Goal: Task Accomplishment & Management: Use online tool/utility

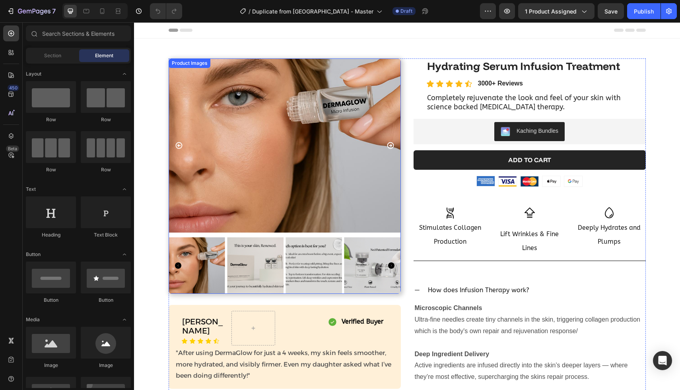
click at [373, 277] on img at bounding box center [372, 266] width 57 height 57
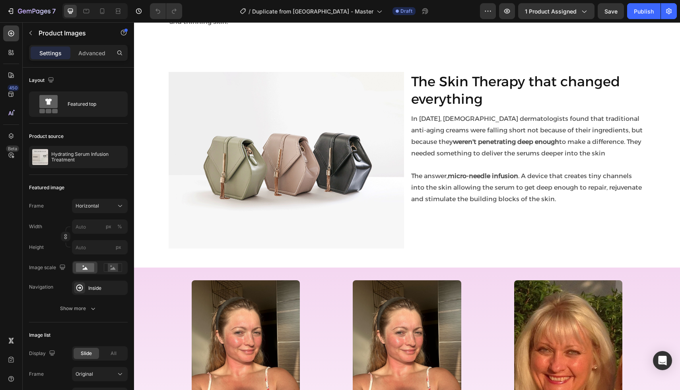
scroll to position [801, 0]
click at [313, 182] on img at bounding box center [287, 160] width 236 height 177
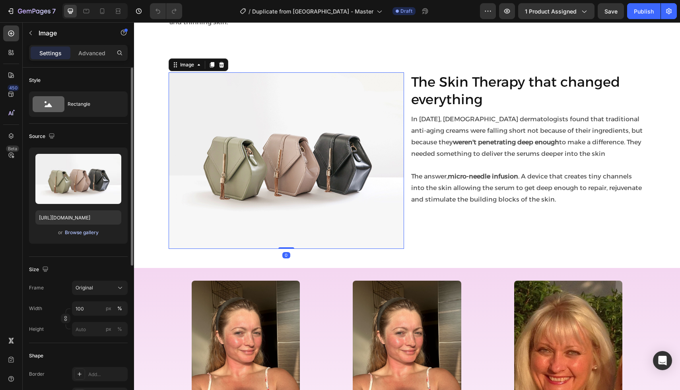
click at [86, 231] on div "Browse gallery" at bounding box center [82, 232] width 34 height 7
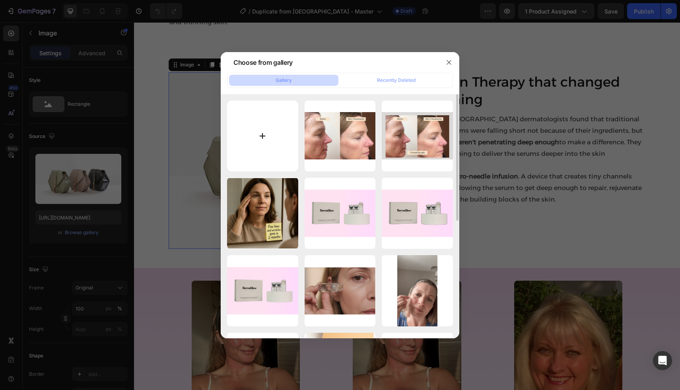
click at [250, 140] on input "file" at bounding box center [262, 136] width 71 height 71
type input "C:\fakepath\Boost Collagen (1) copy 6.png"
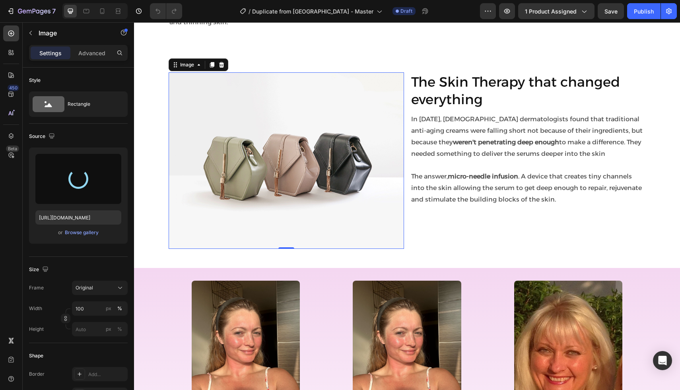
type input "https://cdn.shopify.com/s/files/1/0966/5426/2611/files/gempages_571943866429605…"
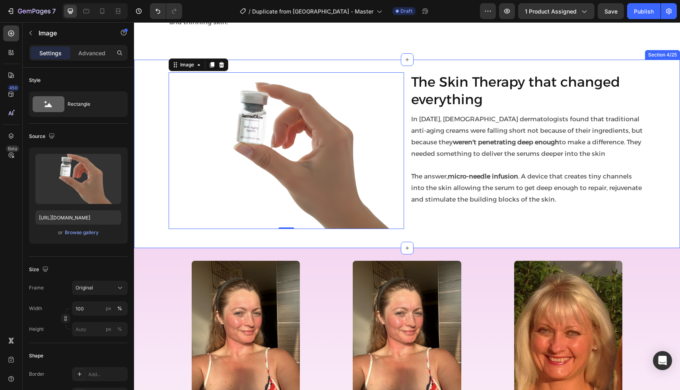
click at [149, 208] on div "Image 0 The Skin Therapy that changed everything Heading In 2008, Korean dermat…" at bounding box center [407, 154] width 546 height 164
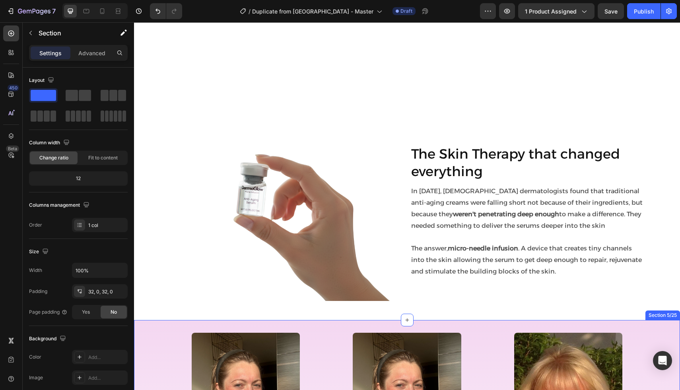
scroll to position [732, 0]
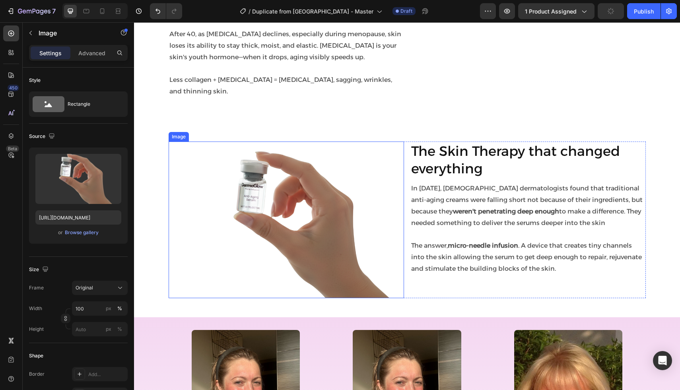
click at [285, 211] on img at bounding box center [287, 220] width 236 height 157
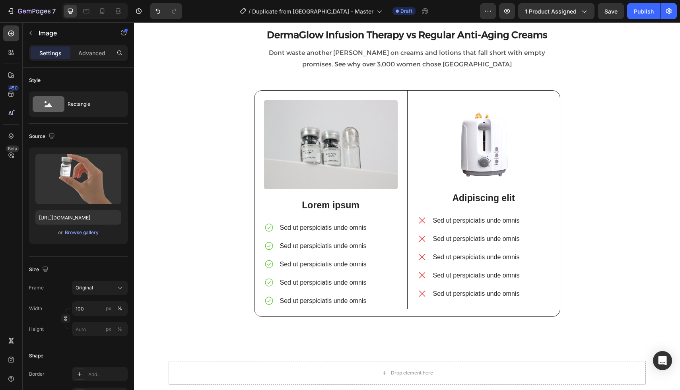
scroll to position [1949, 0]
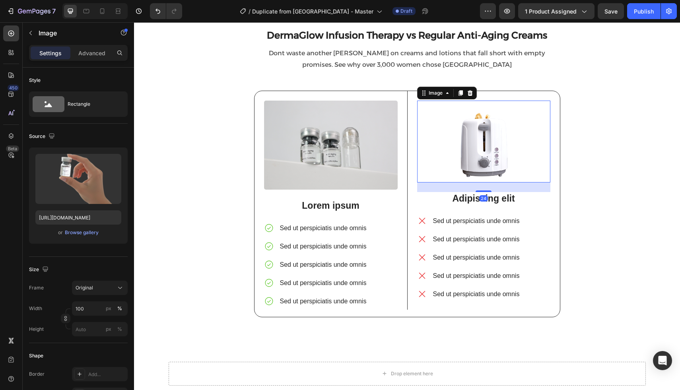
click at [470, 152] on img at bounding box center [483, 142] width 133 height 82
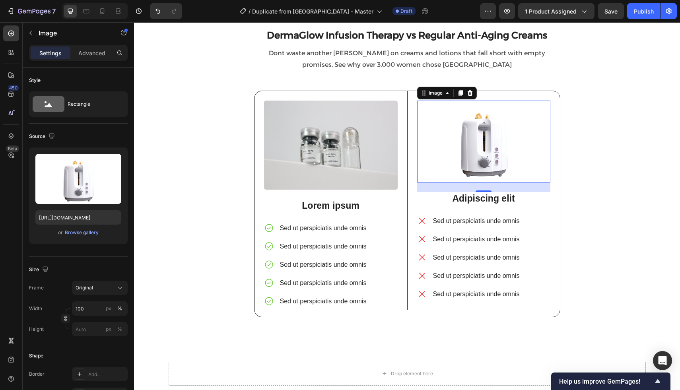
click at [457, 134] on img at bounding box center [483, 142] width 133 height 82
click at [79, 234] on div "Browse gallery" at bounding box center [82, 232] width 34 height 7
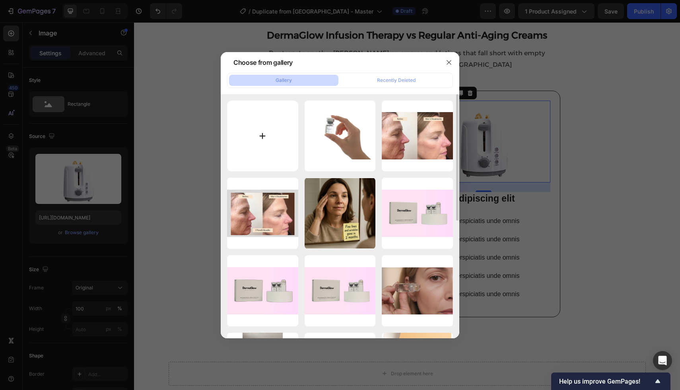
click at [260, 144] on input "file" at bounding box center [262, 136] width 71 height 71
type input "C:\fakepath\Boost Collagen (3) copy.png"
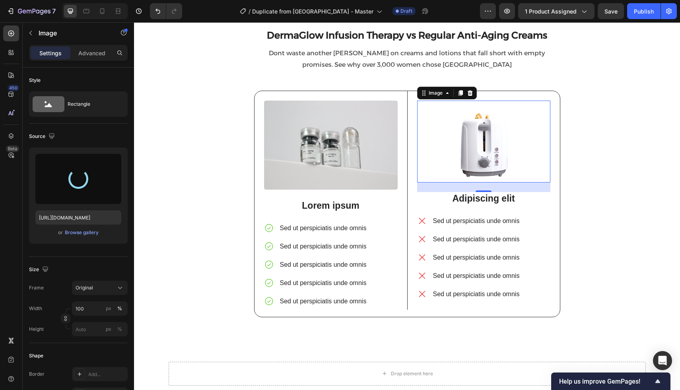
type input "https://cdn.shopify.com/s/files/1/0966/5426/2611/files/gempages_571943866429605…"
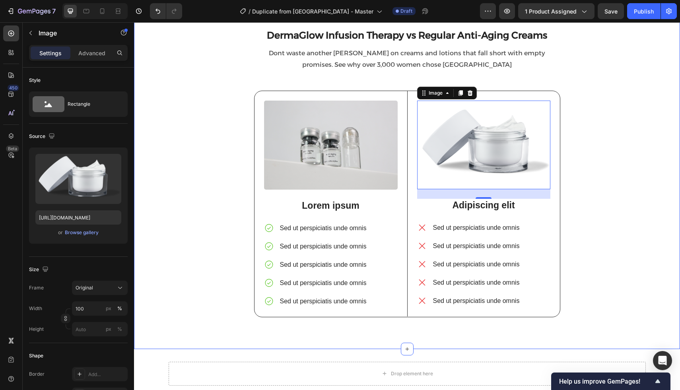
click at [647, 240] on div "DermaGlow Infusion Therapy vs Regular Anti-Aging Creams Heading Dont waste anot…" at bounding box center [407, 180] width 534 height 299
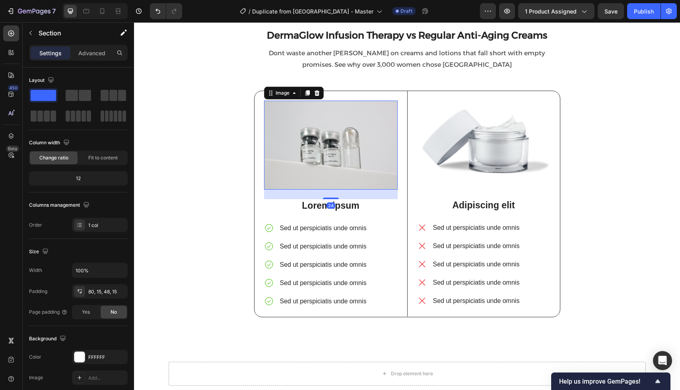
click at [330, 150] on img at bounding box center [331, 145] width 134 height 89
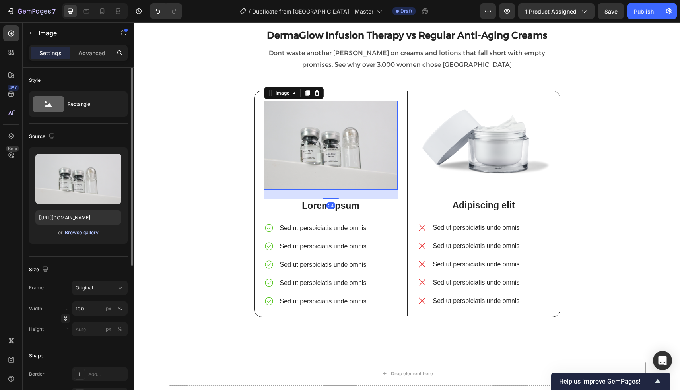
click at [74, 232] on div "Browse gallery" at bounding box center [82, 232] width 34 height 7
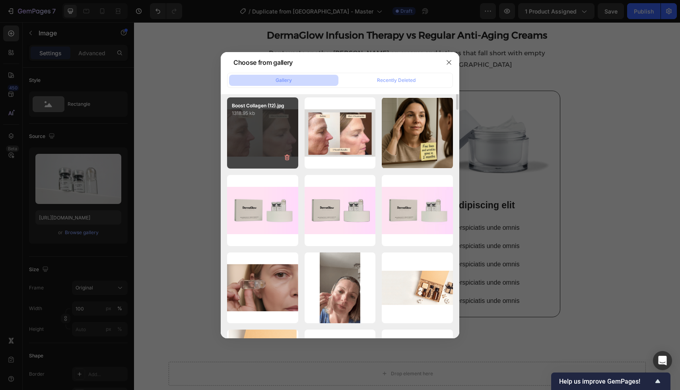
scroll to position [0, 0]
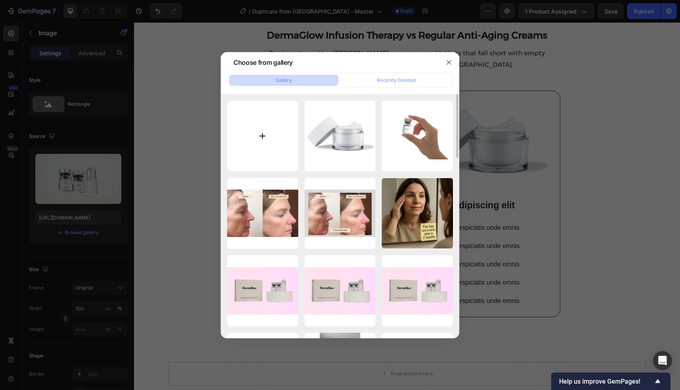
click at [264, 142] on input "file" at bounding box center [262, 136] width 71 height 71
click at [450, 67] on button "button" at bounding box center [449, 62] width 13 height 13
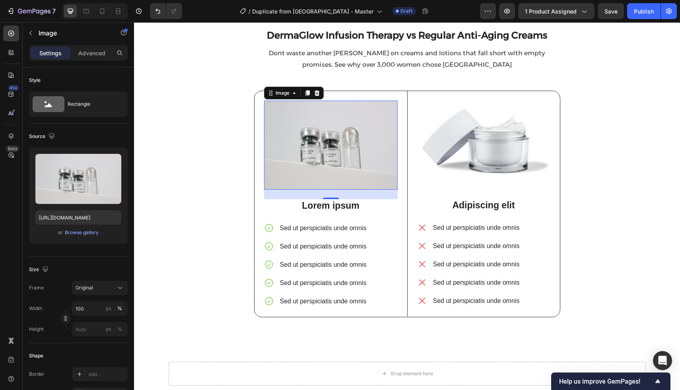
click at [291, 134] on img at bounding box center [331, 145] width 134 height 89
click at [91, 309] on input "100" at bounding box center [100, 309] width 56 height 14
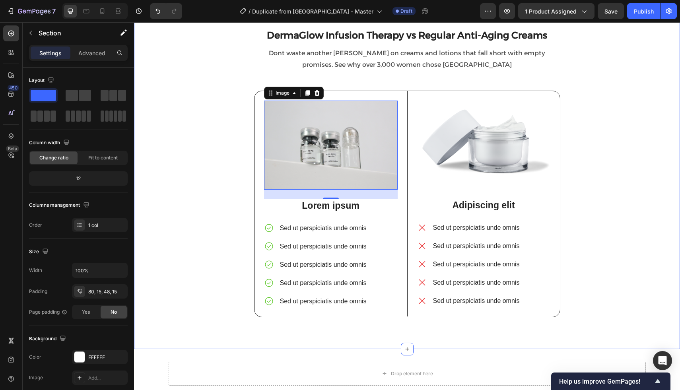
click at [195, 201] on div "DermaGlow Infusion Therapy vs Regular Anti-Aging Creams Heading Dont waste anot…" at bounding box center [407, 180] width 534 height 299
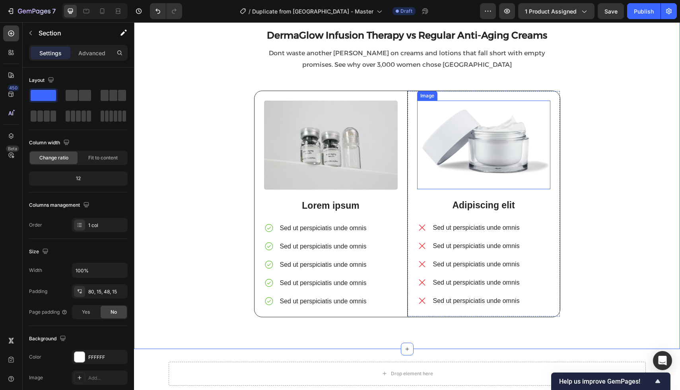
click at [459, 154] on img at bounding box center [483, 145] width 133 height 89
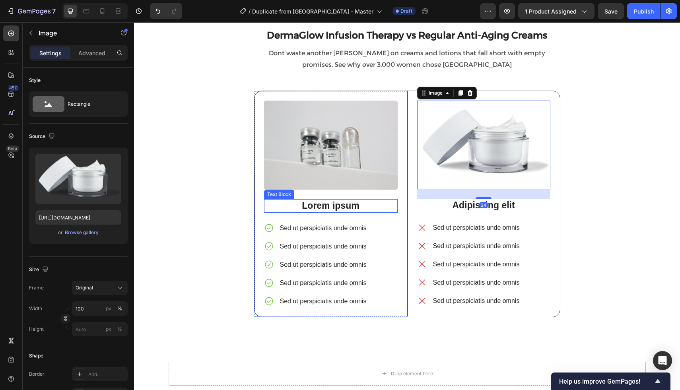
click at [325, 204] on p "Lorem ipsum" at bounding box center [331, 206] width 132 height 12
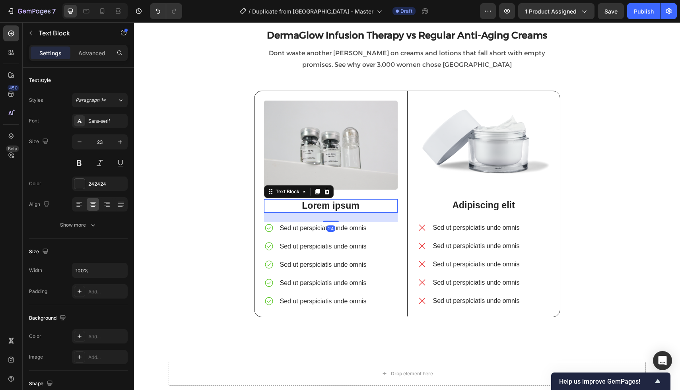
click at [325, 204] on p "Lorem ipsum" at bounding box center [331, 206] width 132 height 12
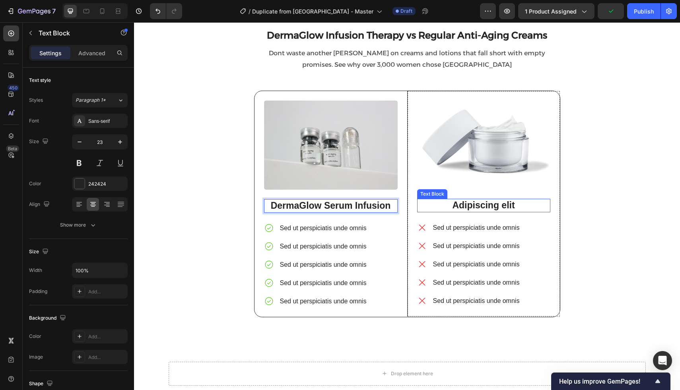
click at [478, 206] on p "Adipiscing elit" at bounding box center [484, 206] width 132 height 12
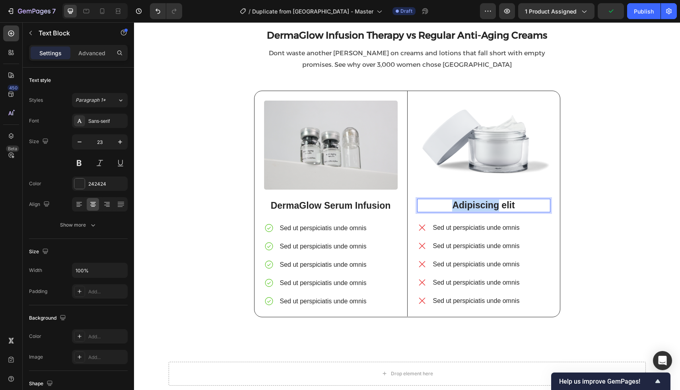
click at [478, 206] on p "Adipiscing elit" at bounding box center [484, 206] width 132 height 12
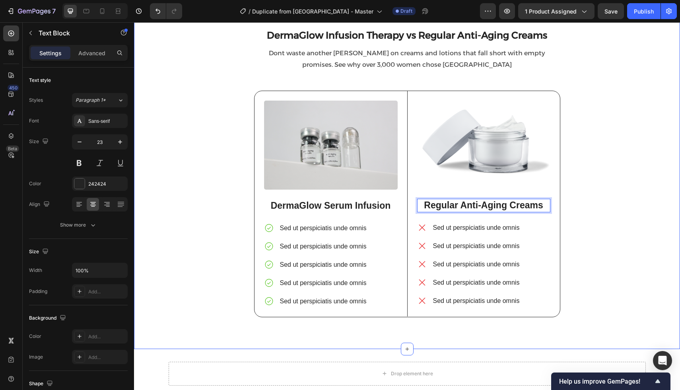
click at [654, 197] on div "DermaGlow Infusion Therapy vs Regular Anti-Aging Creams Heading Dont waste anot…" at bounding box center [407, 180] width 534 height 299
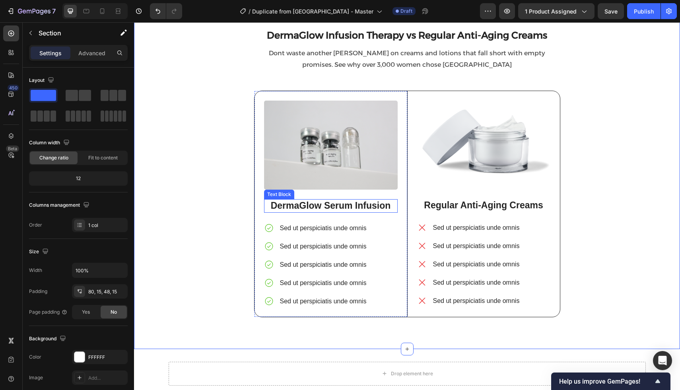
click at [339, 206] on p "DermaGlow Serum Infusion" at bounding box center [331, 206] width 132 height 12
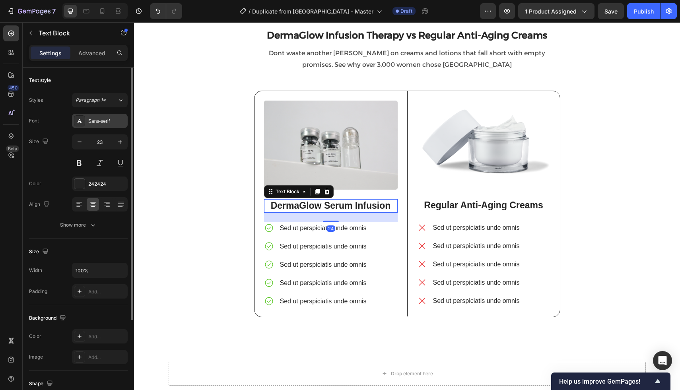
click at [100, 128] on div "Sans-serif" at bounding box center [100, 121] width 56 height 14
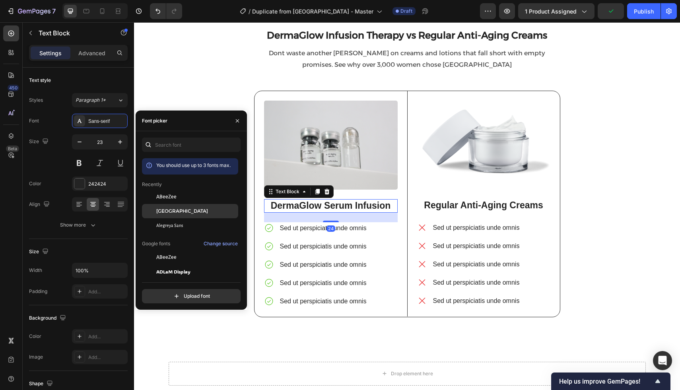
click at [160, 213] on span "[GEOGRAPHIC_DATA]" at bounding box center [182, 211] width 52 height 7
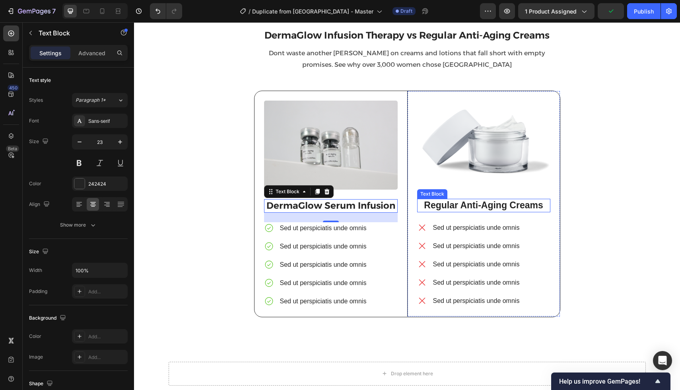
click at [470, 207] on p "Regular Anti-Aging Creams" at bounding box center [484, 206] width 132 height 12
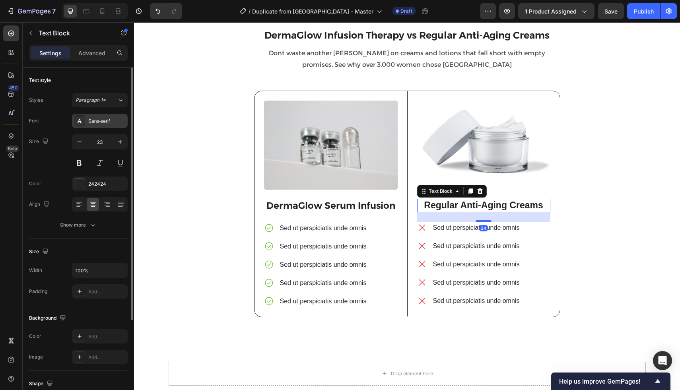
click at [96, 119] on div "Sans-serif" at bounding box center [106, 121] width 37 height 7
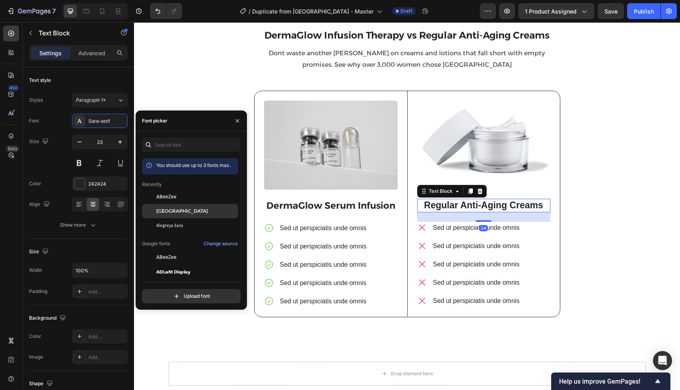
click at [166, 211] on span "[GEOGRAPHIC_DATA]" at bounding box center [182, 211] width 52 height 7
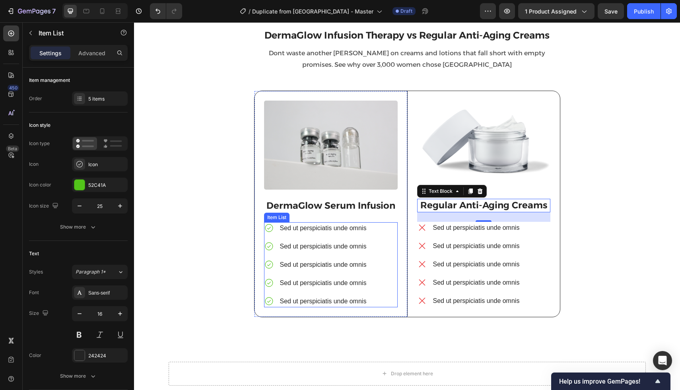
click at [312, 230] on p "Sed ut perspiciatis unde omnis" at bounding box center [323, 229] width 87 height 10
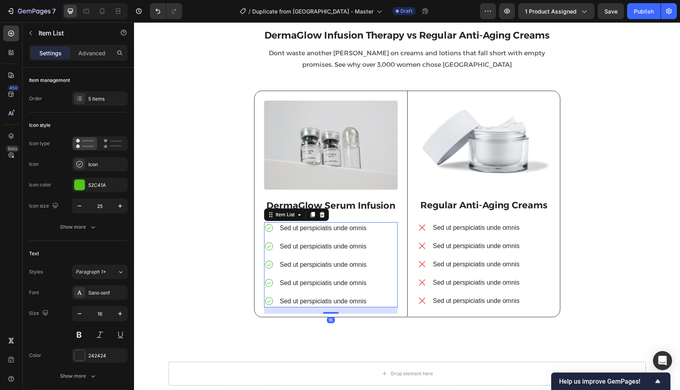
click at [312, 230] on p "Sed ut perspiciatis unde omnis" at bounding box center [323, 229] width 87 height 10
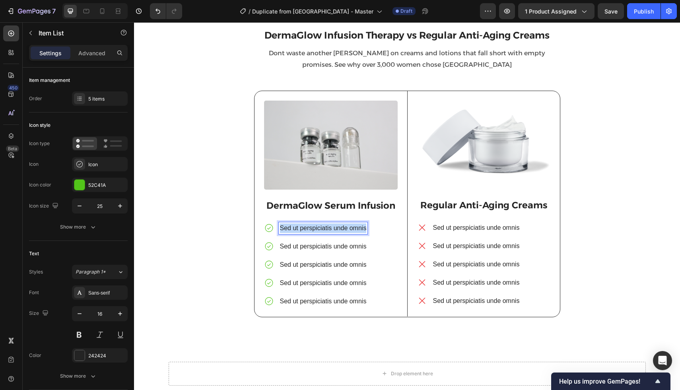
click at [312, 230] on p "Sed ut perspiciatis unde omnis" at bounding box center [323, 229] width 87 height 10
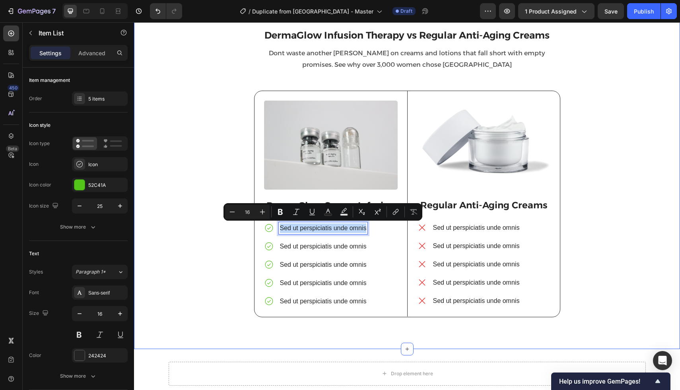
click at [217, 82] on div "DermaGlow Infusion Therapy vs Regular Anti-Aging Creams Heading Dont waste anot…" at bounding box center [407, 180] width 534 height 299
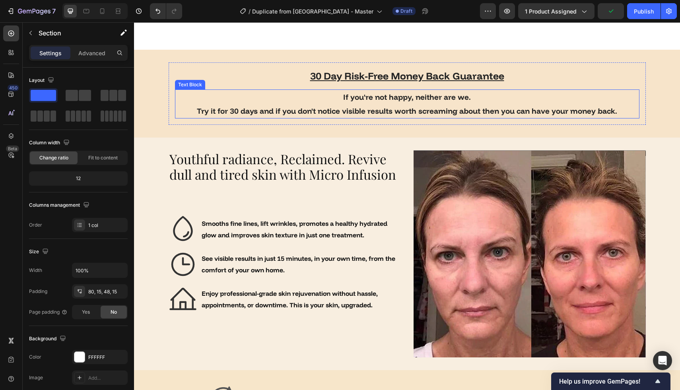
scroll to position [2472, 0]
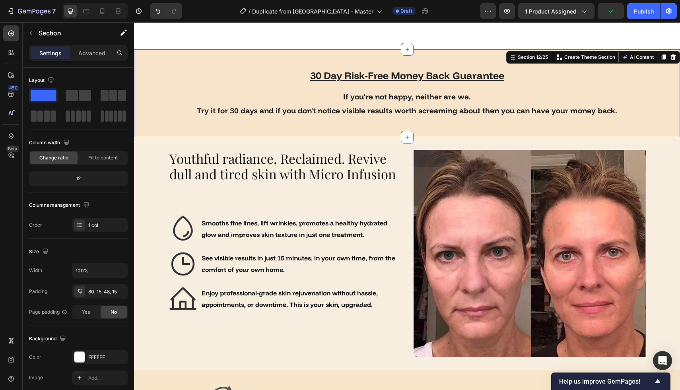
click at [152, 103] on div "30 Day Risk-Free Money Back Guarantee Heading If you're not happy, neither are …" at bounding box center [407, 93] width 546 height 62
click at [674, 59] on icon at bounding box center [673, 58] width 5 height 6
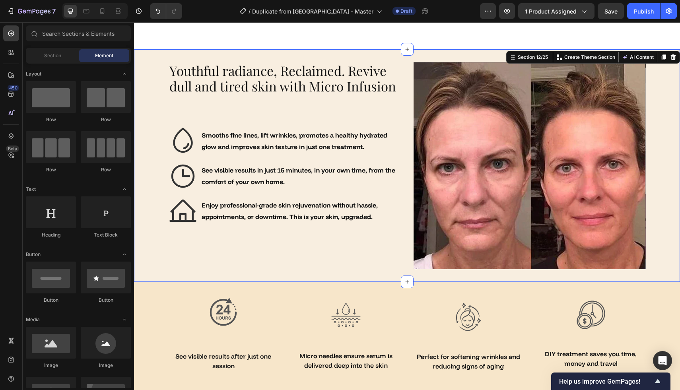
click at [153, 259] on div "Youthful radiance, Reclaimed. Revive dull and tired skin with Micro Infusion He…" at bounding box center [407, 165] width 534 height 207
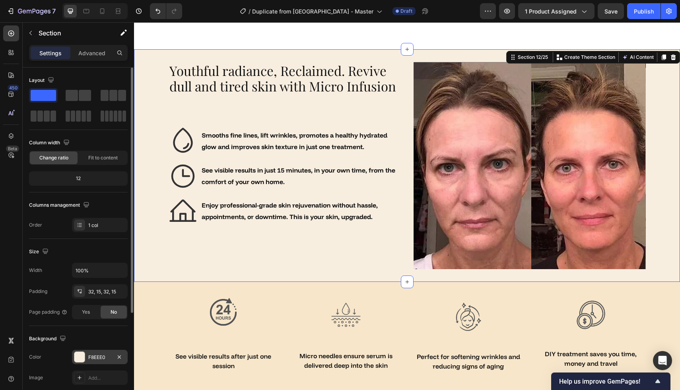
click at [83, 357] on div at bounding box center [79, 357] width 10 height 10
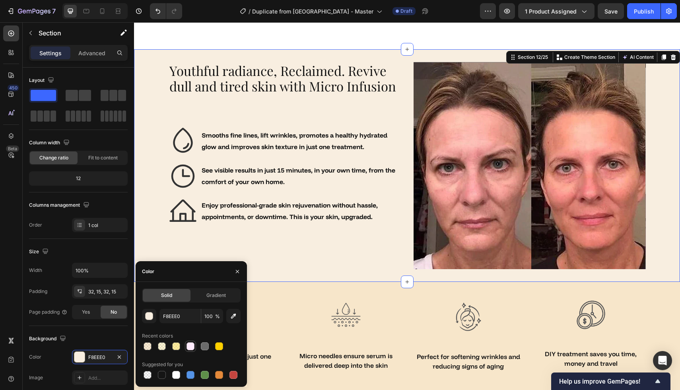
click at [194, 347] on div at bounding box center [191, 347] width 8 height 8
type input "FFEBFD"
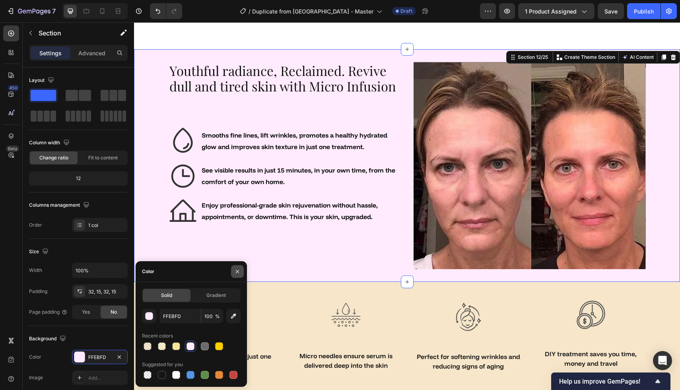
click at [243, 274] on button "button" at bounding box center [237, 271] width 13 height 13
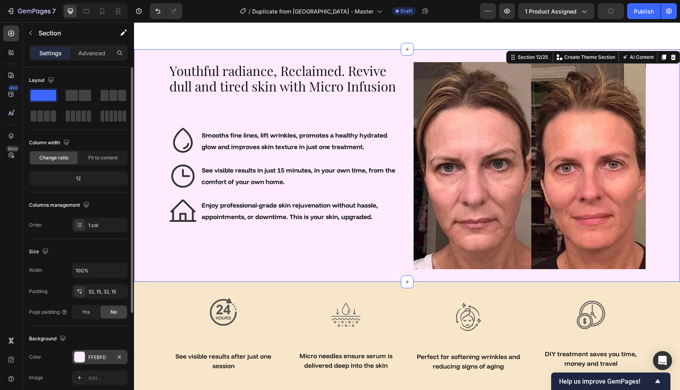
click at [78, 359] on div at bounding box center [79, 357] width 10 height 10
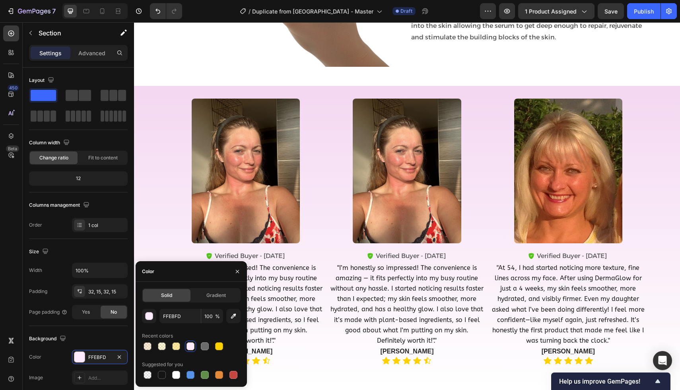
scroll to position [968, 0]
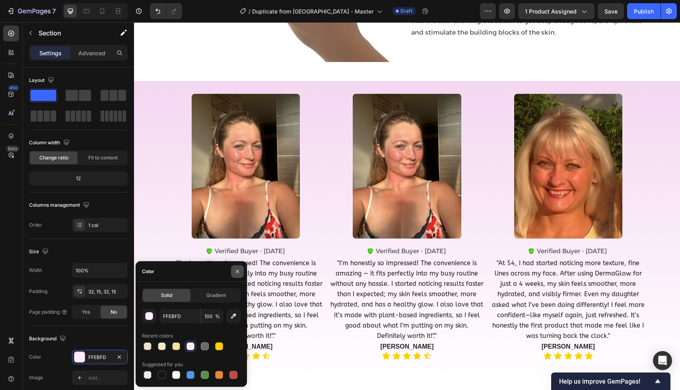
click at [237, 272] on icon "button" at bounding box center [237, 272] width 6 height 6
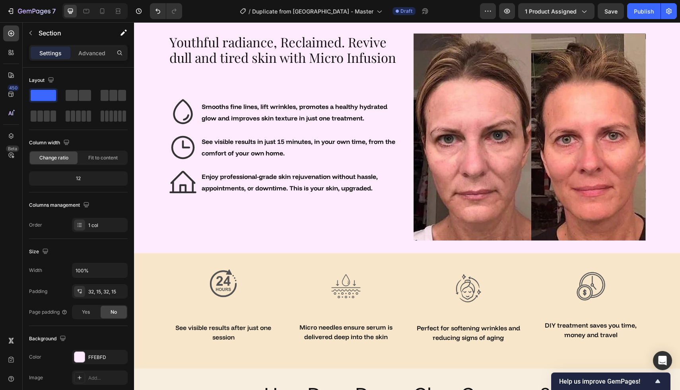
scroll to position [2503, 0]
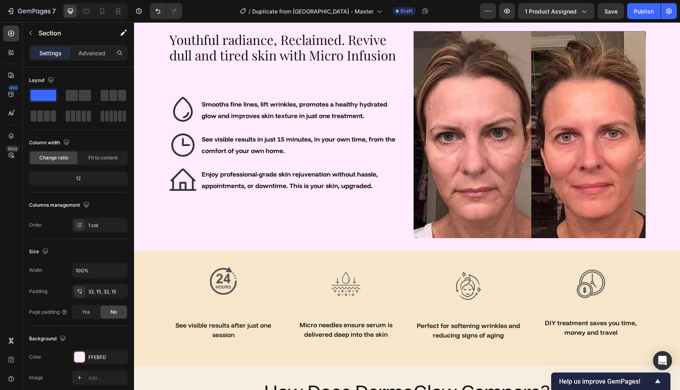
click at [159, 231] on div "Youthful radiance, Reclaimed. Revive dull and tired skin with Micro Infusion He…" at bounding box center [407, 134] width 534 height 207
click at [79, 355] on div at bounding box center [79, 357] width 10 height 10
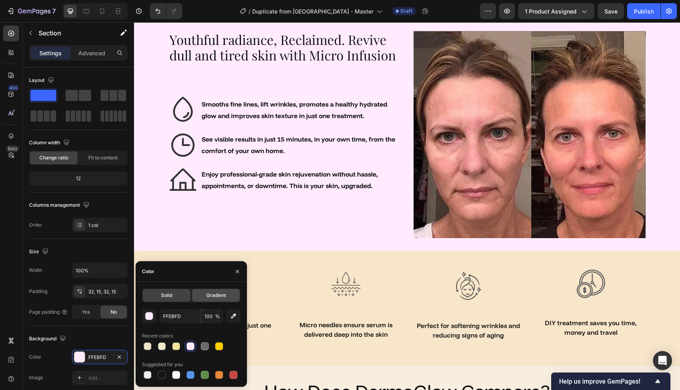
click at [205, 295] on div "Gradient" at bounding box center [216, 295] width 48 height 13
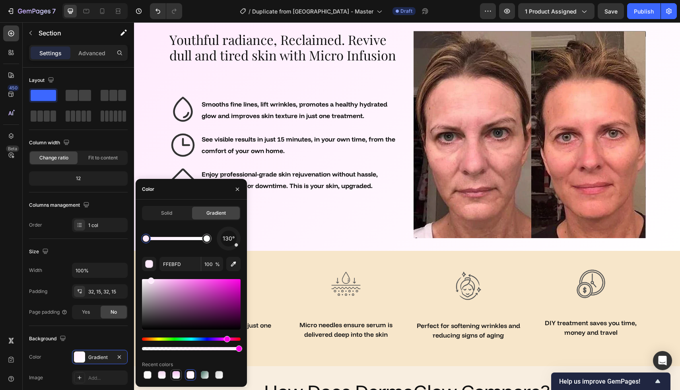
click at [174, 377] on div at bounding box center [176, 375] width 8 height 8
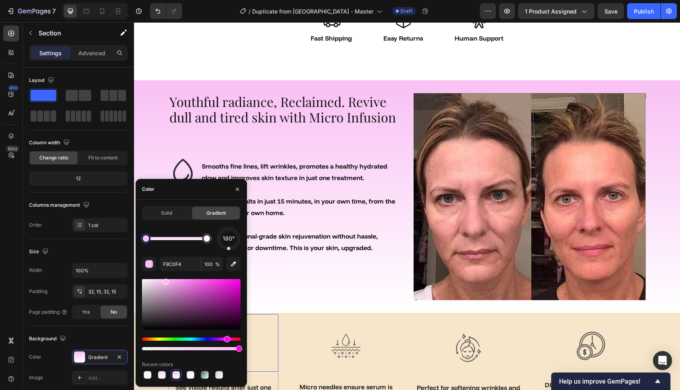
scroll to position [2440, 0]
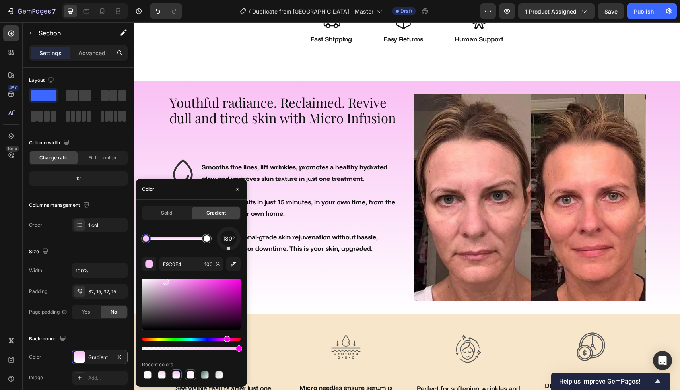
click at [193, 376] on div at bounding box center [191, 375] width 8 height 8
type input "FFEBFD"
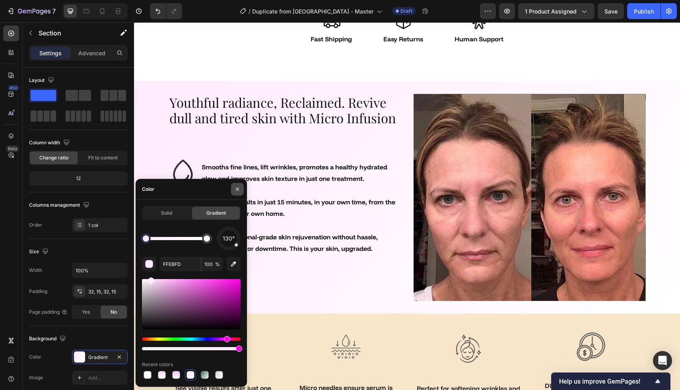
click at [237, 186] on icon "button" at bounding box center [237, 189] width 6 height 6
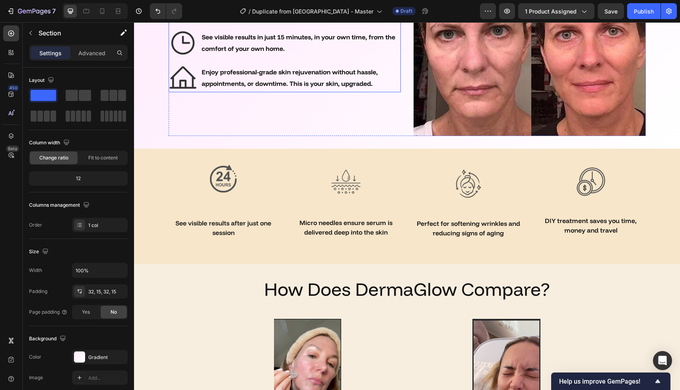
scroll to position [2606, 0]
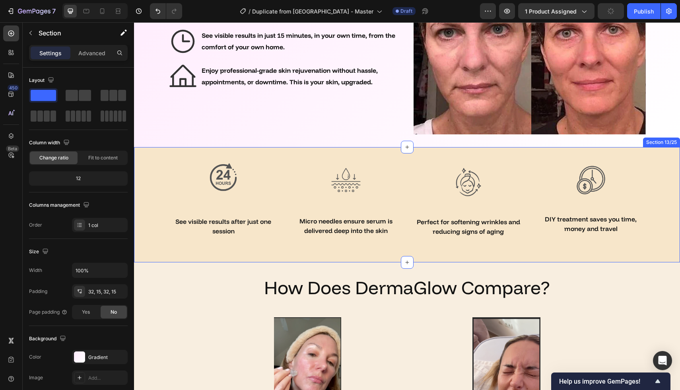
click at [155, 205] on div "Image See visible results after just one session Text block Row Image Micro nee…" at bounding box center [407, 195] width 534 height 95
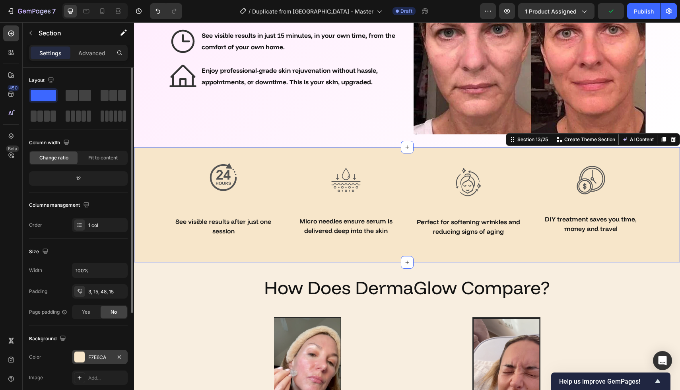
click at [72, 361] on div "F7E6CA" at bounding box center [100, 357] width 56 height 14
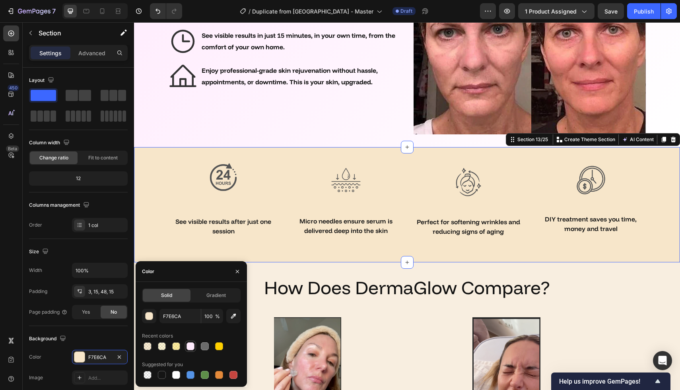
click at [191, 346] on div at bounding box center [191, 347] width 8 height 8
type input "FFEBFD"
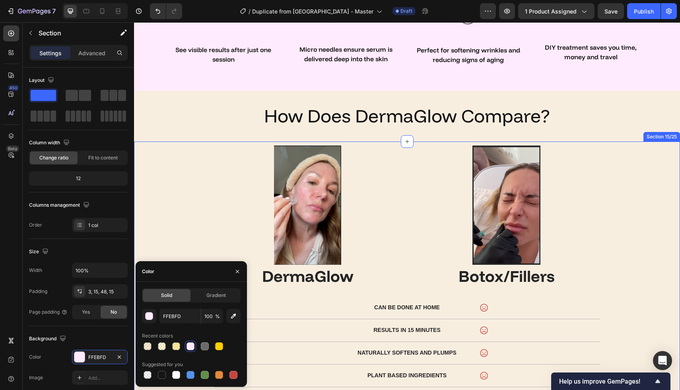
scroll to position [2778, 0]
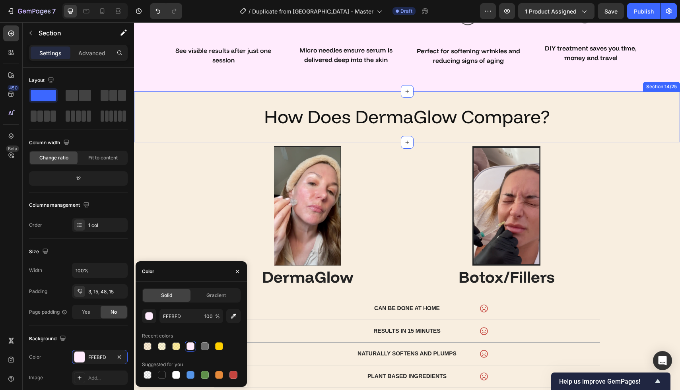
click at [645, 101] on div "How Does DermaGlow Compare? Heading Section 14/25" at bounding box center [407, 117] width 546 height 51
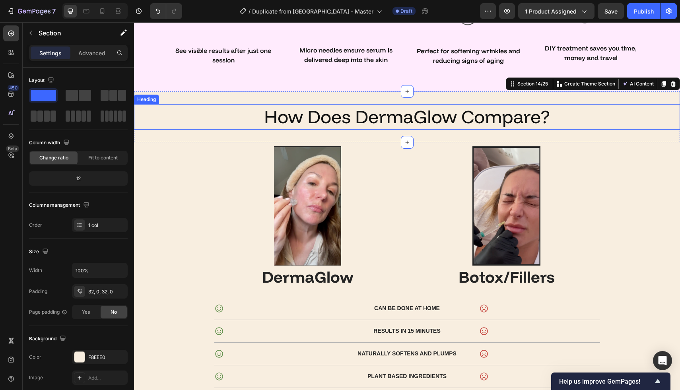
click at [610, 179] on div "Image DermaGlow Text Block Image Botox/Fillers Text Block Row Icon Can be done …" at bounding box center [407, 281] width 534 height 271
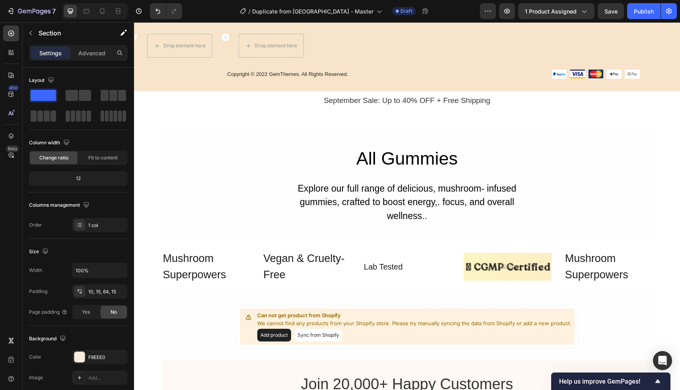
scroll to position [3453, 0]
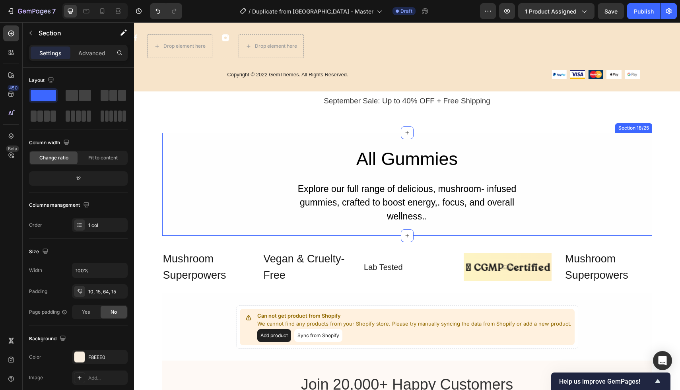
click at [615, 155] on div "All Gummies Heading Explore our full range of delicious, mushroom- infused gumm…" at bounding box center [407, 184] width 490 height 79
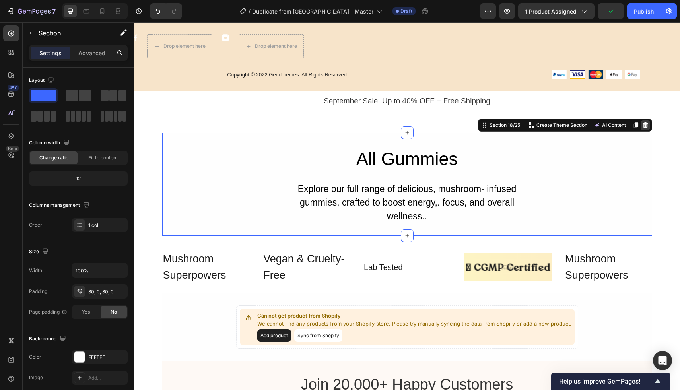
click at [647, 124] on icon at bounding box center [645, 126] width 5 height 6
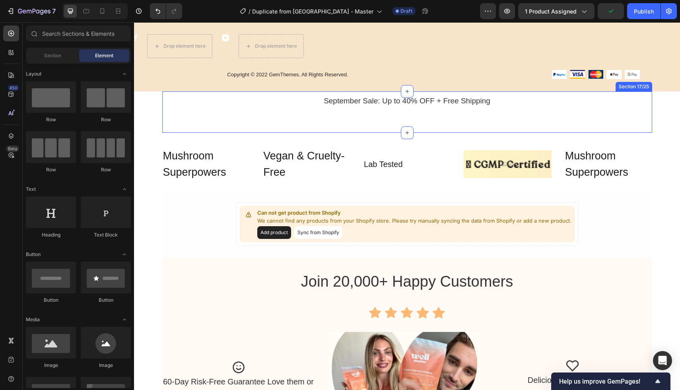
click at [638, 108] on div "September Sale: Up to 40% OFF + Free Shipping Text Block Row Section 17/25" at bounding box center [407, 113] width 490 height 42
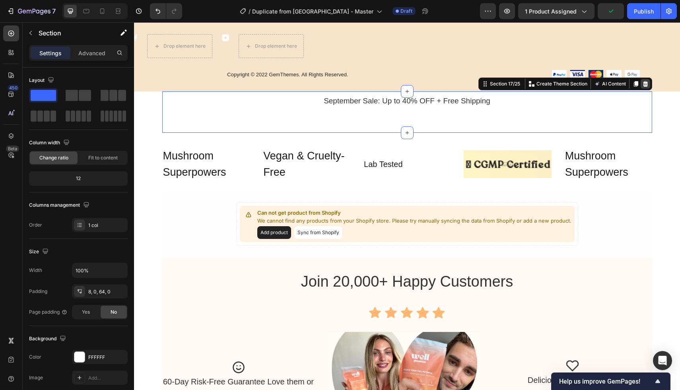
click at [645, 82] on icon at bounding box center [645, 84] width 5 height 6
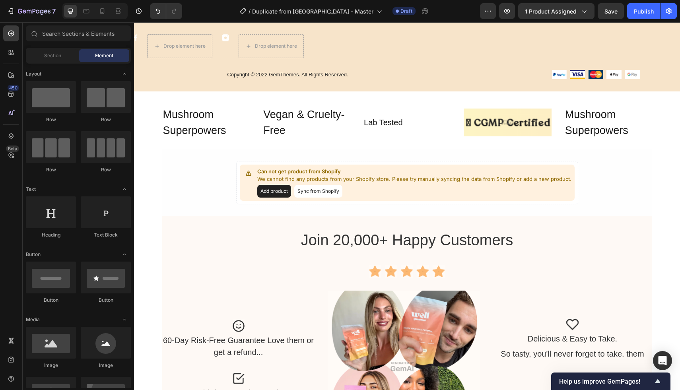
click at [615, 122] on div "Mushroom Superpowers" at bounding box center [609, 123] width 88 height 34
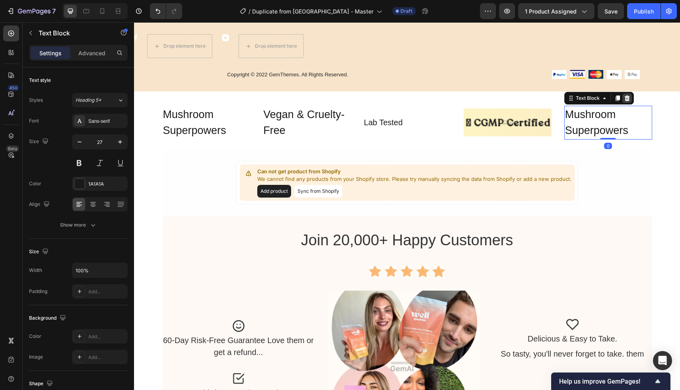
click at [625, 101] on icon at bounding box center [627, 98] width 6 height 6
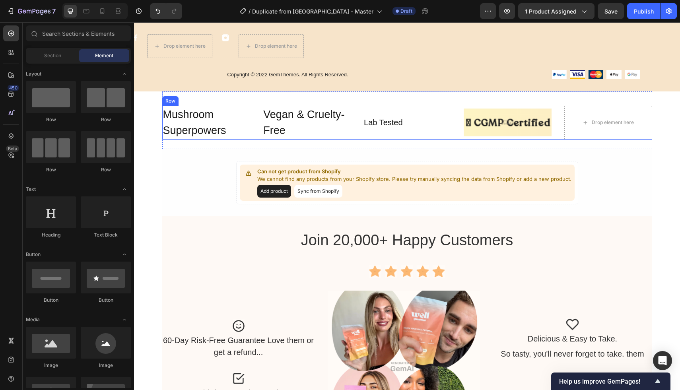
click at [456, 120] on div "Mushroom Superpowers Text Block Vegan & Cruelty-Free Text Block Lab Tested Text…" at bounding box center [407, 123] width 490 height 34
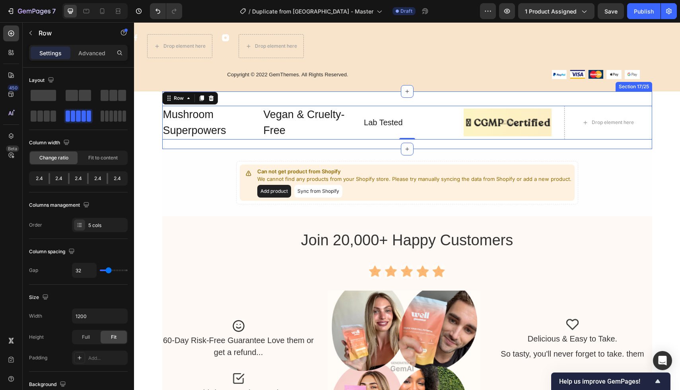
click at [623, 101] on div "Mushroom Superpowers Text Block Vegan & Cruelty-Free Text Block Lab Tested Text…" at bounding box center [407, 121] width 490 height 58
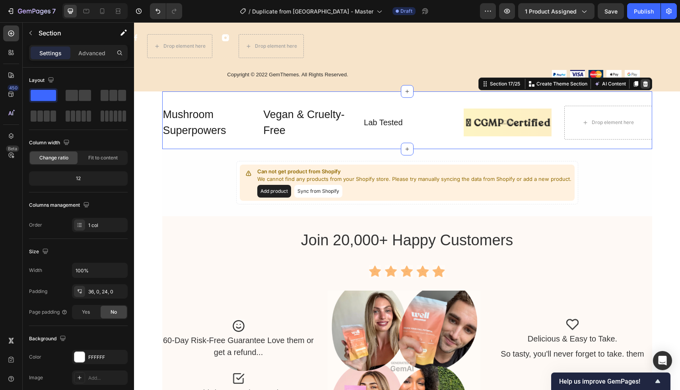
click at [646, 86] on icon at bounding box center [645, 84] width 5 height 6
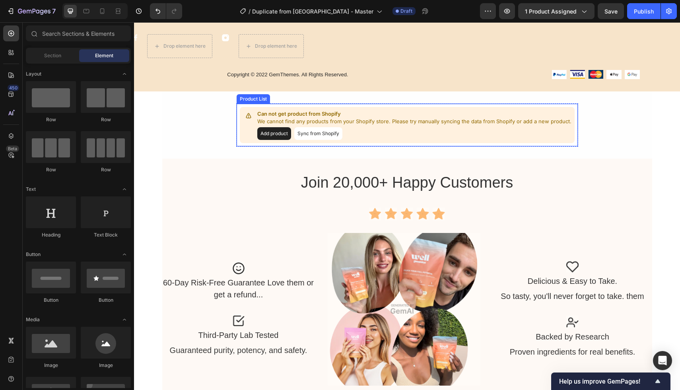
click at [272, 132] on button "Add product" at bounding box center [274, 133] width 34 height 13
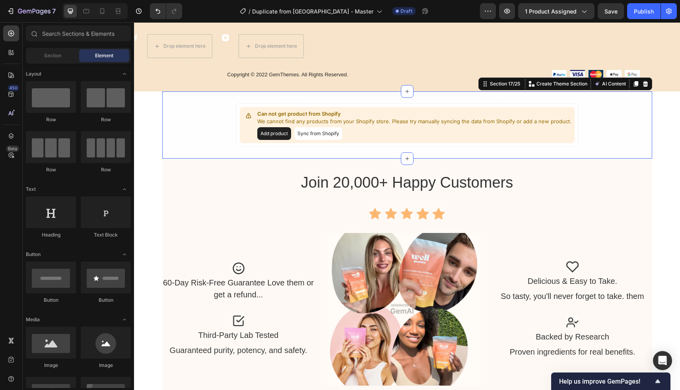
click at [607, 115] on div "Can not get product from Shopify We cannot find any products from your Shopify …" at bounding box center [407, 124] width 490 height 43
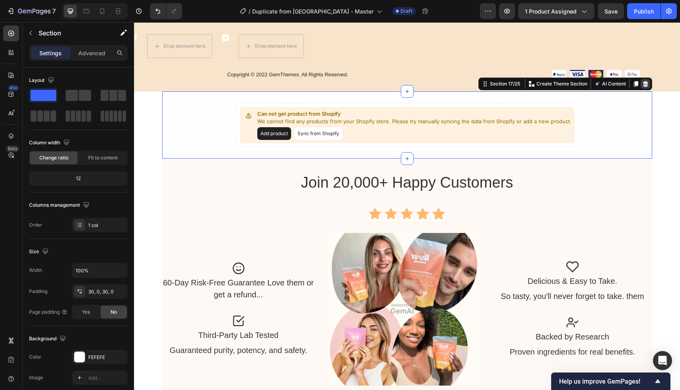
click at [647, 84] on icon at bounding box center [645, 84] width 5 height 6
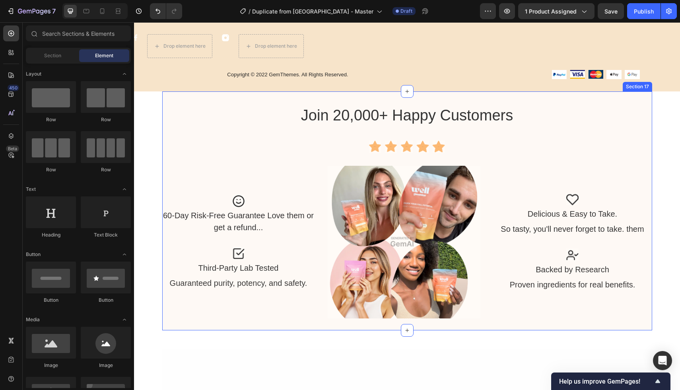
click at [633, 109] on div "Join 20,000+ Happy Customers Heading Icon Icon Icon Icon Icon Icon List Hoz Row…" at bounding box center [407, 210] width 490 height 215
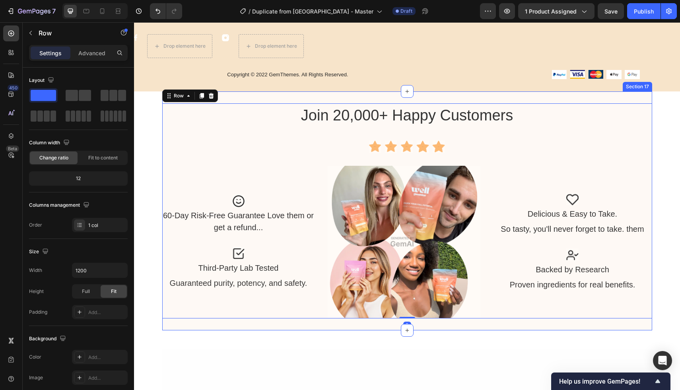
click at [632, 98] on div "Join 20,000+ Happy Customers Heading Icon Icon Icon Icon Icon Icon List Hoz Row…" at bounding box center [407, 211] width 490 height 239
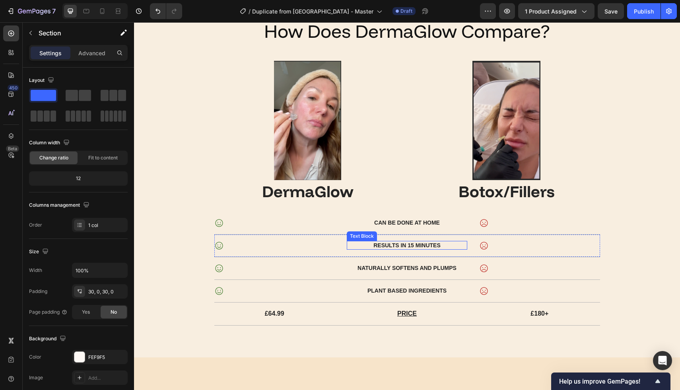
scroll to position [2539, 0]
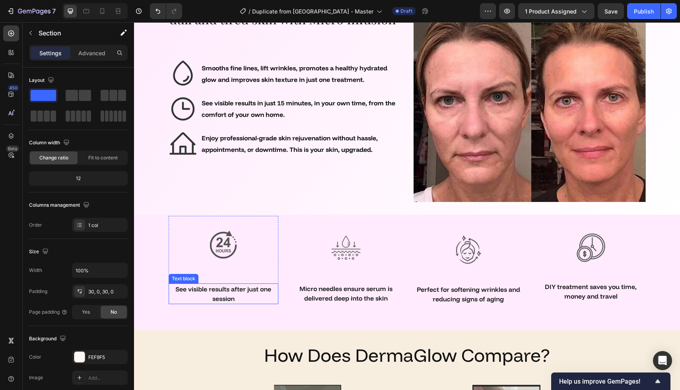
click at [228, 291] on p "See visible results after just one session" at bounding box center [224, 294] width 108 height 19
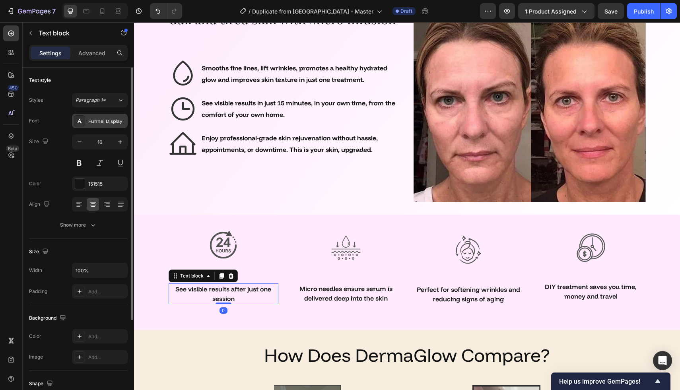
click at [88, 123] on div "Funnel Display" at bounding box center [106, 121] width 37 height 7
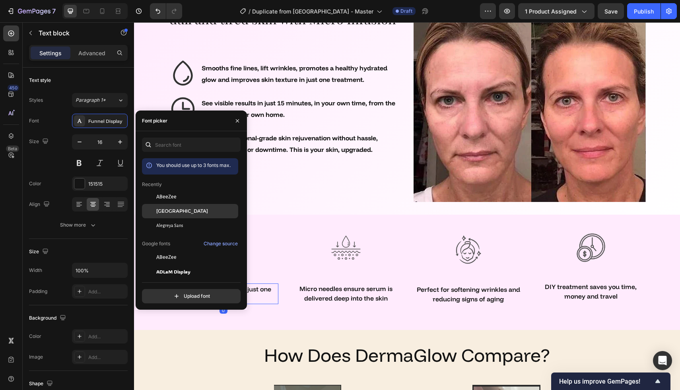
click at [166, 209] on span "[GEOGRAPHIC_DATA]" at bounding box center [182, 211] width 52 height 7
click at [322, 298] on p "Micro needles ensure serum is delivered deep into the skin" at bounding box center [346, 293] width 108 height 19
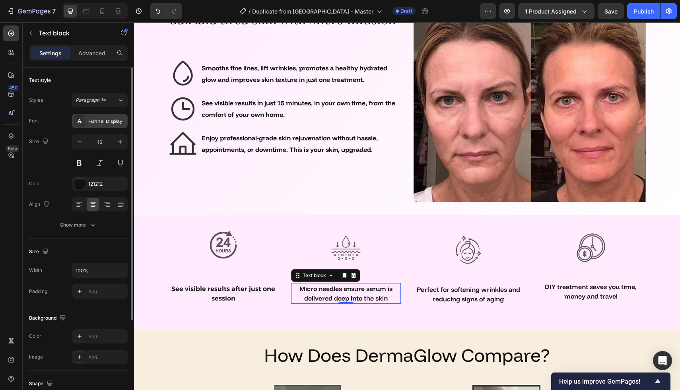
click at [93, 123] on div "Funnel Display" at bounding box center [106, 121] width 37 height 7
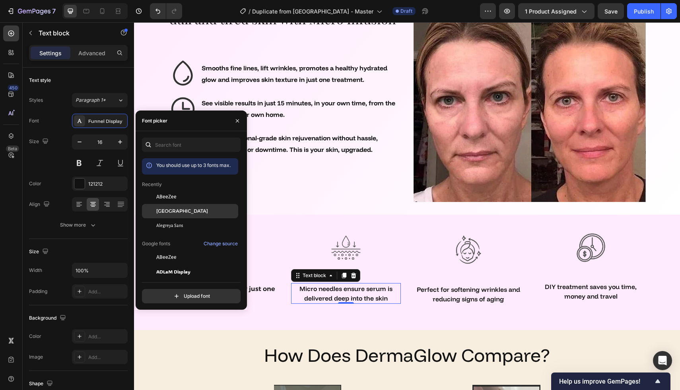
click at [165, 210] on span "[GEOGRAPHIC_DATA]" at bounding box center [182, 211] width 52 height 7
click at [444, 298] on p "Perfect for softening wrinkles and reducing signs of aging" at bounding box center [469, 294] width 108 height 19
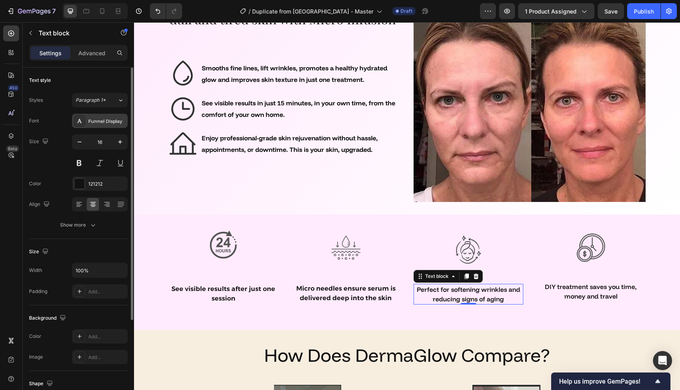
click at [105, 126] on div "Funnel Display" at bounding box center [100, 121] width 56 height 14
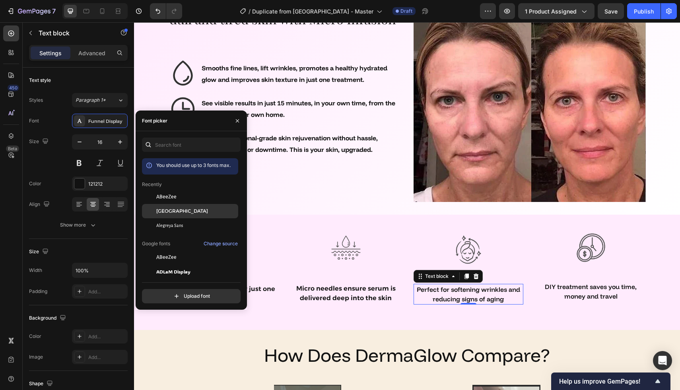
click at [171, 210] on span "[GEOGRAPHIC_DATA]" at bounding box center [182, 211] width 52 height 7
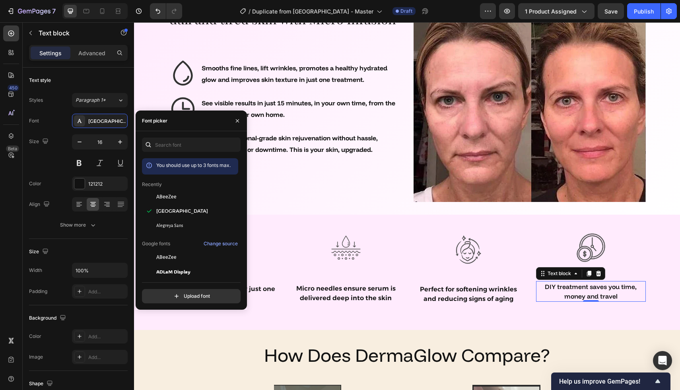
click at [580, 292] on p "DIY treatment saves you time, money and travel" at bounding box center [591, 291] width 108 height 19
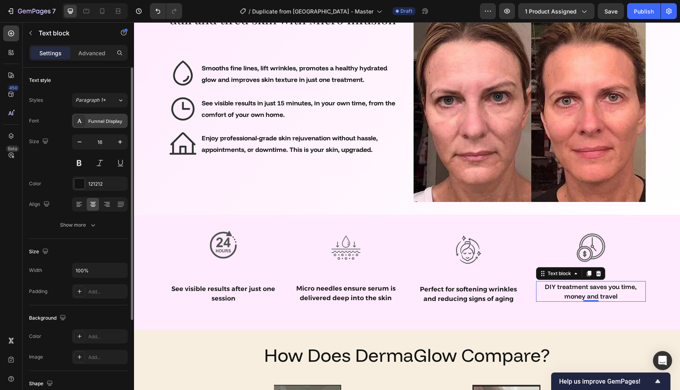
click at [103, 123] on div "Funnel Display" at bounding box center [106, 121] width 37 height 7
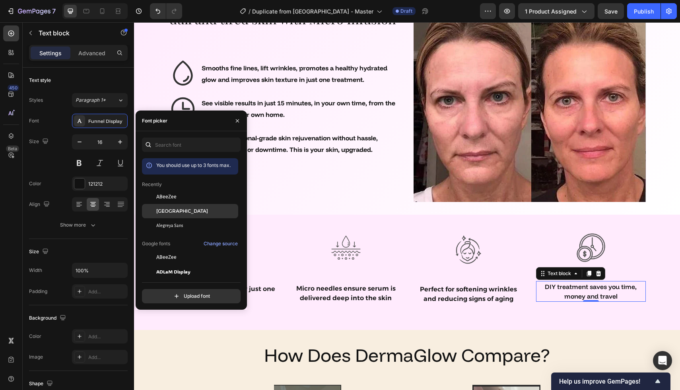
click at [181, 209] on span "[GEOGRAPHIC_DATA]" at bounding box center [182, 211] width 52 height 7
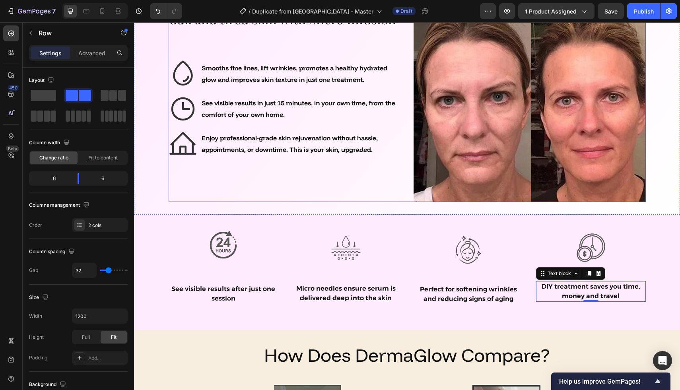
click at [295, 198] on div "Youthful radiance, Reclaimed. Revive dull and tired skin with Micro Infusion He…" at bounding box center [285, 98] width 232 height 207
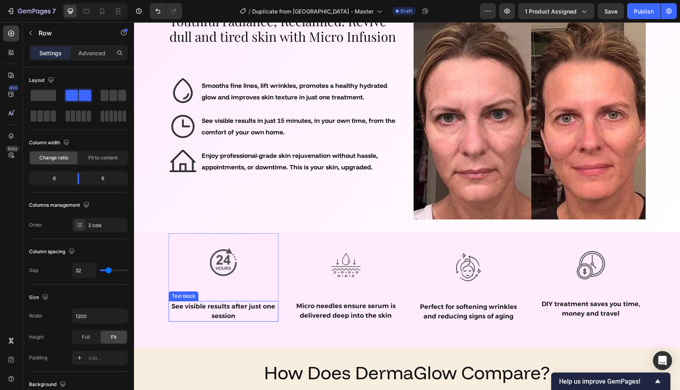
scroll to position [2457, 0]
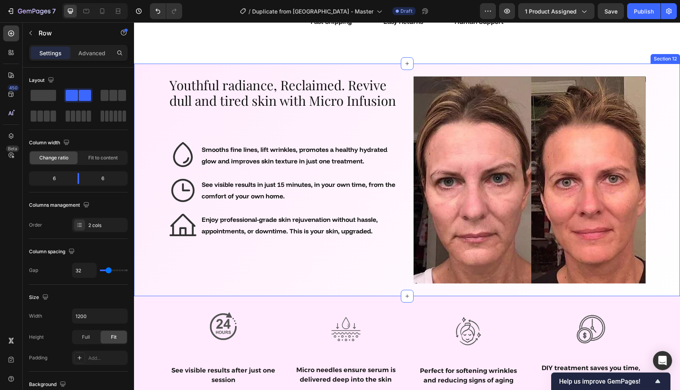
click at [160, 165] on div "Youthful radiance, Reclaimed. Revive dull and tired skin with Micro Infusion He…" at bounding box center [407, 179] width 534 height 207
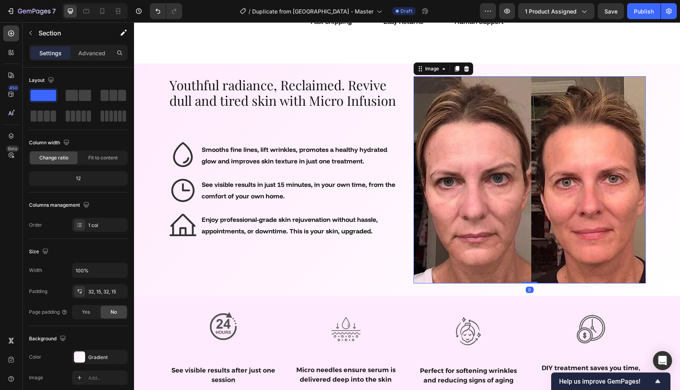
click at [457, 157] on img at bounding box center [530, 179] width 232 height 207
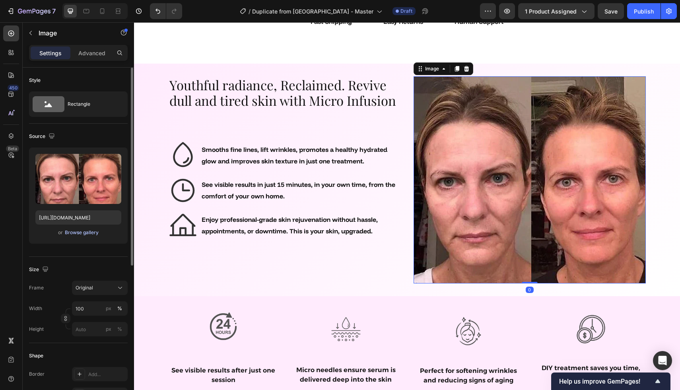
click at [88, 234] on div "Browse gallery" at bounding box center [82, 232] width 34 height 7
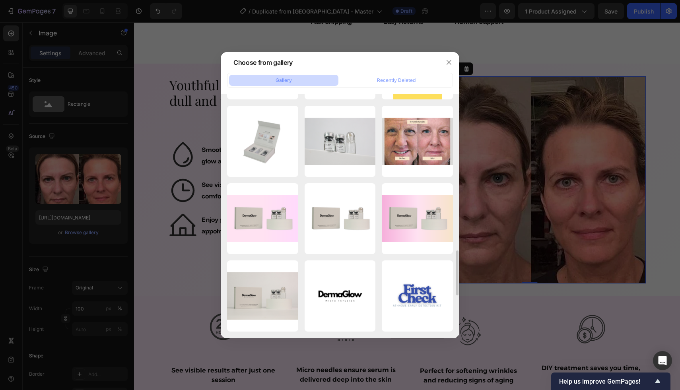
scroll to position [848, 0]
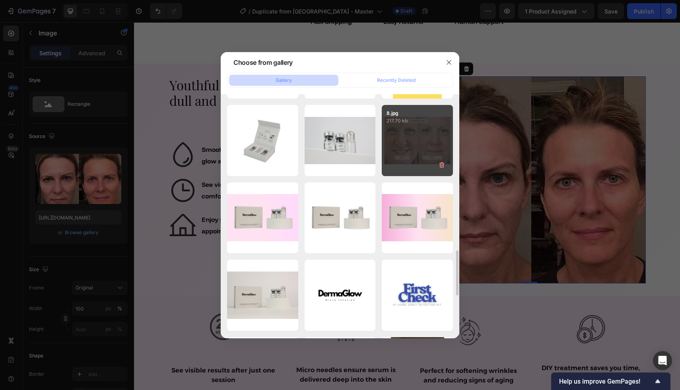
click at [421, 136] on div "8.jpg 217.70 kb" at bounding box center [417, 140] width 71 height 71
type input "https://cdn.shopify.com/s/files/1/0966/5426/2611/files/gempages_571943866429605…"
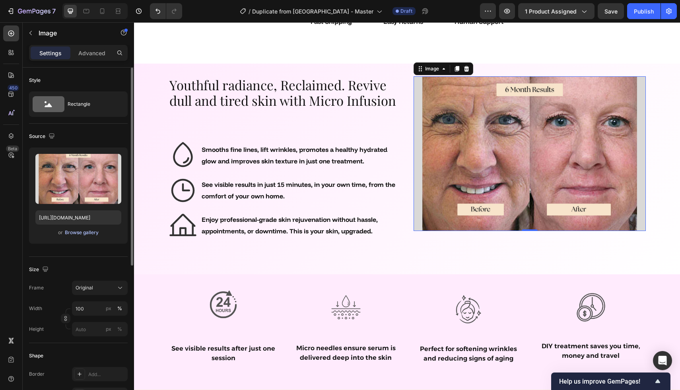
click at [72, 234] on div "Browse gallery" at bounding box center [82, 232] width 34 height 7
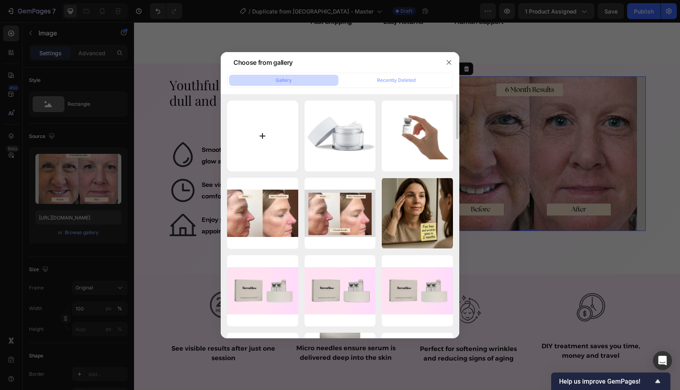
click at [270, 113] on input "file" at bounding box center [262, 136] width 71 height 71
click at [510, 263] on div at bounding box center [340, 195] width 680 height 390
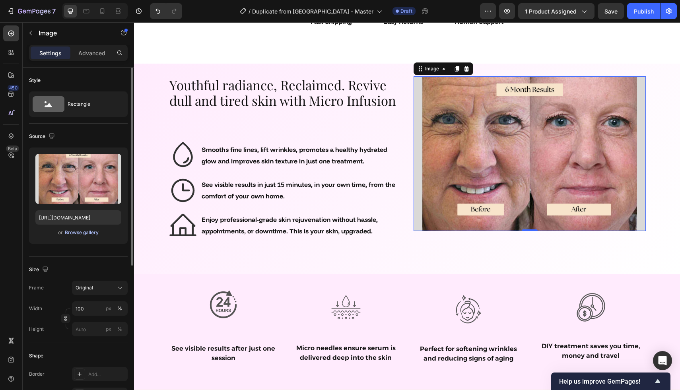
click at [84, 234] on div "Browse gallery" at bounding box center [82, 232] width 34 height 7
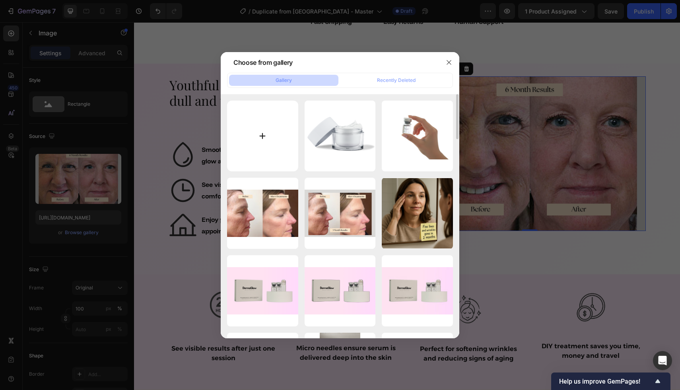
click at [264, 143] on input "file" at bounding box center [262, 136] width 71 height 71
type input "C:\fakepath\Boost Collagen (3) copy 2.png"
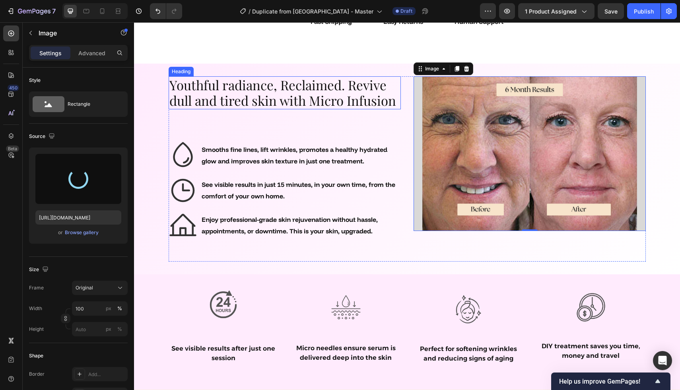
click at [279, 104] on h2 "Youthful radiance, Reclaimed. Revive dull and tired skin with Micro Infusion" at bounding box center [285, 92] width 232 height 33
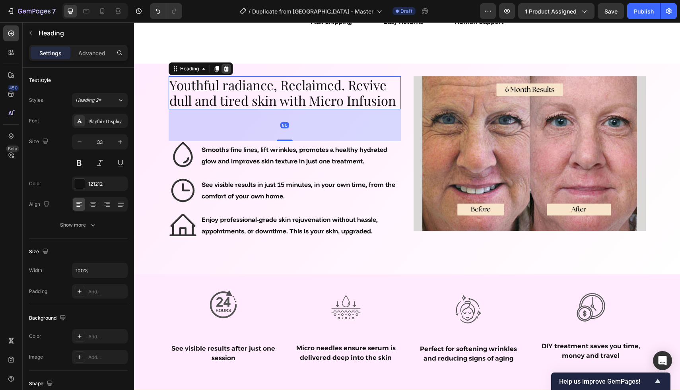
click at [229, 67] on icon at bounding box center [226, 69] width 6 height 6
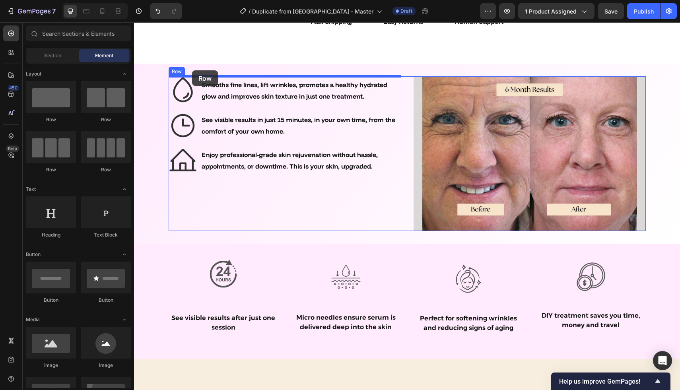
drag, startPoint x: 226, startPoint y: 162, endPoint x: 192, endPoint y: 70, distance: 98.1
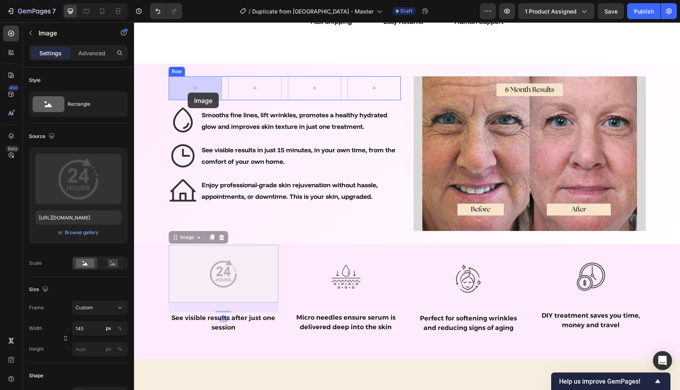
drag, startPoint x: 228, startPoint y: 282, endPoint x: 188, endPoint y: 93, distance: 193.2
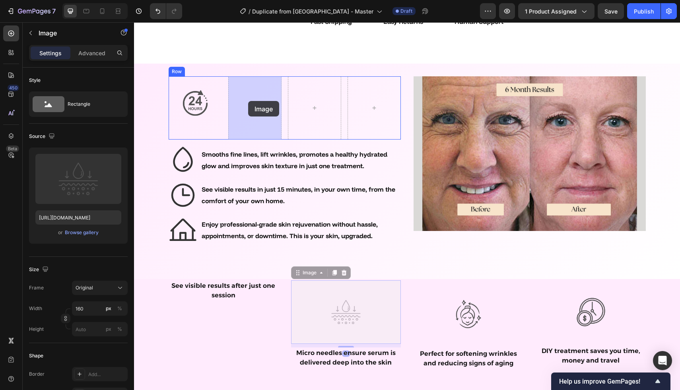
drag, startPoint x: 343, startPoint y: 306, endPoint x: 249, endPoint y: 102, distance: 224.7
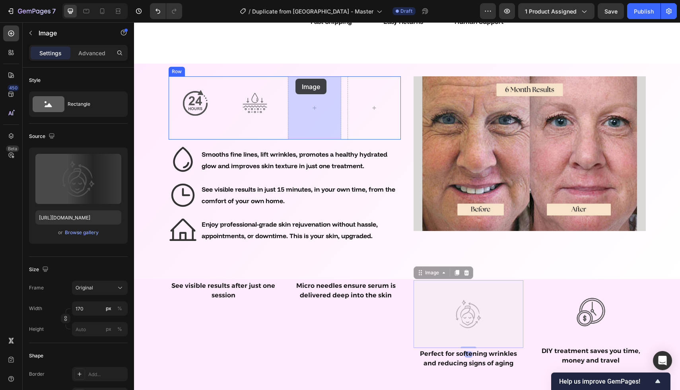
drag, startPoint x: 463, startPoint y: 308, endPoint x: 304, endPoint y: 92, distance: 268.1
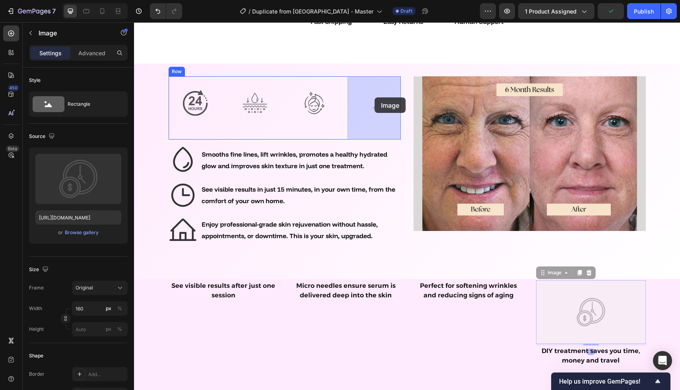
drag, startPoint x: 588, startPoint y: 309, endPoint x: 374, endPoint y: 97, distance: 300.5
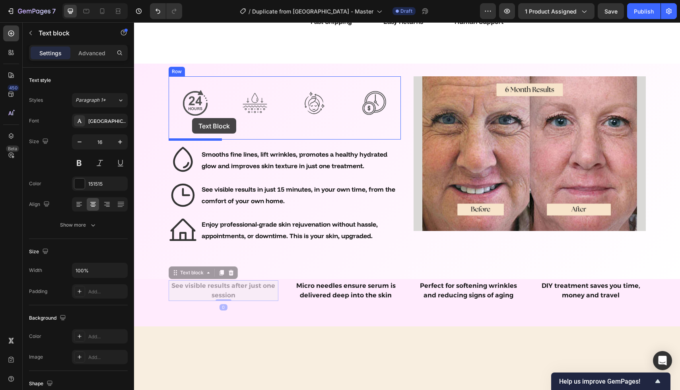
drag, startPoint x: 230, startPoint y: 292, endPoint x: 192, endPoint y: 118, distance: 178.0
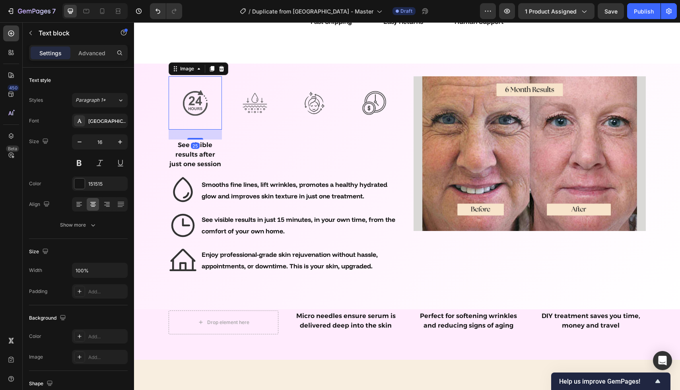
click at [195, 107] on img at bounding box center [195, 102] width 53 height 53
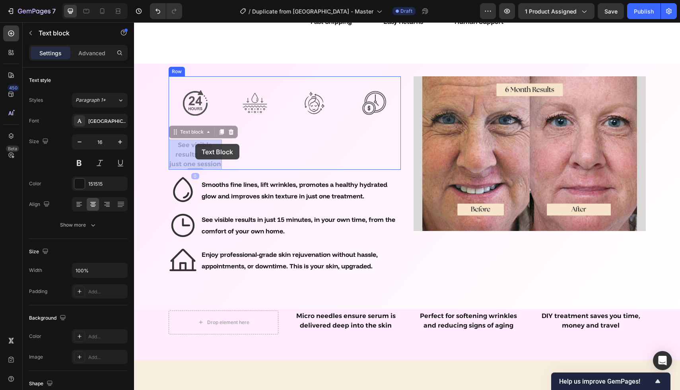
drag, startPoint x: 186, startPoint y: 161, endPoint x: 195, endPoint y: 144, distance: 18.7
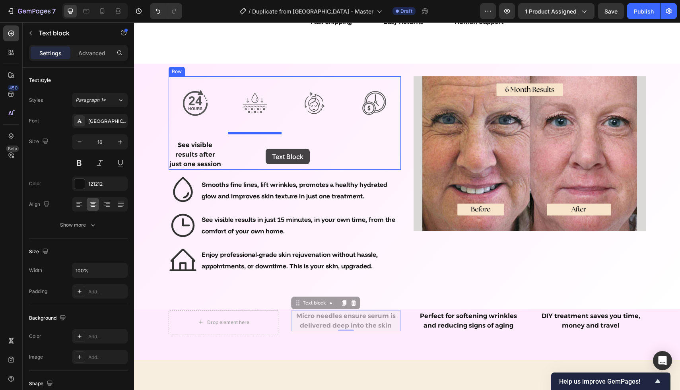
drag, startPoint x: 324, startPoint y: 321, endPoint x: 266, endPoint y: 149, distance: 181.5
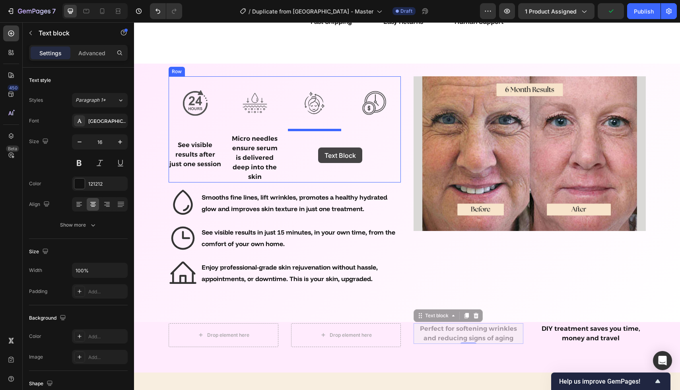
drag, startPoint x: 443, startPoint y: 324, endPoint x: 318, endPoint y: 148, distance: 216.3
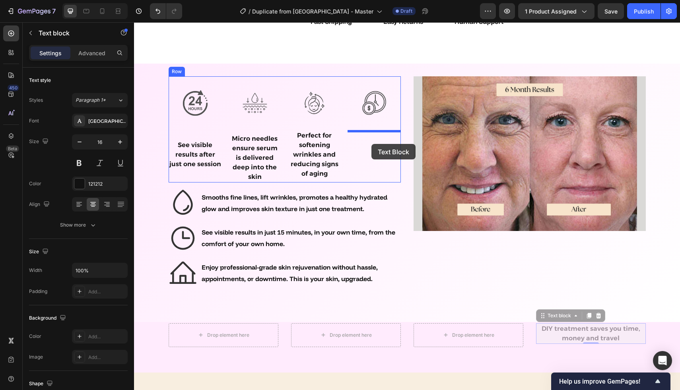
drag, startPoint x: 573, startPoint y: 332, endPoint x: 371, endPoint y: 144, distance: 275.9
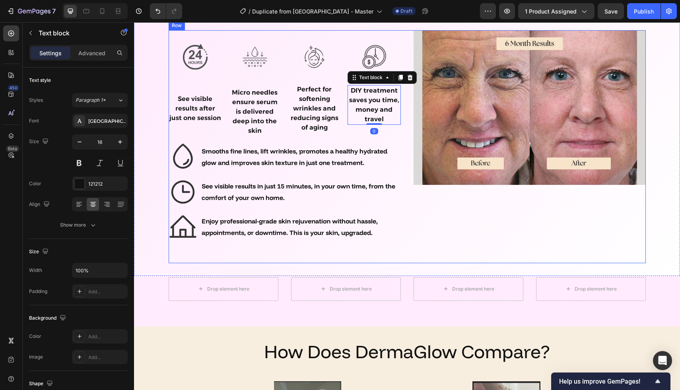
scroll to position [2508, 0]
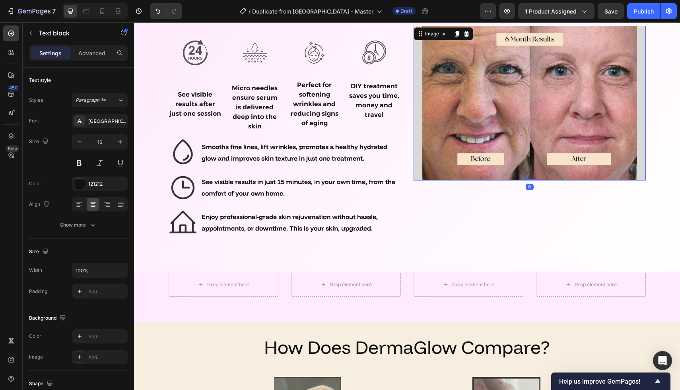
click at [453, 128] on img at bounding box center [530, 103] width 232 height 155
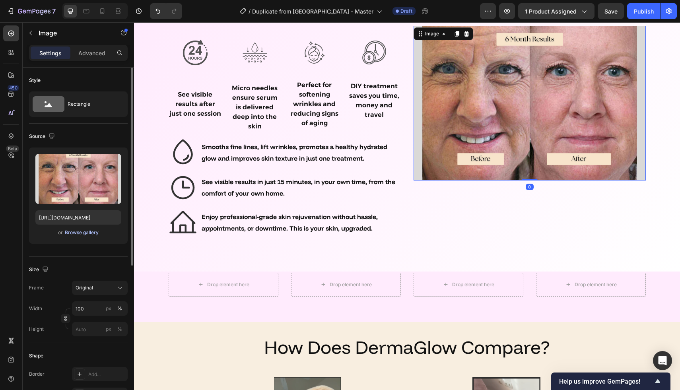
click at [74, 231] on div "Browse gallery" at bounding box center [82, 232] width 34 height 7
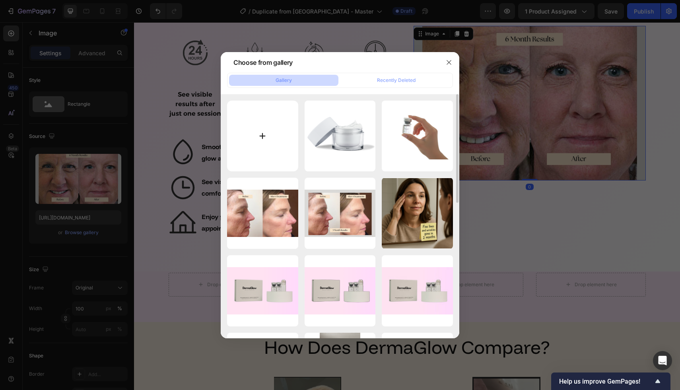
click at [273, 150] on input "file" at bounding box center [262, 136] width 71 height 71
type input "C:\fakepath\Boost Collagen (3) copy 2.png"
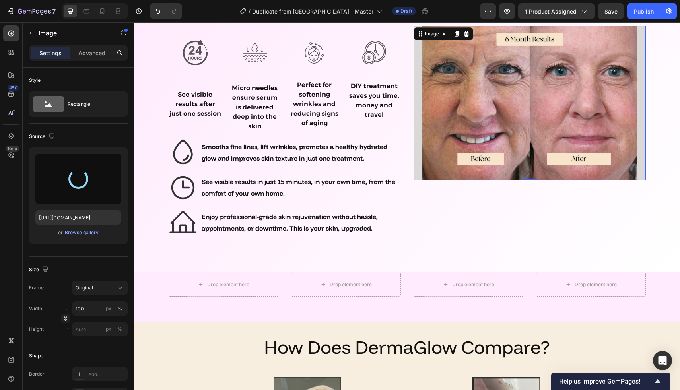
type input "https://cdn.shopify.com/s/files/1/0966/5426/2611/files/gempages_571943866429605…"
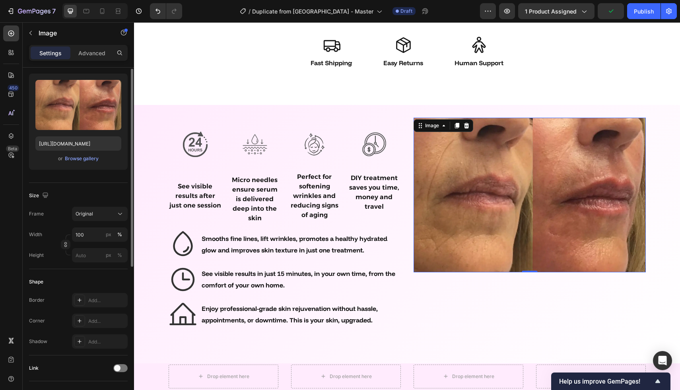
scroll to position [98, 0]
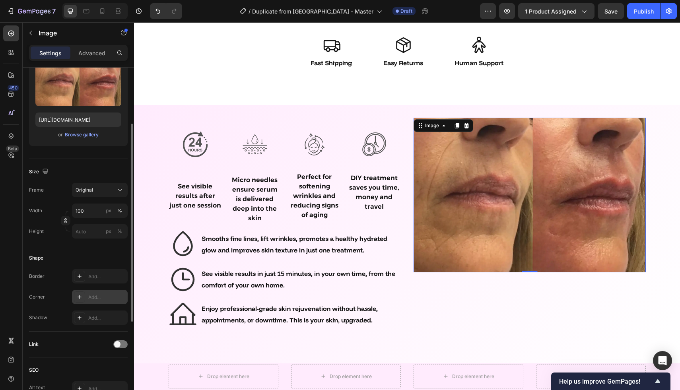
click at [95, 297] on div "Add..." at bounding box center [106, 297] width 37 height 7
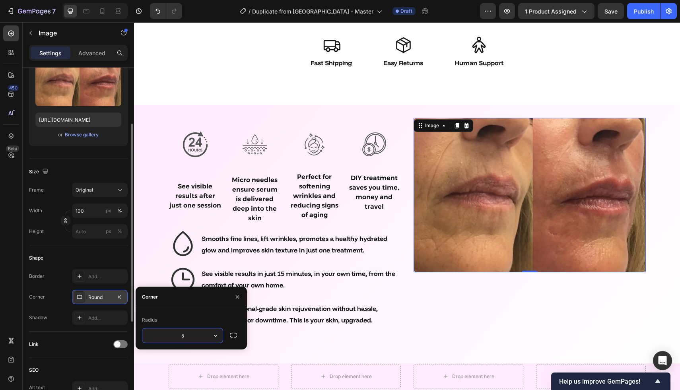
type input "5"
click at [100, 319] on div "Add..." at bounding box center [106, 318] width 37 height 7
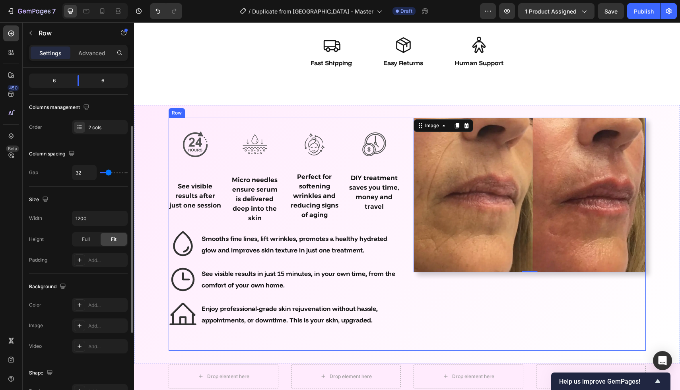
click at [429, 329] on div "Image 0" at bounding box center [530, 234] width 232 height 233
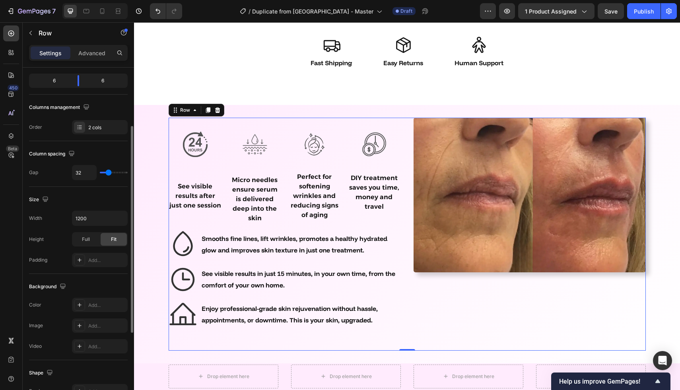
scroll to position [0, 0]
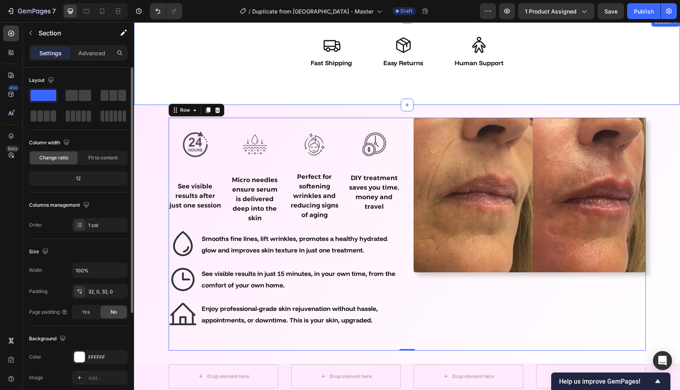
click at [568, 93] on div "Icon Fast Shipping Text Block Icon Easy Returns Text Block Icon Human Support T…" at bounding box center [407, 61] width 546 height 88
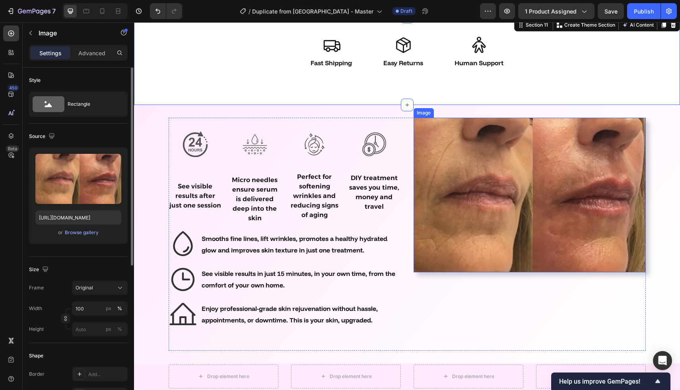
click at [424, 144] on img at bounding box center [530, 195] width 232 height 155
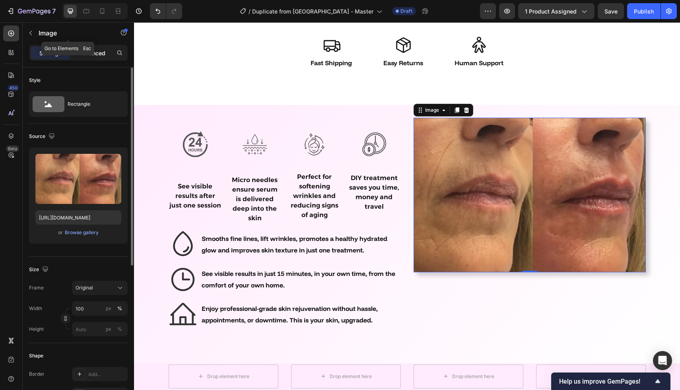
click at [90, 51] on p "Advanced" at bounding box center [91, 53] width 27 height 8
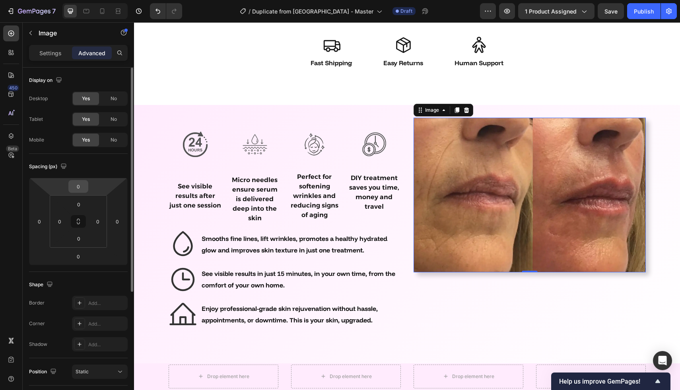
click at [83, 187] on input "0" at bounding box center [78, 187] width 16 height 12
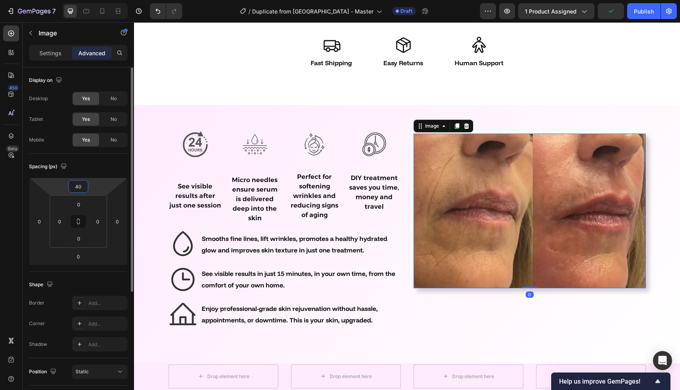
type input "4"
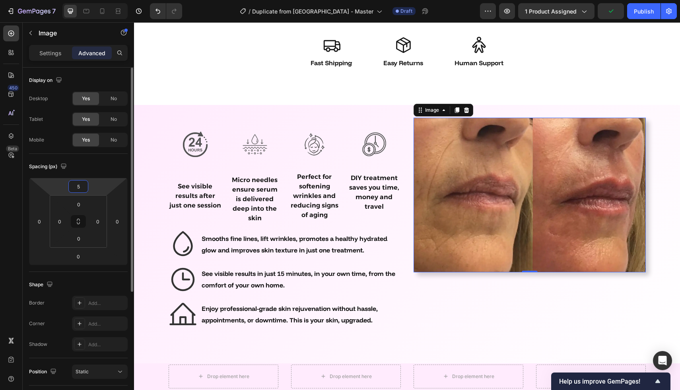
type input "50"
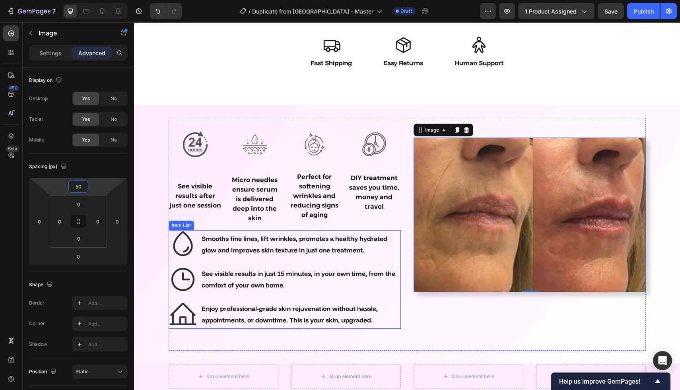
click at [400, 289] on div "See visible results in just 15 minutes, in your own time, from the comfort of y…" at bounding box center [285, 279] width 232 height 29
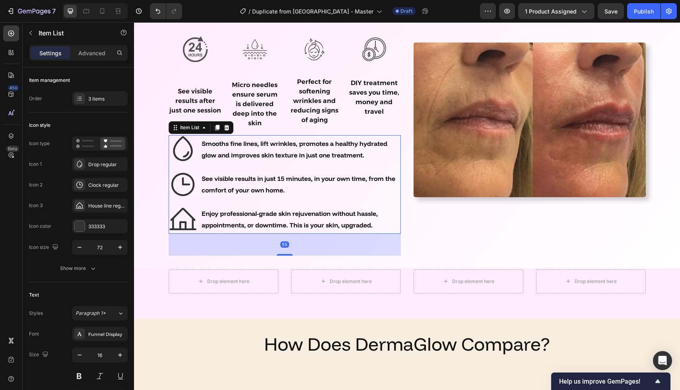
scroll to position [2541, 0]
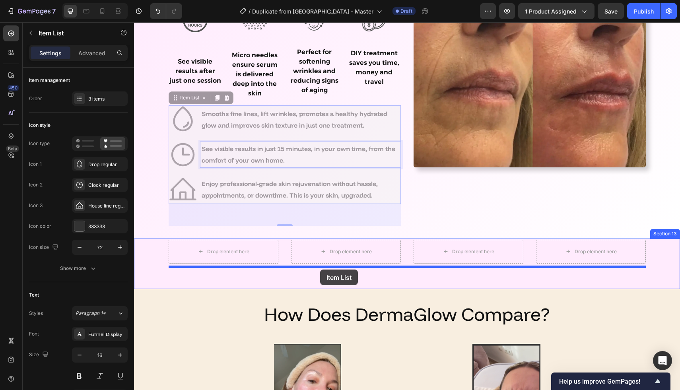
drag, startPoint x: 320, startPoint y: 161, endPoint x: 320, endPoint y: 270, distance: 108.6
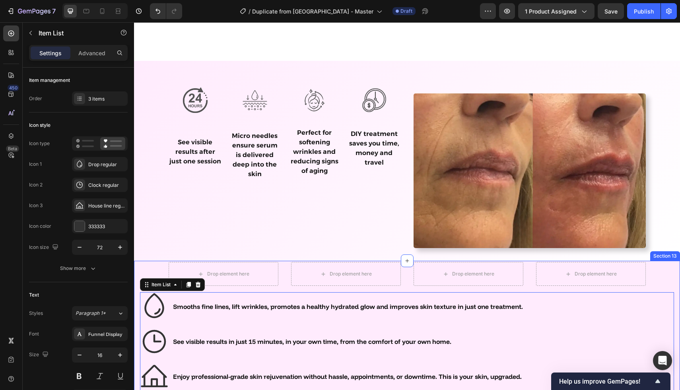
scroll to position [2446, 0]
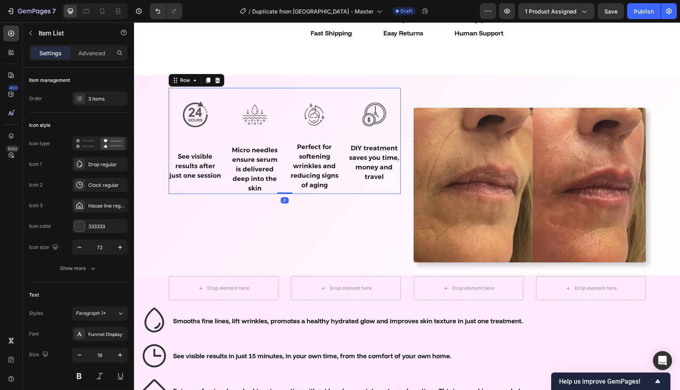
click at [285, 99] on div "Image See visible results after just one session Text block Image Micro needles…" at bounding box center [285, 141] width 232 height 106
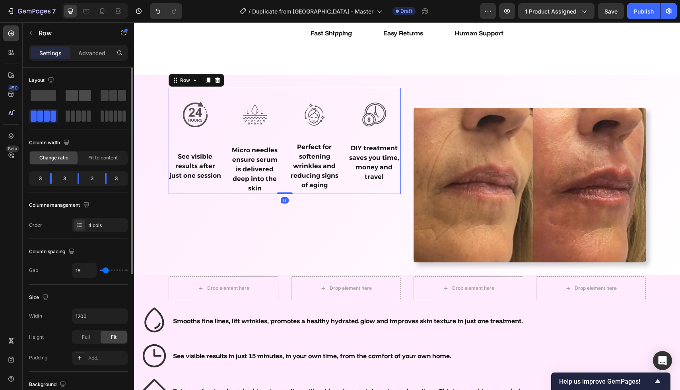
click at [70, 99] on span at bounding box center [72, 95] width 12 height 11
click at [74, 99] on span at bounding box center [72, 95] width 12 height 11
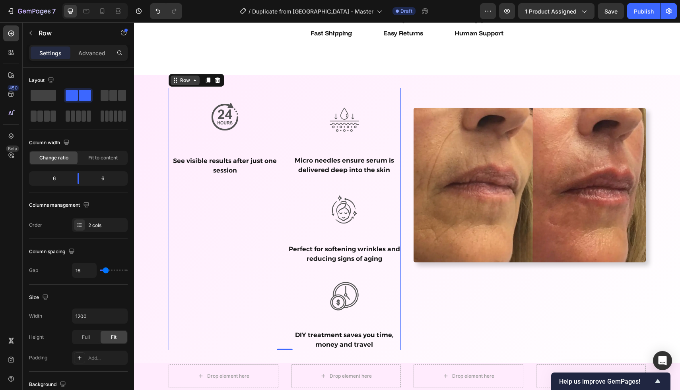
drag, startPoint x: 209, startPoint y: 119, endPoint x: 187, endPoint y: 82, distance: 42.4
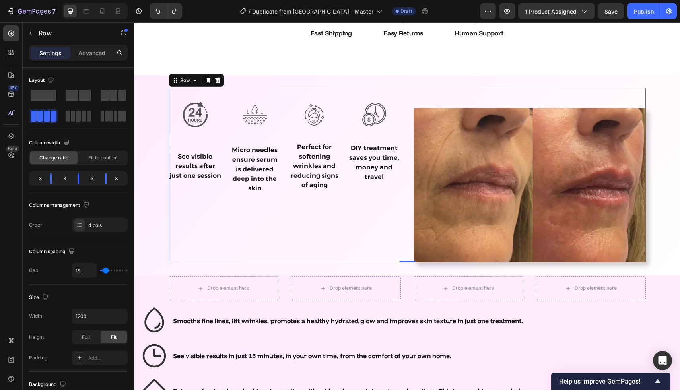
click at [177, 215] on div "Image See visible results after just one session Text block Image Micro needles…" at bounding box center [285, 175] width 232 height 175
drag, startPoint x: 211, startPoint y: 122, endPoint x: 213, endPoint y: 232, distance: 110.6
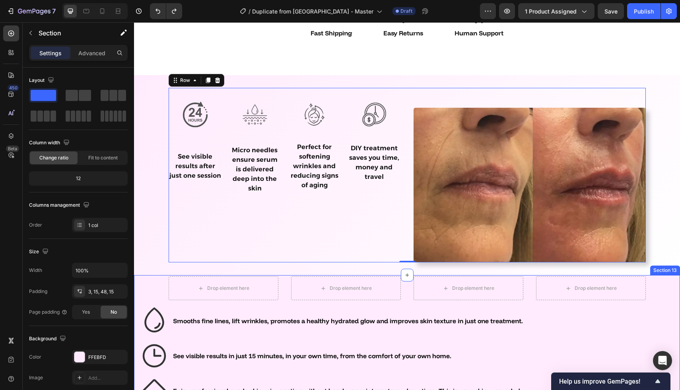
click at [163, 287] on div "Drop element here Row Drop element here Row Drop element here Row Drop element …" at bounding box center [407, 352] width 534 height 151
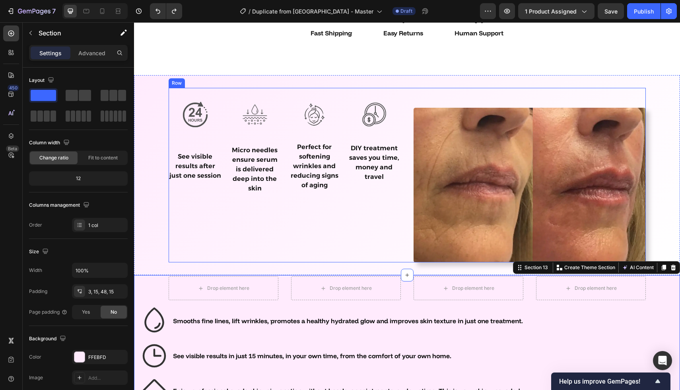
drag, startPoint x: 205, startPoint y: 115, endPoint x: 221, endPoint y: 223, distance: 108.7
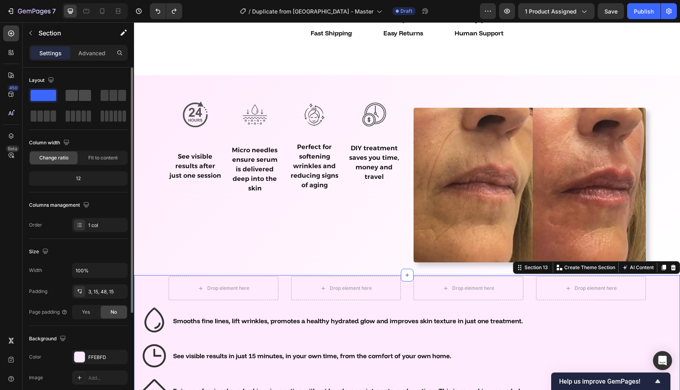
click at [89, 96] on span at bounding box center [85, 95] width 12 height 11
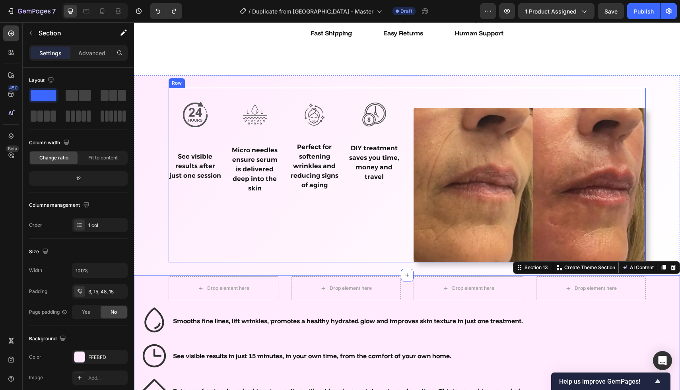
click at [136, 195] on div "Image See visible results after just one session Text block Image Micro needles…" at bounding box center [407, 175] width 546 height 200
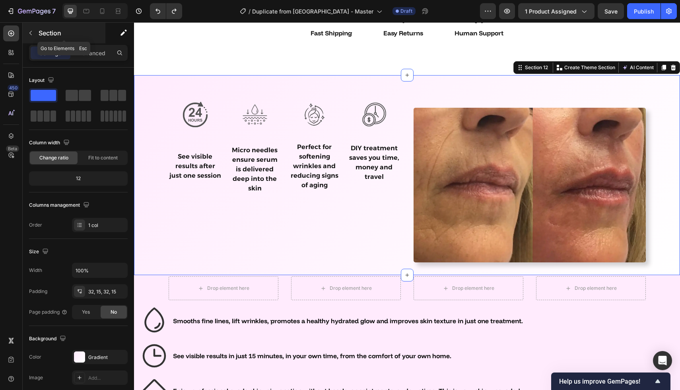
click at [45, 35] on p "Section" at bounding box center [71, 33] width 65 height 10
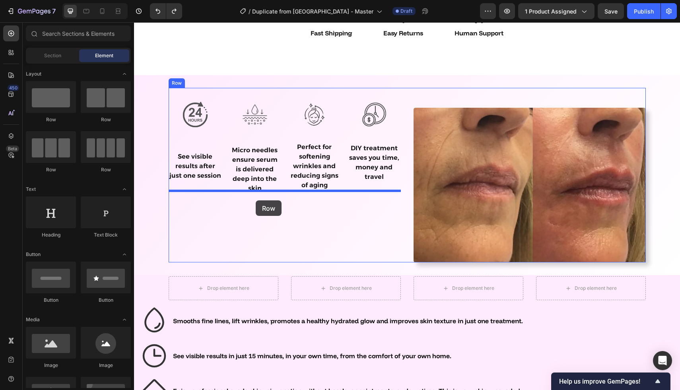
drag, startPoint x: 240, startPoint y: 127, endPoint x: 255, endPoint y: 200, distance: 74.4
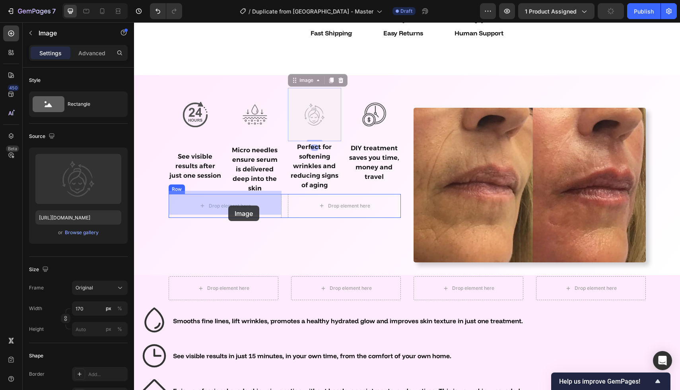
drag, startPoint x: 316, startPoint y: 118, endPoint x: 227, endPoint y: 204, distance: 123.0
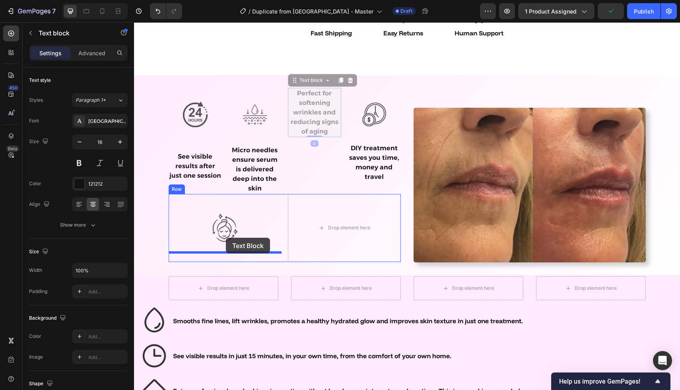
drag, startPoint x: 312, startPoint y: 111, endPoint x: 226, endPoint y: 238, distance: 153.2
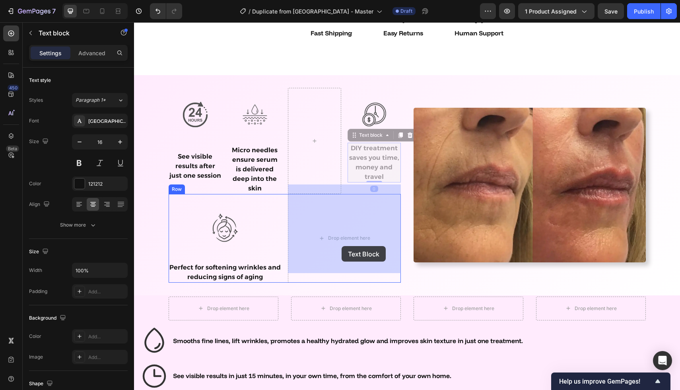
drag, startPoint x: 368, startPoint y: 163, endPoint x: 342, endPoint y: 246, distance: 87.3
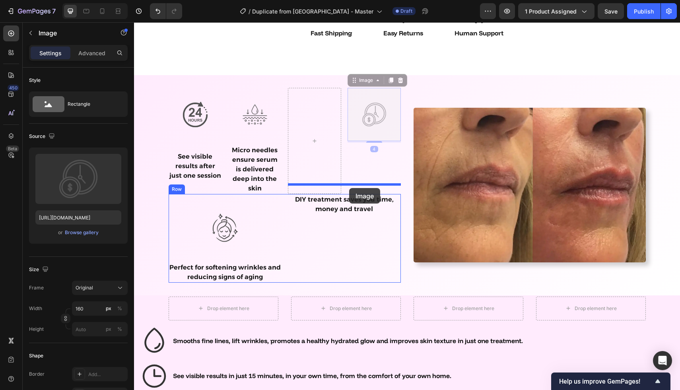
drag, startPoint x: 371, startPoint y: 112, endPoint x: 349, endPoint y: 188, distance: 79.5
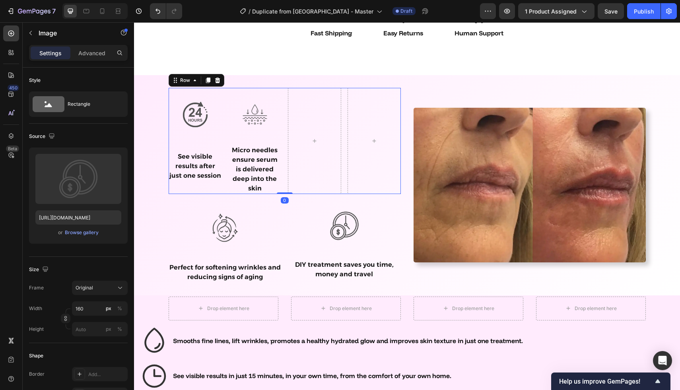
click at [281, 102] on div "Image See visible results after just one session Text block Image Micro needles…" at bounding box center [285, 141] width 232 height 106
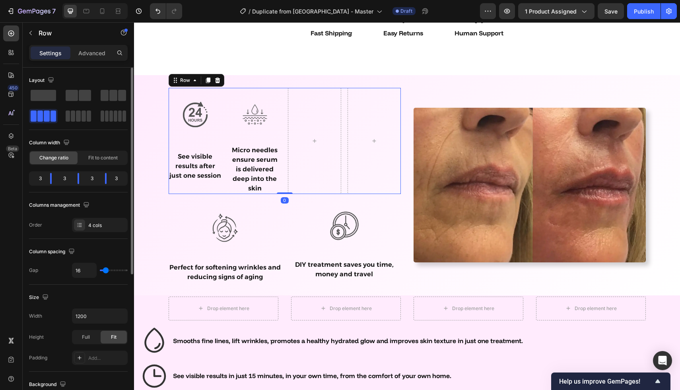
click at [58, 101] on div at bounding box center [78, 105] width 99 height 35
click at [66, 99] on span at bounding box center [72, 95] width 12 height 11
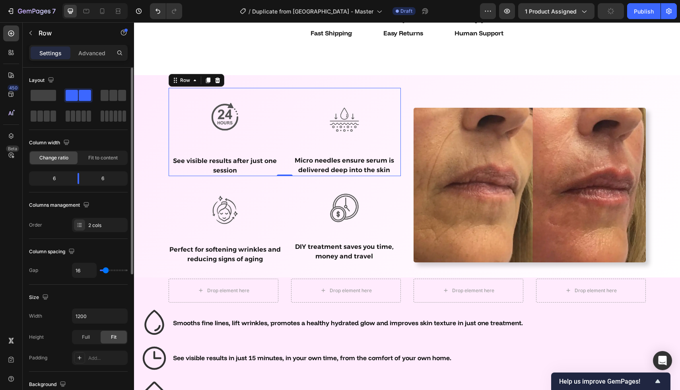
click at [123, 188] on div "Column width Change ratio Fit to content 6 6" at bounding box center [78, 164] width 99 height 56
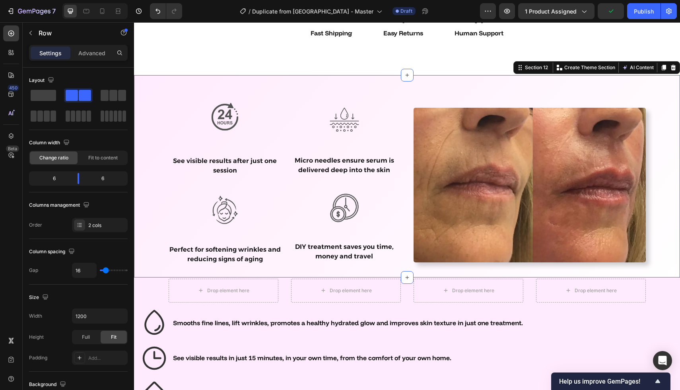
click at [139, 179] on div "Image See visible results after just one session Text block Image Micro needles…" at bounding box center [407, 176] width 546 height 203
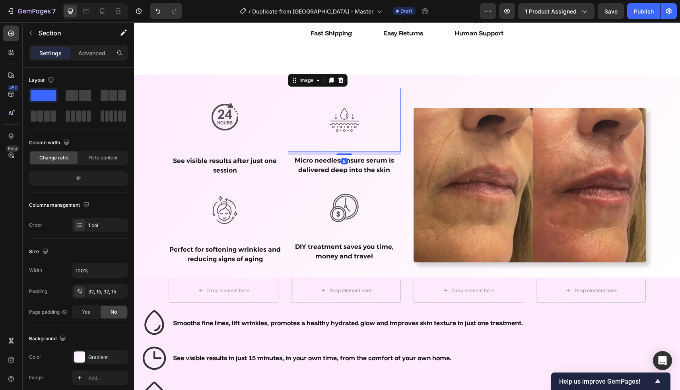
click at [356, 114] on img at bounding box center [345, 120] width 64 height 64
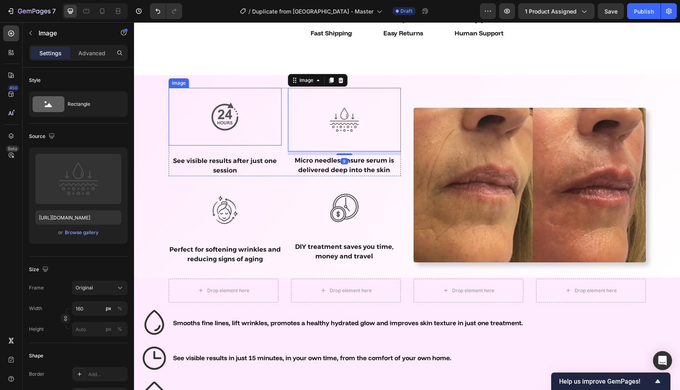
click at [239, 114] on img at bounding box center [225, 117] width 58 height 58
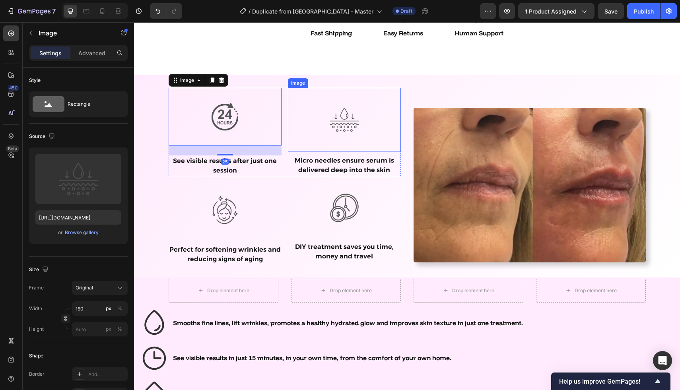
click at [337, 135] on img at bounding box center [345, 120] width 64 height 64
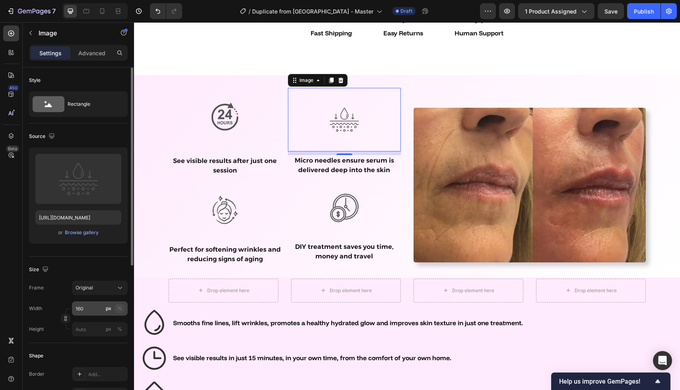
click at [123, 306] on button "%" at bounding box center [120, 309] width 10 height 10
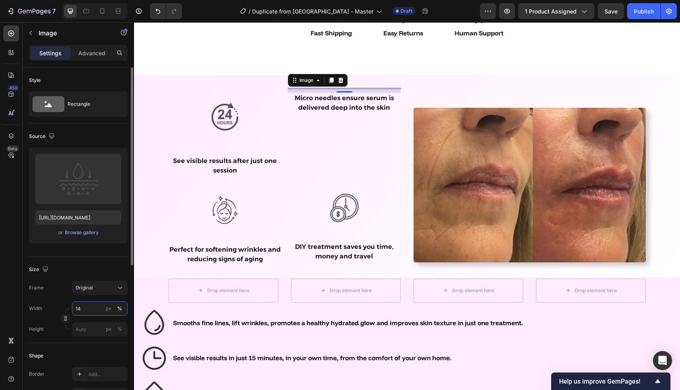
type input "140"
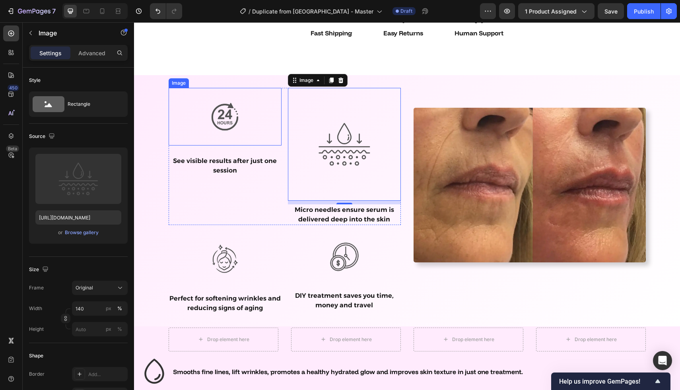
click at [230, 119] on img at bounding box center [225, 117] width 58 height 58
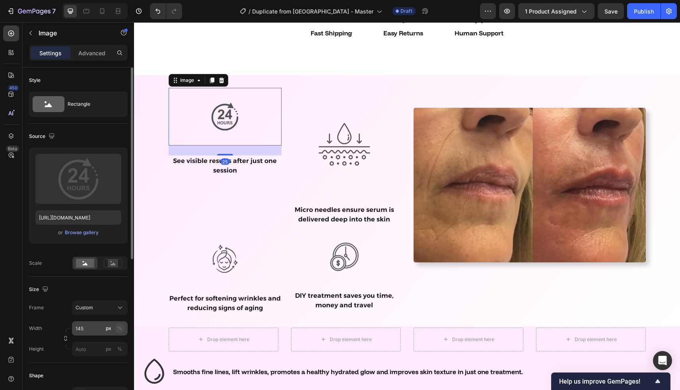
click at [123, 324] on button "%" at bounding box center [120, 329] width 10 height 10
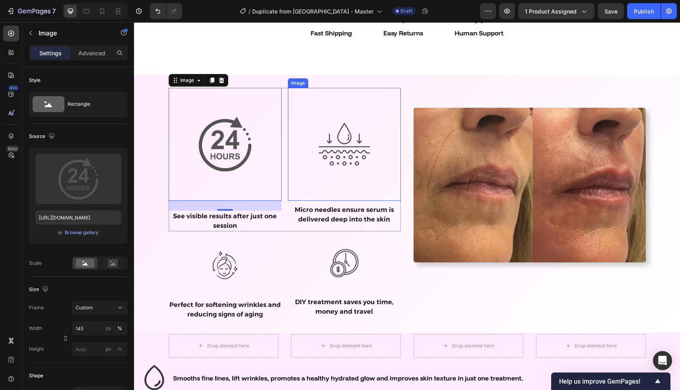
click at [329, 141] on img at bounding box center [344, 144] width 113 height 113
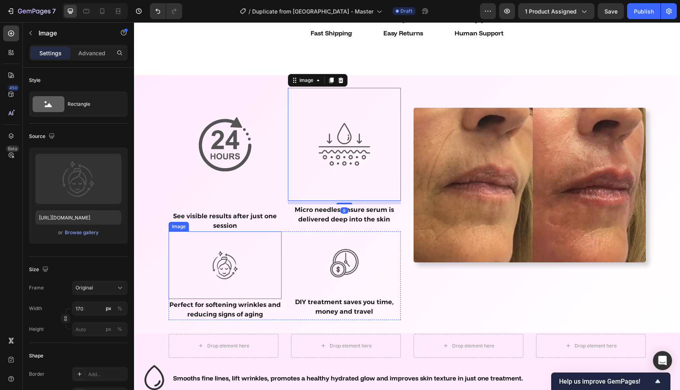
click at [225, 253] on img at bounding box center [225, 266] width 68 height 68
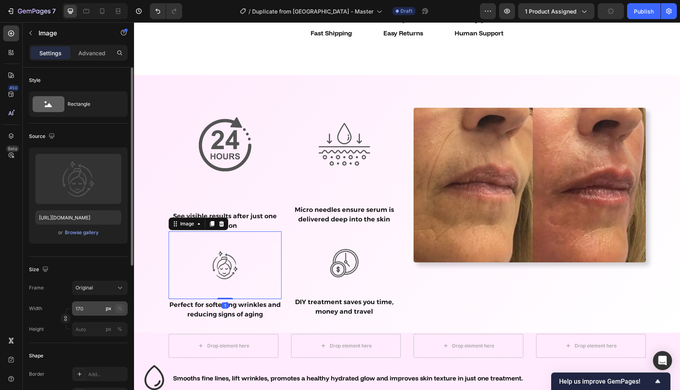
click at [115, 308] on button "%" at bounding box center [120, 309] width 10 height 10
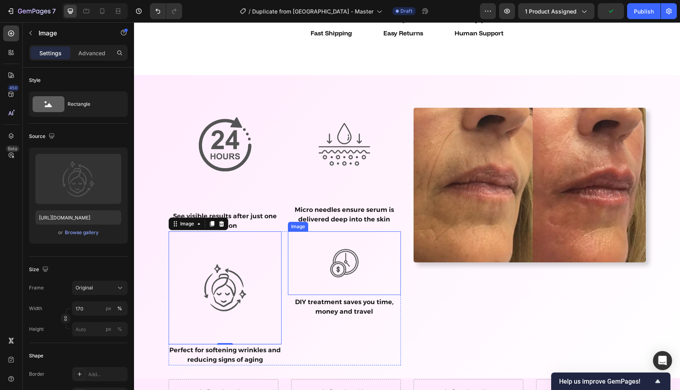
click at [335, 257] on img at bounding box center [345, 264] width 64 height 64
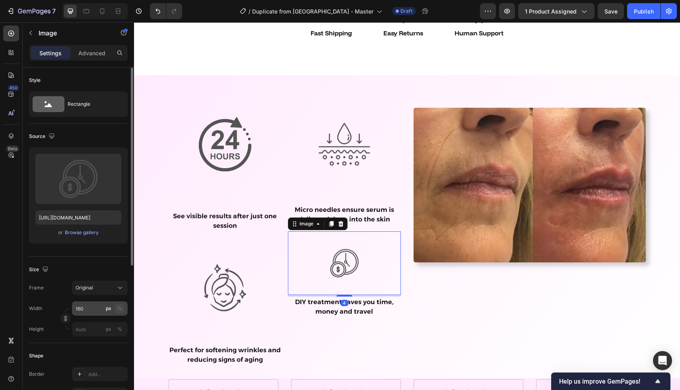
click at [121, 308] on div "%" at bounding box center [119, 308] width 5 height 7
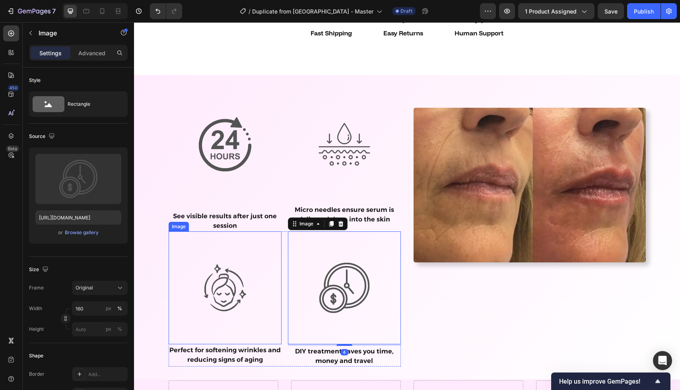
click at [175, 274] on img at bounding box center [225, 288] width 113 height 113
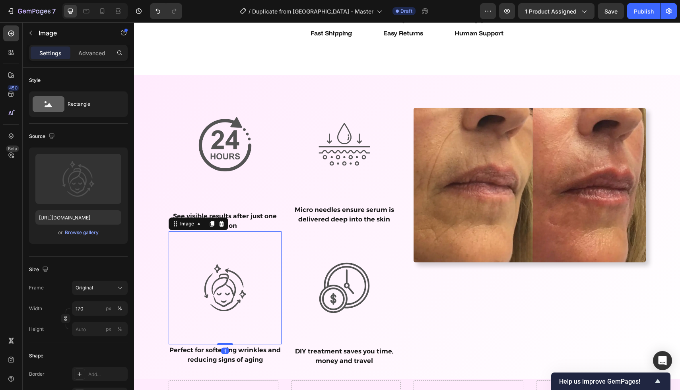
click at [214, 277] on img at bounding box center [225, 288] width 113 height 113
click at [84, 311] on input "170" at bounding box center [100, 309] width 56 height 14
type input "180"
click at [132, 285] on div at bounding box center [131, 240] width 6 height 345
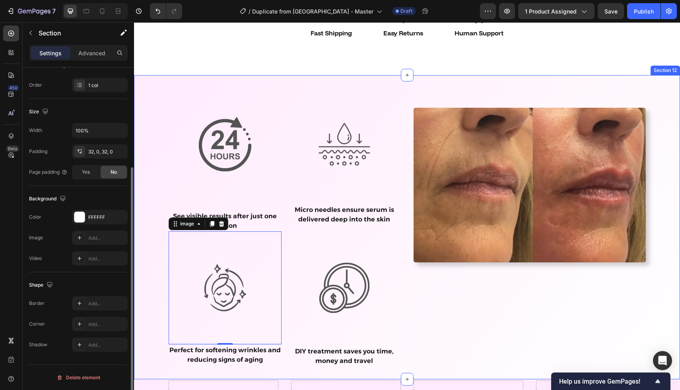
click at [279, 70] on div "Icon Fast Shipping Text Block Icon Easy Returns Text Block Icon Human Support T…" at bounding box center [407, 31] width 546 height 88
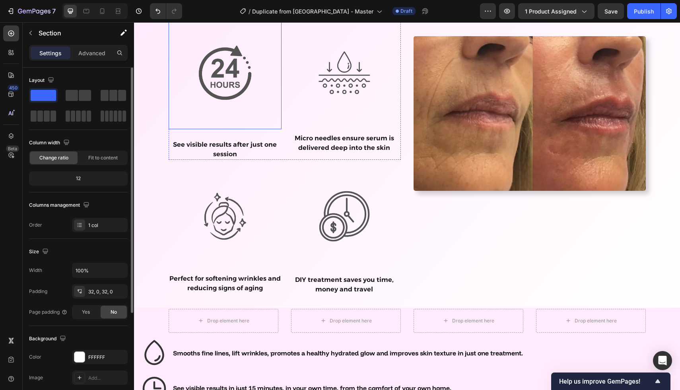
scroll to position [2518, 0]
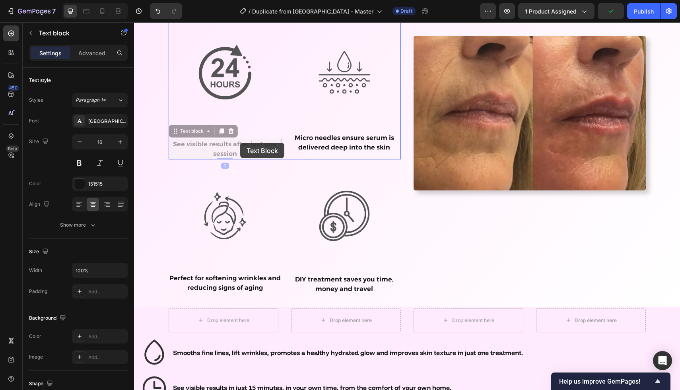
drag, startPoint x: 240, startPoint y: 150, endPoint x: 240, endPoint y: 145, distance: 5.2
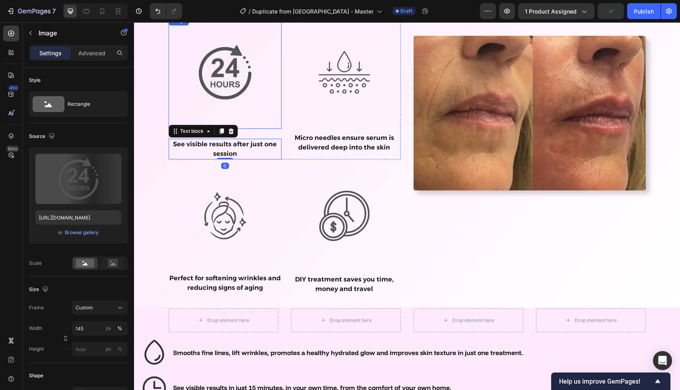
click at [232, 86] on img at bounding box center [225, 72] width 113 height 113
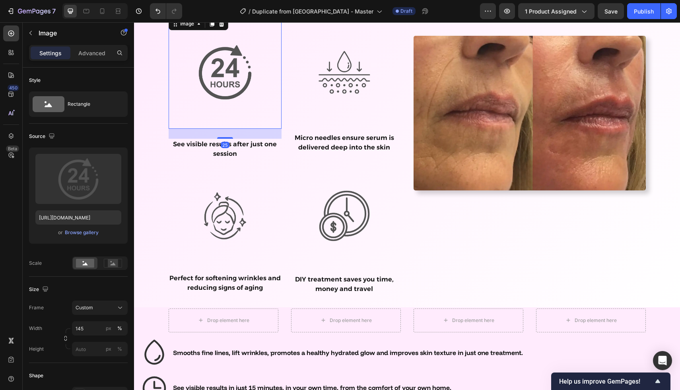
drag, startPoint x: 227, startPoint y: 138, endPoint x: 227, endPoint y: 92, distance: 46.6
click at [227, 92] on div "Image 25" at bounding box center [225, 72] width 113 height 113
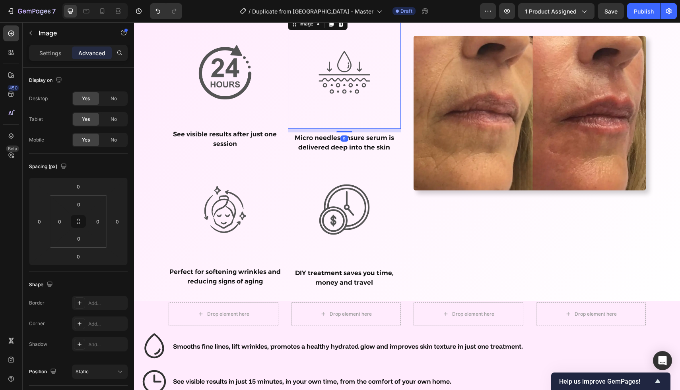
click at [355, 78] on img at bounding box center [344, 72] width 113 height 113
drag, startPoint x: 343, startPoint y: 131, endPoint x: 343, endPoint y: 96, distance: 35.4
click at [343, 96] on div "Image 9" at bounding box center [344, 72] width 113 height 113
type input "0"
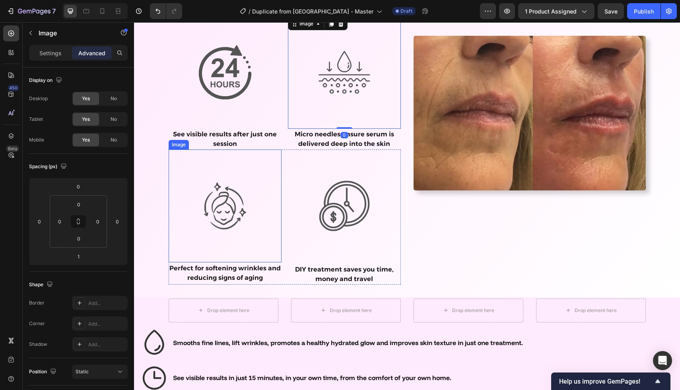
drag, startPoint x: 253, startPoint y: 240, endPoint x: 248, endPoint y: 230, distance: 11.4
click at [253, 240] on img at bounding box center [225, 206] width 113 height 113
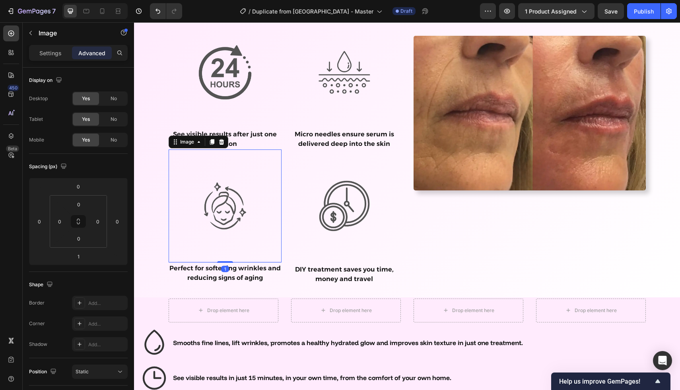
click at [248, 230] on img at bounding box center [225, 206] width 113 height 113
drag, startPoint x: 222, startPoint y: 262, endPoint x: 222, endPoint y: 238, distance: 23.9
click at [222, 238] on div "Image 1" at bounding box center [225, 206] width 113 height 113
type input "0"
click at [337, 194] on img at bounding box center [344, 206] width 113 height 113
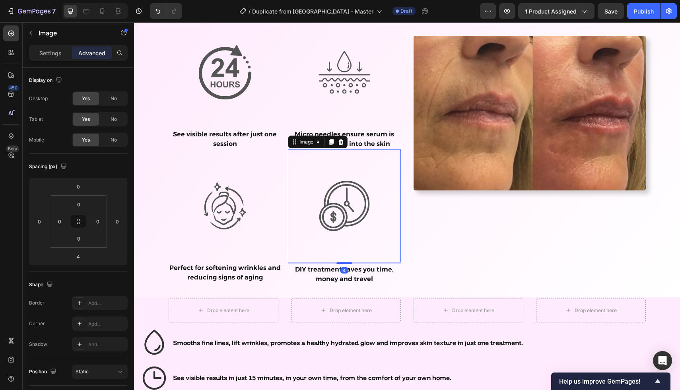
click at [343, 262] on img at bounding box center [344, 206] width 113 height 113
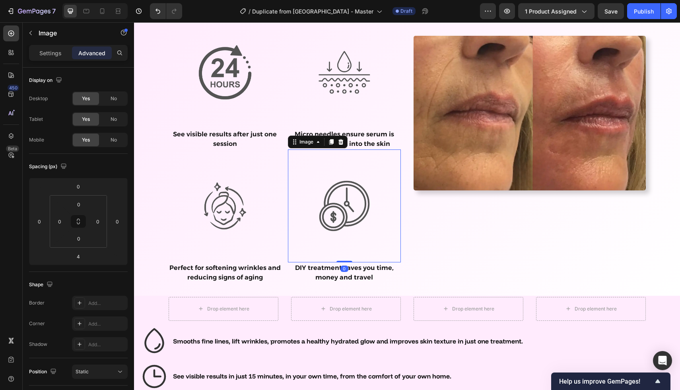
drag, startPoint x: 343, startPoint y: 264, endPoint x: 343, endPoint y: 231, distance: 33.0
click at [343, 231] on div "Image 0" at bounding box center [344, 206] width 113 height 113
type input "0"
click at [343, 187] on img at bounding box center [344, 206] width 113 height 113
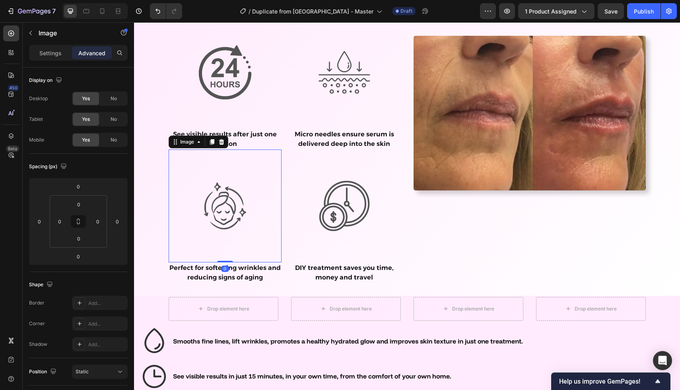
click at [234, 198] on img at bounding box center [225, 206] width 113 height 113
click at [218, 262] on div at bounding box center [225, 261] width 16 height 2
click at [208, 266] on p "Perfect for softening wrinkles and reducing signs of aging" at bounding box center [225, 272] width 111 height 19
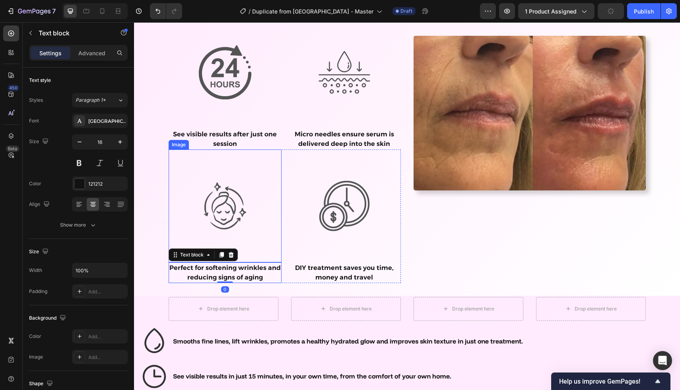
click at [219, 197] on img at bounding box center [225, 206] width 113 height 113
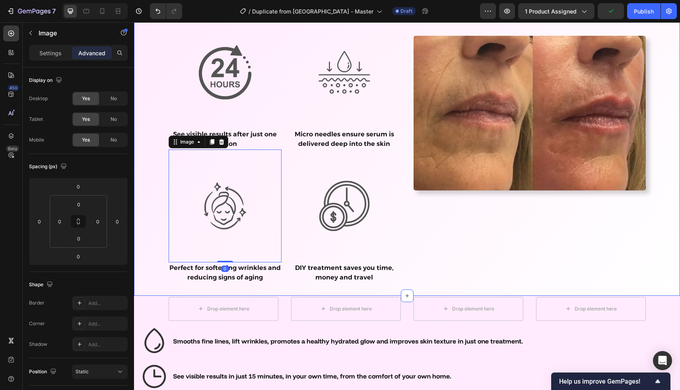
click at [159, 189] on div "Image See visible results after just one session Text block Image Micro needles…" at bounding box center [407, 149] width 534 height 267
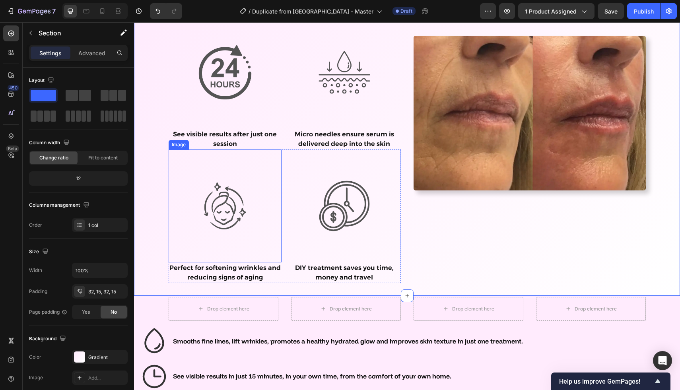
click at [202, 181] on img at bounding box center [225, 206] width 113 height 113
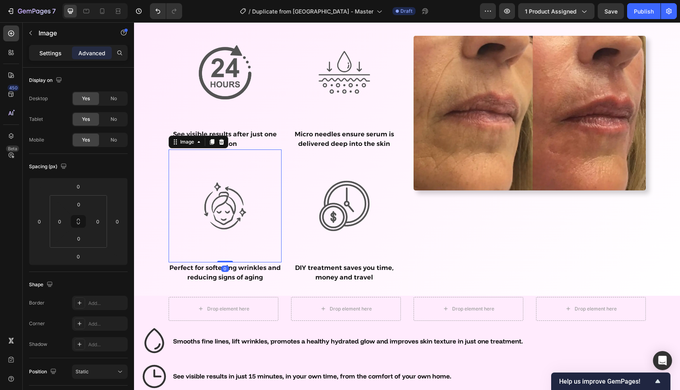
click at [54, 48] on div "Settings" at bounding box center [51, 53] width 40 height 13
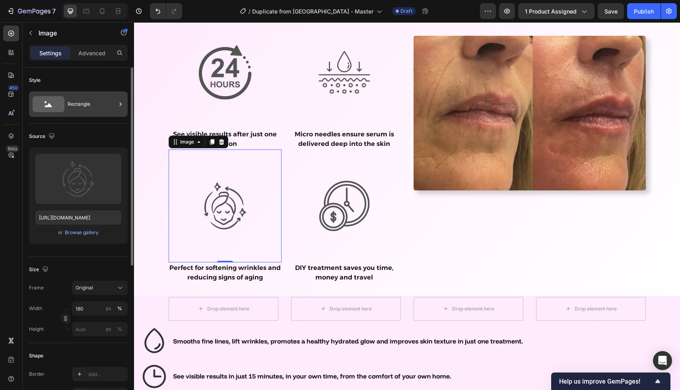
click at [84, 110] on div "Rectangle" at bounding box center [92, 104] width 49 height 18
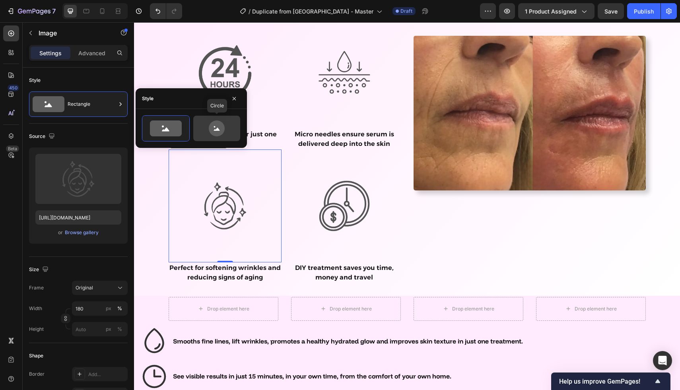
click at [212, 134] on icon at bounding box center [217, 129] width 16 height 16
type input "80"
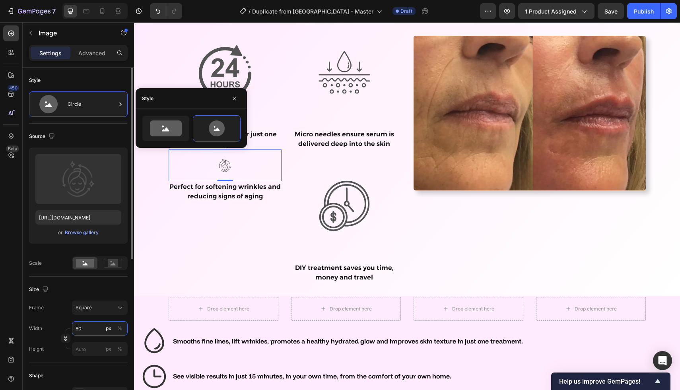
click at [95, 332] on input "80" at bounding box center [100, 329] width 56 height 14
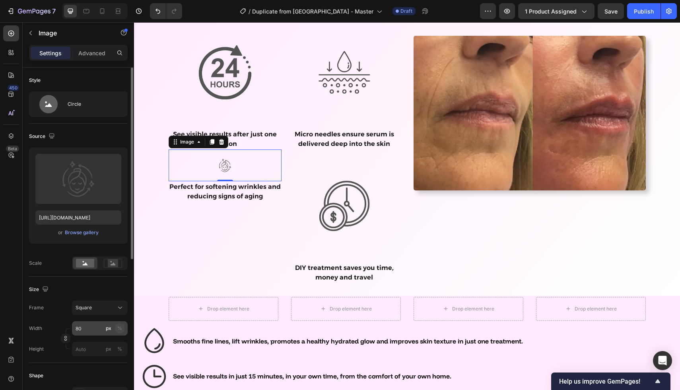
click at [117, 330] on button "%" at bounding box center [120, 329] width 10 height 10
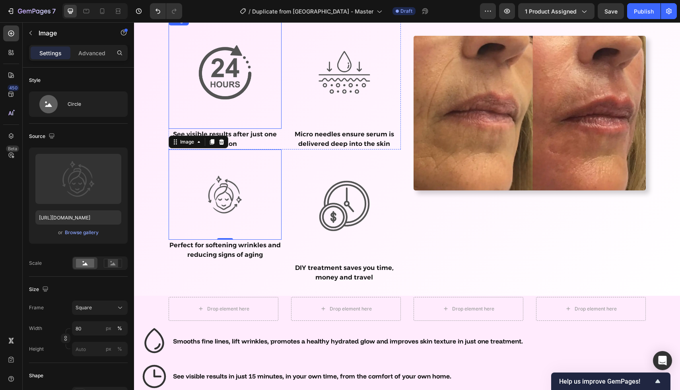
click at [214, 81] on img at bounding box center [225, 72] width 113 height 113
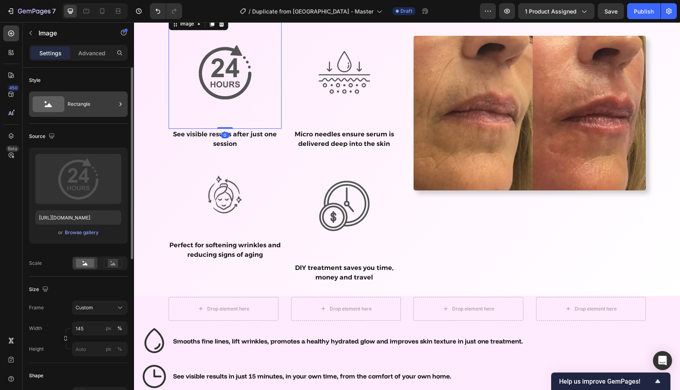
click at [68, 109] on div "Rectangle" at bounding box center [92, 104] width 49 height 18
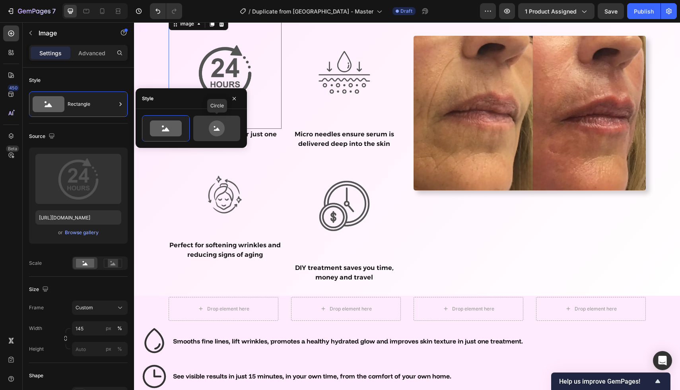
click at [215, 127] on circle at bounding box center [215, 127] width 2 height 2
type input "80"
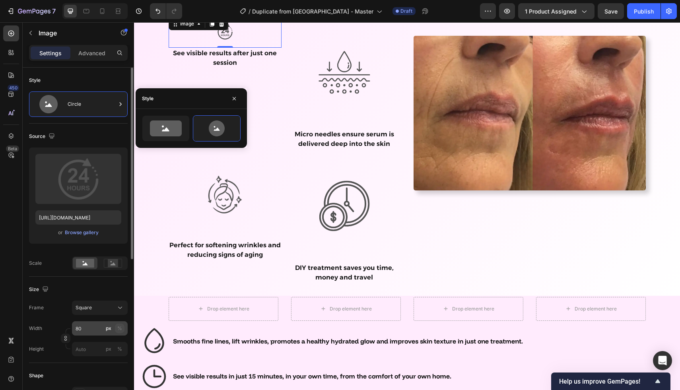
click at [119, 329] on div "%" at bounding box center [119, 328] width 5 height 7
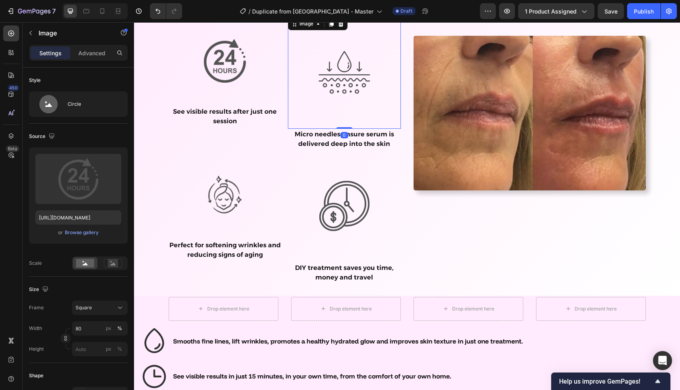
click at [335, 70] on img at bounding box center [344, 72] width 113 height 113
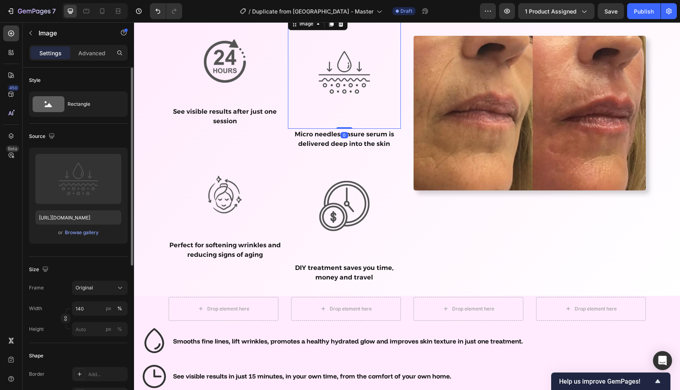
click at [92, 117] on div "Style Rectangle" at bounding box center [78, 96] width 99 height 56
click at [96, 103] on div "Rectangle" at bounding box center [92, 104] width 49 height 18
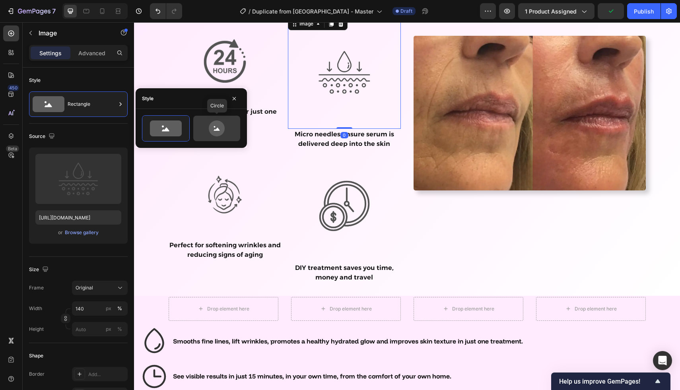
click at [204, 126] on icon at bounding box center [216, 129] width 37 height 16
type input "80"
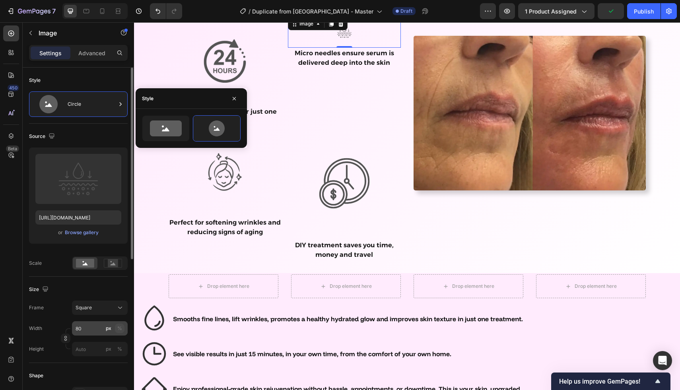
click at [121, 329] on div "%" at bounding box center [119, 328] width 5 height 7
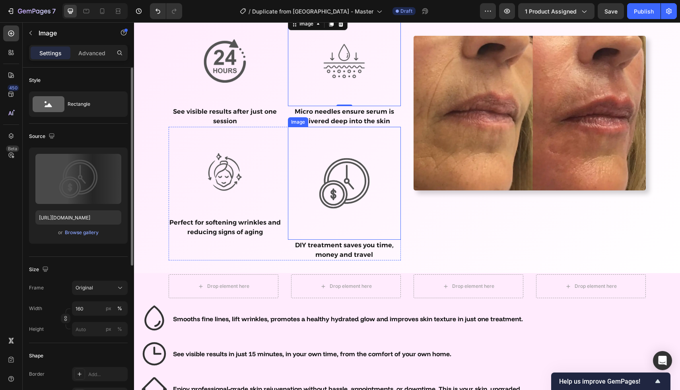
click at [336, 196] on img at bounding box center [344, 183] width 113 height 113
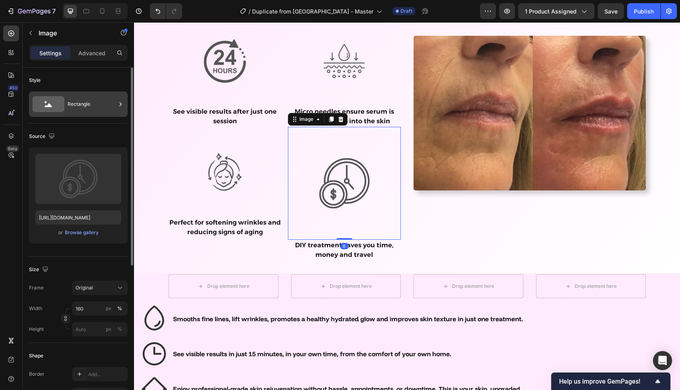
click at [90, 115] on div "Rectangle" at bounding box center [78, 104] width 99 height 25
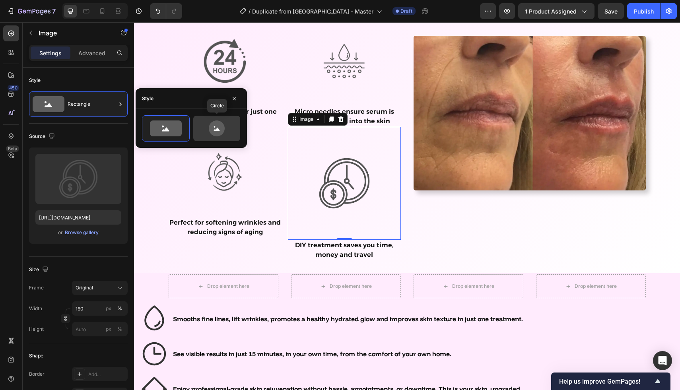
click at [199, 132] on icon at bounding box center [216, 129] width 37 height 16
type input "80"
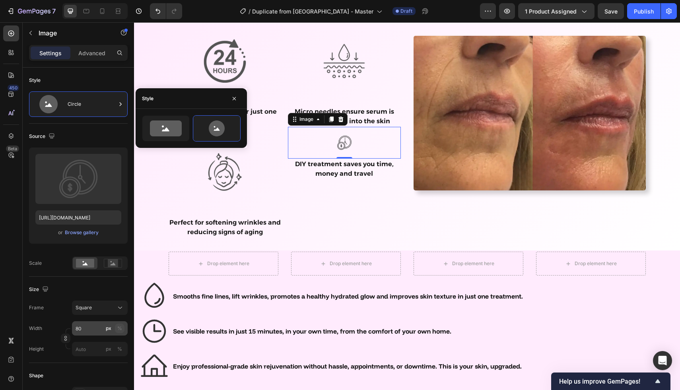
click at [119, 327] on div "%" at bounding box center [119, 328] width 5 height 7
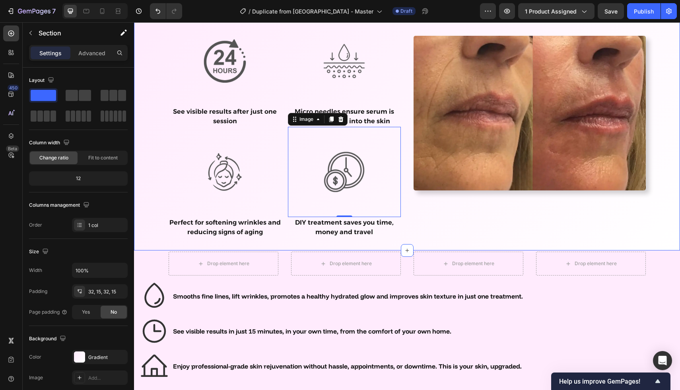
click at [147, 90] on div "Image See visible results after just one session Text block Image Micro needles…" at bounding box center [407, 127] width 534 height 222
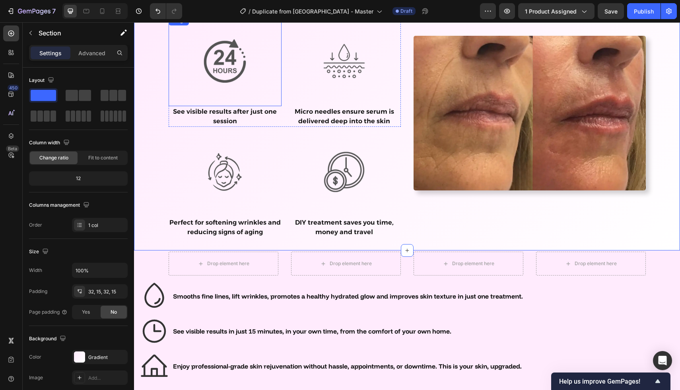
click at [215, 65] on img at bounding box center [225, 61] width 90 height 90
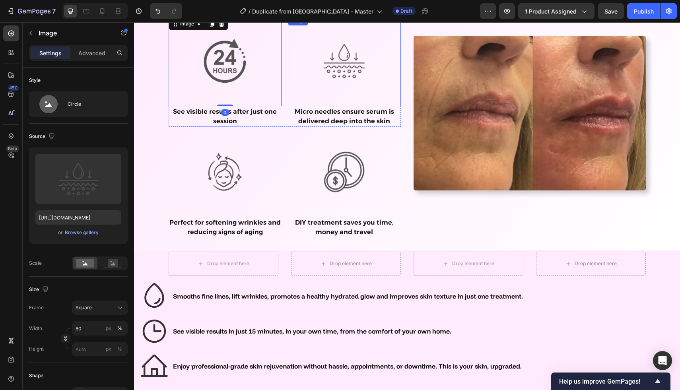
click at [328, 56] on img at bounding box center [344, 61] width 90 height 90
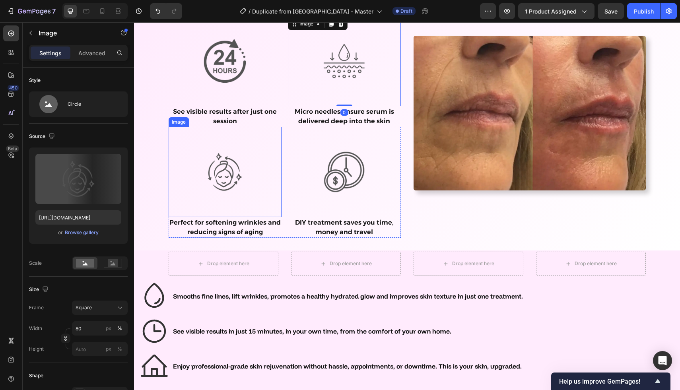
click at [225, 191] on img at bounding box center [225, 172] width 90 height 90
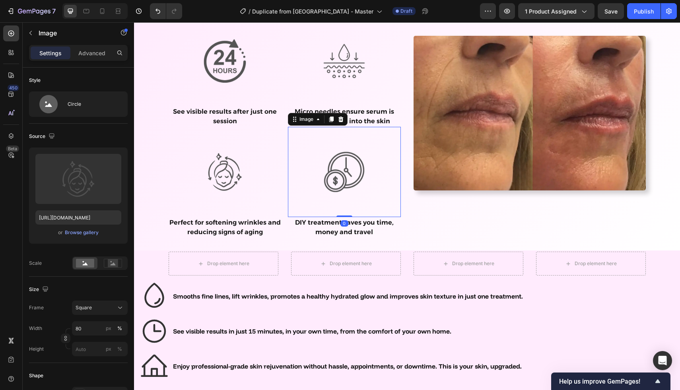
click at [352, 156] on img at bounding box center [344, 172] width 90 height 90
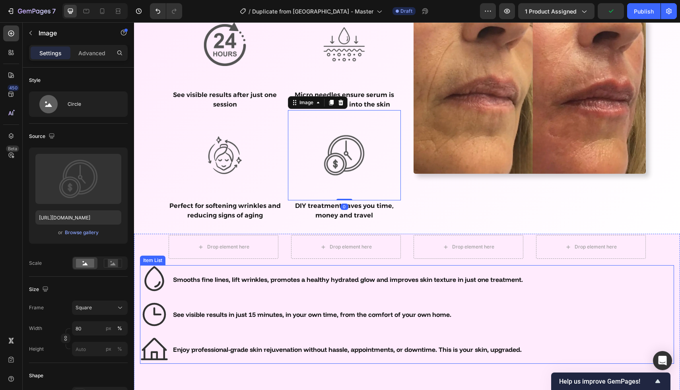
scroll to position [2520, 0]
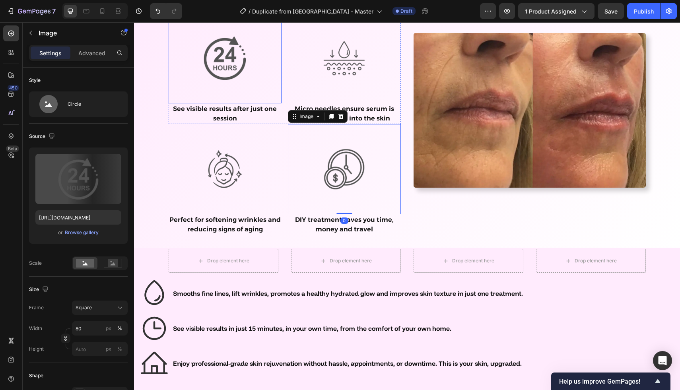
click at [236, 74] on img at bounding box center [225, 58] width 90 height 90
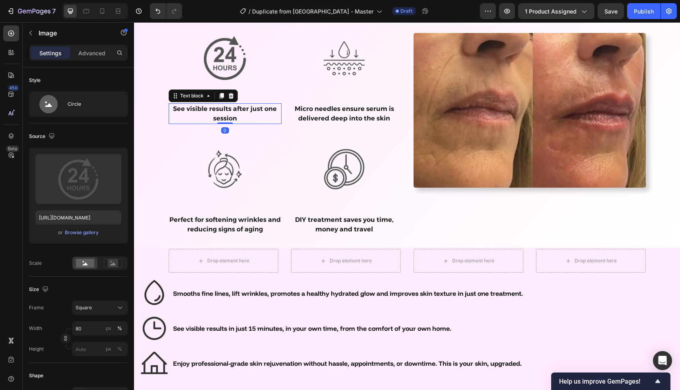
click at [227, 118] on p "See visible results after just one session" at bounding box center [225, 113] width 111 height 19
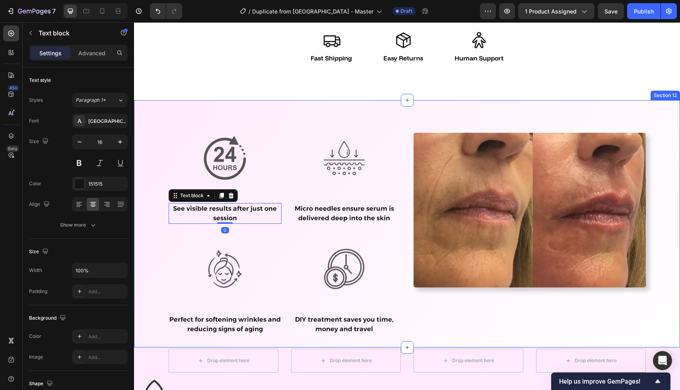
scroll to position [2403, 0]
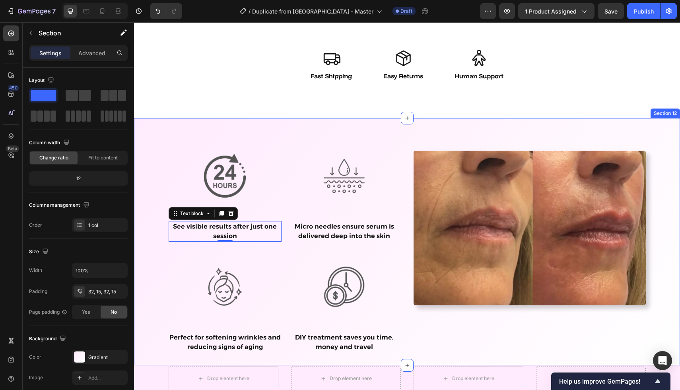
click at [148, 239] on div "Image See visible results after just one session Text block 0 Image Micro needl…" at bounding box center [407, 242] width 534 height 222
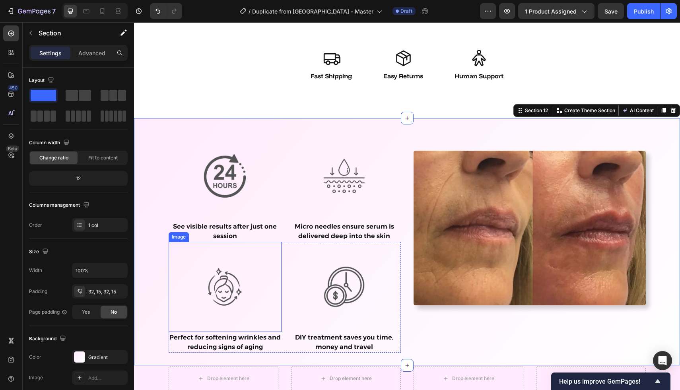
click at [222, 300] on img at bounding box center [225, 287] width 90 height 90
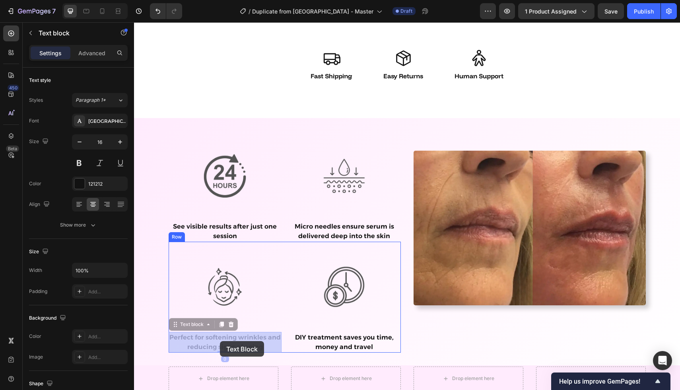
drag, startPoint x: 219, startPoint y: 346, endPoint x: 220, endPoint y: 341, distance: 4.8
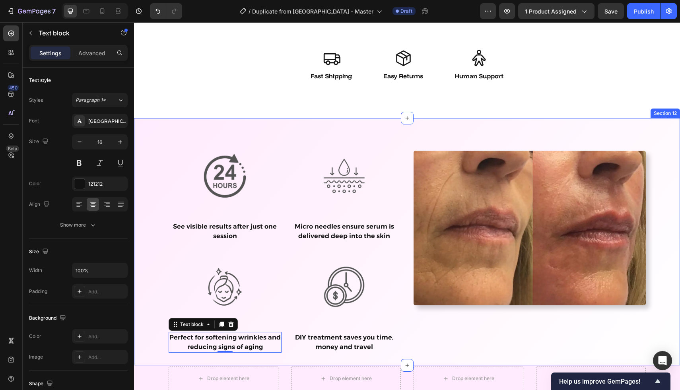
click at [154, 286] on div "Image See visible results after just one session Text block Image Micro needles…" at bounding box center [407, 242] width 534 height 222
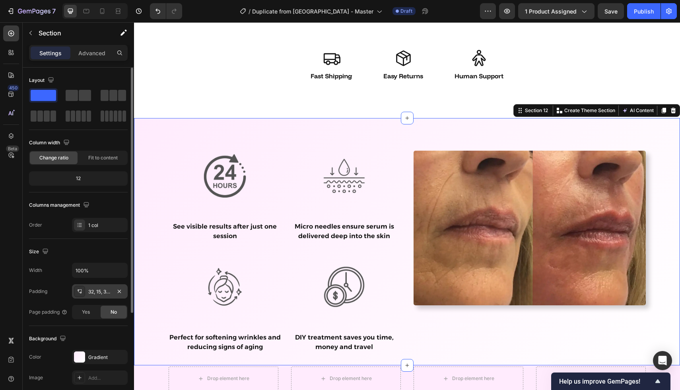
click at [102, 296] on div "32, 15, 32, 15" at bounding box center [100, 292] width 56 height 14
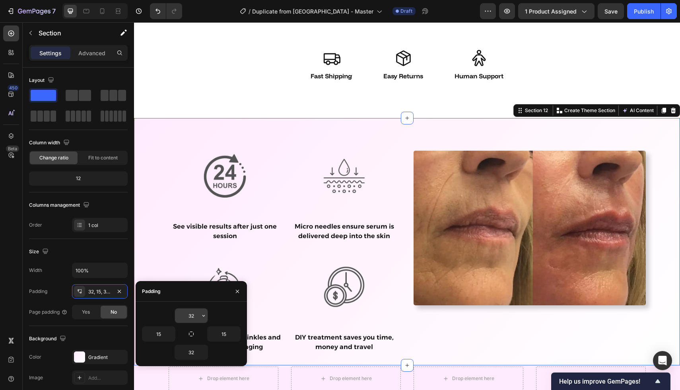
click at [195, 314] on input "32" at bounding box center [191, 316] width 33 height 14
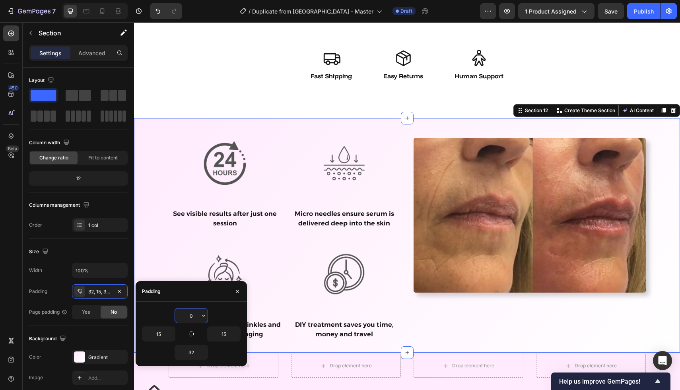
type input "32"
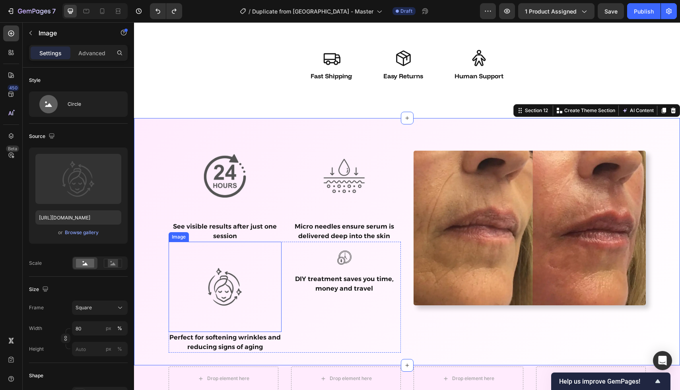
click at [202, 252] on img at bounding box center [225, 287] width 90 height 90
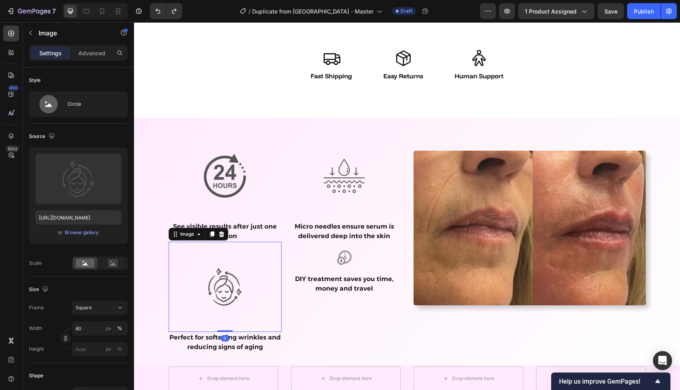
click at [222, 290] on img at bounding box center [225, 287] width 90 height 90
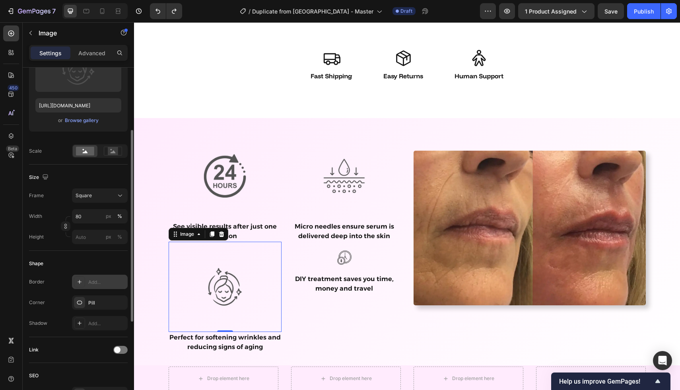
scroll to position [0, 0]
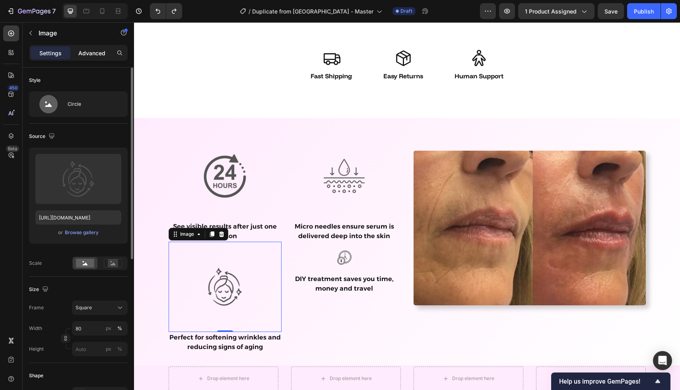
click at [83, 54] on p "Advanced" at bounding box center [91, 53] width 27 height 8
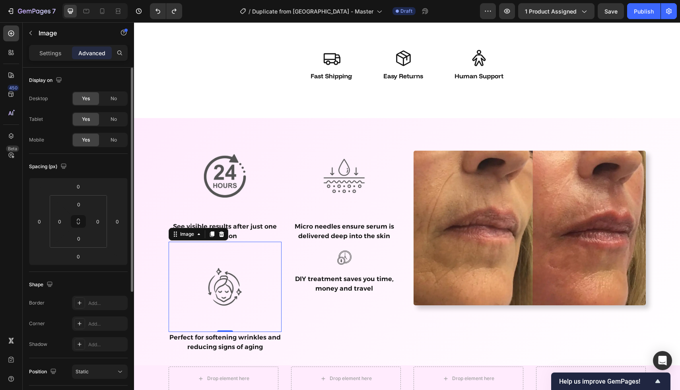
click at [174, 283] on div at bounding box center [225, 287] width 113 height 90
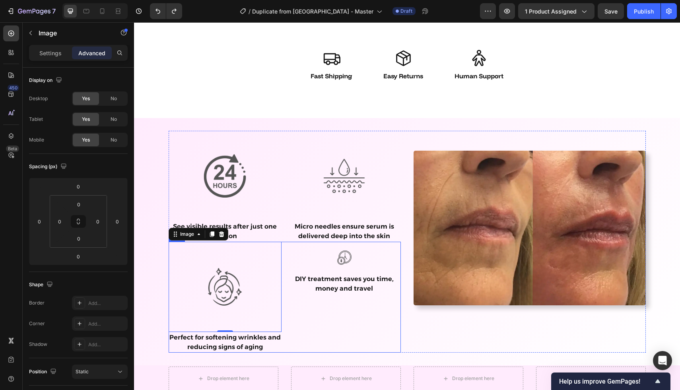
click at [305, 325] on div "Image DIY treatment saves you time, money and travel Text block" at bounding box center [344, 297] width 113 height 111
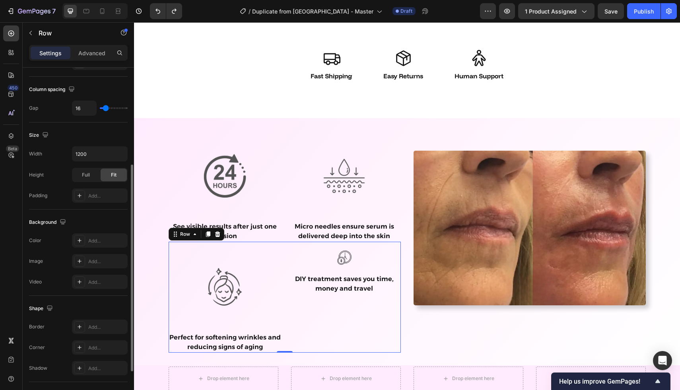
scroll to position [231, 0]
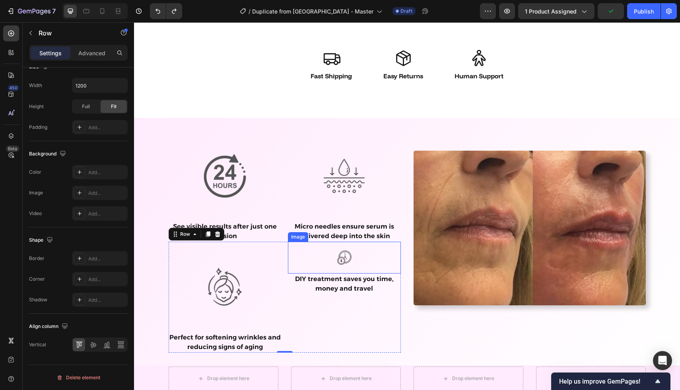
click at [339, 260] on img at bounding box center [345, 258] width 32 height 32
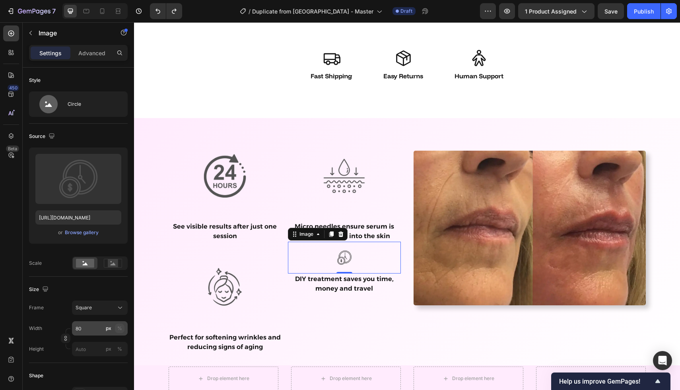
click at [119, 329] on div "%" at bounding box center [119, 328] width 5 height 7
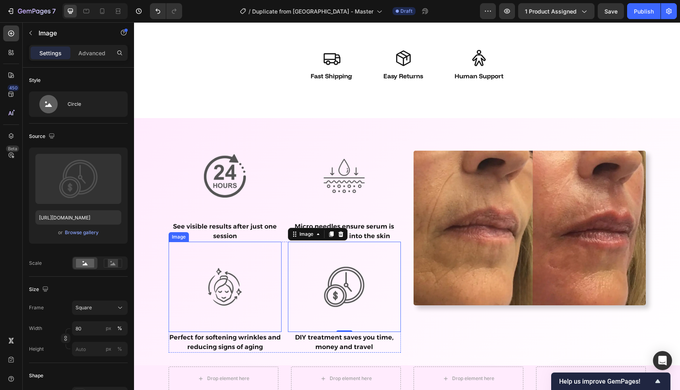
click at [183, 274] on img at bounding box center [225, 287] width 90 height 90
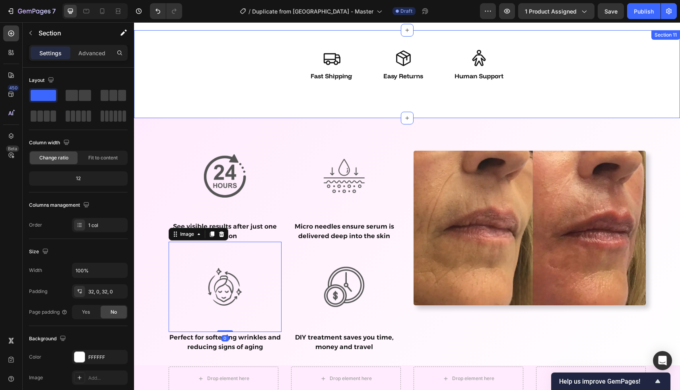
click at [191, 109] on div "Icon Fast Shipping Text Block Icon Easy Returns Text Block Icon Human Support T…" at bounding box center [407, 74] width 546 height 88
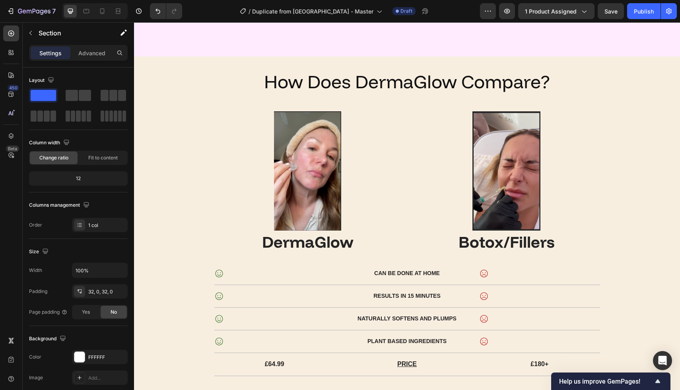
scroll to position [2900, 0]
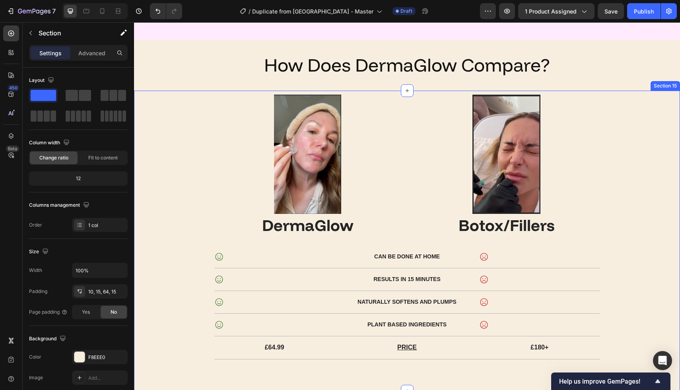
click at [635, 105] on div "Image DermaGlow Text Block Image Botox/Fillers Text Block Row Icon Can be done …" at bounding box center [407, 230] width 534 height 271
click at [671, 85] on icon at bounding box center [674, 83] width 6 height 6
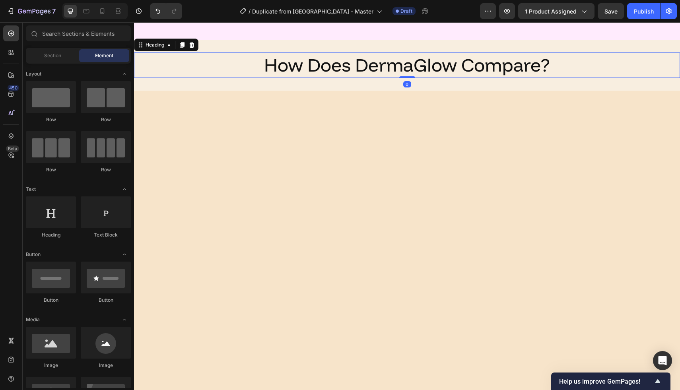
click at [641, 64] on h2 "How Does DermaGlow Compare?" at bounding box center [408, 65] width 478 height 25
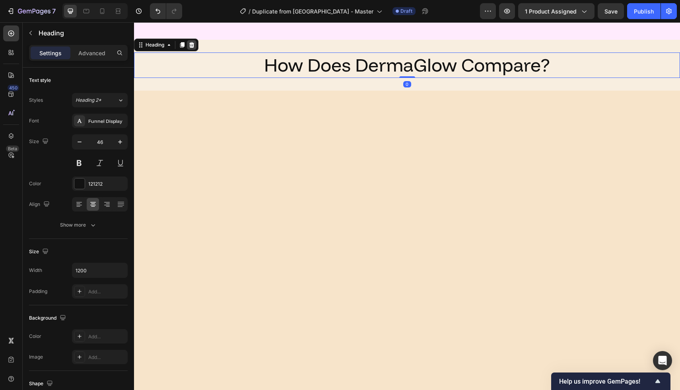
click at [189, 44] on icon at bounding box center [192, 45] width 6 height 6
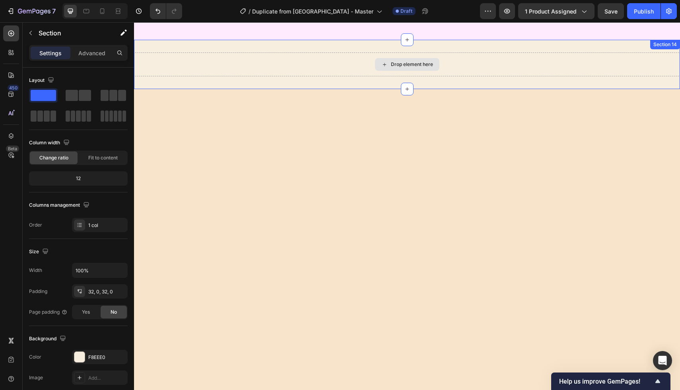
click at [199, 72] on div "Drop element here" at bounding box center [407, 65] width 546 height 24
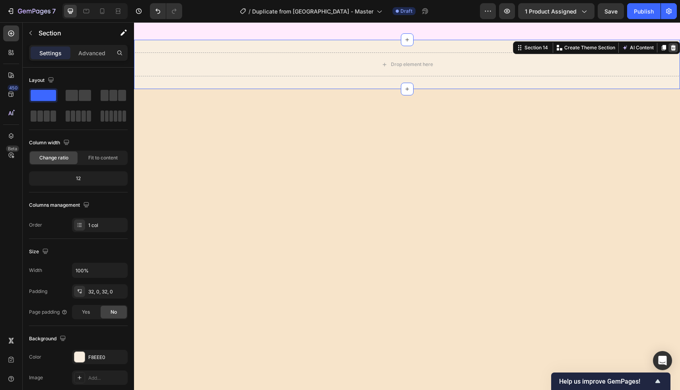
click at [671, 52] on div at bounding box center [674, 48] width 10 height 10
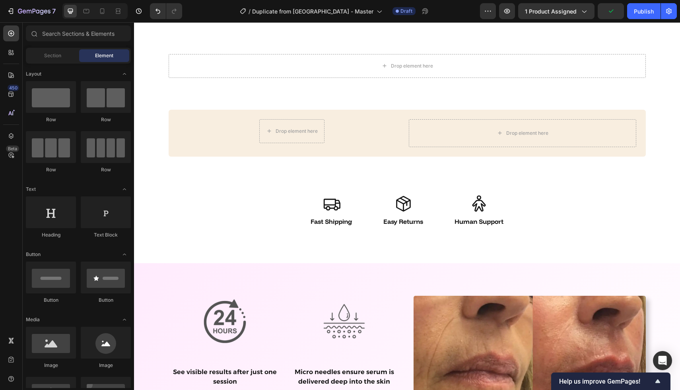
scroll to position [2255, 0]
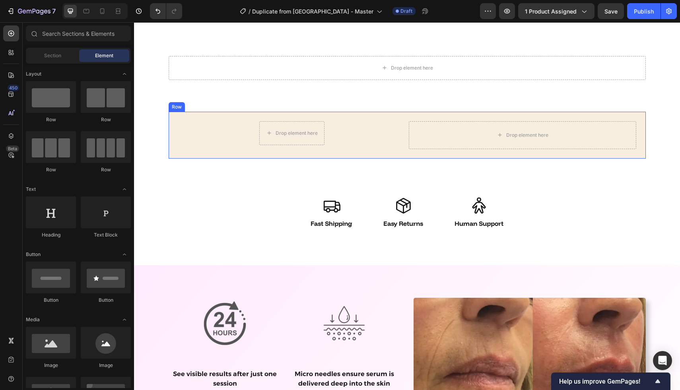
click at [638, 117] on div "Drop element here Row Drop element here Row" at bounding box center [408, 135] width 478 height 47
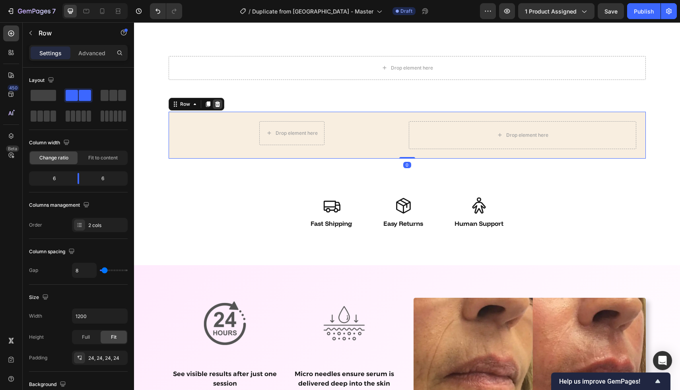
click at [217, 105] on icon at bounding box center [217, 104] width 5 height 6
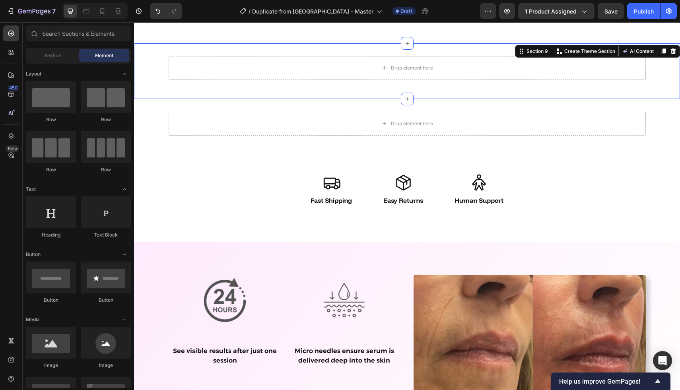
click at [240, 53] on div "Drop element here Row Section 9 You can create reusable sections Create Theme S…" at bounding box center [407, 71] width 546 height 56
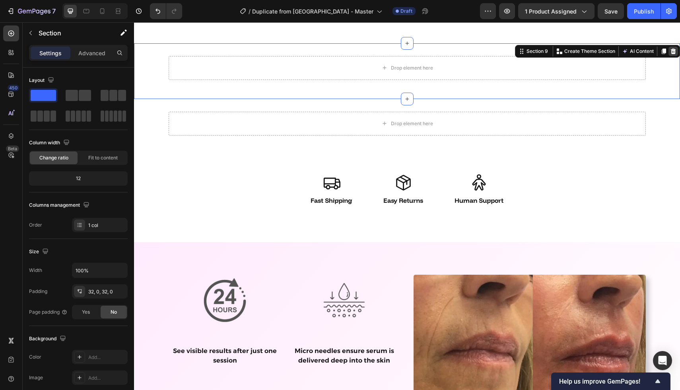
click at [676, 54] on div at bounding box center [674, 52] width 10 height 10
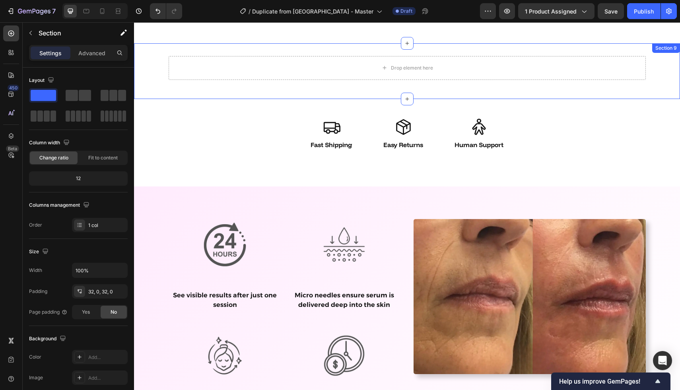
click at [655, 73] on div "Drop element here Row" at bounding box center [407, 71] width 546 height 30
click at [675, 49] on icon at bounding box center [674, 51] width 6 height 6
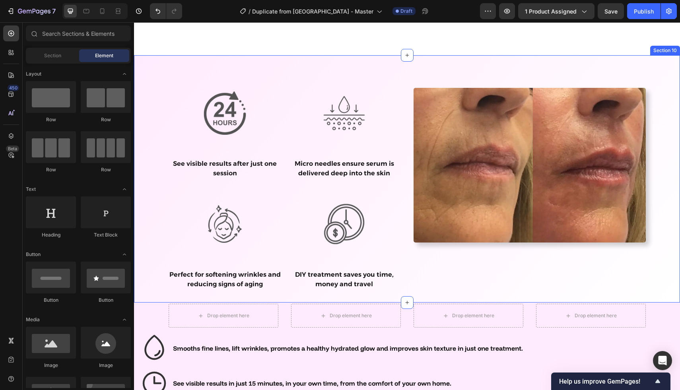
scroll to position [2331, 0]
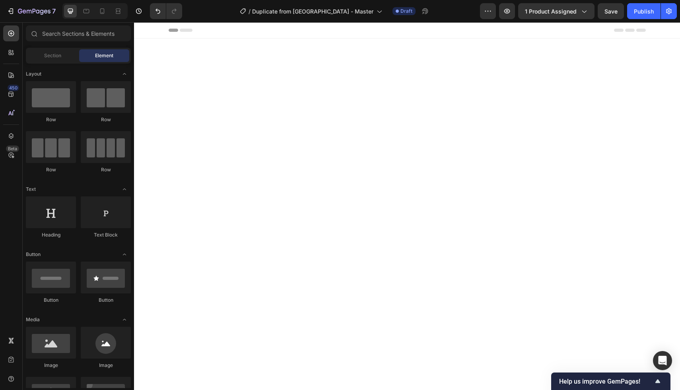
scroll to position [2331, 0]
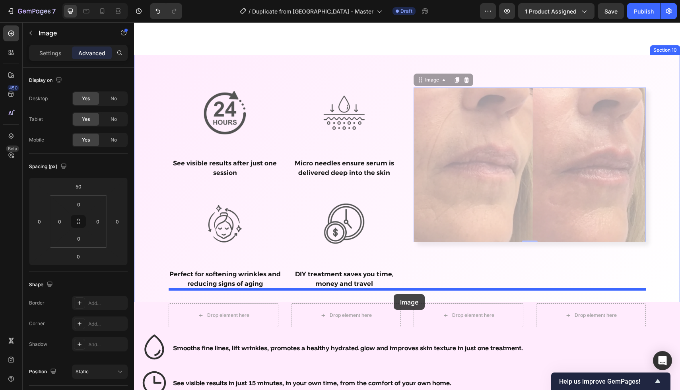
drag, startPoint x: 473, startPoint y: 145, endPoint x: 394, endPoint y: 294, distance: 168.7
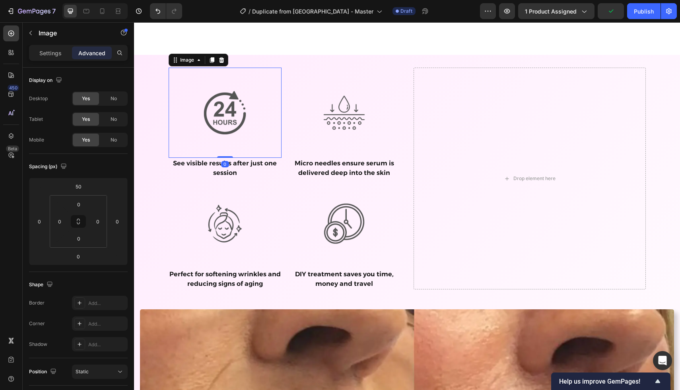
click at [186, 83] on div at bounding box center [225, 113] width 113 height 90
click at [33, 37] on button "button" at bounding box center [30, 33] width 13 height 13
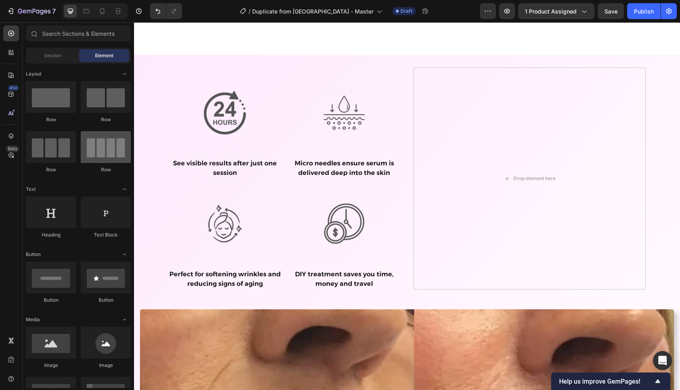
click at [95, 152] on div at bounding box center [106, 147] width 50 height 32
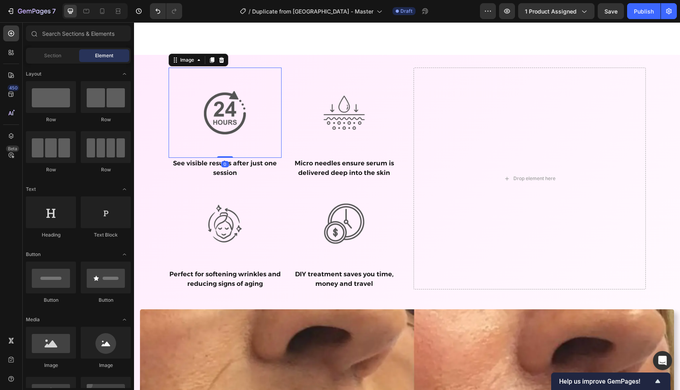
click at [202, 135] on img at bounding box center [225, 113] width 90 height 90
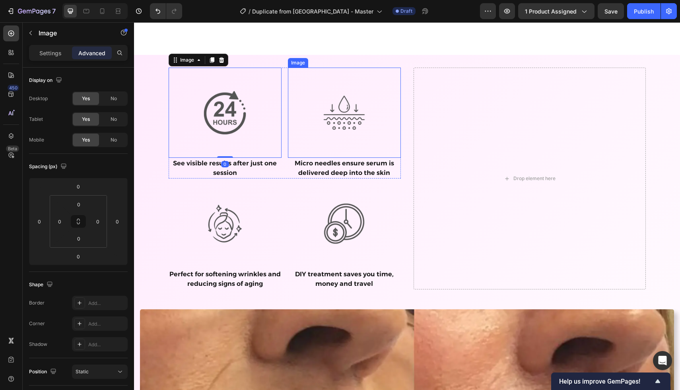
click at [288, 147] on div at bounding box center [344, 113] width 113 height 90
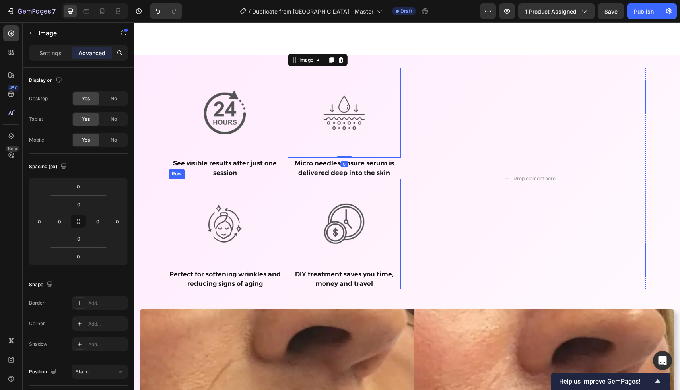
click at [286, 191] on div "Image Perfect for softening wrinkles and reducing signs of aging Text block Ima…" at bounding box center [285, 234] width 232 height 111
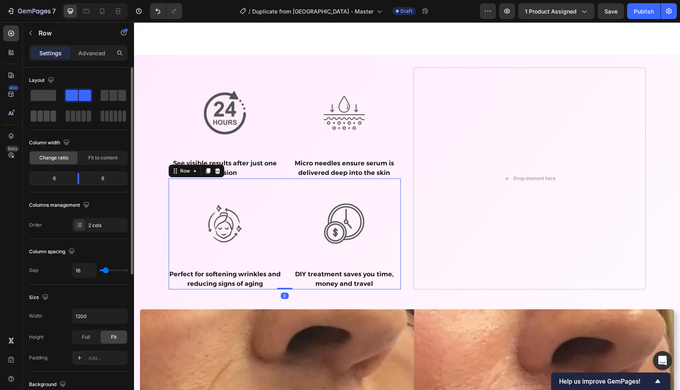
click at [40, 119] on span at bounding box center [40, 116] width 6 height 11
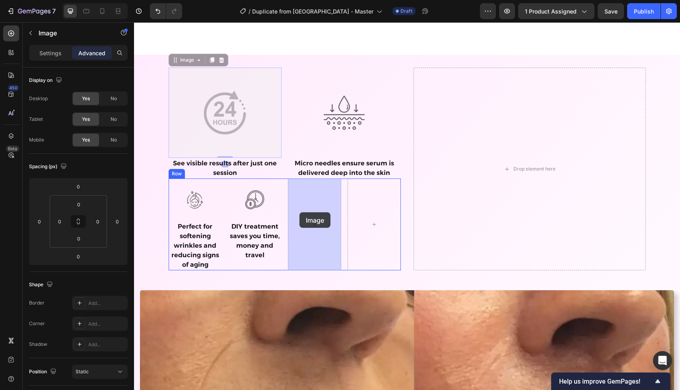
drag, startPoint x: 203, startPoint y: 114, endPoint x: 299, endPoint y: 212, distance: 137.6
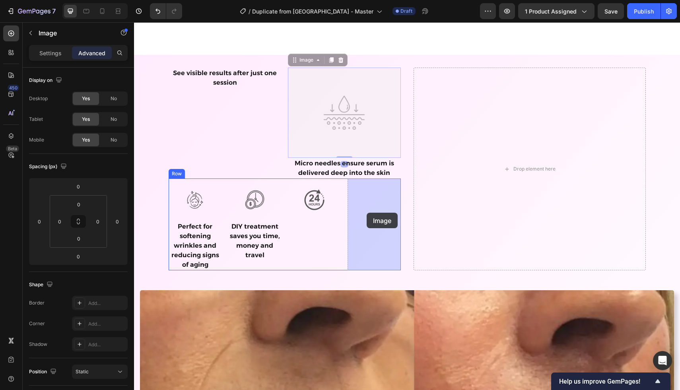
drag, startPoint x: 335, startPoint y: 111, endPoint x: 360, endPoint y: 190, distance: 82.3
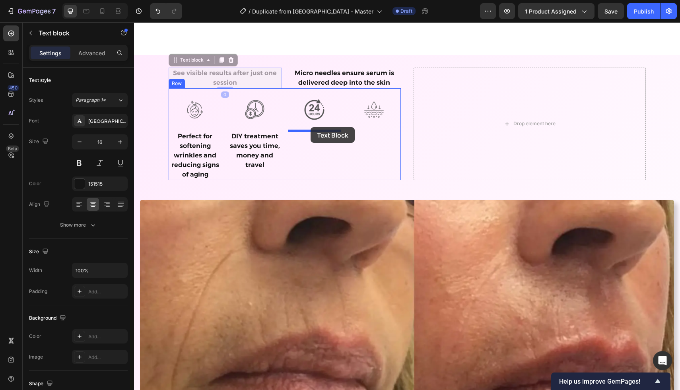
drag, startPoint x: 217, startPoint y: 80, endPoint x: 311, endPoint y: 127, distance: 104.8
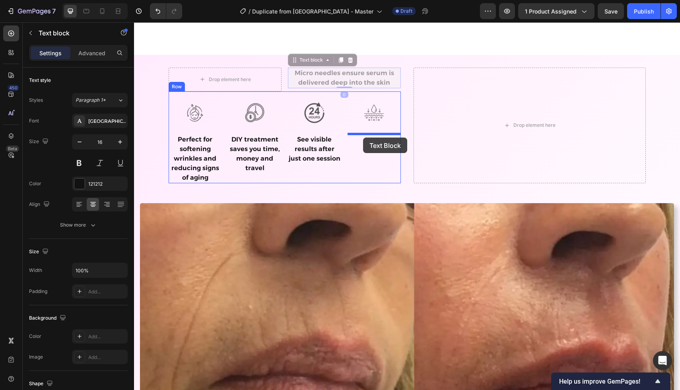
drag, startPoint x: 350, startPoint y: 83, endPoint x: 363, endPoint y: 138, distance: 56.6
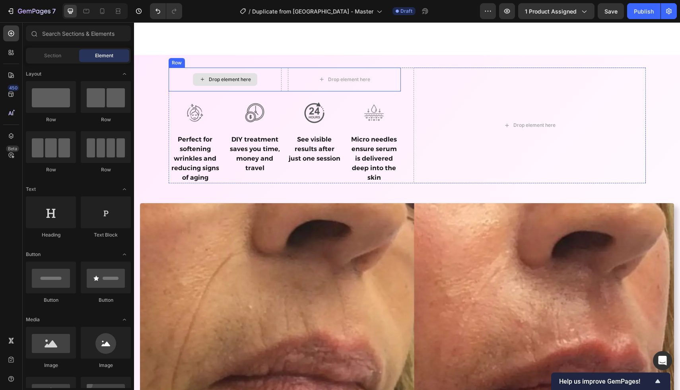
click at [251, 78] on div "Drop element here" at bounding box center [225, 79] width 64 height 13
click at [274, 76] on div "Drop element here" at bounding box center [225, 80] width 113 height 24
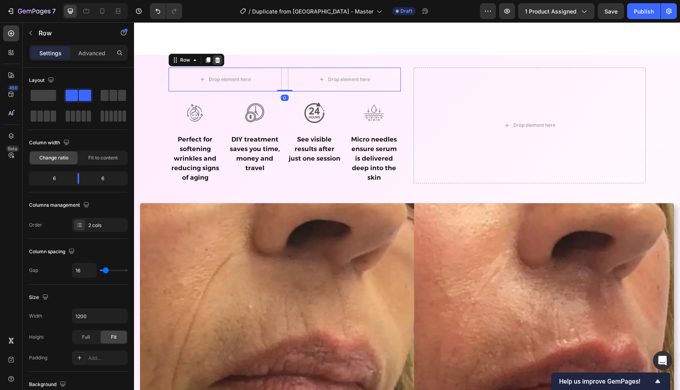
click at [214, 61] on icon at bounding box center [217, 60] width 6 height 6
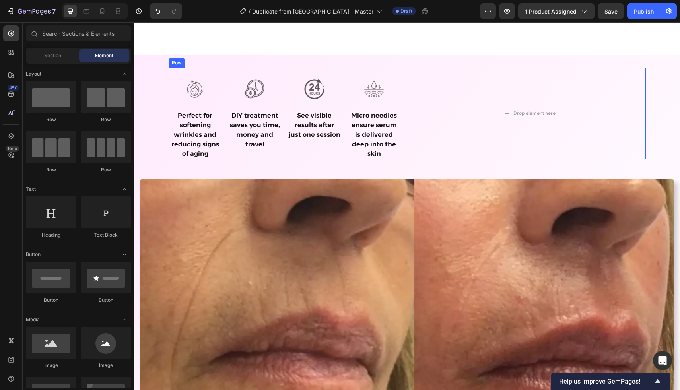
click at [458, 96] on div "Drop element here" at bounding box center [530, 114] width 232 height 92
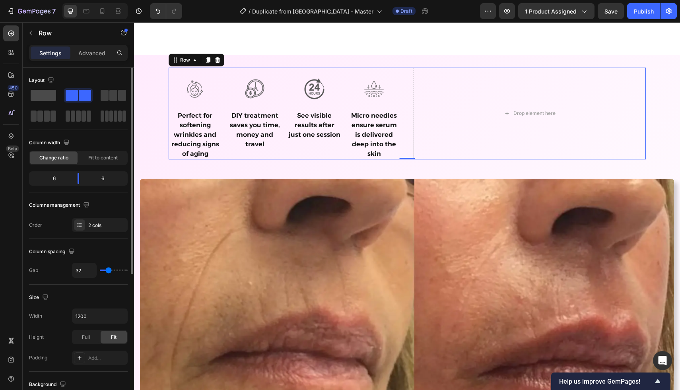
click at [43, 97] on span at bounding box center [43, 95] width 25 height 11
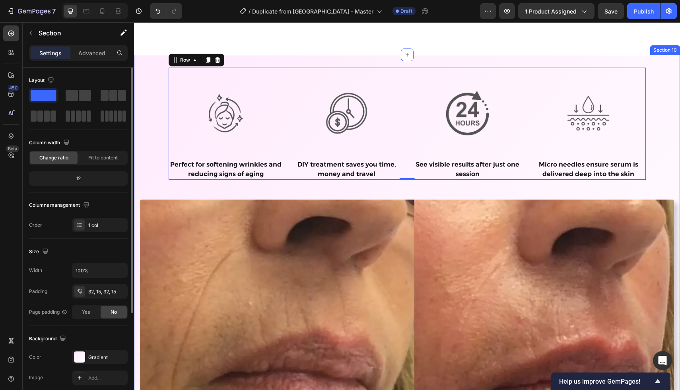
click at [156, 115] on div "Image Perfect for softening wrinkles and reducing signs of aging Text block Ima…" at bounding box center [407, 312] width 534 height 489
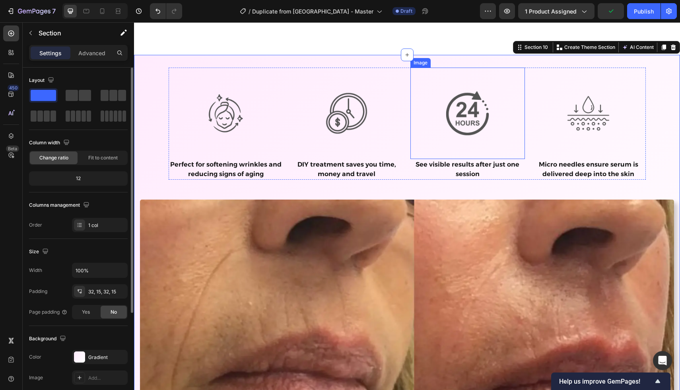
click at [450, 112] on img at bounding box center [468, 114] width 92 height 92
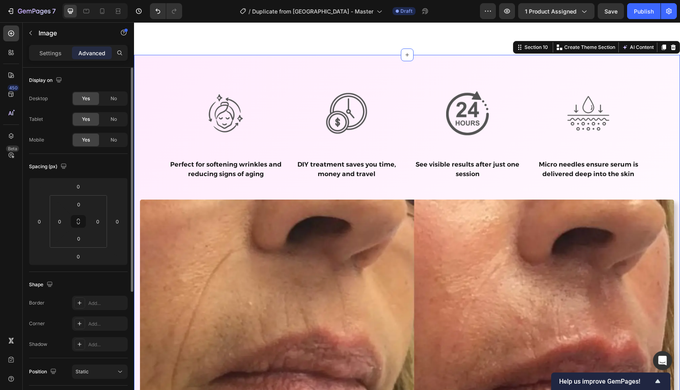
click at [669, 121] on div "Image Perfect for softening wrinkles and reducing signs of aging Text block Ima…" at bounding box center [407, 312] width 534 height 489
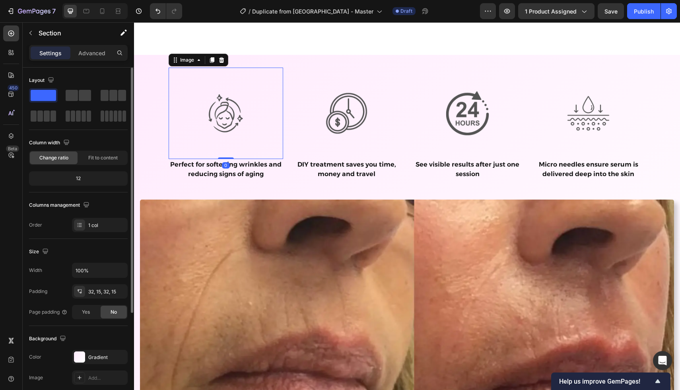
click at [236, 117] on img at bounding box center [226, 114] width 92 height 92
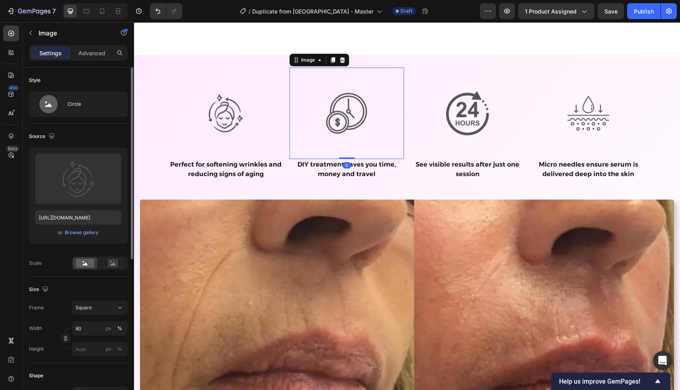
click at [342, 124] on img at bounding box center [347, 114] width 92 height 92
click at [223, 125] on img at bounding box center [226, 114] width 92 height 92
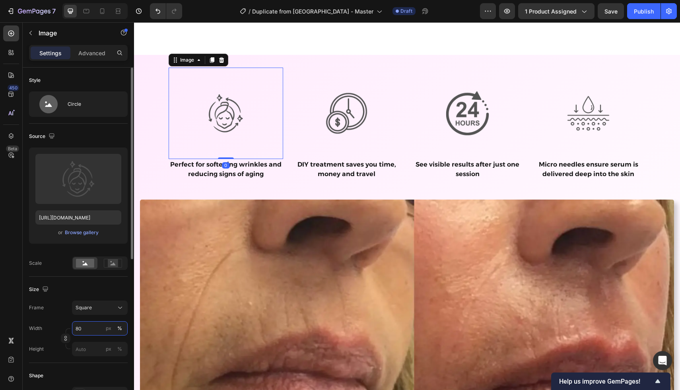
click at [88, 328] on input "80" at bounding box center [100, 329] width 56 height 14
type input "90"
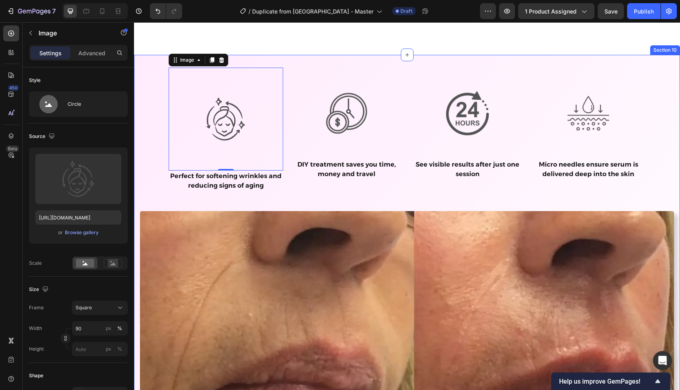
click at [146, 187] on div "Image 0 Perfect for softening wrinkles and reducing signs of aging Text block I…" at bounding box center [407, 318] width 534 height 500
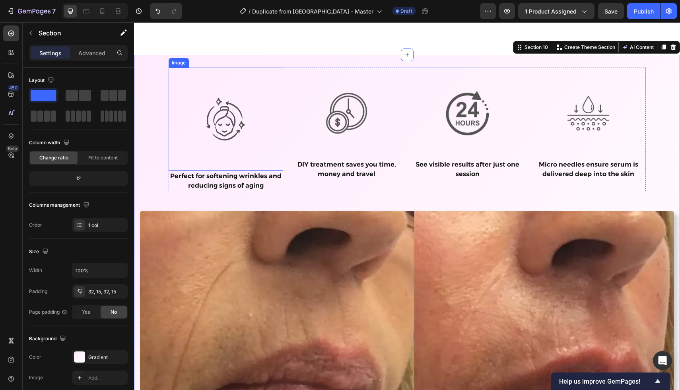
click at [245, 119] on img at bounding box center [225, 119] width 103 height 103
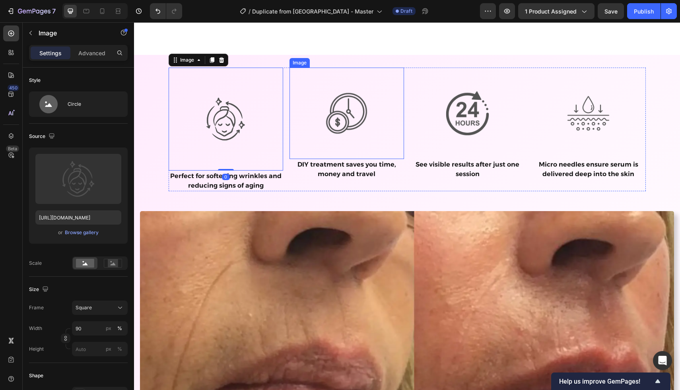
click at [341, 127] on img at bounding box center [347, 114] width 92 height 92
click at [225, 134] on img at bounding box center [225, 119] width 103 height 103
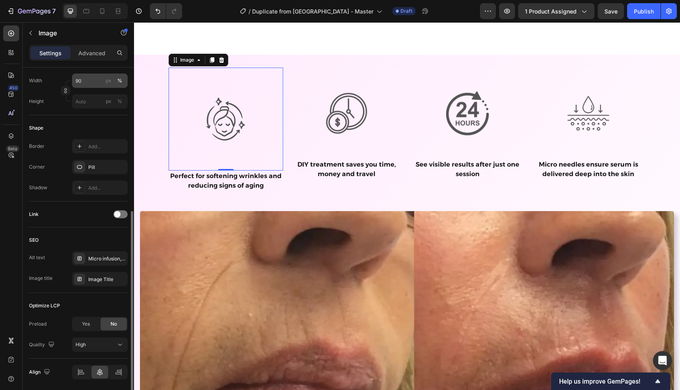
scroll to position [252, 0]
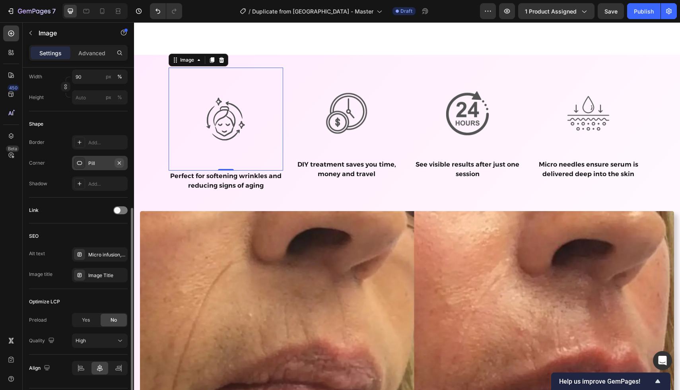
click at [119, 162] on icon "button" at bounding box center [119, 163] width 6 height 6
click at [223, 120] on img at bounding box center [225, 119] width 103 height 103
click at [185, 181] on p "Perfect for softening wrinkles and reducing signs of aging" at bounding box center [226, 181] width 113 height 19
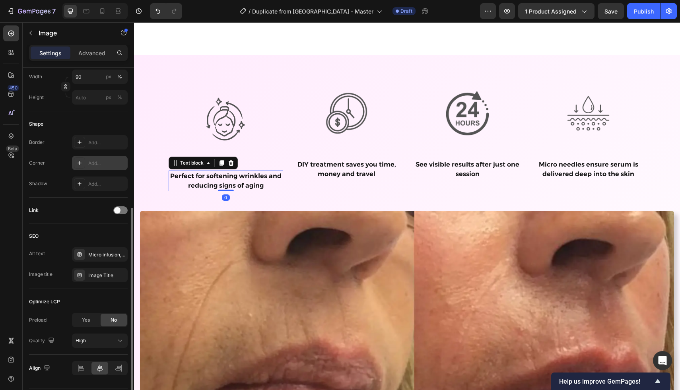
scroll to position [0, 0]
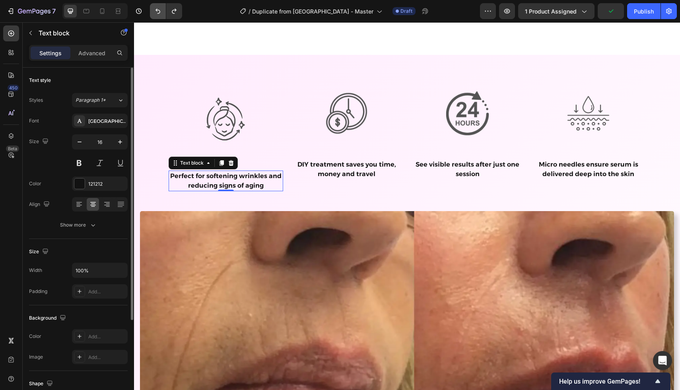
click at [154, 10] on button "Undo/Redo" at bounding box center [158, 11] width 16 height 16
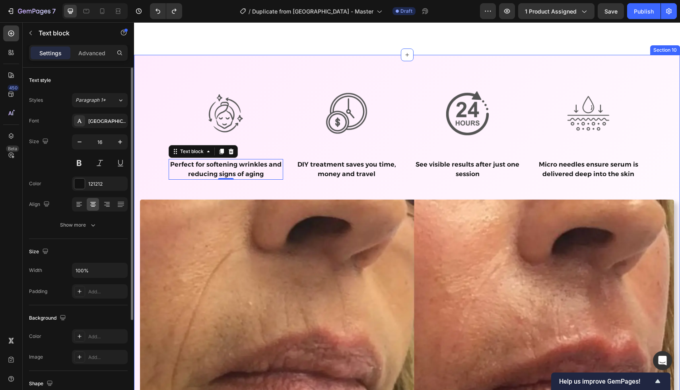
click at [155, 111] on div "Image Perfect for softening wrinkles and reducing signs of aging Text block 0 I…" at bounding box center [407, 312] width 534 height 489
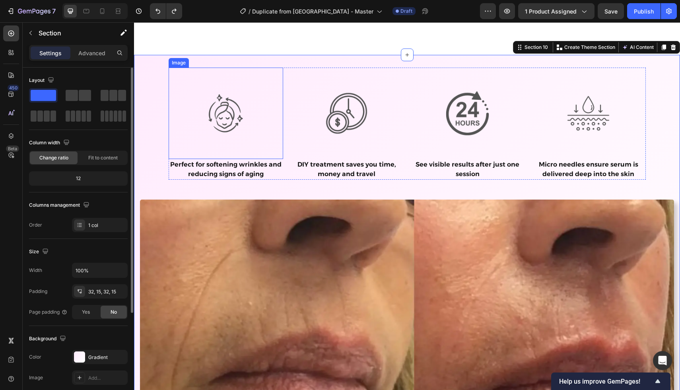
click at [227, 158] on div "Image" at bounding box center [226, 114] width 115 height 92
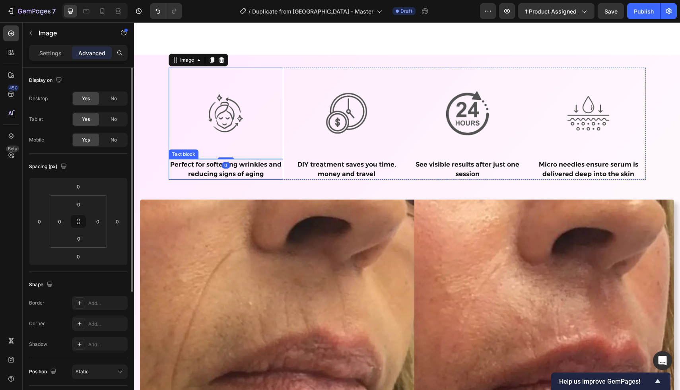
click at [217, 172] on p "Perfect for softening wrinkles and reducing signs of aging" at bounding box center [226, 169] width 113 height 19
click at [222, 125] on img at bounding box center [226, 114] width 92 height 92
click at [85, 256] on input "0" at bounding box center [78, 257] width 16 height 12
type input "-40"
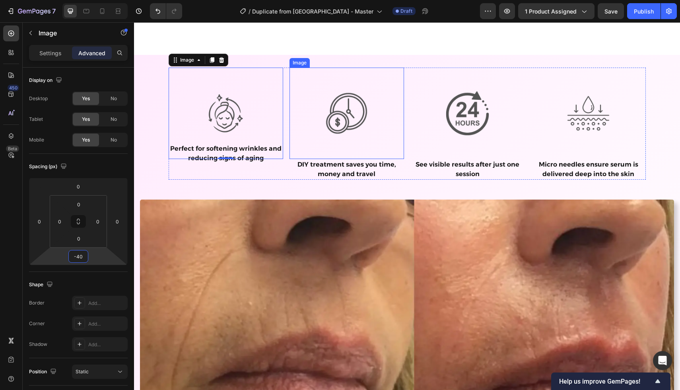
click at [339, 118] on img at bounding box center [347, 114] width 92 height 92
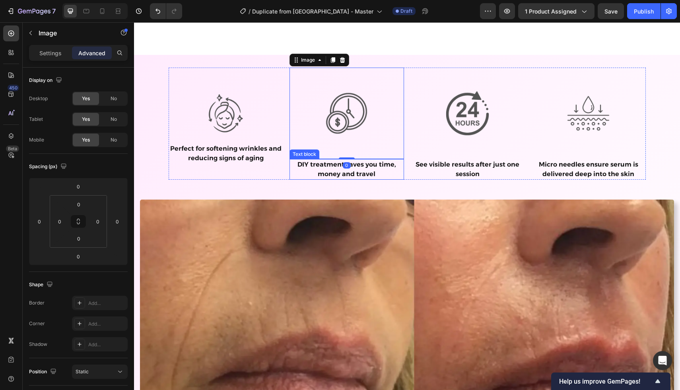
click at [326, 175] on p "DIY treatment saves you time, money and travel" at bounding box center [346, 169] width 113 height 19
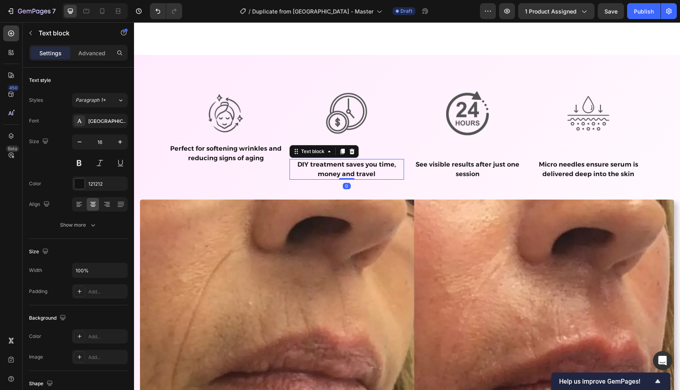
click at [340, 127] on img at bounding box center [347, 114] width 92 height 92
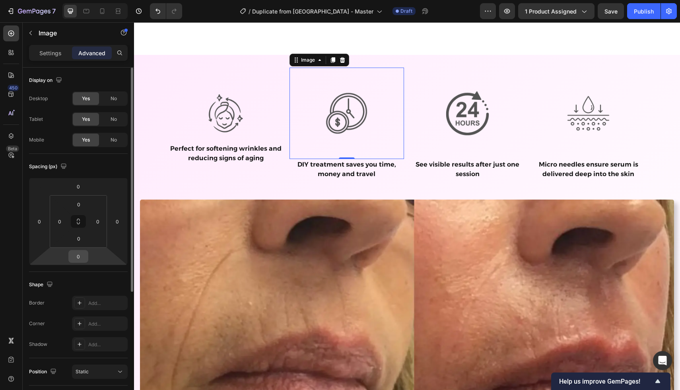
click at [84, 254] on input "0" at bounding box center [78, 257] width 16 height 12
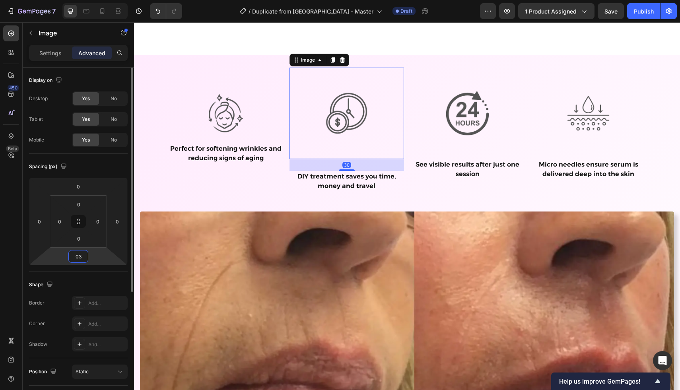
type input "0"
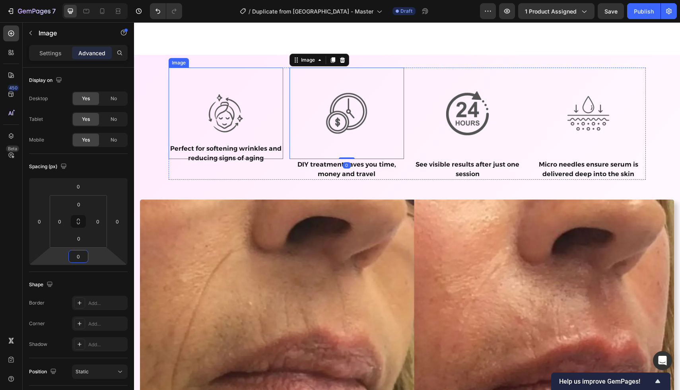
click at [217, 154] on p "Perfect for softening wrinkles and reducing signs of aging" at bounding box center [226, 153] width 113 height 19
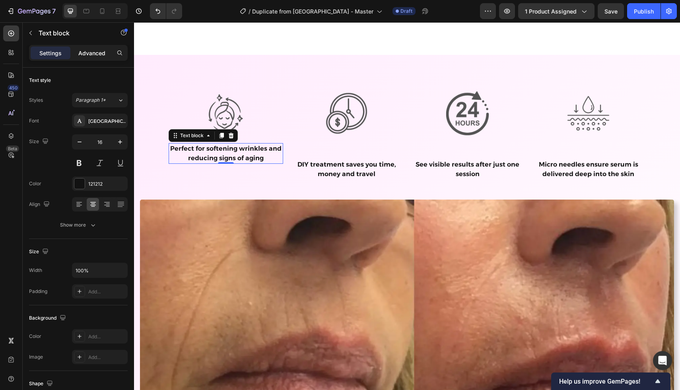
click at [90, 54] on p "Advanced" at bounding box center [91, 53] width 27 height 8
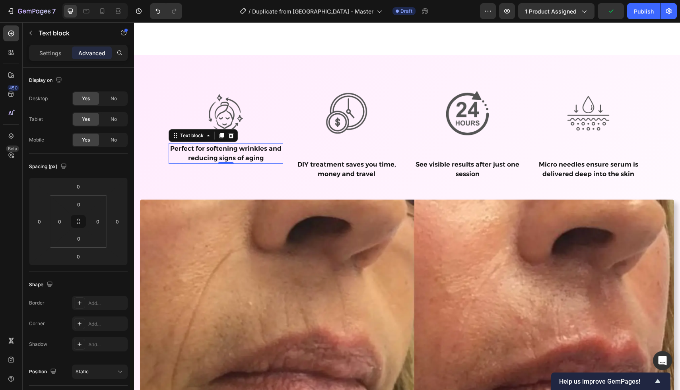
click at [226, 121] on img at bounding box center [226, 114] width 92 height 92
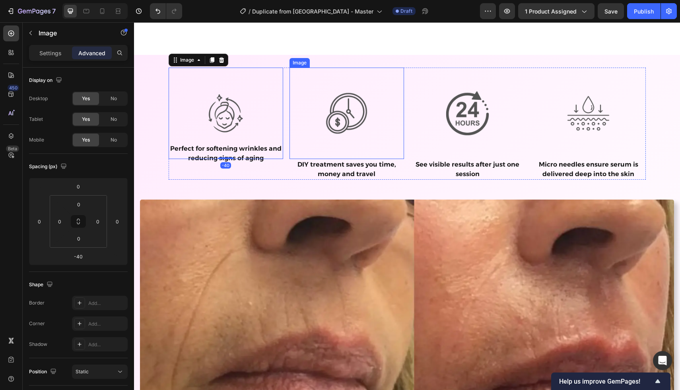
click at [337, 115] on img at bounding box center [347, 114] width 92 height 92
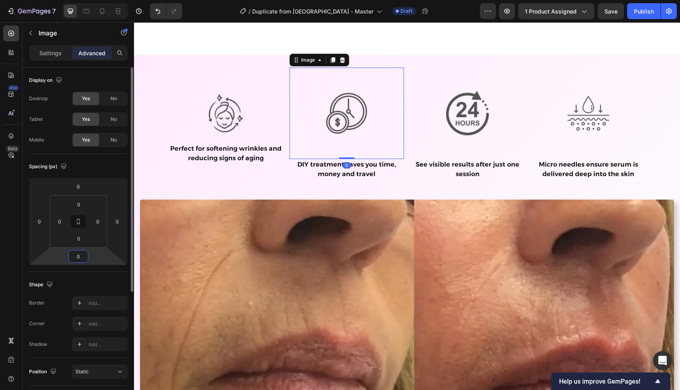
click at [74, 253] on input "0" at bounding box center [78, 257] width 16 height 12
type input "-40"
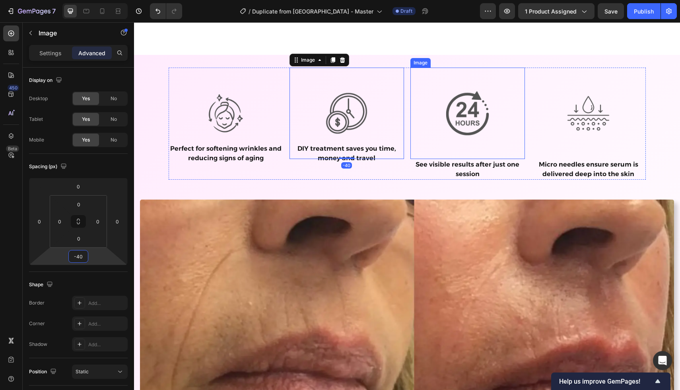
click at [480, 103] on img at bounding box center [468, 114] width 92 height 92
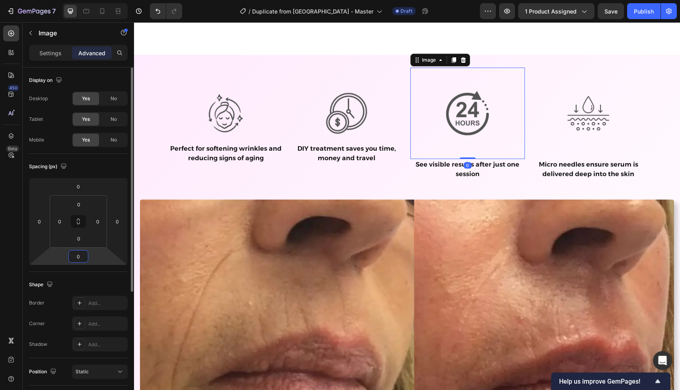
click at [81, 258] on input "0" at bounding box center [78, 257] width 16 height 12
type input "-40"
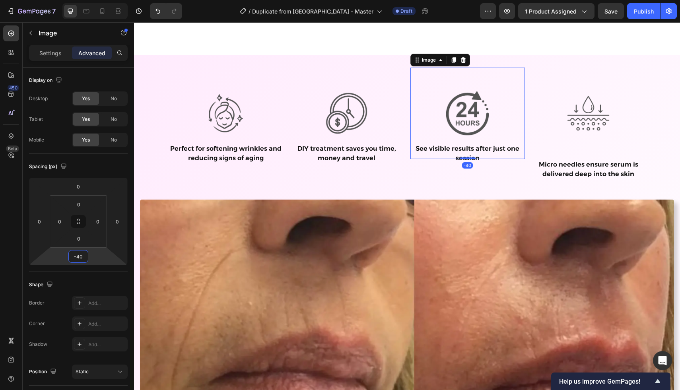
click at [561, 109] on img at bounding box center [589, 114] width 92 height 92
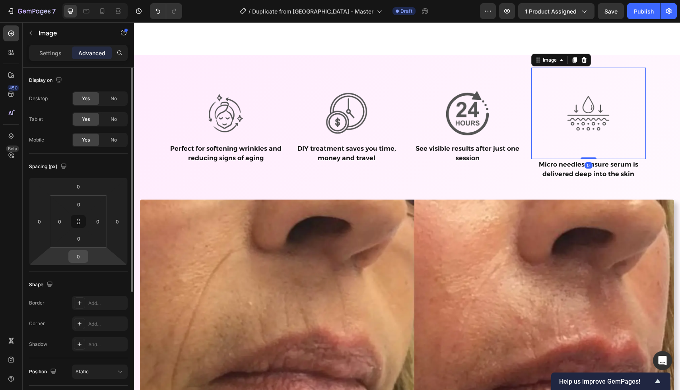
click at [80, 256] on input "0" at bounding box center [78, 257] width 16 height 12
type input "-40"
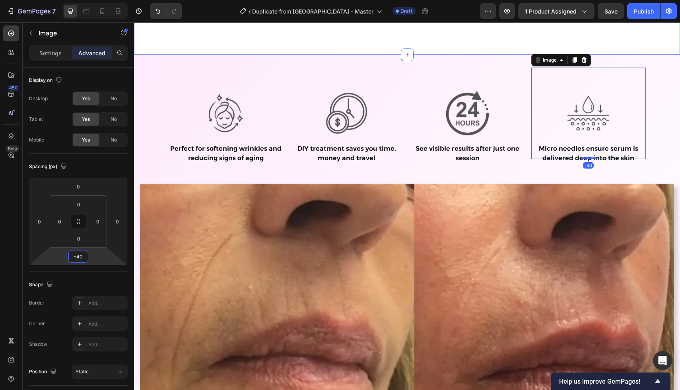
click at [192, 41] on div "Icon Fast Shipping Text Block Icon Easy Returns Text Block Icon Human Support T…" at bounding box center [407, 11] width 546 height 62
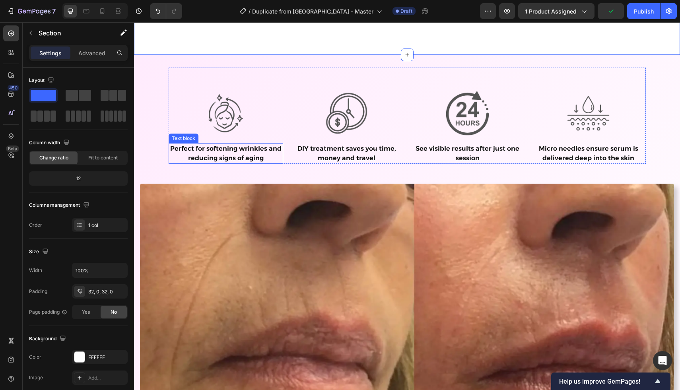
click at [214, 151] on p "Perfect for softening wrinkles and reducing signs of aging" at bounding box center [226, 153] width 113 height 19
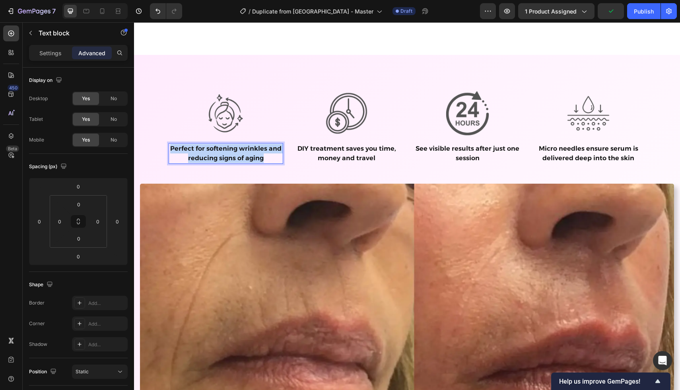
click at [214, 151] on p "Perfect for softening wrinkles and reducing signs of aging" at bounding box center [226, 153] width 113 height 19
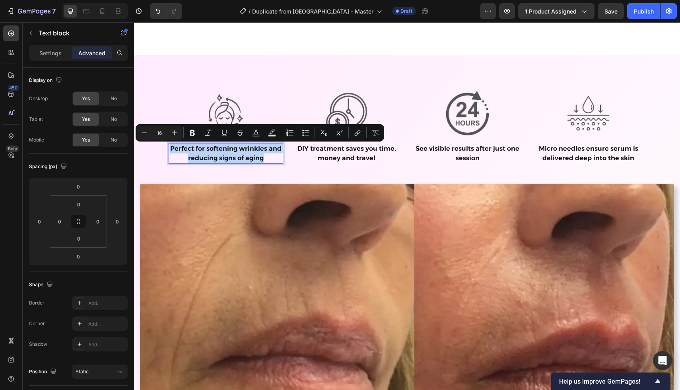
click at [210, 150] on p "Perfect for softening wrinkles and reducing signs of aging" at bounding box center [226, 153] width 113 height 19
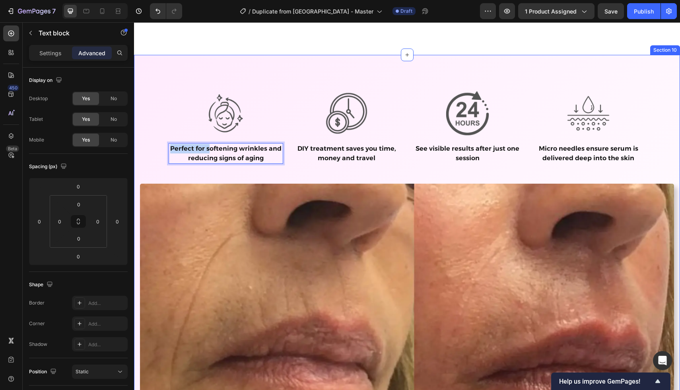
drag, startPoint x: 210, startPoint y: 150, endPoint x: 166, endPoint y: 151, distance: 44.2
click at [166, 151] on div "Image Perfect for softening wrinkles and reducing signs of aging Text block 0 I…" at bounding box center [407, 304] width 534 height 473
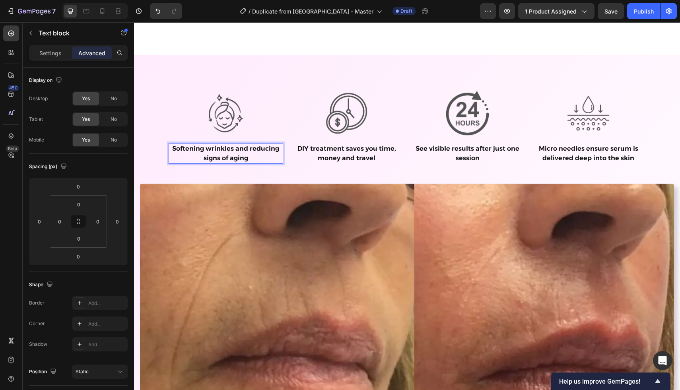
click at [205, 150] on p "Softening wrinkles and reducing signs of aging" at bounding box center [226, 153] width 113 height 19
click at [199, 150] on p "Soften wrinkles and reducing signs of aging" at bounding box center [226, 153] width 113 height 19
click at [181, 149] on p "Soften wrinkles and reducing signs of aging" at bounding box center [226, 153] width 113 height 19
click at [179, 150] on p "Soften wrinkles and reducing signs of aging" at bounding box center [226, 153] width 113 height 19
click at [595, 13] on div "Preview 1 product assigned Publish" at bounding box center [578, 11] width 197 height 16
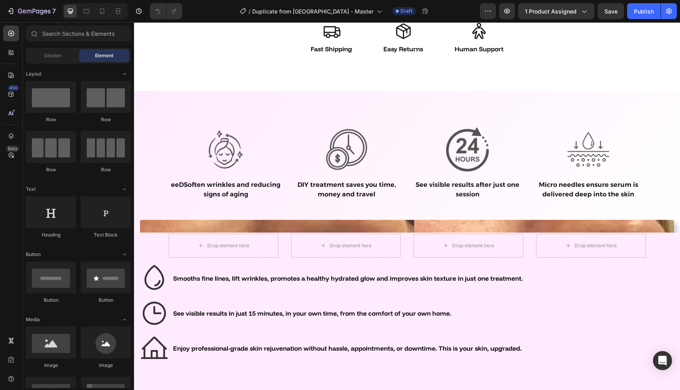
scroll to position [2152, 0]
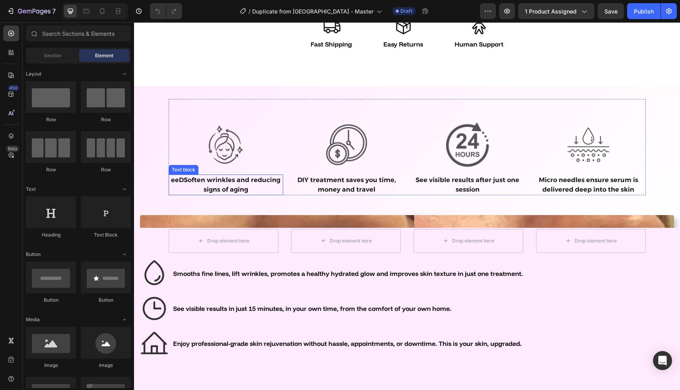
click at [234, 191] on p "eeDSoften wrinkles and reducing signs of aging" at bounding box center [226, 184] width 113 height 19
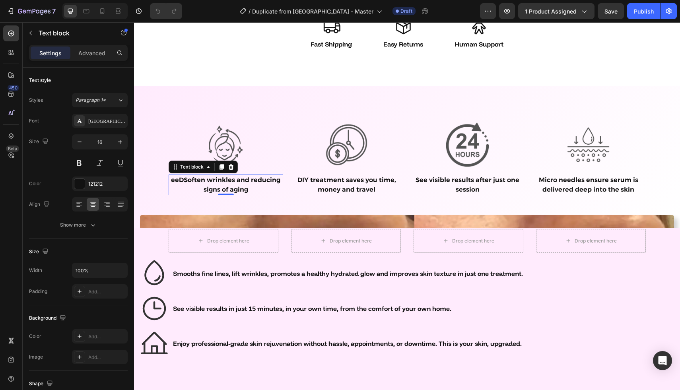
click at [215, 184] on p "eeDSoften wrinkles and reducing signs of aging" at bounding box center [226, 184] width 113 height 19
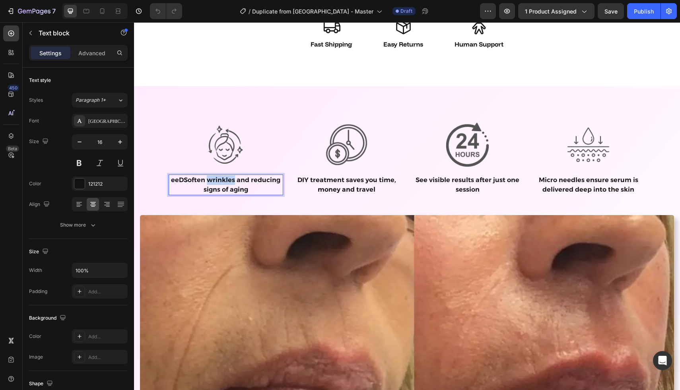
click at [215, 184] on p "eeDSoften wrinkles and reducing signs of aging" at bounding box center [226, 184] width 113 height 19
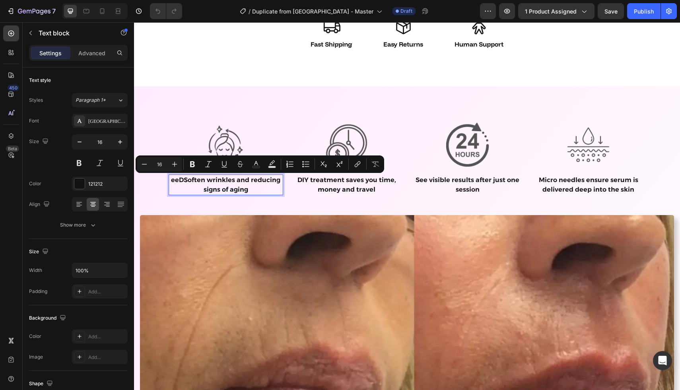
click at [182, 183] on p "eeDSoften wrinkles and reducing signs of aging" at bounding box center [226, 184] width 113 height 19
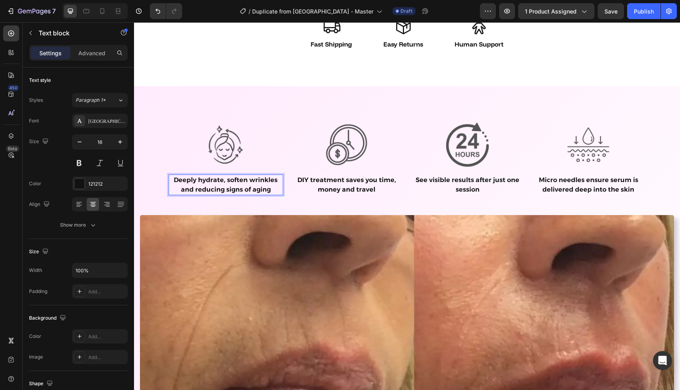
click at [199, 187] on p "Deeply hydrate, soften wrinkles and reducing signs of aging" at bounding box center [226, 184] width 113 height 19
drag, startPoint x: 195, startPoint y: 189, endPoint x: 271, endPoint y: 192, distance: 76.9
click at [271, 192] on p "Deeply hydrate, soften wrinkles and reducing signs of aging" at bounding box center [226, 184] width 113 height 19
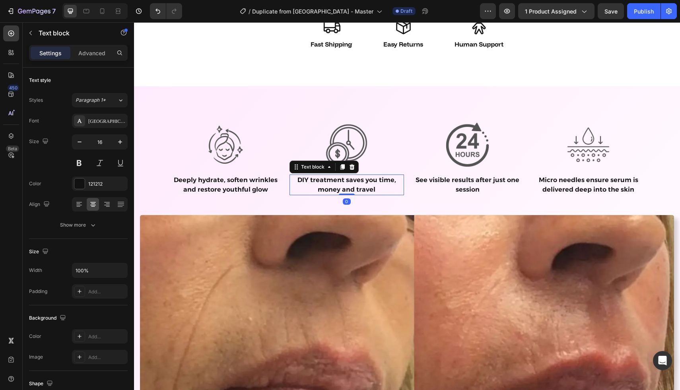
click at [335, 190] on p "DIY treatment saves you time, money and travel" at bounding box center [346, 184] width 113 height 19
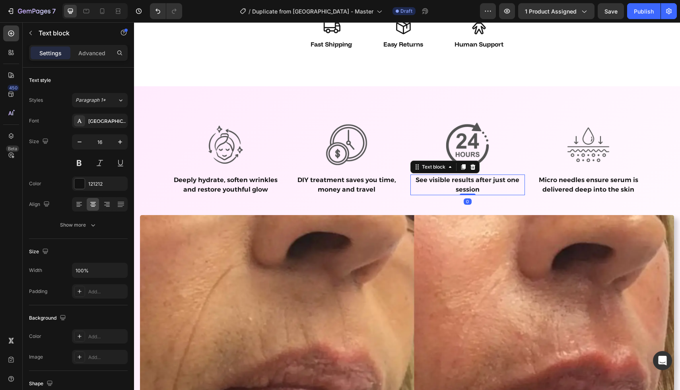
click at [482, 190] on p "See visible results after just one session" at bounding box center [467, 184] width 113 height 19
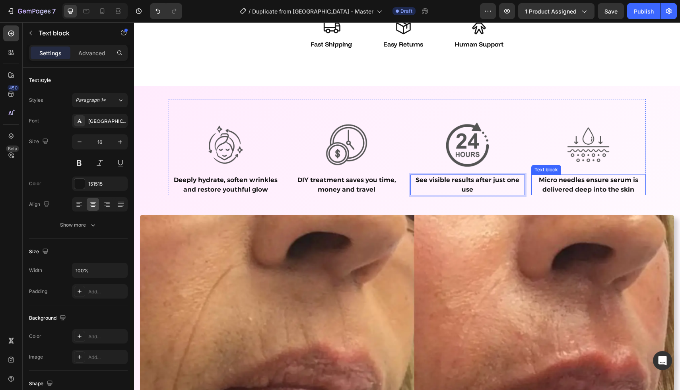
click at [553, 187] on p "Micro needles ensure serum is delivered deep into the skin" at bounding box center [588, 184] width 113 height 19
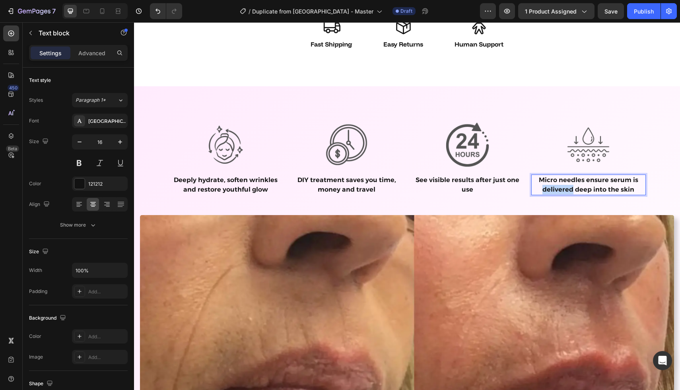
click at [553, 187] on p "Micro needles ensure serum is delivered deep into the skin" at bounding box center [588, 184] width 113 height 19
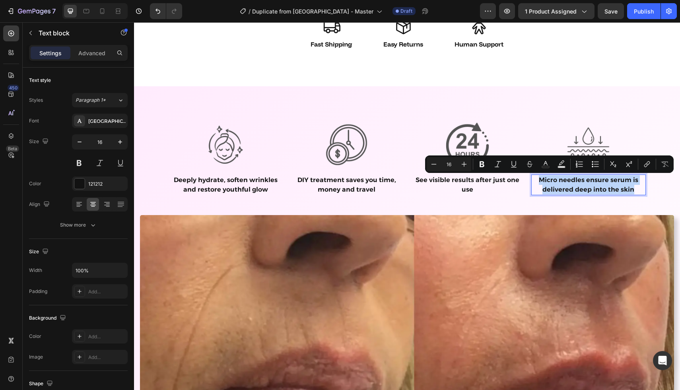
click at [591, 181] on p "Micro needles ensure serum is delivered deep into the skin" at bounding box center [588, 184] width 113 height 19
drag, startPoint x: 591, startPoint y: 181, endPoint x: 539, endPoint y: 181, distance: 52.1
click at [539, 181] on p "Micro needles ensure serum is delivered deep into the skin" at bounding box center [588, 184] width 113 height 19
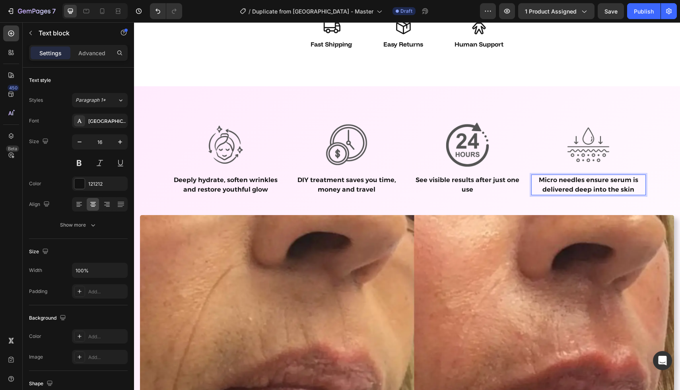
click at [540, 188] on p "Micro needles ensure serum is delivered deep into the skin" at bounding box center [588, 184] width 113 height 19
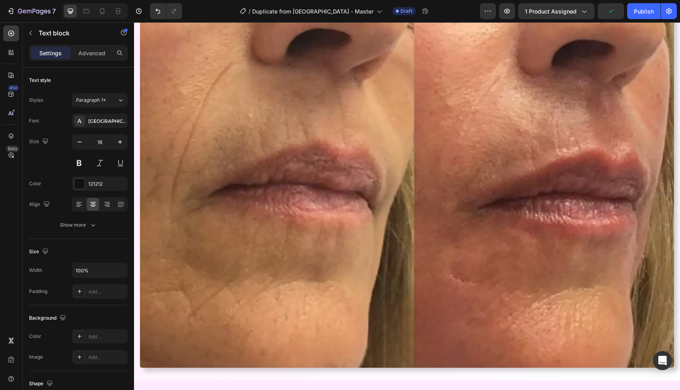
scroll to position [2354, 0]
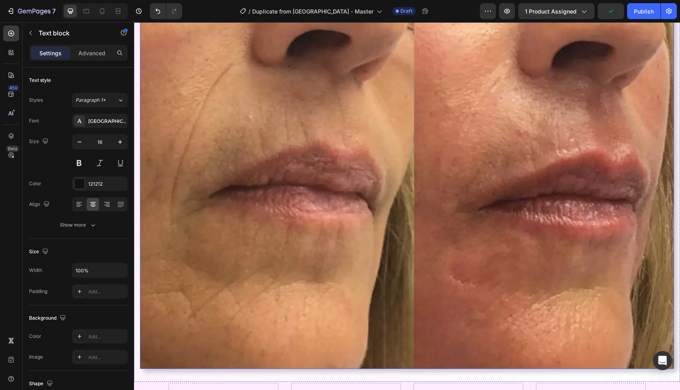
click at [510, 178] on img at bounding box center [407, 191] width 534 height 356
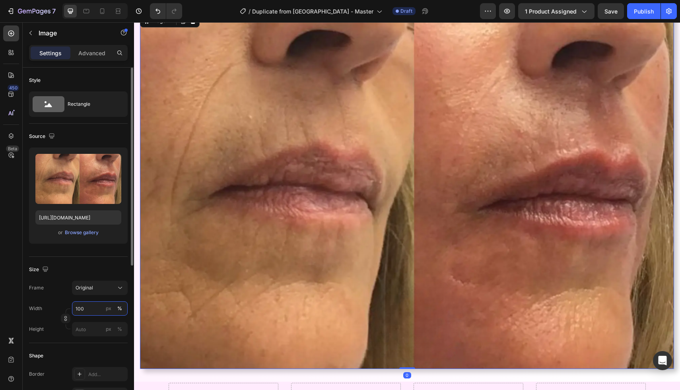
click at [86, 310] on input "100" at bounding box center [100, 309] width 56 height 14
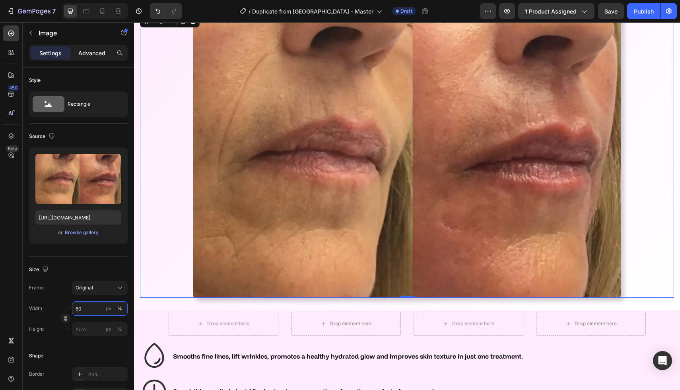
type input "80"
click at [91, 58] on div "Advanced" at bounding box center [92, 53] width 40 height 13
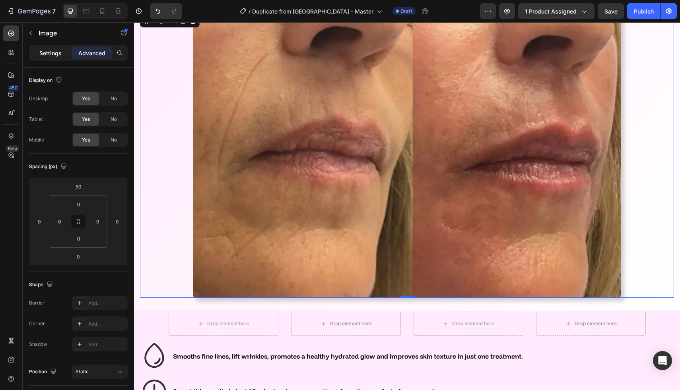
click at [58, 57] on div "Settings" at bounding box center [51, 53] width 40 height 13
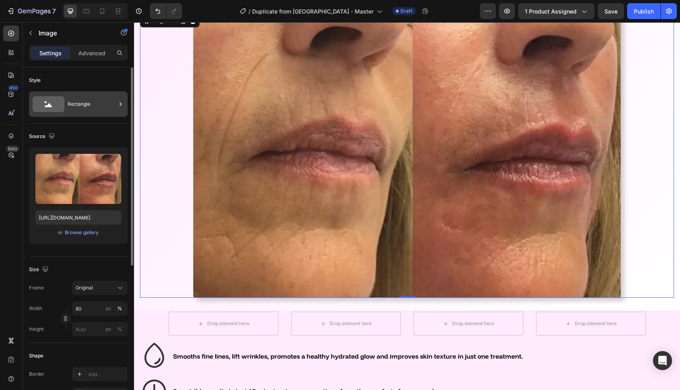
click at [81, 108] on div "Rectangle" at bounding box center [92, 104] width 49 height 18
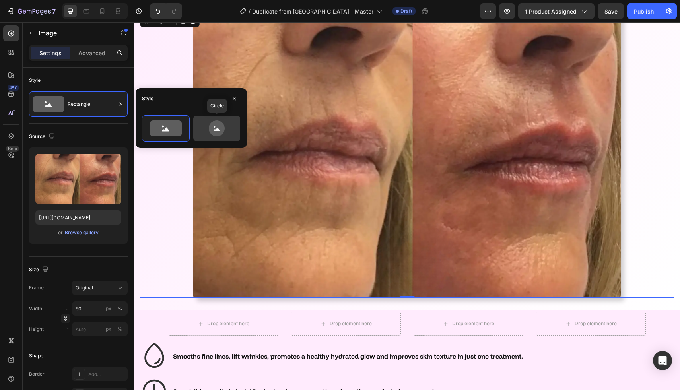
click at [210, 128] on icon at bounding box center [217, 129] width 16 height 16
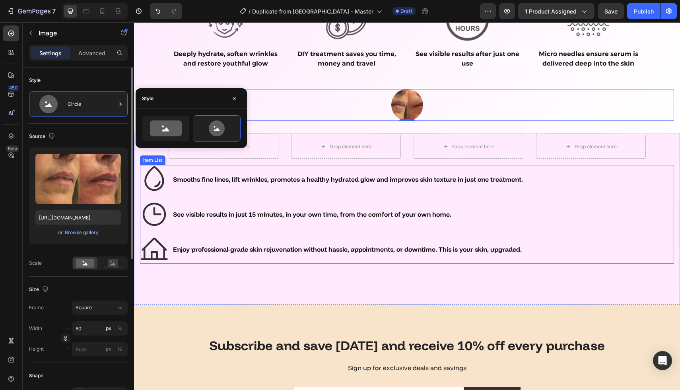
scroll to position [2272, 0]
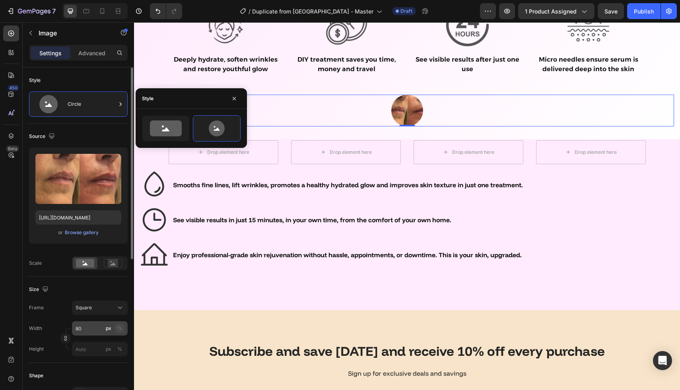
click at [120, 325] on div "%" at bounding box center [119, 328] width 5 height 7
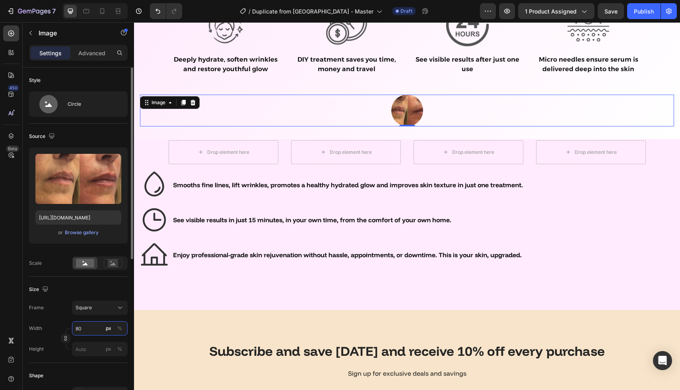
click at [96, 329] on input "80" at bounding box center [100, 329] width 56 height 14
type input "8"
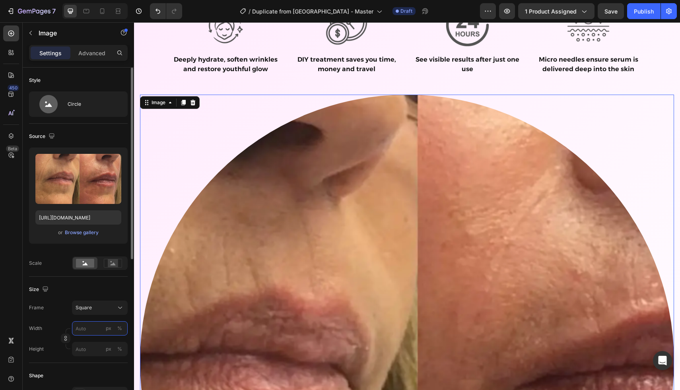
type input "8"
type input "80"
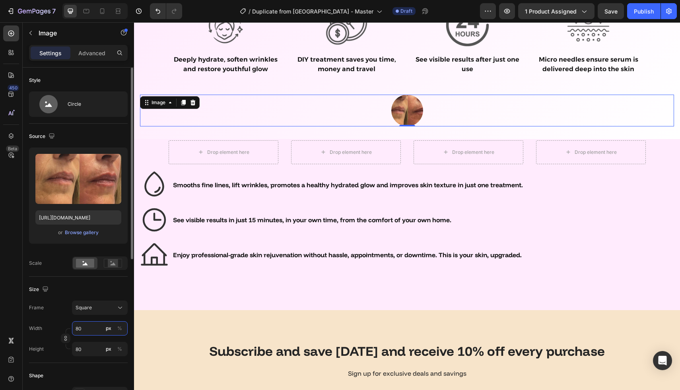
type input "8"
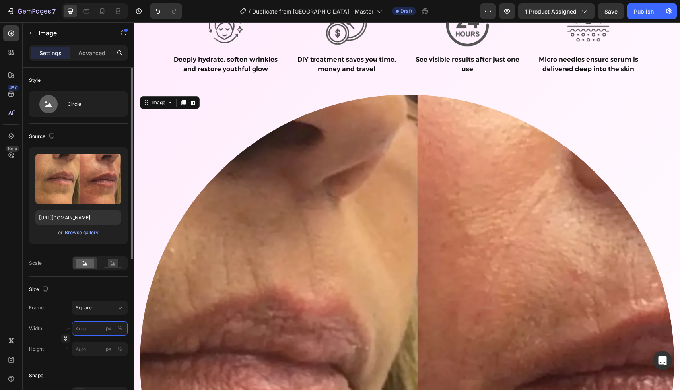
type input "2"
type input "20"
type input "200"
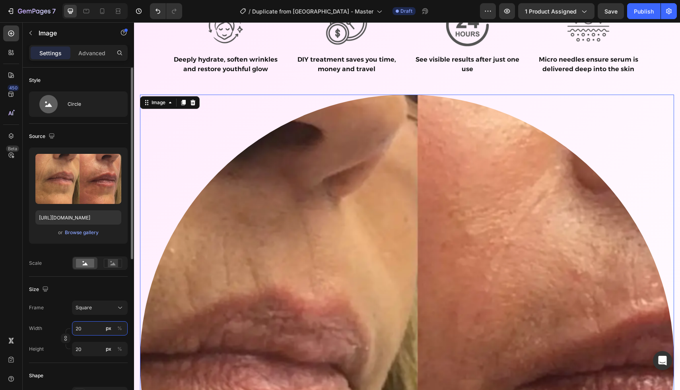
type input "200"
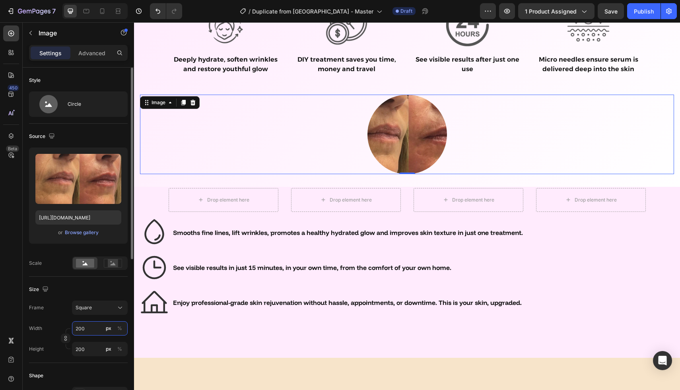
type input "20"
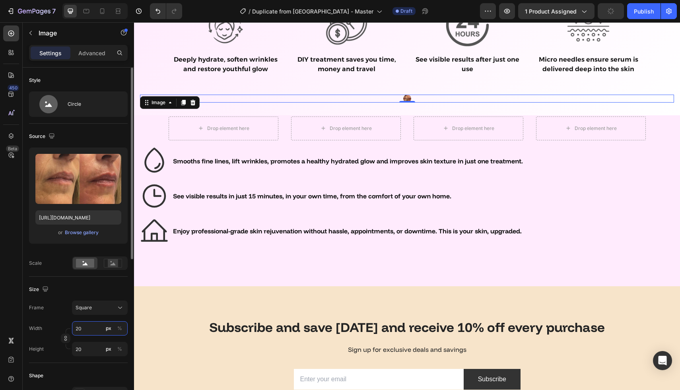
type input "2"
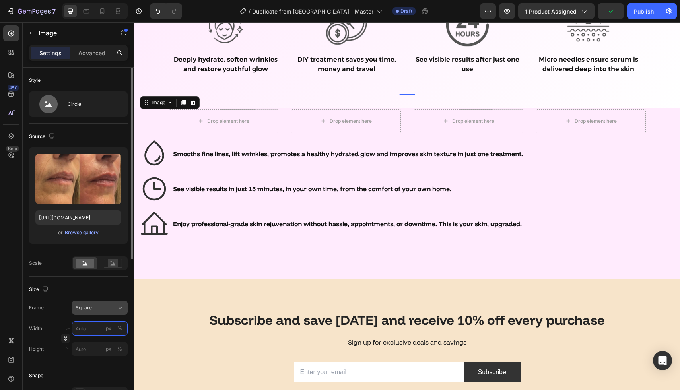
type input "2"
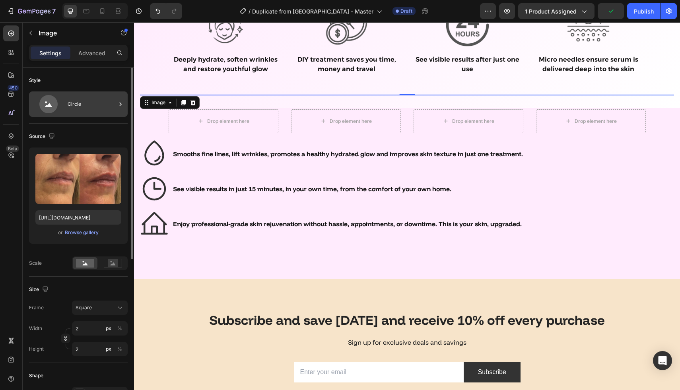
click at [89, 106] on div "Circle" at bounding box center [92, 104] width 49 height 18
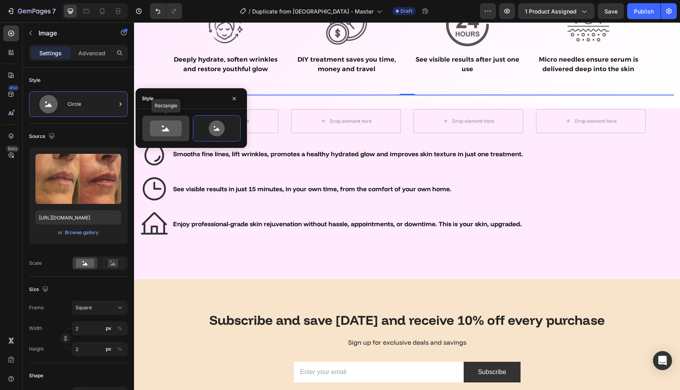
click at [174, 130] on icon at bounding box center [166, 129] width 32 height 16
type input "100"
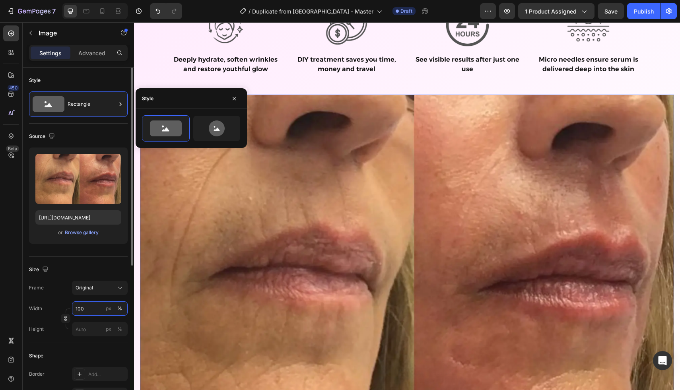
click at [89, 310] on input "100" at bounding box center [100, 309] width 56 height 14
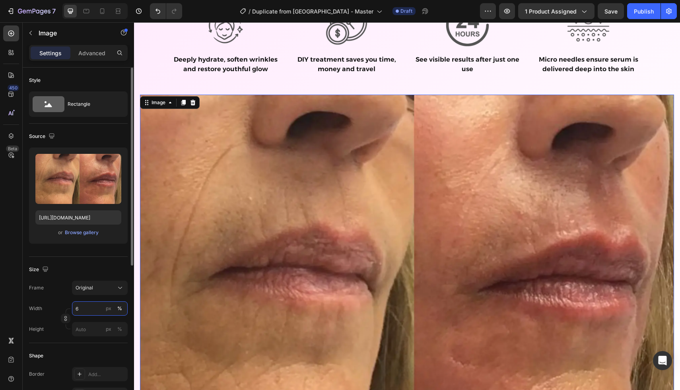
type input "60"
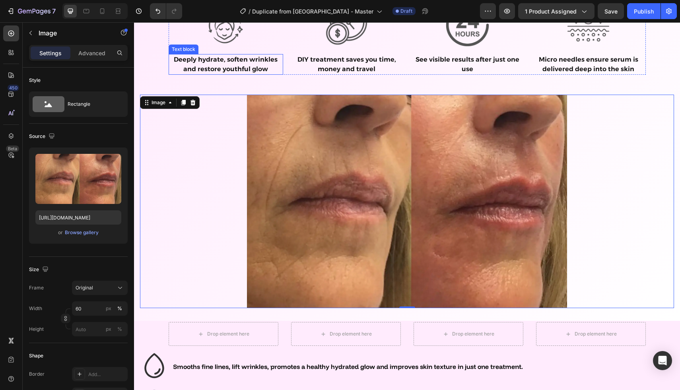
click at [171, 72] on p "Deeply hydrate, soften wrinkles and restore youthful glow" at bounding box center [226, 64] width 113 height 19
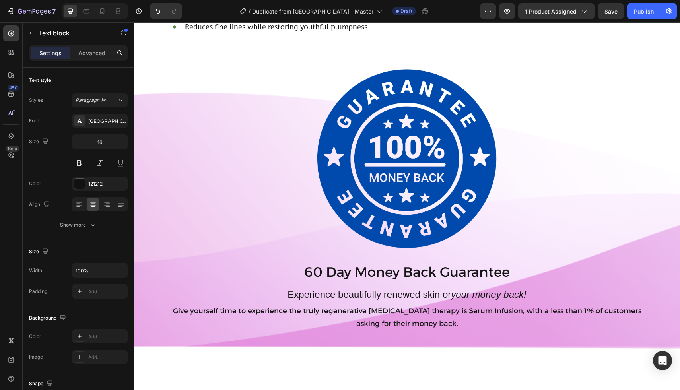
scroll to position [1549, 0]
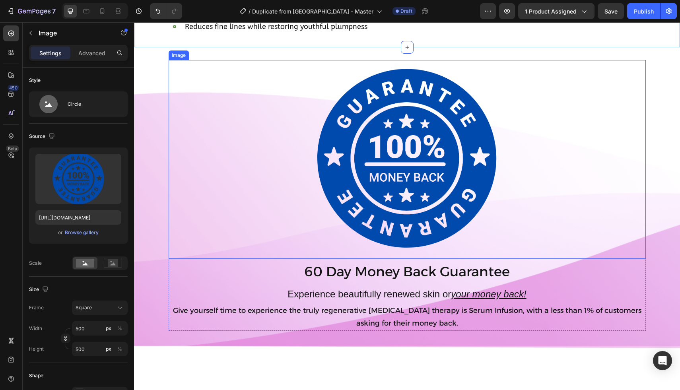
click at [307, 120] on div at bounding box center [408, 159] width 478 height 199
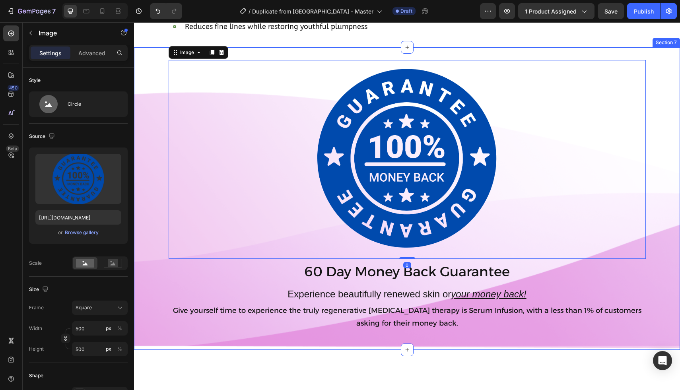
click at [296, 101] on div "Image 0 60 Day Money Back Guarantee Text Block Experience beautifully renewed s…" at bounding box center [407, 198] width 546 height 303
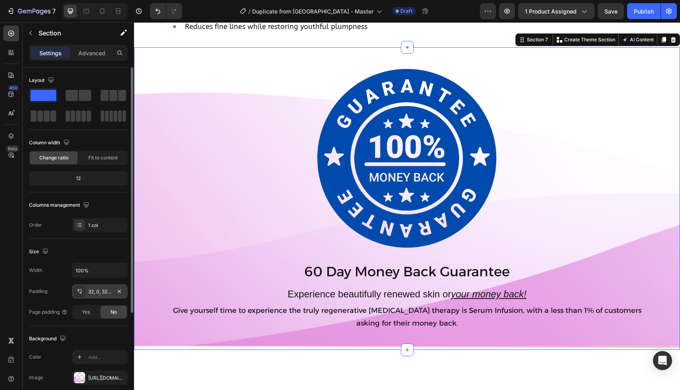
click at [101, 297] on div "32, 0, 32, 0" at bounding box center [100, 292] width 56 height 14
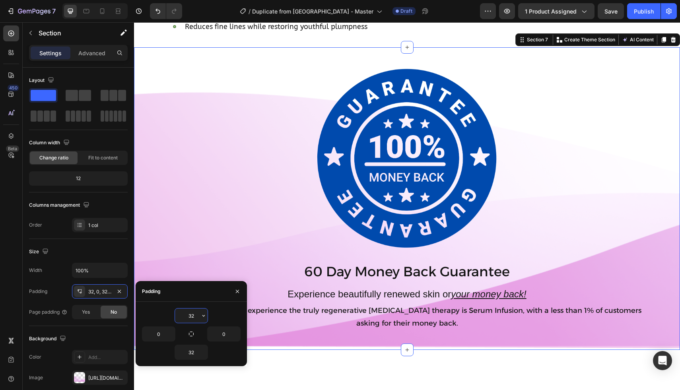
click at [196, 319] on input "32" at bounding box center [191, 316] width 33 height 14
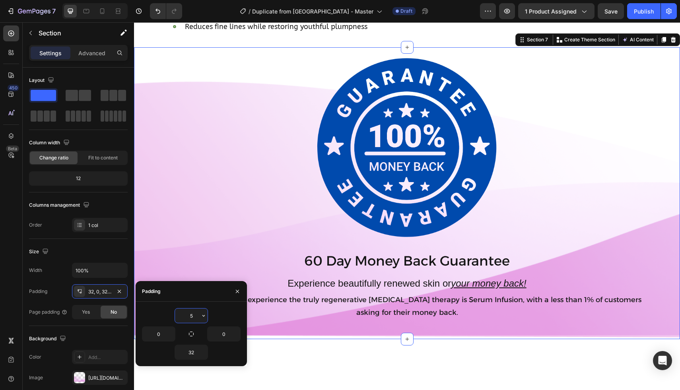
type input "52"
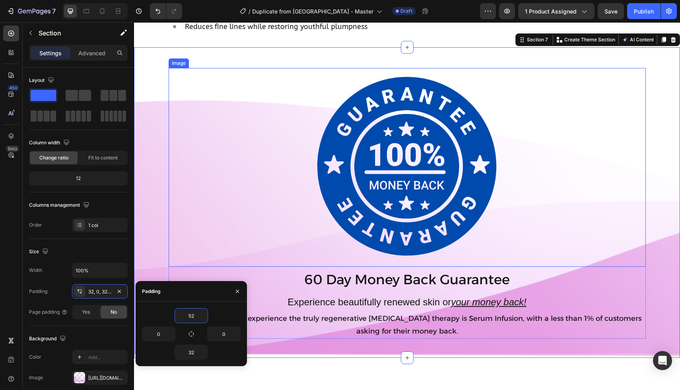
click at [247, 227] on div at bounding box center [408, 167] width 478 height 199
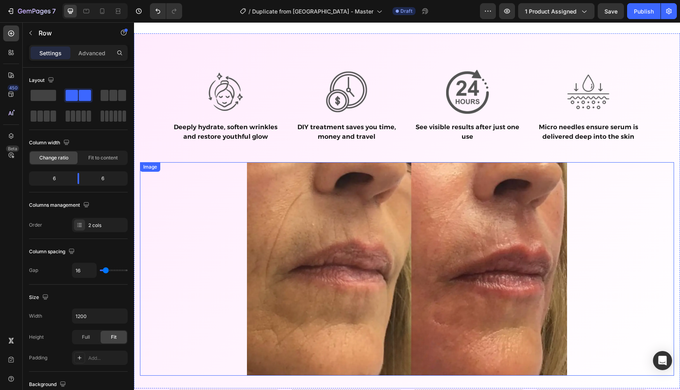
scroll to position [2356, 0]
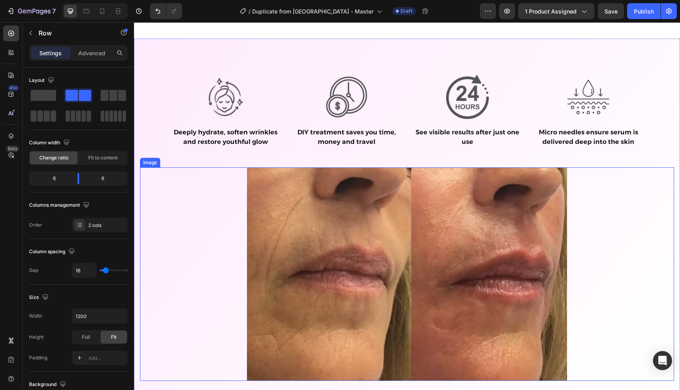
click at [614, 242] on div at bounding box center [407, 275] width 534 height 214
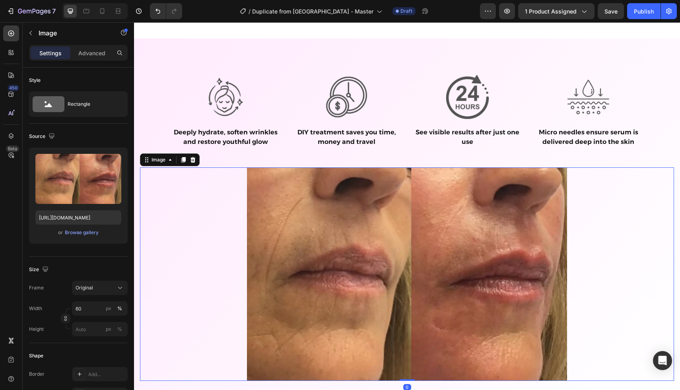
click at [614, 242] on div at bounding box center [407, 275] width 534 height 214
click at [193, 156] on div at bounding box center [193, 160] width 10 height 10
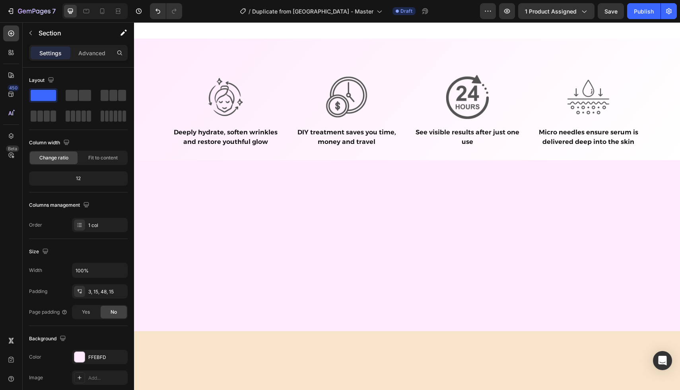
click at [328, 220] on div at bounding box center [407, 245] width 546 height 171
click at [319, 276] on div at bounding box center [407, 245] width 546 height 171
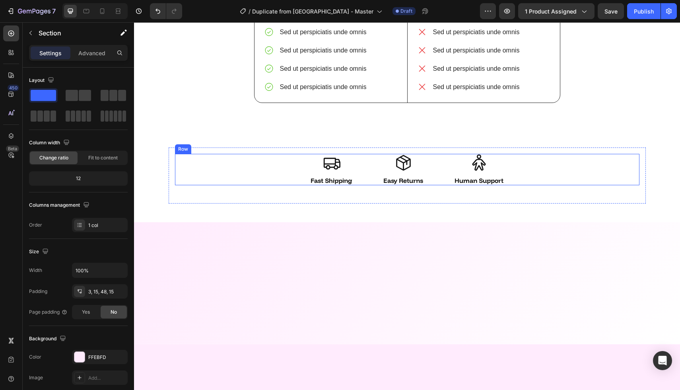
scroll to position [1966, 0]
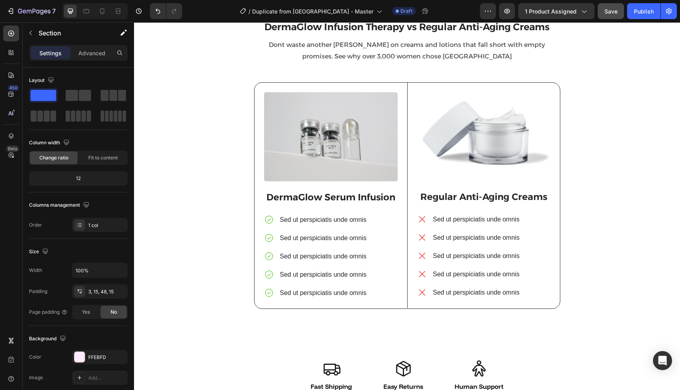
click at [604, 16] on button "Save" at bounding box center [611, 11] width 26 height 16
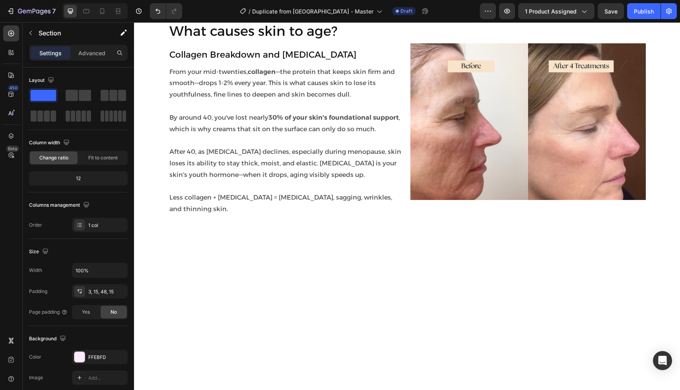
scroll to position [0, 0]
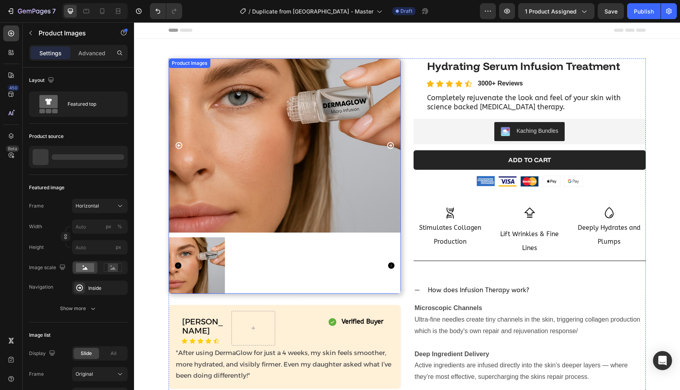
click at [300, 103] on img at bounding box center [285, 145] width 232 height 174
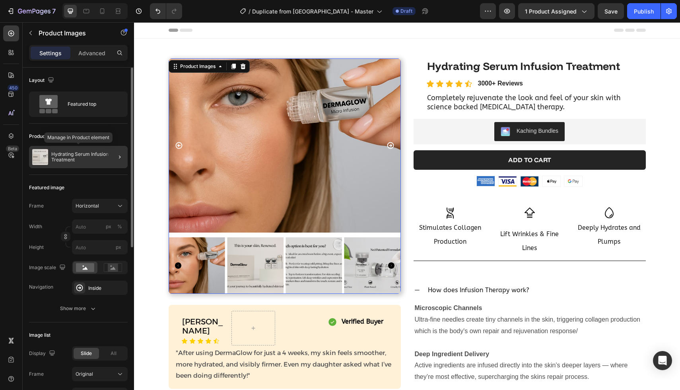
click at [88, 151] on div "Hydrating Serum Infusion Treatment" at bounding box center [78, 157] width 99 height 22
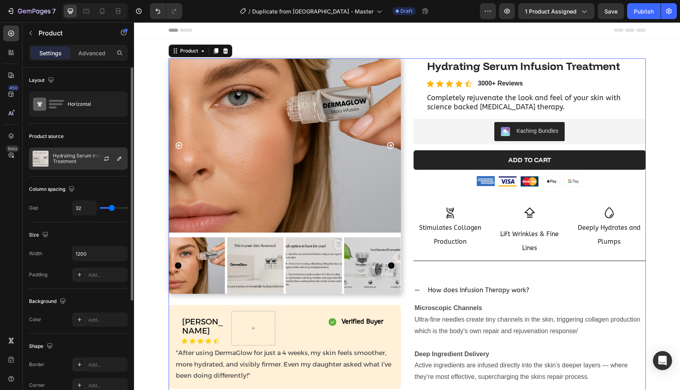
click at [90, 162] on p "Hydrating Serum Infusion Treatment" at bounding box center [88, 158] width 71 height 11
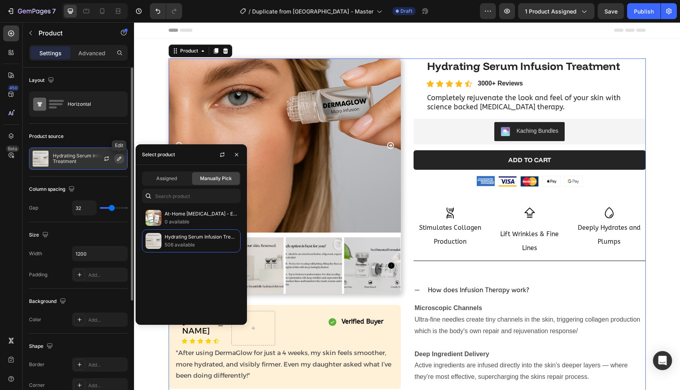
click at [120, 159] on icon "button" at bounding box center [119, 159] width 4 height 4
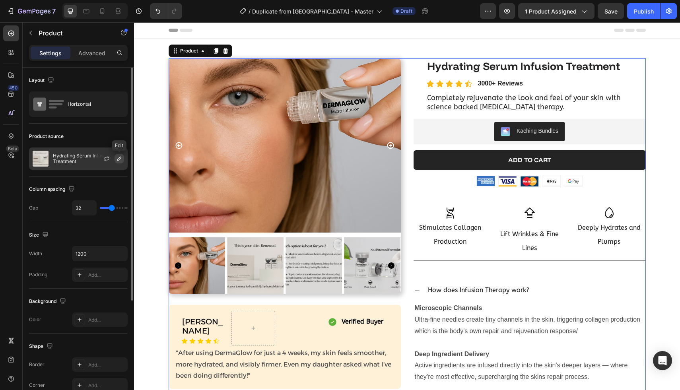
click at [120, 159] on icon "button" at bounding box center [119, 159] width 4 height 4
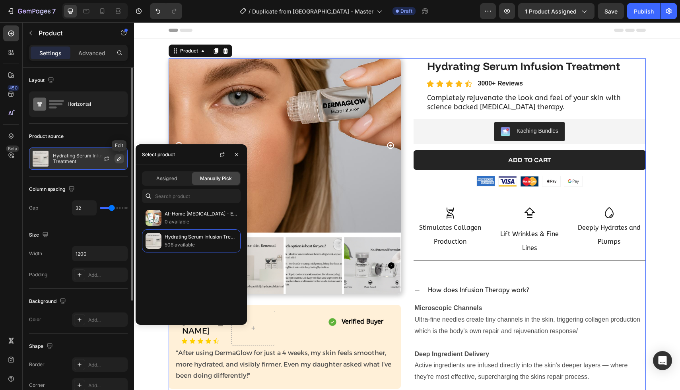
click at [120, 159] on icon "button" at bounding box center [119, 159] width 4 height 4
click at [240, 155] on button "button" at bounding box center [236, 154] width 13 height 13
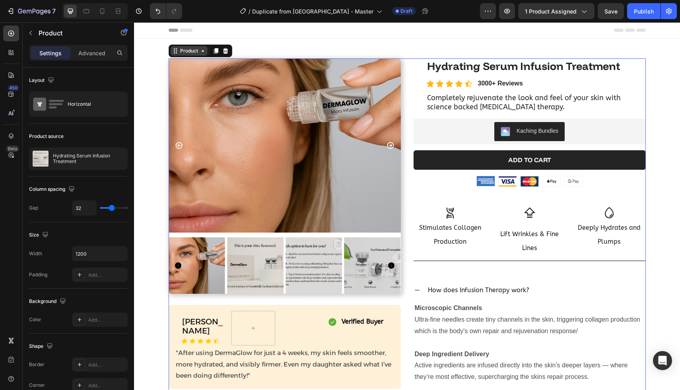
click at [183, 55] on div "Product" at bounding box center [189, 51] width 37 height 10
click at [185, 55] on div "Product" at bounding box center [189, 51] width 37 height 10
click at [27, 14] on icon "button" at bounding box center [34, 11] width 33 height 7
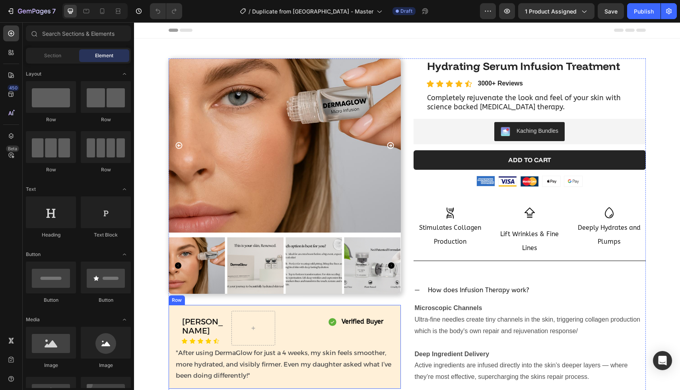
click at [396, 345] on div "[PERSON_NAME] Heading Icon Icon Icon Icon Icon Icon List Row Row Verified Buyer…" at bounding box center [285, 347] width 232 height 84
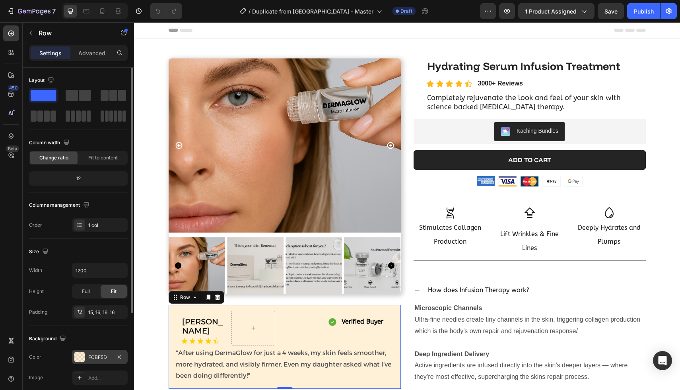
click at [76, 358] on div at bounding box center [79, 357] width 10 height 10
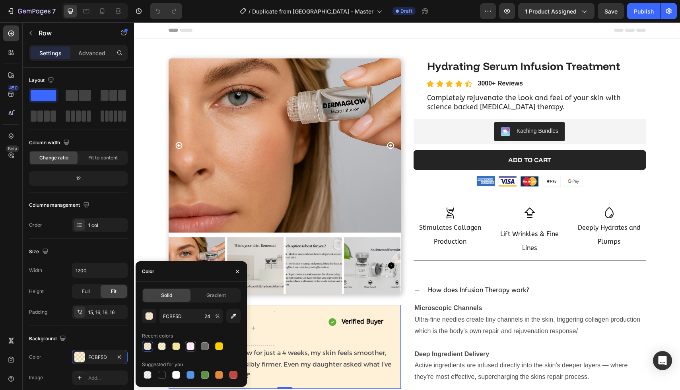
click at [193, 349] on div at bounding box center [191, 347] width 8 height 8
type input "FFEBFD"
type input "100"
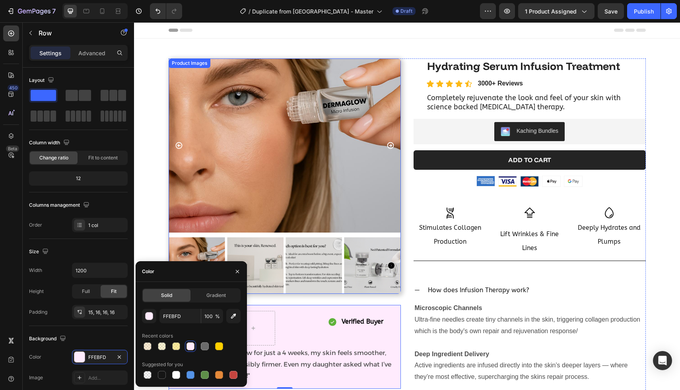
scroll to position [65, 0]
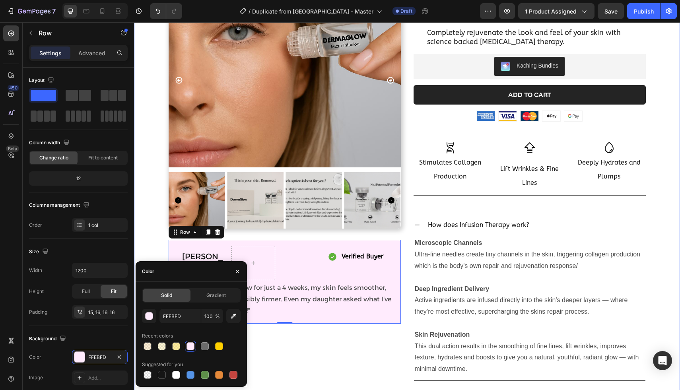
click at [153, 213] on div "Product Images Icon Icon Icon Icon Icon Icon List 1500+ Happy Customers Text Bl…" at bounding box center [407, 234] width 534 height 483
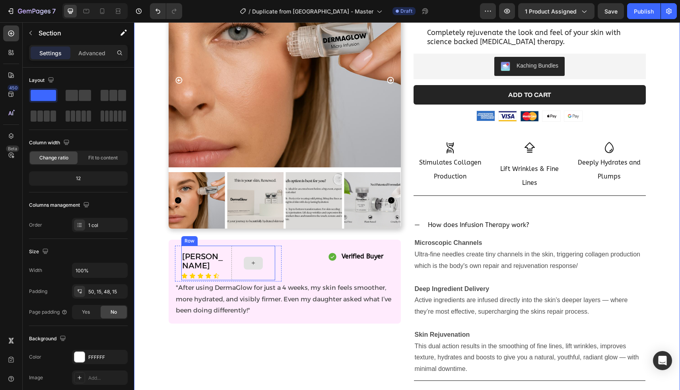
click at [266, 263] on div at bounding box center [254, 263] width 44 height 35
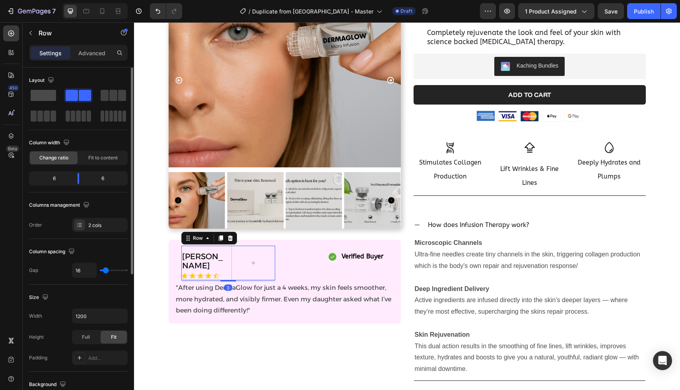
click at [45, 94] on span at bounding box center [43, 95] width 25 height 11
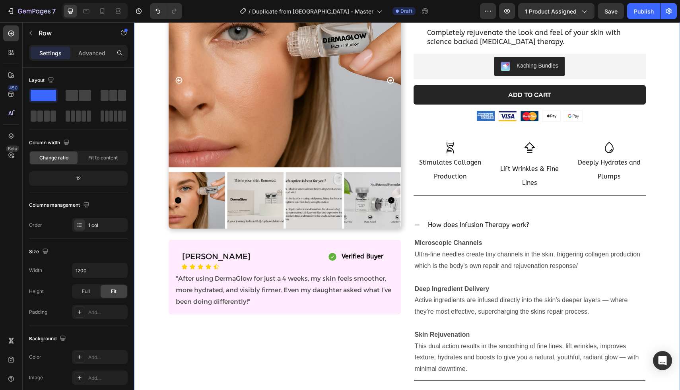
click at [142, 236] on div "Product Images Icon Icon Icon Icon Icon Icon List 1500+ Happy Customers Text Bl…" at bounding box center [407, 234] width 534 height 483
click at [628, 13] on button "Publish" at bounding box center [644, 11] width 33 height 16
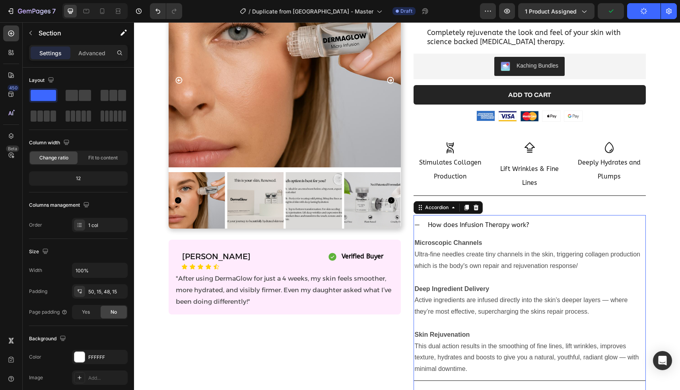
click at [416, 224] on icon at bounding box center [417, 225] width 6 height 6
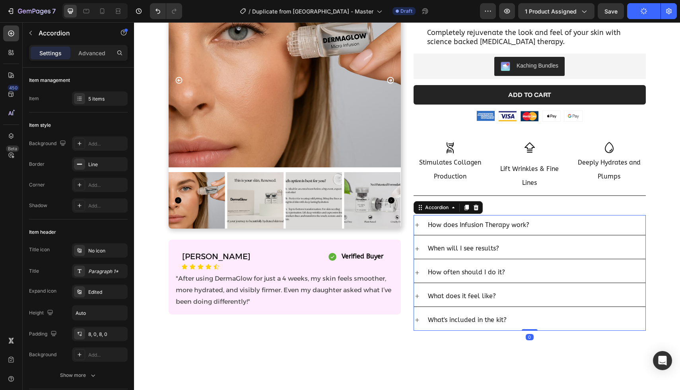
click at [559, 221] on div "How does Infusion Therapy work?" at bounding box center [536, 225] width 219 height 14
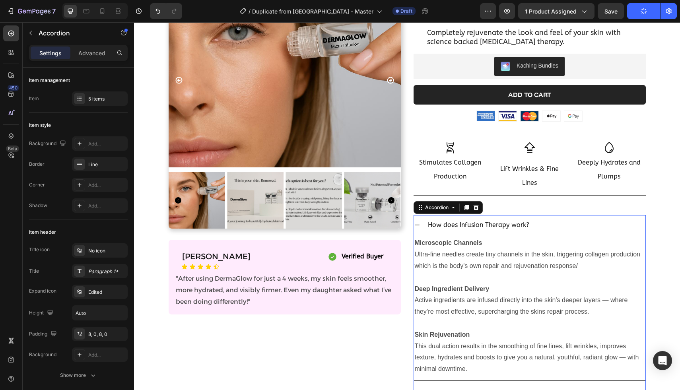
click at [559, 221] on div "How does Infusion Therapy work?" at bounding box center [536, 225] width 219 height 14
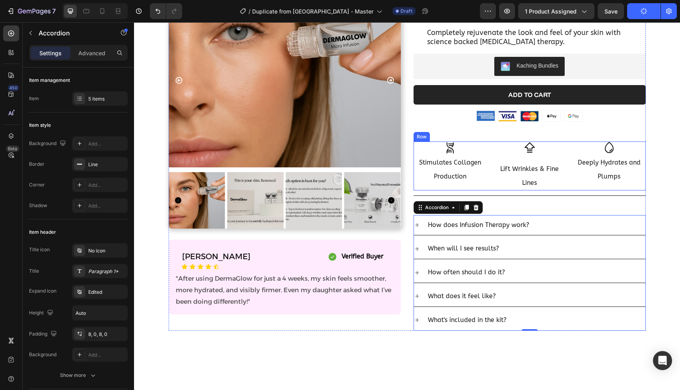
click at [522, 156] on div "Icon Lift Wrinkles & Fine Lines Text Block" at bounding box center [529, 166] width 73 height 49
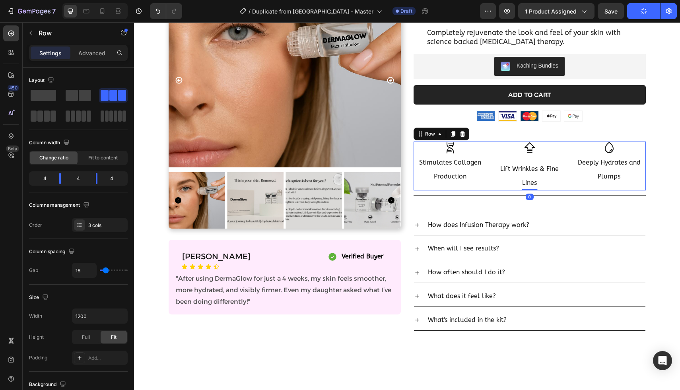
click at [531, 153] on icon at bounding box center [530, 148] width 13 height 13
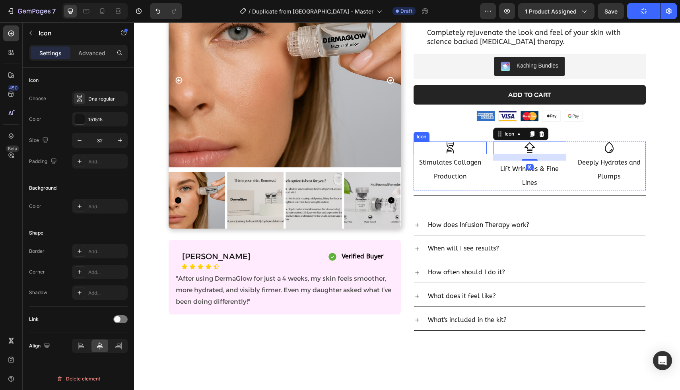
click at [449, 151] on icon at bounding box center [449, 147] width 7 height 11
click at [526, 148] on icon at bounding box center [530, 148] width 13 height 13
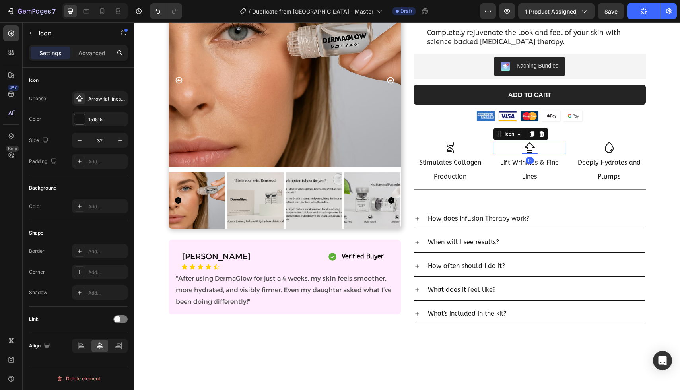
drag, startPoint x: 528, startPoint y: 160, endPoint x: 528, endPoint y: 142, distance: 17.9
click at [528, 142] on div "Icon 0" at bounding box center [529, 148] width 73 height 13
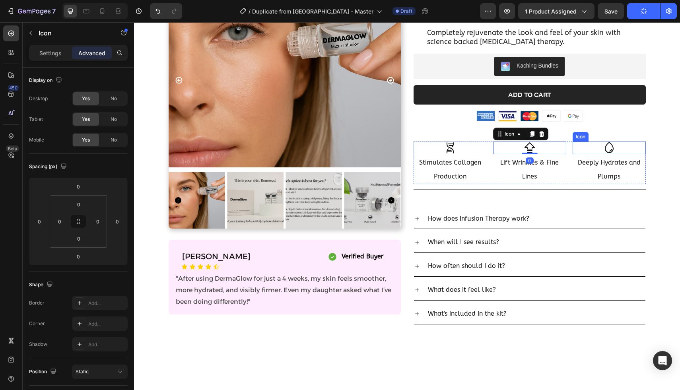
click at [615, 145] on icon at bounding box center [609, 148] width 13 height 13
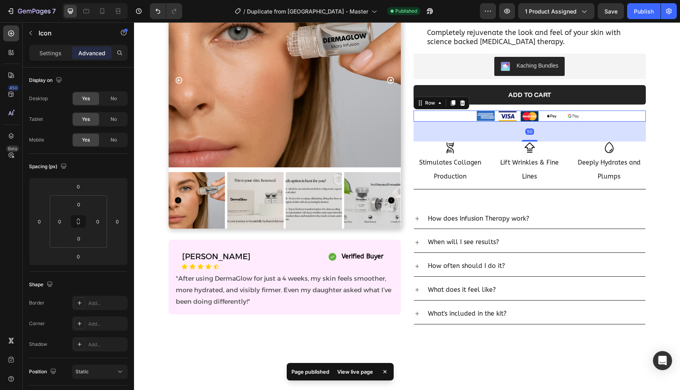
click at [470, 116] on div "Image Image Image Image Image Row 50" at bounding box center [530, 116] width 232 height 11
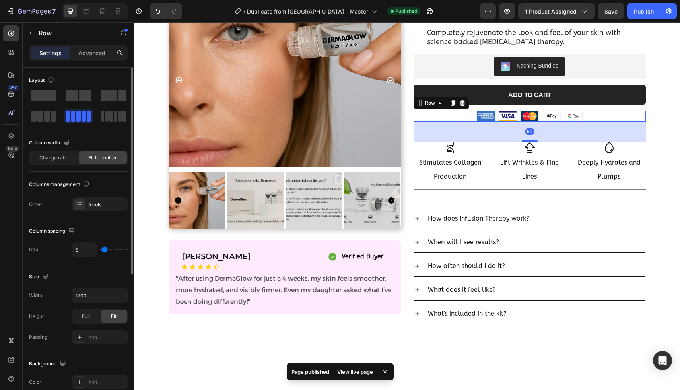
type input "18"
type input "21"
type input "28"
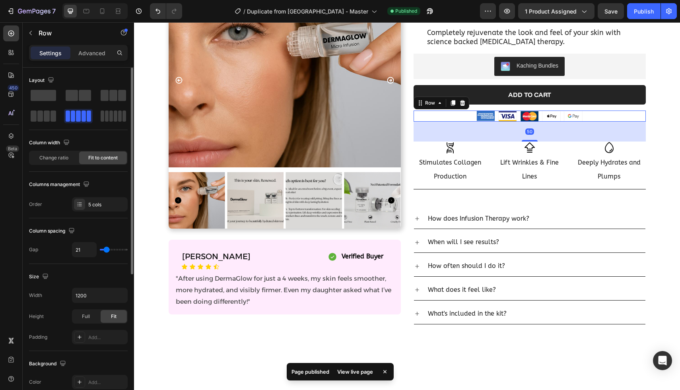
type input "28"
type input "40"
type input "54"
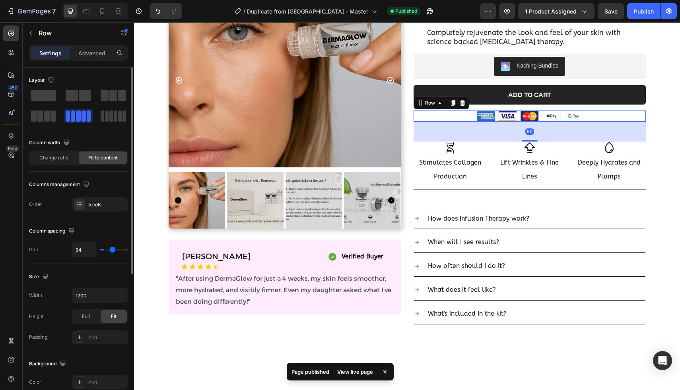
type input "68"
type input "81"
type input "91"
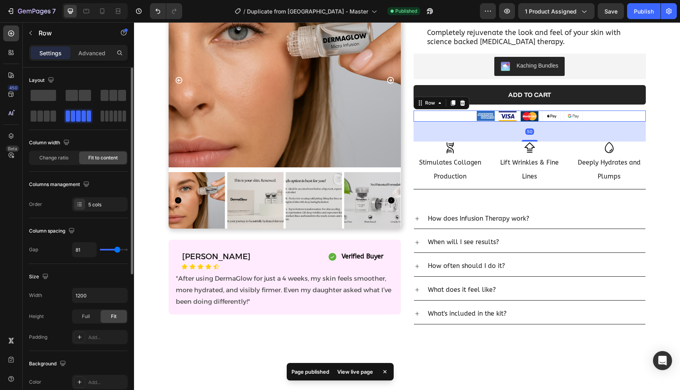
type input "91"
type input "100"
type input "107"
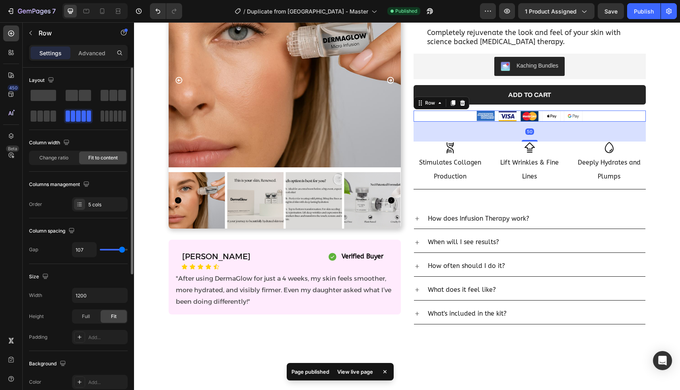
type input "112"
type input "116"
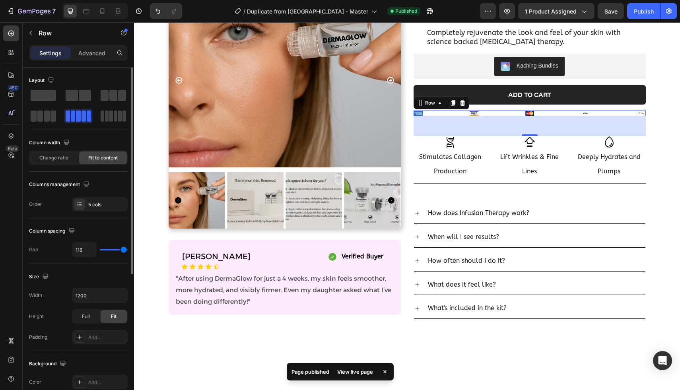
type input "119"
type input "120"
type input "118"
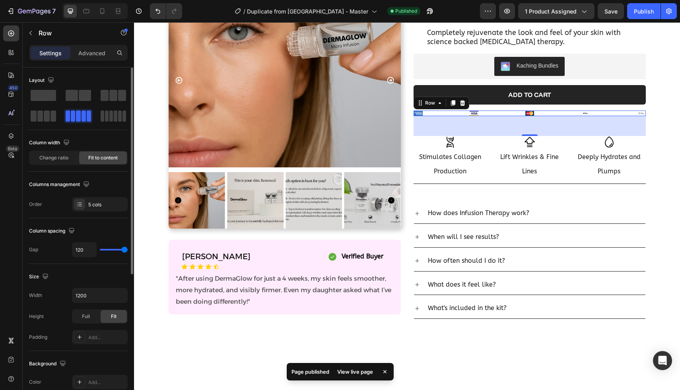
type input "118"
type input "112"
type input "104"
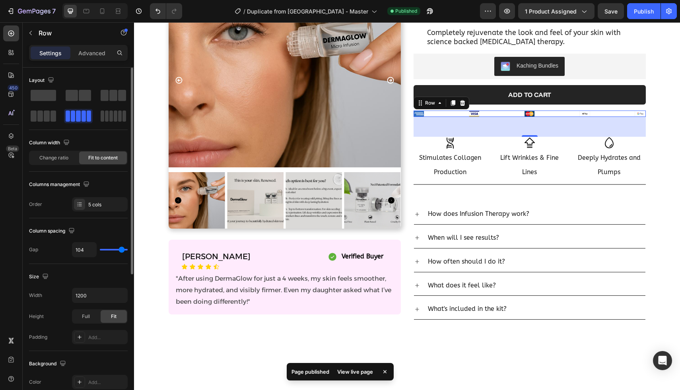
type input "97"
type input "91"
type input "87"
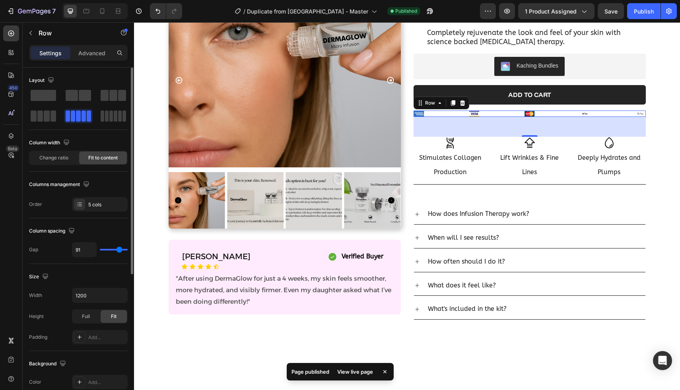
type input "87"
type input "85"
type input "84"
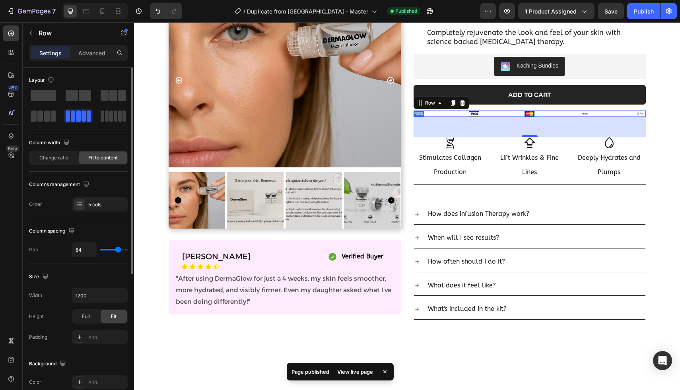
type input "83"
type input "81"
type input "78"
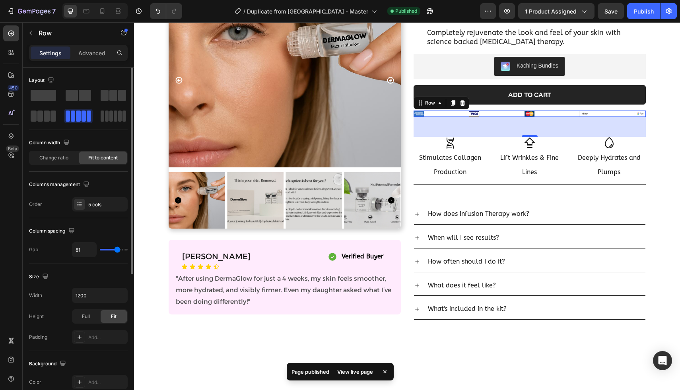
type input "78"
type input "75"
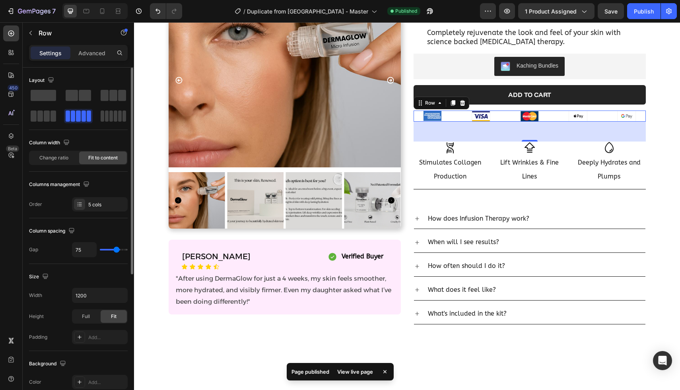
type input "67"
type input "66"
type input "65"
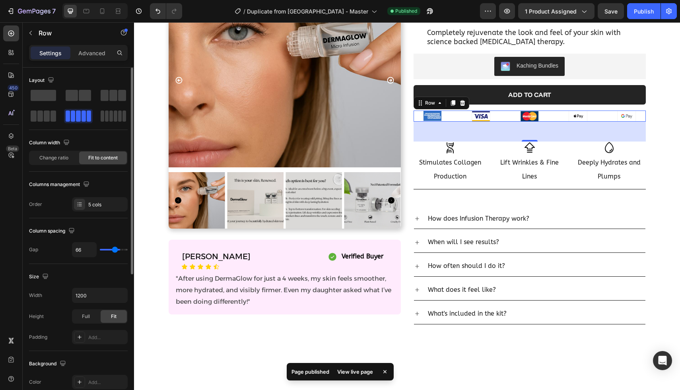
type input "65"
type input "64"
type input "63"
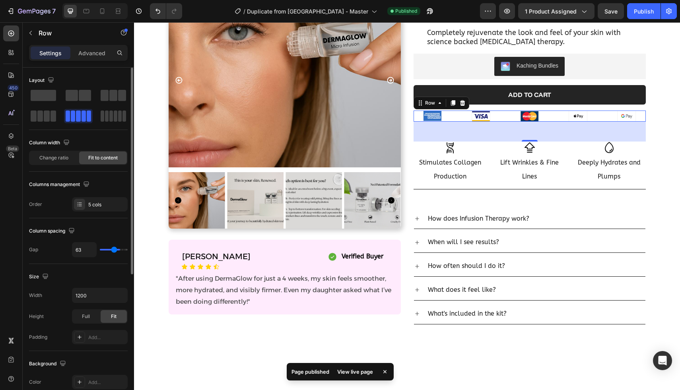
type input "61"
type input "59"
type input "56"
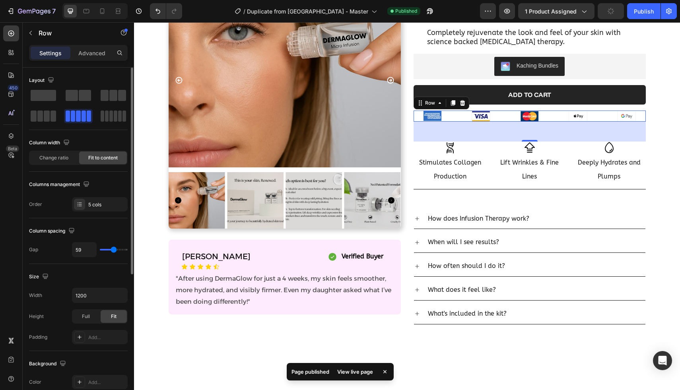
type input "56"
type input "53"
type input "51"
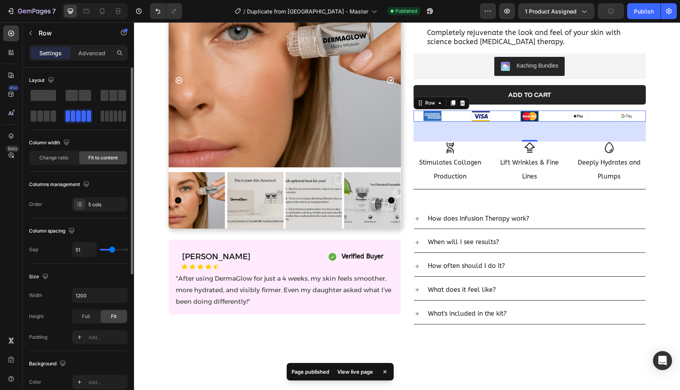
type input "50"
type input "49"
type input "48"
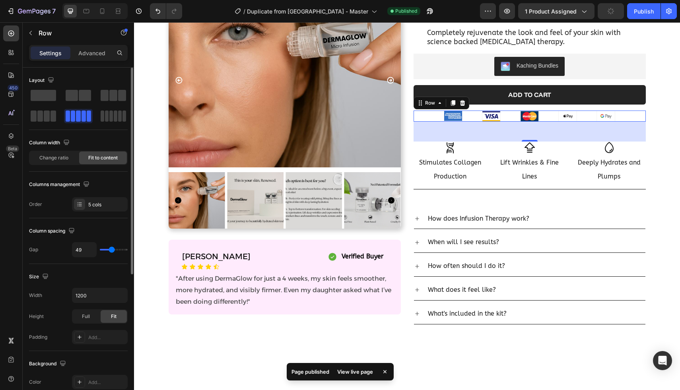
type input "48"
type input "47"
type input "46"
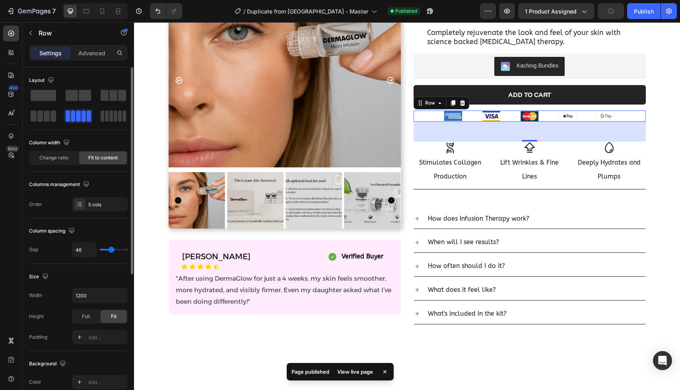
type input "44"
type input "42"
type input "40"
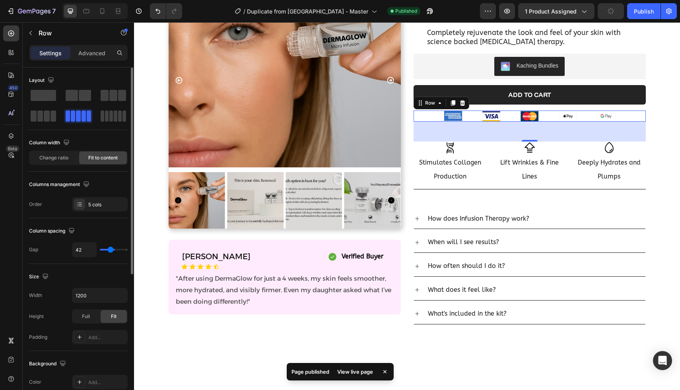
type input "40"
type input "37"
type input "36"
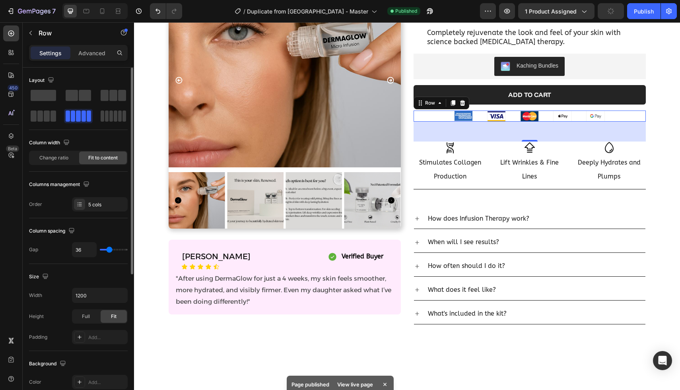
type input "35"
type input "34"
type input "33"
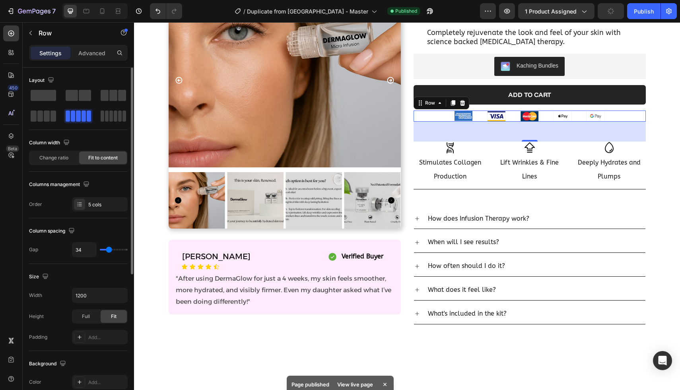
type input "33"
type input "31"
type input "30"
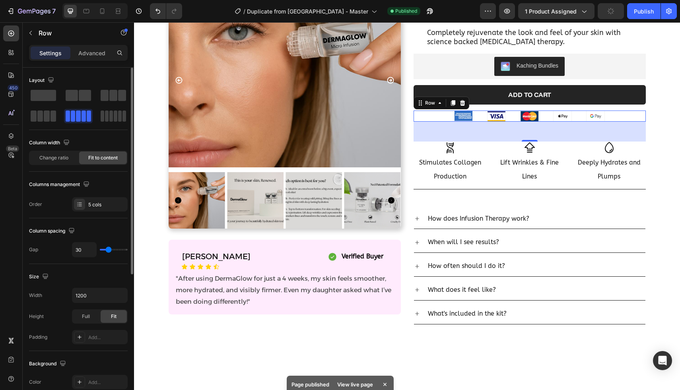
type input "28"
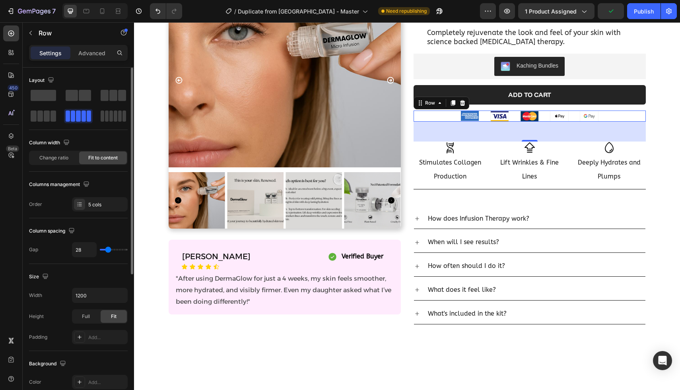
type input "29"
click at [108, 251] on input "range" at bounding box center [114, 250] width 28 height 2
type input "28"
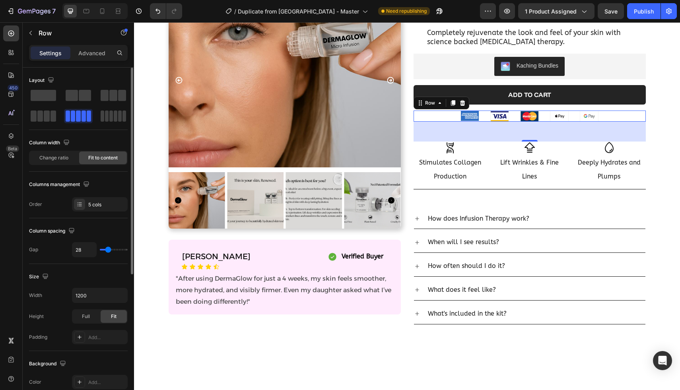
click at [108, 251] on input "range" at bounding box center [114, 250] width 28 height 2
click at [641, 10] on div "Publish" at bounding box center [644, 11] width 20 height 8
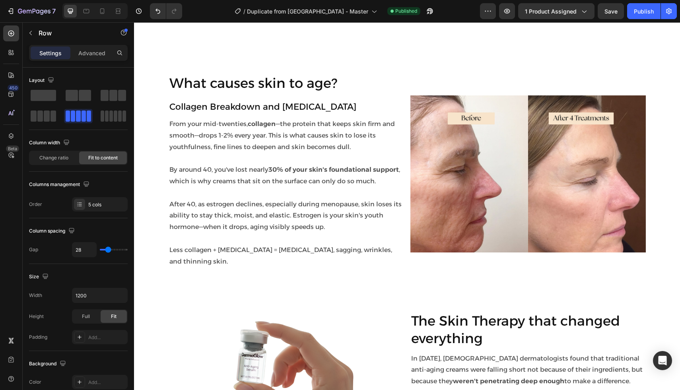
scroll to position [383, 0]
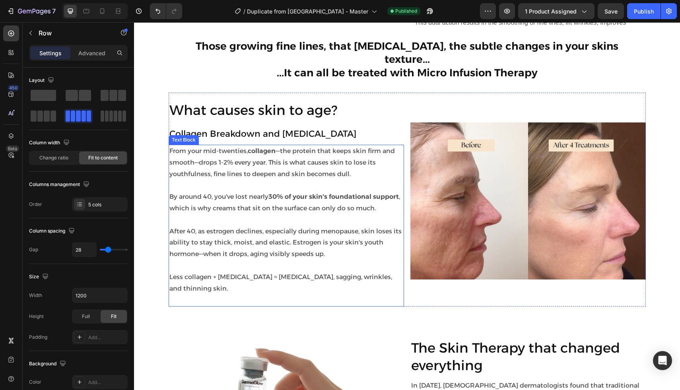
click at [214, 209] on p "By around 40, you've lost nearly 30% of your skin's foundational support , whic…" at bounding box center [287, 202] width 234 height 23
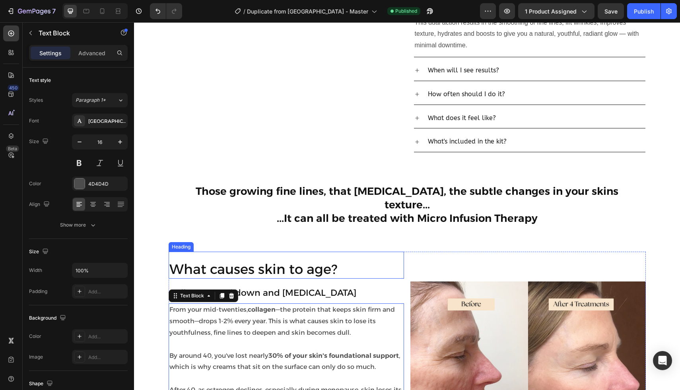
scroll to position [518, 0]
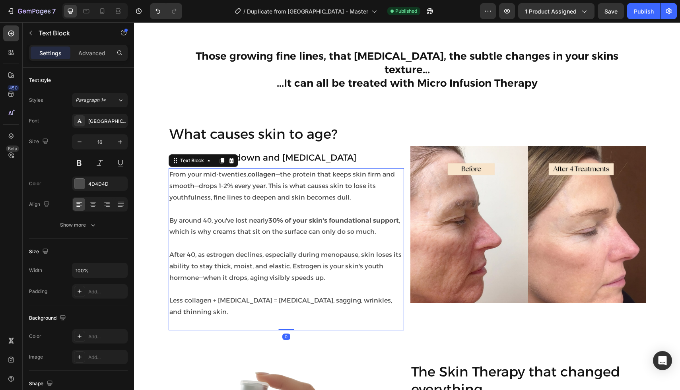
click at [217, 215] on p "By around 40, you've lost nearly 30% of your skin's foundational support , whic…" at bounding box center [287, 226] width 234 height 23
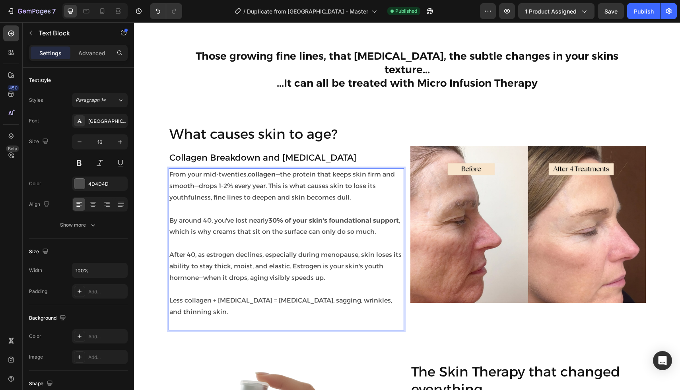
click at [330, 268] on p "After 40, as estrogen declines, especially during menopause, skin loses its abi…" at bounding box center [287, 266] width 234 height 34
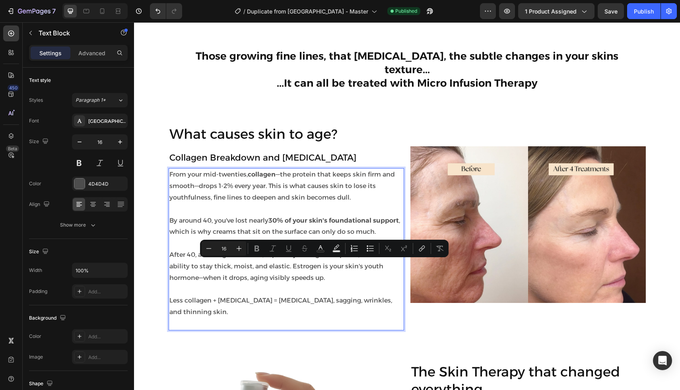
click at [236, 295] on p "Less collagen + [MEDICAL_DATA] = [MEDICAL_DATA], sagging, wrinkles, and thinnin…" at bounding box center [287, 306] width 234 height 23
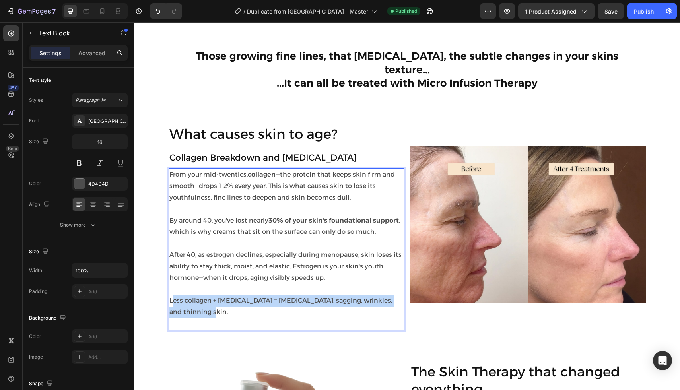
drag, startPoint x: 219, startPoint y: 298, endPoint x: 172, endPoint y: 289, distance: 48.6
click at [172, 295] on p "Less collagen + [MEDICAL_DATA] = [MEDICAL_DATA], sagging, wrinkles, and thinnin…" at bounding box center [287, 306] width 234 height 23
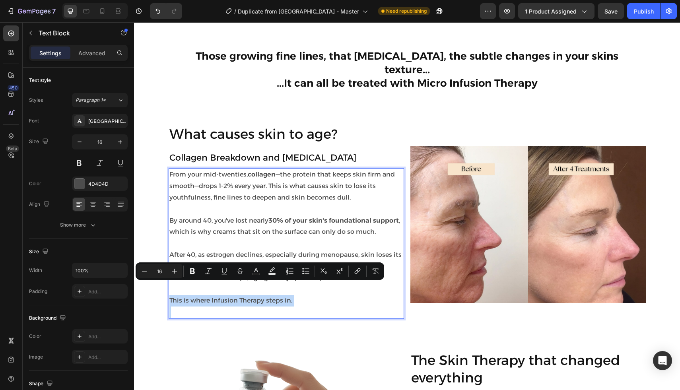
drag, startPoint x: 171, startPoint y: 288, endPoint x: 284, endPoint y: 298, distance: 113.4
click at [284, 298] on div "From your mid-twenties, collagen —the protein that keeps skin firm and smooth—d…" at bounding box center [287, 243] width 236 height 150
click at [194, 266] on button "Bold" at bounding box center [192, 271] width 14 height 14
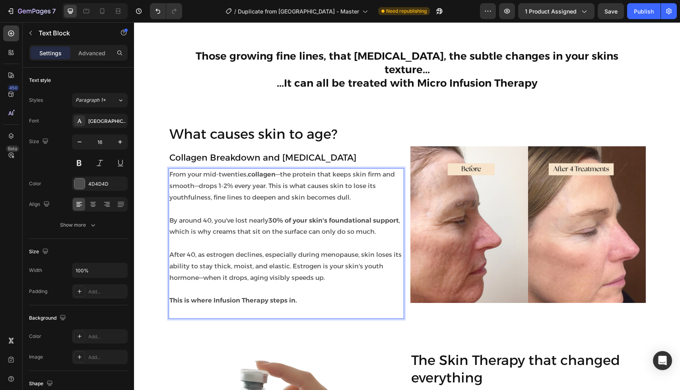
click at [322, 307] on p "Rich Text Editor. Editing area: main" at bounding box center [287, 313] width 234 height 12
click at [313, 295] on p "This is where Infusion Therapy steps in." at bounding box center [287, 301] width 234 height 12
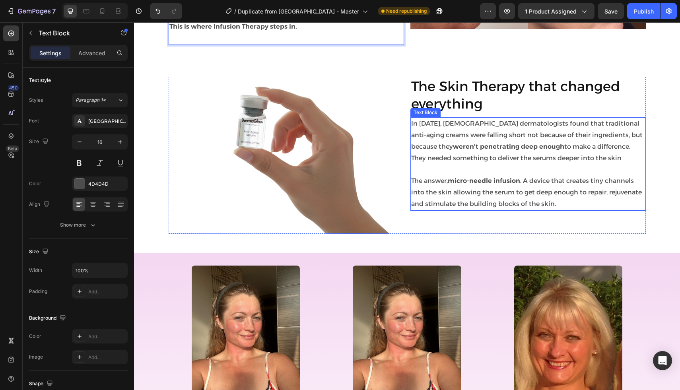
scroll to position [786, 0]
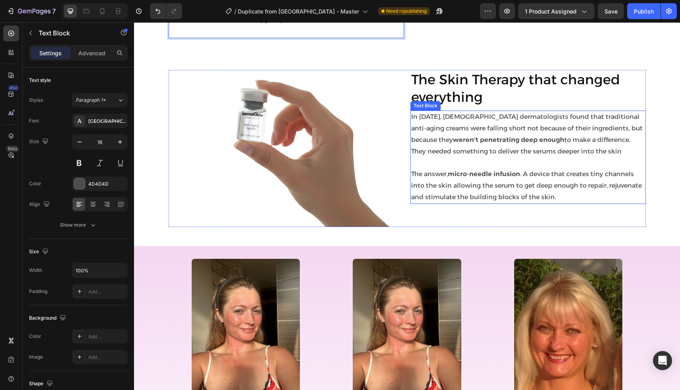
click at [517, 186] on p "The answer, micro-needle infusion . A device that creates tiny channels into th…" at bounding box center [528, 186] width 234 height 34
click at [522, 177] on p "The answer, micro-needle infusion . A device that creates tiny channels into th…" at bounding box center [528, 186] width 234 height 34
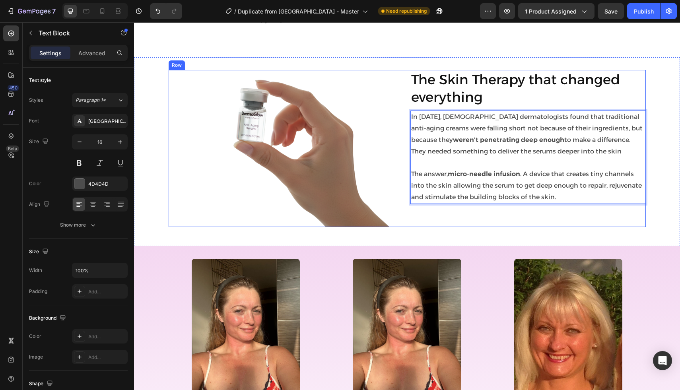
click at [566, 199] on p "The answer, micro-needle infusion . A device that creates tiny channels into th…" at bounding box center [528, 186] width 234 height 34
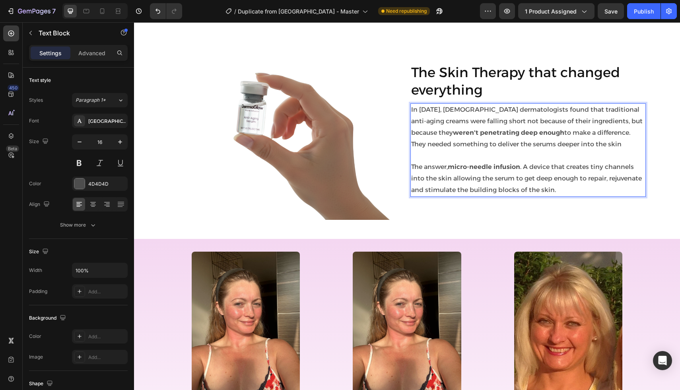
scroll to position [793, 0]
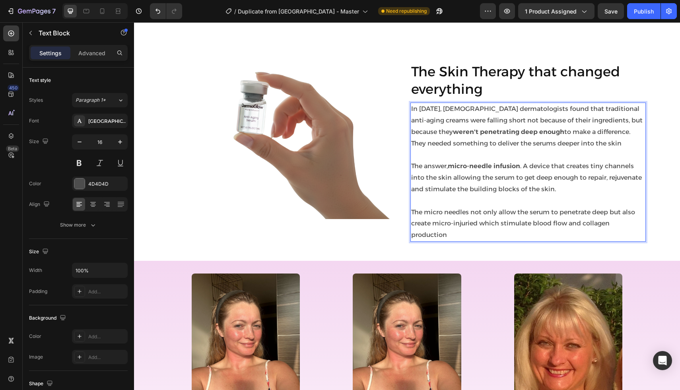
click at [477, 225] on p "The micro needles not only allow the serum to penetrate deep but also create mi…" at bounding box center [528, 224] width 234 height 34
click at [581, 226] on p "The micro needles not only allow the serum to penetrate deep but also create mi…" at bounding box center [528, 224] width 234 height 34
click at [448, 238] on p "The micro needles not only allow the serum to penetrate deep but also create mi…" at bounding box center [528, 224] width 234 height 34
click at [445, 214] on p "The micro needles not only allow the serum to penetrate deep but also create mi…" at bounding box center [528, 224] width 234 height 34
drag, startPoint x: 469, startPoint y: 214, endPoint x: 413, endPoint y: 212, distance: 56.5
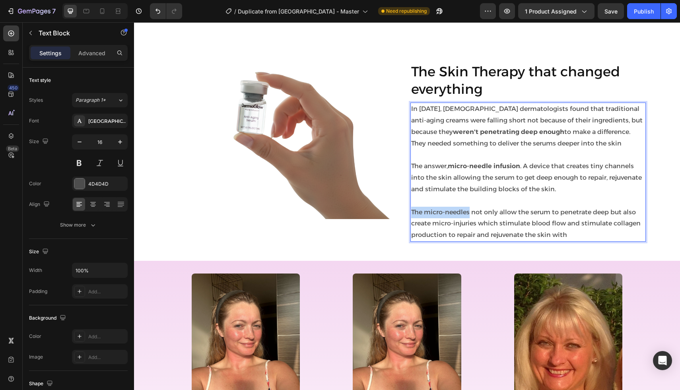
click at [413, 212] on p "The micro-needles not only allow the serum to penetrate deep but also create mi…" at bounding box center [528, 224] width 234 height 34
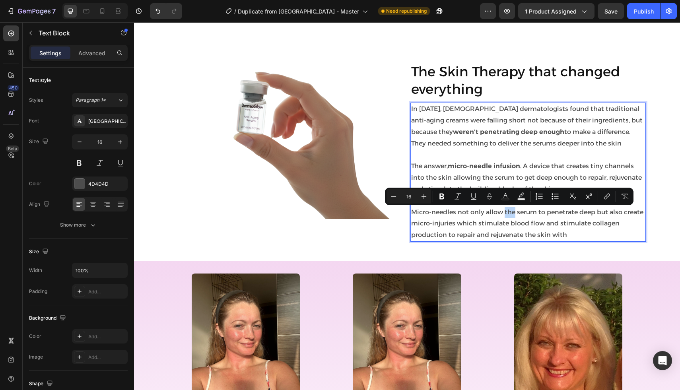
drag, startPoint x: 505, startPoint y: 212, endPoint x: 514, endPoint y: 212, distance: 9.2
click at [514, 212] on p "Micro-needles not only allow the serum to penetrate deep but also create micro-…" at bounding box center [528, 224] width 234 height 34
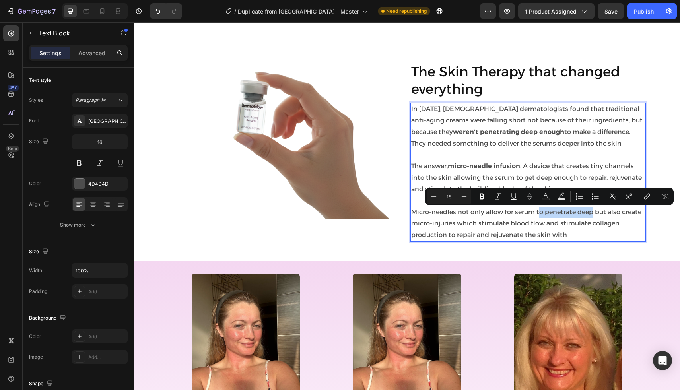
drag, startPoint x: 538, startPoint y: 214, endPoint x: 592, endPoint y: 212, distance: 53.7
click at [592, 212] on p "Micro-needles not only allow for serum to penetrate deep but also create micro-…" at bounding box center [528, 224] width 234 height 34
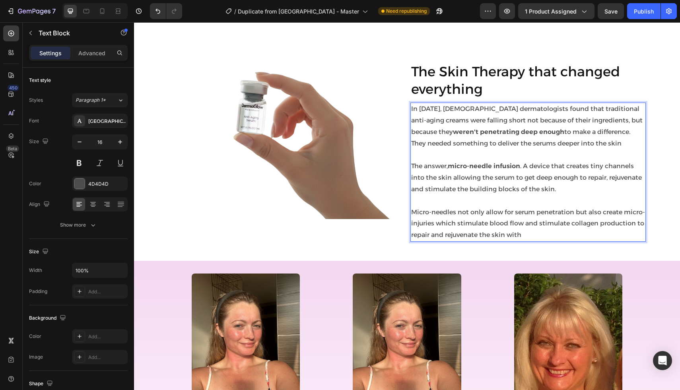
click at [600, 212] on p "Micro-needles not only allow for serum penetration but also create micro-injuri…" at bounding box center [528, 224] width 234 height 34
click at [559, 231] on p "Micro-needles not only allow for serum penetration but also create micro-injuri…" at bounding box center [528, 224] width 234 height 34
click at [437, 226] on p "Micro-needles not only allow for serum penetration but also create micro-injuri…" at bounding box center [528, 224] width 234 height 34
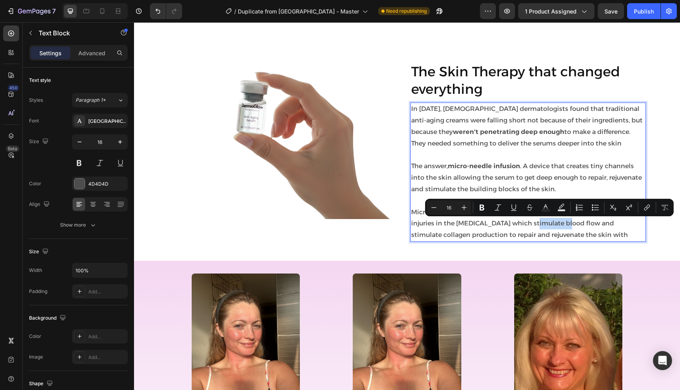
drag, startPoint x: 533, startPoint y: 225, endPoint x: 567, endPoint y: 225, distance: 33.4
click at [567, 225] on p "Micro-needles not only allow for serum penetration but also create micro-injuri…" at bounding box center [528, 224] width 234 height 34
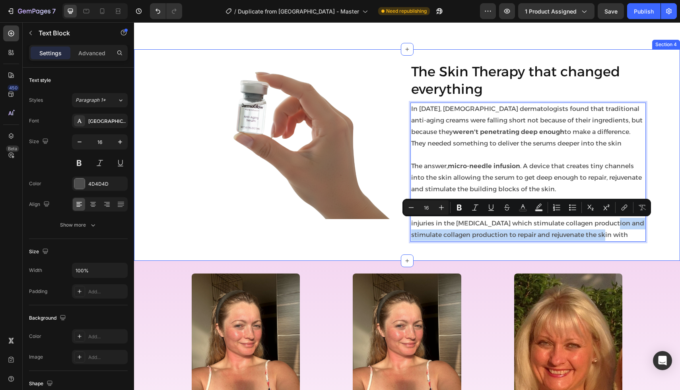
drag, startPoint x: 613, startPoint y: 225, endPoint x: 603, endPoint y: 250, distance: 27.1
click at [603, 250] on div "Image The Skin Therapy that changed everything Heading In [DATE], [DEMOGRAPHIC_…" at bounding box center [407, 155] width 546 height 212
click at [606, 242] on div "In [DATE], [DEMOGRAPHIC_DATA] dermatologists found that traditional anti-aging …" at bounding box center [529, 172] width 236 height 139
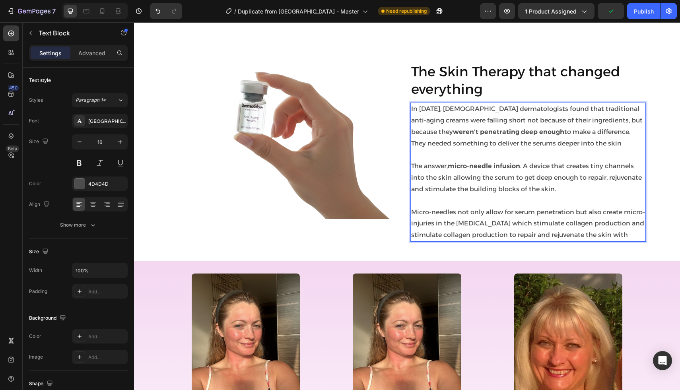
click at [534, 222] on p "Micro-needles not only allow for serum penetration but also create micro-injuri…" at bounding box center [528, 224] width 234 height 34
click at [598, 226] on p "Micro-needles not only allow for serum penetration but also create micro-injuri…" at bounding box center [528, 224] width 234 height 34
click at [536, 225] on p "Micro-needles not only allow for serum penetration but also create micro-injuri…" at bounding box center [528, 224] width 234 height 34
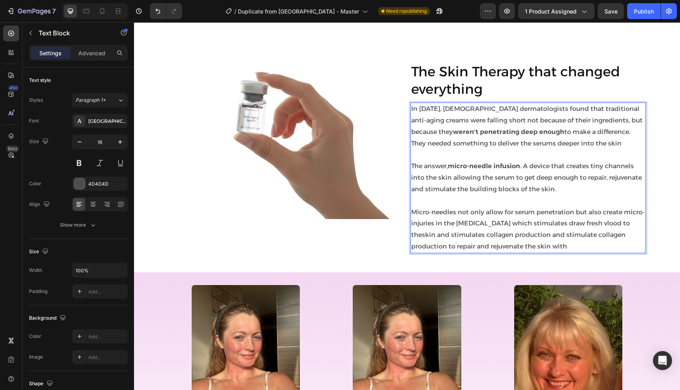
click at [541, 240] on p "Micro-needles not only allow for serum penetration but also create micro-injuri…" at bounding box center [528, 230] width 234 height 46
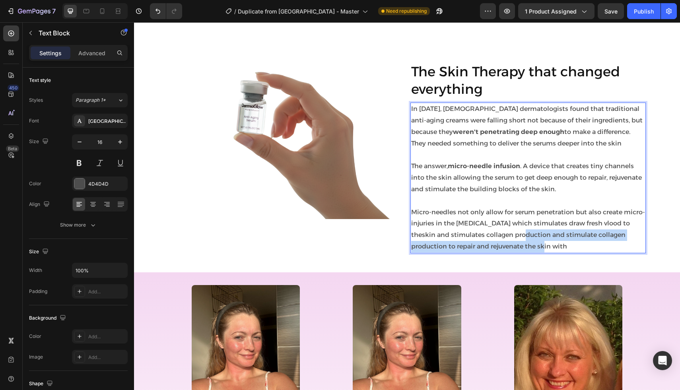
drag, startPoint x: 511, startPoint y: 234, endPoint x: 633, endPoint y: 251, distance: 122.6
click at [633, 251] on p "Micro-needles not only allow for serum penetration but also create micro-injuri…" at bounding box center [528, 230] width 234 height 46
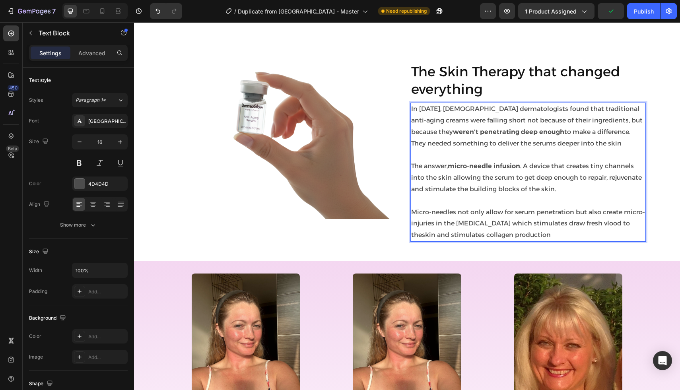
click at [573, 226] on p "Micro-needles not only allow for serum penetration but also create micro-injuri…" at bounding box center [528, 224] width 234 height 34
click at [611, 224] on p "Micro-needles not only allow for serum penetration but also create micro-injuri…" at bounding box center [528, 224] width 234 height 34
click at [537, 227] on p "Micro-needles not only allow for serum penetration but also create micro-injuri…" at bounding box center [528, 224] width 234 height 34
click at [518, 236] on p "Micro-needles not only allow for serum penetration but also create micro-injuri…" at bounding box center [528, 224] width 234 height 34
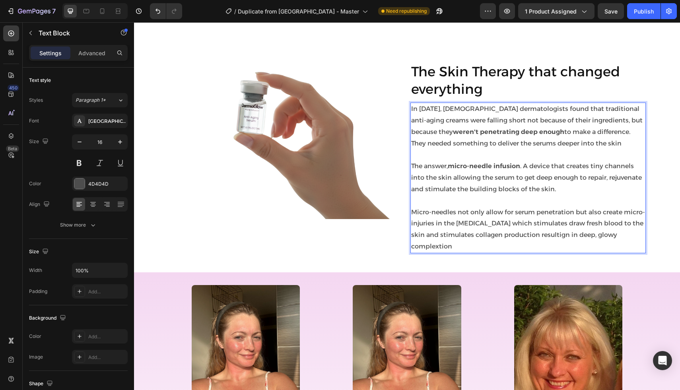
click at [541, 237] on p "Micro-needles not only allow for serum penetration but also create micro-injuri…" at bounding box center [528, 230] width 234 height 46
click at [634, 237] on p "Micro-needles not only allow for serum penetration but also create micro-injuri…" at bounding box center [528, 230] width 234 height 46
click at [624, 236] on p "Micro-needles not only allow for serum penetration but also create micro-injuri…" at bounding box center [528, 230] width 234 height 46
click at [634, 237] on p "Micro-needles not only allow for serum penetration but also create micro-injuri…" at bounding box center [528, 230] width 234 height 46
click at [551, 224] on p "Micro-needles not only allow for serum penetration but also create micro-injuri…" at bounding box center [528, 230] width 234 height 46
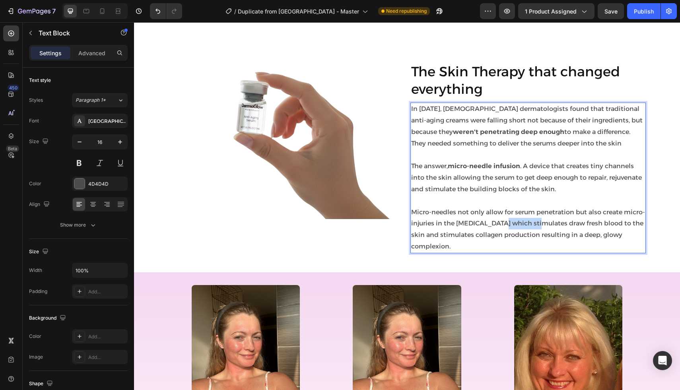
drag, startPoint x: 535, startPoint y: 225, endPoint x: 501, endPoint y: 225, distance: 33.8
click at [501, 225] on p "Micro-needles not only allow for serum penetration but also create micro-injuri…" at bounding box center [528, 230] width 234 height 46
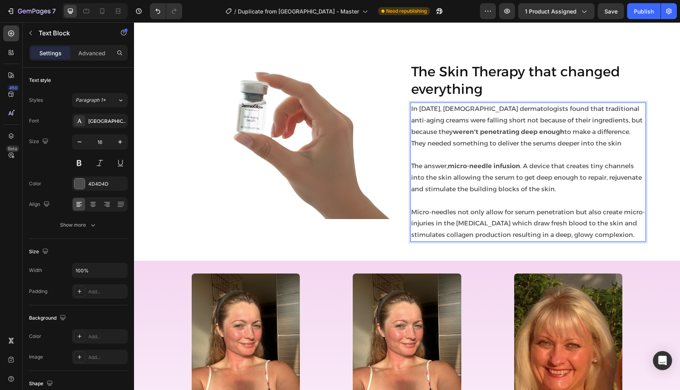
click at [516, 225] on p "Micro-needles not only allow for serum penetration but also create micro-injuri…" at bounding box center [528, 224] width 234 height 34
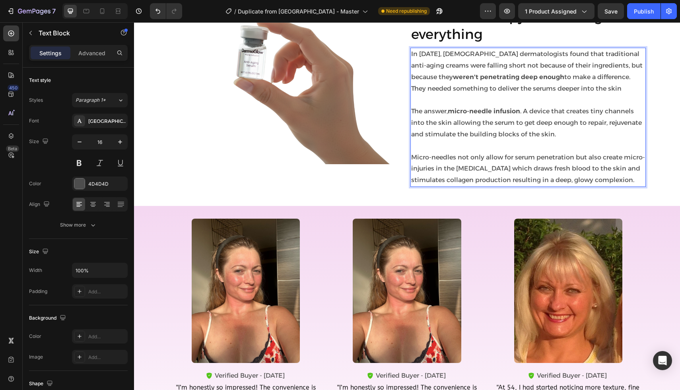
scroll to position [858, 0]
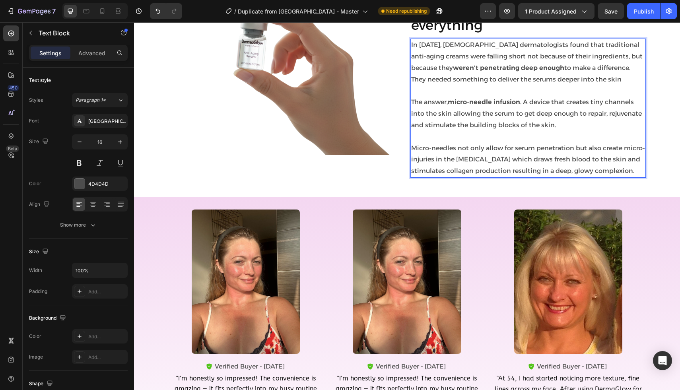
click at [611, 163] on p "Micro-needles not only allow for serum penetration but also create micro-injuri…" at bounding box center [528, 160] width 234 height 34
click at [610, 163] on p "Micro-needles not only allow for serum penetration but also create micro-injuri…" at bounding box center [528, 160] width 234 height 34
click at [608, 161] on p "Micro-needles not only allow for serum penetration but also create micro-injuri…" at bounding box center [528, 160] width 234 height 34
click at [411, 173] on p "Micro-needles not only allow for serum penetration but also create micro-injuri…" at bounding box center [528, 160] width 234 height 34
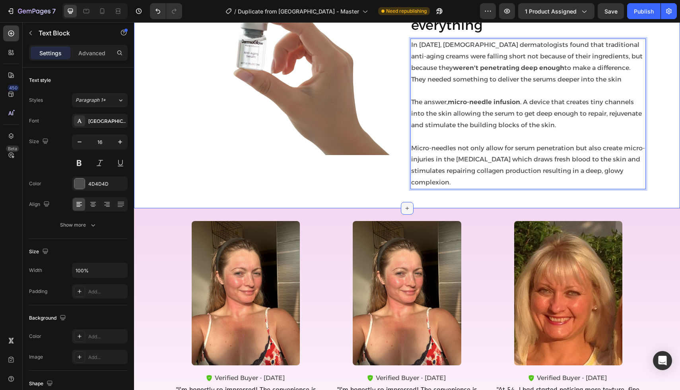
click at [403, 202] on div at bounding box center [407, 208] width 13 height 13
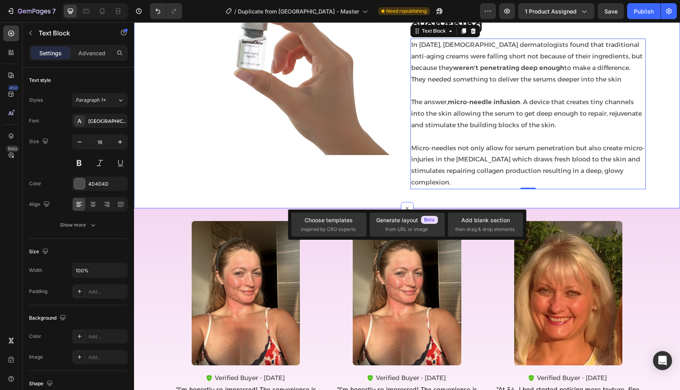
click at [435, 183] on div "Image The Skin Therapy that changed everything Heading In [DATE], [DEMOGRAPHIC_…" at bounding box center [407, 97] width 546 height 198
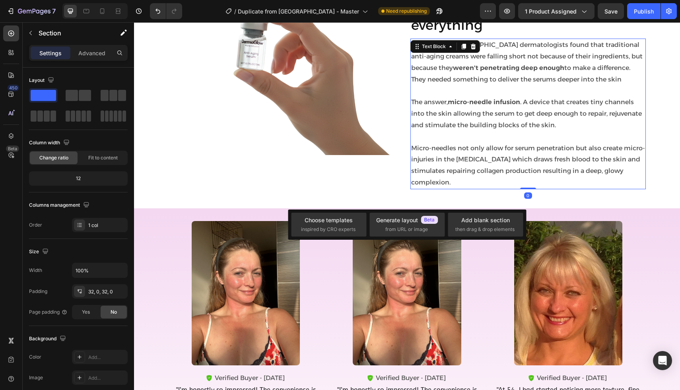
click at [483, 170] on p "Micro-needles not only allow for serum penetration but also create micro-injuri…" at bounding box center [528, 166] width 234 height 46
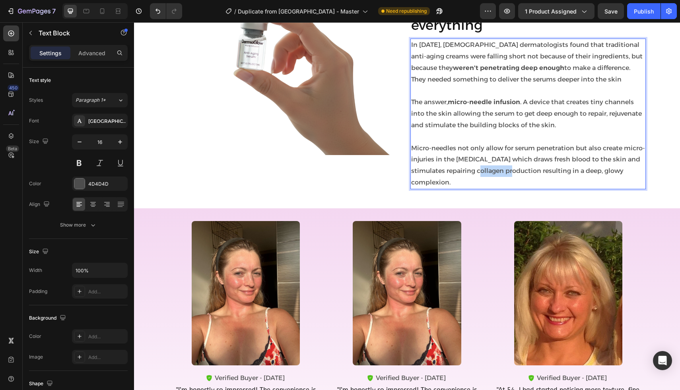
drag, startPoint x: 472, startPoint y: 173, endPoint x: 507, endPoint y: 173, distance: 35.0
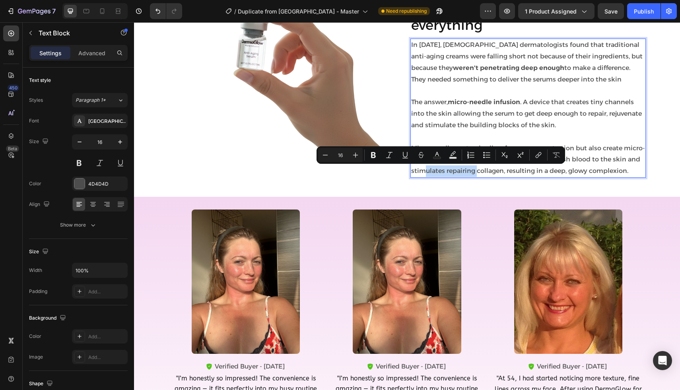
drag, startPoint x: 469, startPoint y: 173, endPoint x: 413, endPoint y: 173, distance: 55.3
click at [413, 173] on p "Micro-needles not only allow for serum penetration but also create micro-injuri…" at bounding box center [528, 160] width 234 height 34
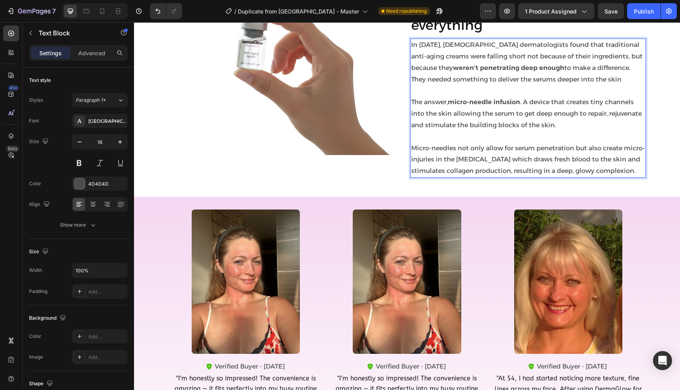
click at [478, 175] on p "Micro-needles not only allow for serum penetration but also create micro-injuri…" at bounding box center [528, 160] width 234 height 34
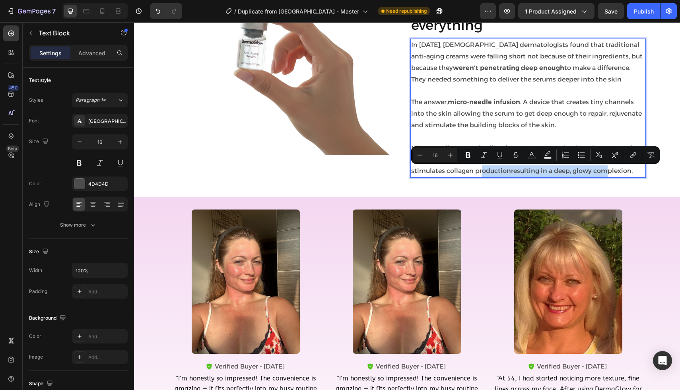
drag, startPoint x: 476, startPoint y: 172, endPoint x: 624, endPoint y: 173, distance: 147.2
click at [624, 173] on p "Micro-needles not only allow for serum penetration but also create micro-injuri…" at bounding box center [528, 160] width 234 height 34
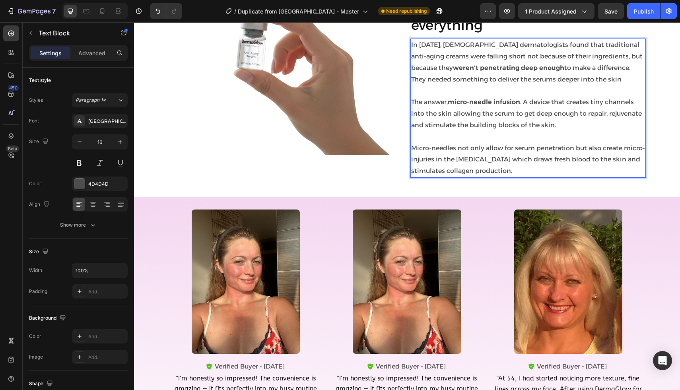
click at [487, 172] on p "Micro-needles not only allow for serum penetration but also create micro-injuri…" at bounding box center [528, 160] width 234 height 34
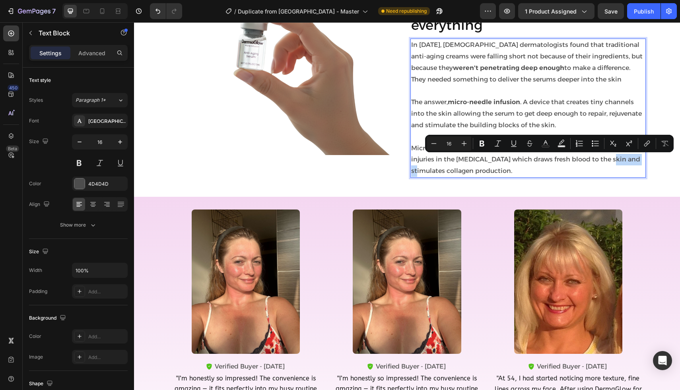
drag, startPoint x: 609, startPoint y: 161, endPoint x: 644, endPoint y: 163, distance: 35.1
click at [644, 163] on p "Micro-needles not only allow for serum penetration but also create micro-injuri…" at bounding box center [528, 160] width 234 height 34
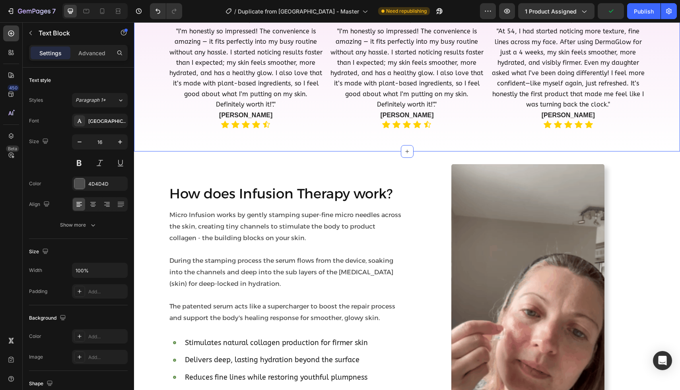
scroll to position [1231, 0]
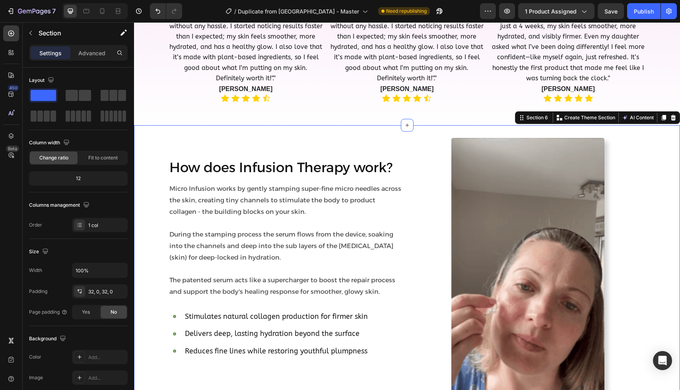
click at [150, 234] on div "How does Infusion Therapy work? Heading Micro Infusion works by gently stamping…" at bounding box center [407, 273] width 546 height 270
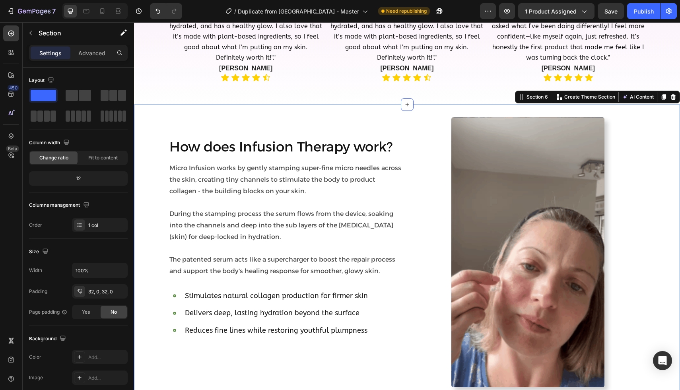
scroll to position [1256, 0]
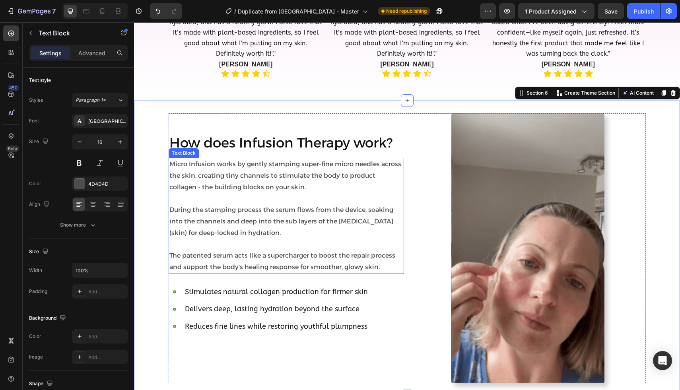
click at [265, 158] on div "Micro Infusion works by gently stamping super-fine micro needles across the ski…" at bounding box center [287, 216] width 236 height 116
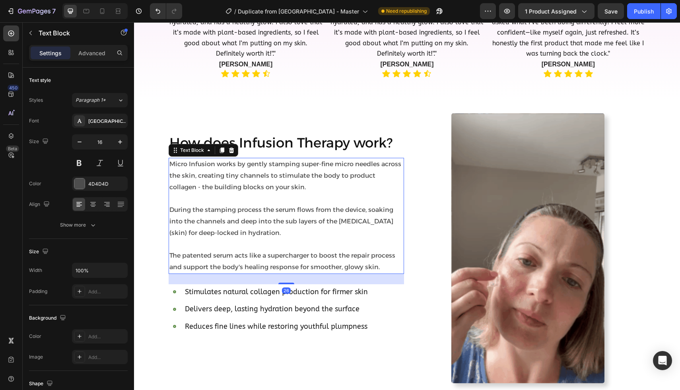
click at [280, 166] on p "Micro Infusion works by gently stamping super-fine micro needles across the ski…" at bounding box center [287, 176] width 234 height 34
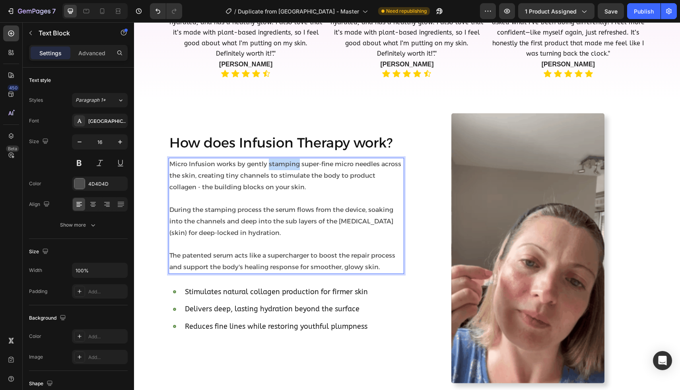
click at [280, 166] on p "Micro Infusion works by gently stamping super-fine micro needles across the ski…" at bounding box center [287, 176] width 234 height 34
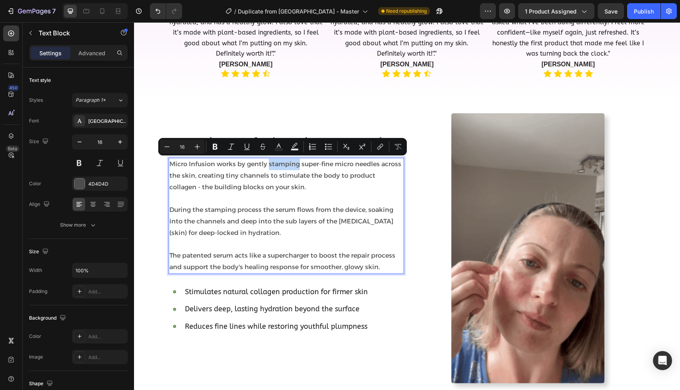
click at [280, 166] on p "Micro Infusion works by gently stamping super-fine micro needles across the ski…" at bounding box center [287, 176] width 234 height 34
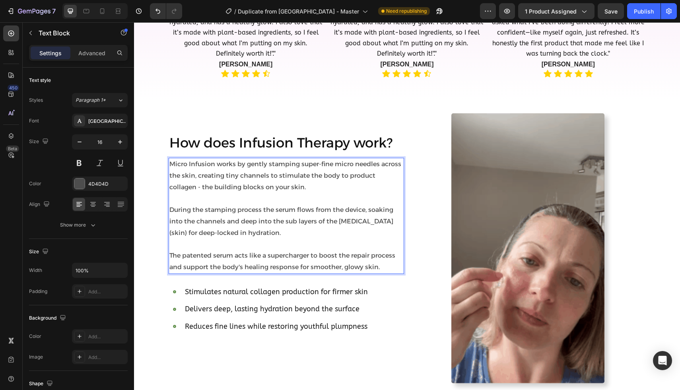
click at [273, 179] on p "Micro Infusion works by gently stamping super-fine micro needles across the ski…" at bounding box center [287, 176] width 234 height 34
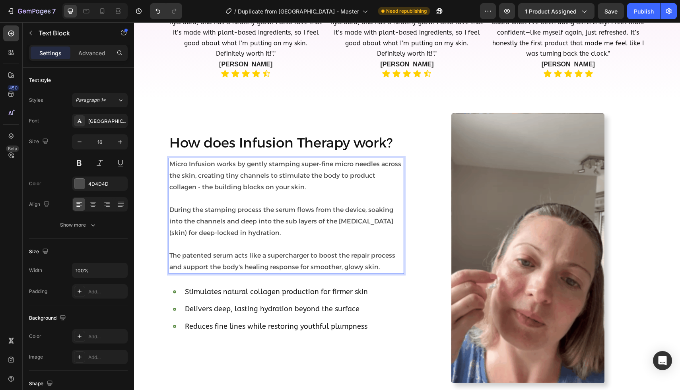
click at [214, 164] on p "Micro Infusion works by gently stamping super-fine micro needles across the ski…" at bounding box center [287, 176] width 234 height 34
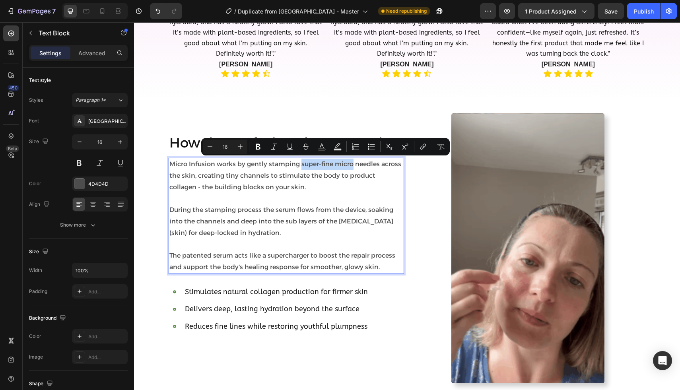
drag, startPoint x: 300, startPoint y: 164, endPoint x: 351, endPoint y: 164, distance: 51.3
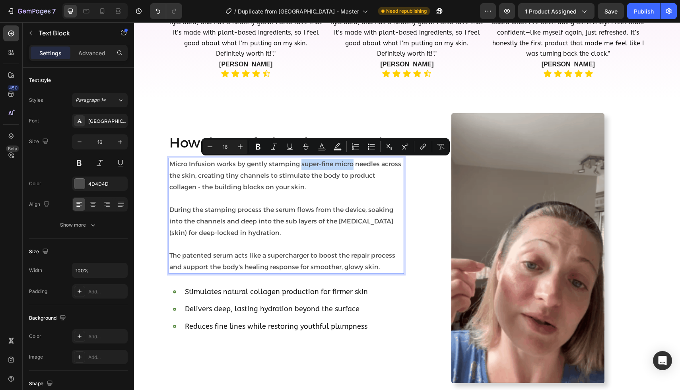
click at [351, 164] on p "Micro Infusion works by gently stamping super-fine micro needles across the ski…" at bounding box center [287, 176] width 234 height 34
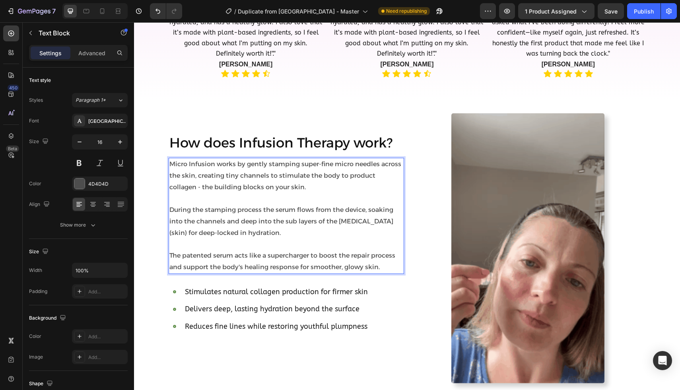
click at [335, 177] on p "Micro Infusion works by gently stamping super-fine micro needles across the ski…" at bounding box center [287, 176] width 234 height 34
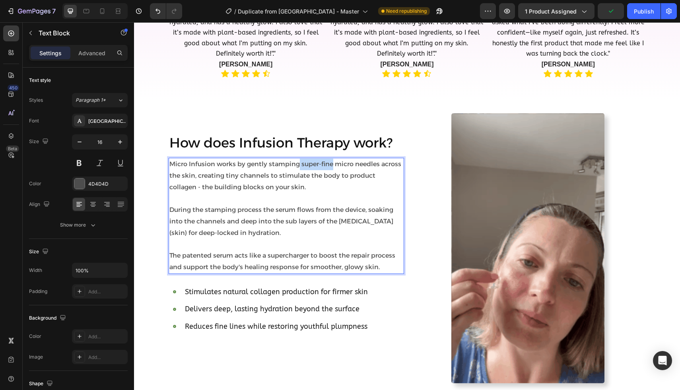
drag, startPoint x: 332, startPoint y: 165, endPoint x: 298, endPoint y: 164, distance: 33.4
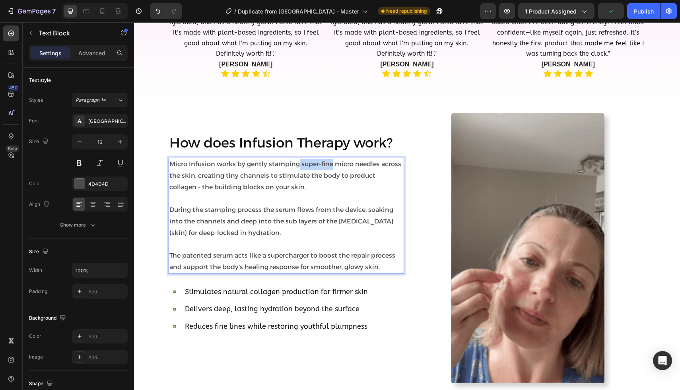
click at [298, 164] on p "Micro Infusion works by gently stamping super-fine micro needles across the ski…" at bounding box center [287, 176] width 234 height 34
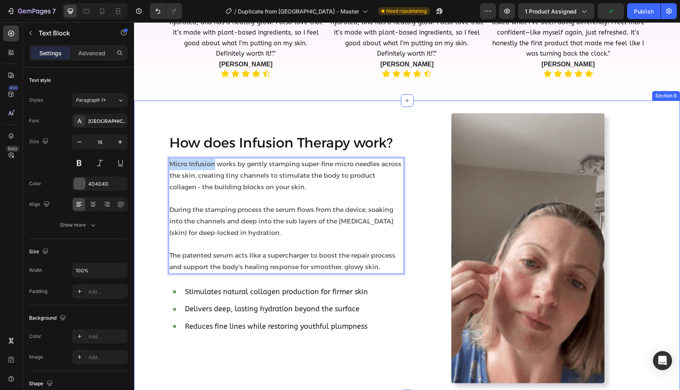
drag, startPoint x: 214, startPoint y: 164, endPoint x: 151, endPoint y: 160, distance: 63.0
click at [151, 160] on div "How does Infusion Therapy work? Heading Micro Infusion works by gently stamping…" at bounding box center [407, 248] width 546 height 270
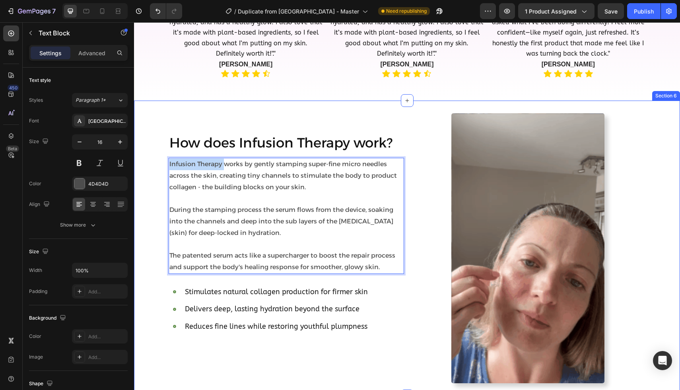
drag, startPoint x: 224, startPoint y: 165, endPoint x: 155, endPoint y: 164, distance: 68.8
click at [155, 164] on div "How does Infusion Therapy work? Heading Infusion Therapy works by gently stampi…" at bounding box center [407, 248] width 546 height 270
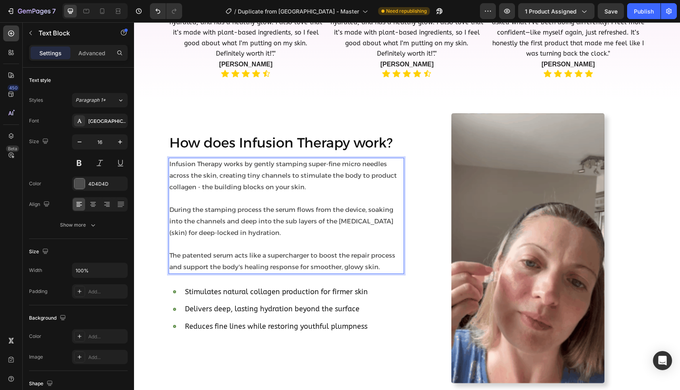
click at [307, 165] on p "Infusion Therapy works by gently stamping super-fine micro needles across the s…" at bounding box center [287, 176] width 234 height 34
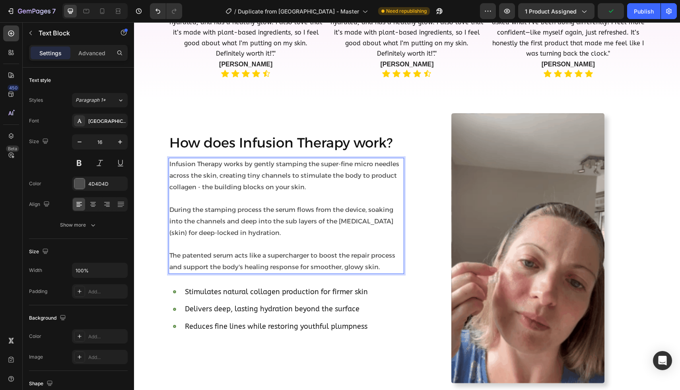
click at [219, 177] on p "Infusion Therapy works by gently stamping the super-fine micro needles across t…" at bounding box center [287, 176] width 234 height 34
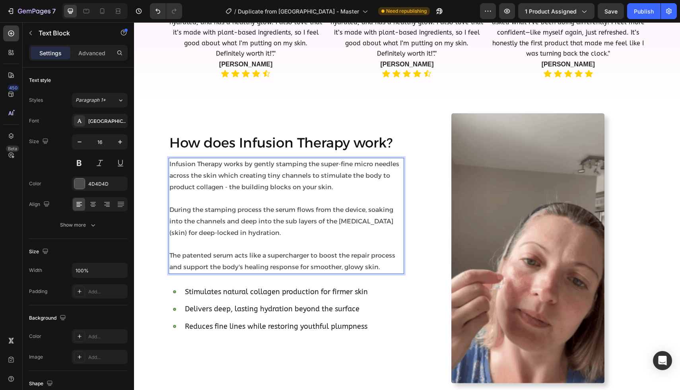
click at [264, 177] on p "Infusion Therapy works by gently stamping the super-fine micro needles across t…" at bounding box center [287, 176] width 234 height 34
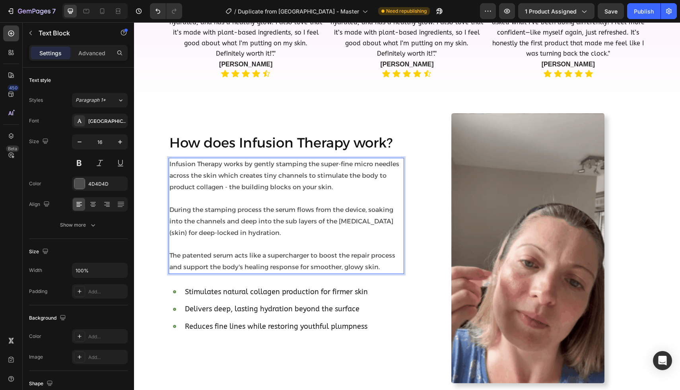
click at [306, 175] on p "Infusion Therapy works by gently stamping the super-fine micro needles across t…" at bounding box center [287, 176] width 234 height 34
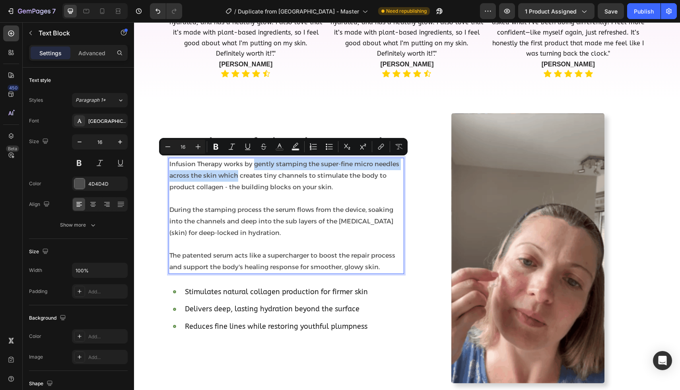
drag, startPoint x: 236, startPoint y: 175, endPoint x: 253, endPoint y: 163, distance: 21.7
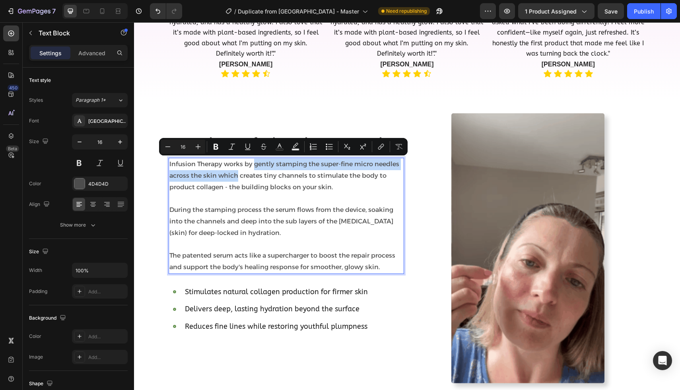
click at [253, 163] on p "Infusion Therapy works by gently stamping the super-fine micro needles across t…" at bounding box center [287, 176] width 234 height 34
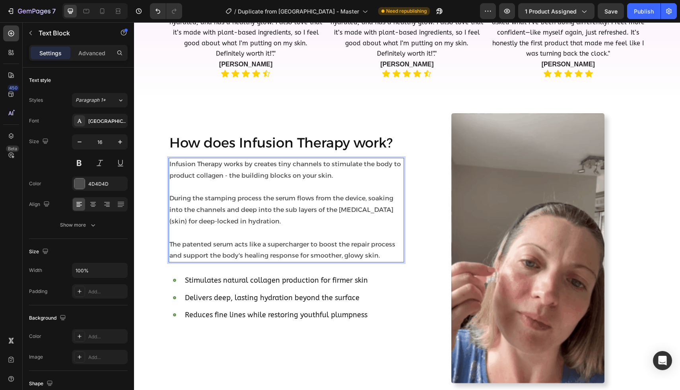
click at [275, 164] on p "Infusion Therapy works by creates tiny channels to stimulate the body to produc…" at bounding box center [287, 170] width 234 height 23
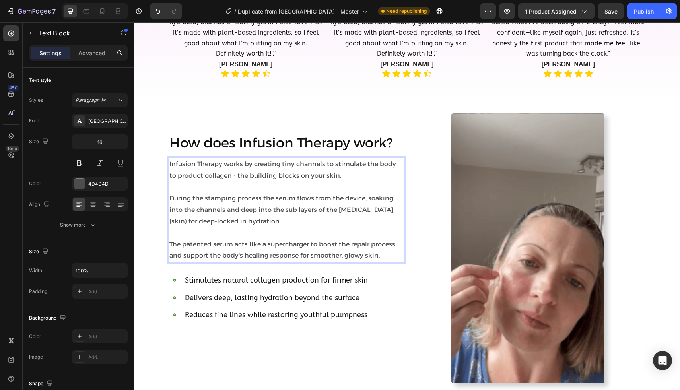
click at [323, 165] on p "Infusion Therapy works by creating tiny channels to stimulate the body to produ…" at bounding box center [287, 170] width 234 height 23
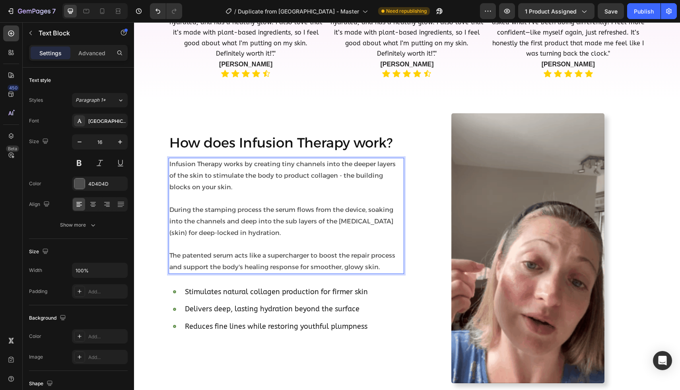
click at [203, 177] on p "Infusion Therapy works by creating tiny channels into the deeper layers of the …" at bounding box center [287, 176] width 234 height 34
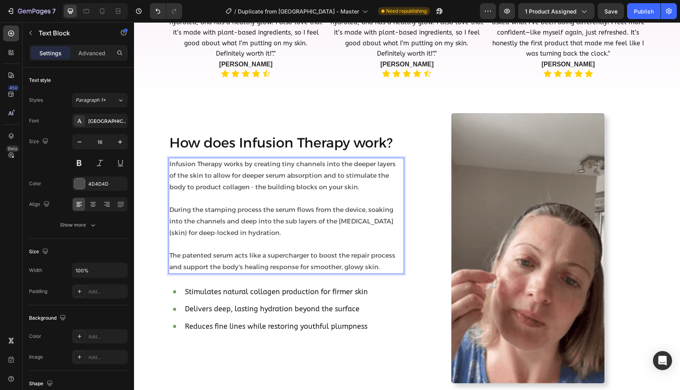
click at [337, 166] on p "Infusion Therapy works by creating tiny channels into the deeper layers of the …" at bounding box center [287, 176] width 234 height 34
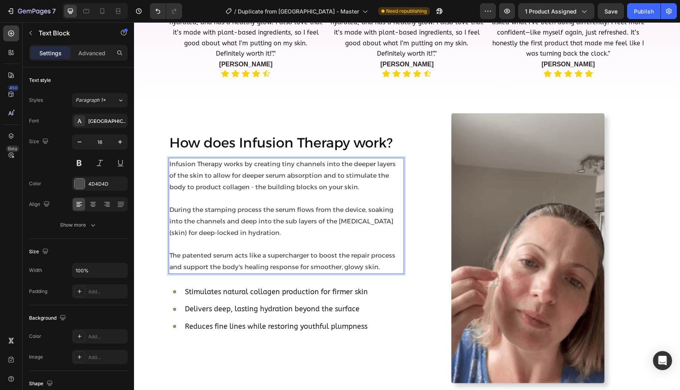
click at [349, 164] on p "Infusion Therapy works by creating tiny channels into the deeper layers of the …" at bounding box center [287, 176] width 234 height 34
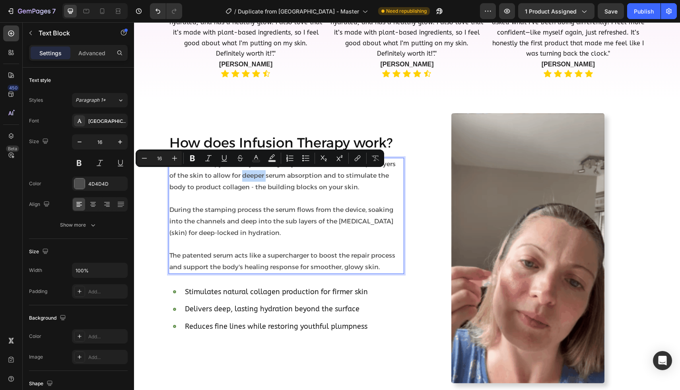
drag, startPoint x: 257, startPoint y: 175, endPoint x: 235, endPoint y: 176, distance: 21.5
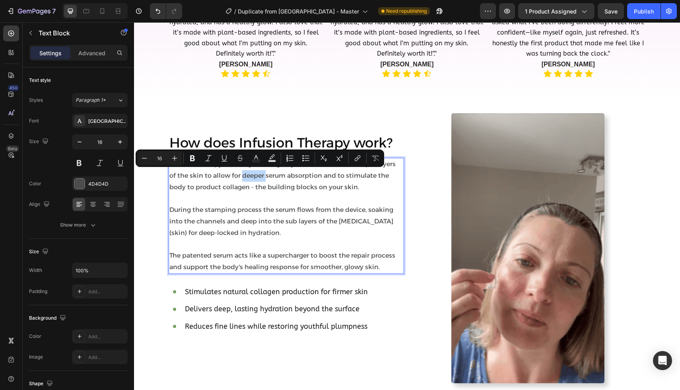
click at [235, 176] on p "Infusion Therapy works by creating tiny channels into the deeper layers of the …" at bounding box center [287, 176] width 234 height 34
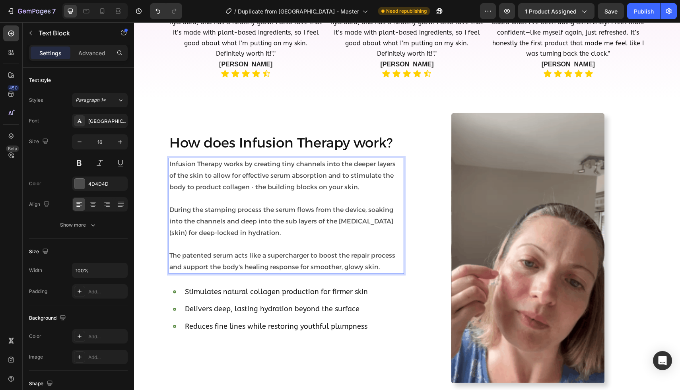
click at [319, 176] on p "Infusion Therapy works by creating tiny channels into the deeper layers of the …" at bounding box center [287, 176] width 234 height 34
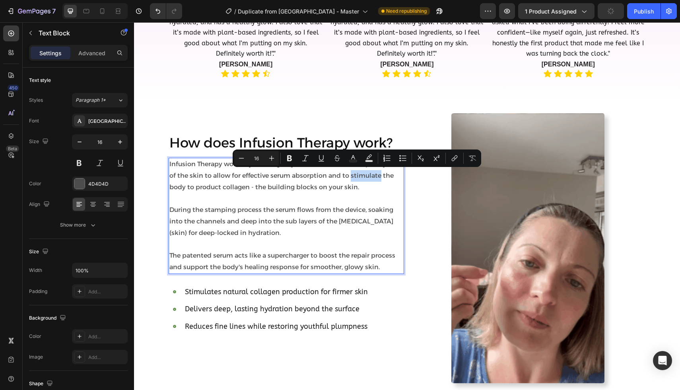
drag, startPoint x: 342, startPoint y: 176, endPoint x: 371, endPoint y: 177, distance: 29.1
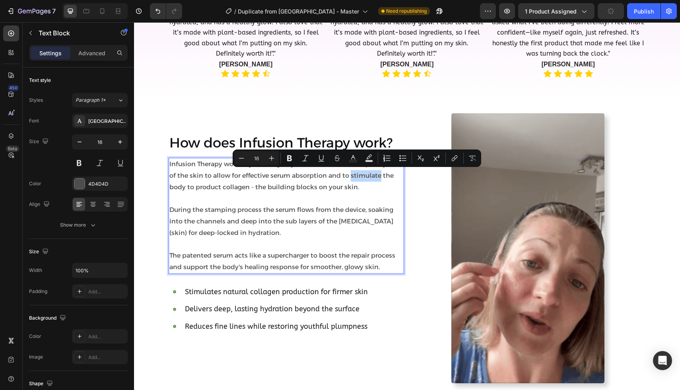
click at [371, 177] on p "Infusion Therapy works by creating tiny channels into the deeper layers of the …" at bounding box center [287, 176] width 234 height 34
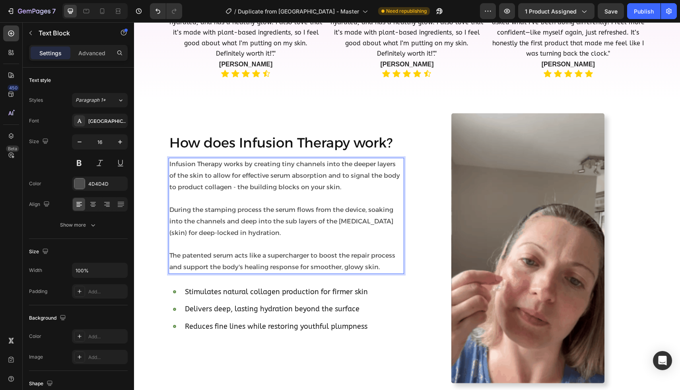
click at [194, 188] on p "Infusion Therapy works by creating tiny channels into the deeper layers of the …" at bounding box center [287, 176] width 234 height 34
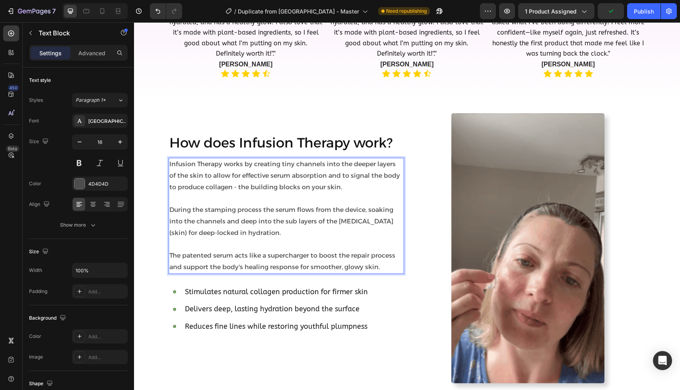
click at [337, 162] on p "Infusion Therapy works by creating tiny channels into the deeper layers of the …" at bounding box center [287, 176] width 234 height 34
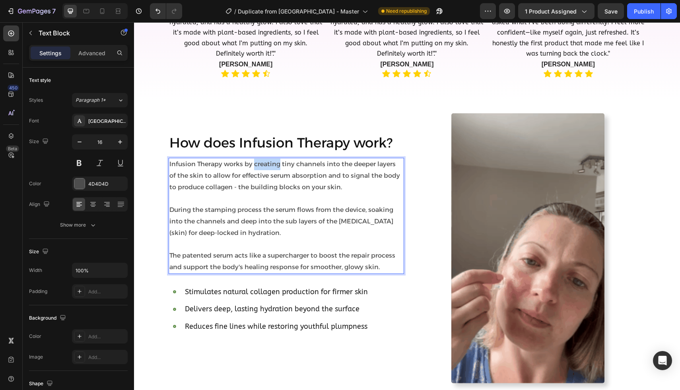
drag, startPoint x: 280, startPoint y: 163, endPoint x: 255, endPoint y: 166, distance: 25.3
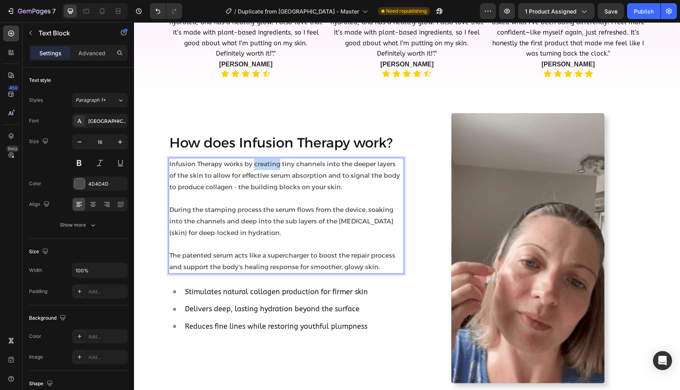
click at [255, 166] on p "Infusion Therapy works by creating tiny channels into the deeper layers of the …" at bounding box center [287, 176] width 234 height 34
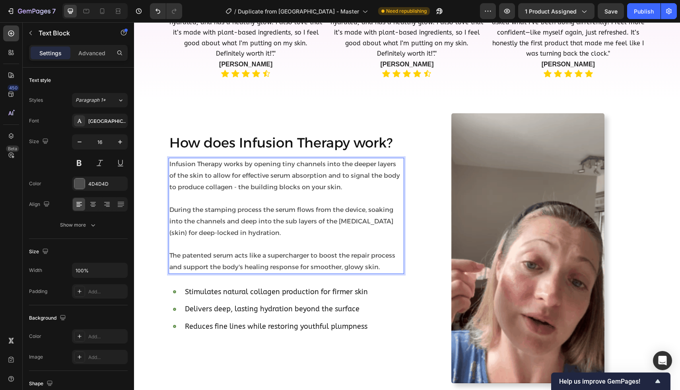
click at [223, 188] on p "Infusion Therapy works by opening tiny channels into the deeper layers of the s…" at bounding box center [287, 176] width 234 height 34
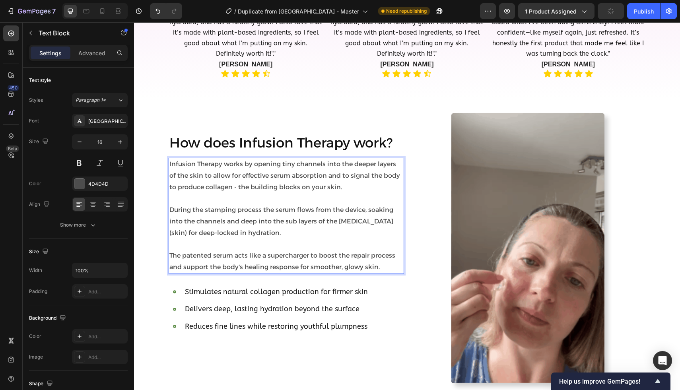
click at [219, 215] on p "During the stamping process the serum flows from the device, soaking into the c…" at bounding box center [287, 222] width 234 height 34
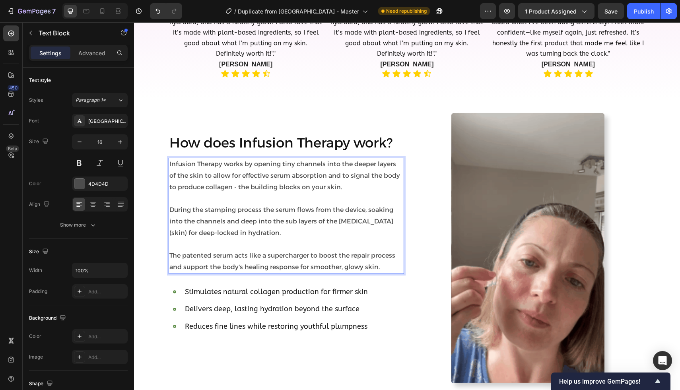
click at [258, 225] on p "During the stamping process the serum flows from the device, soaking into the c…" at bounding box center [287, 222] width 234 height 34
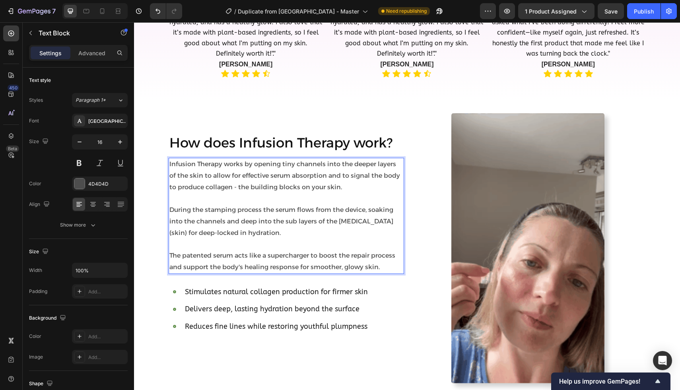
click at [267, 239] on p "Rich Text Editor. Editing area: main" at bounding box center [287, 245] width 234 height 12
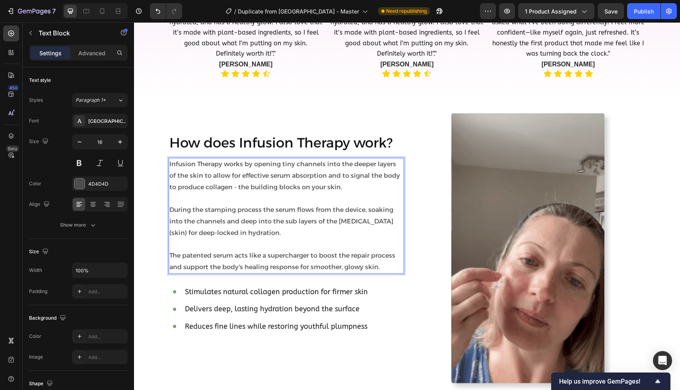
click at [258, 236] on p "During the stamping process the serum flows from the device, soaking into the c…" at bounding box center [287, 222] width 234 height 34
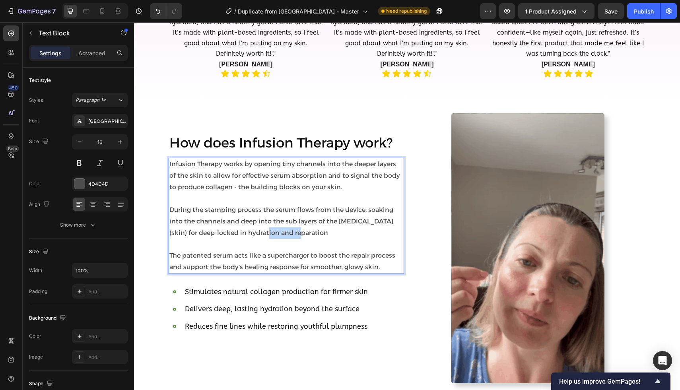
drag, startPoint x: 308, startPoint y: 232, endPoint x: 264, endPoint y: 234, distance: 43.8
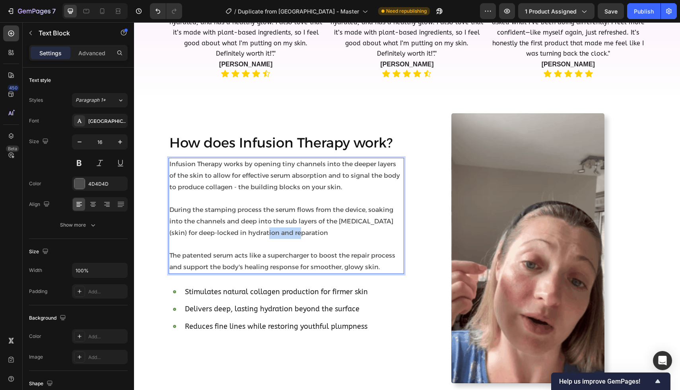
click at [264, 234] on p "During the stamping process the serum flows from the device, soaking into the c…" at bounding box center [287, 222] width 234 height 34
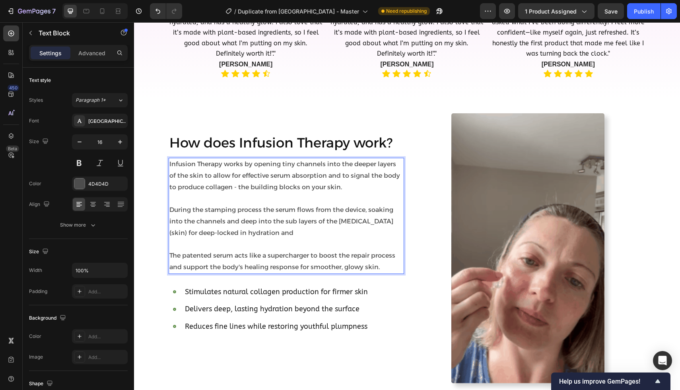
click at [188, 233] on p "During the stamping process the serum flows from the device, soaking into the c…" at bounding box center [287, 222] width 234 height 34
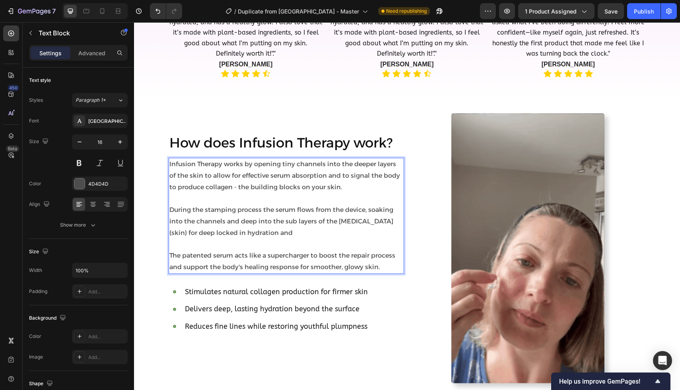
click at [210, 233] on p "During the stamping process the serum flows from the device, soaking into the c…" at bounding box center [287, 222] width 234 height 34
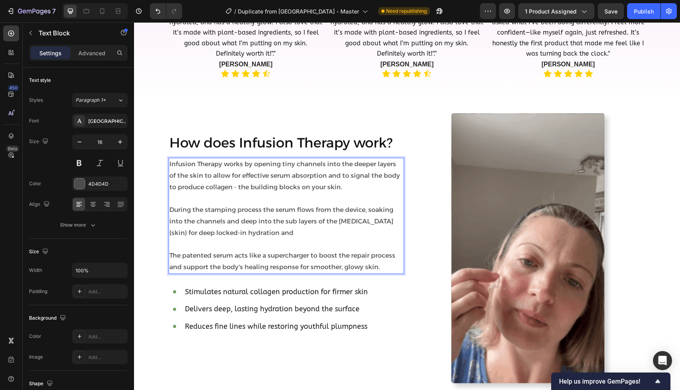
click at [264, 230] on p "During the stamping process the serum flows from the device, soaking into the c…" at bounding box center [287, 222] width 234 height 34
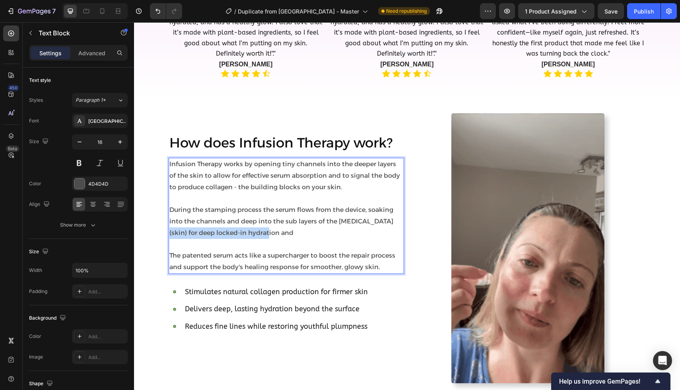
drag, startPoint x: 381, startPoint y: 221, endPoint x: 397, endPoint y: 226, distance: 16.9
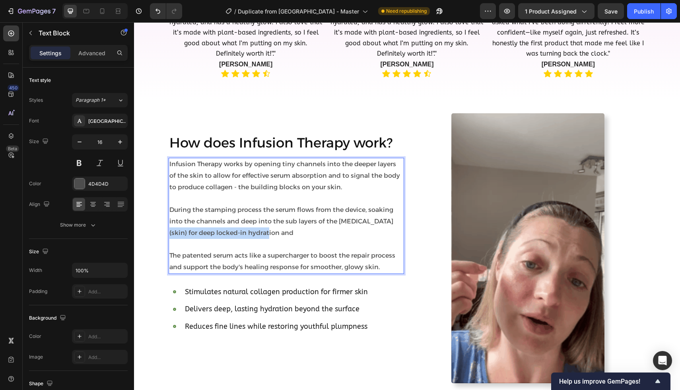
click at [397, 226] on p "During the stamping process the serum flows from the device, soaking into the c…" at bounding box center [287, 222] width 234 height 34
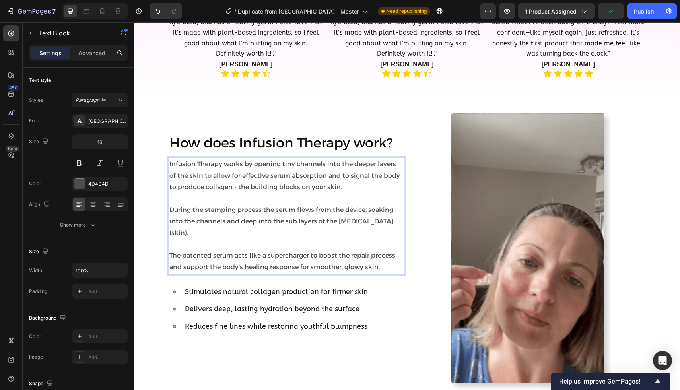
click at [242, 222] on p "During the stamping process the serum flows from the device, soaking into the c…" at bounding box center [287, 222] width 234 height 34
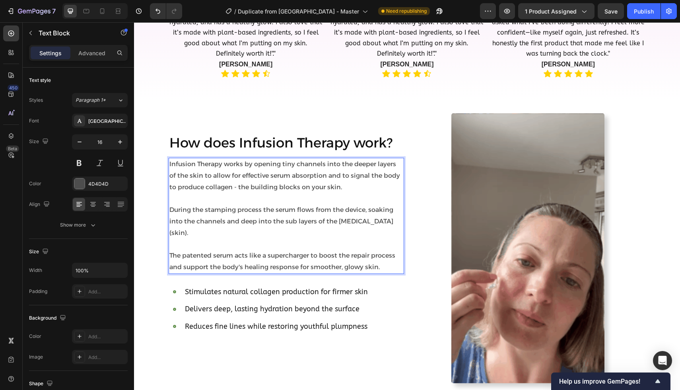
click at [386, 239] on p "Rich Text Editor. Editing area: main" at bounding box center [287, 245] width 234 height 12
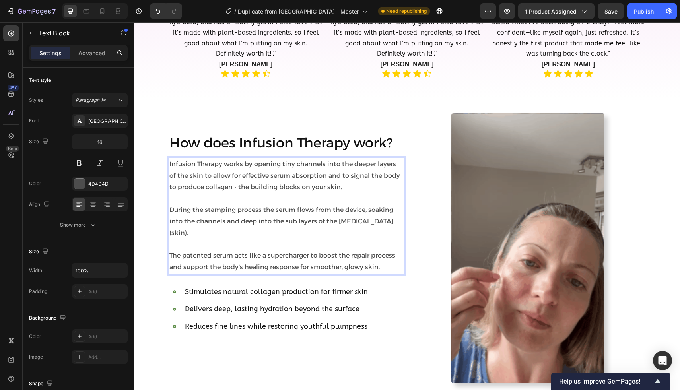
click at [380, 251] on p "The patented serum acts like a supercharger to boost the repair process and sup…" at bounding box center [287, 261] width 234 height 23
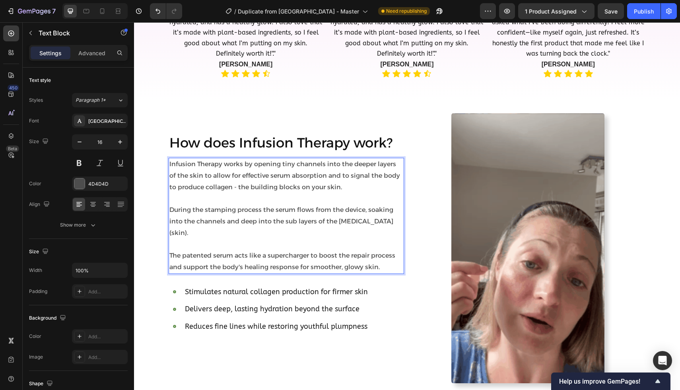
click at [309, 250] on p "The patented serum acts like a supercharger to boost the repair process and sup…" at bounding box center [287, 261] width 234 height 23
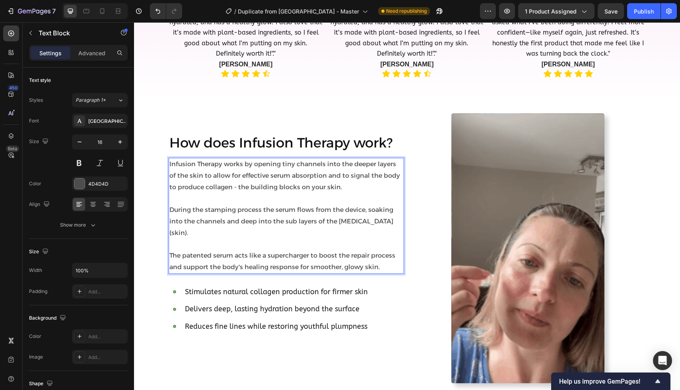
click at [380, 254] on p "The patented serum acts like a supercharger to boost the repair process and sup…" at bounding box center [287, 261] width 234 height 23
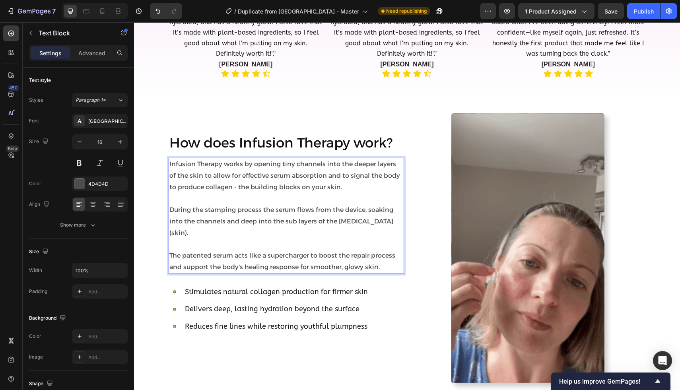
click at [396, 250] on p "The patented serum acts like a supercharger to boost the repair process and sup…" at bounding box center [287, 261] width 234 height 23
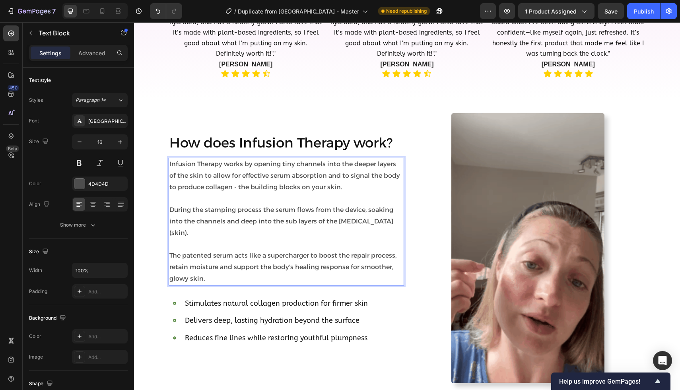
click at [329, 264] on p "The patented serum acts like a supercharger to boost the repair process, retain…" at bounding box center [287, 267] width 234 height 34
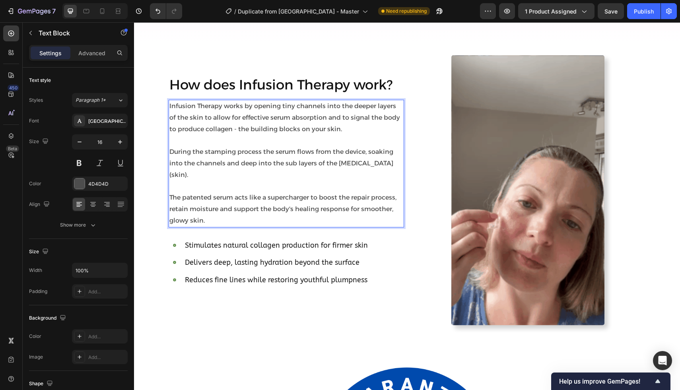
scroll to position [1314, 0]
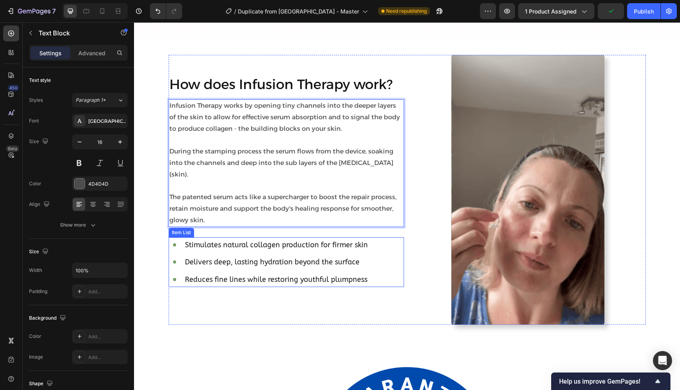
click at [361, 239] on p "Stimulates natural collagen production for firmer skin" at bounding box center [276, 245] width 183 height 13
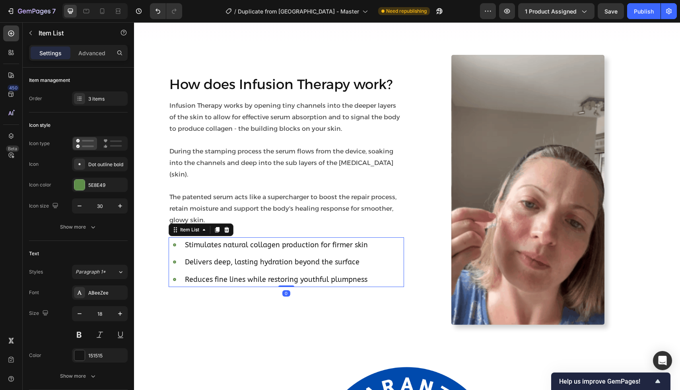
click at [364, 239] on p "Stimulates natural collagen production for firmer skin" at bounding box center [276, 245] width 183 height 13
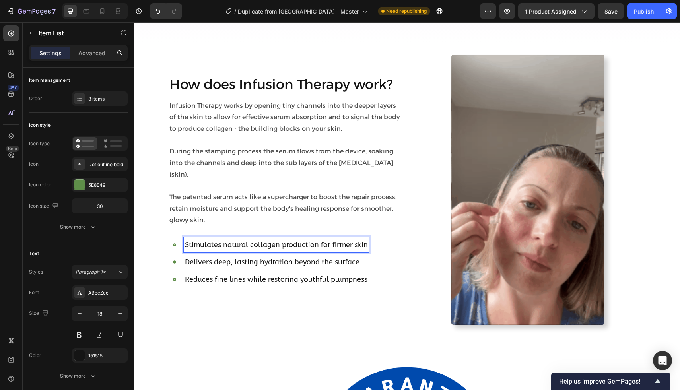
click at [355, 239] on p "Stimulates natural collagen production for firmer skin" at bounding box center [276, 245] width 183 height 13
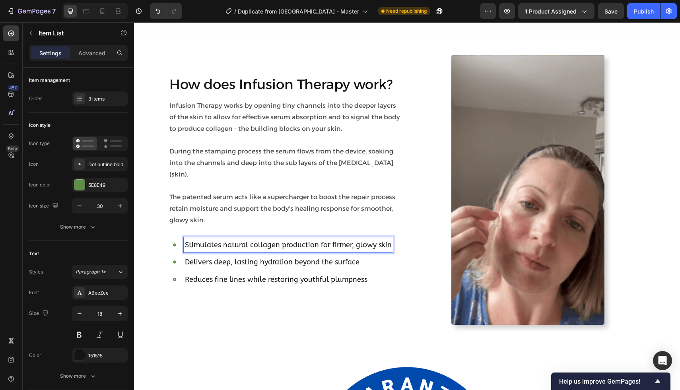
click at [363, 256] on p "Delivers deep, lasting hydration beyond the surface" at bounding box center [288, 262] width 207 height 13
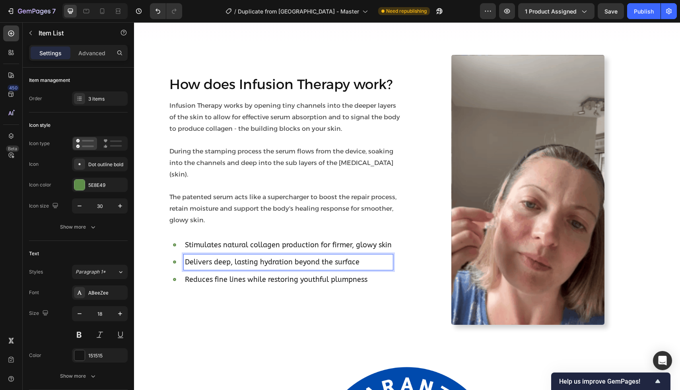
click at [229, 256] on p "Delivers deep, lasting hydration beyond the surface" at bounding box center [288, 262] width 207 height 13
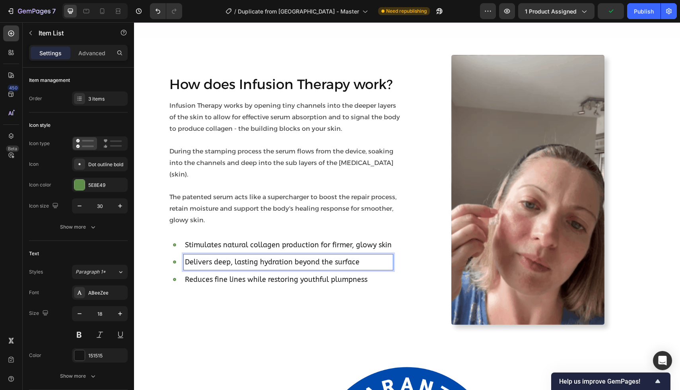
click at [229, 256] on p "Delivers deep, lasting hydration beyond the surface" at bounding box center [288, 262] width 207 height 13
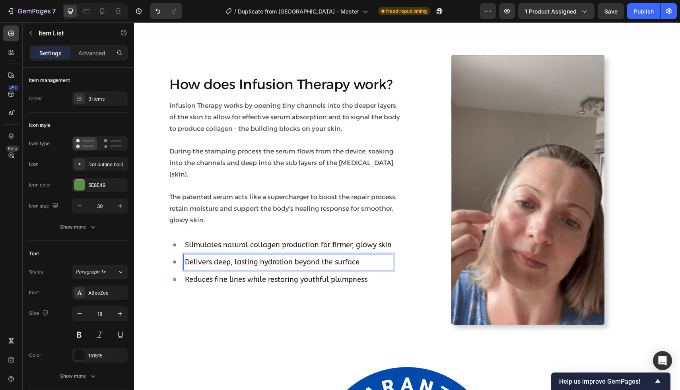
click at [363, 256] on p "Delivers deep, lasting hydration beyond the surface" at bounding box center [288, 262] width 207 height 13
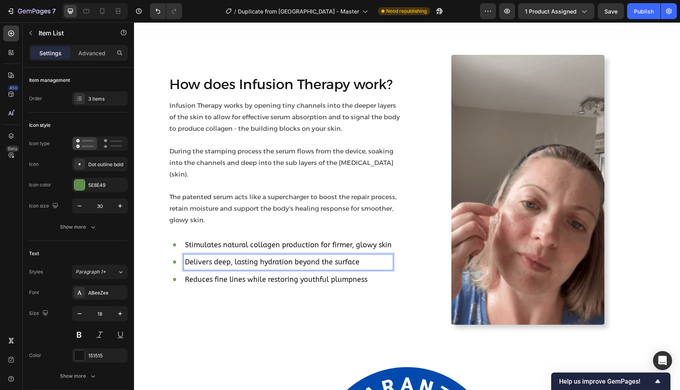
click at [233, 273] on p "Reduces fine lines while restoring youthful plumpness" at bounding box center [288, 279] width 207 height 13
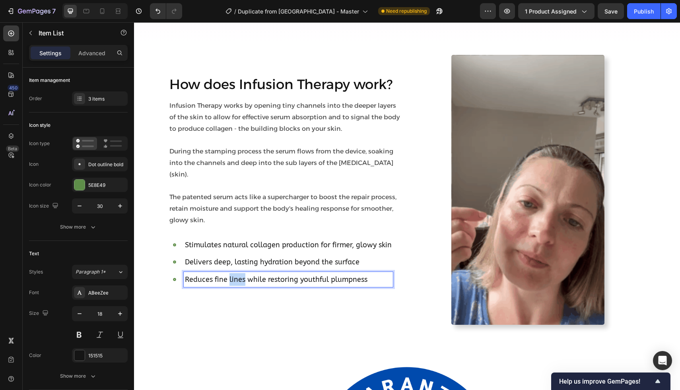
click at [233, 273] on p "Reduces fine lines while restoring youthful plumpness" at bounding box center [288, 279] width 207 height 13
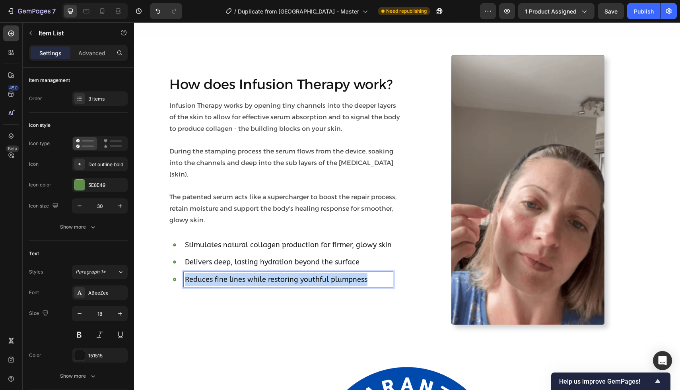
click at [233, 273] on p "Reduces fine lines while restoring youthful plumpness" at bounding box center [288, 279] width 207 height 13
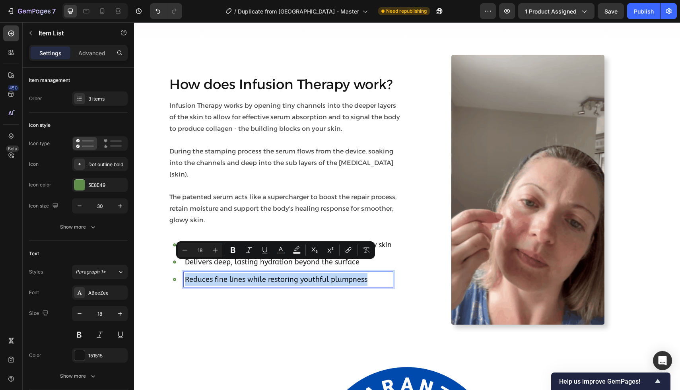
click at [191, 273] on p "Reduces fine lines while restoring youthful plumpness" at bounding box center [288, 279] width 207 height 13
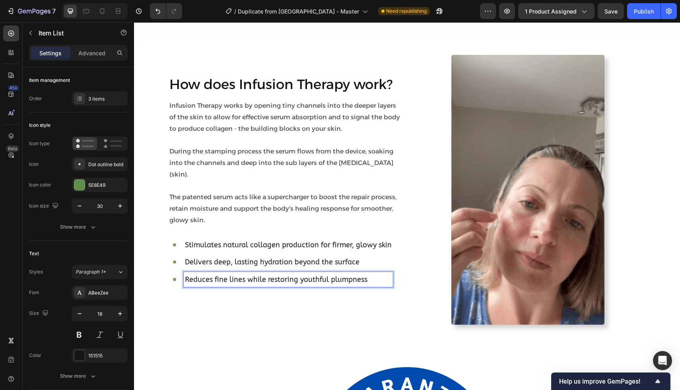
click at [184, 272] on div "Reduces fine lines while restoring youthful plumpness" at bounding box center [288, 279] width 209 height 15
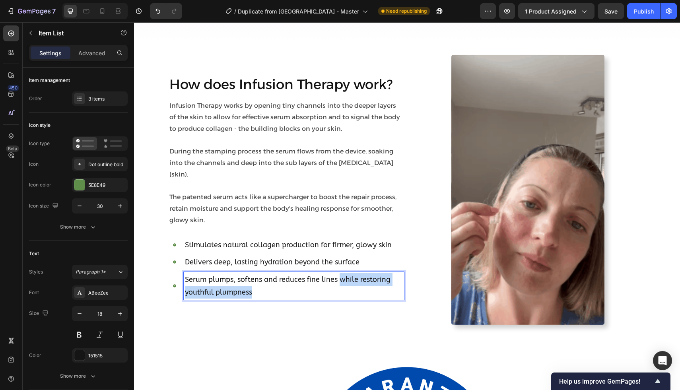
drag, startPoint x: 341, startPoint y: 267, endPoint x: 361, endPoint y: 288, distance: 29.0
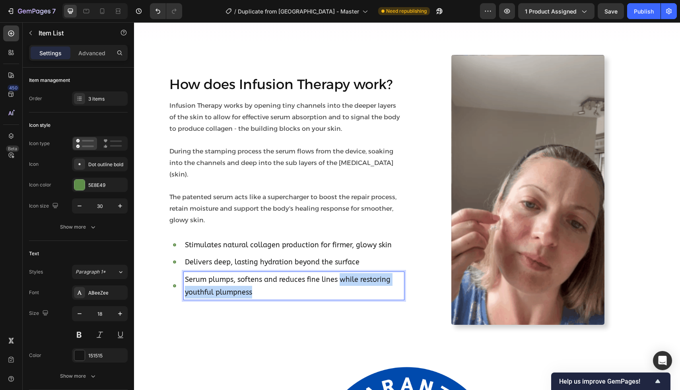
click at [361, 288] on div "How does Infusion Therapy work? Heading Infusion Therapy works by opening tiny …" at bounding box center [287, 190] width 236 height 270
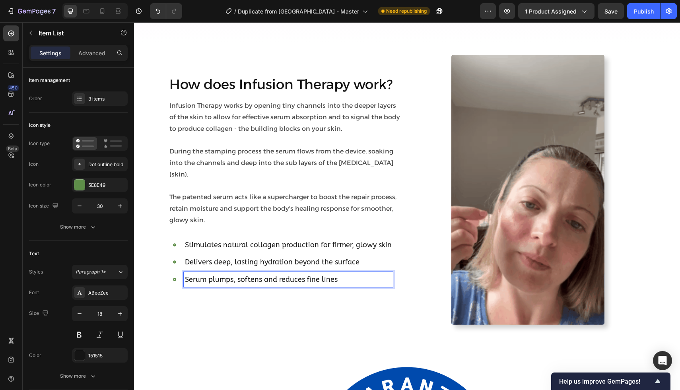
click at [207, 273] on p "Serum plumps, softens and reduces fine lines" at bounding box center [288, 279] width 207 height 13
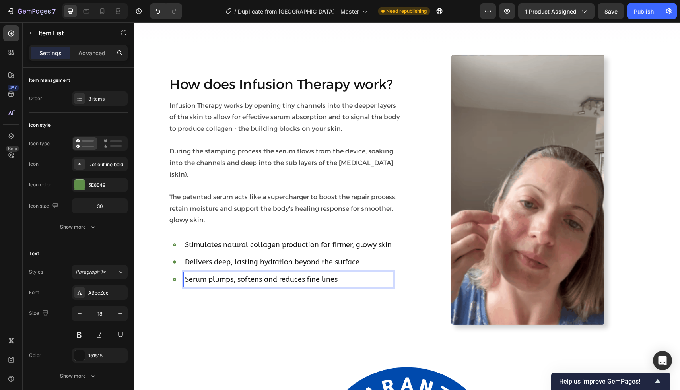
click at [343, 273] on p "Serum plumps, softens and reduces fine lines" at bounding box center [288, 279] width 207 height 13
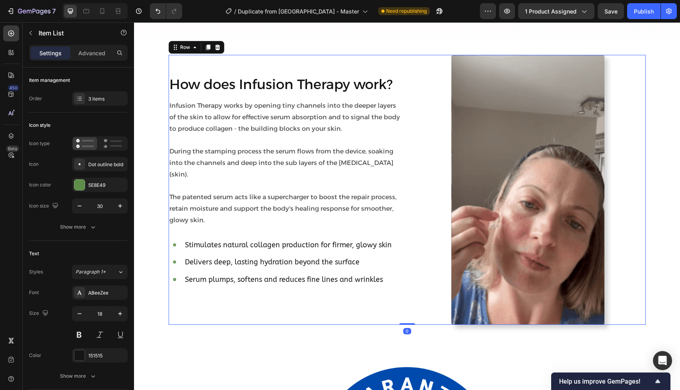
click at [306, 316] on div "How does Infusion Therapy work? Heading Infusion Therapy works by opening tiny …" at bounding box center [287, 190] width 236 height 270
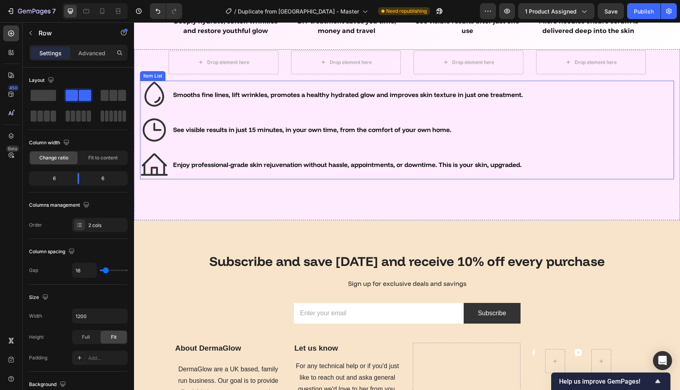
scroll to position [2473, 0]
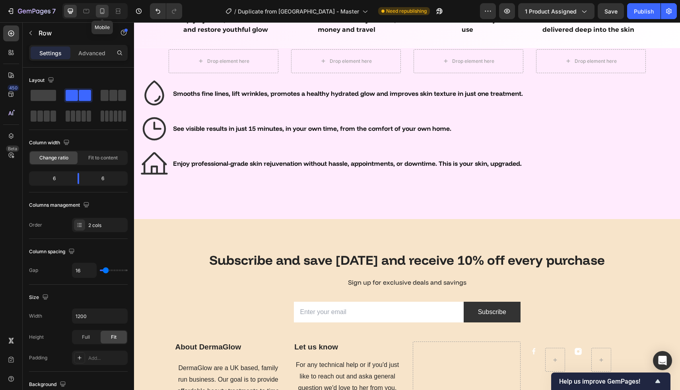
click at [101, 12] on icon at bounding box center [102, 12] width 2 height 1
type input "100%"
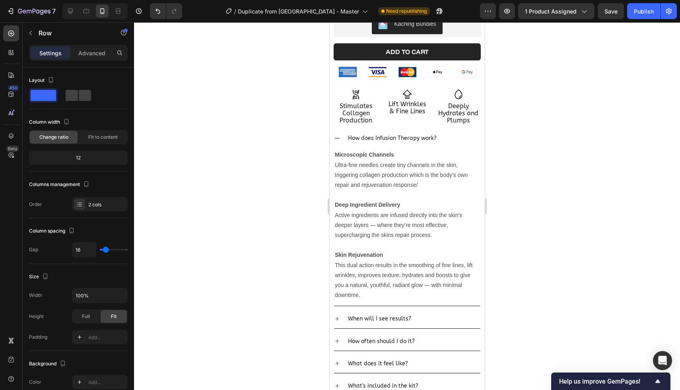
scroll to position [266, 0]
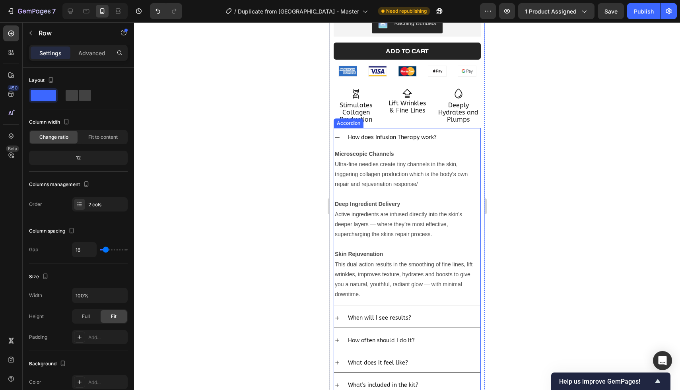
click at [338, 128] on div "How does Infusion Therapy work?" at bounding box center [407, 137] width 146 height 19
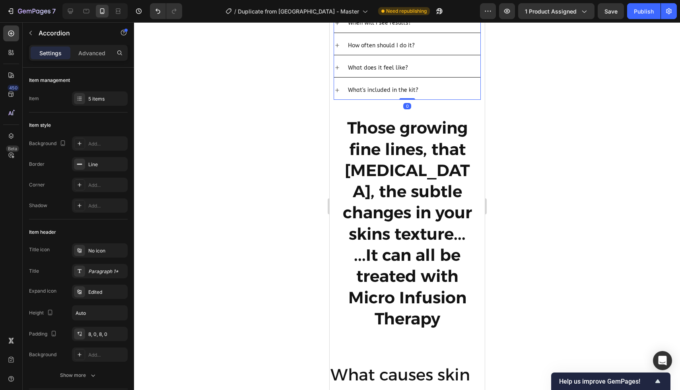
scroll to position [403, 0]
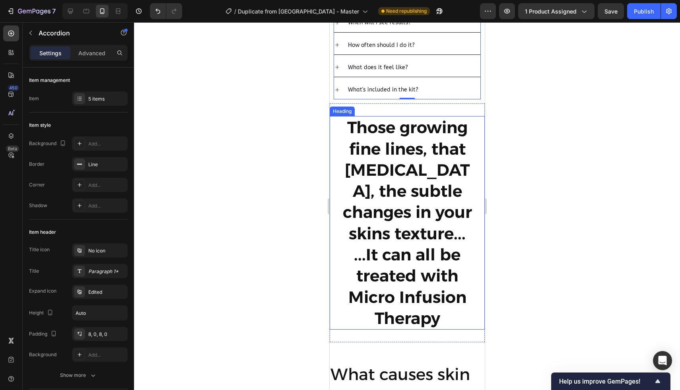
click at [365, 178] on h2 "Those growing fine lines, that [MEDICAL_DATA], the subtle changes in your skins…" at bounding box center [407, 223] width 136 height 214
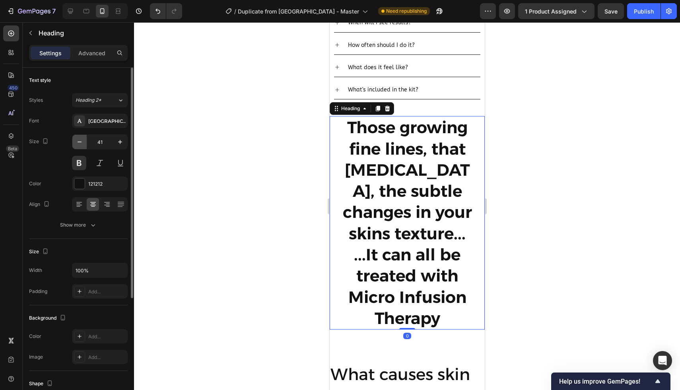
click at [77, 144] on icon "button" at bounding box center [80, 142] width 8 height 8
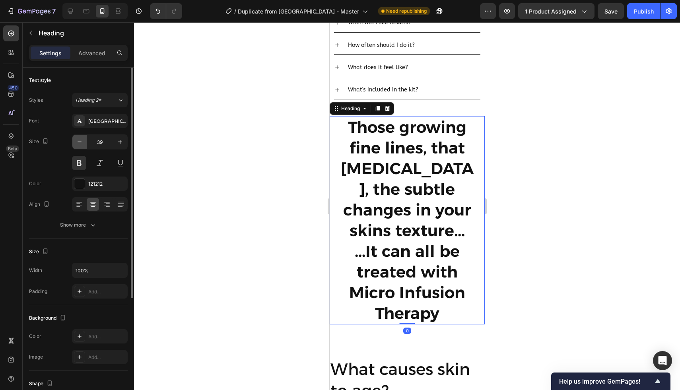
click at [77, 144] on icon "button" at bounding box center [80, 142] width 8 height 8
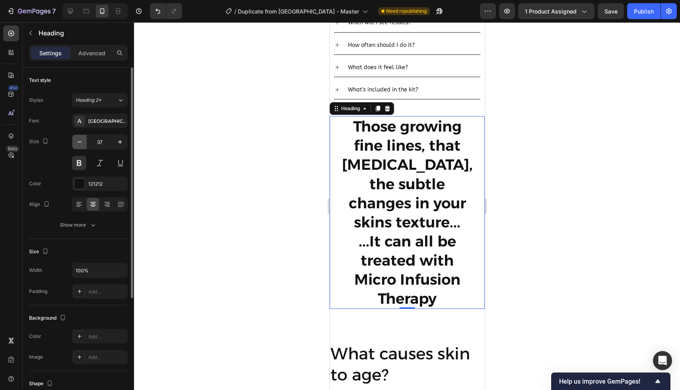
click at [77, 144] on icon "button" at bounding box center [80, 142] width 8 height 8
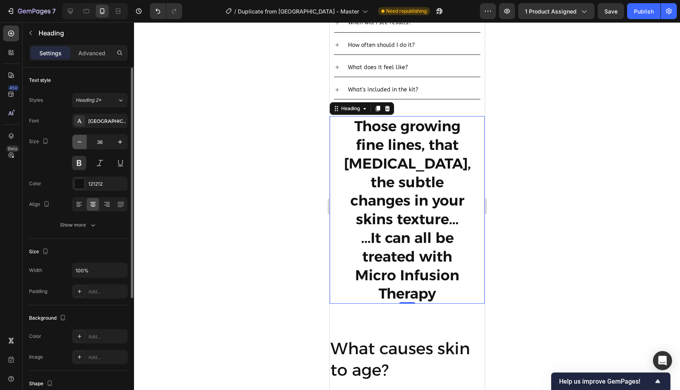
click at [77, 144] on icon "button" at bounding box center [80, 142] width 8 height 8
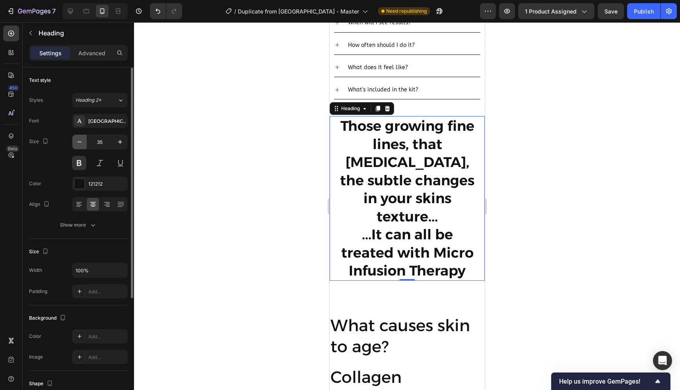
click at [77, 144] on icon "button" at bounding box center [80, 142] width 8 height 8
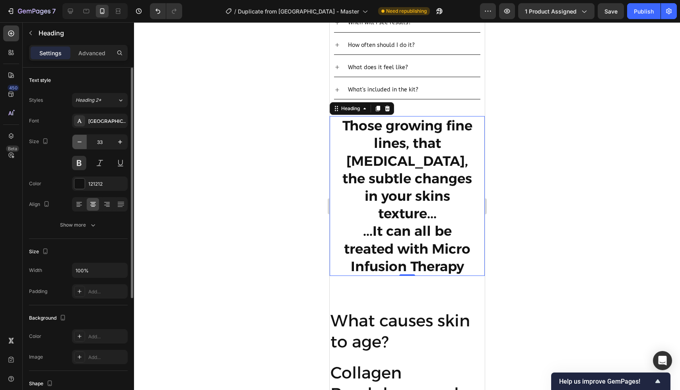
click at [77, 144] on icon "button" at bounding box center [80, 142] width 8 height 8
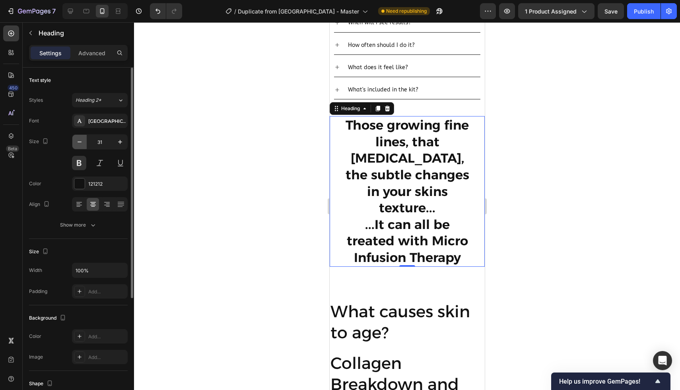
click at [77, 144] on icon "button" at bounding box center [80, 142] width 8 height 8
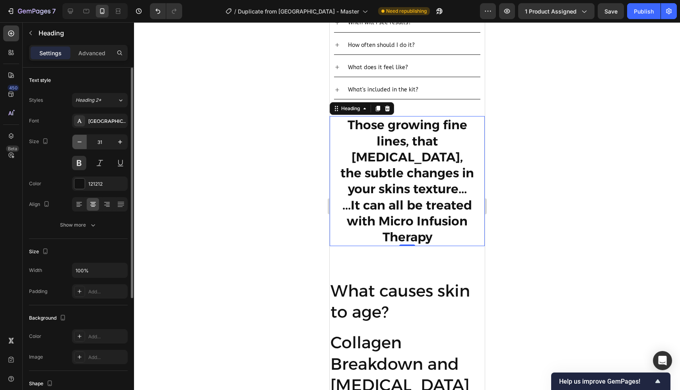
click at [77, 144] on icon "button" at bounding box center [80, 142] width 8 height 8
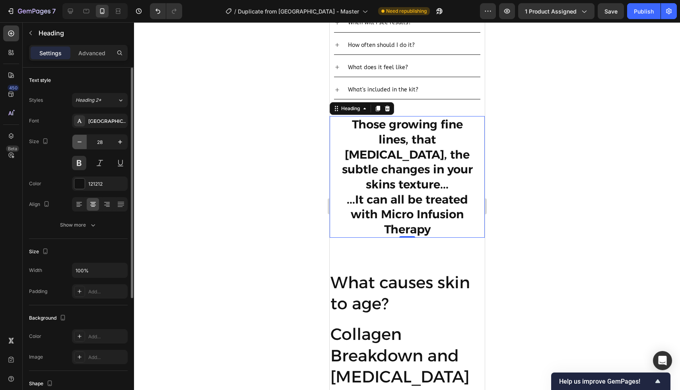
click at [77, 144] on icon "button" at bounding box center [80, 142] width 8 height 8
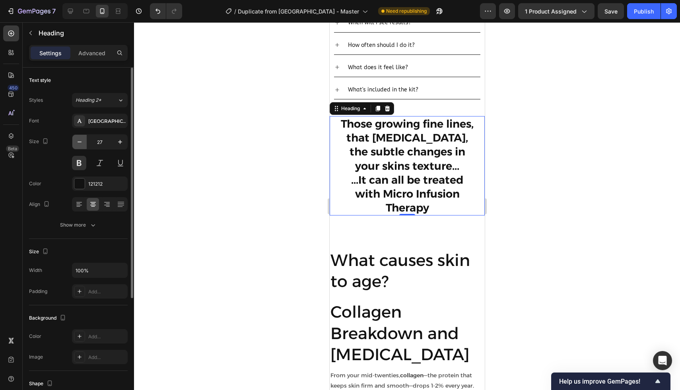
click at [77, 144] on icon "button" at bounding box center [80, 142] width 8 height 8
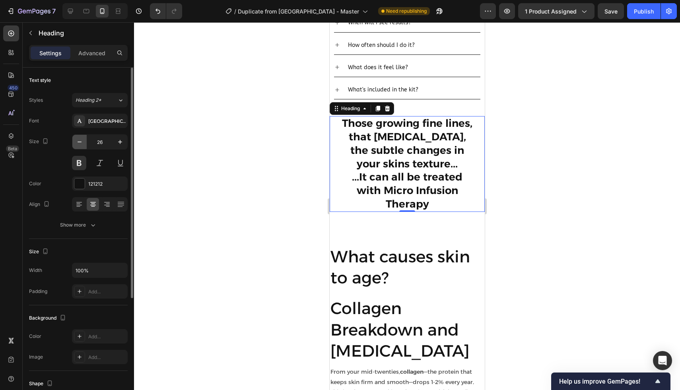
click at [77, 144] on icon "button" at bounding box center [80, 142] width 8 height 8
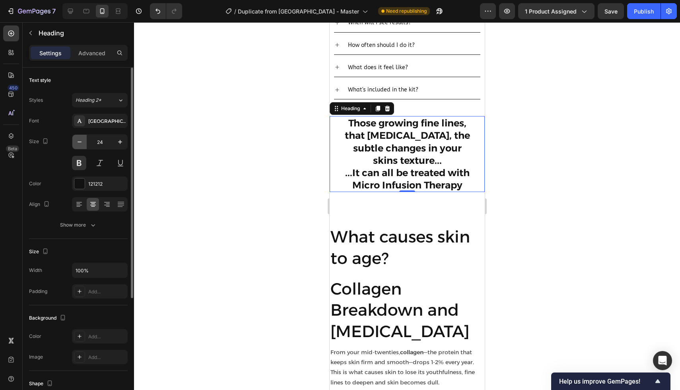
click at [77, 144] on icon "button" at bounding box center [80, 142] width 8 height 8
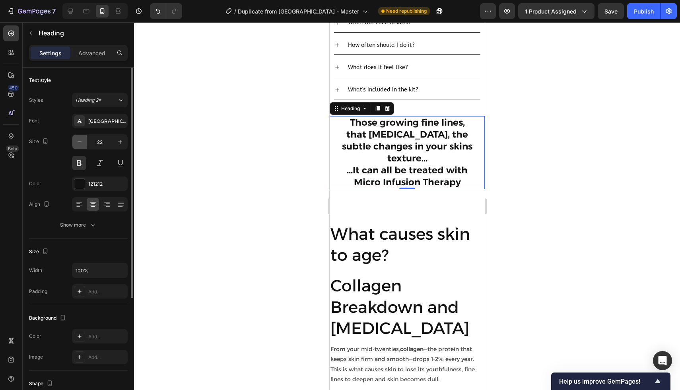
click at [77, 144] on icon "button" at bounding box center [80, 142] width 8 height 8
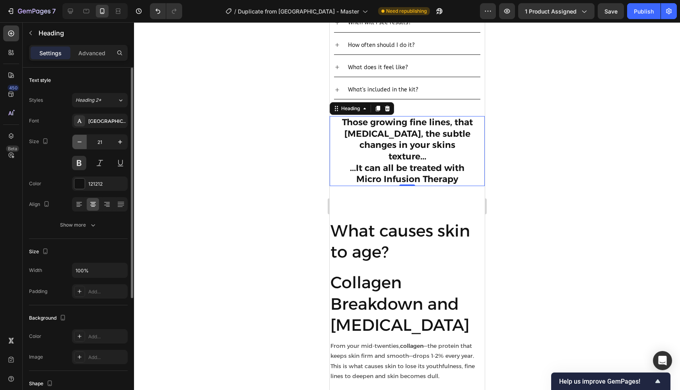
click at [77, 144] on icon "button" at bounding box center [80, 142] width 8 height 8
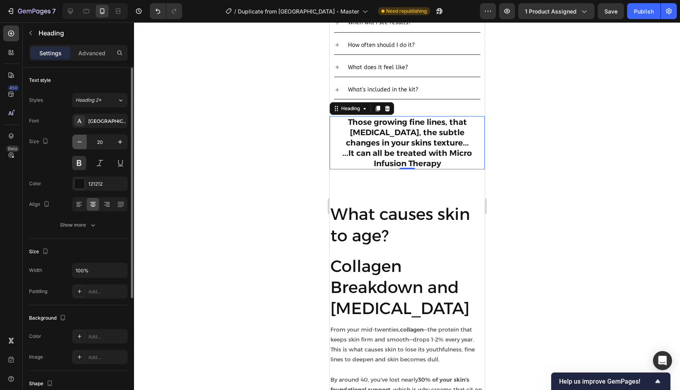
click at [78, 144] on icon "button" at bounding box center [80, 142] width 8 height 8
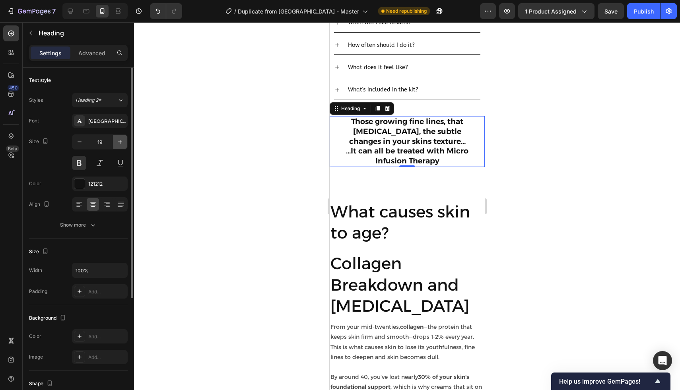
click at [118, 144] on icon "button" at bounding box center [120, 142] width 8 height 8
type input "20"
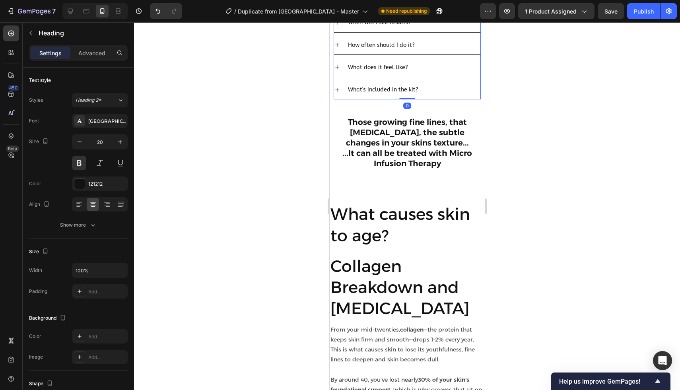
click at [429, 89] on div "What's included in the kit?" at bounding box center [407, 89] width 146 height 19
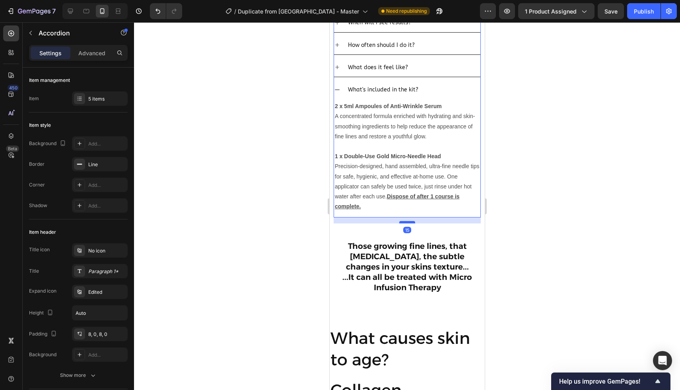
drag, startPoint x: 401, startPoint y: 208, endPoint x: 401, endPoint y: 214, distance: 6.0
click at [401, 221] on div at bounding box center [407, 222] width 16 height 2
type input "100%"
type input "100"
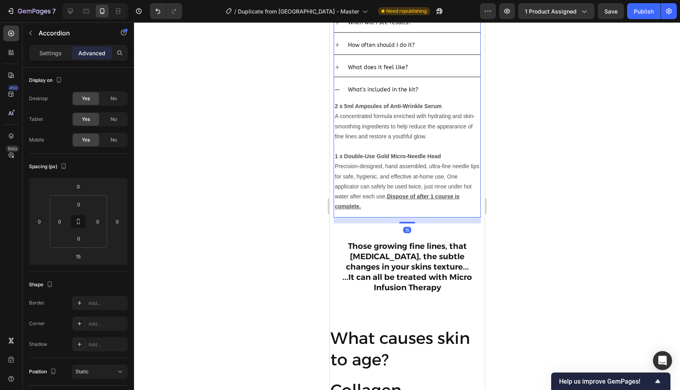
click at [336, 90] on icon at bounding box center [337, 90] width 5 height 1
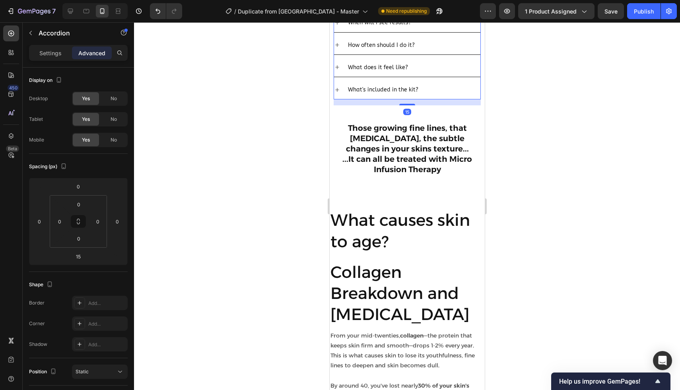
click at [298, 178] on div at bounding box center [407, 206] width 546 height 368
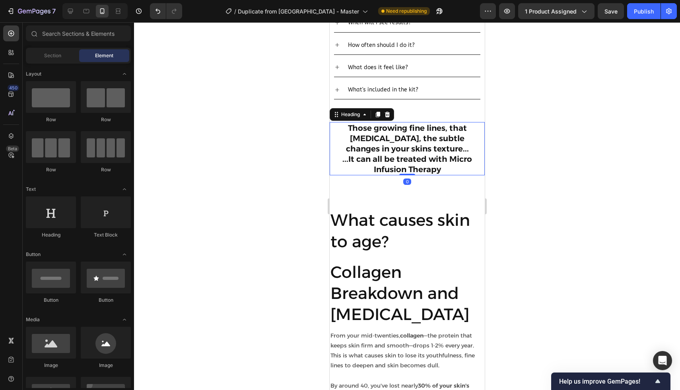
click at [396, 123] on h2 "Those growing fine lines, that [MEDICAL_DATA], the subtle changes in your skins…" at bounding box center [407, 148] width 136 height 53
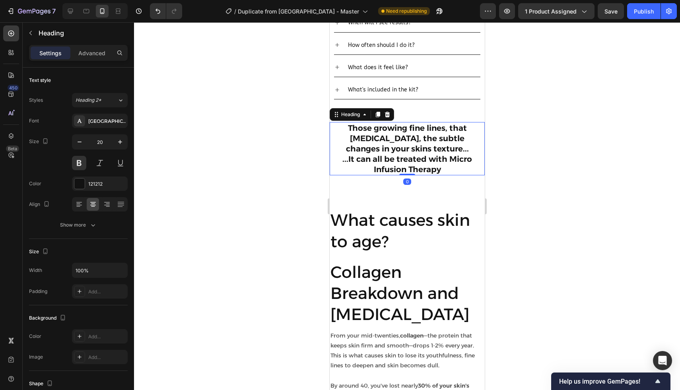
click at [403, 122] on h2 "Those growing fine lines, that [MEDICAL_DATA], the subtle changes in your skins…" at bounding box center [407, 148] width 136 height 53
click at [403, 123] on p "Those growing fine lines, that [MEDICAL_DATA], the subtle changes in your skins…" at bounding box center [407, 149] width 134 height 52
click at [399, 137] on p "Those noticeable fine lines, that [MEDICAL_DATA], the subtle changes in your sk…" at bounding box center [407, 149] width 134 height 52
click at [407, 141] on p "Those noticeable fine lines, that [MEDICAL_DATA], the subtle changes in your sk…" at bounding box center [407, 149] width 134 height 52
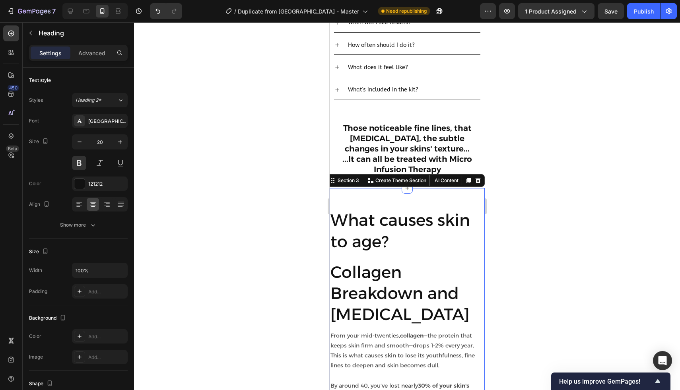
click at [423, 188] on div "What causes skin to age? Heading Collagen Breakdown and [MEDICAL_DATA] Heading …" at bounding box center [406, 360] width 155 height 345
click at [446, 214] on h2 "What causes skin to age?" at bounding box center [406, 231] width 155 height 44
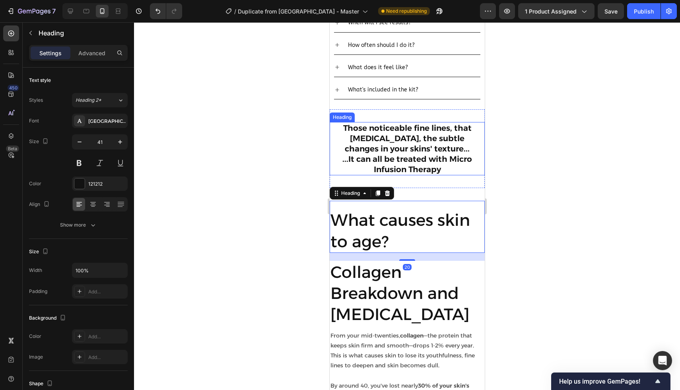
click at [425, 151] on p "Those noticeable fine lines, that [MEDICAL_DATA], the subtle changes in your sk…" at bounding box center [407, 149] width 134 height 52
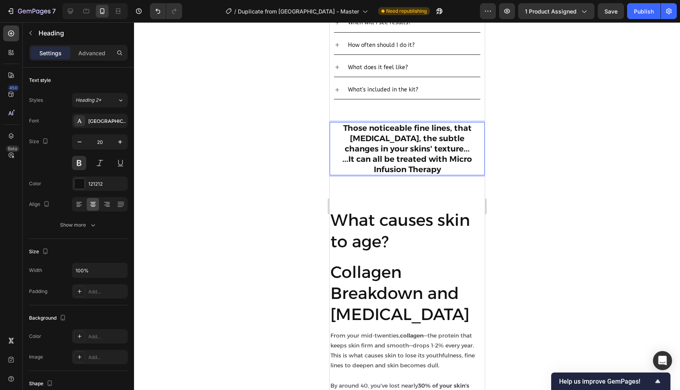
click at [426, 152] on p "Those noticeable fine lines, that [MEDICAL_DATA], the subtle changes in your sk…" at bounding box center [407, 149] width 134 height 52
click at [517, 150] on div at bounding box center [407, 206] width 546 height 368
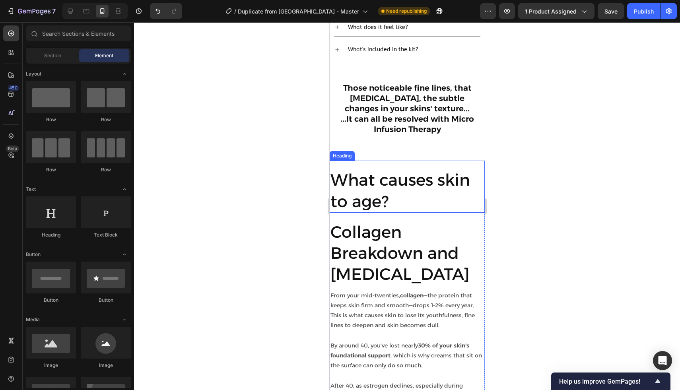
scroll to position [448, 0]
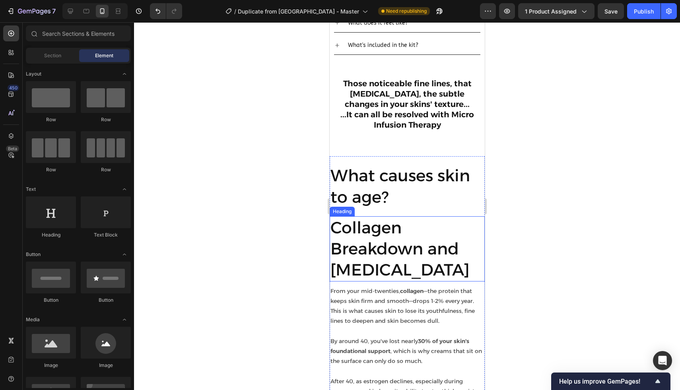
click at [370, 239] on h2 "Collagen Breakdown and [MEDICAL_DATA]" at bounding box center [406, 248] width 155 height 65
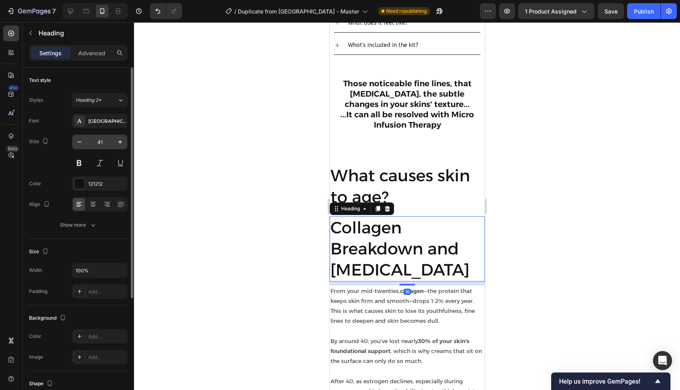
click at [102, 140] on input "41" at bounding box center [100, 142] width 26 height 14
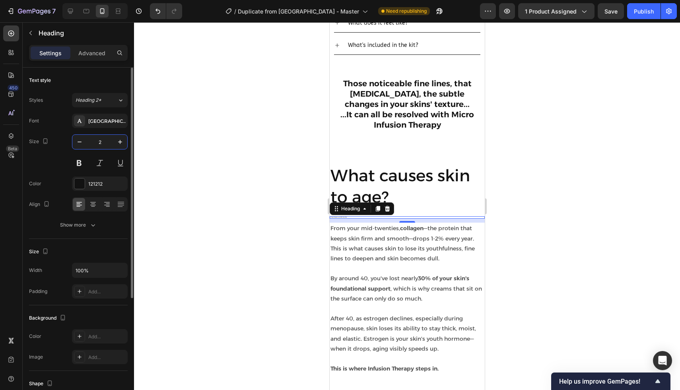
type input "25"
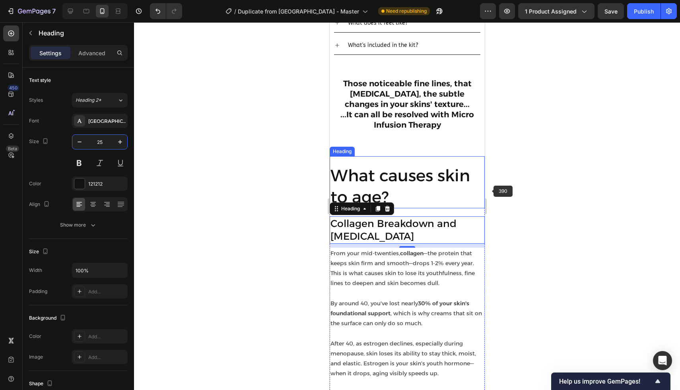
click at [415, 168] on h2 "What causes skin to age?" at bounding box center [406, 186] width 155 height 44
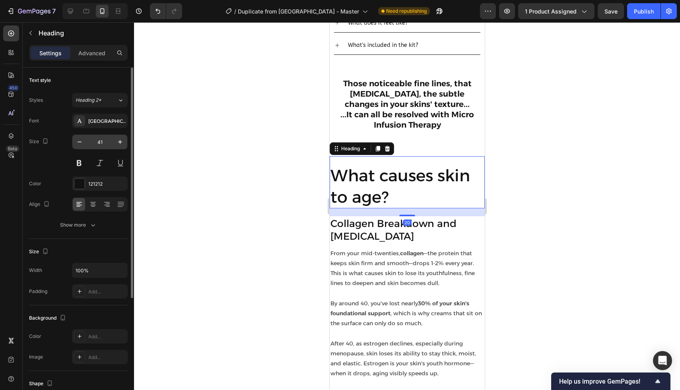
click at [104, 144] on input "41" at bounding box center [100, 142] width 26 height 14
type input "35"
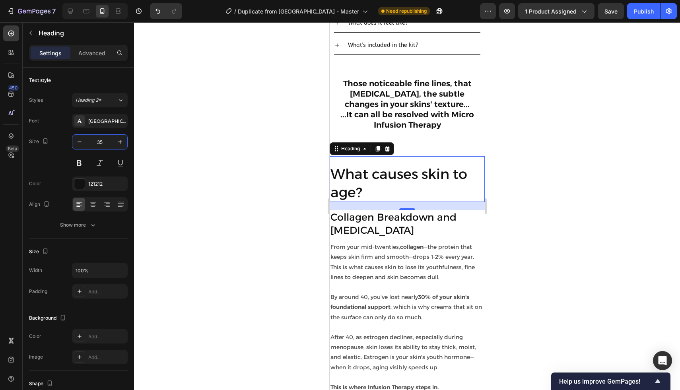
click at [222, 226] on div at bounding box center [407, 206] width 546 height 368
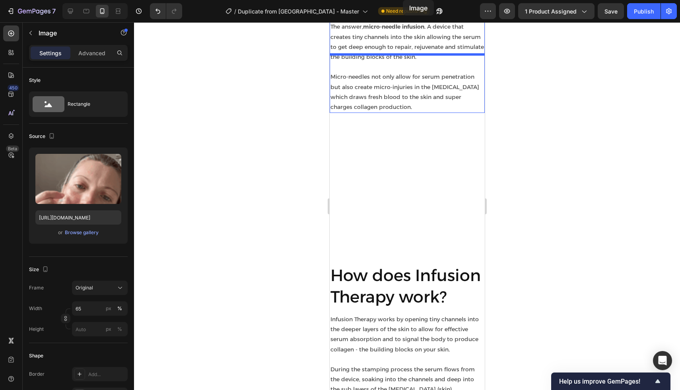
scroll to position [1122, 0]
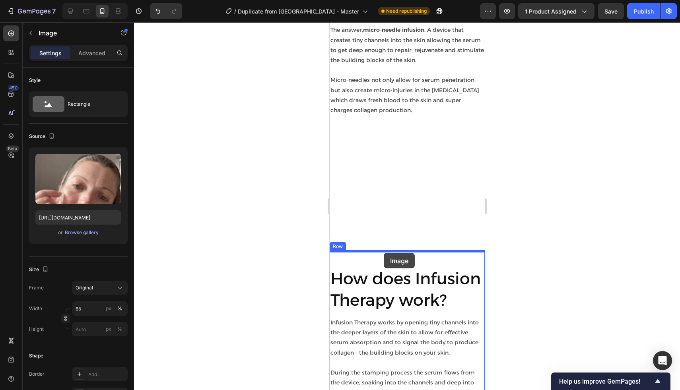
drag, startPoint x: 392, startPoint y: 300, endPoint x: 383, endPoint y: 246, distance: 54.9
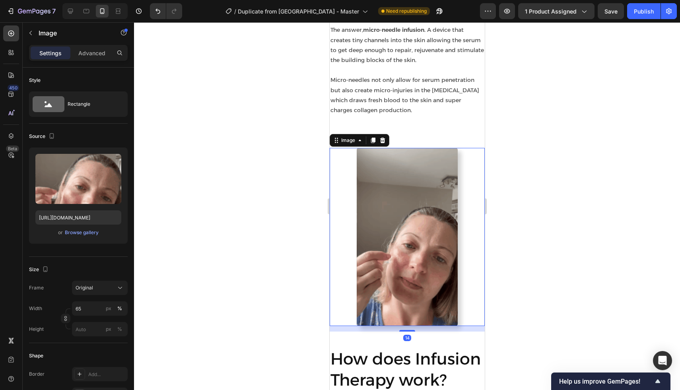
click at [552, 243] on div at bounding box center [407, 206] width 546 height 368
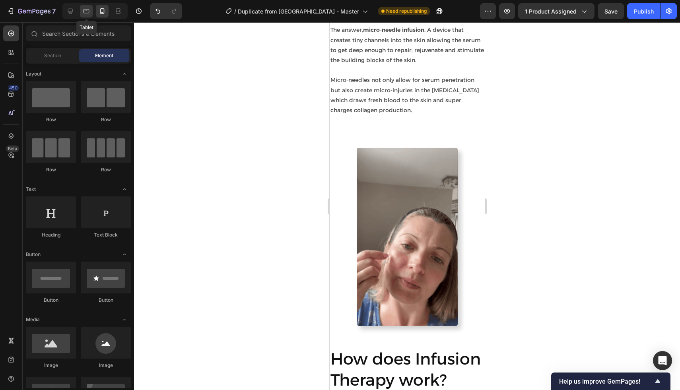
click at [85, 13] on icon at bounding box center [87, 11] width 6 height 4
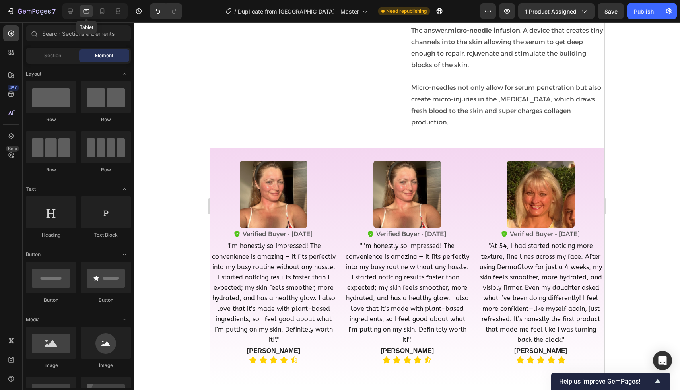
scroll to position [1012, 0]
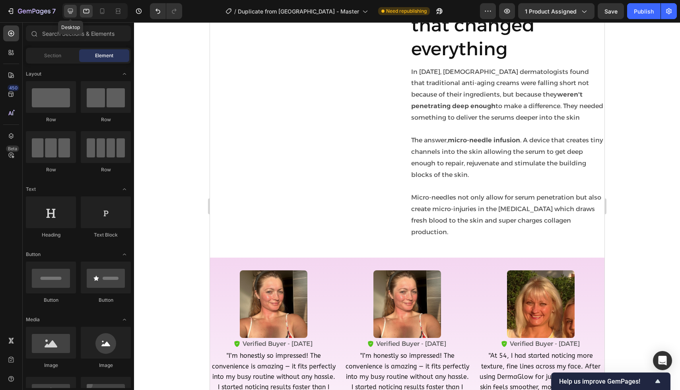
click at [67, 10] on icon at bounding box center [70, 11] width 8 height 8
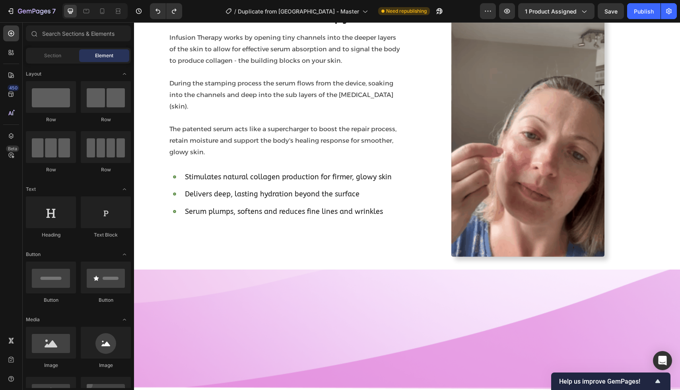
scroll to position [1250, 0]
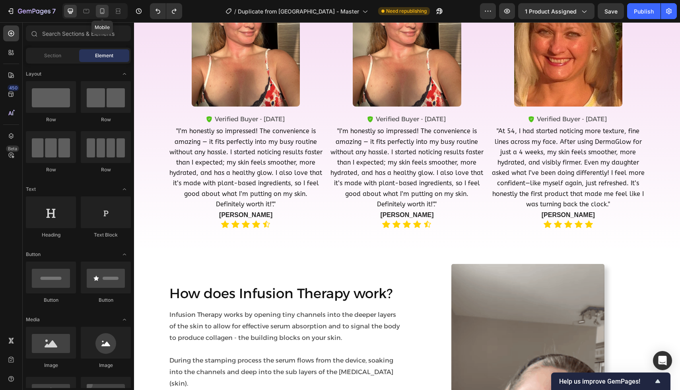
click at [106, 11] on icon at bounding box center [102, 11] width 8 height 8
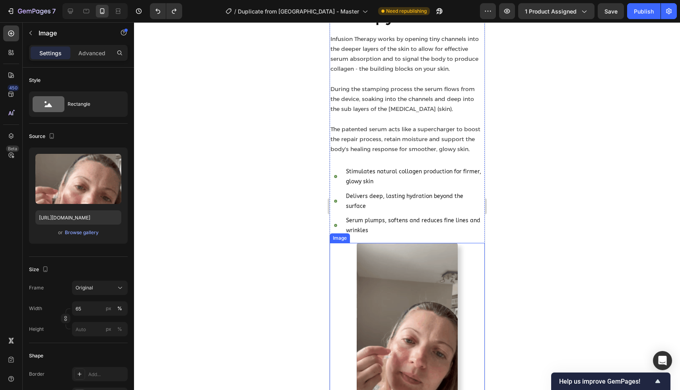
click at [378, 275] on img at bounding box center [407, 332] width 101 height 178
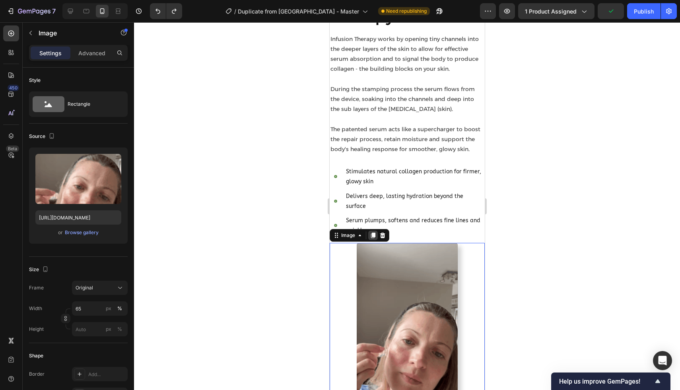
click at [373, 231] on div at bounding box center [373, 236] width 10 height 10
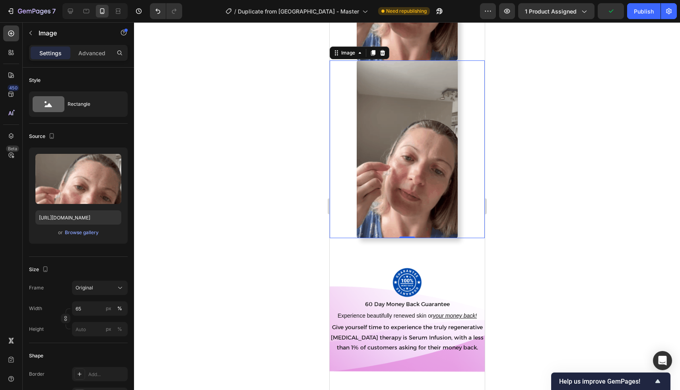
scroll to position [1605, 0]
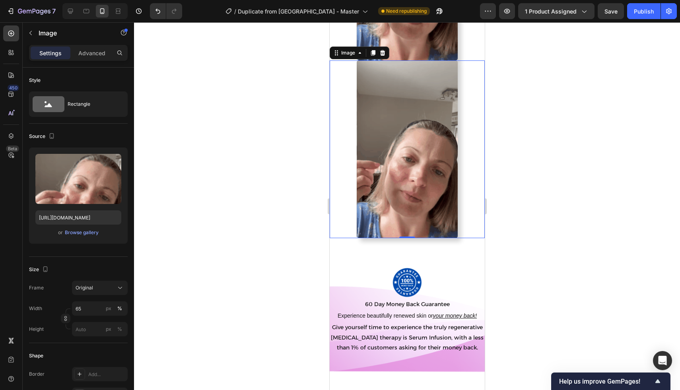
click at [369, 164] on img at bounding box center [407, 149] width 101 height 178
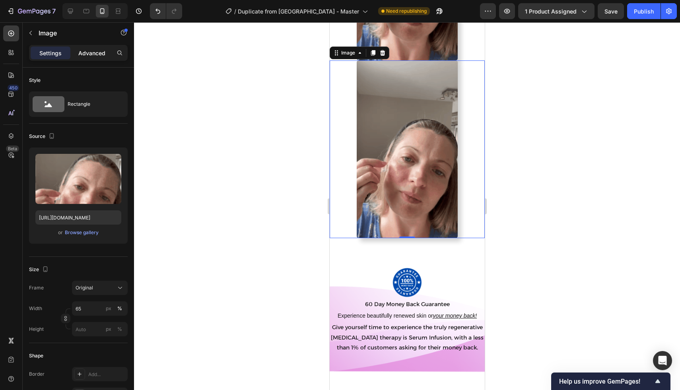
click at [85, 50] on p "Advanced" at bounding box center [91, 53] width 27 height 8
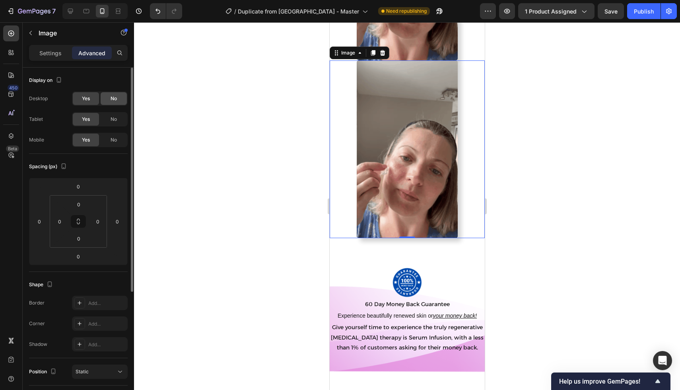
click at [115, 102] on div "No" at bounding box center [114, 98] width 26 height 13
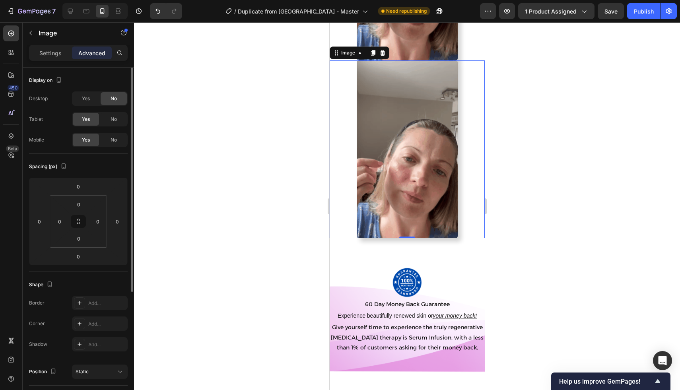
click at [113, 126] on div "Yes No" at bounding box center [100, 119] width 56 height 14
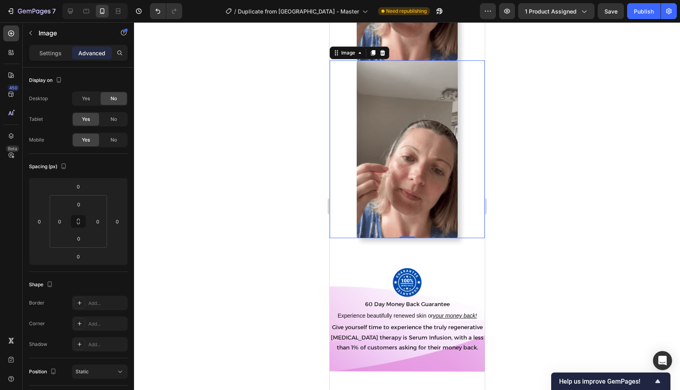
click at [231, 161] on div at bounding box center [407, 206] width 546 height 368
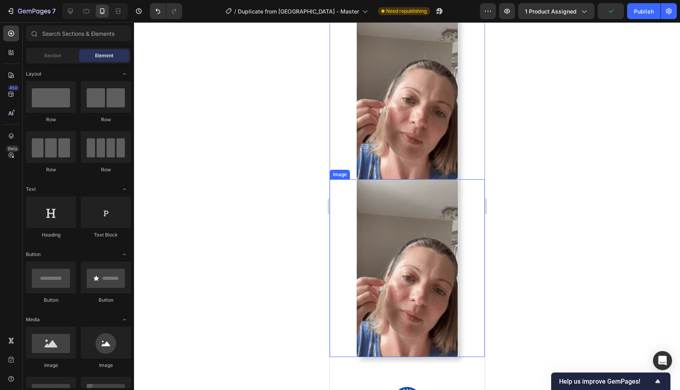
scroll to position [1478, 0]
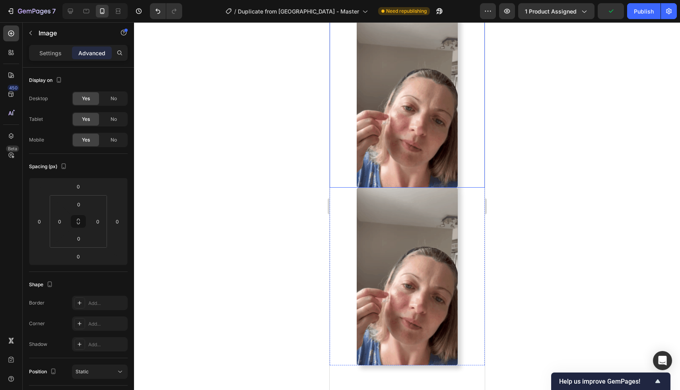
click at [396, 82] on img at bounding box center [407, 99] width 101 height 178
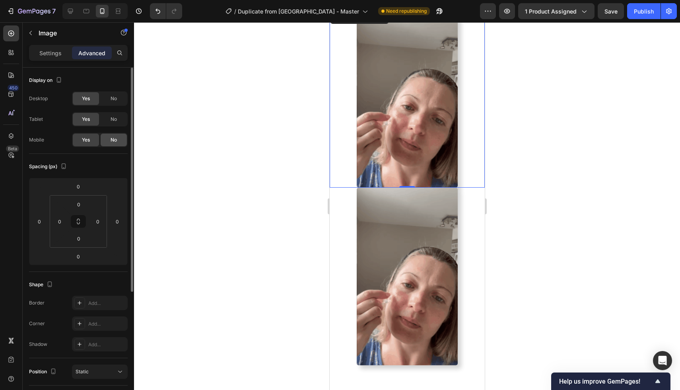
click at [114, 140] on span "No" at bounding box center [114, 139] width 6 height 7
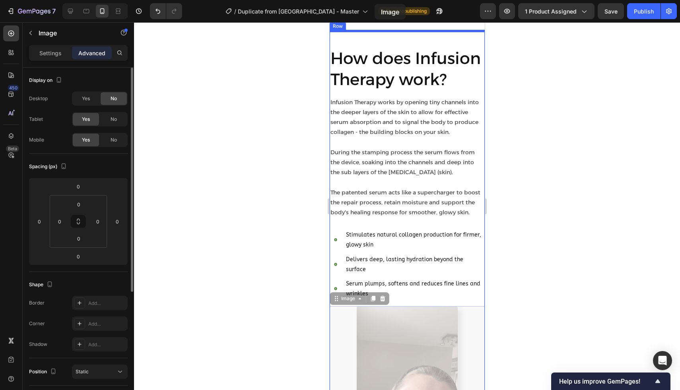
scroll to position [1134, 0]
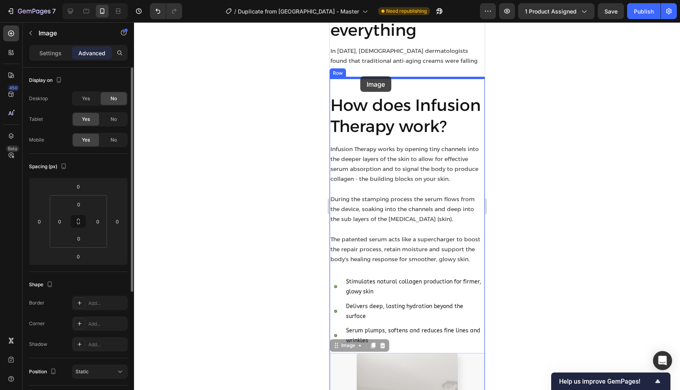
drag, startPoint x: 380, startPoint y: 242, endPoint x: 360, endPoint y: 76, distance: 167.1
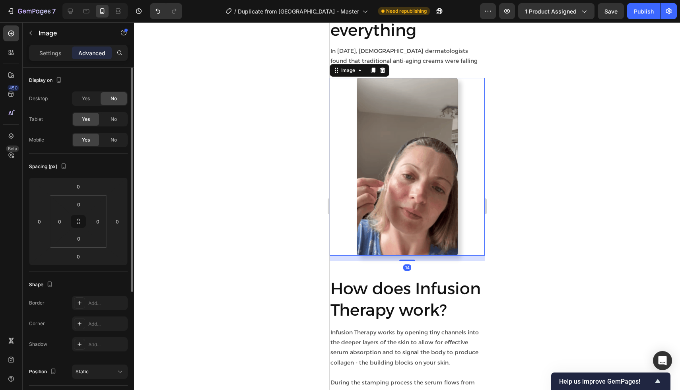
click at [257, 154] on div at bounding box center [407, 206] width 546 height 368
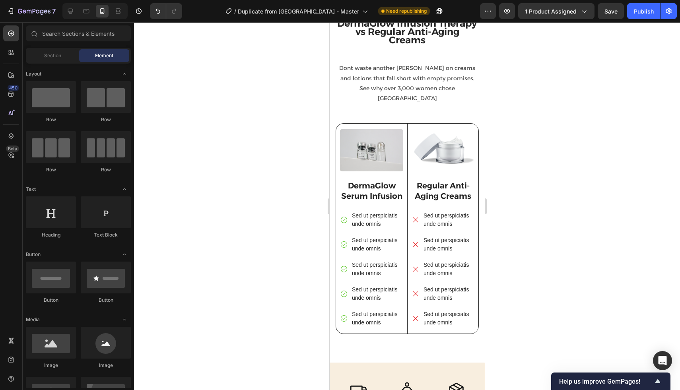
scroll to position [2267, 0]
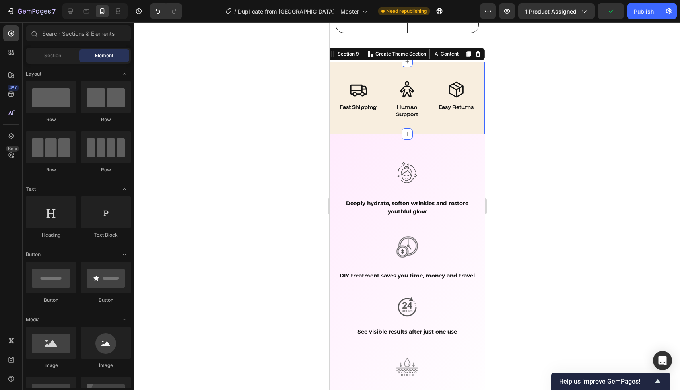
click at [335, 125] on div "Icon Fast Shipping Text Block Icon Easy Returns Text Block Icon Human Support T…" at bounding box center [406, 98] width 155 height 72
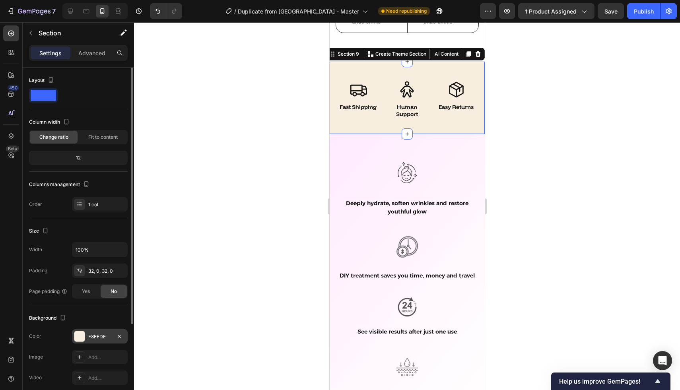
click at [81, 334] on div at bounding box center [79, 336] width 10 height 10
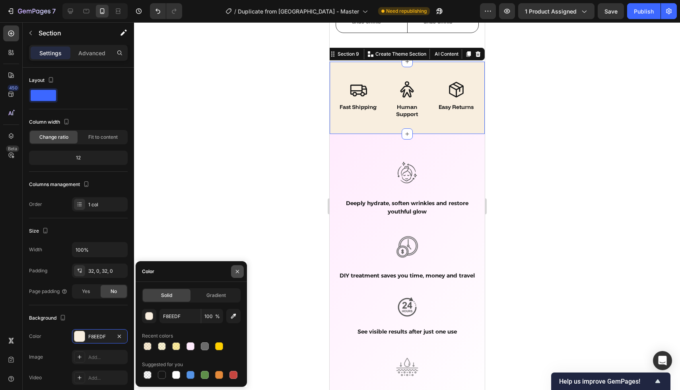
click at [234, 273] on icon "button" at bounding box center [237, 272] width 6 height 6
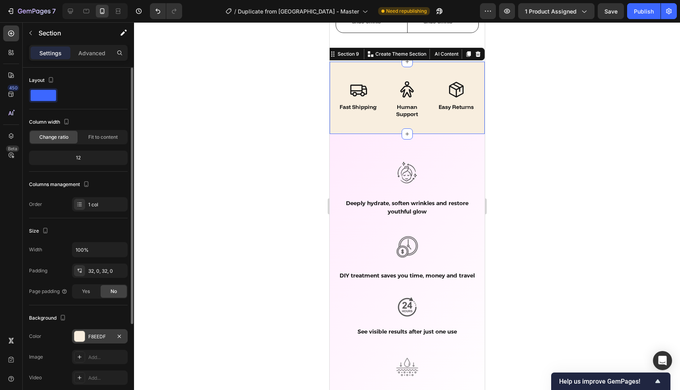
click at [81, 341] on div at bounding box center [79, 336] width 10 height 10
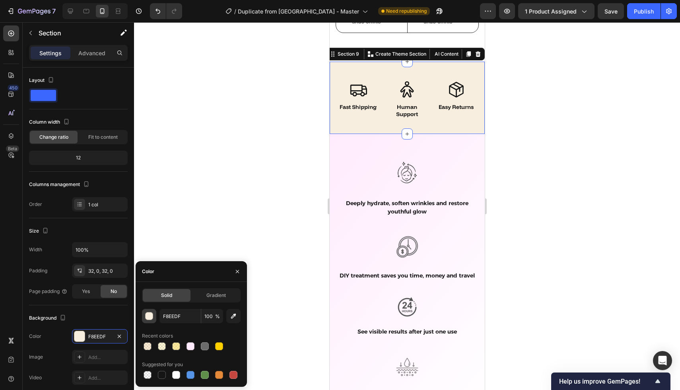
click at [152, 316] on div "button" at bounding box center [150, 317] width 8 height 8
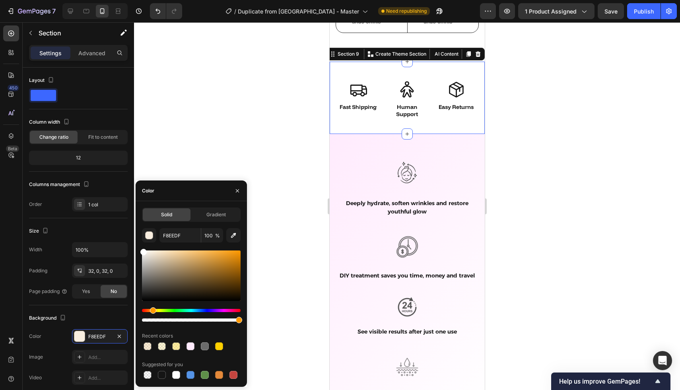
drag, startPoint x: 148, startPoint y: 275, endPoint x: 136, endPoint y: 234, distance: 43.1
click at [136, 234] on div "Solid Gradient F8EEDF 100 % Recent colors Suggested for you" at bounding box center [191, 294] width 111 height 173
click at [198, 130] on div at bounding box center [407, 206] width 546 height 368
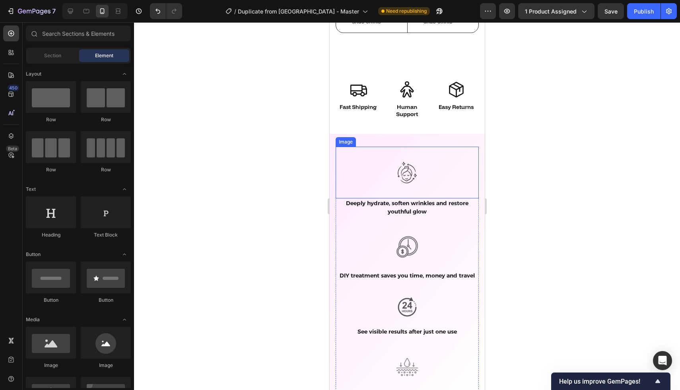
click at [399, 175] on img at bounding box center [407, 173] width 52 height 52
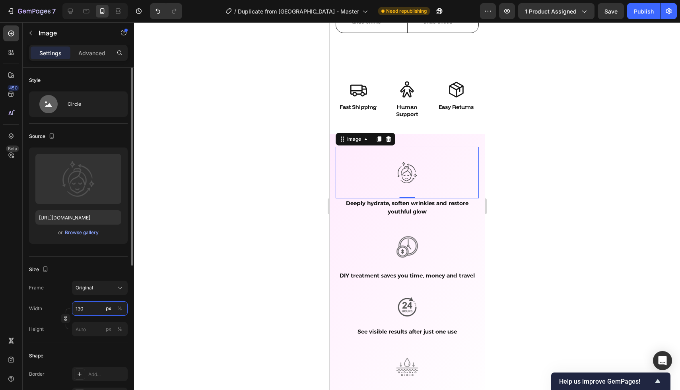
click at [87, 310] on input "130" at bounding box center [100, 309] width 56 height 14
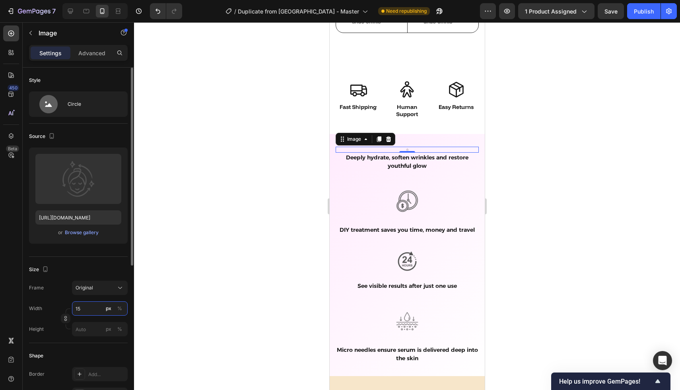
type input "150"
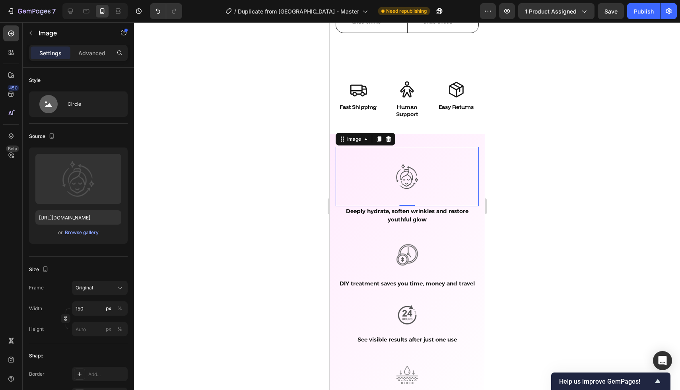
click at [168, 299] on div at bounding box center [407, 206] width 546 height 368
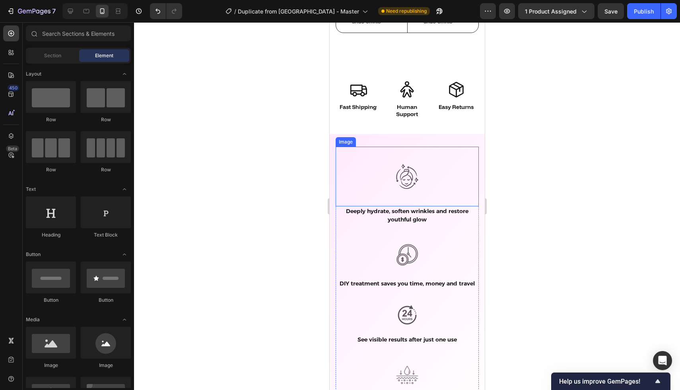
click at [402, 186] on img at bounding box center [407, 177] width 60 height 60
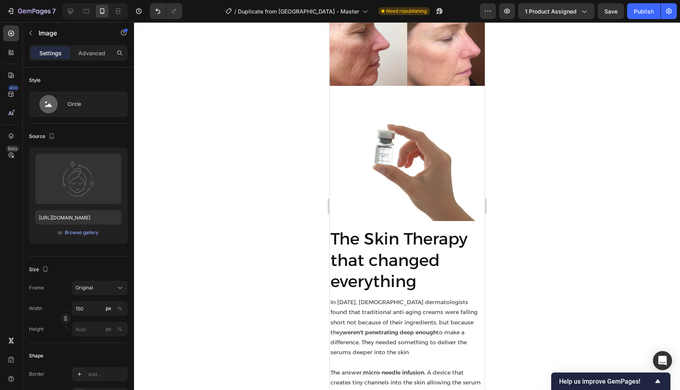
scroll to position [882, 0]
click at [357, 265] on h2 "The Skin Therapy that changed everything" at bounding box center [406, 260] width 155 height 65
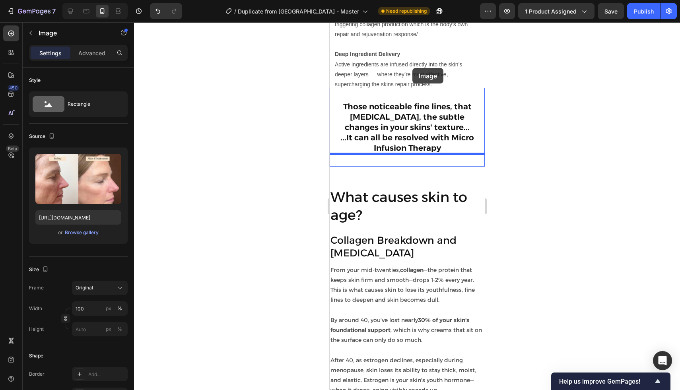
scroll to position [483, 0]
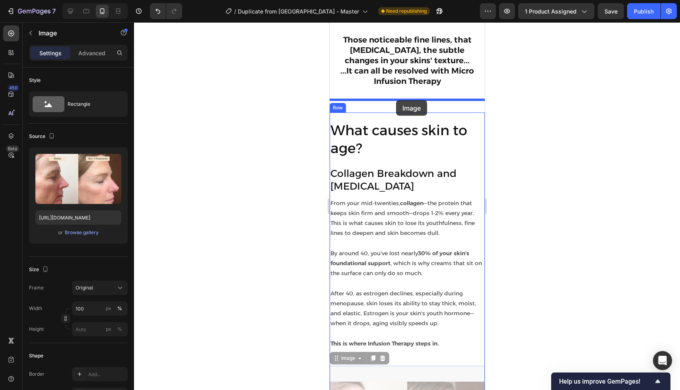
drag, startPoint x: 413, startPoint y: 257, endPoint x: 396, endPoint y: 101, distance: 156.9
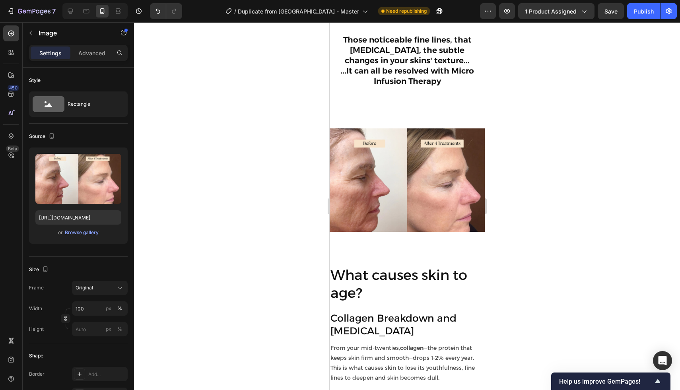
click at [266, 132] on div at bounding box center [407, 206] width 546 height 368
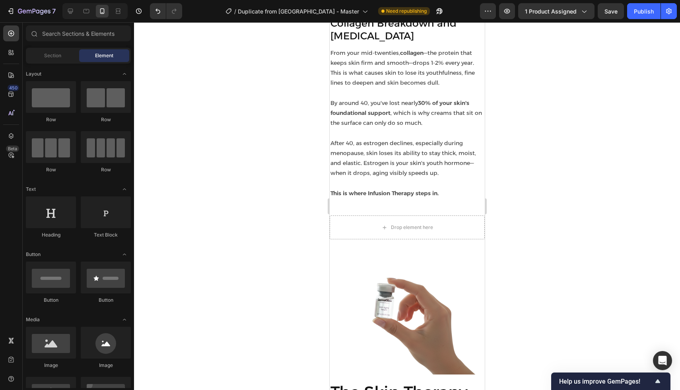
scroll to position [779, 0]
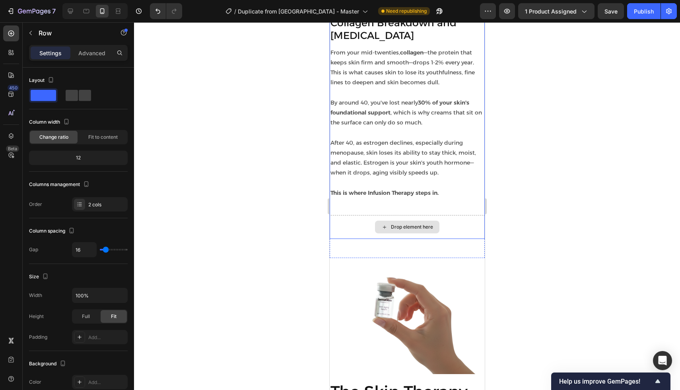
click at [455, 224] on div "Drop element here" at bounding box center [406, 227] width 155 height 24
click at [358, 234] on div "Drop element here" at bounding box center [406, 227] width 155 height 24
click at [251, 213] on div at bounding box center [407, 206] width 546 height 368
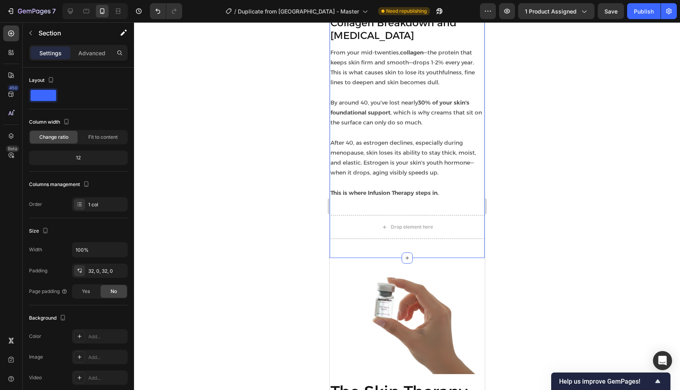
click at [352, 258] on div "What causes skin to age? Heading Collagen Breakdown and [MEDICAL_DATA] Heading …" at bounding box center [406, 103] width 155 height 309
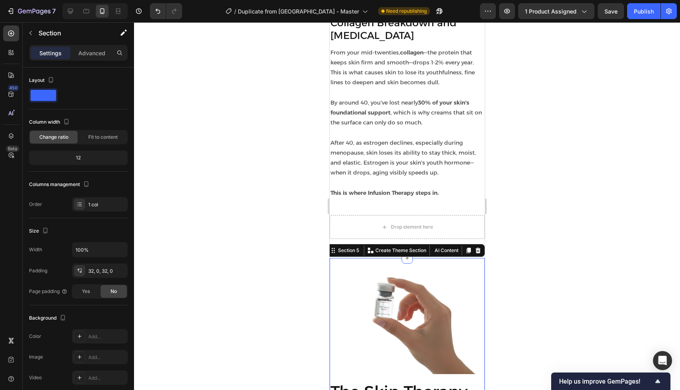
click at [268, 229] on div at bounding box center [407, 206] width 546 height 368
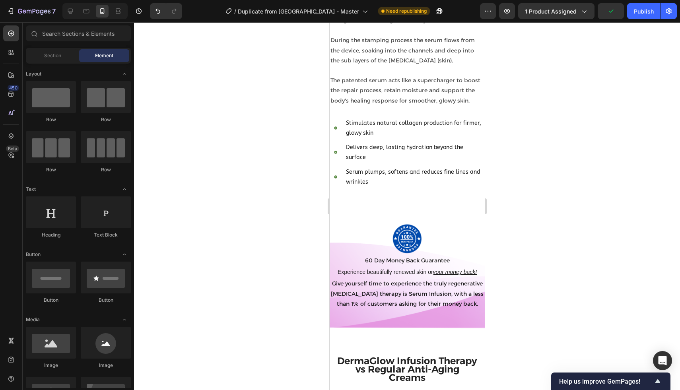
scroll to position [1703, 0]
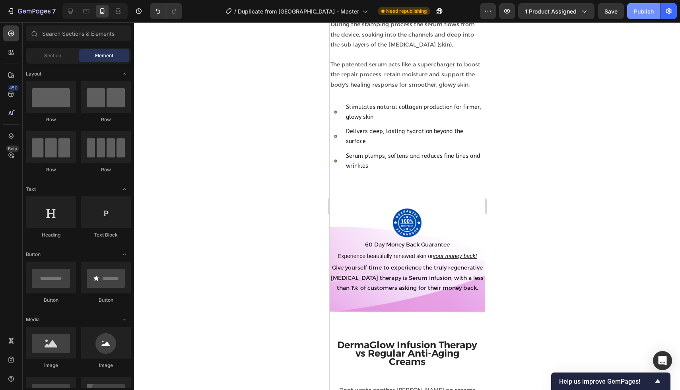
click at [635, 15] on div "Publish" at bounding box center [644, 11] width 20 height 8
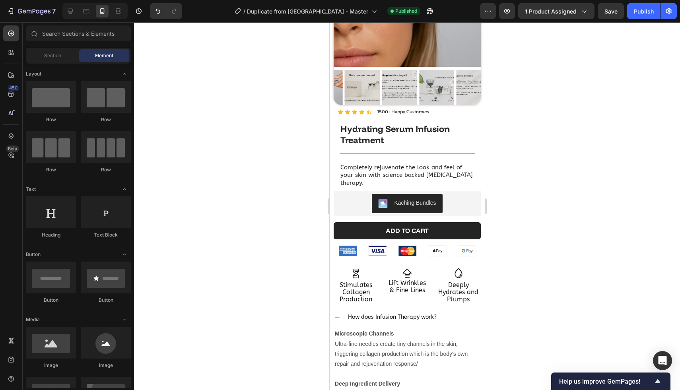
scroll to position [83, 0]
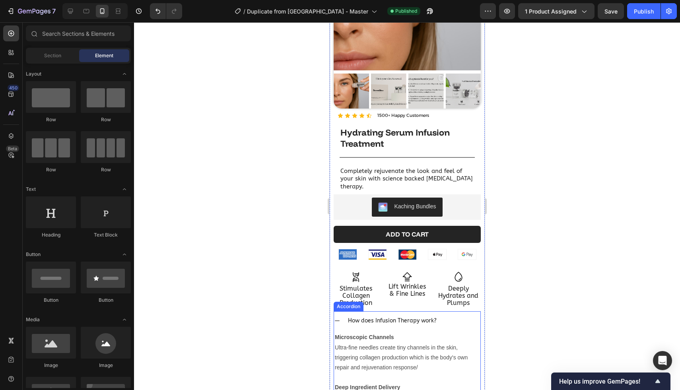
click at [337, 318] on icon at bounding box center [337, 321] width 6 height 6
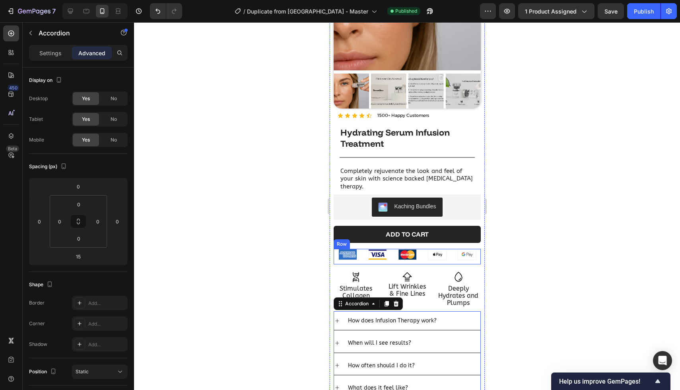
click at [395, 251] on div "Image Image Image Image Image Row" at bounding box center [406, 257] width 147 height 16
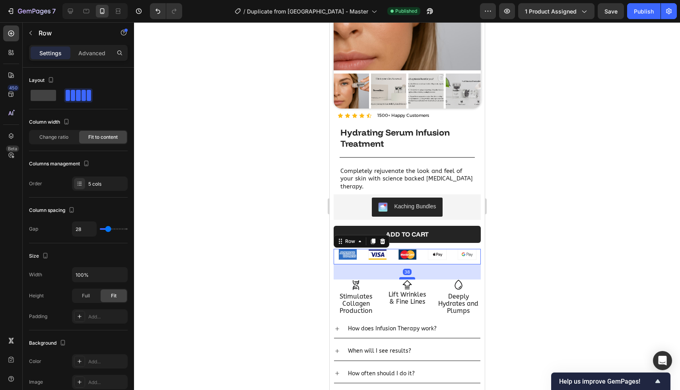
drag, startPoint x: 404, startPoint y: 263, endPoint x: 404, endPoint y: 271, distance: 8.0
click at [404, 277] on div at bounding box center [407, 278] width 16 height 2
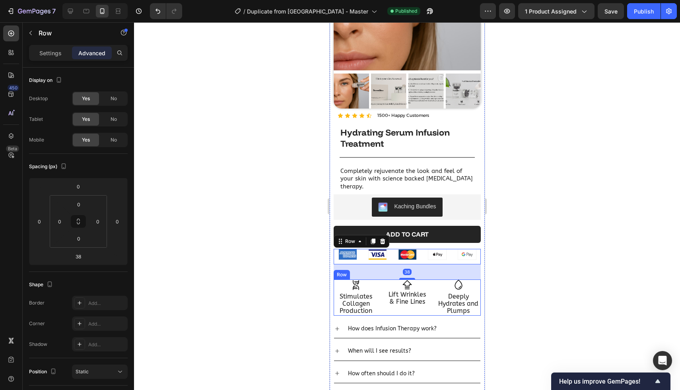
click at [397, 306] on div "Icon Lift Wrinkles & Fine Lines Text Block" at bounding box center [407, 298] width 45 height 36
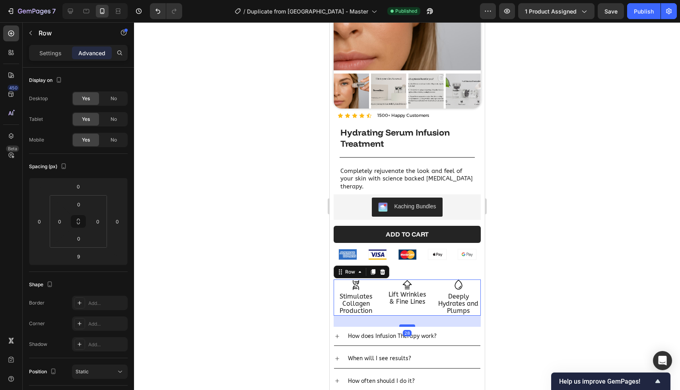
drag, startPoint x: 404, startPoint y: 310, endPoint x: 404, endPoint y: 318, distance: 7.6
click at [404, 325] on div at bounding box center [407, 326] width 16 height 2
type input "28"
click at [523, 294] on div at bounding box center [407, 206] width 546 height 368
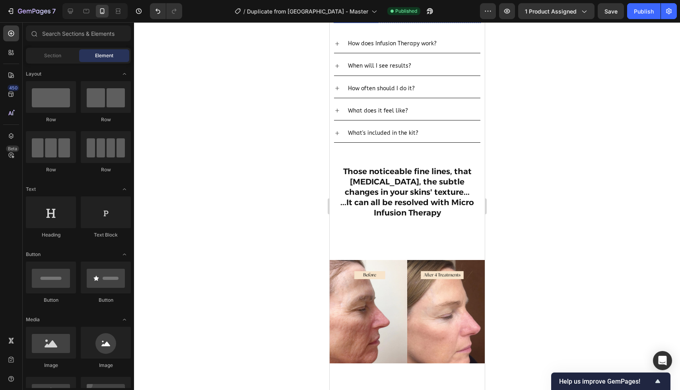
scroll to position [402, 0]
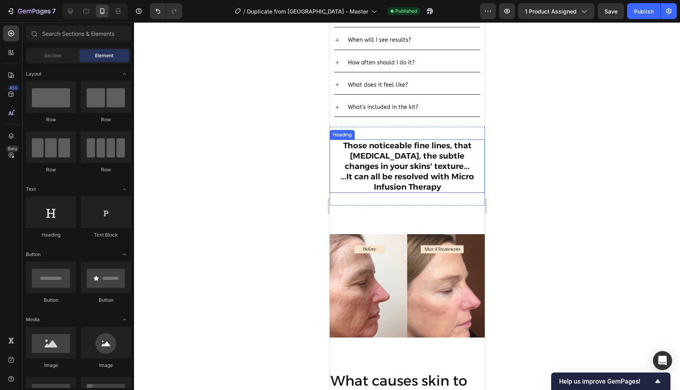
click at [370, 140] on h2 "Those noticeable fine lines, that [MEDICAL_DATA], the subtle changes in your sk…" at bounding box center [407, 166] width 136 height 53
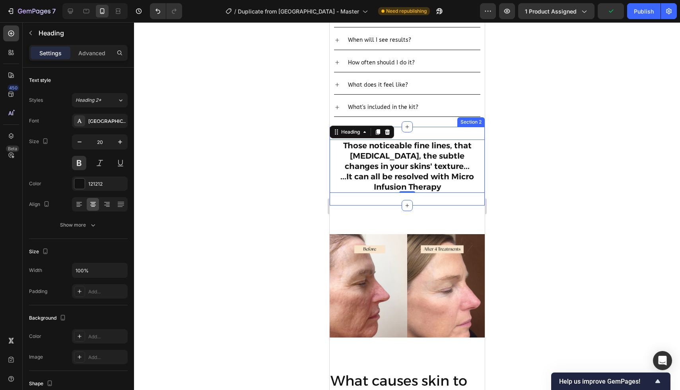
click at [384, 191] on div "Those noticeable fine lines, that [MEDICAL_DATA], the subtle changes in your sk…" at bounding box center [406, 166] width 155 height 79
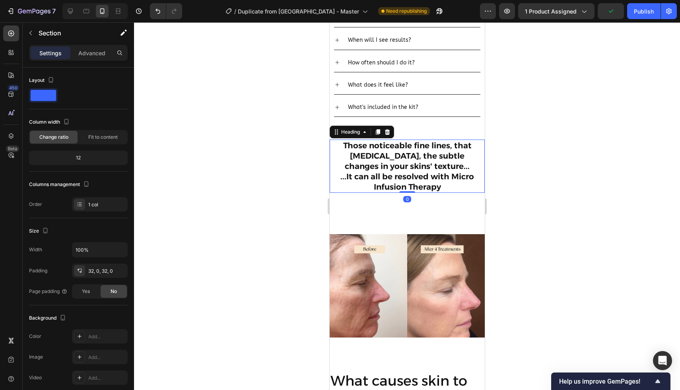
click at [390, 175] on h2 "Those noticeable fine lines, that [MEDICAL_DATA], the subtle changes in your sk…" at bounding box center [407, 166] width 136 height 53
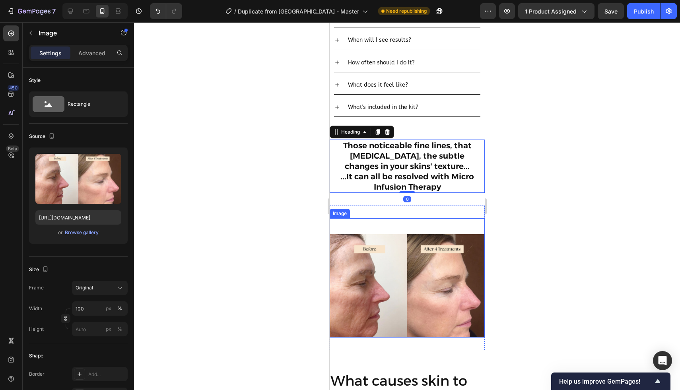
click at [395, 220] on div "Image" at bounding box center [406, 277] width 155 height 119
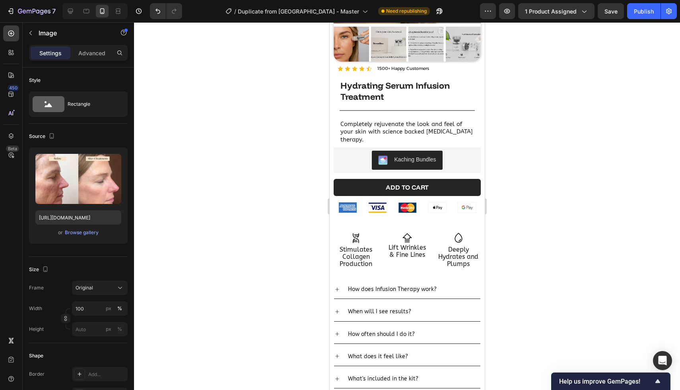
scroll to position [0, 0]
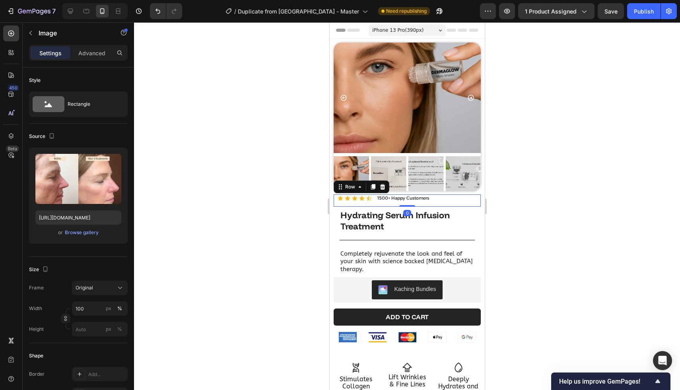
click at [437, 201] on div "Icon Icon Icon Icon Icon Icon List 1500+ Happy Customers Text Block Row 0" at bounding box center [406, 201] width 147 height 12
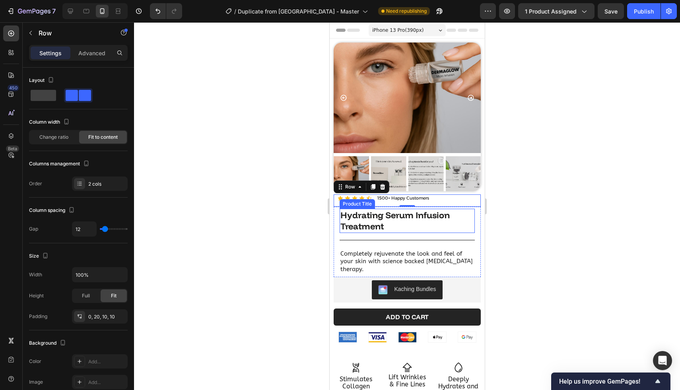
click at [392, 220] on h1 "Hydrating Serum Infusion Treatment" at bounding box center [406, 221] width 135 height 24
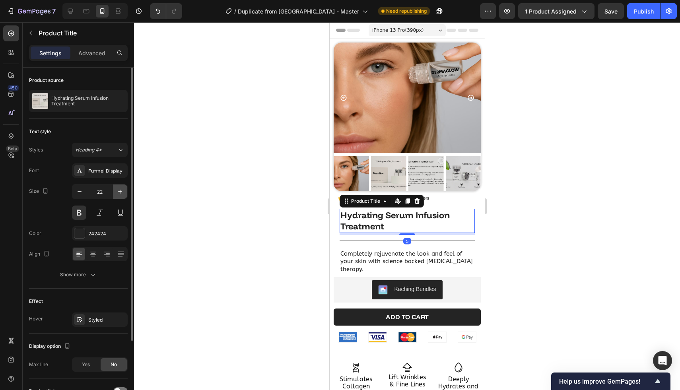
click at [117, 191] on icon "button" at bounding box center [120, 192] width 8 height 8
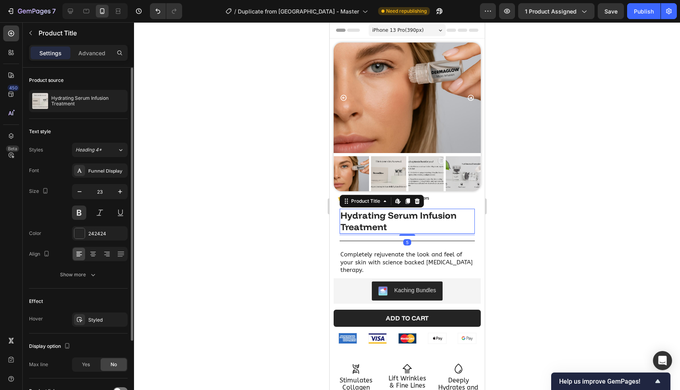
type input "24"
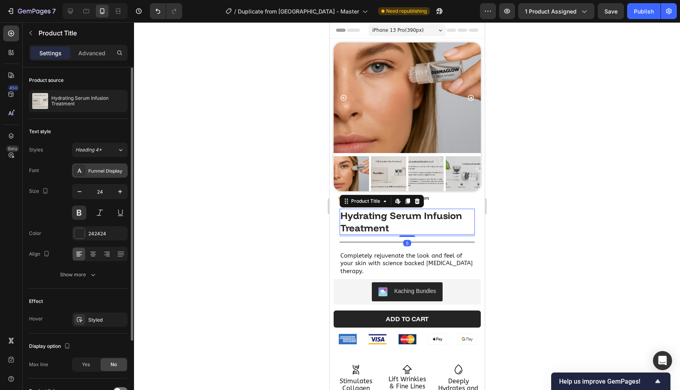
click at [102, 174] on div "Funnel Display" at bounding box center [106, 171] width 37 height 7
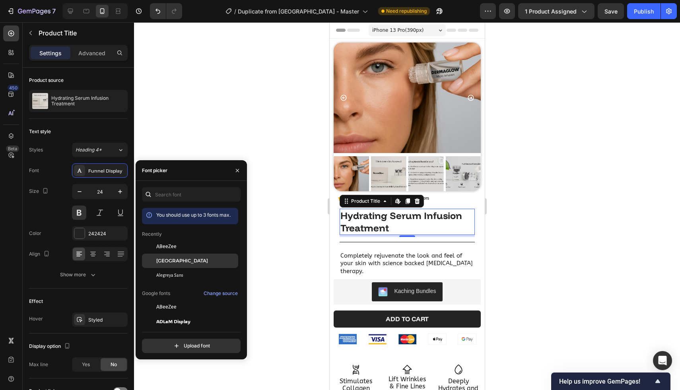
click at [161, 265] on div "[GEOGRAPHIC_DATA]" at bounding box center [190, 261] width 96 height 14
click at [265, 209] on div at bounding box center [407, 206] width 546 height 368
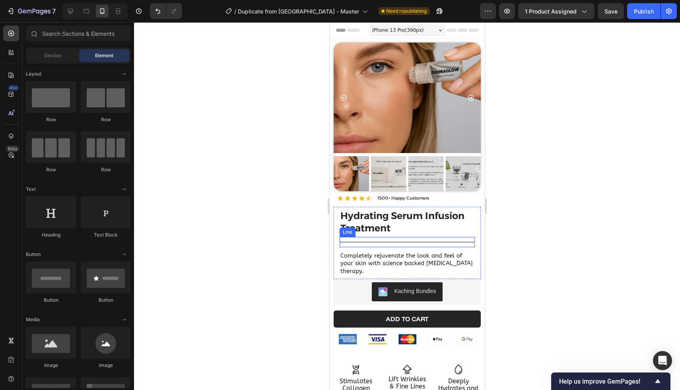
click at [382, 242] on div at bounding box center [406, 242] width 135 height 1
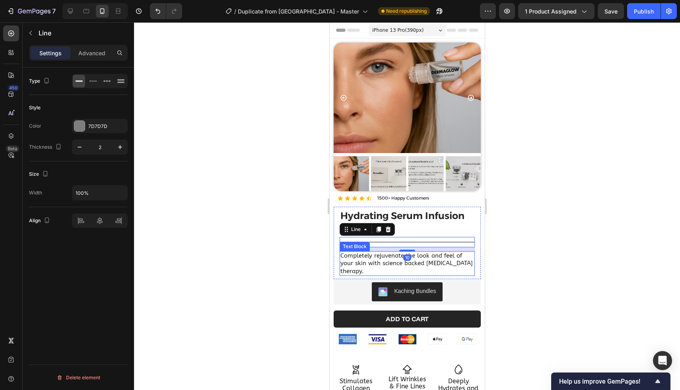
click at [439, 259] on p "Completely rejuvenate the look and feel of your skin with science backed [MEDIC…" at bounding box center [407, 263] width 134 height 23
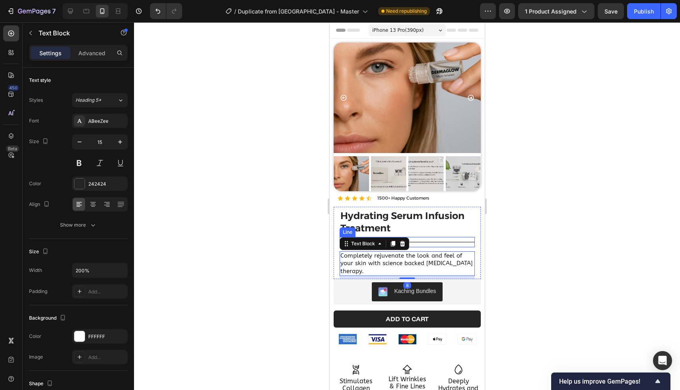
click at [419, 243] on div "Title Line" at bounding box center [406, 242] width 135 height 10
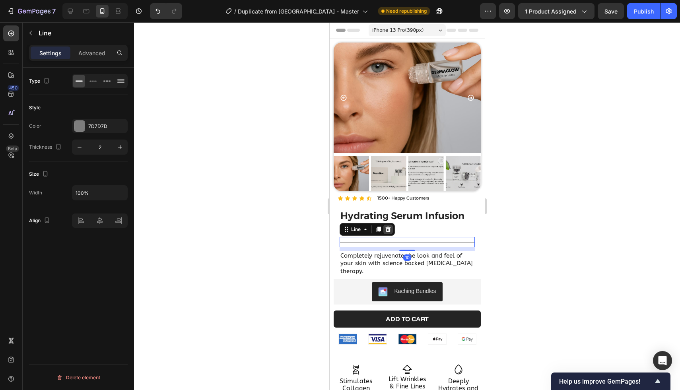
click at [392, 228] on div at bounding box center [388, 230] width 10 height 10
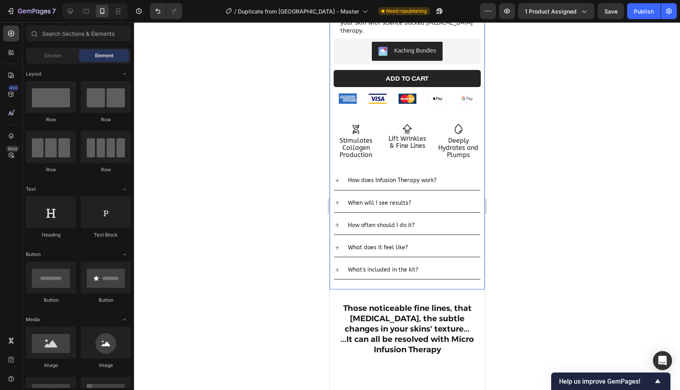
scroll to position [242, 0]
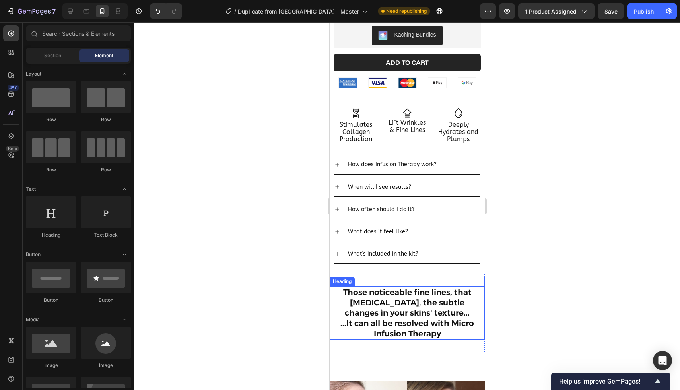
click at [395, 317] on h2 "Those noticeable fine lines, that [MEDICAL_DATA], the subtle changes in your sk…" at bounding box center [407, 313] width 136 height 53
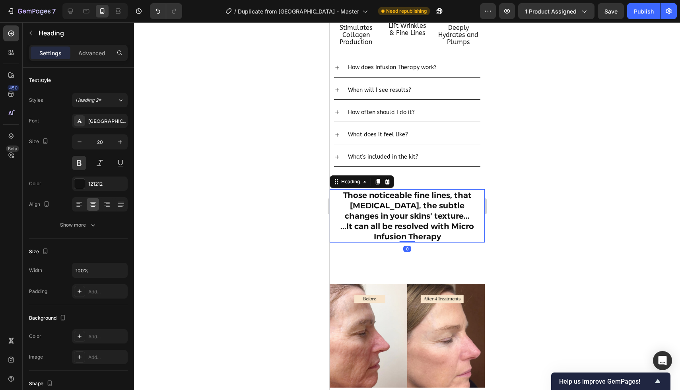
scroll to position [347, 0]
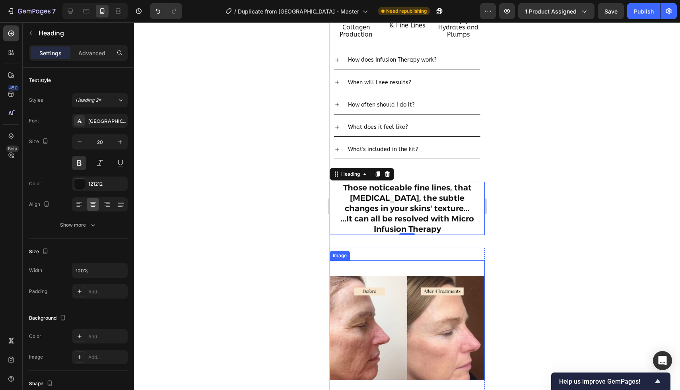
click at [366, 261] on div "Image" at bounding box center [406, 320] width 155 height 119
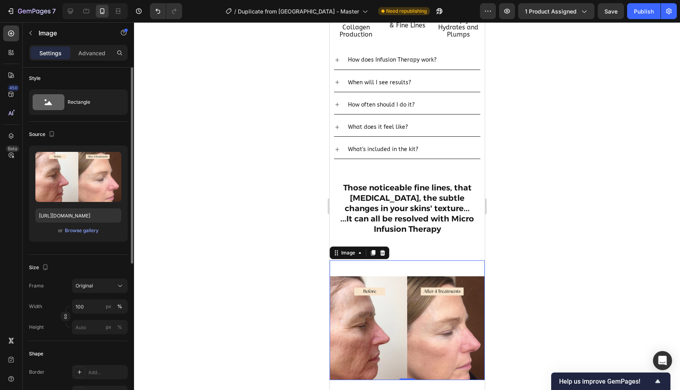
scroll to position [0, 0]
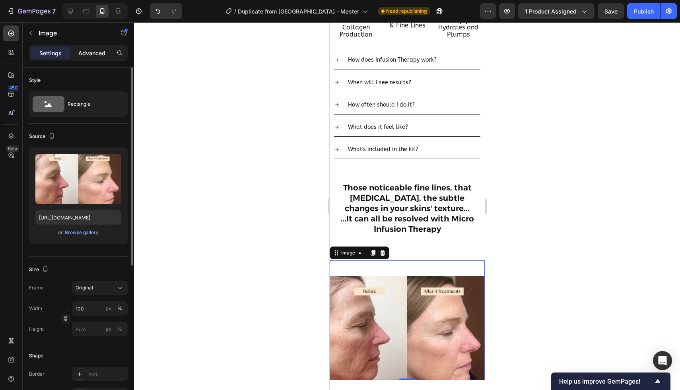
click at [93, 51] on p "Advanced" at bounding box center [91, 53] width 27 height 8
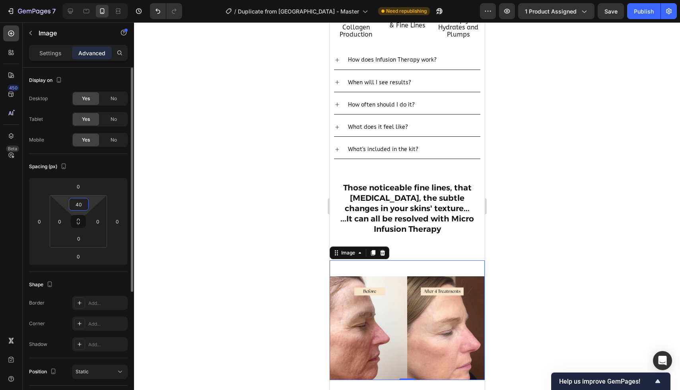
click at [82, 203] on input "40" at bounding box center [79, 205] width 16 height 12
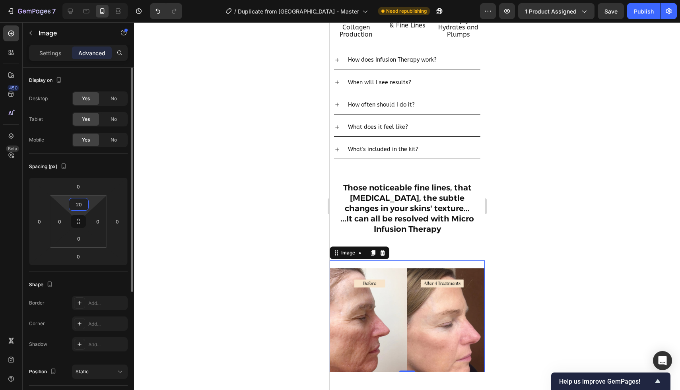
type input "2"
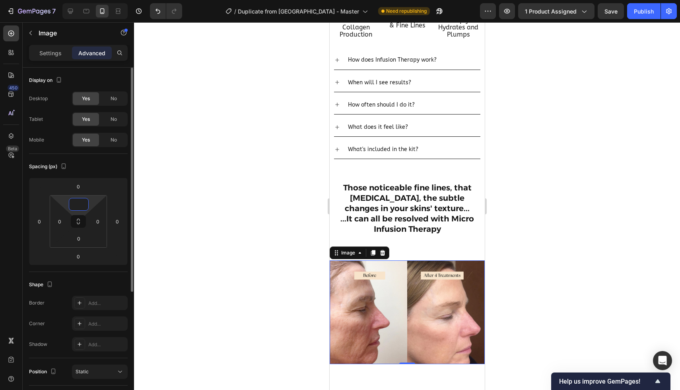
type input "0"
click at [531, 263] on div at bounding box center [407, 206] width 546 height 368
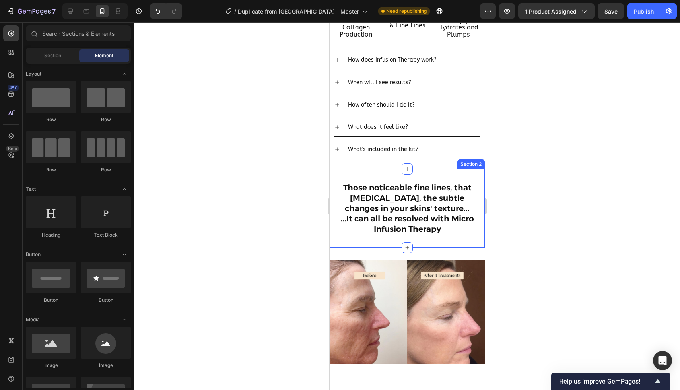
click at [418, 230] on div "Those noticeable fine lines, that [MEDICAL_DATA], the subtle changes in your sk…" at bounding box center [406, 208] width 155 height 79
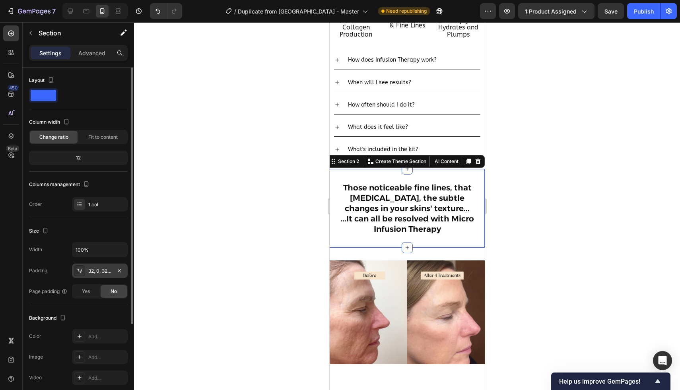
click at [96, 271] on div "32, 0, 32, 0" at bounding box center [99, 271] width 23 height 7
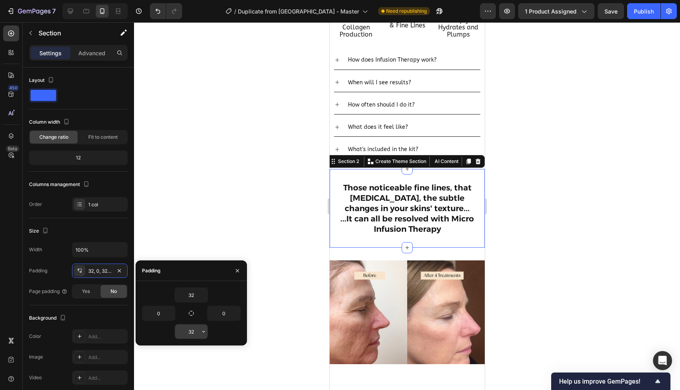
click at [195, 333] on input "32" at bounding box center [191, 332] width 33 height 14
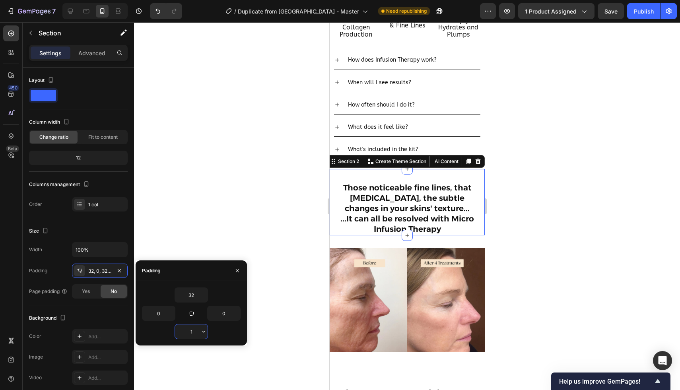
type input "10"
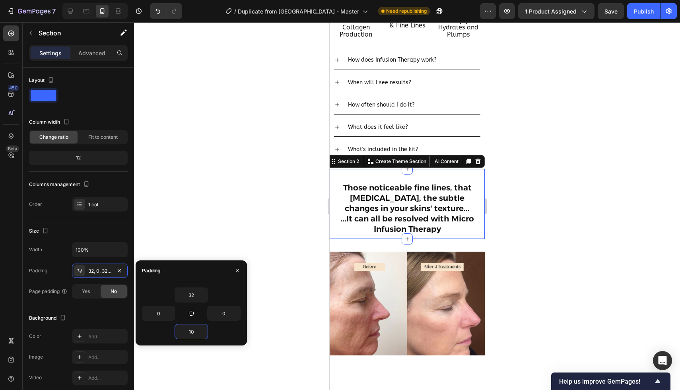
click at [542, 302] on div at bounding box center [407, 206] width 546 height 368
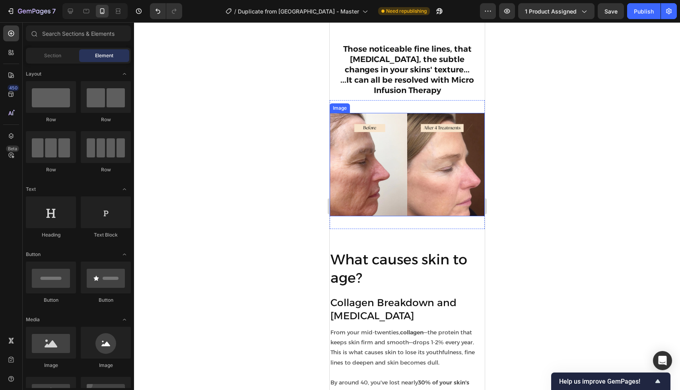
scroll to position [493, 0]
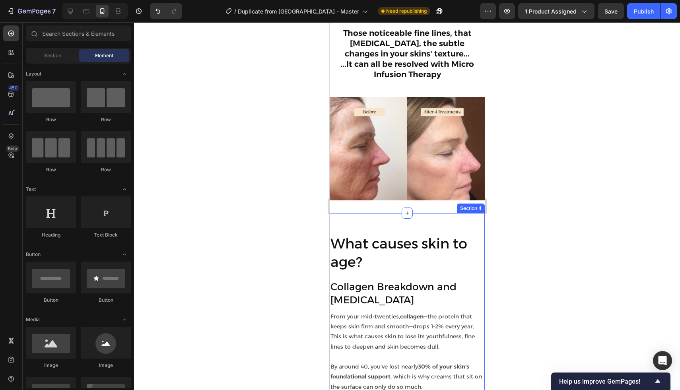
click at [349, 217] on div "What causes skin to age? Heading Collagen Breakdown and [MEDICAL_DATA] Heading …" at bounding box center [406, 367] width 155 height 309
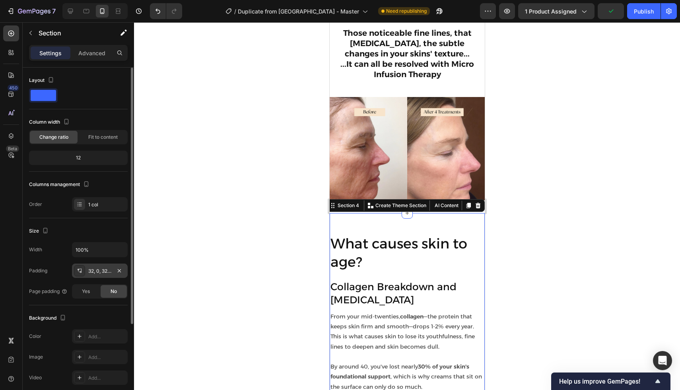
click at [105, 272] on div "32, 0, 32, 0" at bounding box center [99, 271] width 23 height 7
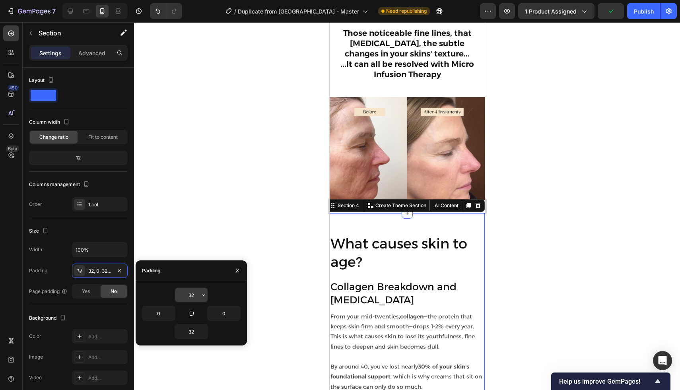
click at [194, 294] on input "32" at bounding box center [191, 295] width 33 height 14
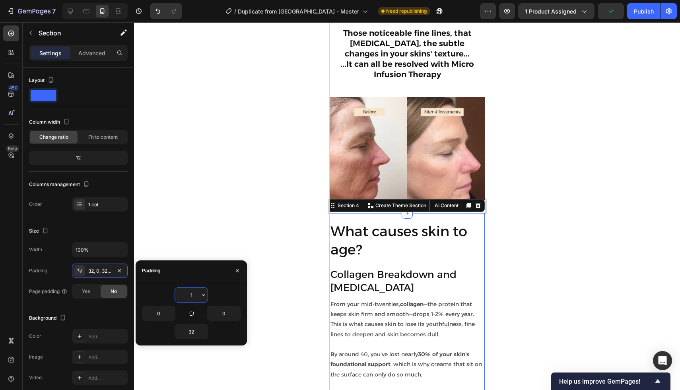
type input "10"
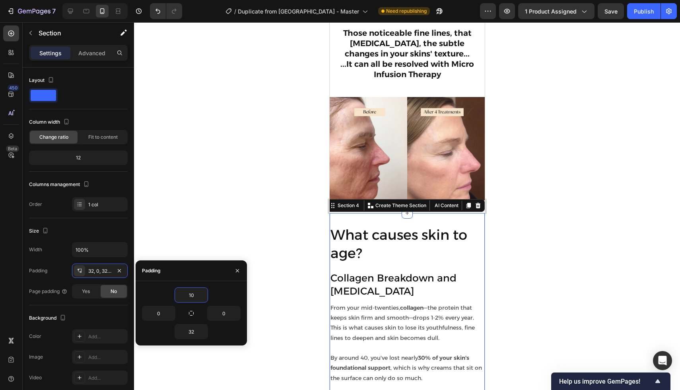
click at [580, 261] on div at bounding box center [407, 206] width 546 height 368
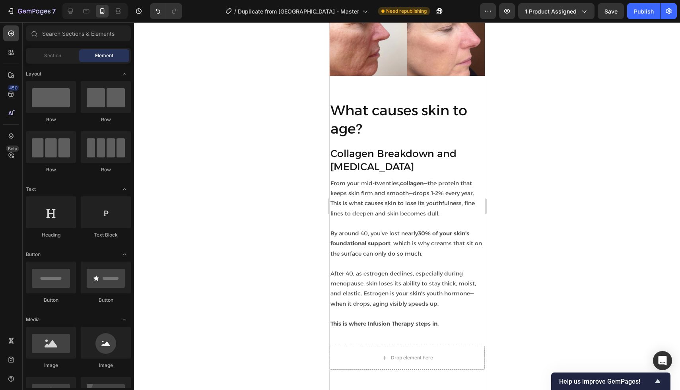
scroll to position [611, 0]
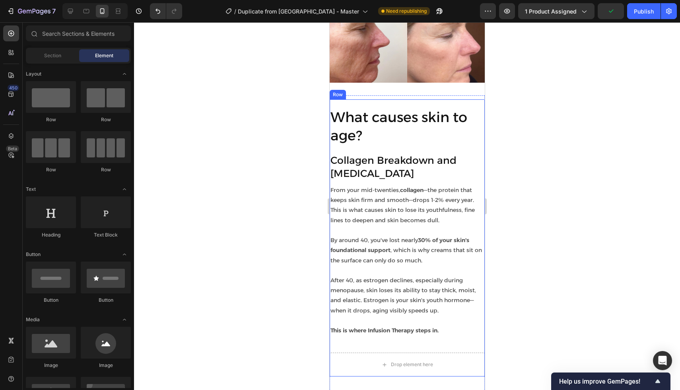
click at [474, 150] on div "What causes skin to age? Heading Collagen Breakdown and [MEDICAL_DATA] Heading …" at bounding box center [406, 222] width 155 height 247
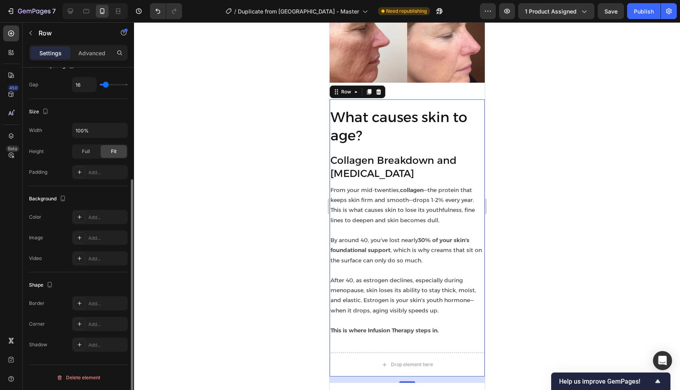
scroll to position [0, 0]
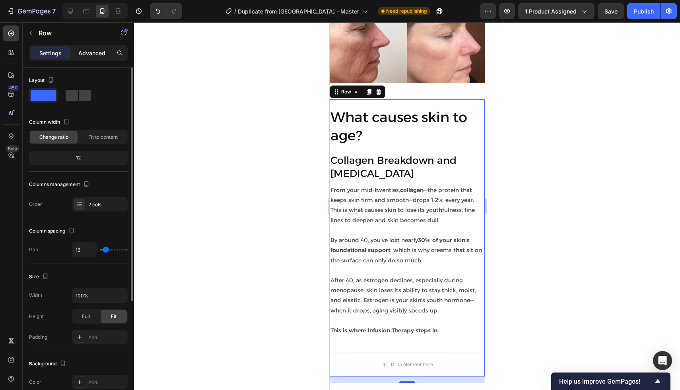
click at [93, 52] on p "Advanced" at bounding box center [91, 53] width 27 height 8
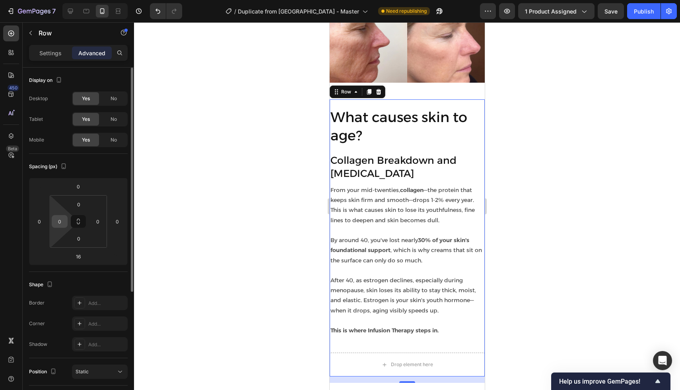
click at [61, 221] on input "0" at bounding box center [60, 222] width 12 height 12
type input "5"
click at [100, 221] on input "0" at bounding box center [98, 222] width 12 height 12
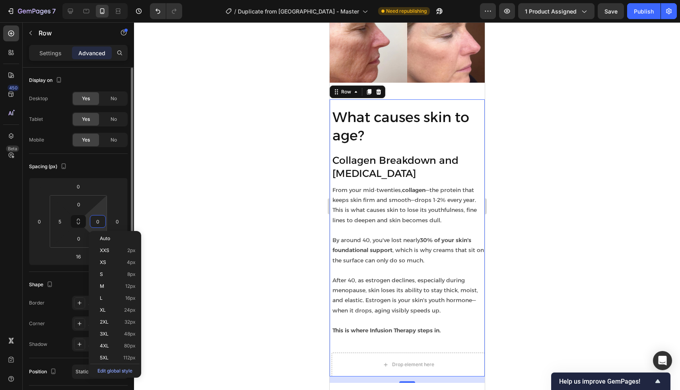
type input "5"
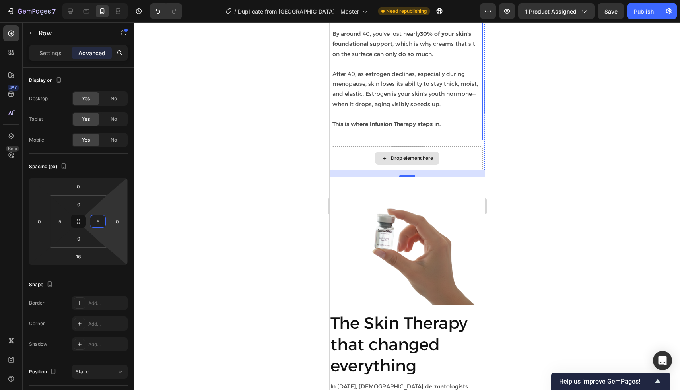
scroll to position [905, 0]
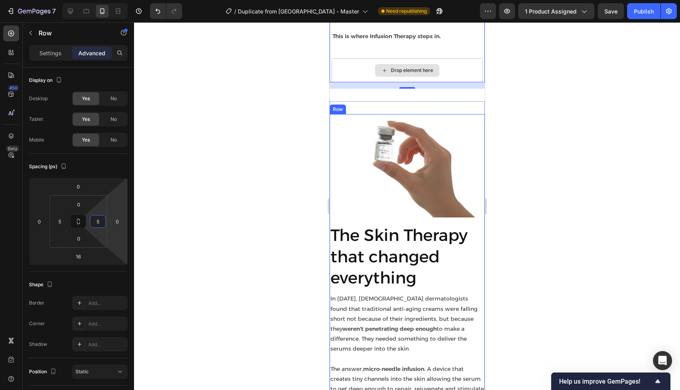
click at [480, 221] on div "Image The Skin Therapy that changed everything Heading In [DATE], [DEMOGRAPHIC_…" at bounding box center [406, 284] width 155 height 341
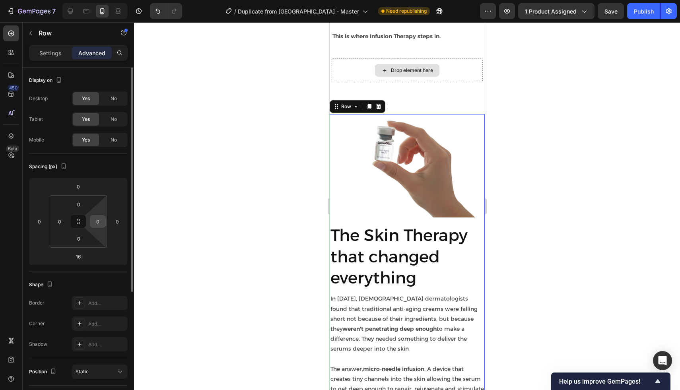
click at [98, 222] on input "0" at bounding box center [98, 222] width 12 height 12
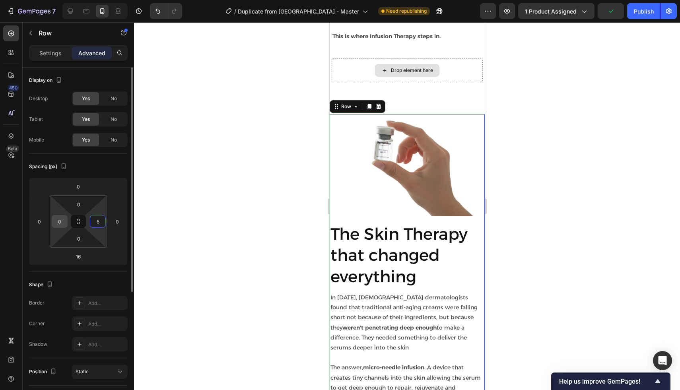
type input "5"
click at [64, 220] on input "0" at bounding box center [60, 222] width 12 height 12
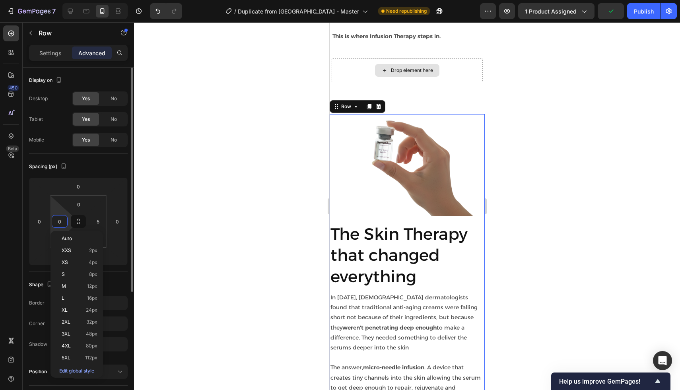
type input "5"
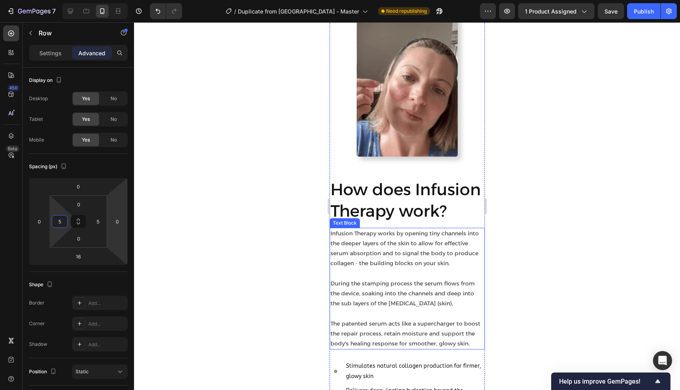
scroll to position [1413, 0]
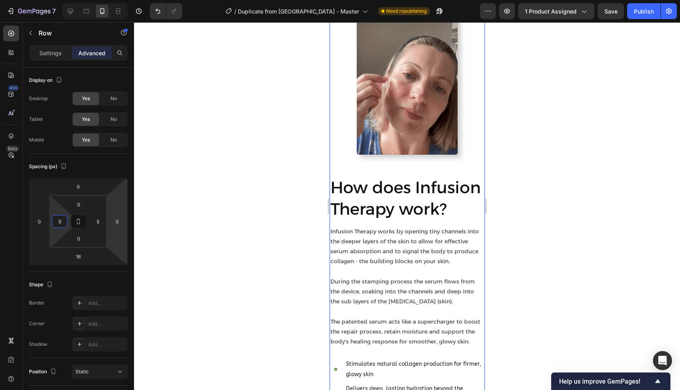
click at [482, 223] on div "Image How does Infusion Therapy work? Heading Infusion Therapy works by opening…" at bounding box center [406, 203] width 155 height 453
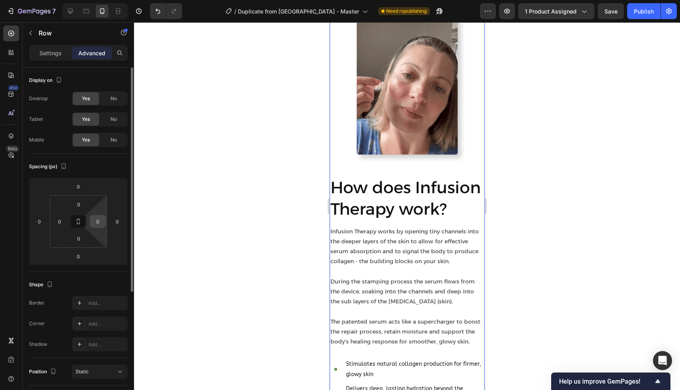
click at [98, 224] on input "0" at bounding box center [98, 222] width 12 height 12
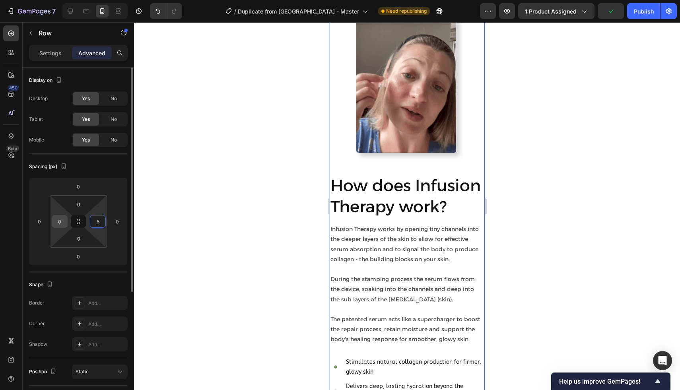
type input "5"
click at [61, 224] on input "0" at bounding box center [60, 222] width 12 height 12
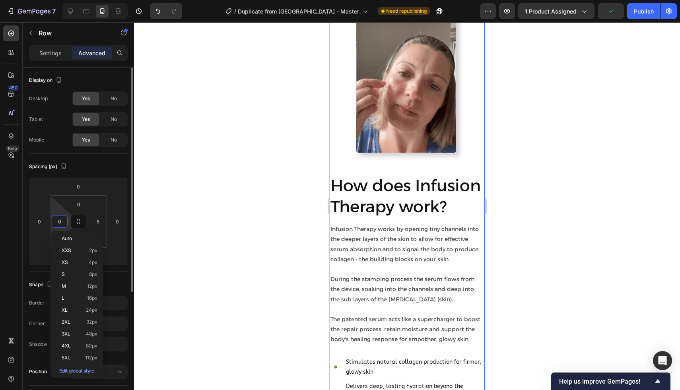
type input "5"
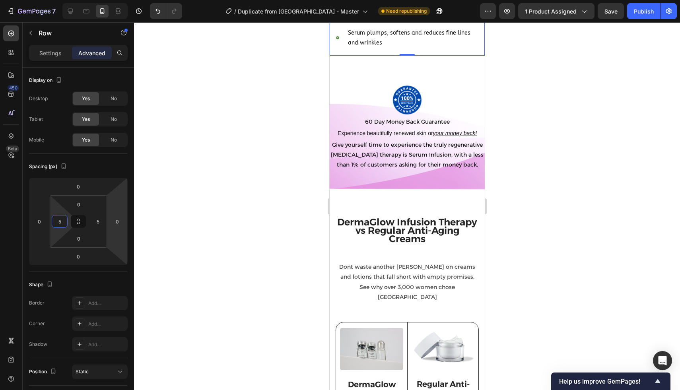
scroll to position [1821, 0]
click at [370, 139] on p "Give yourself time to experience the truly regenerative [MEDICAL_DATA] therapy …" at bounding box center [407, 154] width 154 height 30
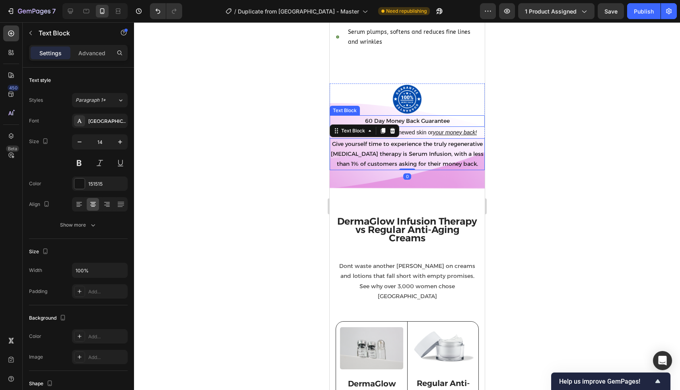
click at [392, 116] on p "60 Day Money Back Guarantee" at bounding box center [407, 121] width 154 height 10
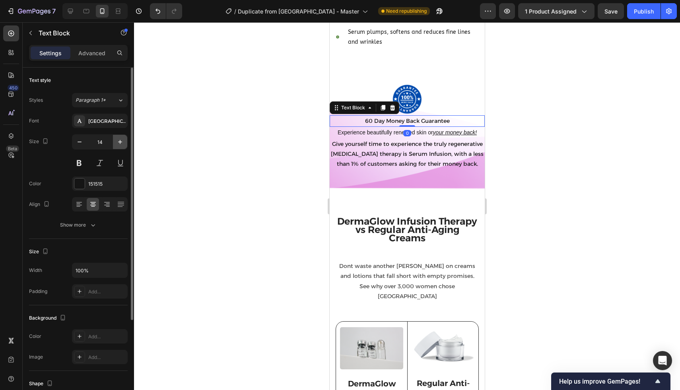
click at [117, 138] on icon "button" at bounding box center [120, 142] width 8 height 8
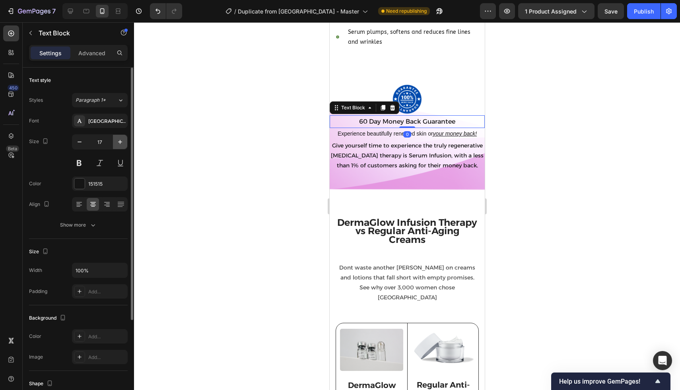
click at [117, 138] on icon "button" at bounding box center [120, 142] width 8 height 8
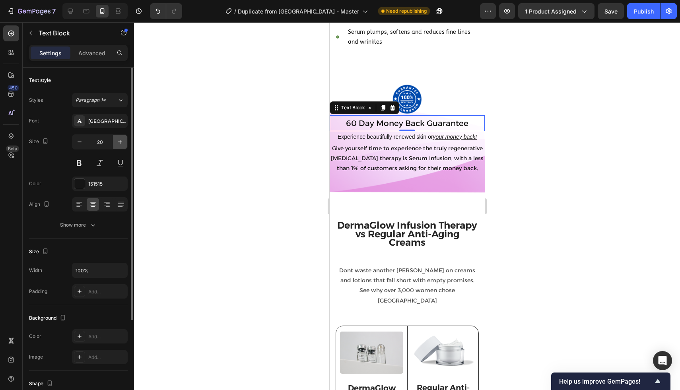
click at [117, 138] on icon "button" at bounding box center [120, 142] width 8 height 8
type input "22"
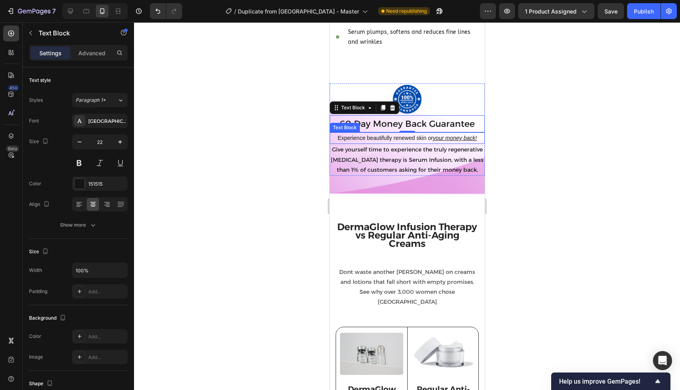
click at [373, 133] on p "Experience beautifully renewed skin or your money back!" at bounding box center [407, 138] width 154 height 10
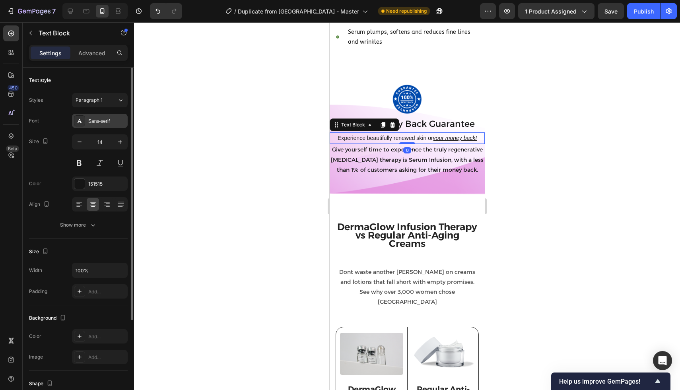
click at [108, 119] on div "Sans-serif" at bounding box center [106, 121] width 37 height 7
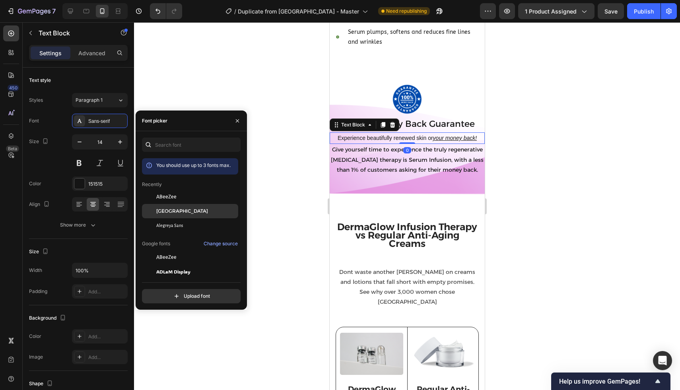
click at [170, 211] on span "[GEOGRAPHIC_DATA]" at bounding box center [182, 211] width 52 height 7
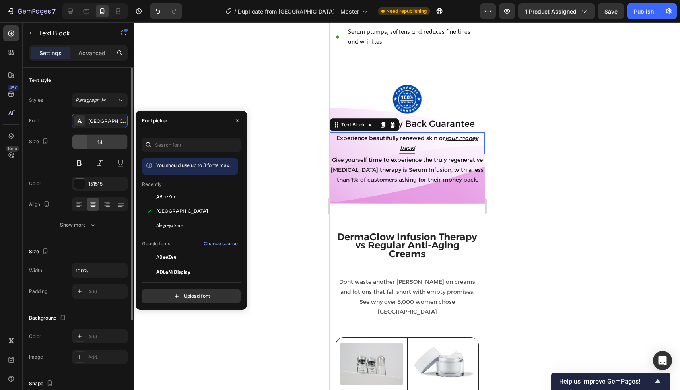
click at [77, 140] on icon "button" at bounding box center [80, 142] width 8 height 8
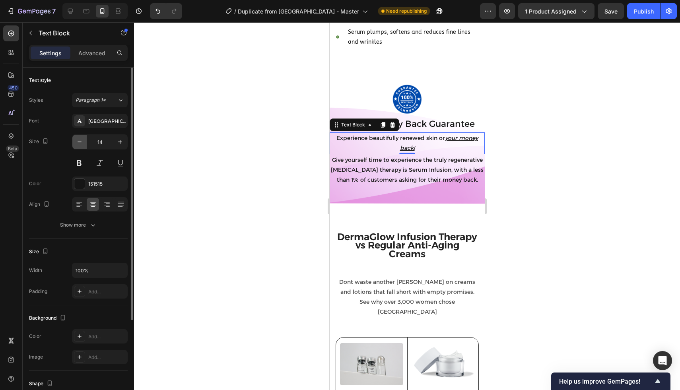
type input "13"
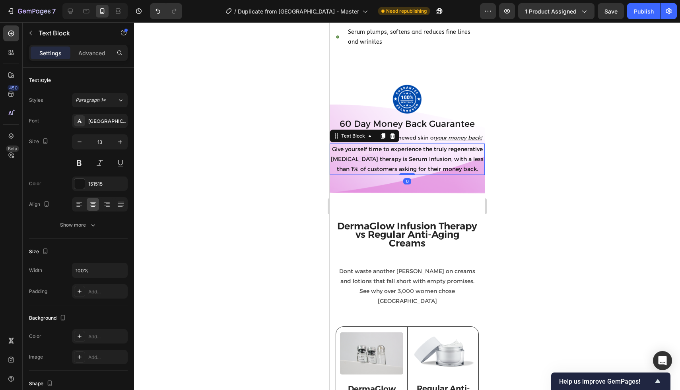
click at [359, 154] on p "Give yourself time to experience the truly regenerative [MEDICAL_DATA] therapy …" at bounding box center [407, 159] width 154 height 30
click at [422, 133] on p "Experience beautifully renewed skin or your money back!" at bounding box center [407, 137] width 154 height 9
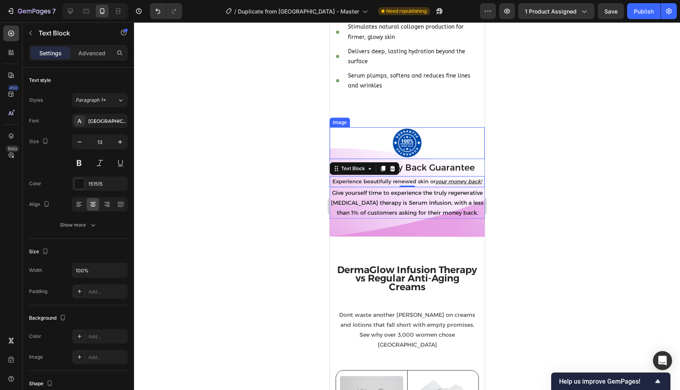
scroll to position [1769, 0]
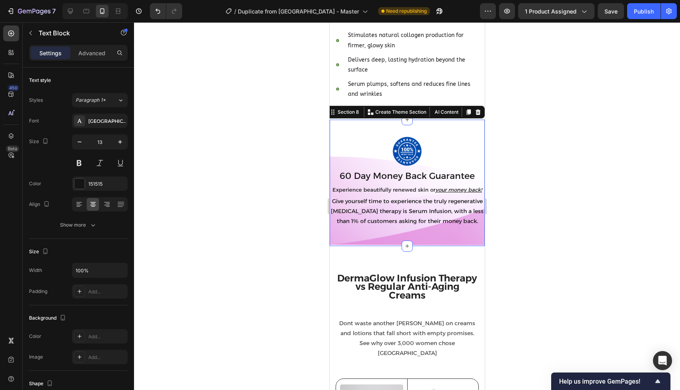
click at [396, 120] on div "Image 60 Day Money Back Guarantee Text Block Experience beautifully renewed ski…" at bounding box center [406, 183] width 155 height 127
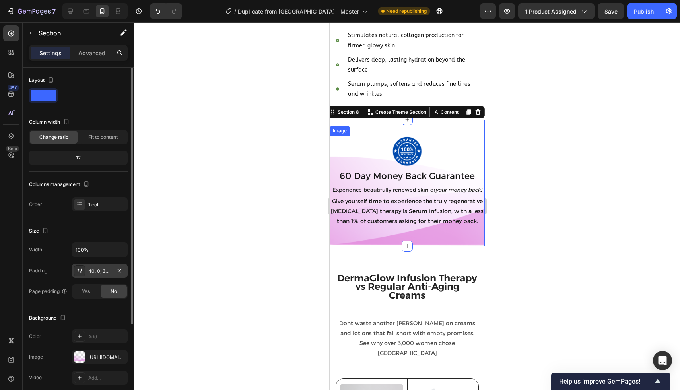
click at [105, 268] on div "40, 0, 32, 0" at bounding box center [99, 271] width 23 height 7
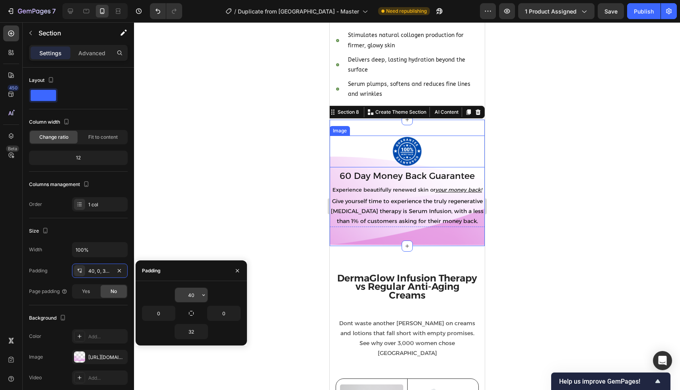
click at [198, 293] on input "40" at bounding box center [191, 295] width 33 height 14
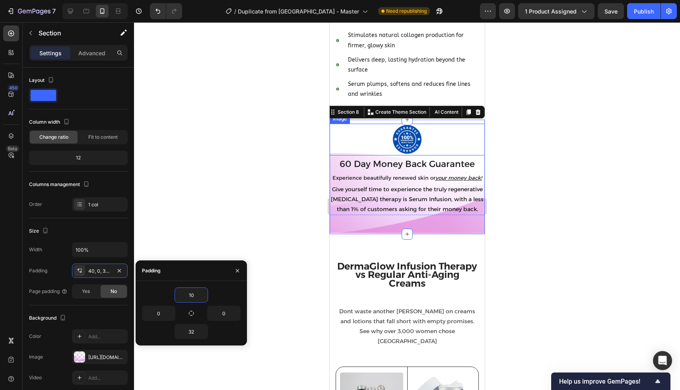
type input "10"
click at [243, 302] on div "10 0 0 32" at bounding box center [191, 314] width 111 height 52
click at [281, 221] on div at bounding box center [407, 206] width 546 height 368
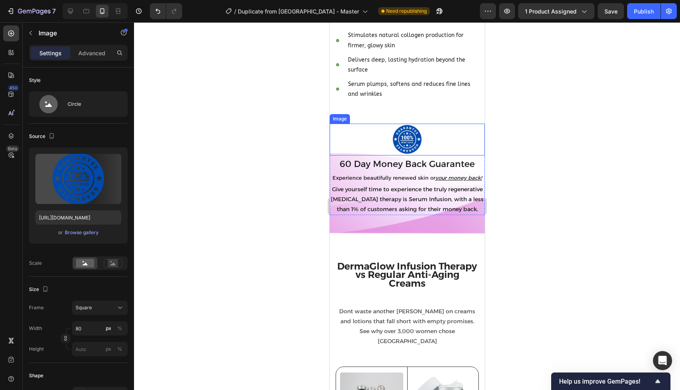
click at [395, 136] on img at bounding box center [407, 140] width 32 height 32
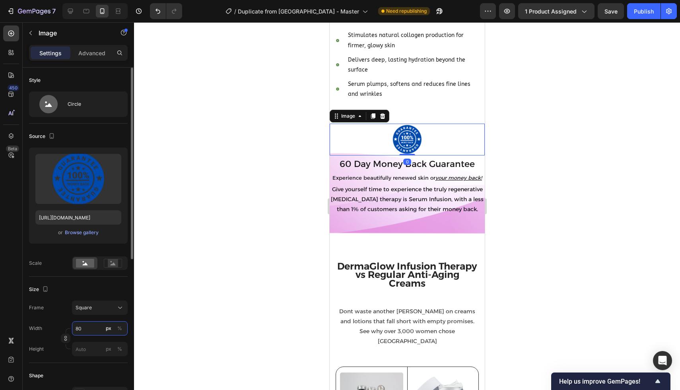
click at [88, 332] on input "80" at bounding box center [100, 329] width 56 height 14
type input "1"
type input "12"
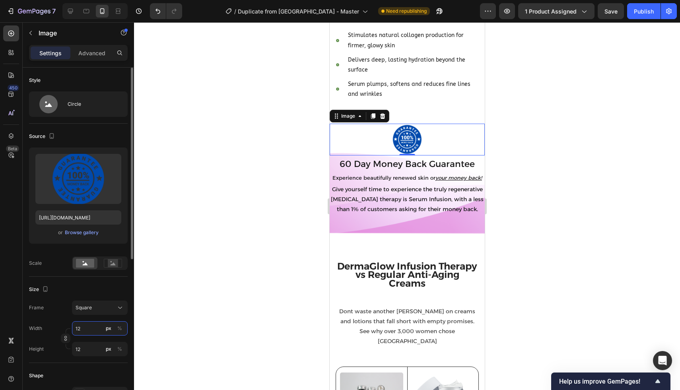
type input "120"
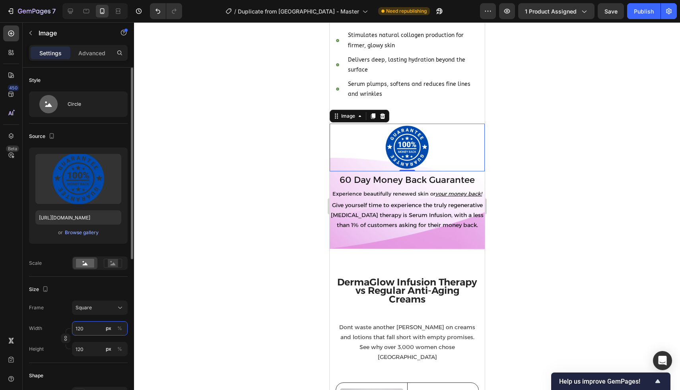
type input "12"
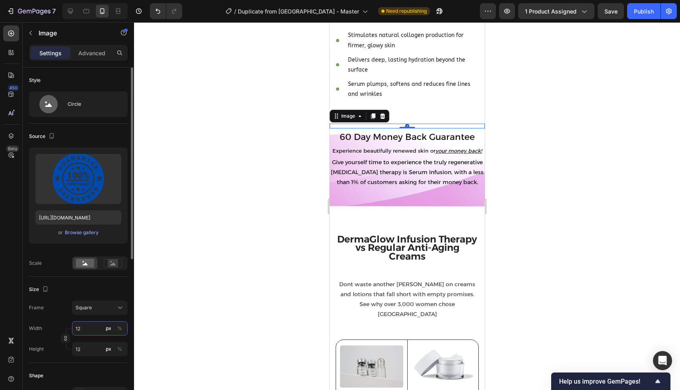
type input "1"
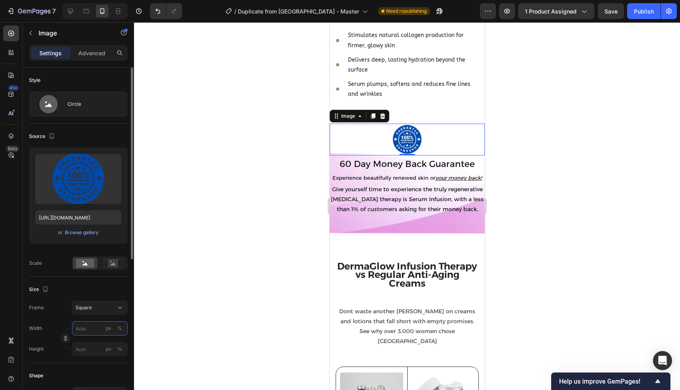
type input "1"
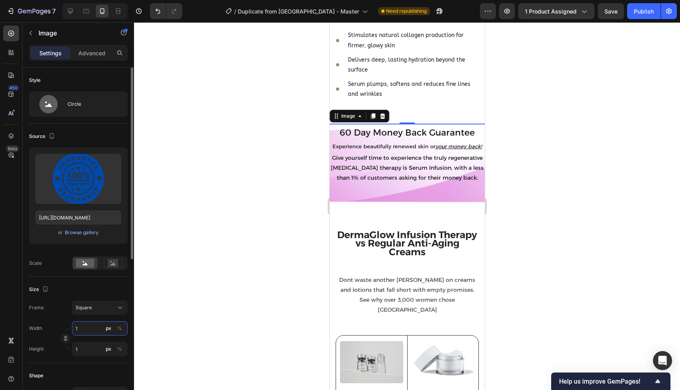
type input "15"
type input "150"
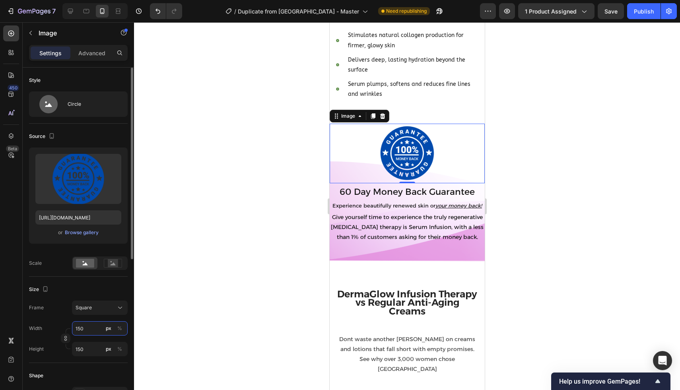
type input "15"
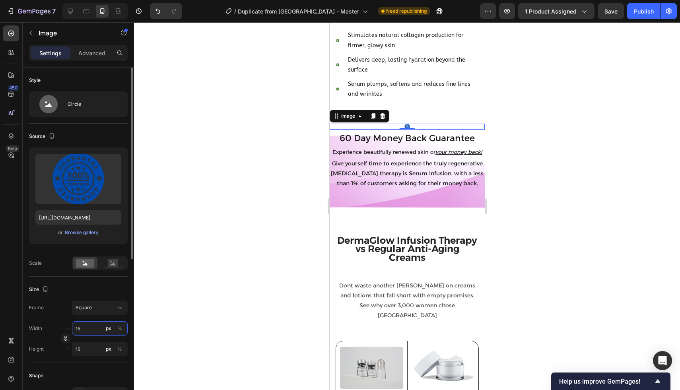
type input "1"
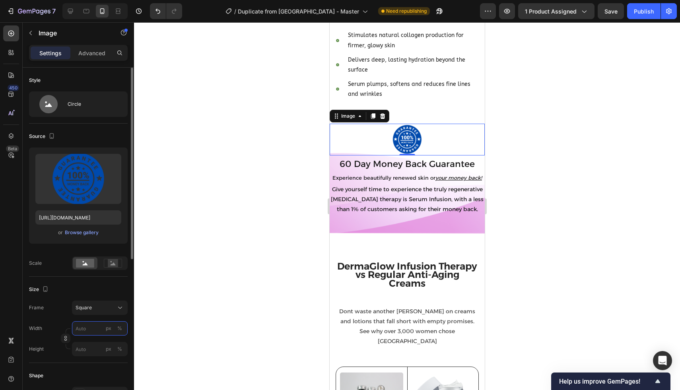
type input "1"
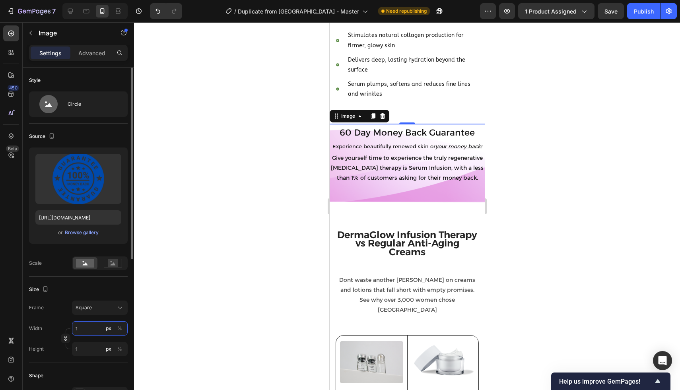
type input "18"
type input "180"
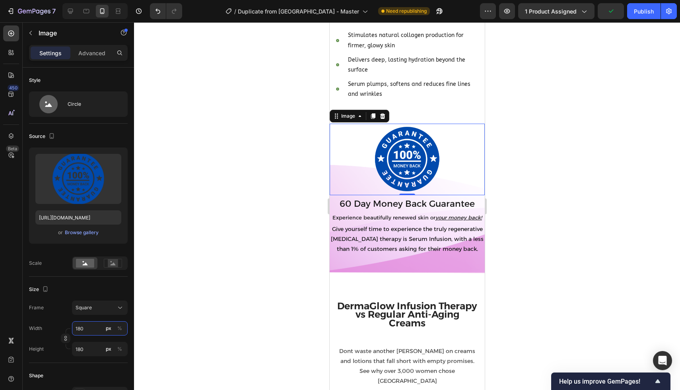
type input "18"
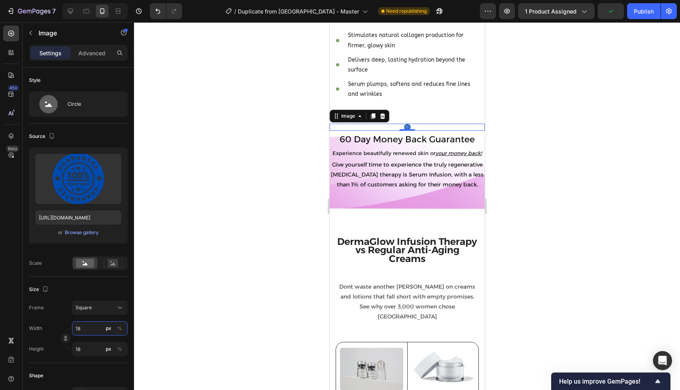
type input "1"
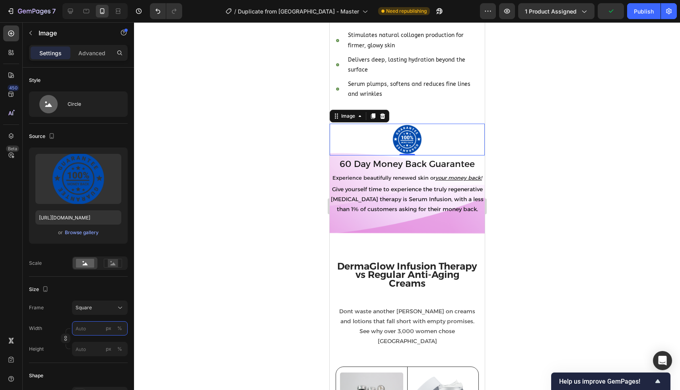
type input "2"
type input "20"
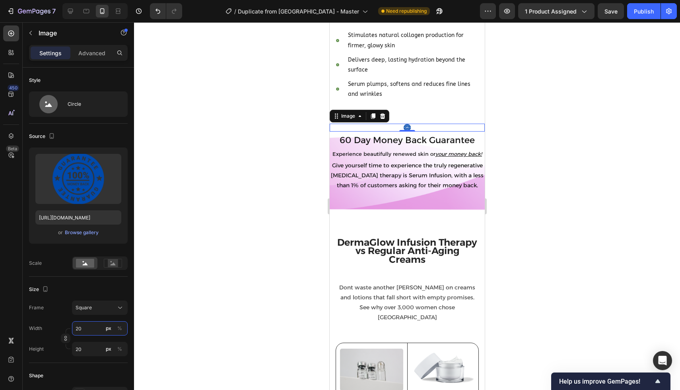
type input "200"
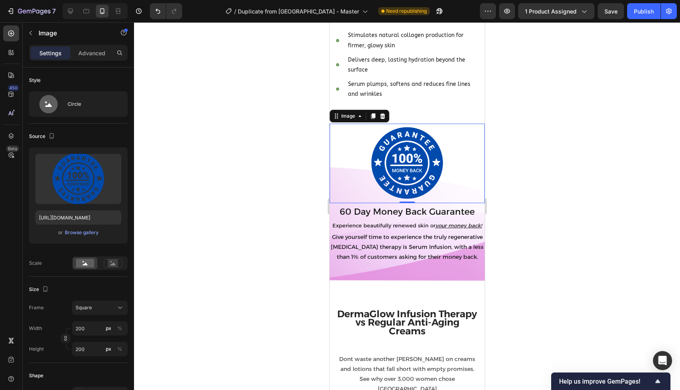
click at [251, 197] on div at bounding box center [407, 206] width 546 height 368
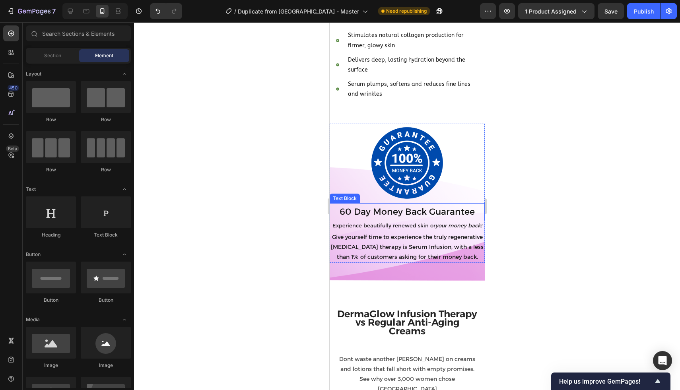
click at [365, 204] on p "60 Day Money Back Guarantee" at bounding box center [407, 212] width 154 height 16
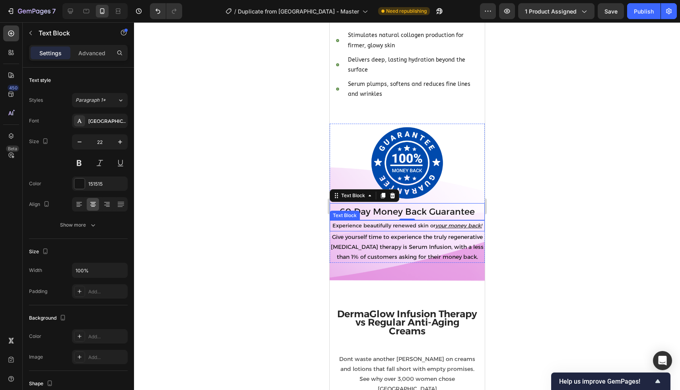
click at [385, 221] on p "Experience beautifully renewed skin or your money back!" at bounding box center [407, 225] width 154 height 9
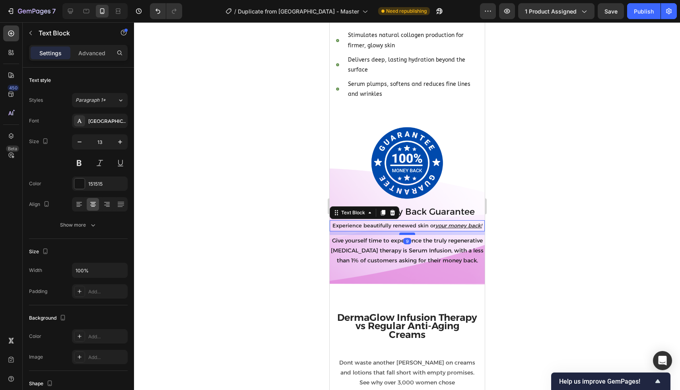
click at [406, 233] on div at bounding box center [407, 234] width 16 height 2
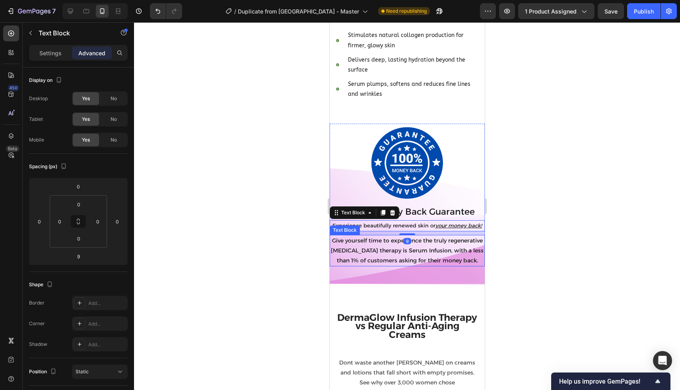
click at [396, 245] on p "Give yourself time to experience the truly regenerative [MEDICAL_DATA] therapy …" at bounding box center [407, 251] width 154 height 30
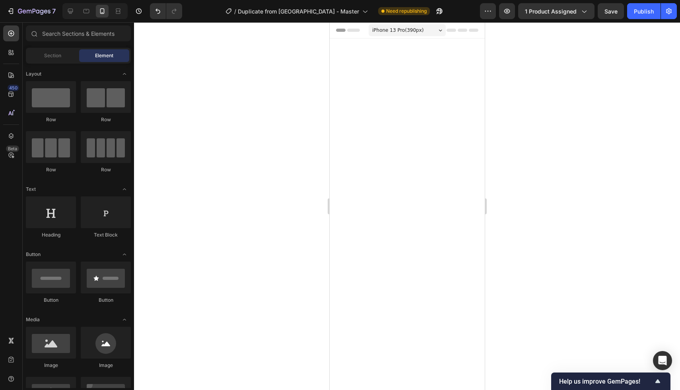
scroll to position [1769, 0]
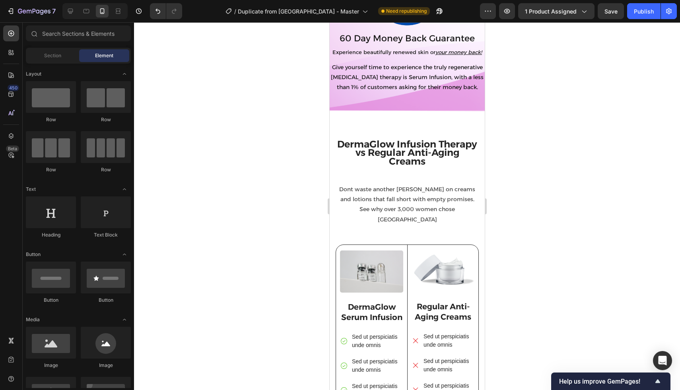
click at [346, 93] on p "Give yourself time to experience the truly regenerative [MEDICAL_DATA] therapy …" at bounding box center [407, 77] width 154 height 30
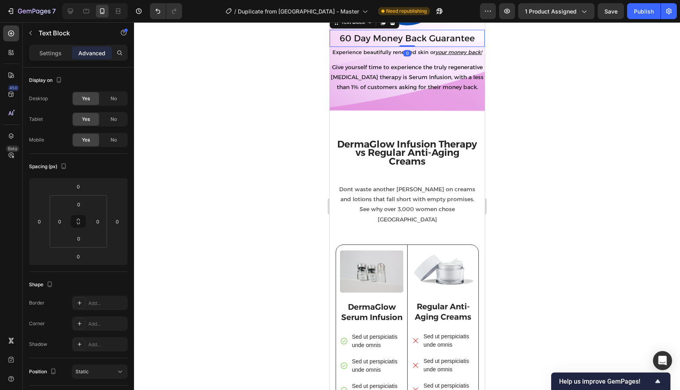
click at [332, 29] on div "Text Block" at bounding box center [364, 22] width 70 height 13
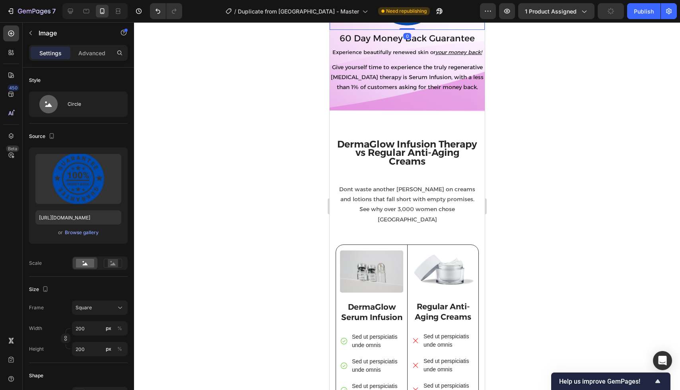
click at [324, 122] on div at bounding box center [407, 206] width 546 height 368
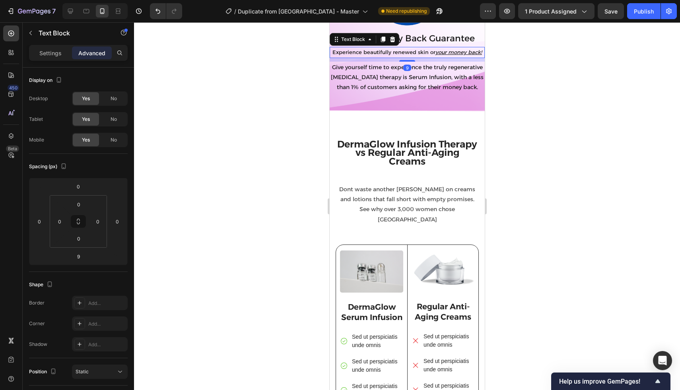
click at [470, 58] on div "Experience beautifully renewed skin or your money back!" at bounding box center [406, 52] width 155 height 11
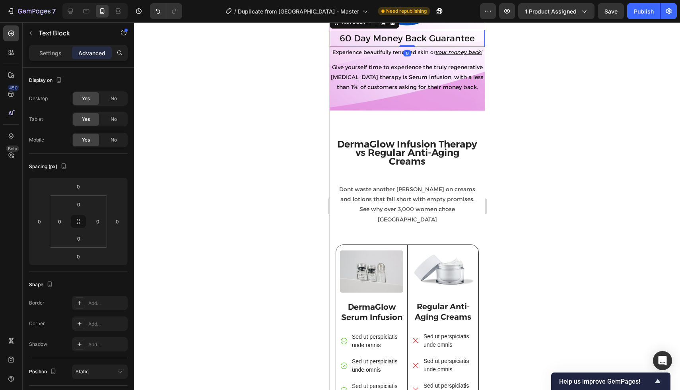
click at [470, 47] on p "60 Day Money Back Guarantee" at bounding box center [407, 39] width 154 height 16
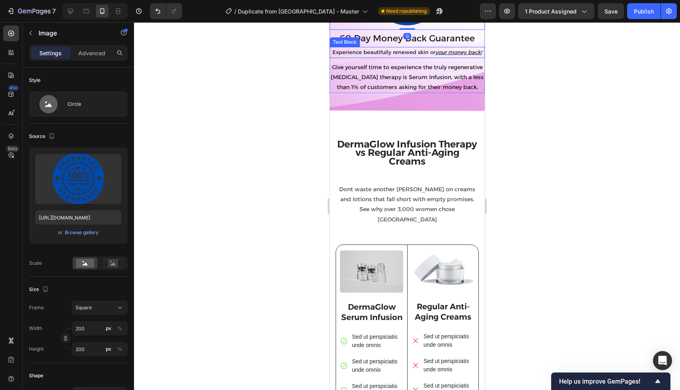
click at [334, 46] on div "Text Block" at bounding box center [344, 42] width 27 height 7
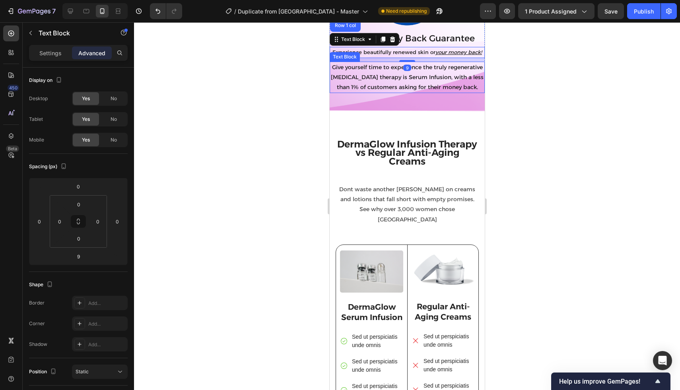
click at [335, 93] on p "Give yourself time to experience the truly regenerative [MEDICAL_DATA] therapy …" at bounding box center [407, 77] width 154 height 30
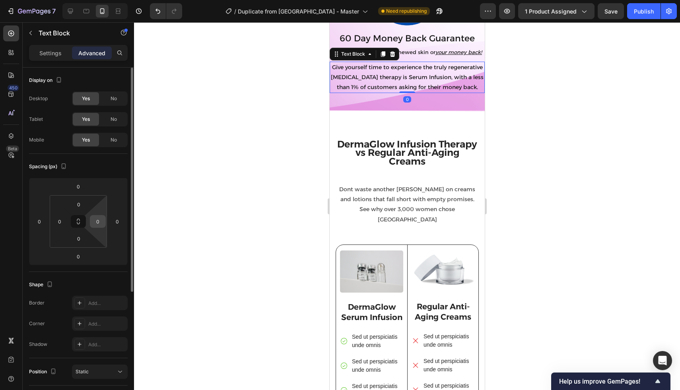
click at [102, 223] on input "0" at bounding box center [98, 222] width 12 height 12
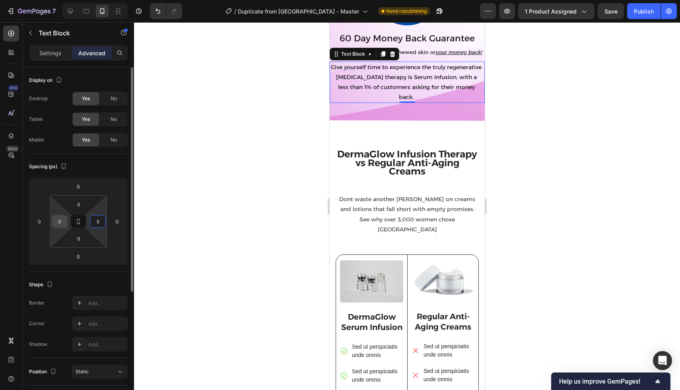
type input "5"
click at [62, 221] on input "0" at bounding box center [60, 222] width 12 height 12
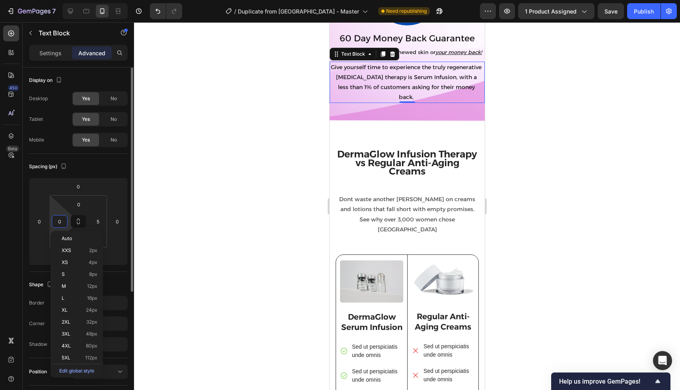
type input "5"
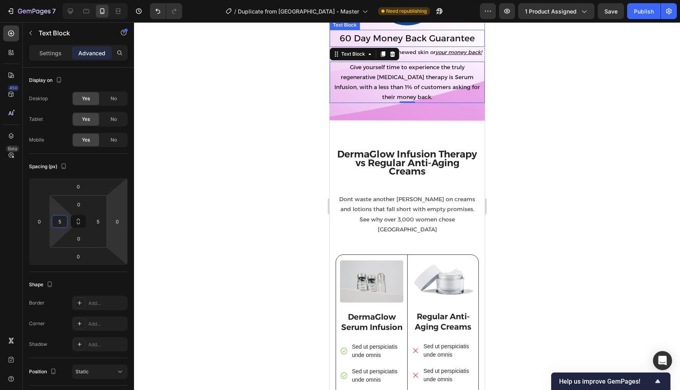
click at [374, 47] on p "60 Day Money Back Guarantee" at bounding box center [407, 39] width 154 height 16
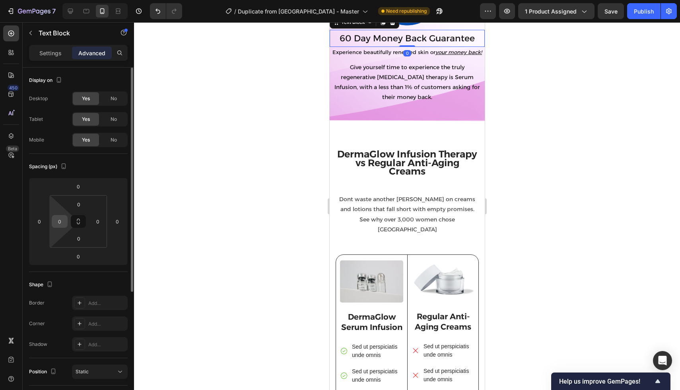
click at [67, 220] on div "0" at bounding box center [60, 221] width 16 height 13
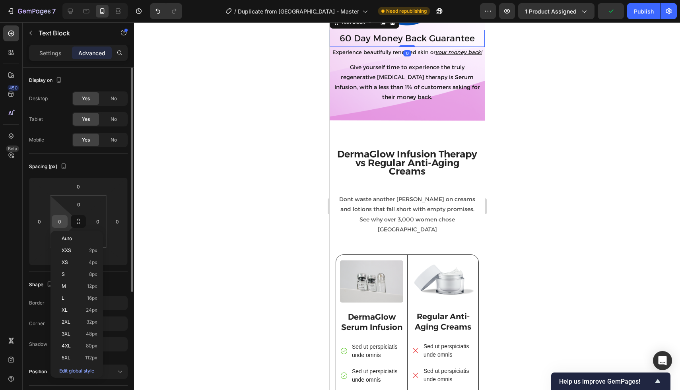
click at [62, 220] on input "0" at bounding box center [60, 222] width 12 height 12
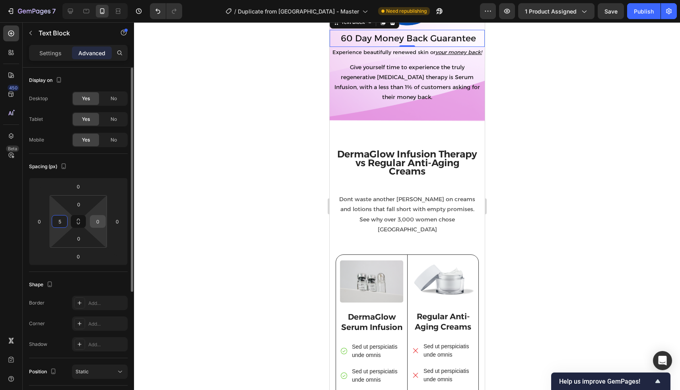
type input "5"
click at [99, 218] on input "0" at bounding box center [98, 222] width 12 height 12
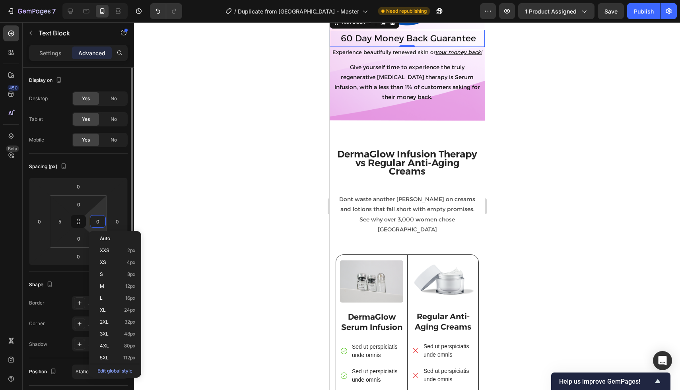
type input "5"
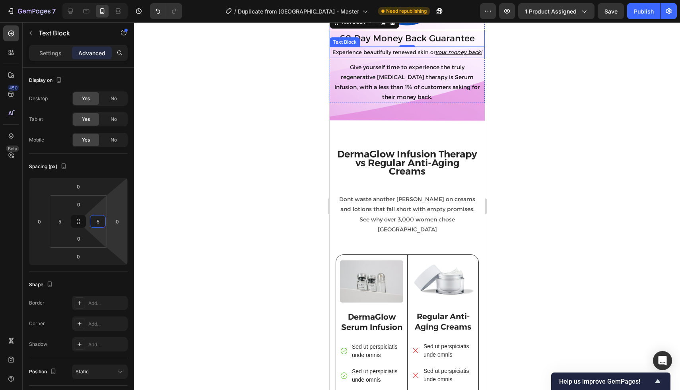
click at [344, 57] on p "Experience beautifully renewed skin or your money back!" at bounding box center [407, 52] width 154 height 9
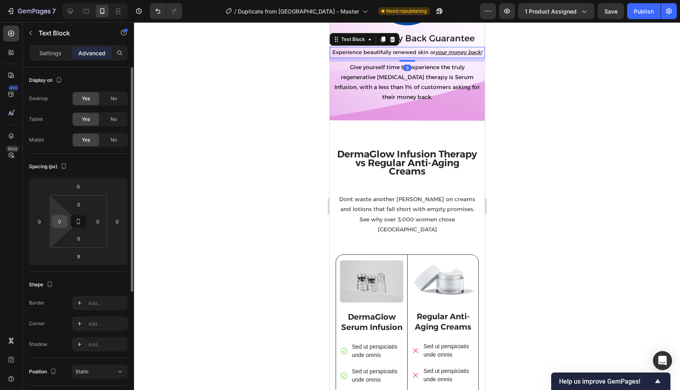
click at [61, 222] on input "0" at bounding box center [60, 222] width 12 height 12
type input "5"
click at [97, 220] on input "0" at bounding box center [98, 222] width 12 height 12
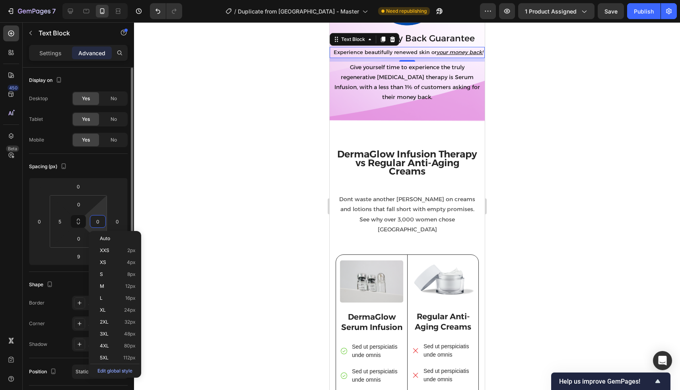
type input "5"
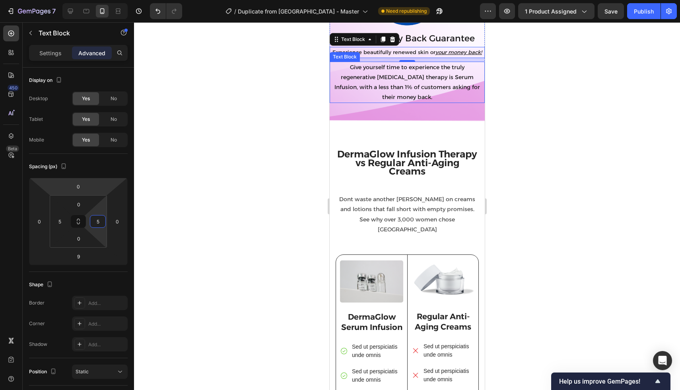
click at [377, 103] on p "Give yourself time to experience the truly regenerative [MEDICAL_DATA] therapy …" at bounding box center [407, 82] width 150 height 40
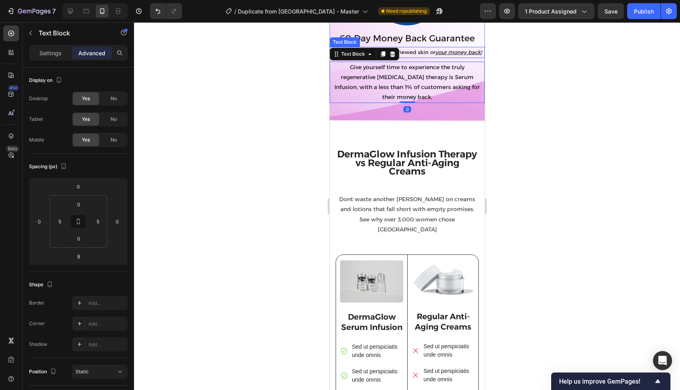
click at [416, 57] on p "Experience beautifully renewed skin or your money back!" at bounding box center [407, 52] width 150 height 9
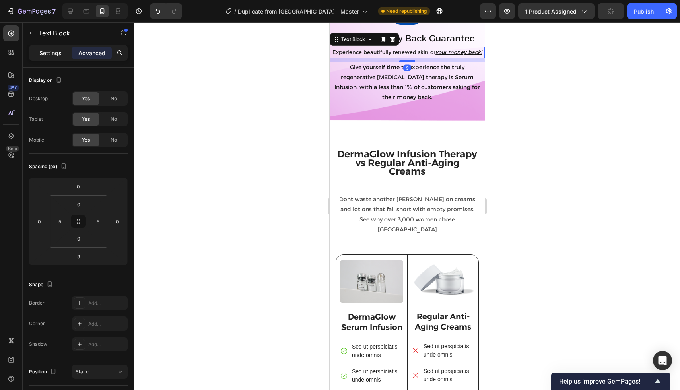
click at [50, 57] on p "Settings" at bounding box center [50, 53] width 22 height 8
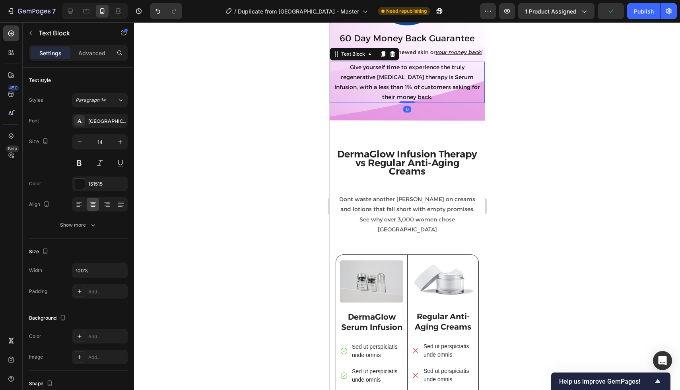
click at [429, 103] on p "Give yourself time to experience the truly regenerative [MEDICAL_DATA] therapy …" at bounding box center [407, 82] width 150 height 40
click at [426, 57] on p "Experience beautifully renewed skin or your money back!" at bounding box center [407, 52] width 150 height 9
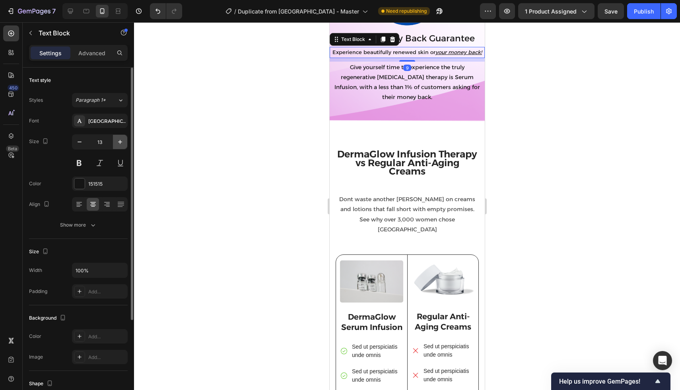
click at [121, 146] on button "button" at bounding box center [120, 142] width 14 height 14
type input "14"
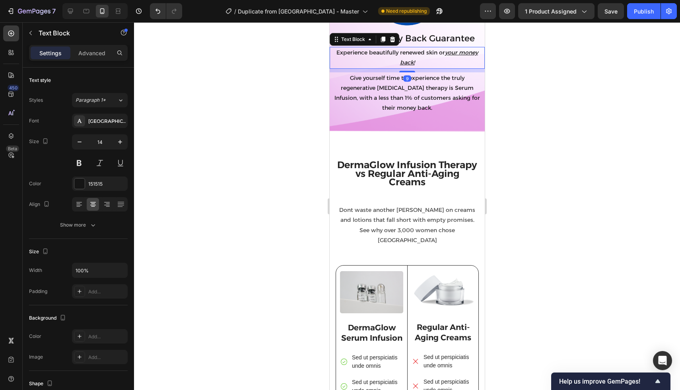
click at [210, 173] on div at bounding box center [407, 206] width 546 height 368
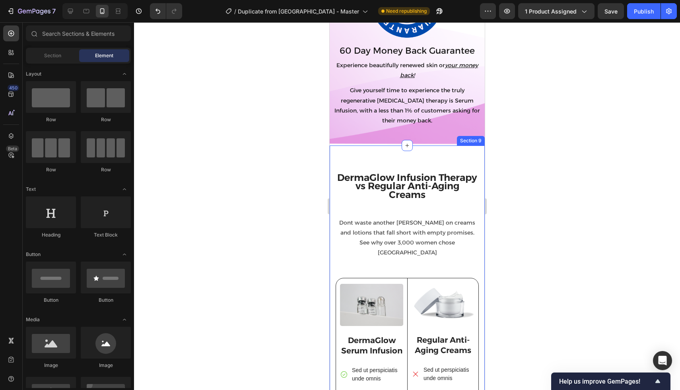
scroll to position [1939, 0]
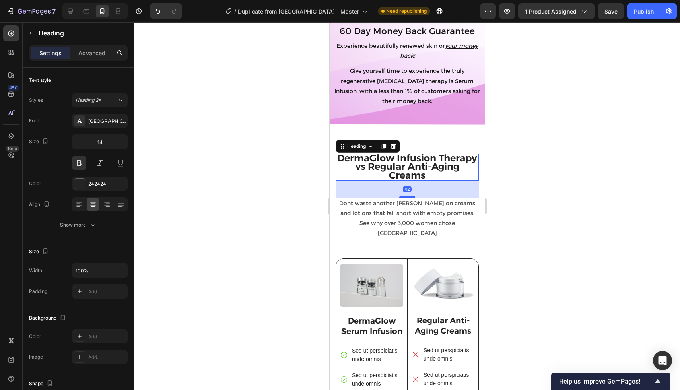
click at [406, 157] on span "DermaGlow Infusion Therapy vs Regular Anti-Aging Creams" at bounding box center [407, 166] width 140 height 28
click at [79, 143] on icon "button" at bounding box center [80, 142] width 8 height 8
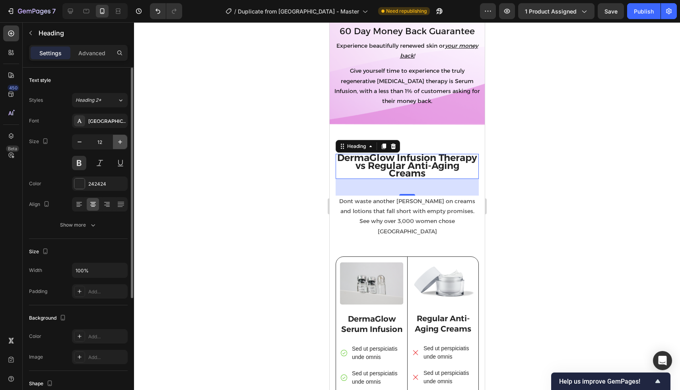
click at [119, 141] on icon "button" at bounding box center [120, 142] width 8 height 8
type input "14"
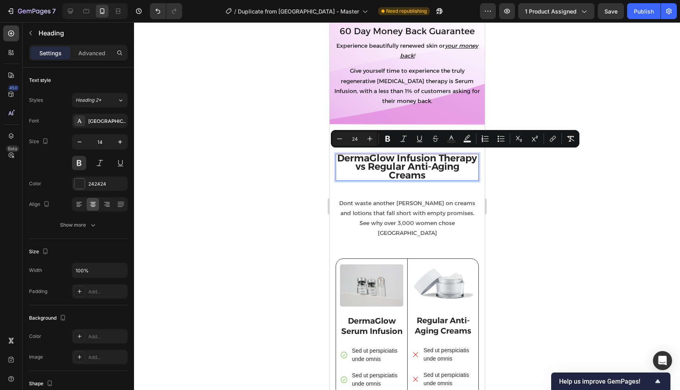
click at [378, 162] on span "DermaGlow Infusion Therapy vs Regular Anti-Aging Creams" at bounding box center [407, 166] width 140 height 28
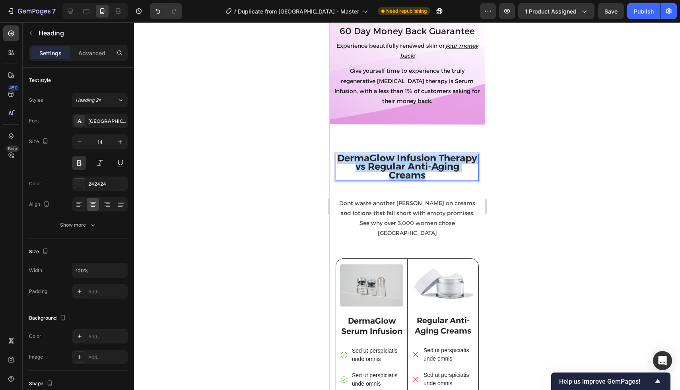
click at [378, 162] on span "DermaGlow Infusion Therapy vs Regular Anti-Aging Creams" at bounding box center [407, 166] width 140 height 28
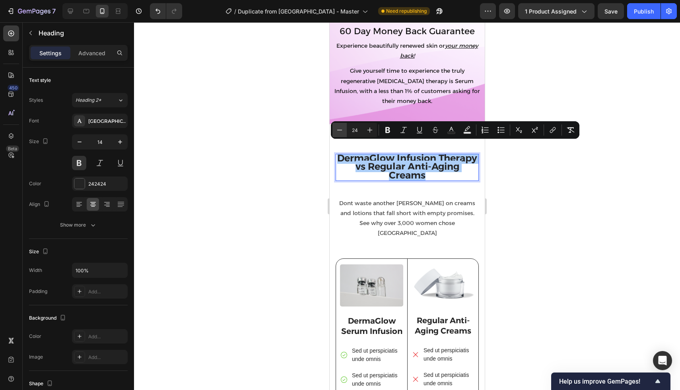
click at [336, 134] on icon "Editor contextual toolbar" at bounding box center [340, 130] width 8 height 8
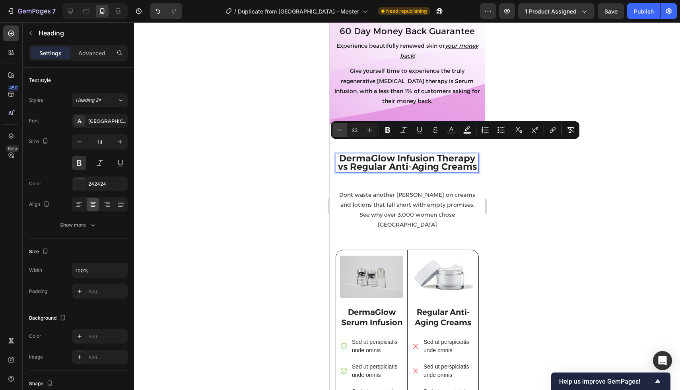
click at [336, 134] on icon "Editor contextual toolbar" at bounding box center [340, 130] width 8 height 8
type input "21"
click at [302, 153] on div at bounding box center [407, 206] width 546 height 368
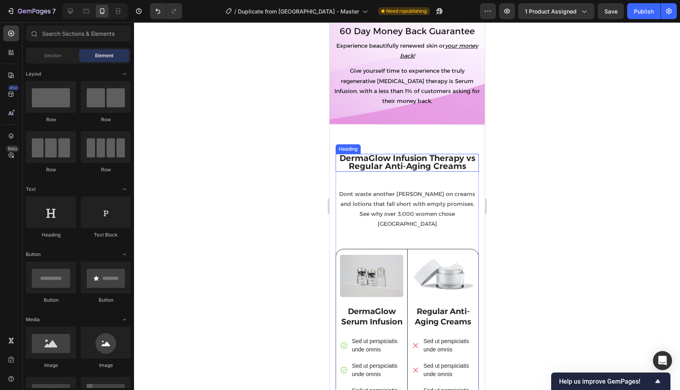
click at [384, 153] on span "DermaGlow Infusion Therapy vs Regular Anti-Aging Creams" at bounding box center [407, 162] width 136 height 18
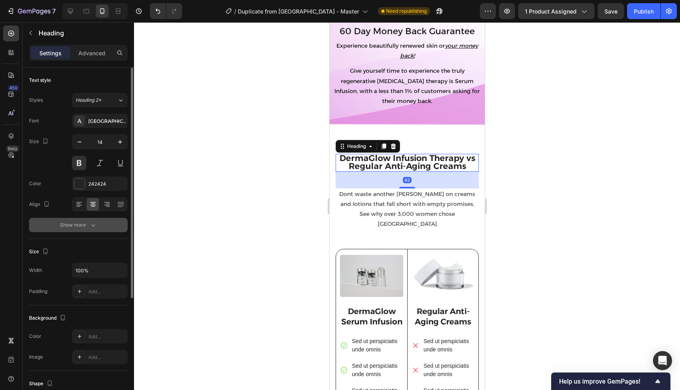
click at [80, 222] on div "Show more" at bounding box center [78, 225] width 37 height 8
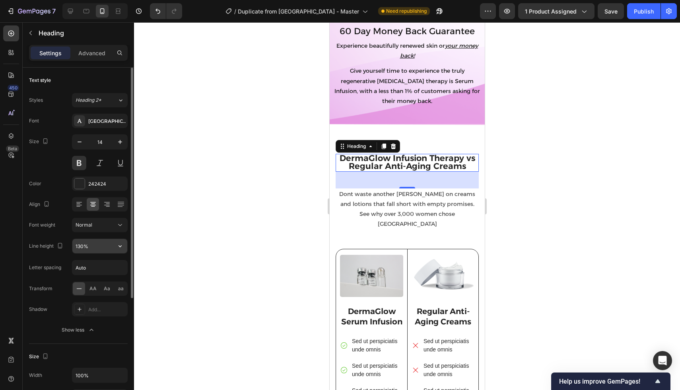
click at [109, 249] on input "130%" at bounding box center [99, 246] width 55 height 14
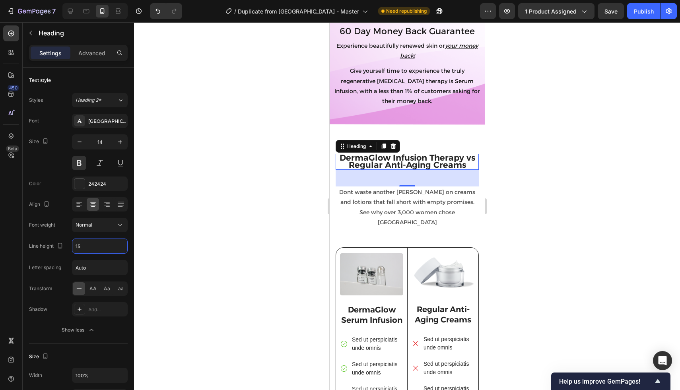
type input "1"
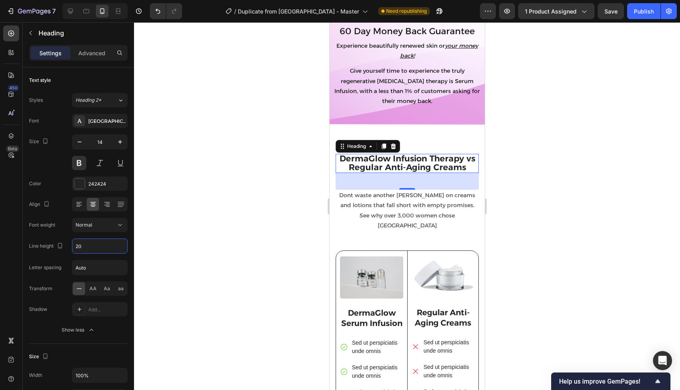
type input "2"
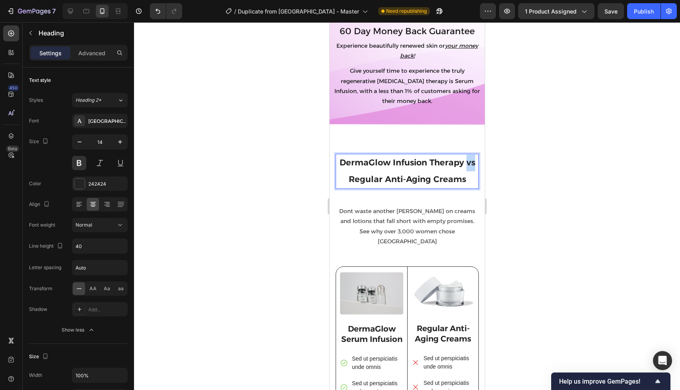
click at [467, 158] on span "DermaGlow Infusion Therapy vs Regular Anti-Aging Creams" at bounding box center [407, 171] width 136 height 27
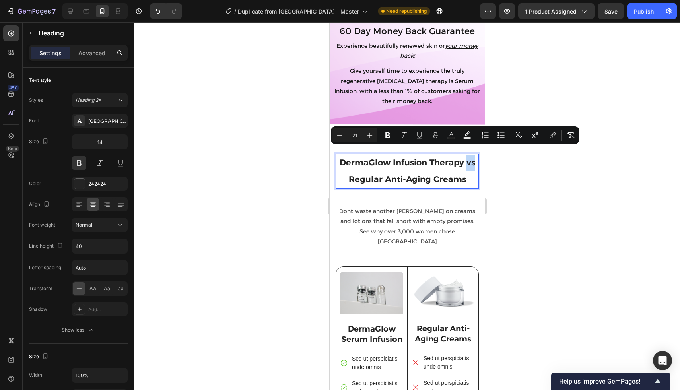
click at [467, 158] on span "DermaGlow Infusion Therapy vs Regular Anti-Aging Creams" at bounding box center [407, 171] width 136 height 27
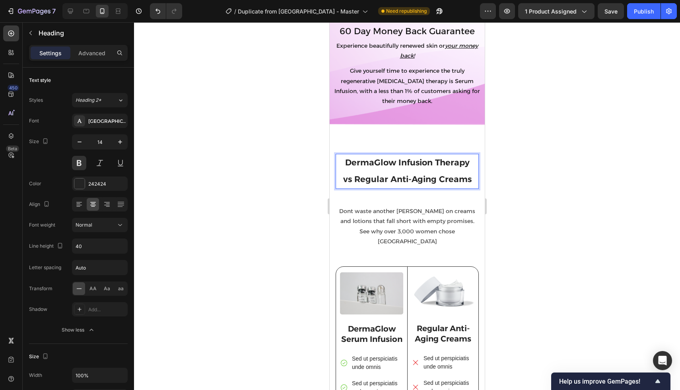
click at [355, 174] on span "vs Regular Anti-Aging Creams" at bounding box center [407, 179] width 129 height 10
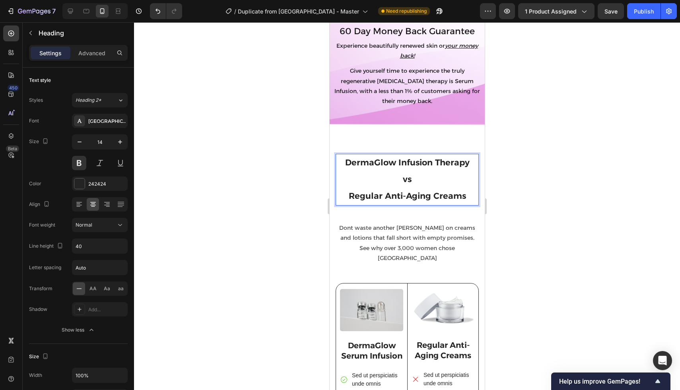
click at [384, 165] on p "DermaGlow Infusion Therapy vs Regular Anti-Aging Creams" at bounding box center [407, 180] width 142 height 50
click at [349, 164] on p "DermaGlow Infusion Therapy vs Regular Anti-Aging Creams" at bounding box center [407, 180] width 142 height 50
click at [100, 249] on input "40" at bounding box center [99, 246] width 55 height 14
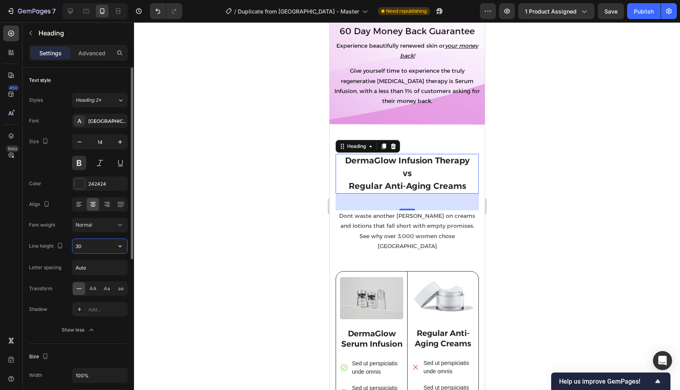
type input "3"
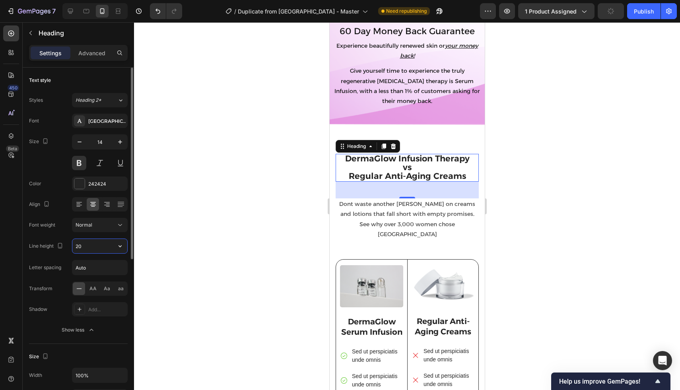
type input "2"
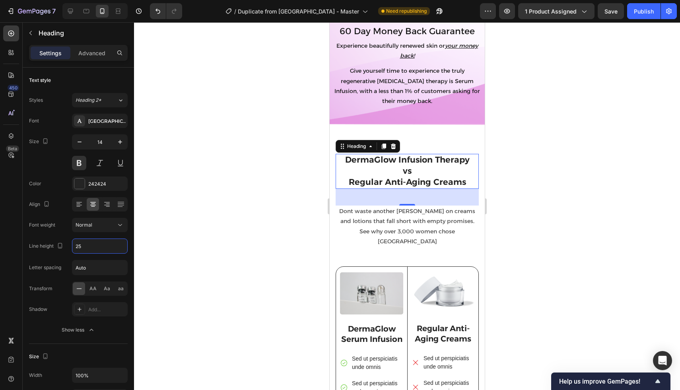
type input "25"
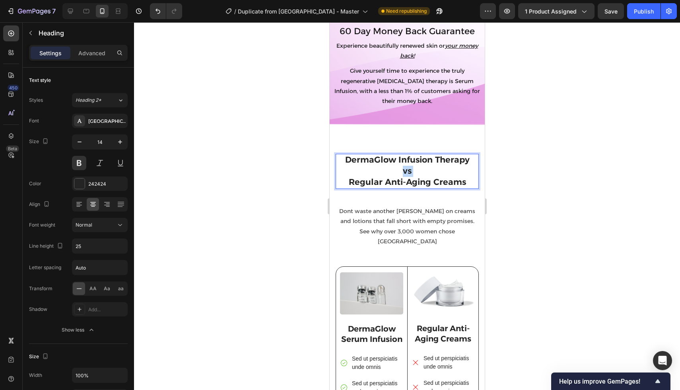
click at [415, 161] on p "DermaGlow Infusion Therapy vs Regular Anti-Aging Creams" at bounding box center [407, 171] width 142 height 33
click at [307, 175] on div at bounding box center [407, 206] width 546 height 368
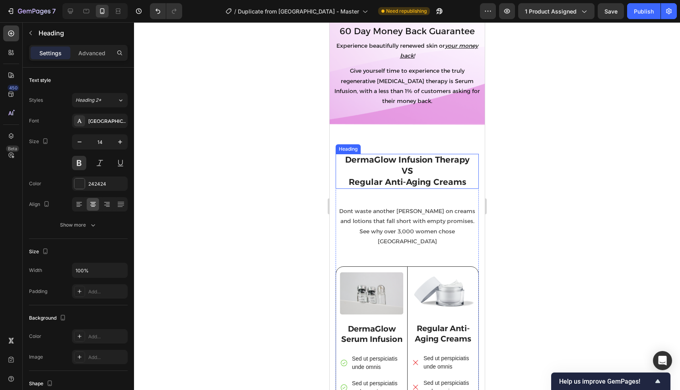
click at [412, 166] on span "VS" at bounding box center [407, 171] width 11 height 10
click at [285, 176] on div at bounding box center [407, 206] width 546 height 368
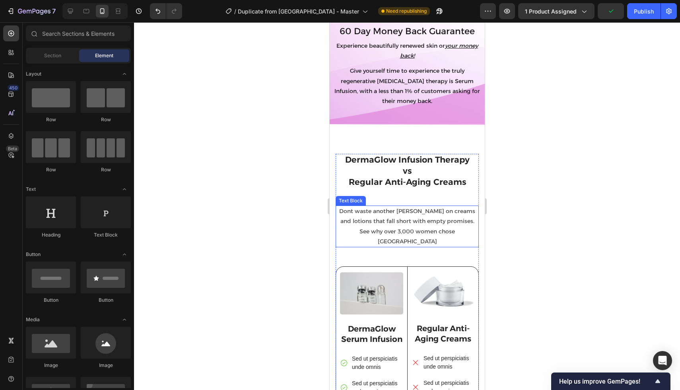
click at [389, 207] on p "Dont waste another [PERSON_NAME] on creams and lotions that fall short with emp…" at bounding box center [407, 227] width 142 height 40
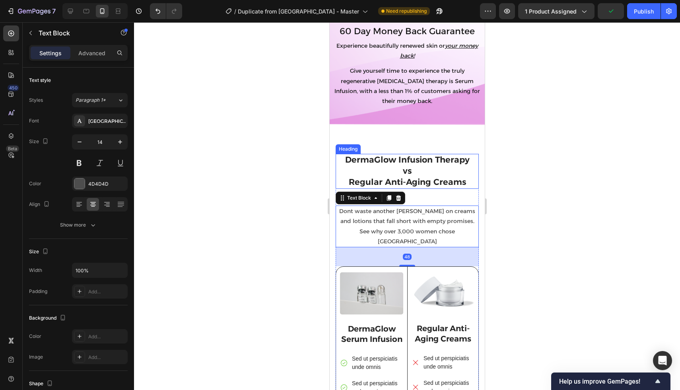
click at [411, 177] on span "Regular Anti-Aging Creams" at bounding box center [407, 182] width 117 height 10
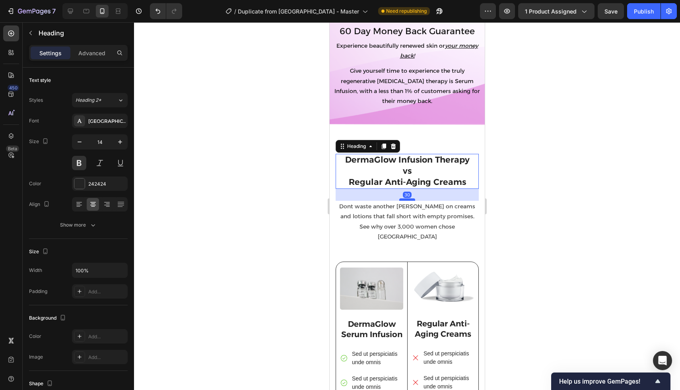
drag, startPoint x: 411, startPoint y: 194, endPoint x: 411, endPoint y: 189, distance: 4.8
click at [411, 199] on div at bounding box center [407, 200] width 16 height 2
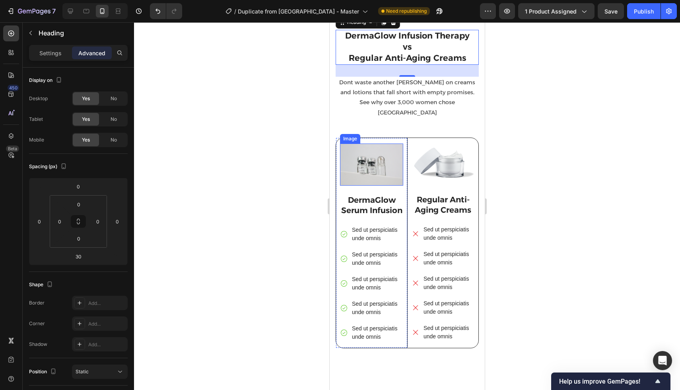
scroll to position [2054, 0]
click at [271, 205] on div at bounding box center [407, 206] width 546 height 368
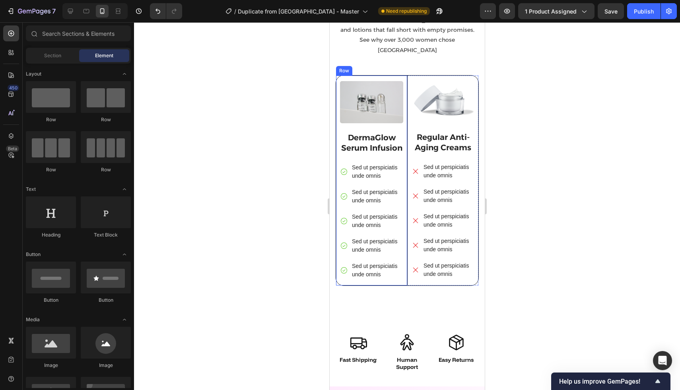
scroll to position [2113, 0]
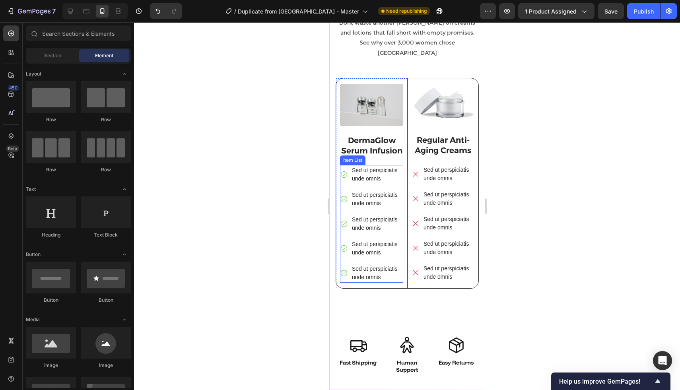
click at [378, 173] on p "Sed ut perspiciatis unde omnis" at bounding box center [377, 174] width 50 height 17
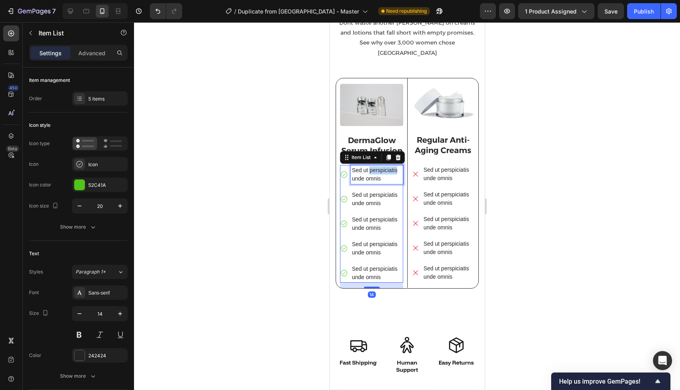
click at [378, 173] on p "Sed ut perspiciatis unde omnis" at bounding box center [377, 174] width 50 height 17
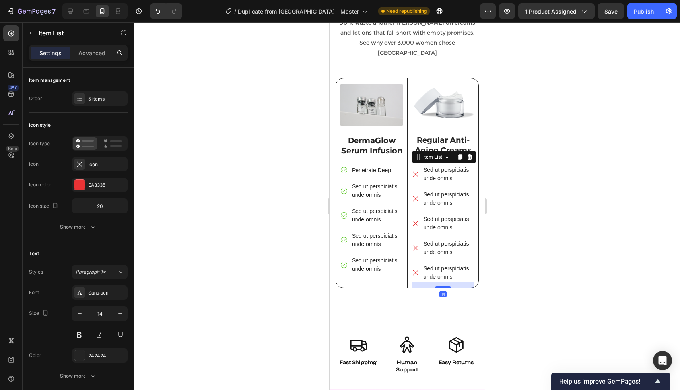
click at [448, 166] on p "Sed ut perspiciatis unde omnis" at bounding box center [448, 174] width 50 height 17
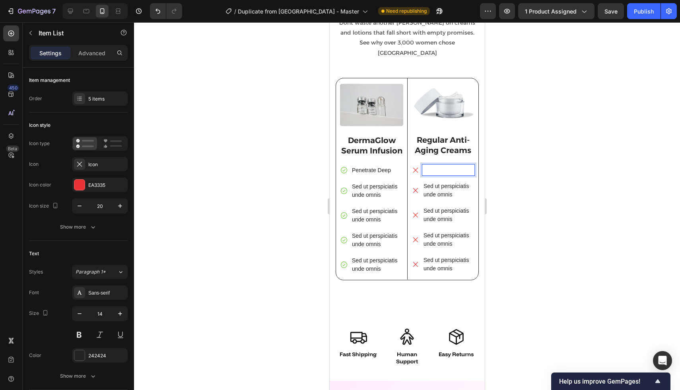
scroll to position [2110, 0]
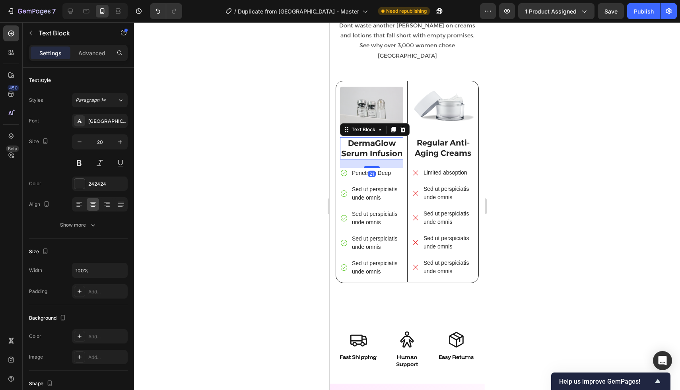
drag, startPoint x: 368, startPoint y: 142, endPoint x: 579, endPoint y: 155, distance: 211.7
click at [368, 142] on p "DermaGlow Serum Infusion" at bounding box center [372, 148] width 62 height 21
click at [78, 142] on icon "button" at bounding box center [80, 142] width 4 height 1
type input "19"
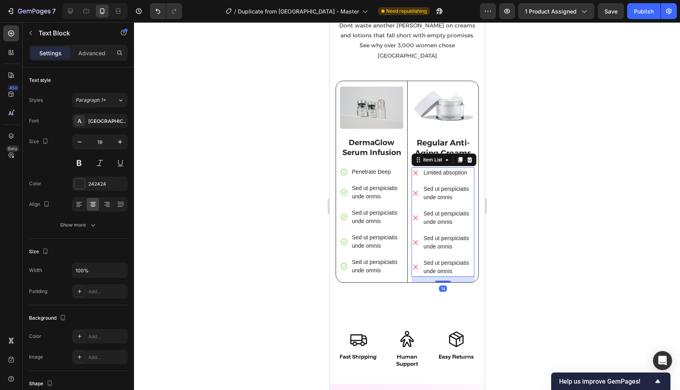
click at [447, 169] on p "Limited absoption" at bounding box center [448, 173] width 50 height 8
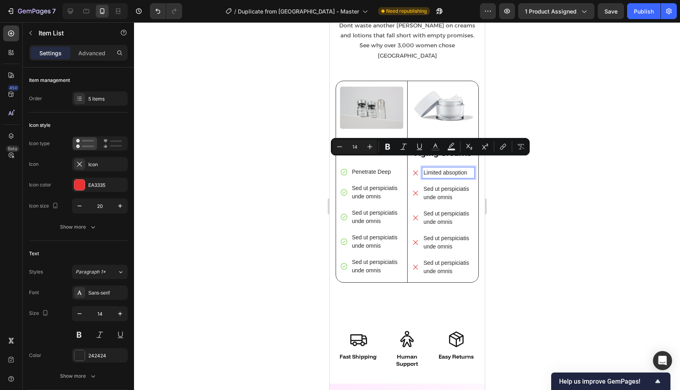
click at [446, 169] on p "Limited absoption" at bounding box center [448, 173] width 50 height 8
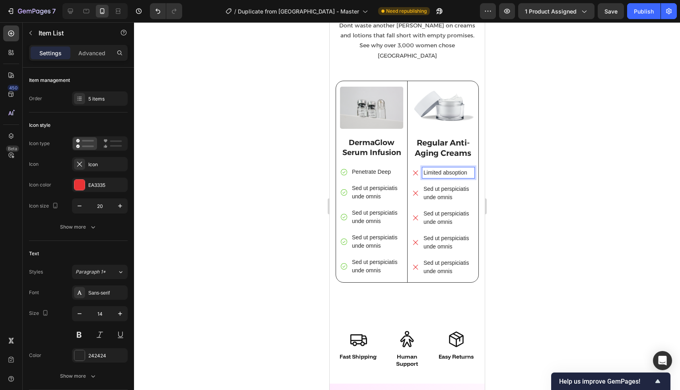
click at [453, 169] on p "Limited absoption" at bounding box center [448, 173] width 50 height 8
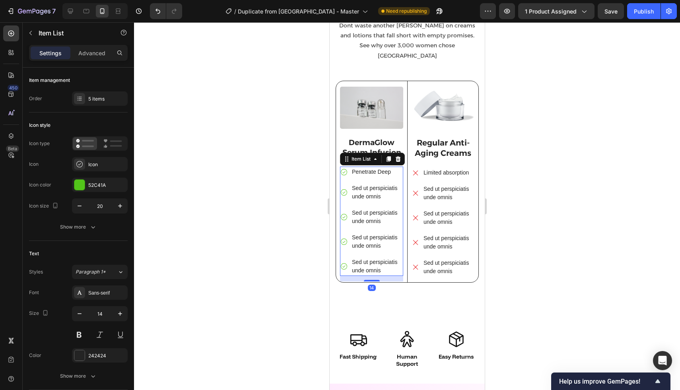
click at [366, 184] on p "Sed ut perspiciatis unde omnis" at bounding box center [377, 192] width 50 height 17
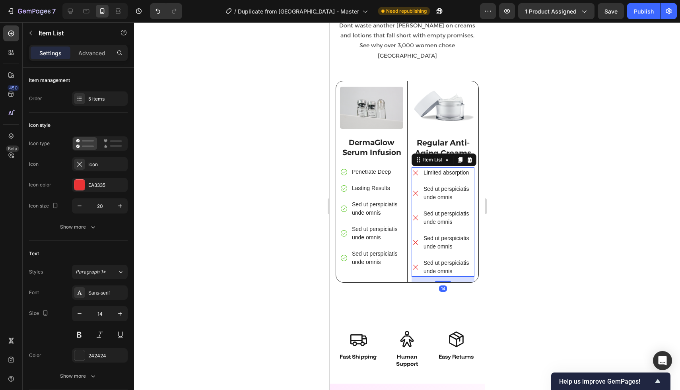
click at [436, 187] on p "Sed ut perspiciatis unde omnis" at bounding box center [448, 193] width 50 height 17
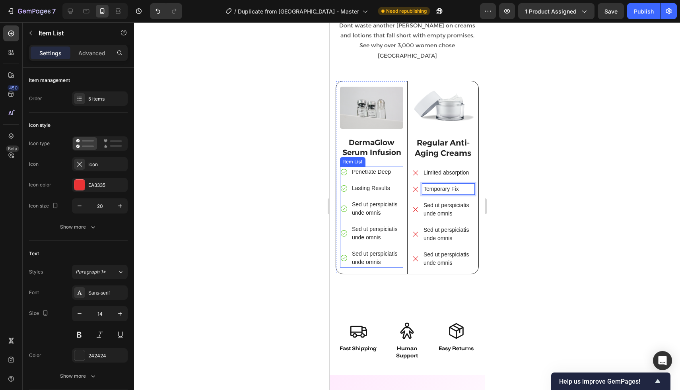
click at [374, 168] on p "Penetrate Deep" at bounding box center [377, 172] width 50 height 8
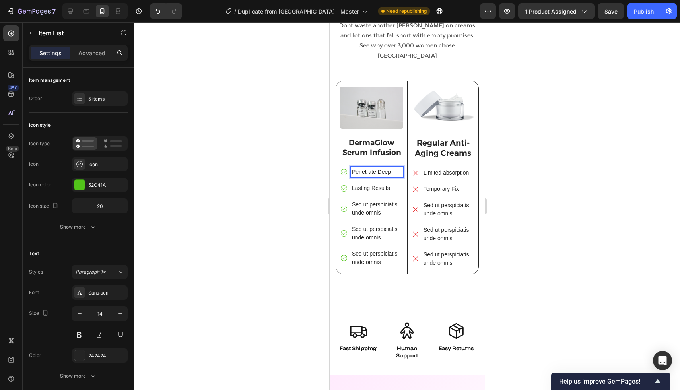
click at [374, 168] on p "Penetrate Deep" at bounding box center [377, 172] width 50 height 8
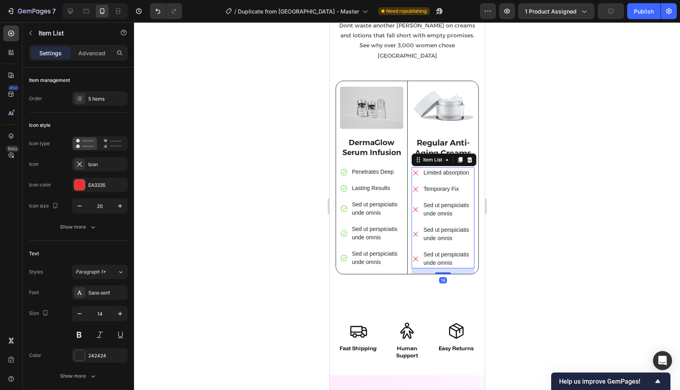
click at [444, 169] on p "Limited absorption" at bounding box center [448, 173] width 50 height 8
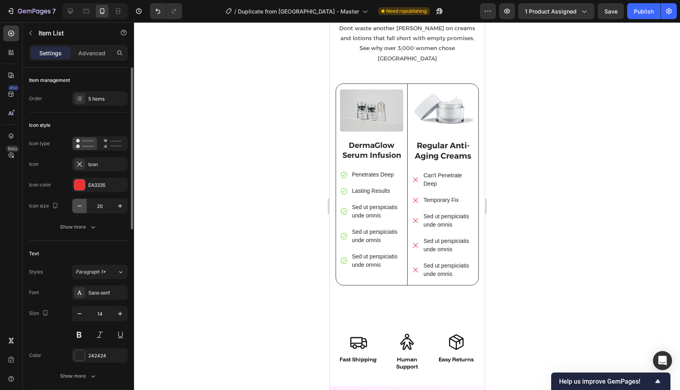
click at [78, 210] on icon "button" at bounding box center [80, 206] width 8 height 8
type input "19"
type input "20"
click at [425, 172] on p "Can't Penetrate Deep" at bounding box center [448, 180] width 50 height 17
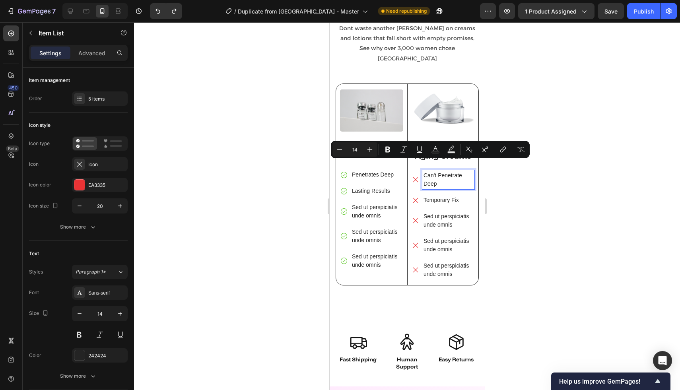
click at [420, 195] on div "Temporary Fix" at bounding box center [442, 200] width 63 height 11
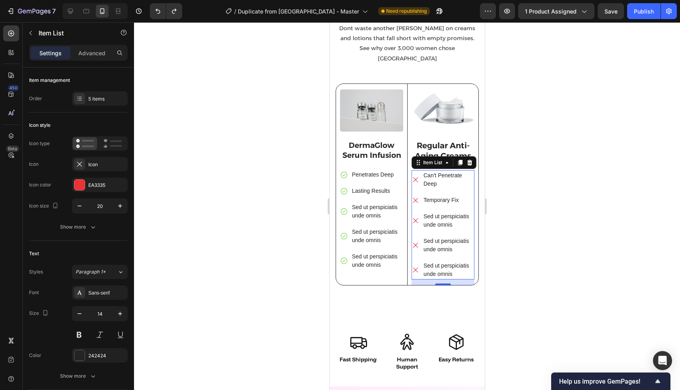
click at [470, 198] on div "Can't Penetrate Deep Temporary Fix Sed ut perspiciatis unde omnis Sed ut perspi…" at bounding box center [442, 224] width 63 height 109
click at [452, 199] on div "Can't Penetrate Deep Temporary Fix Sed ut perspiciatis unde omnis Sed ut perspi…" at bounding box center [442, 224] width 63 height 109
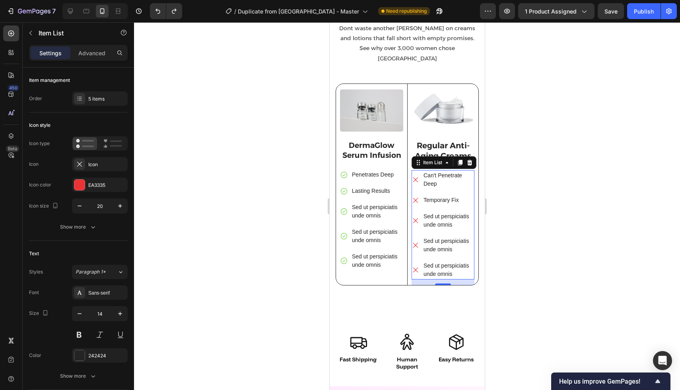
click at [452, 199] on div "Can't Penetrate Deep Temporary Fix Sed ut perspiciatis unde omnis Sed ut perspi…" at bounding box center [442, 224] width 63 height 109
click at [452, 212] on p "Sed ut perspiciatis unde omnis" at bounding box center [448, 220] width 50 height 17
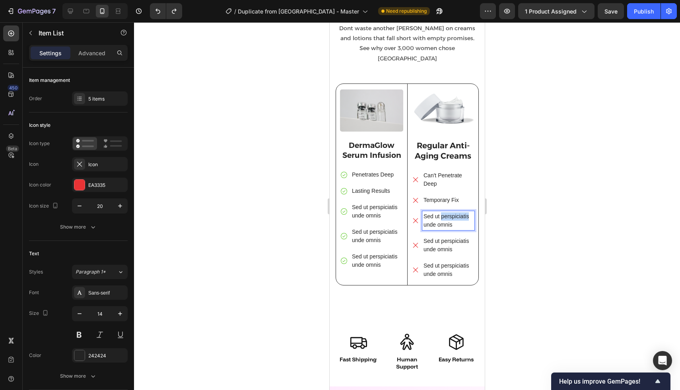
click at [452, 212] on p "Sed ut perspiciatis unde omnis" at bounding box center [448, 220] width 50 height 17
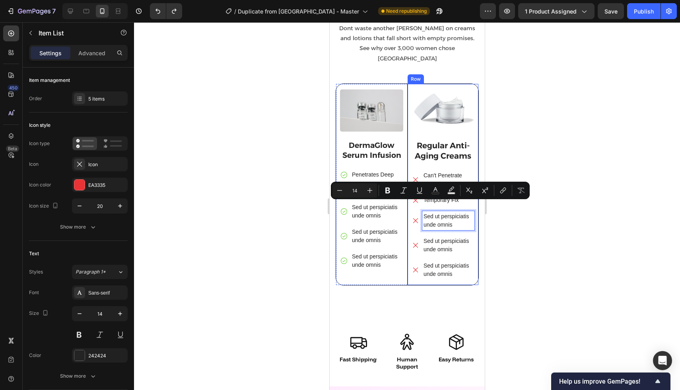
click at [448, 172] on p "Can't Penetrate Deep" at bounding box center [448, 180] width 50 height 17
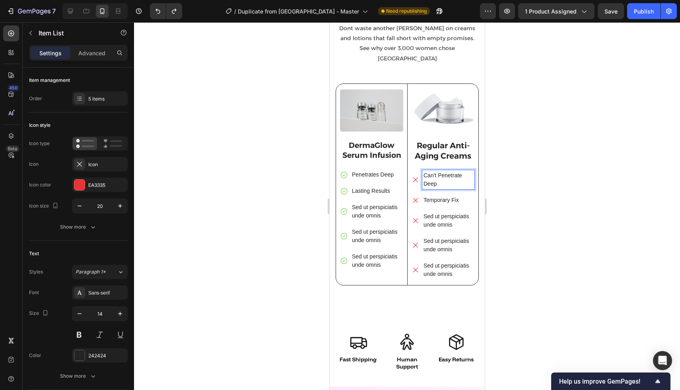
click at [272, 180] on div at bounding box center [407, 206] width 546 height 368
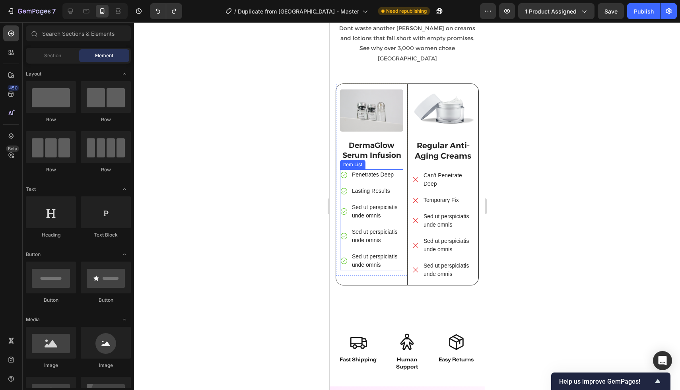
click at [361, 171] on p "Penetrates Deep" at bounding box center [377, 175] width 50 height 8
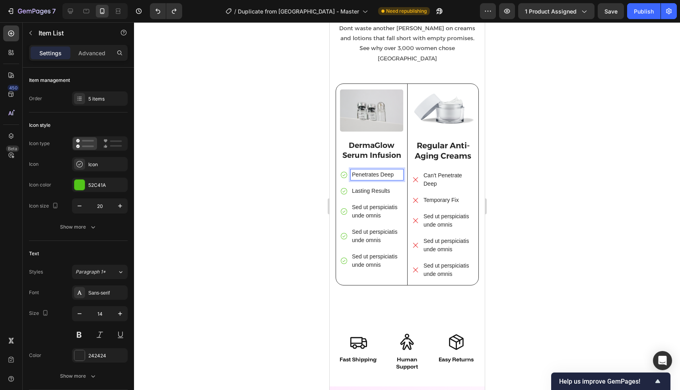
click at [361, 171] on p "Penetrates Deep" at bounding box center [377, 175] width 50 height 8
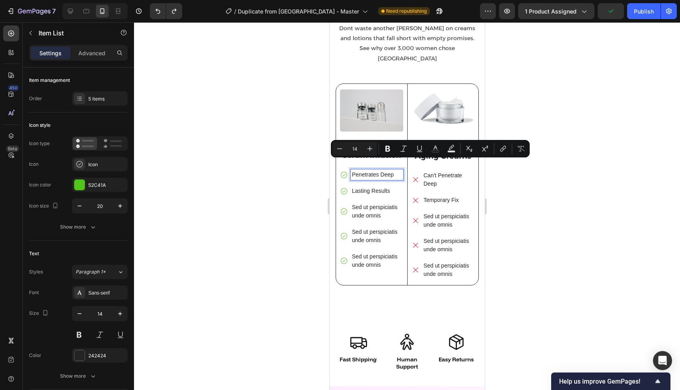
click at [391, 171] on p "Penetrates Deep" at bounding box center [377, 175] width 50 height 8
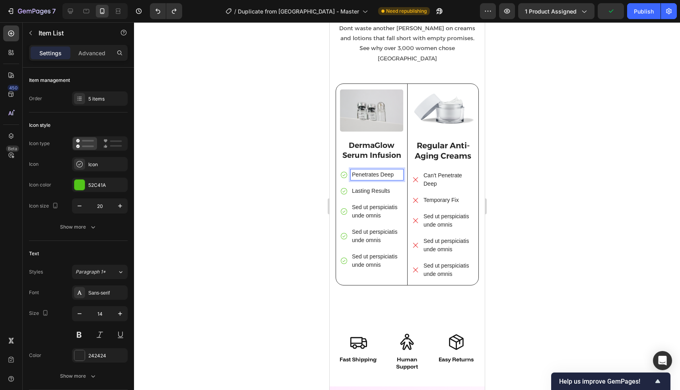
click at [379, 171] on p "Penetrates Deep" at bounding box center [377, 175] width 50 height 8
click at [396, 171] on p "Penetrates Deep" at bounding box center [377, 175] width 50 height 8
click at [372, 144] on p "DermaGlow Serum Infusion" at bounding box center [372, 150] width 62 height 19
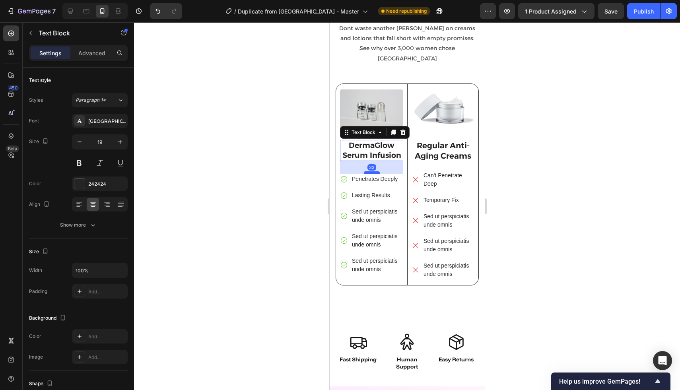
drag, startPoint x: 372, startPoint y: 158, endPoint x: 372, endPoint y: 162, distance: 4.4
click at [372, 172] on div at bounding box center [372, 173] width 16 height 2
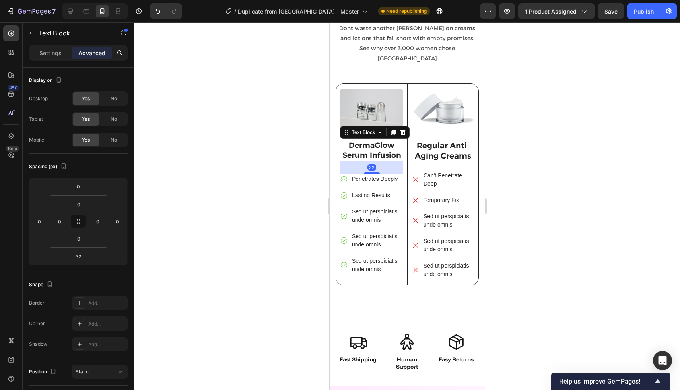
click at [284, 166] on div at bounding box center [407, 206] width 546 height 368
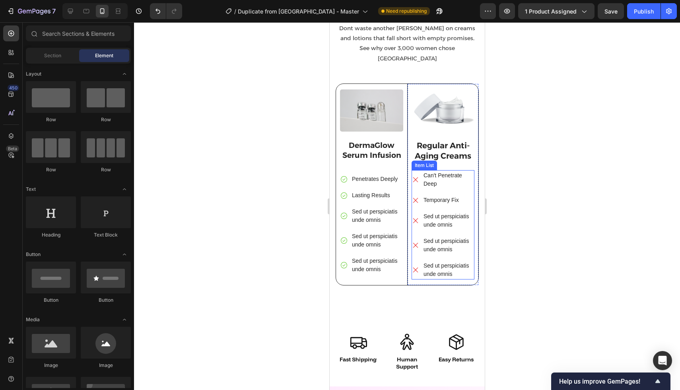
click at [443, 172] on p "Can't Penetrate Deep" at bounding box center [448, 180] width 50 height 17
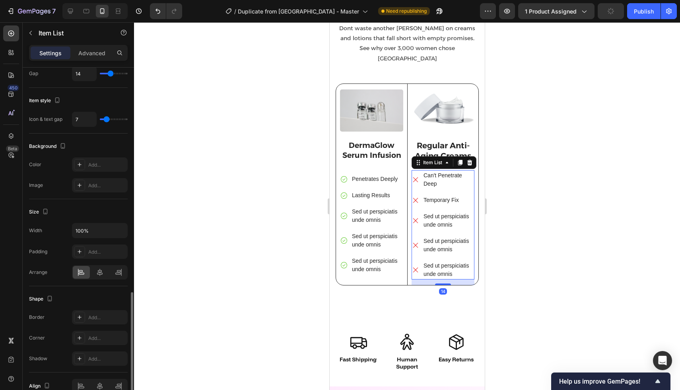
scroll to position [390, 0]
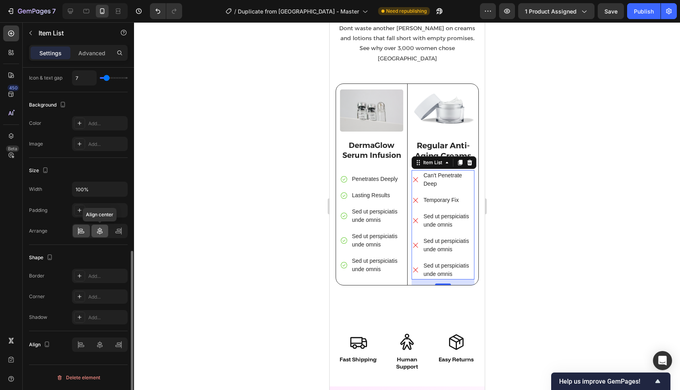
click at [105, 233] on div at bounding box center [100, 231] width 17 height 13
click at [78, 234] on icon at bounding box center [78, 231] width 0 height 7
click at [260, 234] on div at bounding box center [407, 206] width 546 height 368
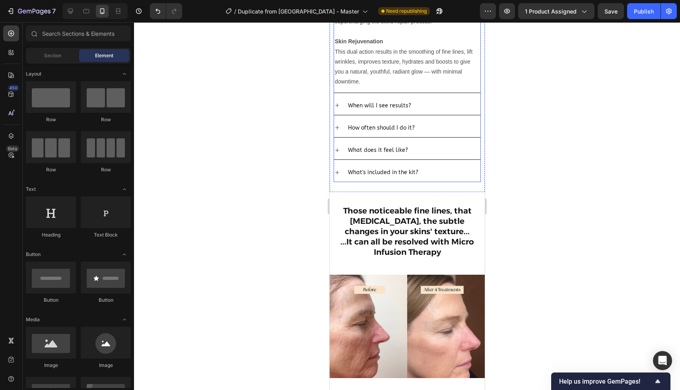
scroll to position [477, 0]
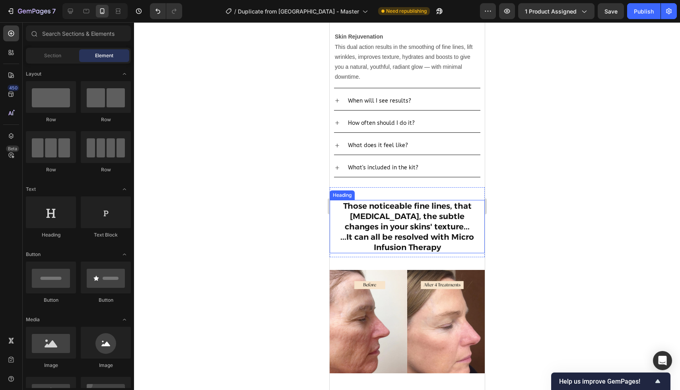
click at [361, 238] on h2 "Those noticeable fine lines, that [MEDICAL_DATA], the subtle changes in your sk…" at bounding box center [407, 226] width 136 height 53
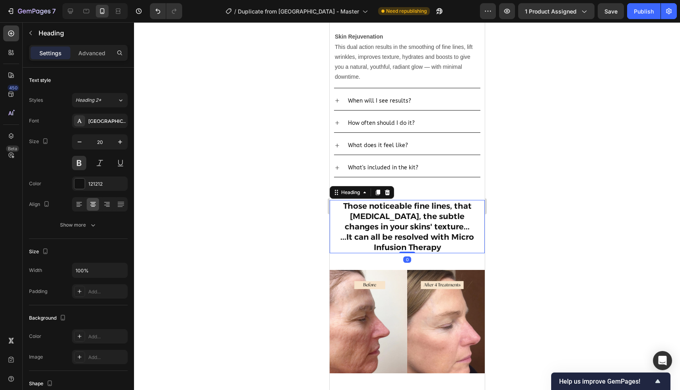
click at [361, 238] on h2 "Those noticeable fine lines, that [MEDICAL_DATA], the subtle changes in your sk…" at bounding box center [407, 226] width 136 height 53
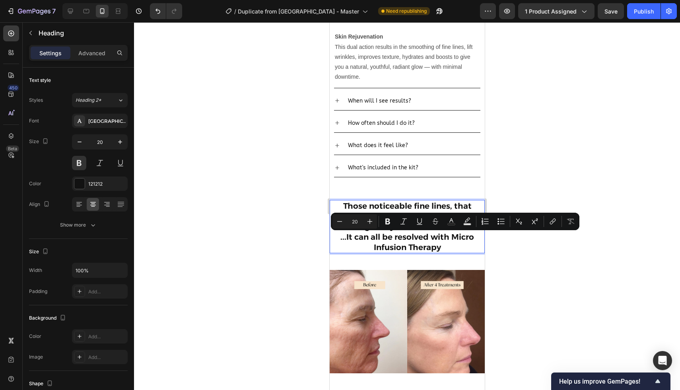
click at [372, 240] on p "Those noticeable fine lines, that [MEDICAL_DATA], the subtle changes in your sk…" at bounding box center [407, 227] width 134 height 52
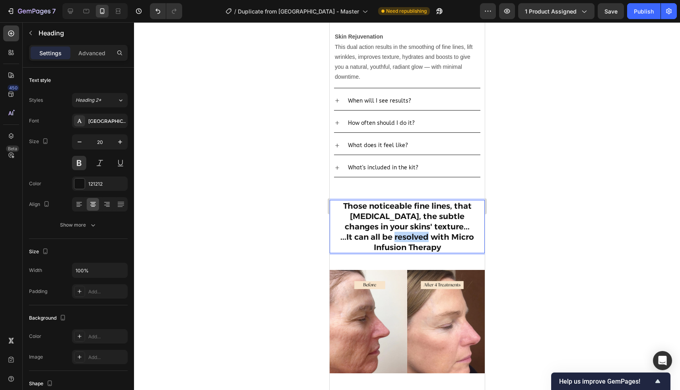
drag, startPoint x: 428, startPoint y: 239, endPoint x: 396, endPoint y: 239, distance: 32.2
click at [396, 239] on p "Those noticeable fine lines, that [MEDICAL_DATA], the subtle changes in your sk…" at bounding box center [407, 227] width 134 height 52
click at [365, 241] on p "Those noticeable fine lines, that [MEDICAL_DATA], the subtle changes in your sk…" at bounding box center [407, 227] width 134 height 52
drag, startPoint x: 350, startPoint y: 240, endPoint x: 423, endPoint y: 240, distance: 73.2
click at [423, 240] on p "Those noticeable fine lines, that [MEDICAL_DATA], the subtle changes in your sk…" at bounding box center [407, 227] width 134 height 52
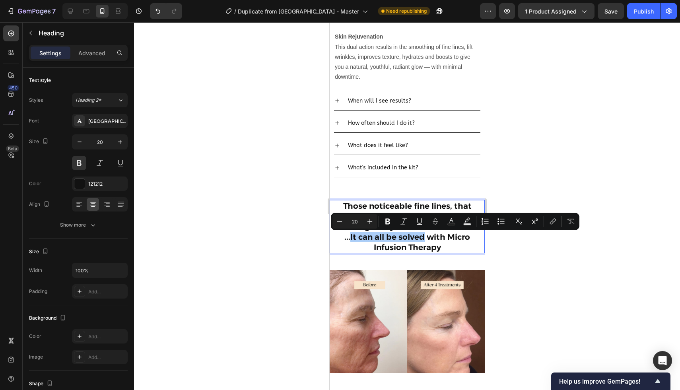
click at [507, 246] on div at bounding box center [407, 206] width 546 height 368
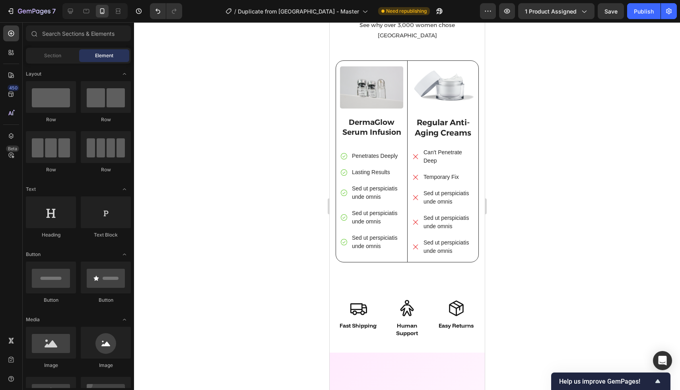
scroll to position [2243, 0]
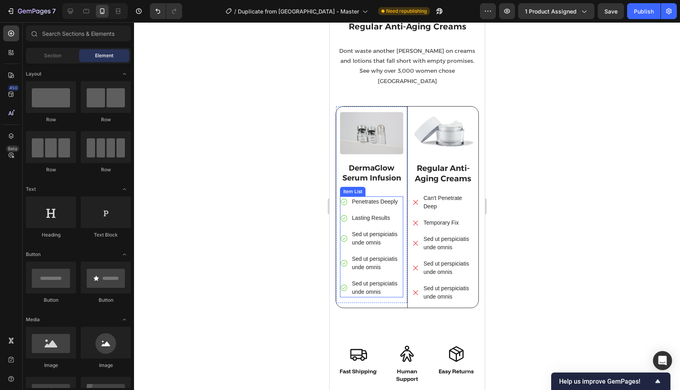
click at [366, 230] on p "Sed ut perspiciatis unde omnis" at bounding box center [377, 238] width 50 height 17
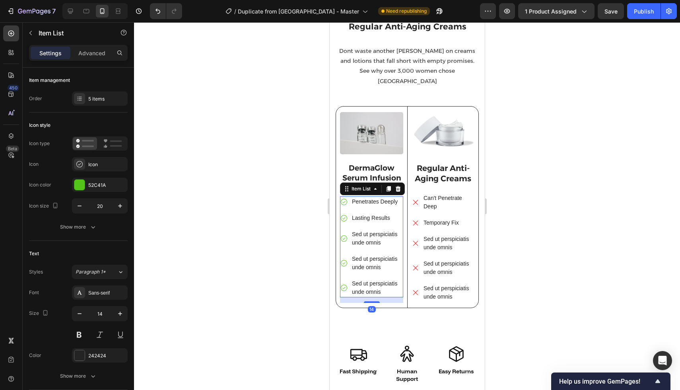
click at [366, 230] on p "Sed ut perspiciatis unde omnis" at bounding box center [377, 238] width 50 height 17
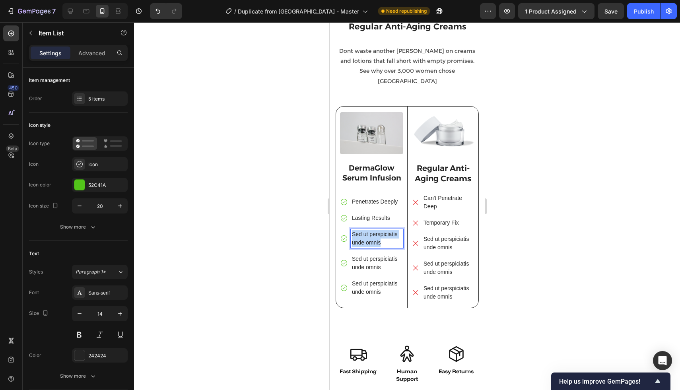
click at [366, 230] on p "Sed ut perspiciatis unde omnis" at bounding box center [377, 238] width 50 height 17
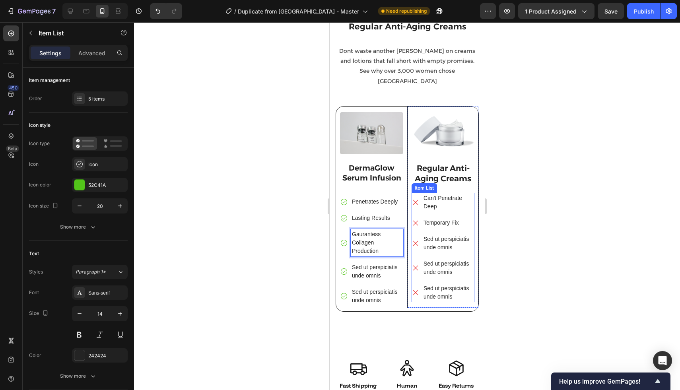
click at [434, 235] on p "Sed ut perspiciatis unde omnis" at bounding box center [448, 243] width 50 height 17
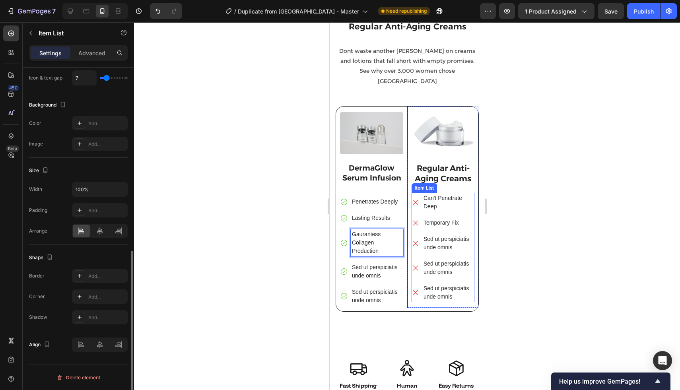
click at [434, 235] on p "Sed ut perspiciatis unde omnis" at bounding box center [448, 243] width 50 height 17
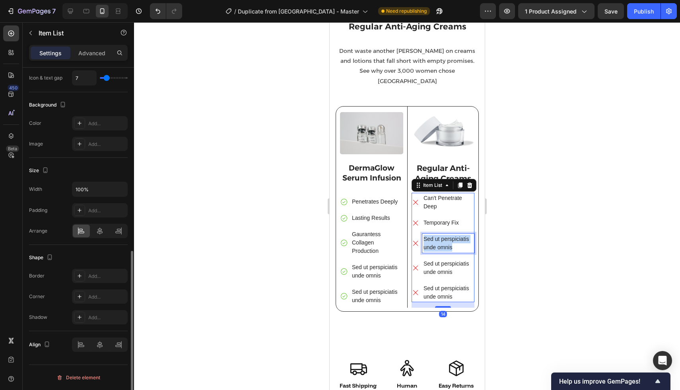
click at [434, 235] on p "Sed ut perspiciatis unde omnis" at bounding box center [448, 243] width 50 height 17
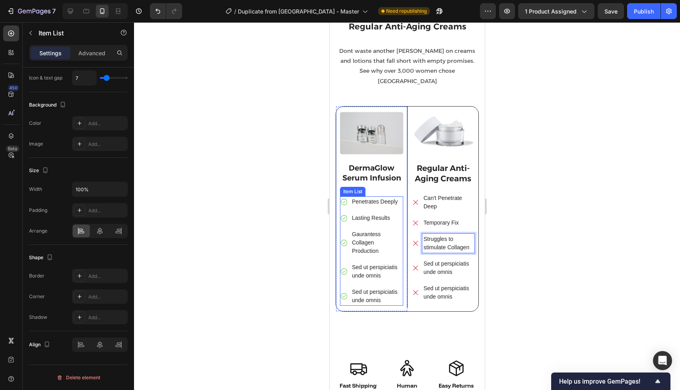
click at [368, 240] on p "Gaurantess Collagen Production" at bounding box center [377, 242] width 50 height 25
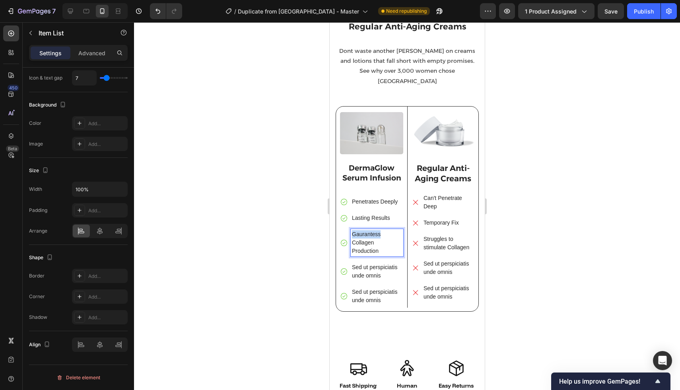
click at [378, 230] on p "Gaurantess Collagen Production" at bounding box center [377, 242] width 50 height 25
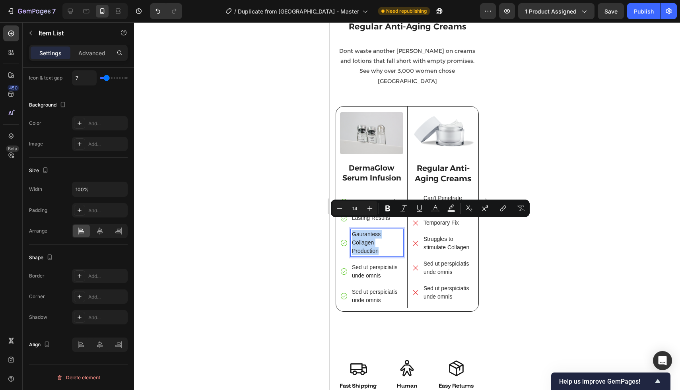
click at [378, 230] on p "Gaurantess Collagen Production" at bounding box center [377, 242] width 50 height 25
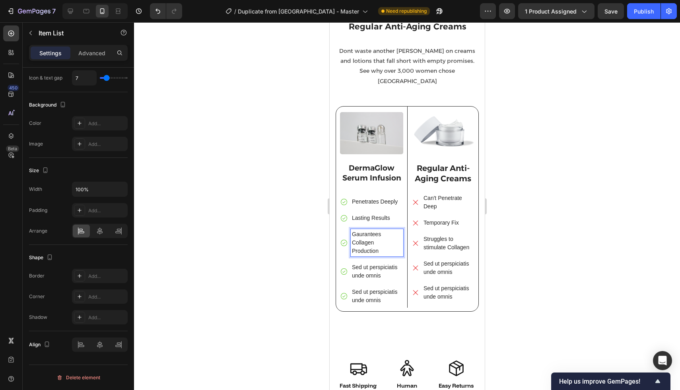
click at [360, 231] on p "Gaurantees Collagen Production" at bounding box center [377, 242] width 50 height 25
click at [361, 230] on p "Gaurantees Collagen Production" at bounding box center [377, 242] width 50 height 25
click at [441, 237] on p "Struggles to stimulate Collagen" at bounding box center [448, 243] width 50 height 17
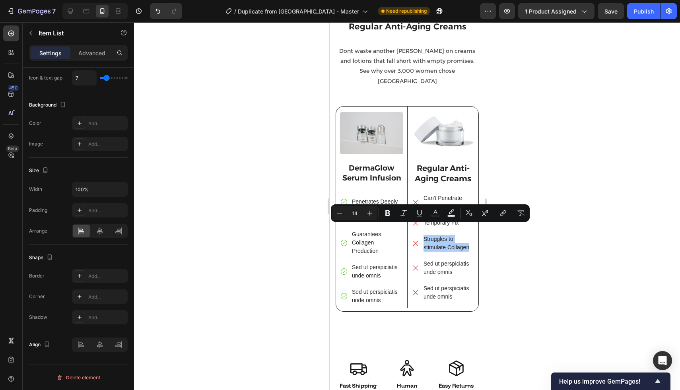
click at [512, 240] on div at bounding box center [407, 206] width 546 height 368
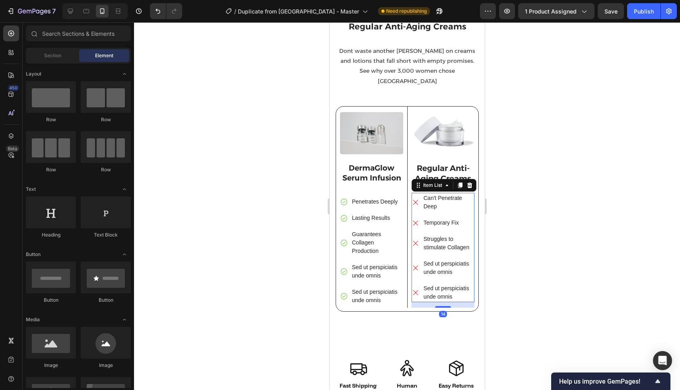
click at [454, 236] on p "Struggles to stimulate Collagen" at bounding box center [448, 243] width 50 height 17
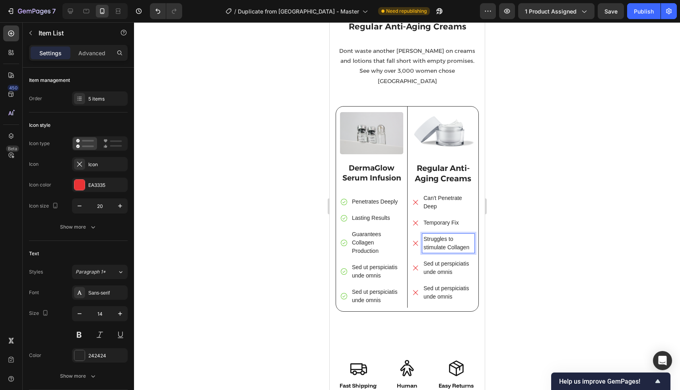
click at [518, 240] on div at bounding box center [407, 206] width 546 height 368
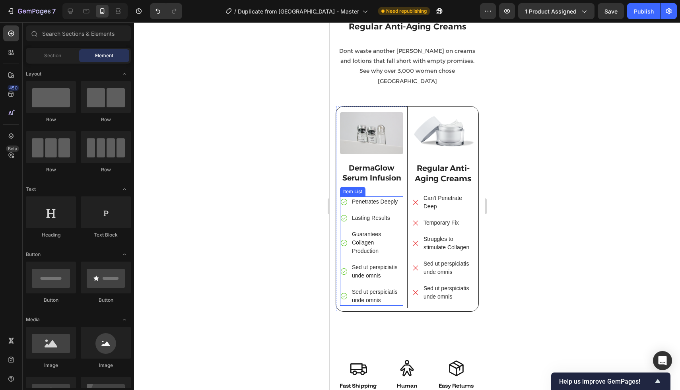
click at [378, 198] on p "Penetrates Deeply" at bounding box center [377, 202] width 50 height 8
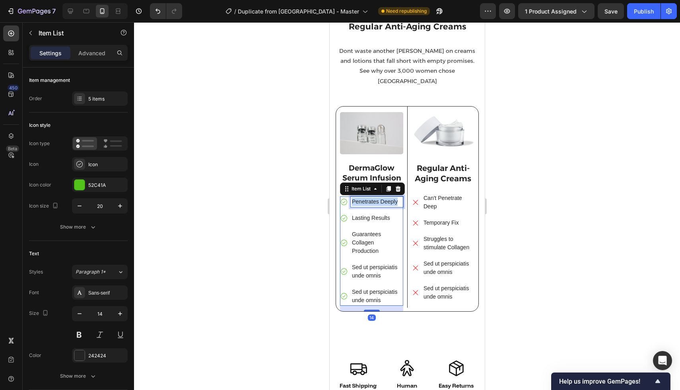
click at [378, 198] on p "Penetrates Deeply" at bounding box center [377, 202] width 50 height 8
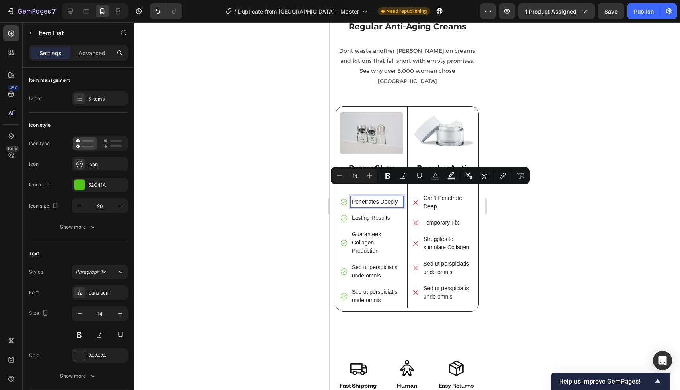
click at [368, 263] on p "Sed ut perspiciatis unde omnis" at bounding box center [377, 271] width 50 height 17
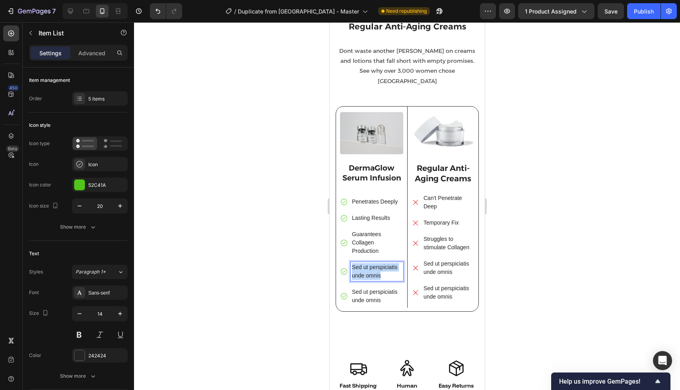
click at [368, 263] on p "Sed ut perspiciatis unde omnis" at bounding box center [377, 271] width 50 height 17
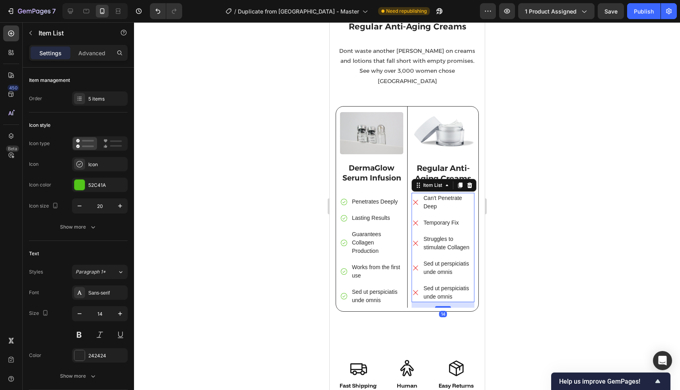
click at [435, 261] on p "Sed ut perspiciatis unde omnis" at bounding box center [448, 268] width 50 height 17
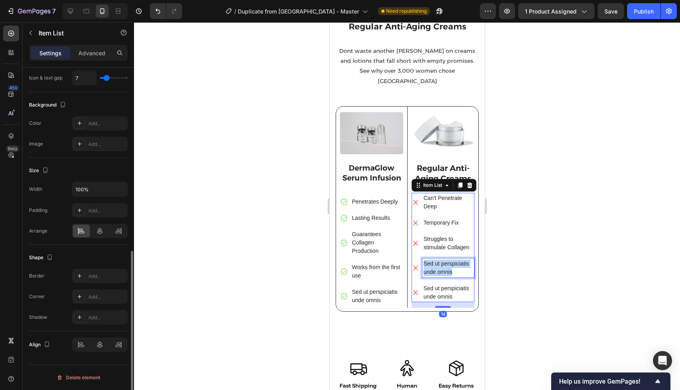
click at [435, 261] on p "Sed ut perspiciatis unde omnis" at bounding box center [448, 268] width 50 height 17
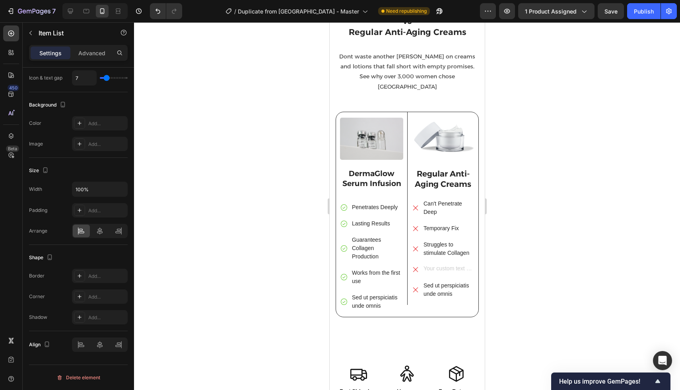
scroll to position [2235, 0]
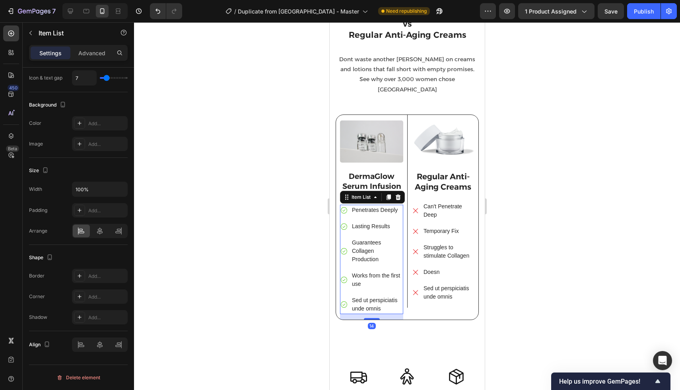
click at [380, 222] on p "Lasting Results" at bounding box center [377, 226] width 50 height 8
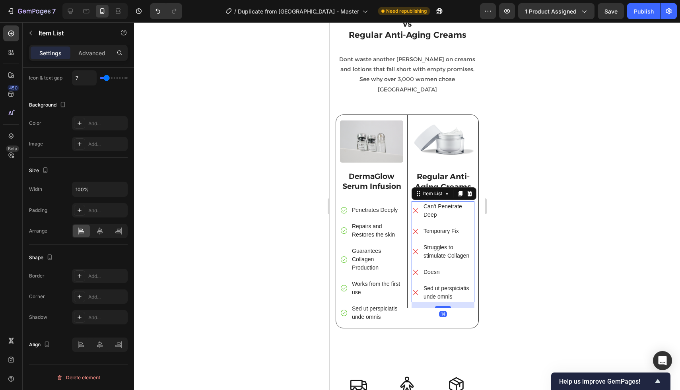
click at [436, 227] on p "Temporary Fix" at bounding box center [448, 231] width 50 height 8
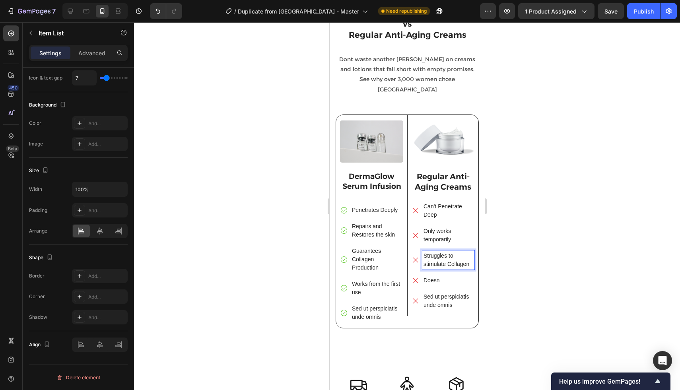
click at [428, 252] on p "Struggles to stimulate Collagen" at bounding box center [448, 260] width 50 height 17
click at [506, 257] on div at bounding box center [407, 206] width 546 height 368
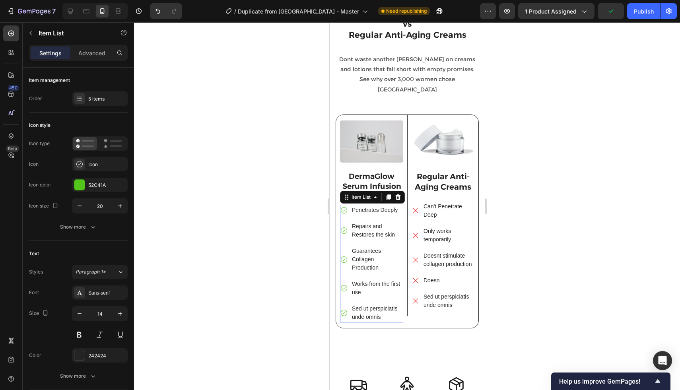
click at [386, 280] on p "Works from the first use" at bounding box center [377, 288] width 50 height 17
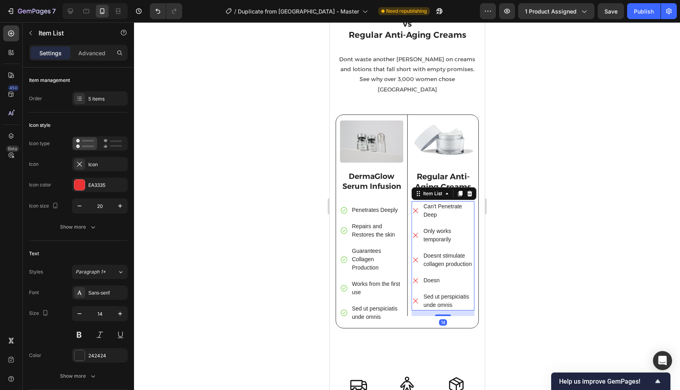
scroll to position [390, 0]
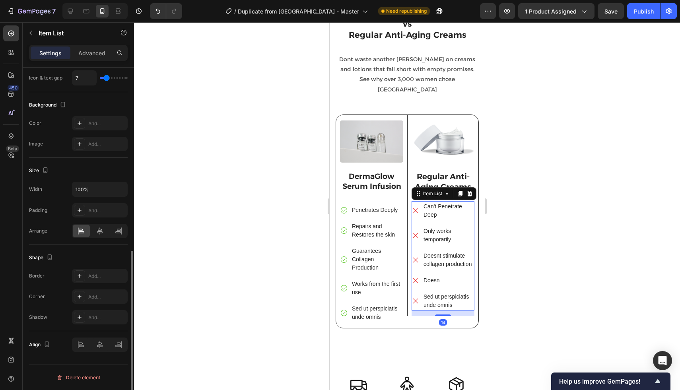
click at [429, 277] on p "Doesn" at bounding box center [448, 281] width 50 height 8
click at [439, 277] on p "Doesn" at bounding box center [448, 281] width 50 height 8
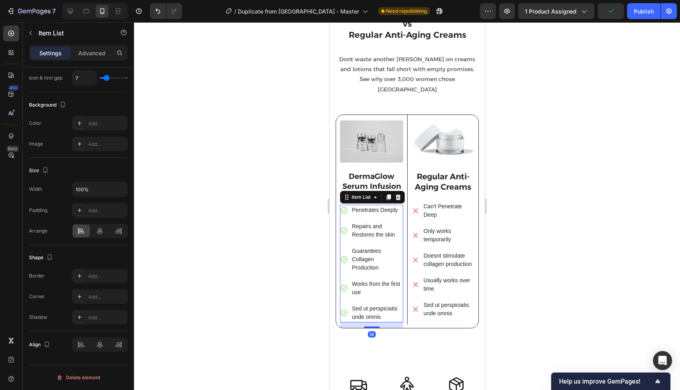
click at [360, 280] on p "Works from the first use" at bounding box center [377, 288] width 50 height 17
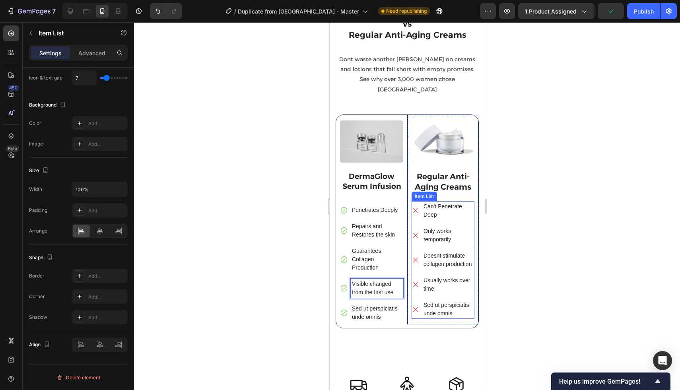
click at [428, 277] on p "Usually works over time" at bounding box center [448, 285] width 50 height 17
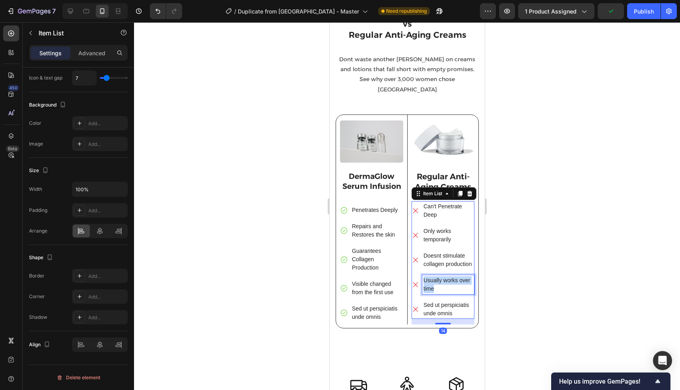
click at [428, 277] on p "Usually works over time" at bounding box center [448, 285] width 50 height 17
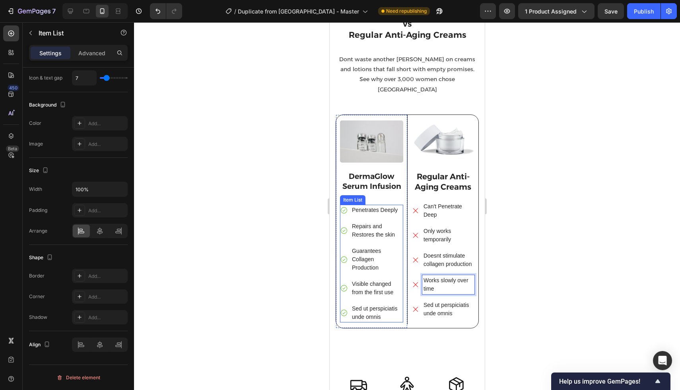
click at [385, 305] on p "Sed ut perspiciatis unde omnis" at bounding box center [377, 313] width 50 height 17
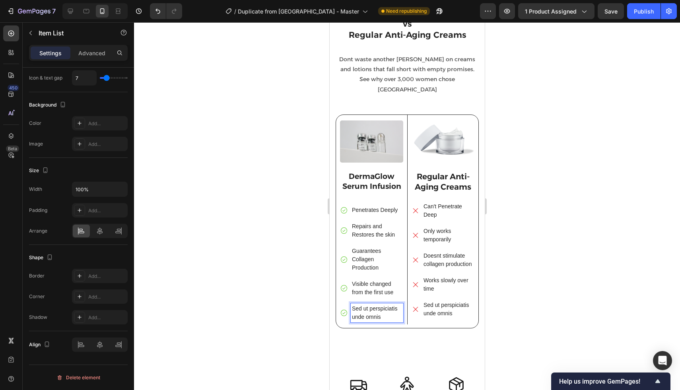
click at [385, 305] on p "Sed ut perspiciatis unde omnis" at bounding box center [377, 313] width 50 height 17
click at [435, 301] on p "Sed ut perspiciatis unde omnis" at bounding box center [448, 309] width 50 height 17
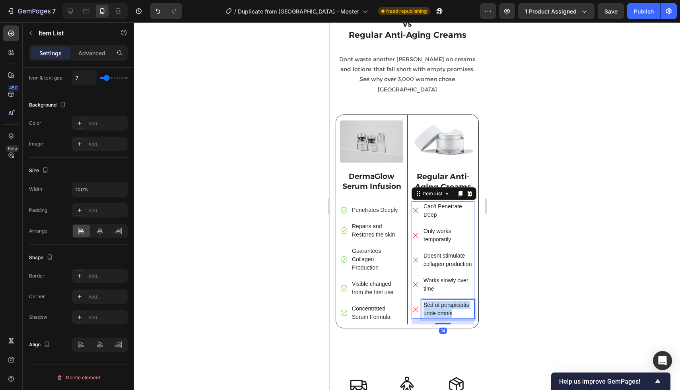
click at [435, 301] on p "Sed ut perspiciatis unde omnis" at bounding box center [448, 309] width 50 height 17
click at [297, 154] on div at bounding box center [407, 206] width 546 height 368
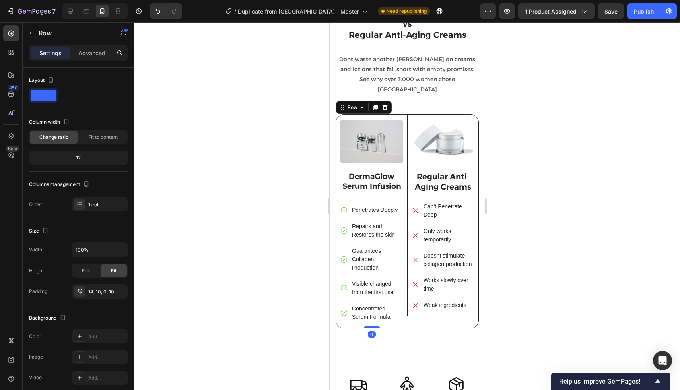
click at [354, 186] on div "Image DermaGlow Serum Infusion Text Block Penetrates Deeply Repairs and Restore…" at bounding box center [371, 225] width 63 height 208
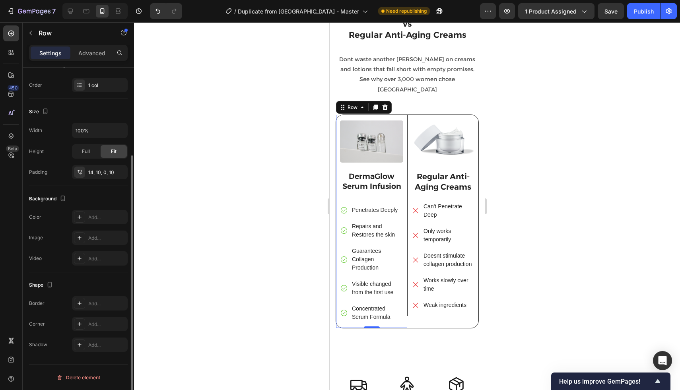
scroll to position [0, 0]
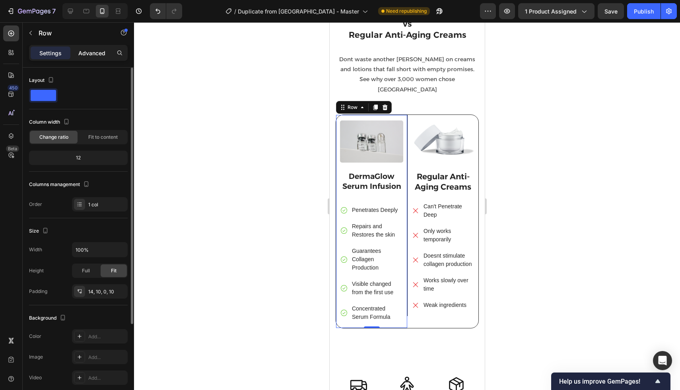
click at [96, 48] on div "Advanced" at bounding box center [92, 53] width 40 height 13
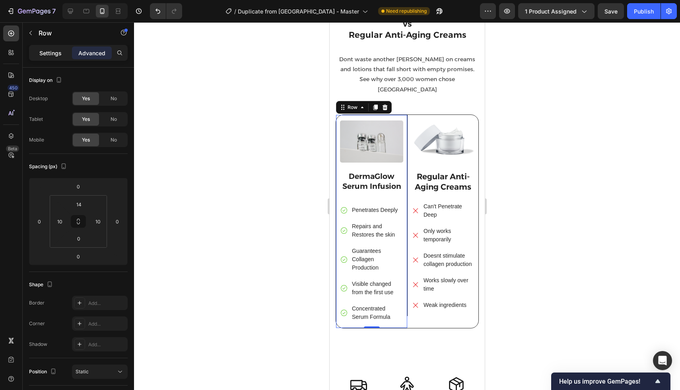
click at [50, 56] on p "Settings" at bounding box center [50, 53] width 22 height 8
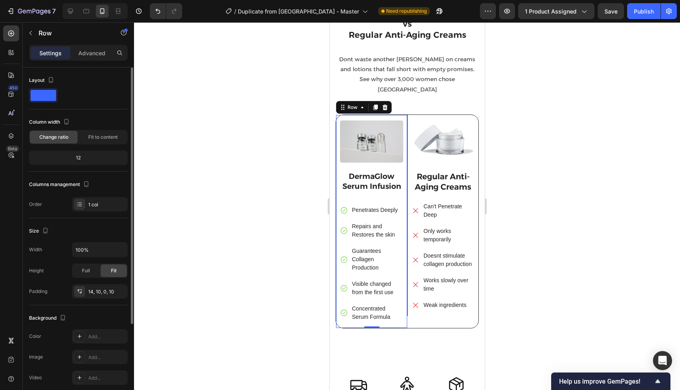
click at [367, 192] on div "Image DermaGlow Serum Infusion Text Block Penetrates Deeply Repairs and Restore…" at bounding box center [371, 225] width 63 height 208
click at [368, 206] on p "Penetrates Deeply" at bounding box center [377, 210] width 50 height 8
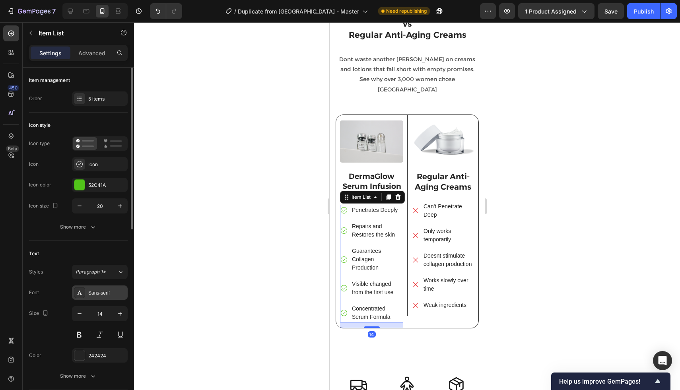
click at [96, 295] on div "Sans-serif" at bounding box center [106, 293] width 37 height 7
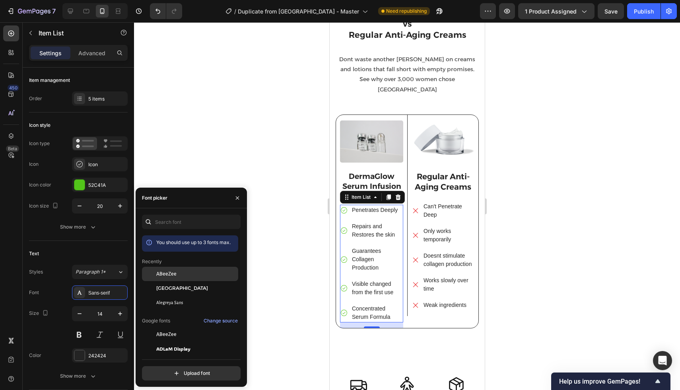
click at [160, 275] on span "ABeeZee" at bounding box center [166, 274] width 20 height 7
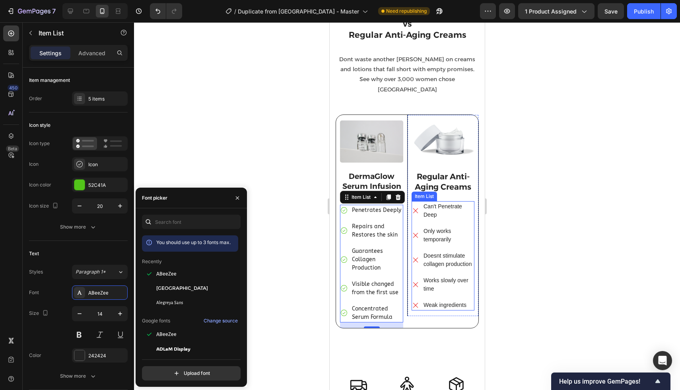
click at [454, 203] on p "Can't Penetrate Deep" at bounding box center [448, 211] width 50 height 17
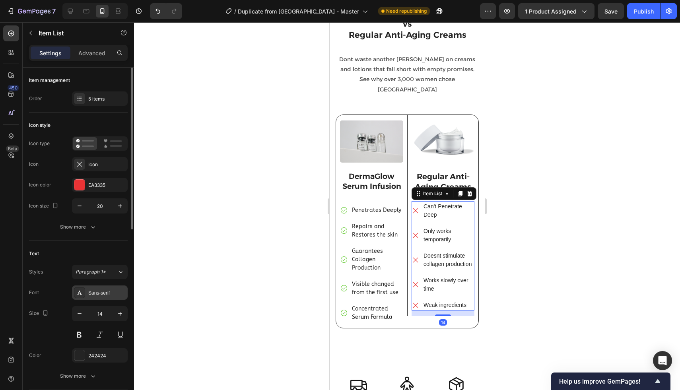
click at [88, 297] on div "Sans-serif" at bounding box center [100, 293] width 56 height 14
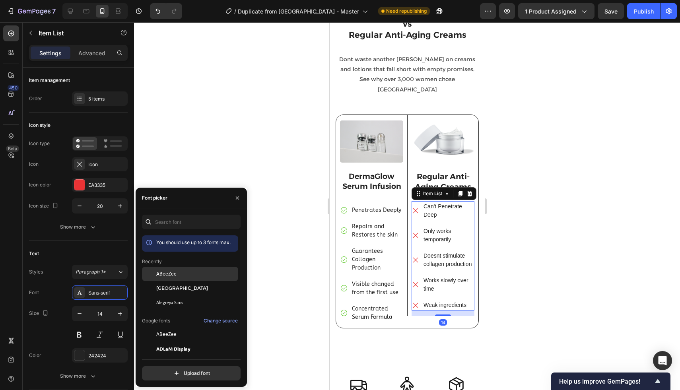
click at [162, 275] on span "ABeeZee" at bounding box center [166, 274] width 20 height 7
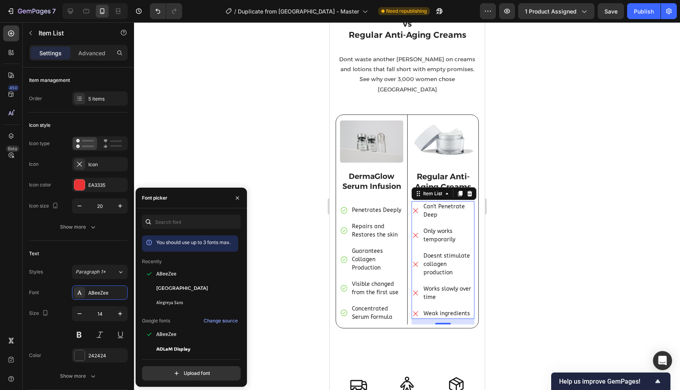
click at [256, 238] on div at bounding box center [407, 206] width 546 height 368
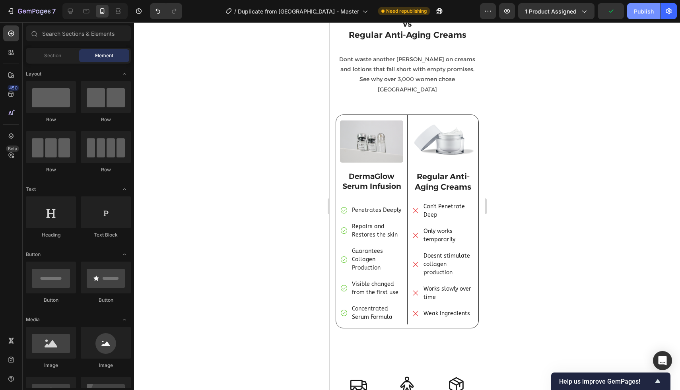
click at [654, 9] on div "Publish" at bounding box center [644, 11] width 20 height 8
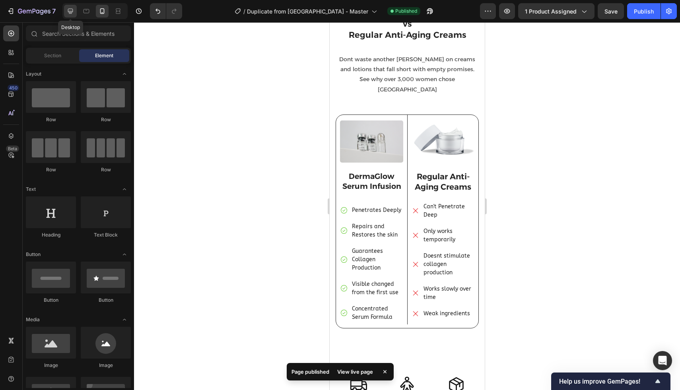
click at [68, 13] on icon at bounding box center [70, 11] width 8 height 8
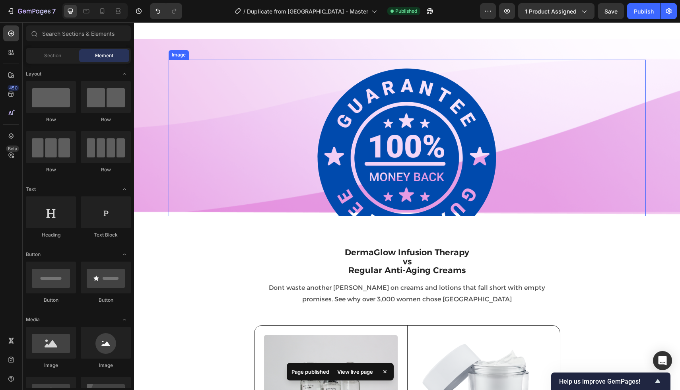
scroll to position [2286, 0]
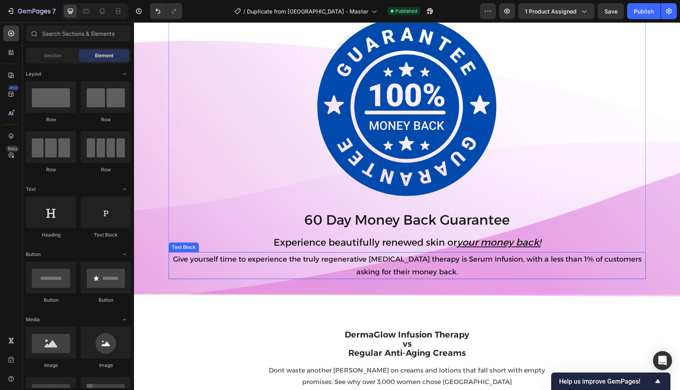
click at [239, 265] on p "Give yourself time to experience the truly regenerative [MEDICAL_DATA] therapy …" at bounding box center [408, 266] width 476 height 26
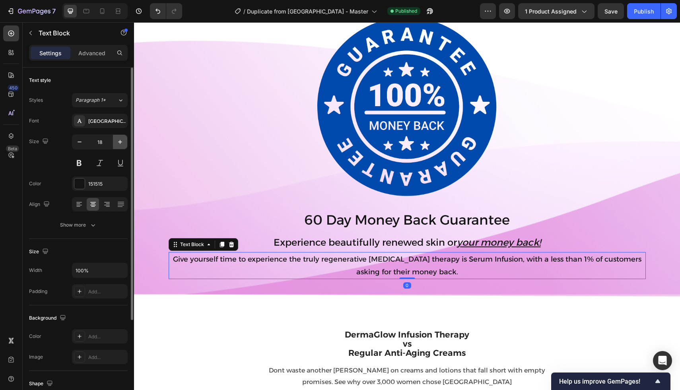
click at [119, 140] on icon "button" at bounding box center [120, 142] width 8 height 8
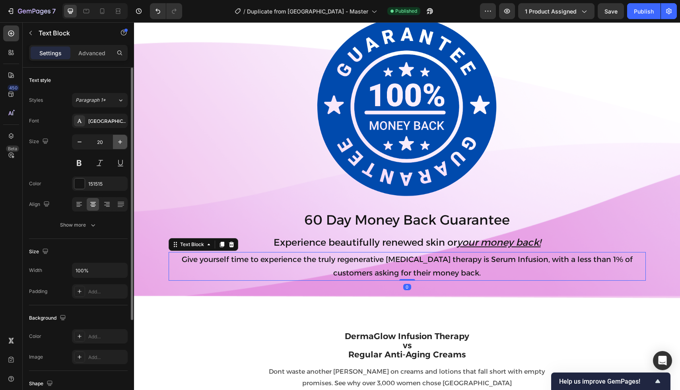
click at [119, 140] on icon "button" at bounding box center [120, 142] width 8 height 8
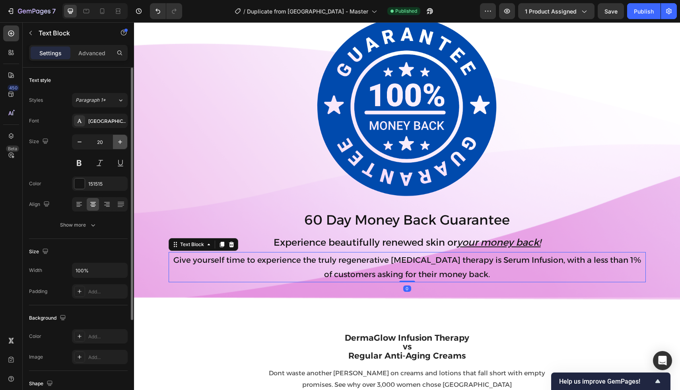
type input "21"
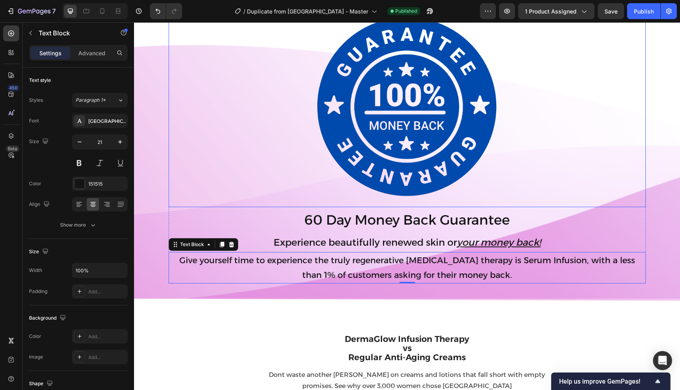
click at [378, 184] on img at bounding box center [407, 107] width 199 height 199
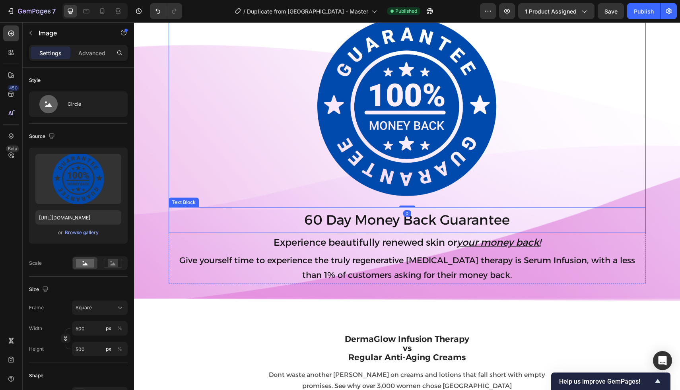
click at [402, 217] on p "60 Day Money Back Guarantee" at bounding box center [408, 220] width 476 height 24
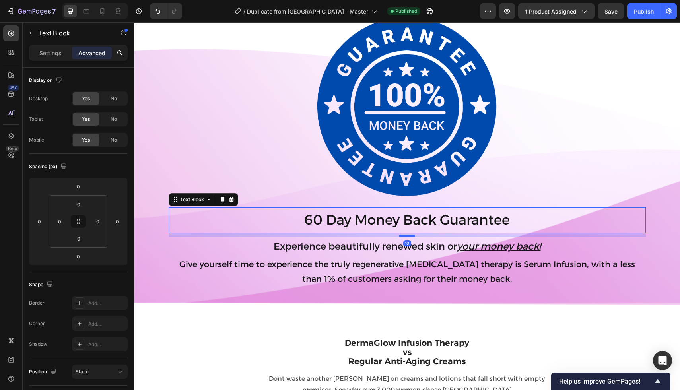
click at [407, 236] on div at bounding box center [408, 236] width 16 height 2
type input "10"
click at [381, 230] on p "60 Day Money Back Guarantee" at bounding box center [408, 220] width 476 height 24
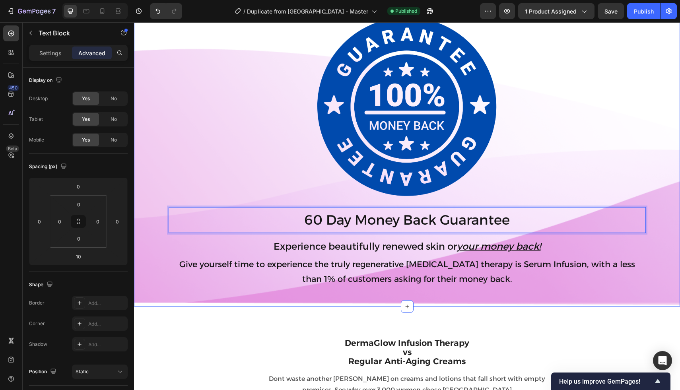
scroll to position [2379, 0]
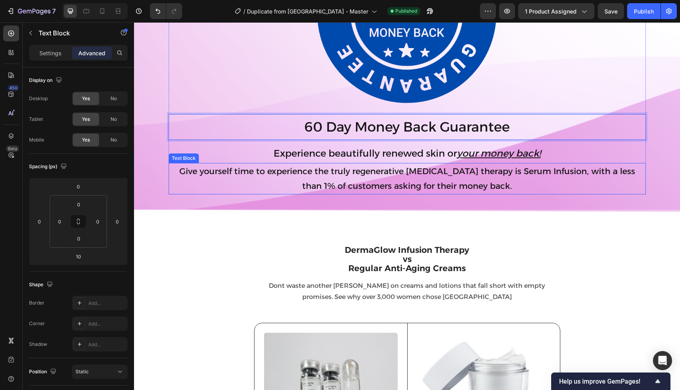
click at [300, 169] on p "Give yourself time to experience the truly regenerative [MEDICAL_DATA] therapy …" at bounding box center [408, 179] width 476 height 30
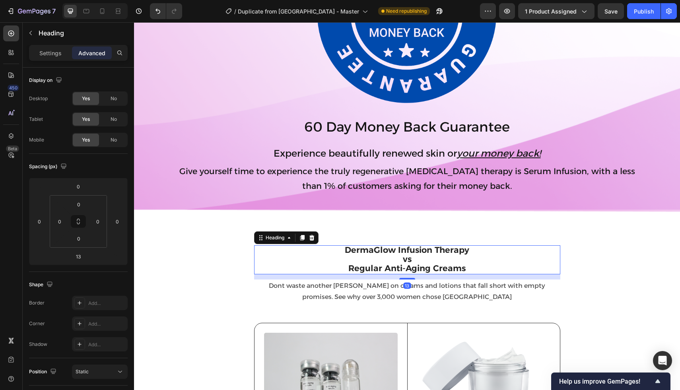
click at [329, 263] on h2 "DermaGlow Infusion Therapy vs Regular Anti-Aging Creams" at bounding box center [407, 260] width 306 height 29
click at [423, 259] on h2 "DermaGlow Infusion Therapy vs Regular Anti-Aging Creams" at bounding box center [407, 260] width 306 height 29
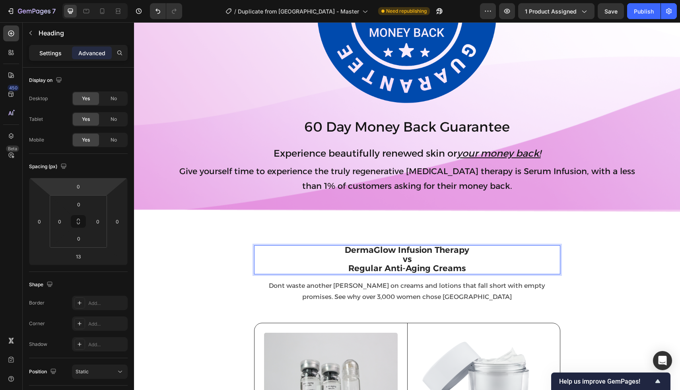
click at [53, 51] on p "Settings" at bounding box center [50, 53] width 22 height 8
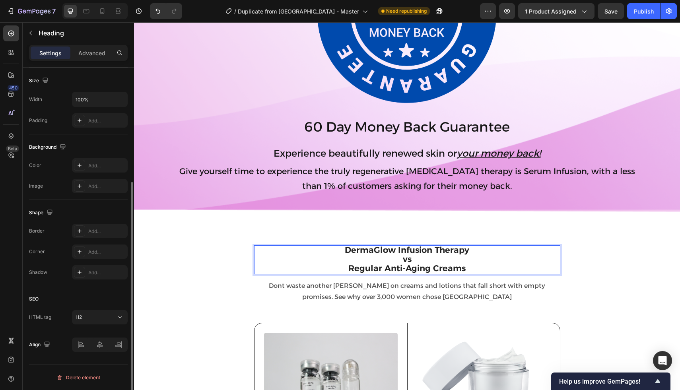
scroll to position [0, 0]
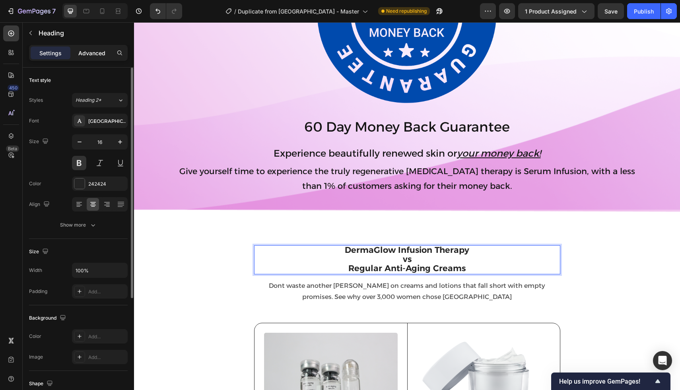
click at [83, 56] on p "Advanced" at bounding box center [91, 53] width 27 height 8
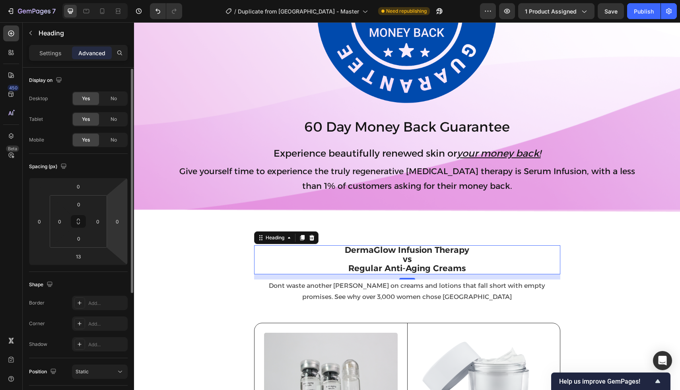
scroll to position [4, 0]
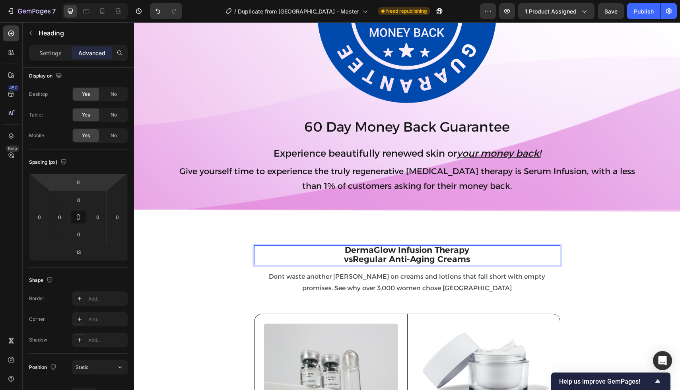
click at [344, 260] on p "DermaGlow Infusion Therapy vsRegular Anti-Aging Creams" at bounding box center [407, 255] width 305 height 18
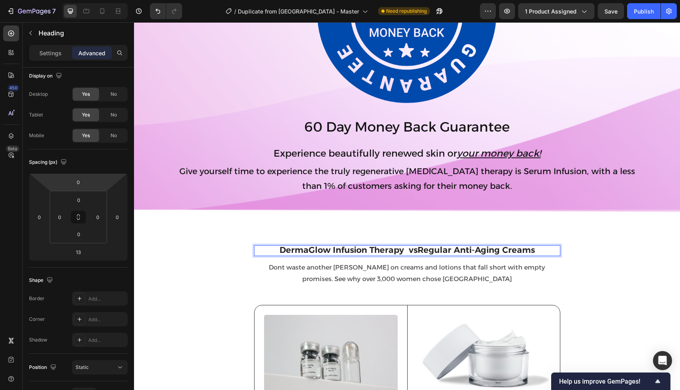
click at [417, 250] on span "DermaGlow Infusion Therapy vsRegular Anti-Aging Creams" at bounding box center [407, 250] width 255 height 10
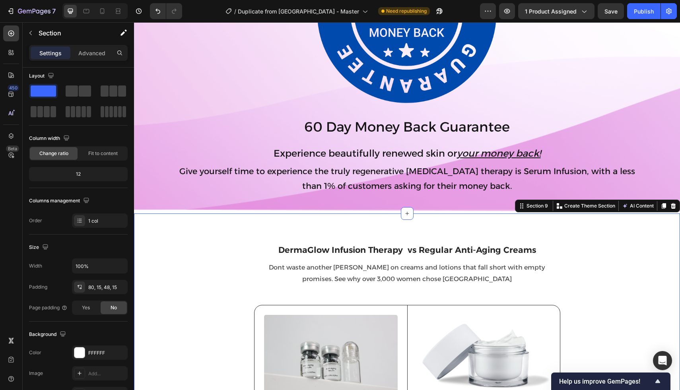
click at [195, 250] on div "⁠⁠⁠⁠⁠⁠⁠ DermaGlow Infusion Therapy vs Regular Anti-Aging Creams Heading Dont wa…" at bounding box center [407, 395] width 534 height 299
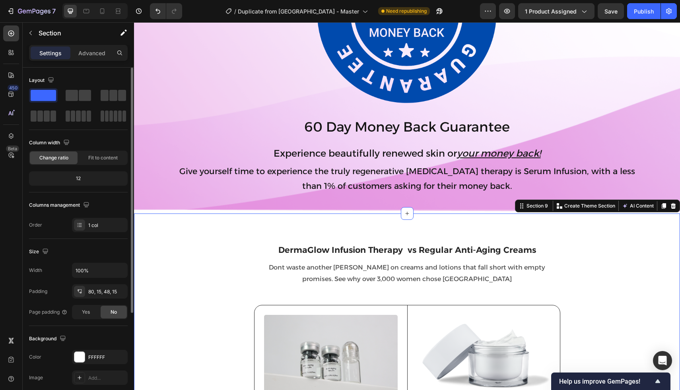
click at [105, 19] on div "7 Version history / Duplicate from [GEOGRAPHIC_DATA] - Master Need republishing…" at bounding box center [340, 11] width 680 height 23
click at [103, 15] on div at bounding box center [102, 11] width 13 height 13
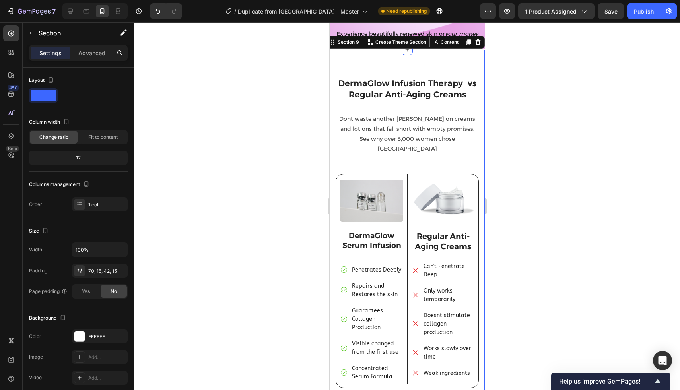
scroll to position [2113, 0]
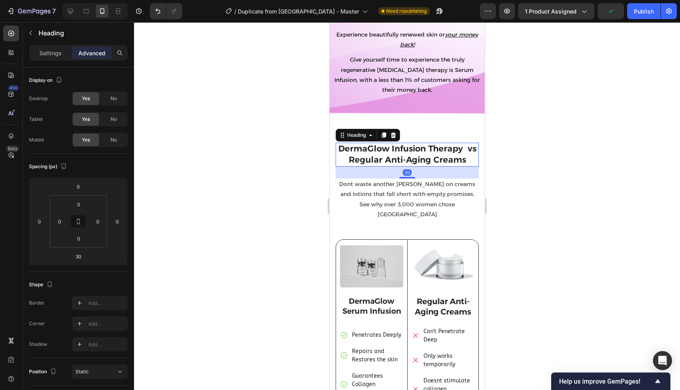
click at [377, 152] on span "DermaGlow Infusion Therapy vs Regular Anti-Aging Creams" at bounding box center [407, 154] width 138 height 21
click at [381, 132] on icon at bounding box center [383, 135] width 6 height 6
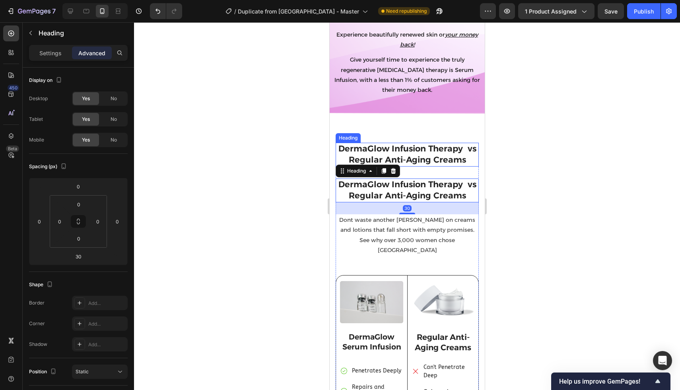
click at [405, 144] on span "DermaGlow Infusion Therapy vs Regular Anti-Aging Creams" at bounding box center [407, 154] width 138 height 21
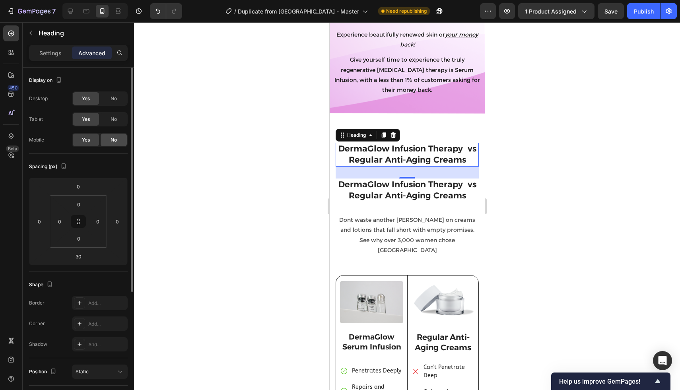
click at [109, 140] on div "No" at bounding box center [114, 140] width 26 height 13
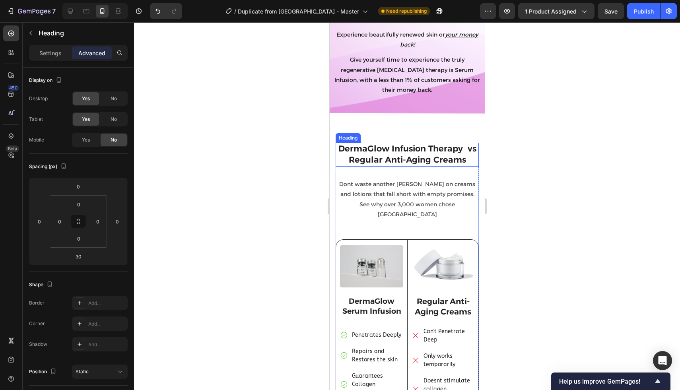
click at [363, 146] on span "DermaGlow Infusion Therapy vs Regular Anti-Aging Creams" at bounding box center [407, 154] width 138 height 21
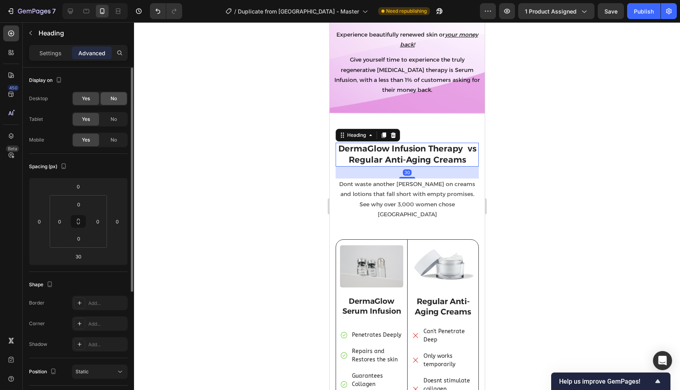
click at [117, 104] on div "No" at bounding box center [114, 98] width 26 height 13
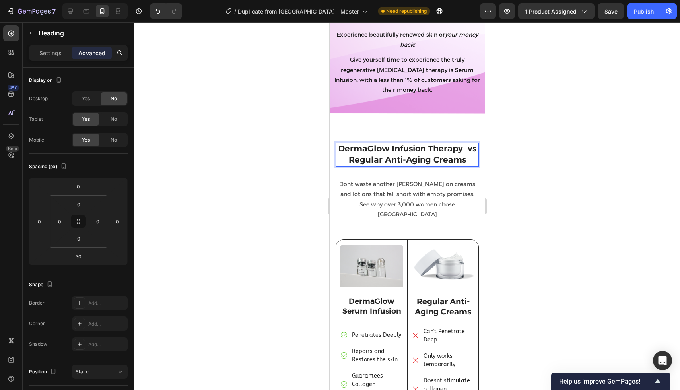
click at [466, 144] on span "DermaGlow Infusion Therapy vs Regular Anti-Aging Creams" at bounding box center [407, 154] width 138 height 21
click at [353, 155] on span "vs Regular Anti-Aging Creams" at bounding box center [407, 160] width 129 height 10
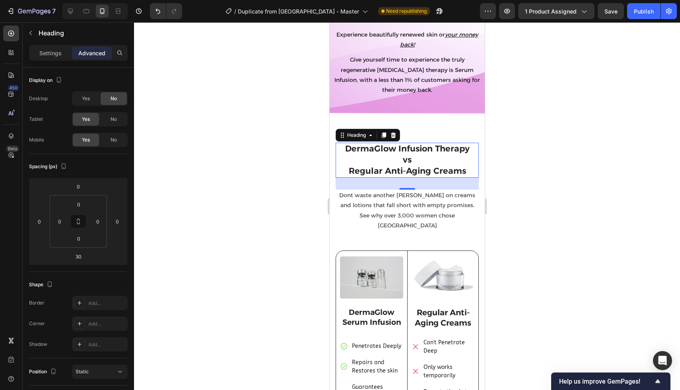
click at [301, 157] on div at bounding box center [407, 206] width 546 height 368
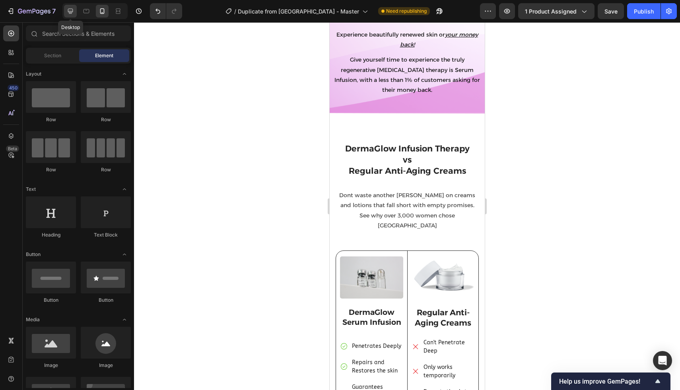
click at [69, 14] on icon at bounding box center [70, 11] width 8 height 8
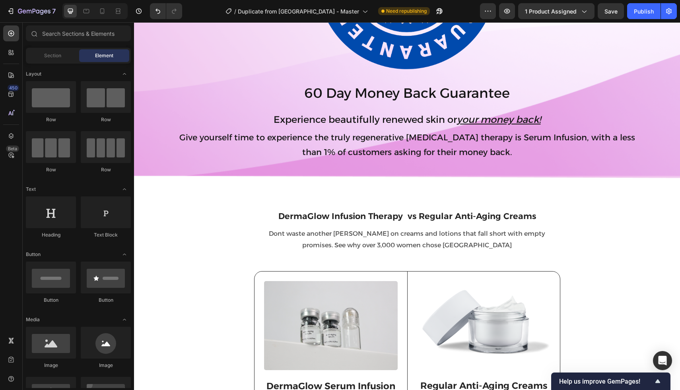
scroll to position [2433, 0]
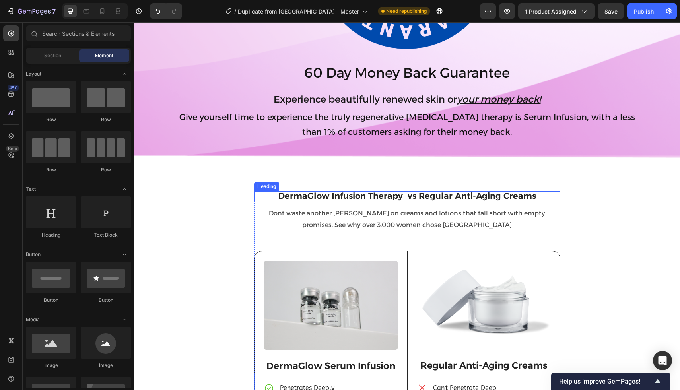
click at [314, 198] on span "DermaGlow Infusion Therapy vs Regular Anti-Aging Creams" at bounding box center [408, 196] width 258 height 10
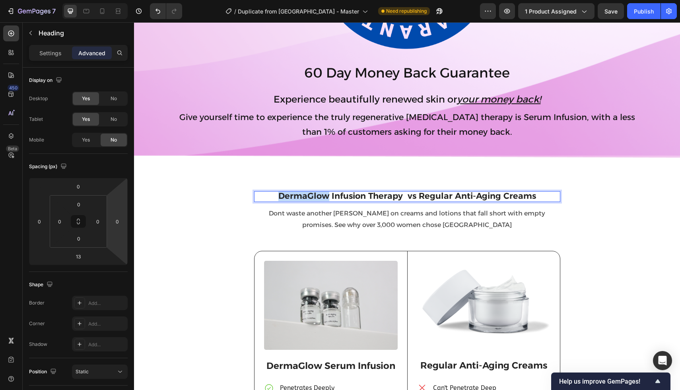
click at [292, 195] on span "DermaGlow Infusion Therapy vs Regular Anti-Aging Creams" at bounding box center [408, 196] width 258 height 10
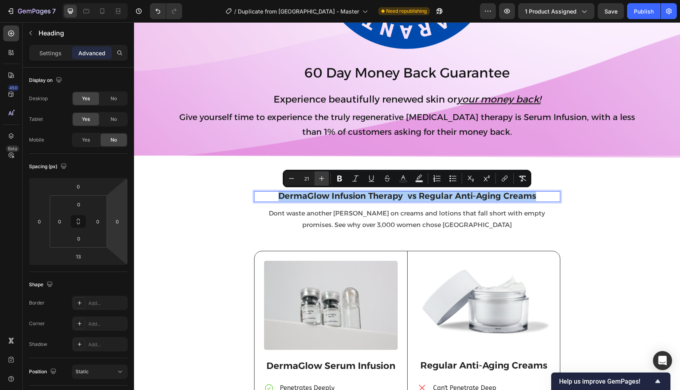
click at [326, 180] on button "Plus" at bounding box center [322, 179] width 14 height 14
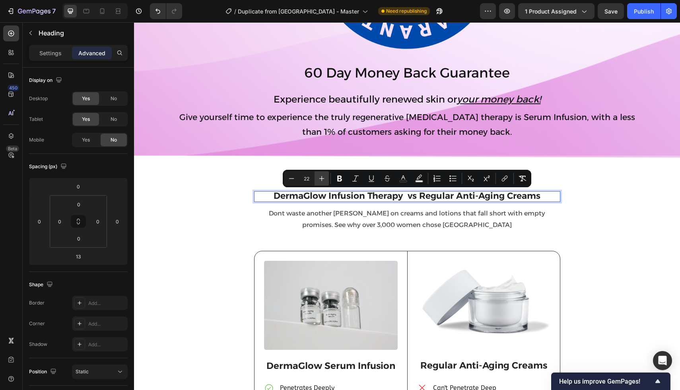
click at [326, 180] on button "Plus" at bounding box center [322, 179] width 14 height 14
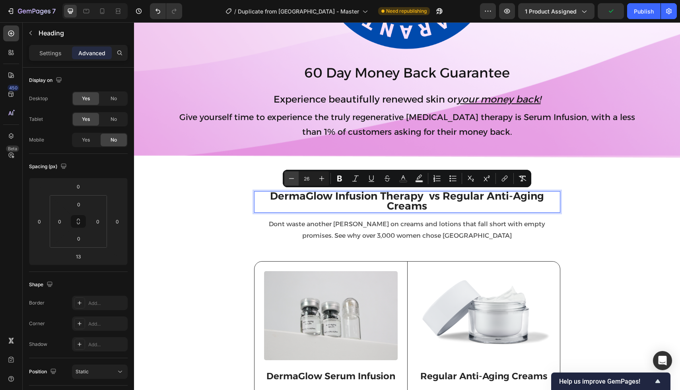
click at [287, 181] on button "Minus" at bounding box center [292, 179] width 14 height 14
type input "25"
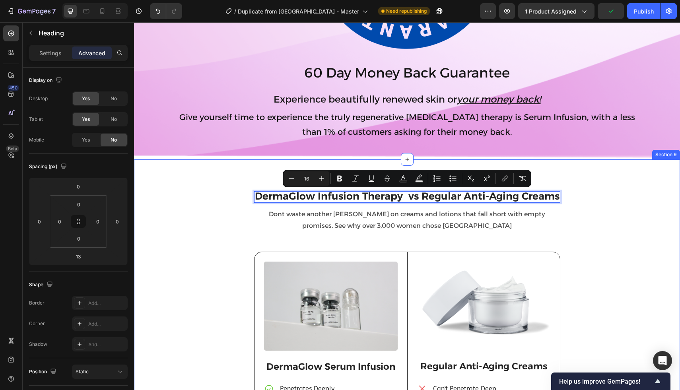
click at [222, 186] on div "DermaGlow Infusion Therapy vs Regular Anti-Aging Creams Heading 13 DermaGlow In…" at bounding box center [407, 335] width 546 height 351
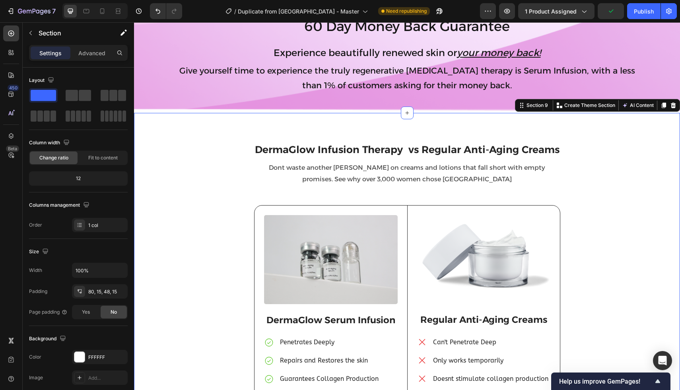
scroll to position [2485, 0]
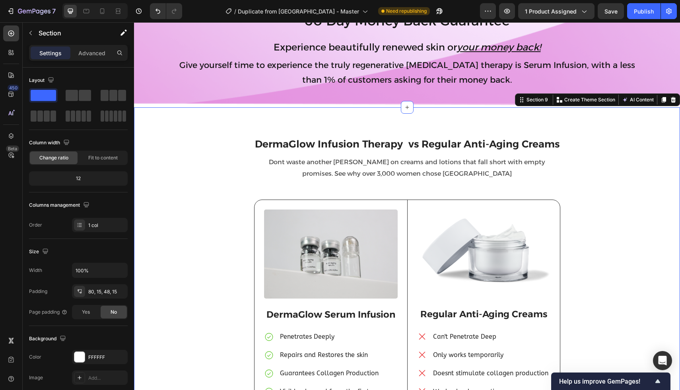
click at [246, 147] on div "⁠⁠⁠⁠⁠⁠⁠ DermaGlow Infusion Therapy vs Regular Anti-Aging Creams Heading DermaGl…" at bounding box center [407, 289] width 534 height 300
click at [253, 144] on div "⁠⁠⁠⁠⁠⁠⁠ DermaGlow Infusion Therapy vs Regular Anti-Aging Creams Heading DermaGl…" at bounding box center [407, 289] width 534 height 300
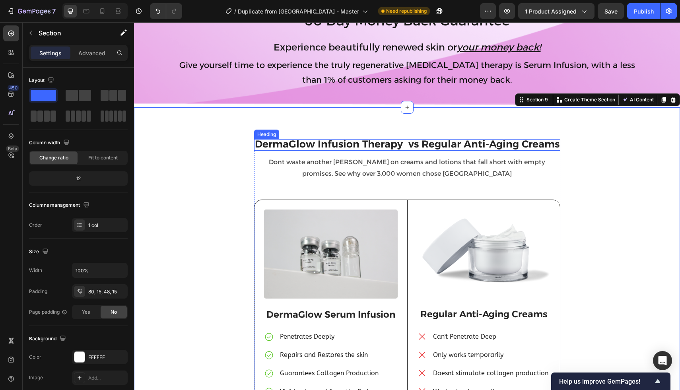
click at [257, 144] on span "DermaGlow Infusion Therapy vs Regular Anti-Aging Creams" at bounding box center [407, 144] width 305 height 12
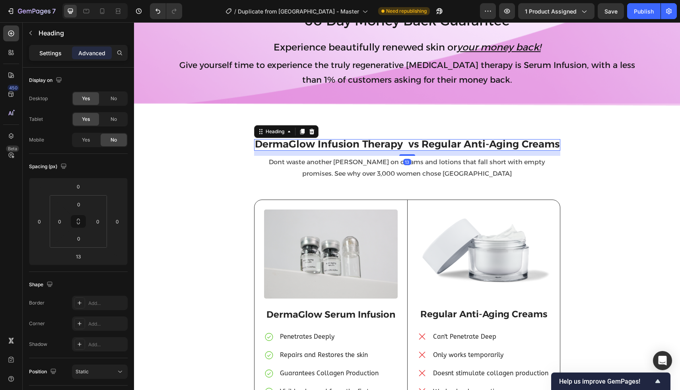
click at [44, 47] on div "Settings" at bounding box center [51, 53] width 40 height 13
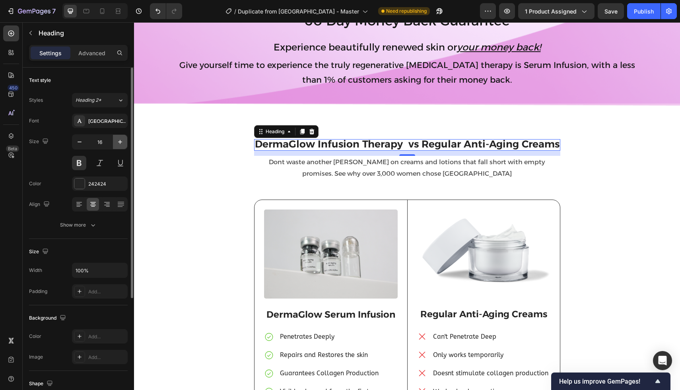
click at [117, 140] on icon "button" at bounding box center [120, 142] width 8 height 8
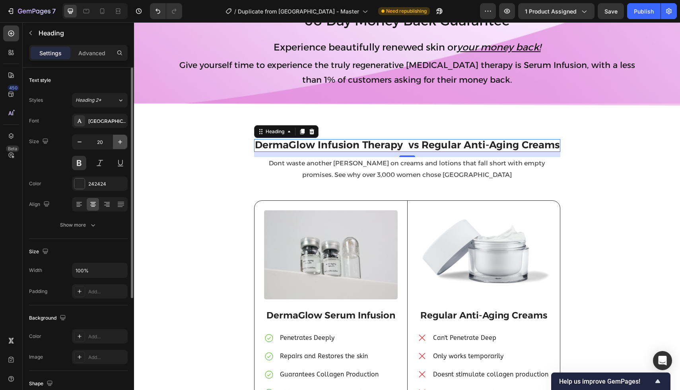
click at [117, 140] on icon "button" at bounding box center [120, 142] width 8 height 8
type input "21"
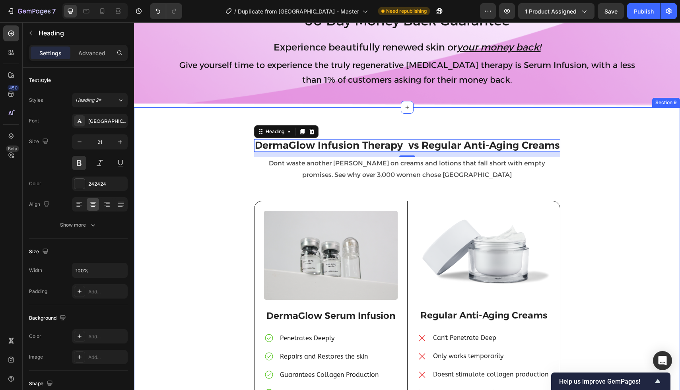
click at [173, 189] on div "⁠⁠⁠⁠⁠⁠⁠ DermaGlow Infusion Therapy vs Regular Anti-Aging Creams Heading 13 Derm…" at bounding box center [407, 289] width 534 height 301
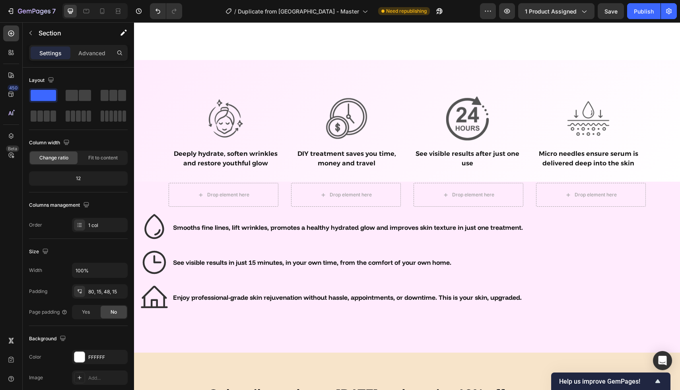
scroll to position [2974, 0]
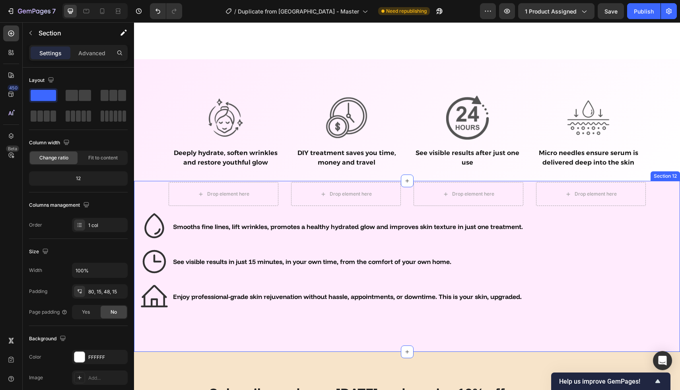
click at [653, 318] on div "Drop element here Row Drop element here Row Drop element here Row Drop element …" at bounding box center [407, 257] width 534 height 151
click at [675, 172] on icon at bounding box center [673, 174] width 5 height 6
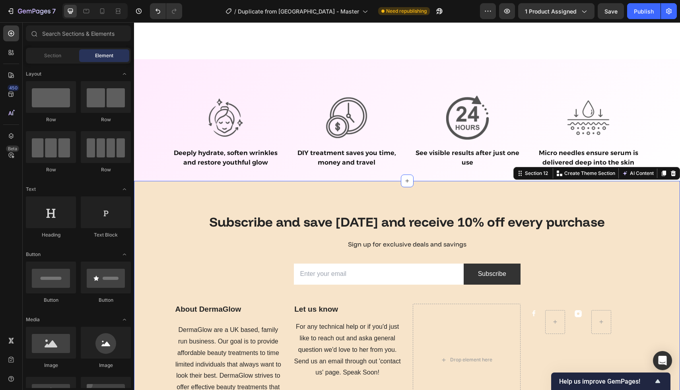
click at [146, 227] on div "Subscribe and save [DATE] and receive 10% off every purchase Heading Sign up fo…" at bounding box center [407, 359] width 546 height 292
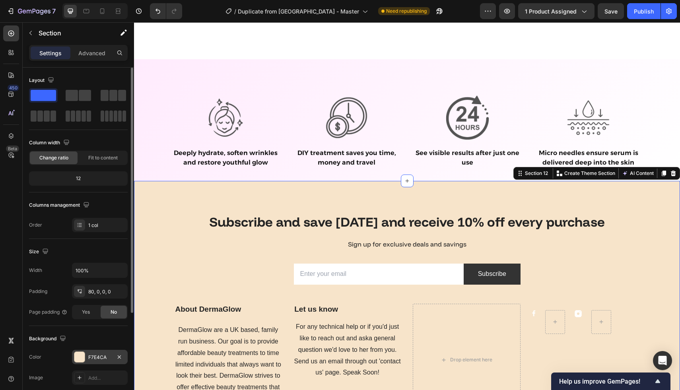
click at [76, 354] on div at bounding box center [79, 357] width 10 height 10
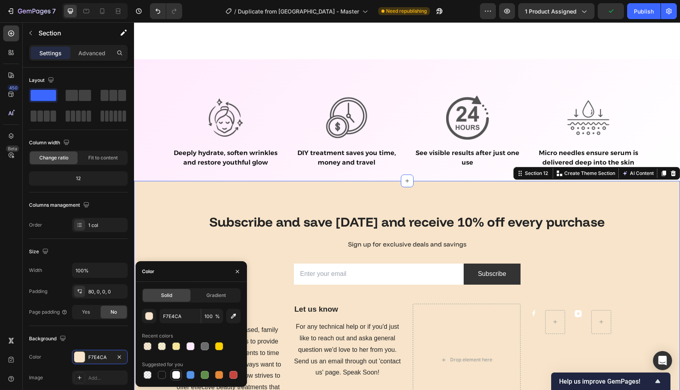
click at [174, 373] on div at bounding box center [176, 375] width 8 height 8
type input "FFFFFF"
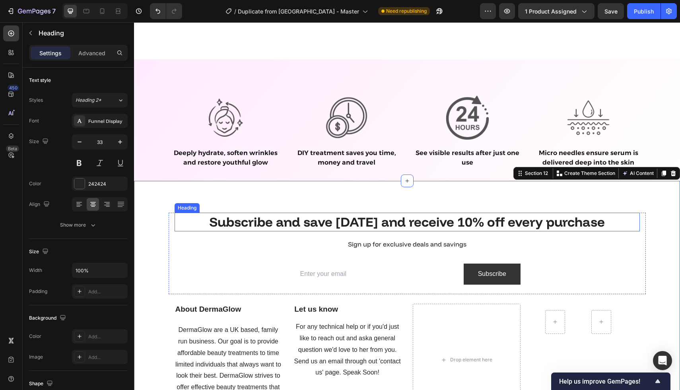
click at [238, 224] on h2 "Subscribe and save [DATE] and receive 10% off every purchase" at bounding box center [408, 222] width 466 height 19
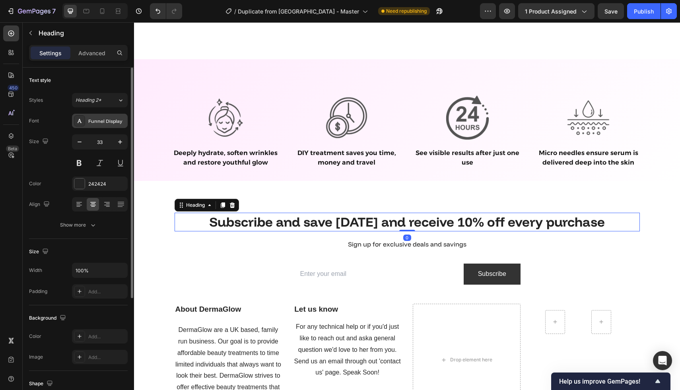
click at [94, 125] on div "Funnel Display" at bounding box center [100, 121] width 56 height 14
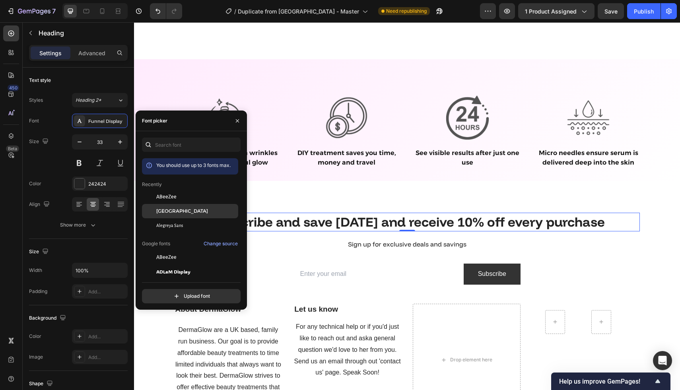
click at [163, 209] on span "[GEOGRAPHIC_DATA]" at bounding box center [182, 211] width 52 height 7
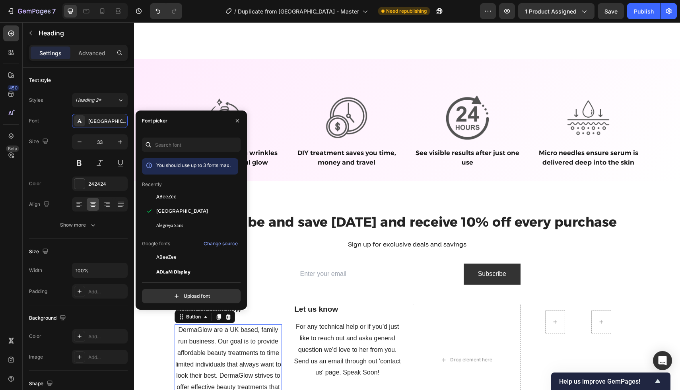
click at [251, 342] on p "DermaGlow are a UK based, family run business. Our goal is to provide affordabl…" at bounding box center [229, 371] width 108 height 92
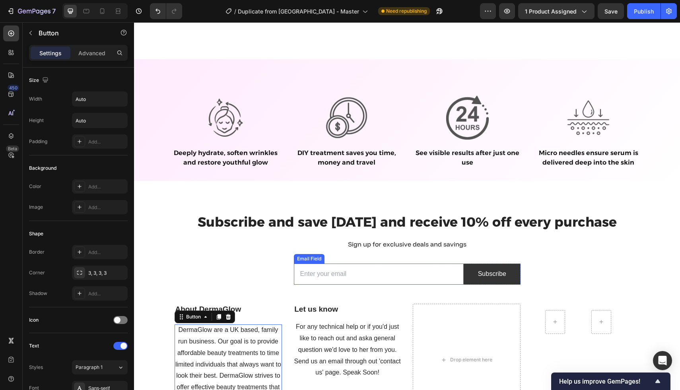
click at [415, 267] on input "email" at bounding box center [379, 274] width 170 height 21
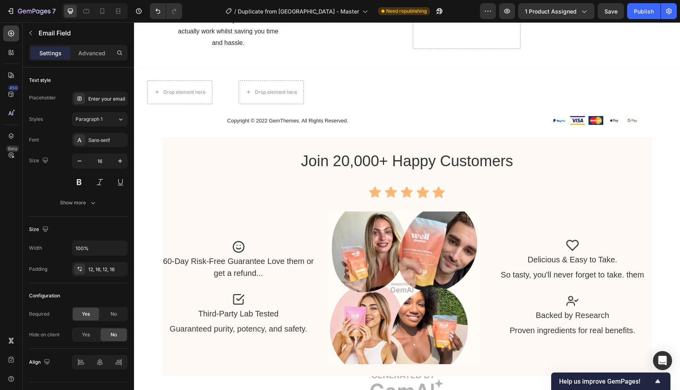
scroll to position [3347, 0]
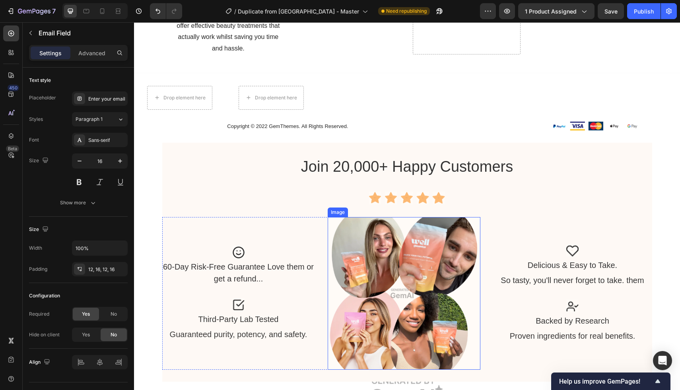
click at [366, 241] on img at bounding box center [404, 293] width 153 height 153
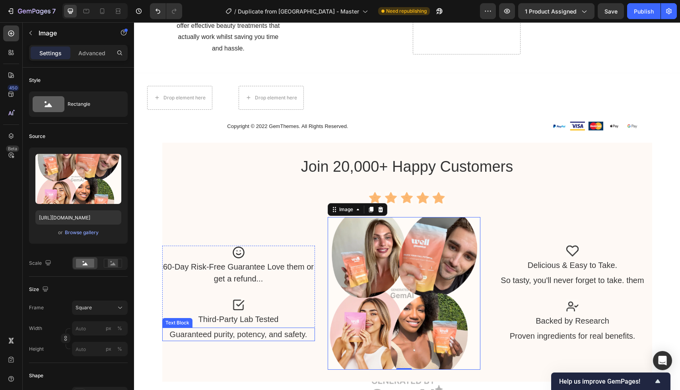
click at [234, 327] on div "Icon 60-Day Risk-Free Guarantee Love them or get a refund... Text Block Icon Th…" at bounding box center [238, 294] width 153 height 96
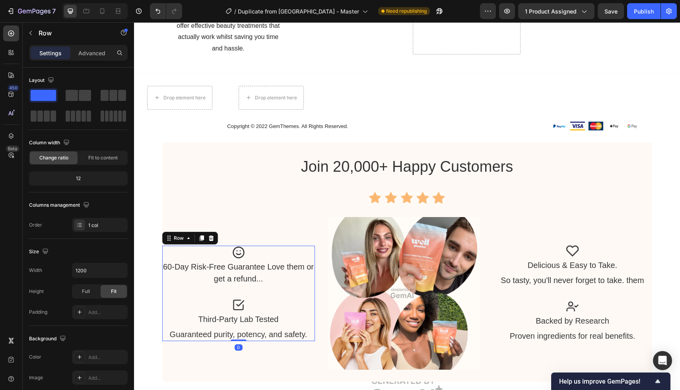
click at [234, 327] on div "Icon 60-Day Risk-Free Guarantee Love them or get a refund... Text Block Icon Th…" at bounding box center [238, 294] width 153 height 96
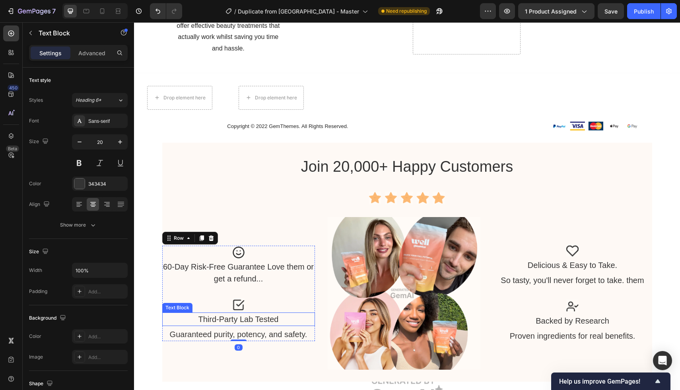
click at [228, 324] on div "Third-Party Lab Tested" at bounding box center [238, 320] width 153 height 14
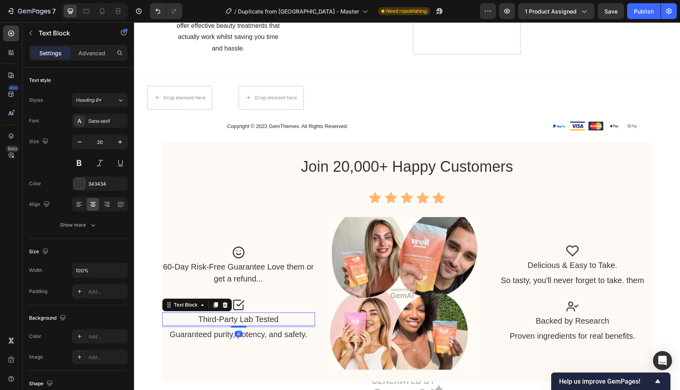
click at [228, 324] on div "Third-Party Lab Tested" at bounding box center [238, 320] width 153 height 14
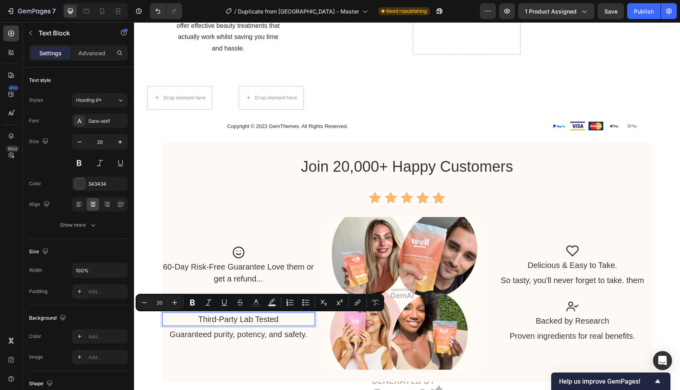
click at [240, 322] on p "Third-Party Lab Tested" at bounding box center [238, 320] width 151 height 12
drag, startPoint x: 240, startPoint y: 322, endPoint x: 197, endPoint y: 325, distance: 43.1
click at [197, 325] on p "Third-Party Lab Tested" at bounding box center [238, 320] width 151 height 12
click at [236, 325] on p "Third-Party Lab Tested" at bounding box center [238, 320] width 151 height 12
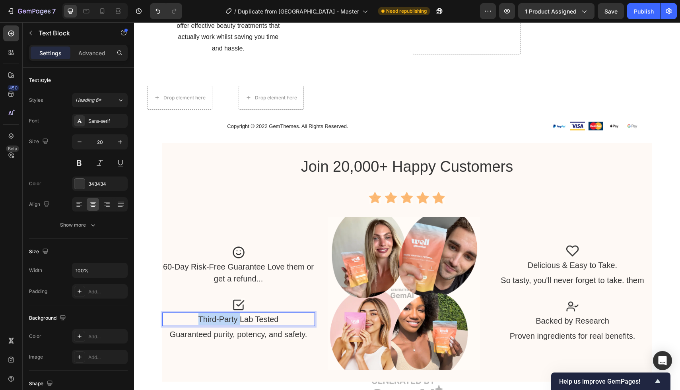
drag, startPoint x: 241, startPoint y: 320, endPoint x: 181, endPoint y: 317, distance: 60.1
click at [180, 316] on p "Third-Party Lab Tested" at bounding box center [238, 320] width 151 height 12
click at [238, 304] on image at bounding box center [238, 304] width 13 height 13
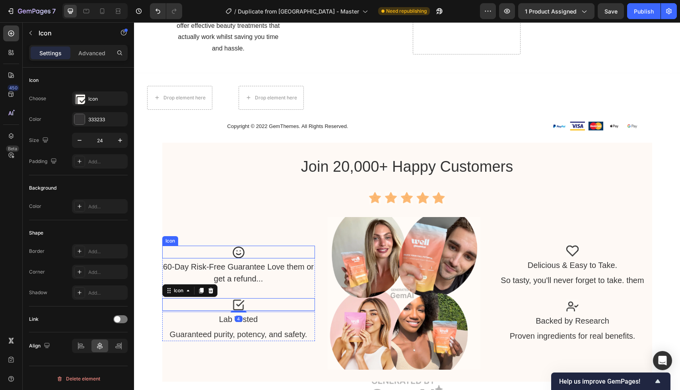
click at [242, 247] on image at bounding box center [238, 252] width 13 height 13
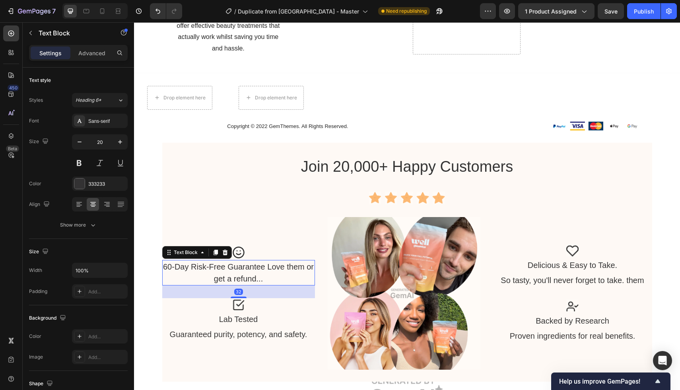
click at [272, 275] on div "60-Day Risk-Free Guarantee Love them or get a refund..." at bounding box center [238, 272] width 153 height 25
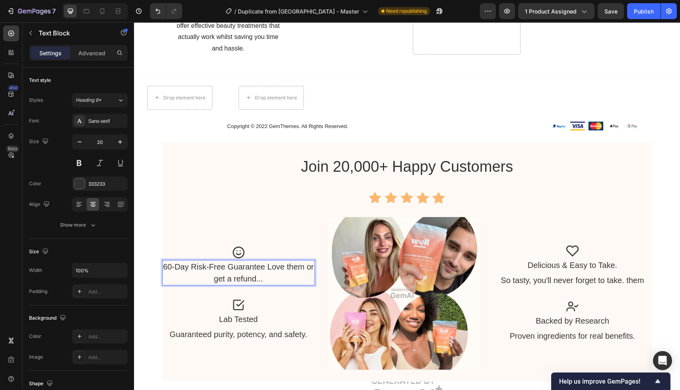
click at [268, 273] on div "60-Day Risk-Free Guarantee Love them or get a refund..." at bounding box center [238, 272] width 153 height 25
drag, startPoint x: 286, startPoint y: 268, endPoint x: 306, endPoint y: 268, distance: 19.5
click at [306, 268] on p "60-Day Risk-Free Guarantee Love them or get a refund..." at bounding box center [238, 273] width 151 height 24
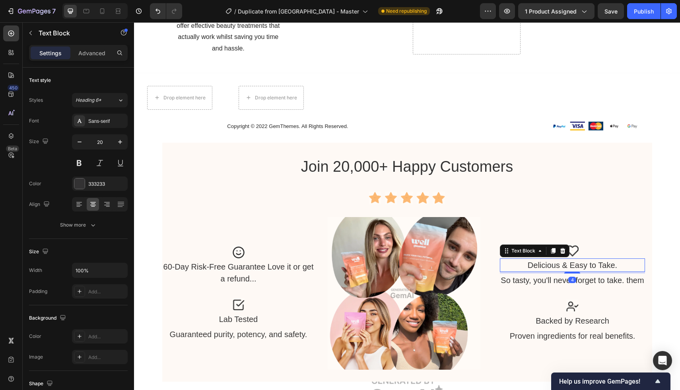
click at [567, 260] on div "Delicious & Easy to Take." at bounding box center [572, 266] width 145 height 14
click at [564, 265] on div "Delicious & Easy to Take." at bounding box center [572, 266] width 145 height 14
click at [564, 265] on p "Delicious & Easy to Take." at bounding box center [572, 265] width 143 height 12
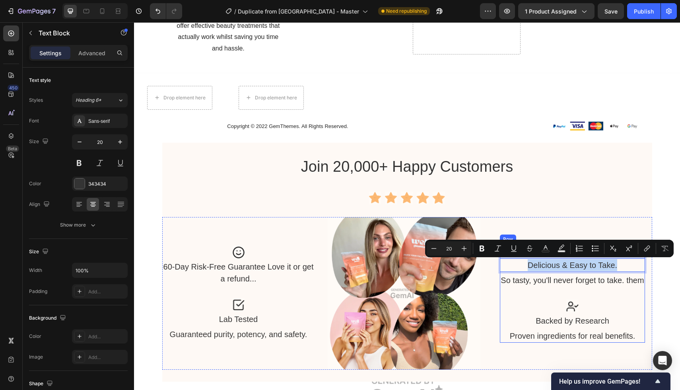
drag, startPoint x: 622, startPoint y: 268, endPoint x: 515, endPoint y: 258, distance: 107.9
click at [515, 258] on div "Icon Delicious & Easy to Take. Text Block 4 So tasty, you'll never forget to ta…" at bounding box center [572, 293] width 145 height 99
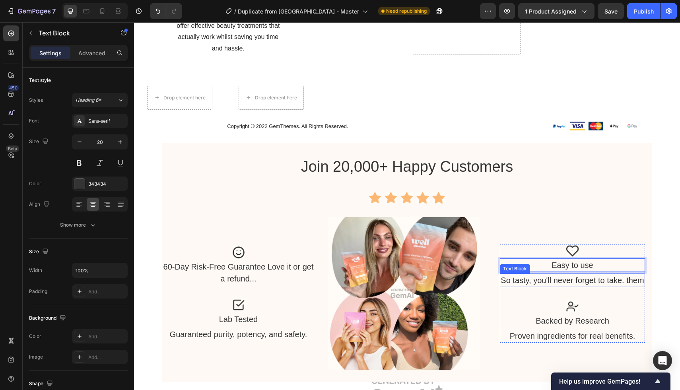
click at [534, 282] on div "So tasty, you'll never forget to take. them" at bounding box center [572, 281] width 145 height 14
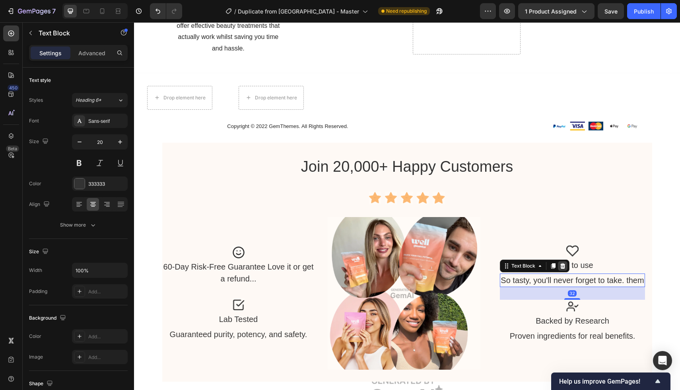
click at [565, 267] on icon at bounding box center [563, 266] width 5 height 6
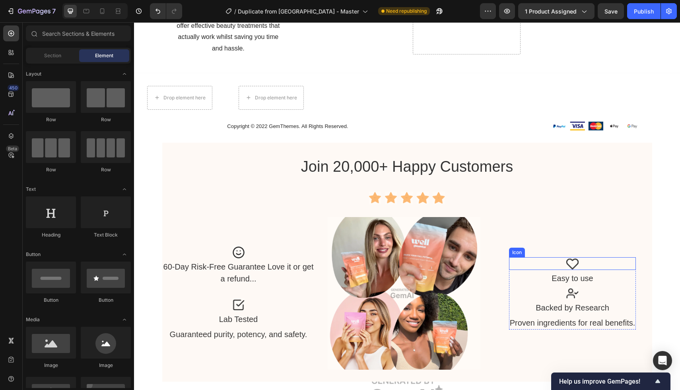
click at [578, 267] on image at bounding box center [572, 263] width 13 height 13
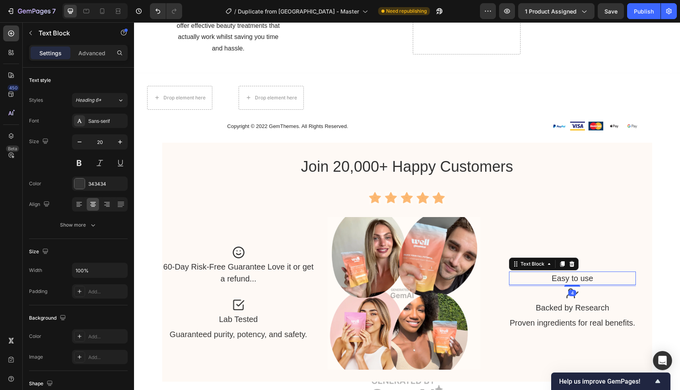
click at [582, 279] on p "Easy to use" at bounding box center [573, 279] width 126 height 12
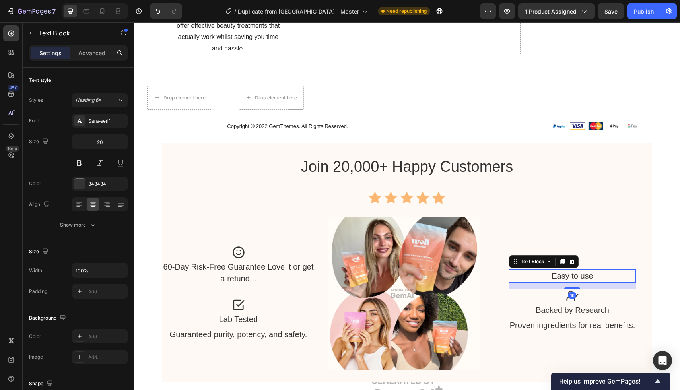
drag, startPoint x: 574, startPoint y: 286, endPoint x: 574, endPoint y: 291, distance: 4.8
click at [574, 291] on div "Icon Easy to use Text Block 16 Icon Backed by Research Text Block Proven ingred…" at bounding box center [572, 293] width 127 height 77
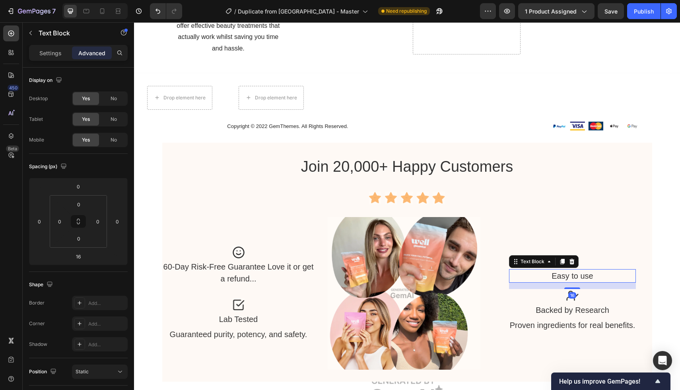
click at [636, 189] on div "Join 20,000+ Happy Customers Heading Icon Icon Icon Icon Icon Icon List Hoz Row…" at bounding box center [407, 262] width 490 height 215
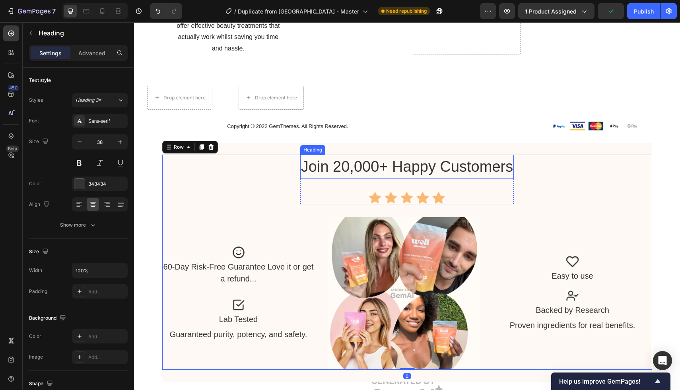
click at [343, 164] on h2 "Join 20,000+ Happy Customers" at bounding box center [407, 167] width 214 height 24
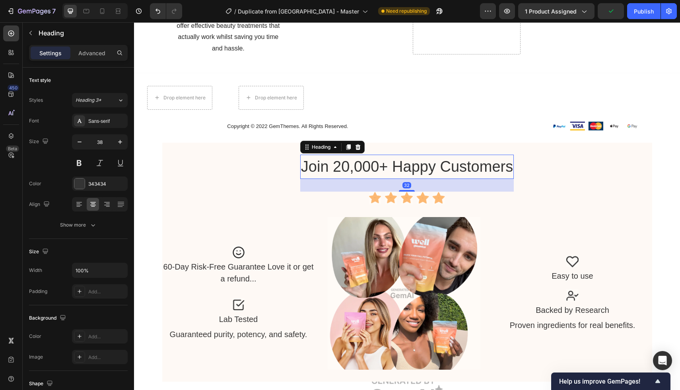
click at [343, 164] on h2 "Join 20,000+ Happy Customers" at bounding box center [407, 167] width 214 height 24
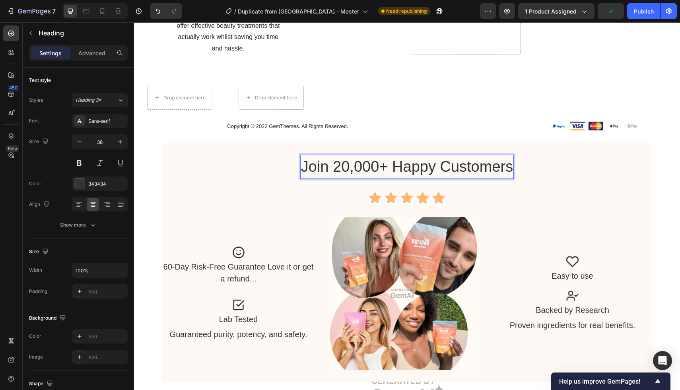
click at [343, 164] on p "Join 20,000+ Happy Customers" at bounding box center [407, 167] width 212 height 23
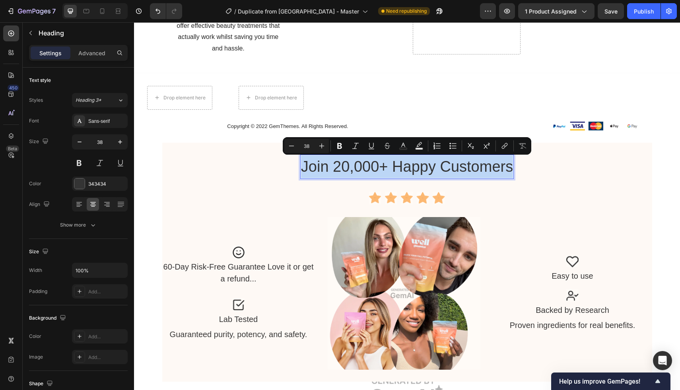
click at [343, 164] on p "Join 20,000+ Happy Customers" at bounding box center [407, 167] width 212 height 23
click at [350, 167] on p "Join 20,000+ Happy Customers" at bounding box center [407, 167] width 212 height 23
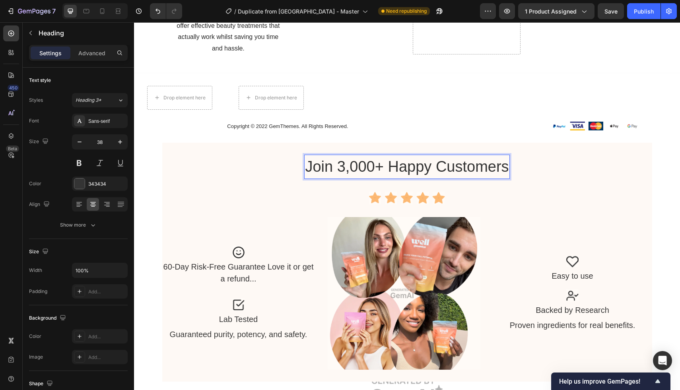
click at [349, 169] on p "Join 3,000+ Happy Customers" at bounding box center [407, 167] width 204 height 23
click at [385, 215] on div "Join 3000+ Happy Customers Heading 32 Icon Icon Icon Icon Icon Icon List Hoz Ro…" at bounding box center [407, 262] width 490 height 215
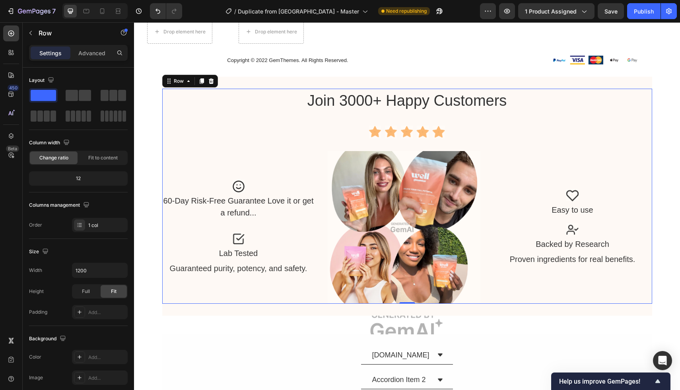
scroll to position [3417, 0]
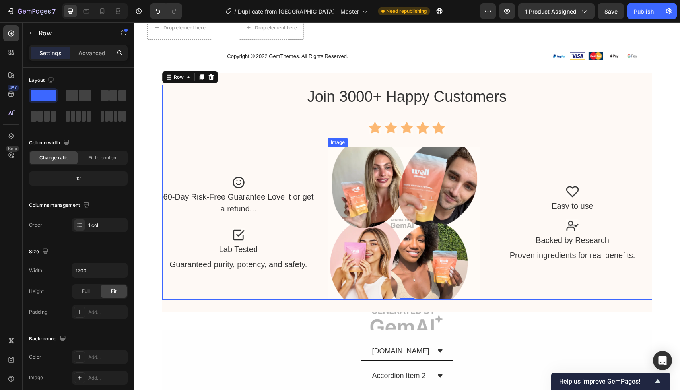
click at [417, 217] on img at bounding box center [404, 223] width 153 height 153
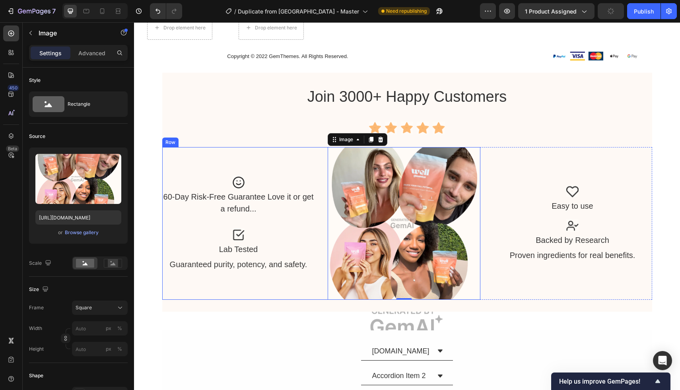
scroll to position [3520, 0]
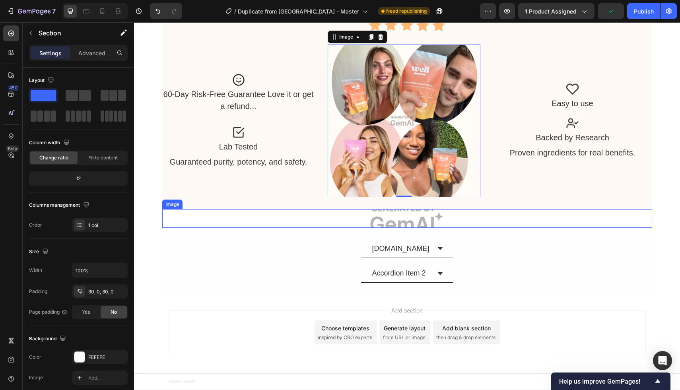
click at [472, 267] on div "[DOMAIN_NAME] Accordion Item 2 Accordion Row" at bounding box center [407, 261] width 490 height 43
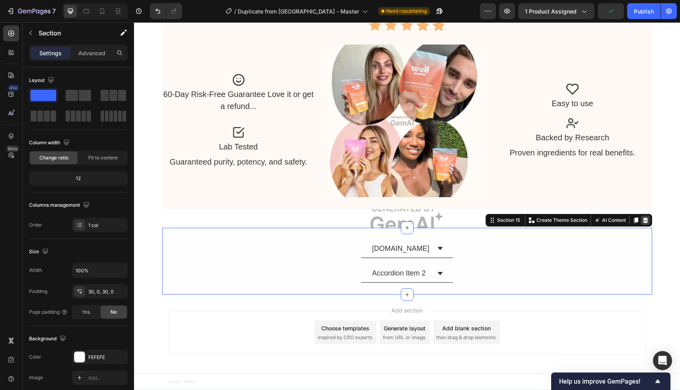
click at [647, 220] on icon at bounding box center [645, 221] width 5 height 6
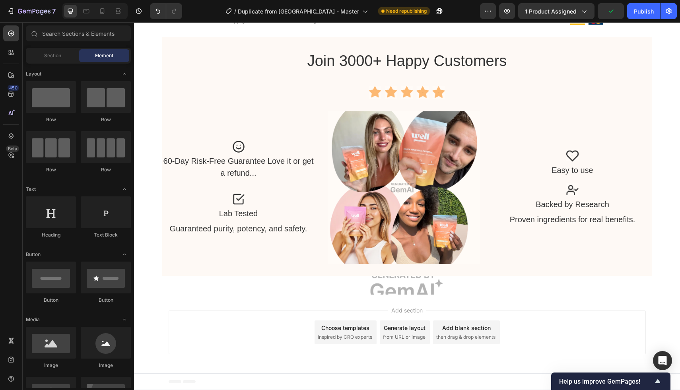
scroll to position [3452, 0]
click at [575, 297] on div "Add section Choose templates inspired by CRO experts Generate layout from URL o…" at bounding box center [407, 334] width 546 height 79
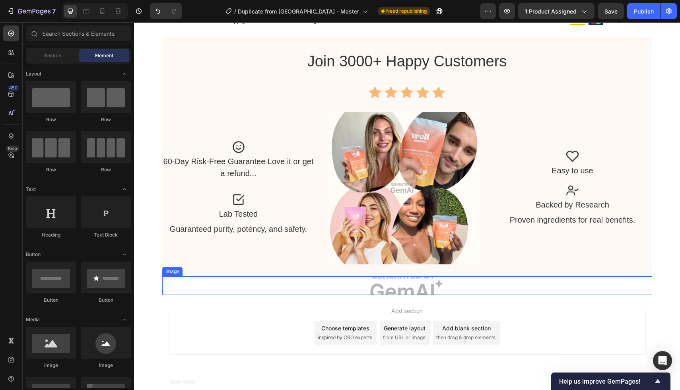
click at [497, 282] on img at bounding box center [407, 286] width 490 height 18
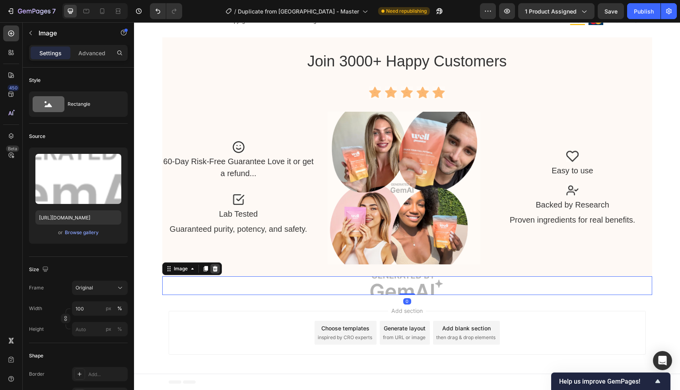
click at [214, 271] on icon at bounding box center [214, 269] width 5 height 6
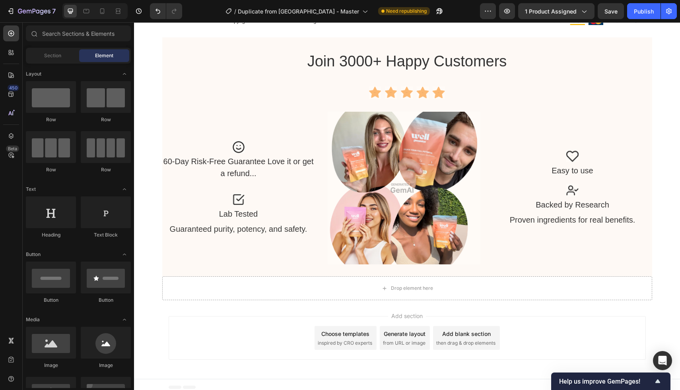
scroll to position [3458, 0]
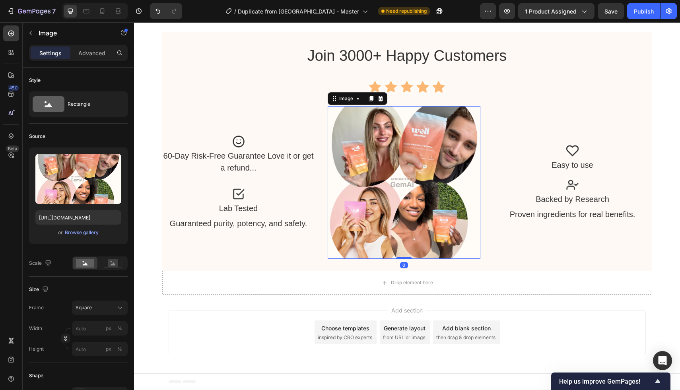
click at [382, 176] on img at bounding box center [404, 182] width 153 height 153
click at [94, 233] on div "Browse gallery" at bounding box center [82, 232] width 34 height 7
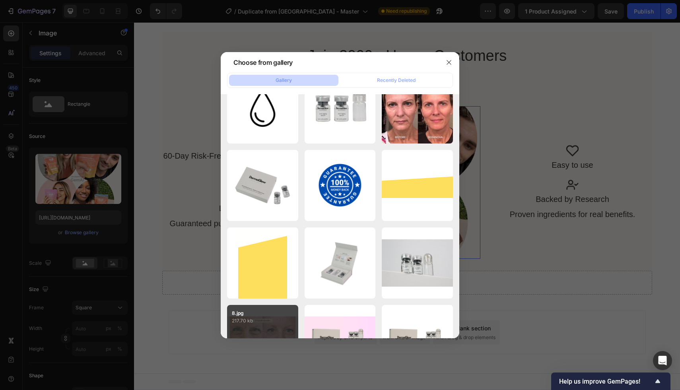
scroll to position [0, 0]
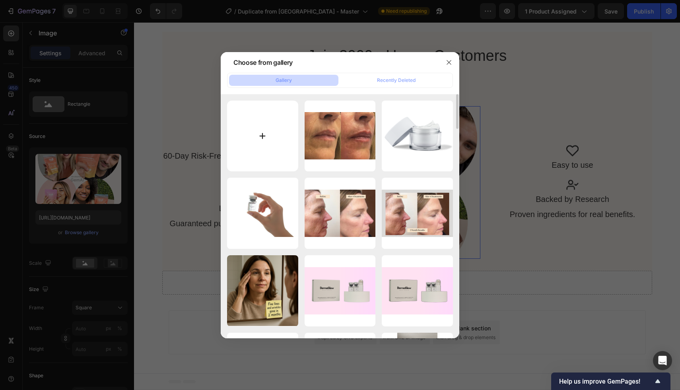
click at [264, 157] on input "file" at bounding box center [262, 136] width 71 height 71
type input "C:\fakepath\Boost Collagen (1).png"
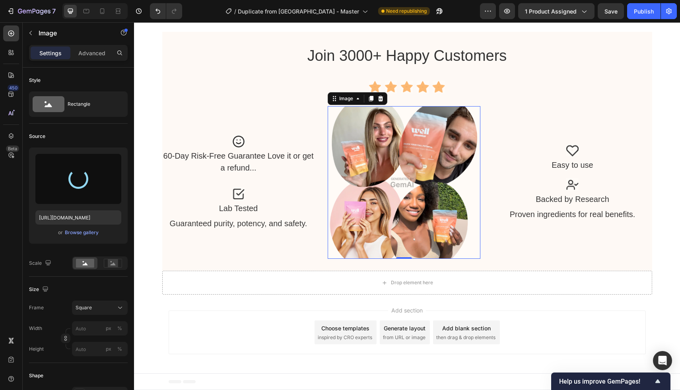
type input "[URL][DOMAIN_NAME]"
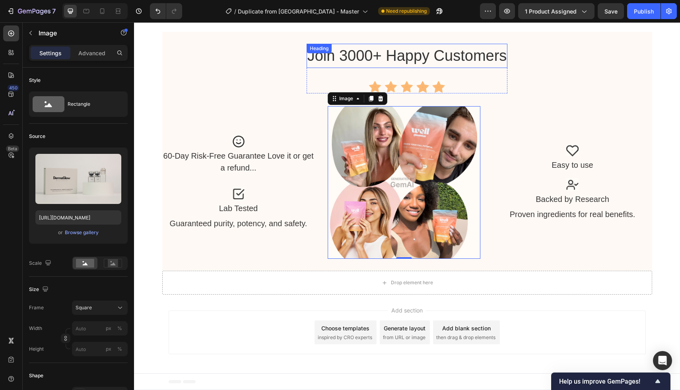
click at [356, 56] on div "Join 3000+ Happy Customers Heading" at bounding box center [407, 56] width 201 height 24
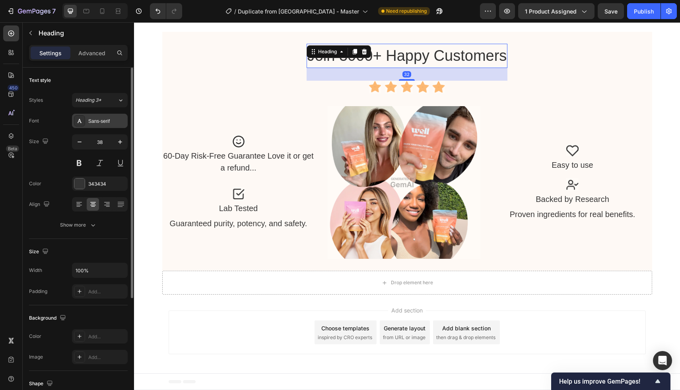
click at [98, 119] on div "Sans-serif" at bounding box center [106, 121] width 37 height 7
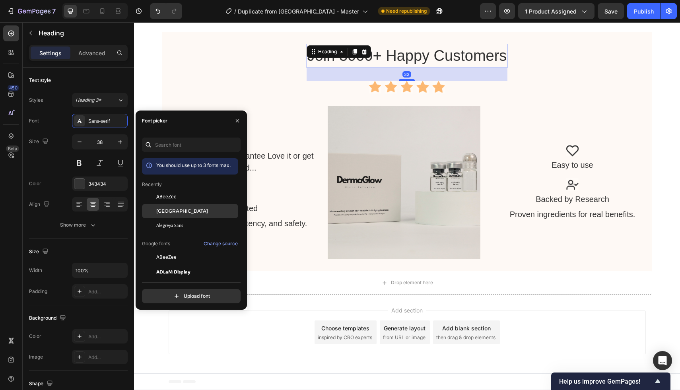
click at [177, 211] on span "[GEOGRAPHIC_DATA]" at bounding box center [182, 211] width 52 height 7
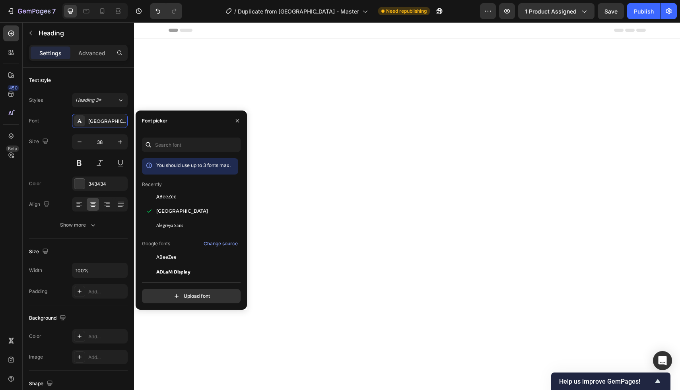
scroll to position [3458, 0]
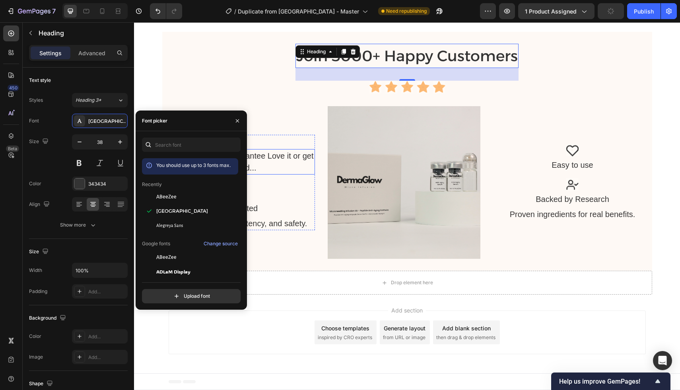
click at [272, 173] on p "60-Day Risk-Free Guarantee Love it or get a refund..." at bounding box center [238, 162] width 151 height 24
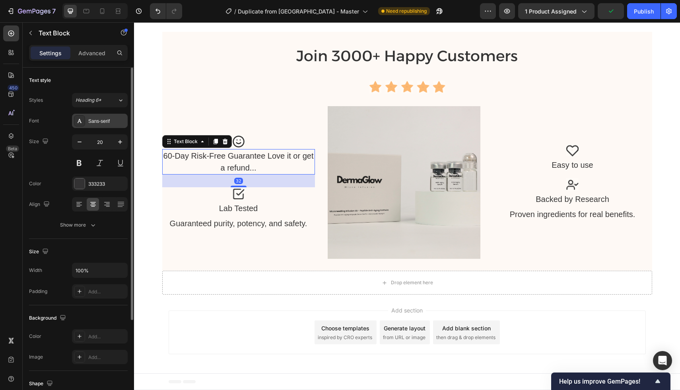
click at [105, 123] on div "Sans-serif" at bounding box center [106, 121] width 37 height 7
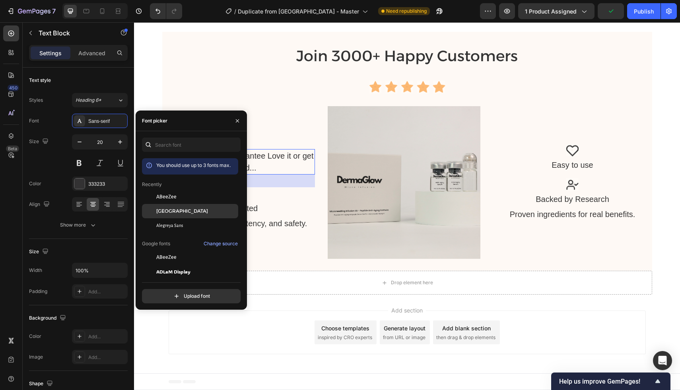
click at [170, 212] on span "[GEOGRAPHIC_DATA]" at bounding box center [182, 211] width 52 height 7
click at [281, 209] on p "Lab Tested" at bounding box center [238, 209] width 151 height 12
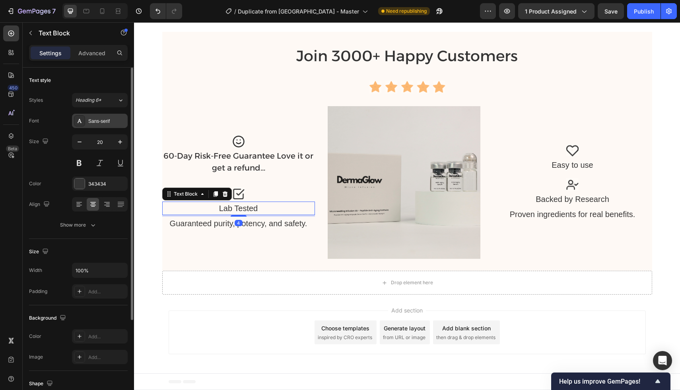
click at [99, 125] on div "Sans-serif" at bounding box center [100, 121] width 56 height 14
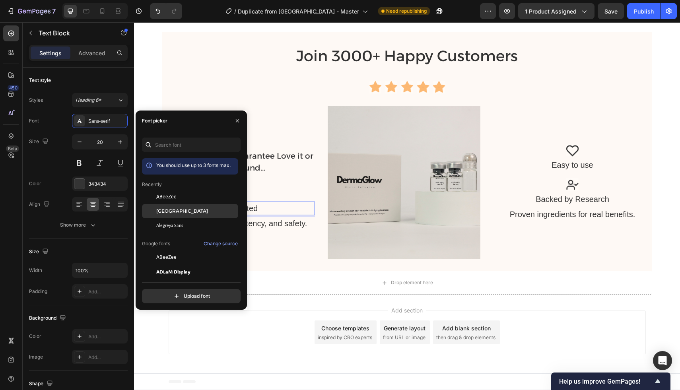
click at [170, 213] on span "[GEOGRAPHIC_DATA]" at bounding box center [182, 211] width 52 height 7
click at [287, 221] on div "Guaranteed purity, potency, and safety." at bounding box center [238, 224] width 153 height 14
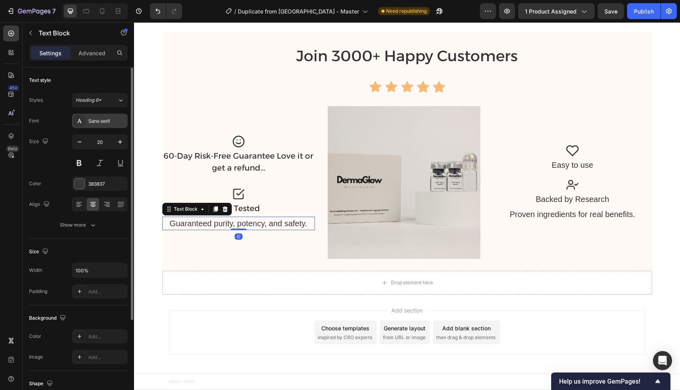
click at [103, 120] on div "Sans-serif" at bounding box center [106, 121] width 37 height 7
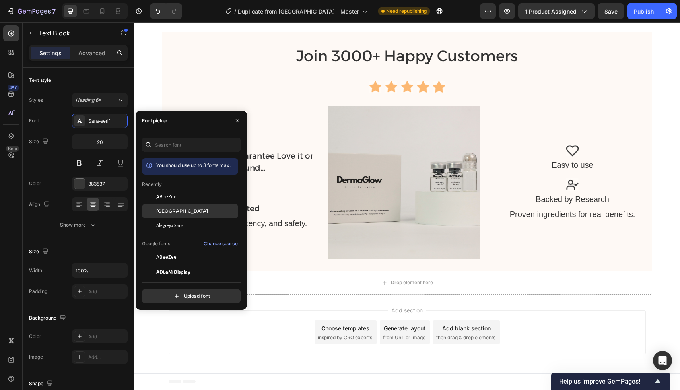
click at [163, 209] on span "[GEOGRAPHIC_DATA]" at bounding box center [182, 211] width 52 height 7
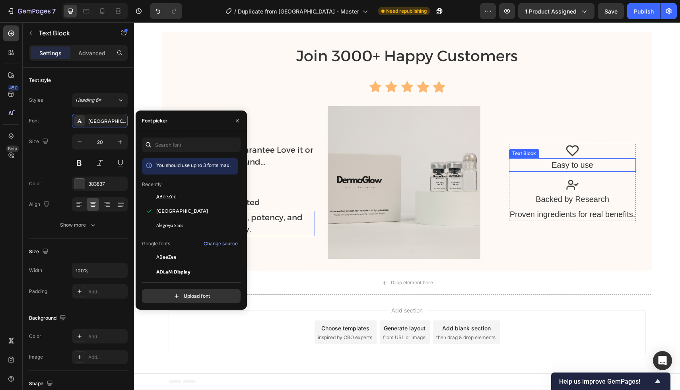
click at [557, 159] on p "Easy to use" at bounding box center [573, 165] width 126 height 12
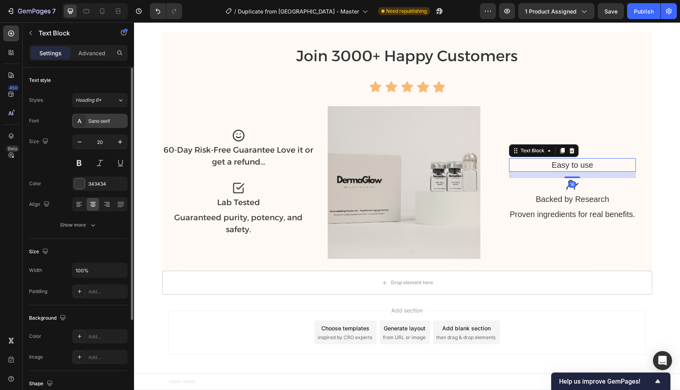
click at [107, 127] on div "Sans-serif" at bounding box center [100, 121] width 56 height 14
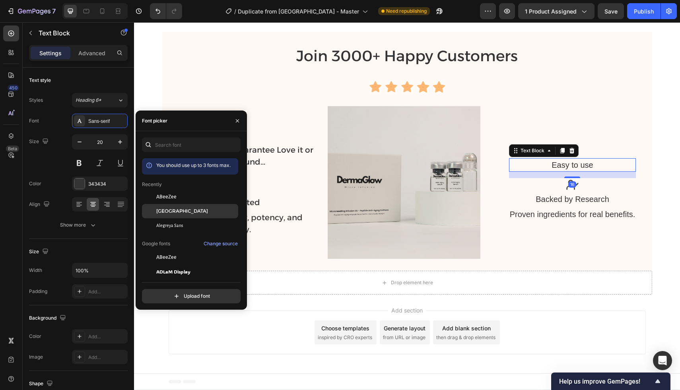
click at [160, 211] on span "[GEOGRAPHIC_DATA]" at bounding box center [182, 211] width 52 height 7
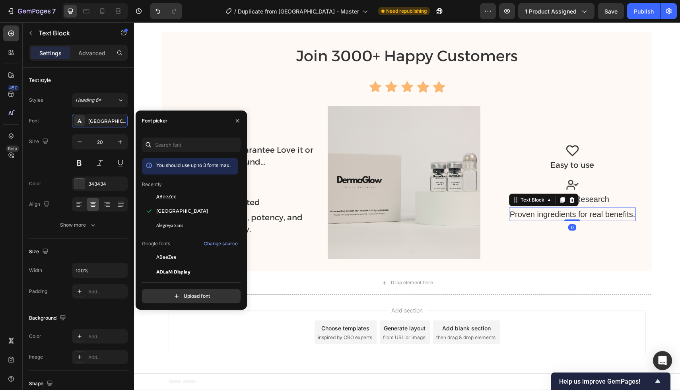
click at [567, 209] on div "Proven ingredients for real benefits." at bounding box center [572, 215] width 127 height 14
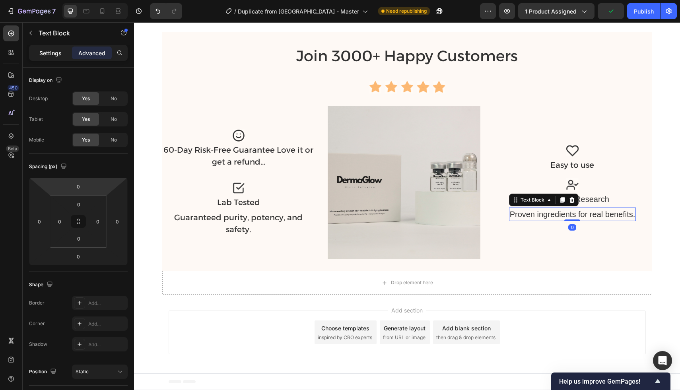
click at [49, 56] on p "Settings" at bounding box center [50, 53] width 22 height 8
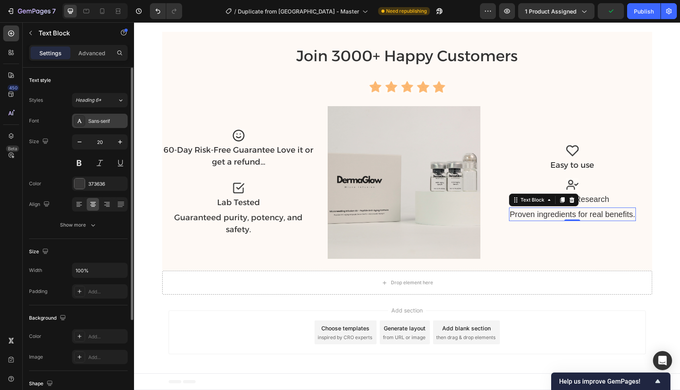
click at [92, 120] on div "Sans-serif" at bounding box center [106, 121] width 37 height 7
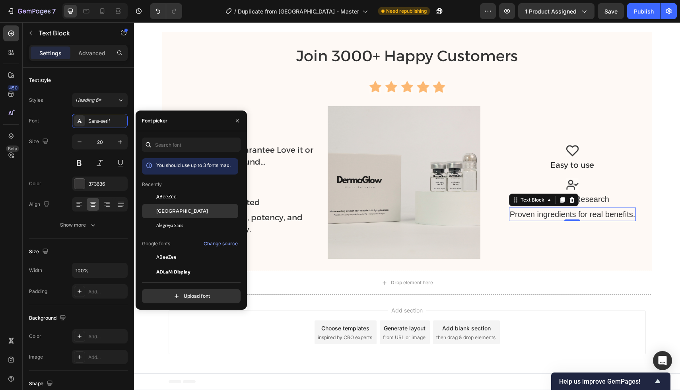
click at [162, 212] on span "[GEOGRAPHIC_DATA]" at bounding box center [182, 211] width 52 height 7
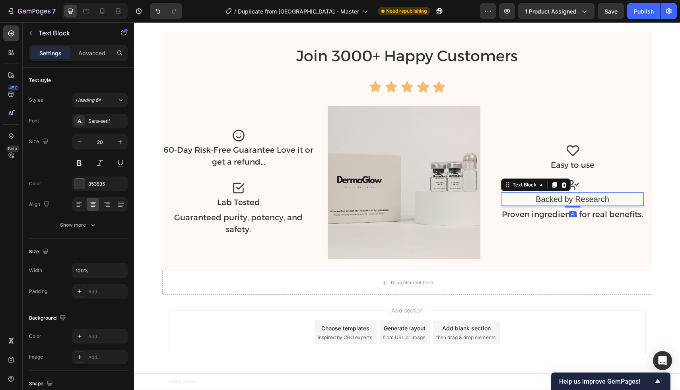
click at [589, 205] on div "Backed by Research" at bounding box center [572, 200] width 143 height 14
click at [88, 123] on div "Sans-serif" at bounding box center [100, 121] width 56 height 14
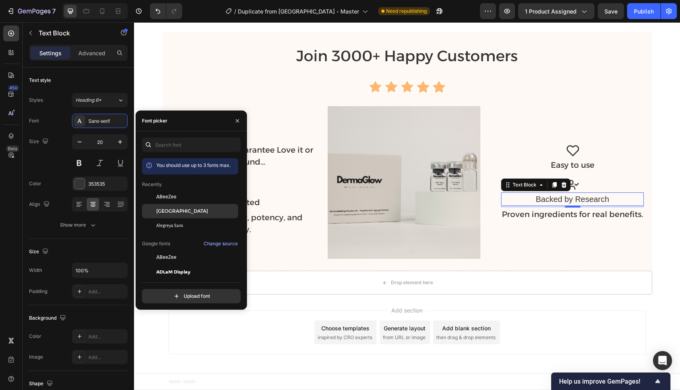
click at [172, 212] on span "[GEOGRAPHIC_DATA]" at bounding box center [182, 211] width 52 height 7
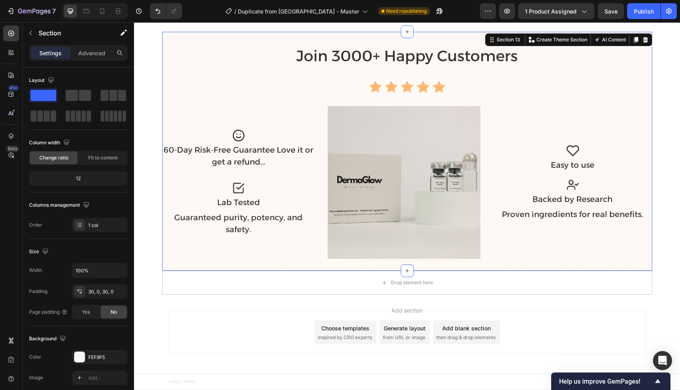
click at [315, 266] on div "Join 3000+ Happy Customers Heading Icon Icon Icon Icon Icon Icon List Hoz Row I…" at bounding box center [407, 151] width 490 height 239
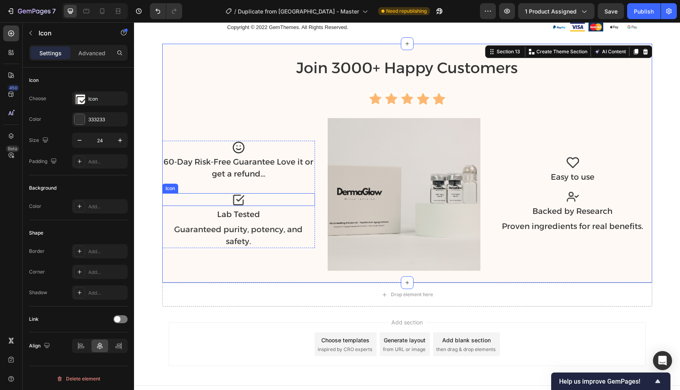
click at [236, 199] on image at bounding box center [238, 199] width 13 height 13
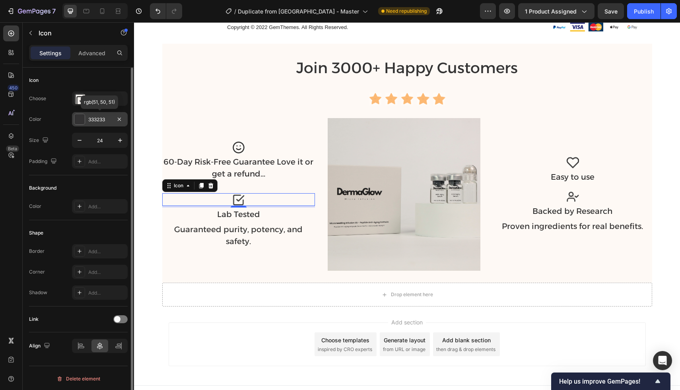
click at [77, 119] on div at bounding box center [79, 119] width 10 height 10
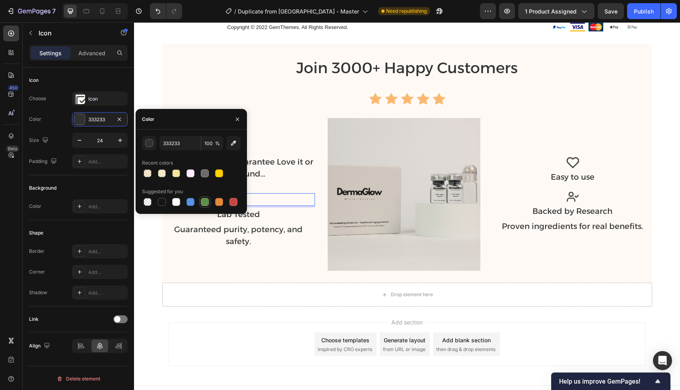
click at [201, 206] on div at bounding box center [205, 202] width 10 height 10
type input "5E8E49"
click at [201, 243] on div "Guaranteed purity, potency, and safety." at bounding box center [238, 235] width 153 height 25
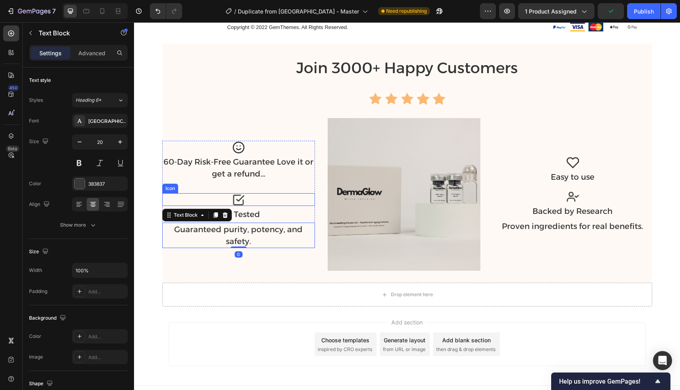
click at [240, 202] on image at bounding box center [238, 199] width 13 height 13
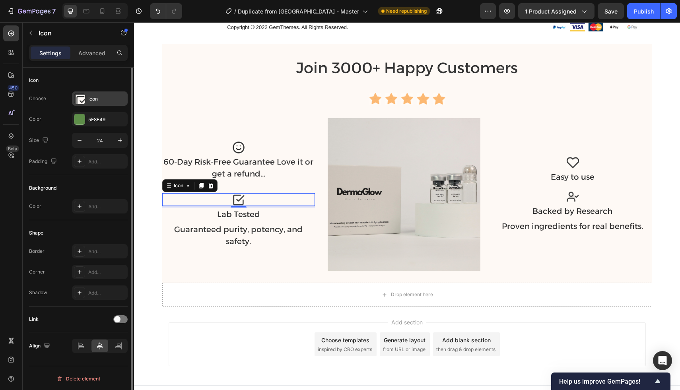
click at [78, 97] on image at bounding box center [82, 101] width 13 height 13
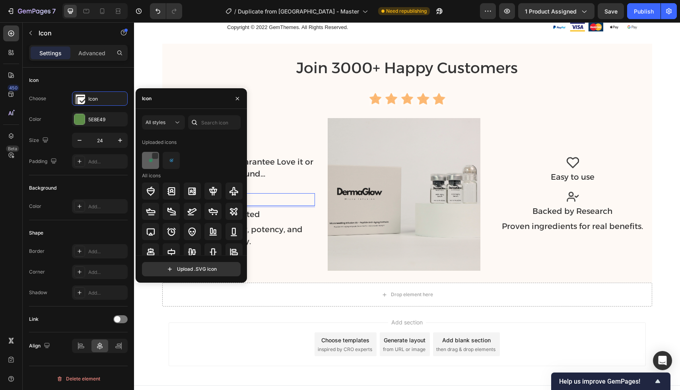
click at [152, 158] on img at bounding box center [151, 161] width 10 height 10
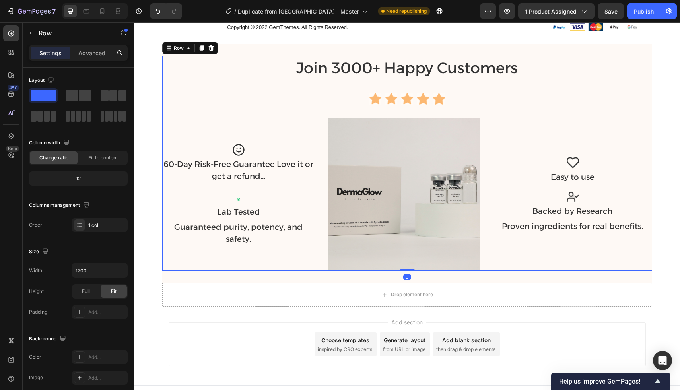
click at [209, 72] on div "Join 3000+ Happy Customers Heading Icon Icon Icon Icon Icon Icon List Hoz Row I…" at bounding box center [407, 163] width 490 height 215
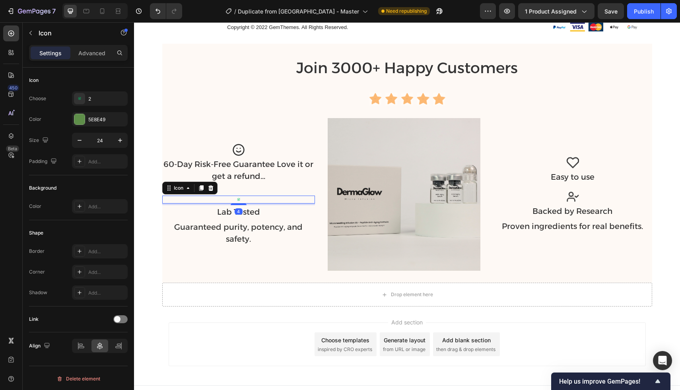
click at [238, 199] on icon at bounding box center [238, 200] width 3 height 3
click at [105, 141] on input "24" at bounding box center [100, 140] width 26 height 14
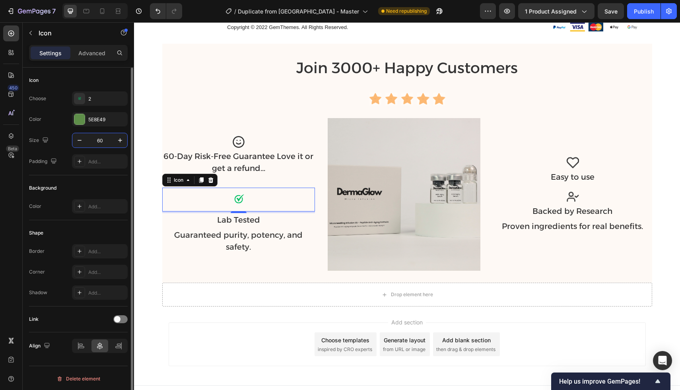
type input "6"
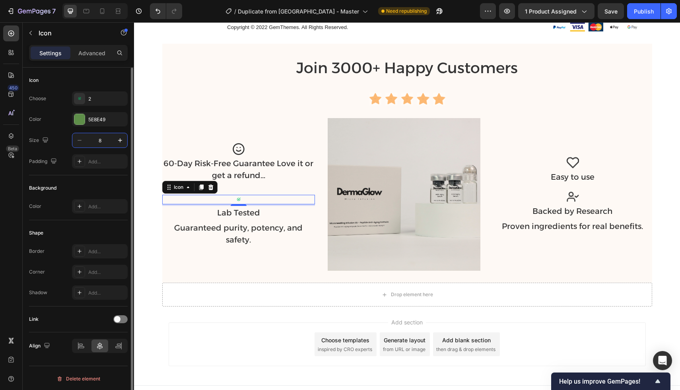
type input "80"
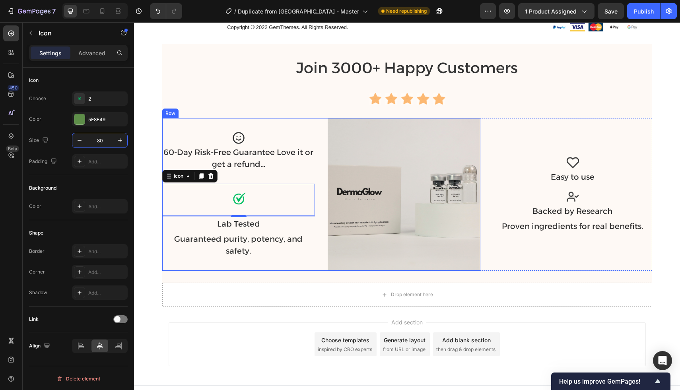
click at [238, 130] on div "Icon 60-Day Risk-Free Guarantee Love it or get a refund... Text Block Icon 4 La…" at bounding box center [238, 194] width 153 height 153
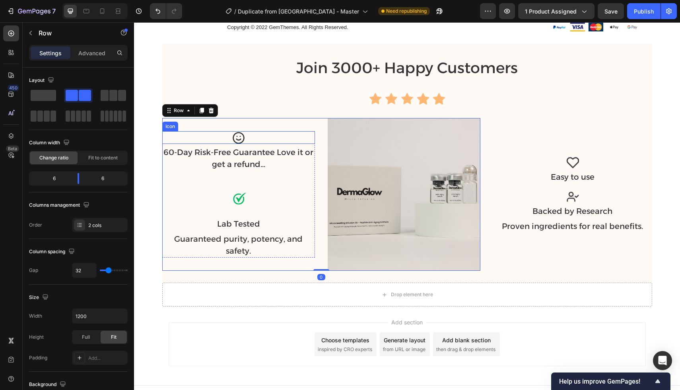
click at [236, 137] on image at bounding box center [238, 137] width 13 height 13
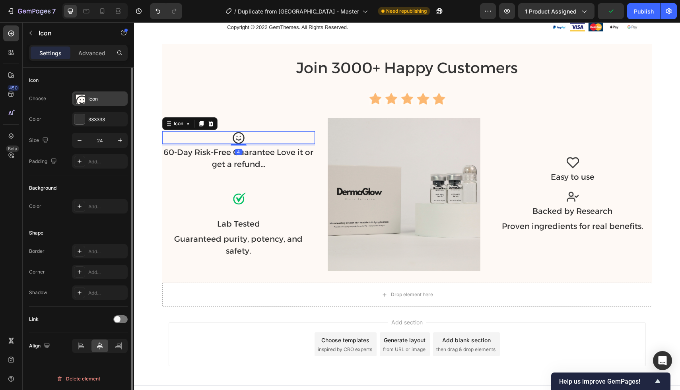
click at [80, 100] on image at bounding box center [82, 101] width 13 height 13
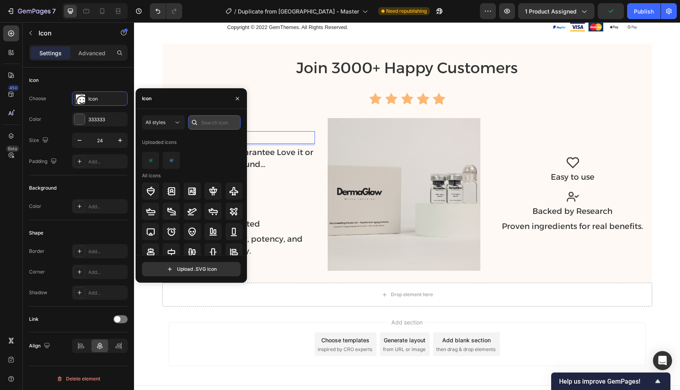
click at [206, 127] on input "text" at bounding box center [214, 122] width 53 height 14
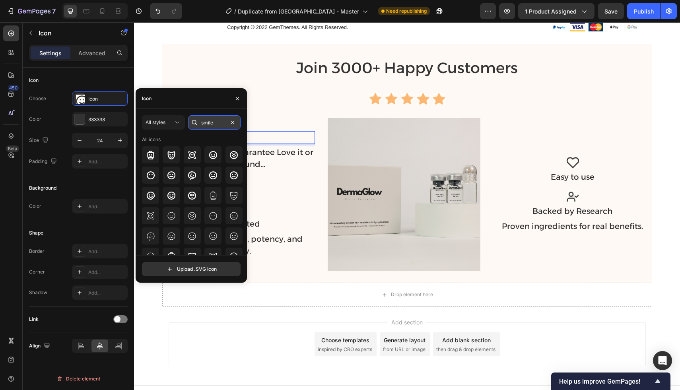
type input "smile"
click at [210, 161] on div at bounding box center [213, 154] width 17 height 17
click at [226, 102] on div "Icon" at bounding box center [191, 98] width 111 height 21
click at [252, 109] on div "Join 3000+ Happy Customers Heading Icon Icon Icon Icon Icon Icon List Hoz Row I…" at bounding box center [407, 163] width 490 height 215
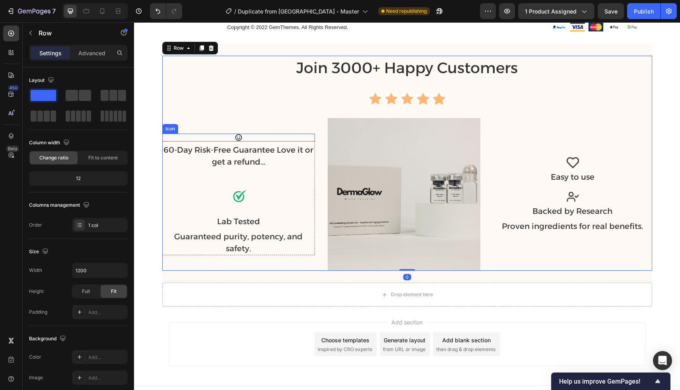
click at [240, 137] on icon at bounding box center [239, 138] width 8 height 8
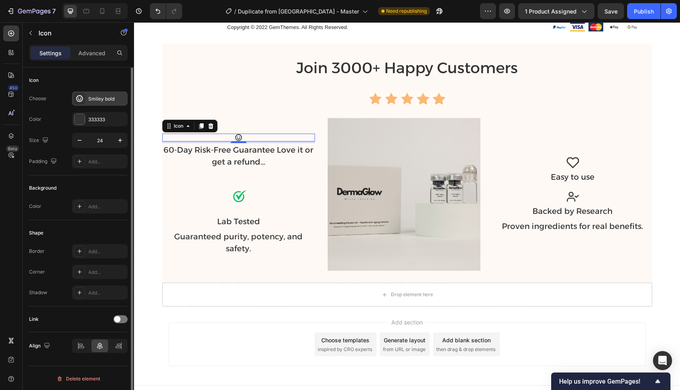
click at [80, 103] on div at bounding box center [79, 98] width 11 height 11
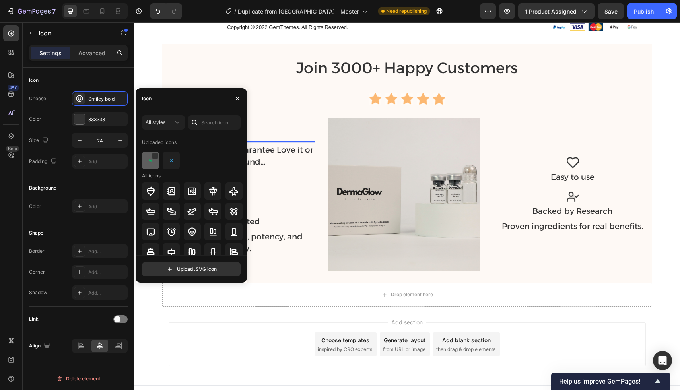
click at [154, 161] on img at bounding box center [151, 161] width 10 height 10
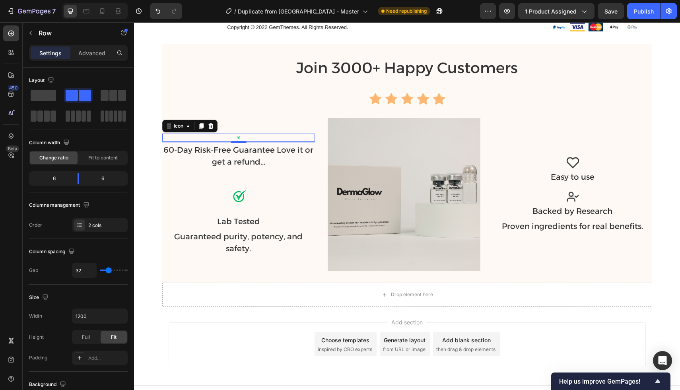
click at [261, 133] on div "Icon 4 60-Day Risk-Free Guarantee Love it or get a refund... Text Block Icon La…" at bounding box center [238, 194] width 153 height 153
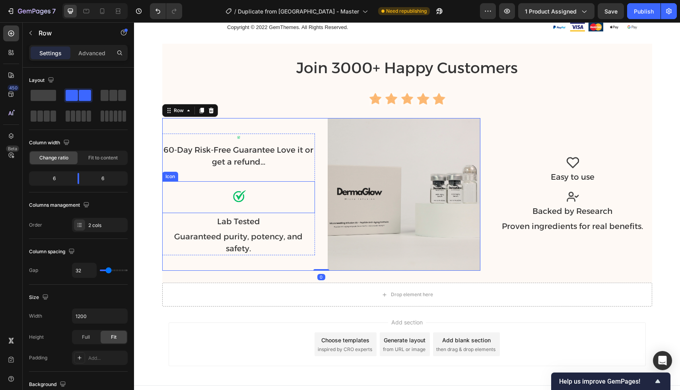
click at [240, 202] on icon at bounding box center [239, 197] width 32 height 32
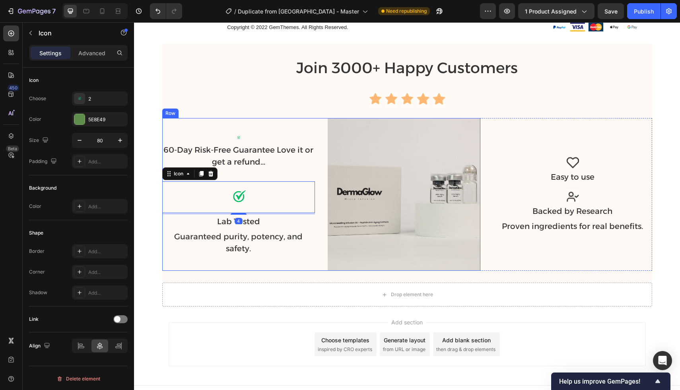
click at [238, 135] on icon at bounding box center [239, 138] width 8 height 8
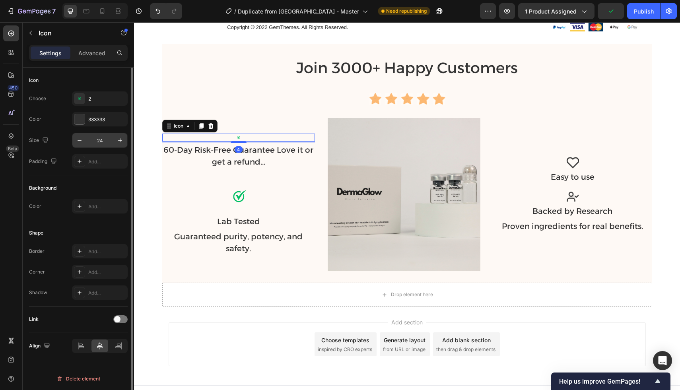
click at [106, 141] on input "24" at bounding box center [100, 140] width 26 height 14
type input "80"
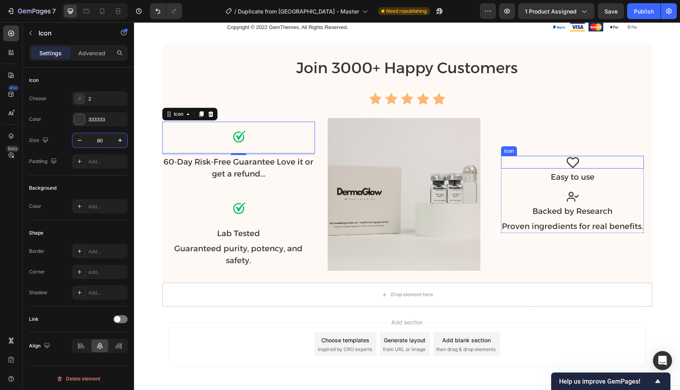
click at [573, 163] on image at bounding box center [573, 162] width 13 height 13
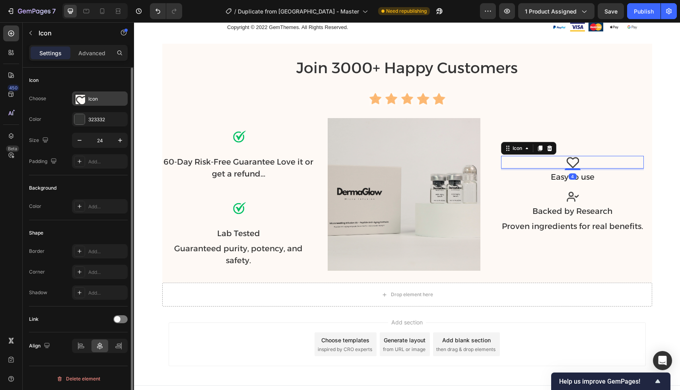
click at [88, 99] on div "Icon" at bounding box center [106, 99] width 37 height 7
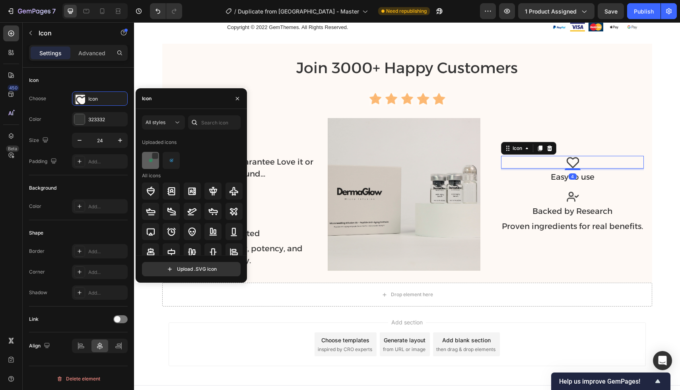
click at [148, 162] on img at bounding box center [151, 161] width 10 height 10
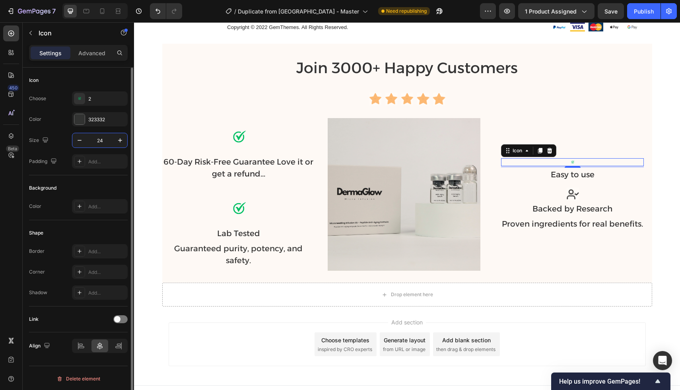
click at [100, 145] on input "24" at bounding box center [100, 140] width 26 height 14
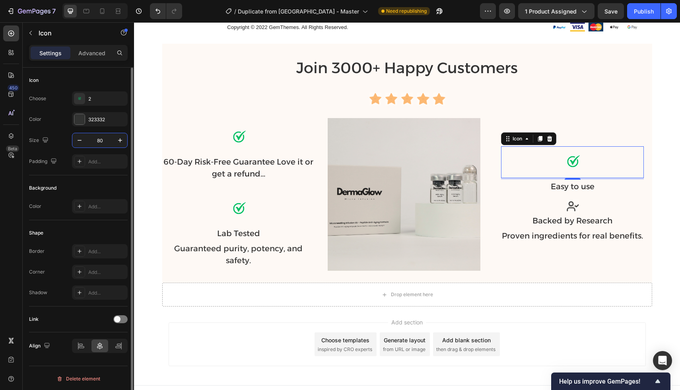
type input "80"
click at [575, 205] on image at bounding box center [573, 206] width 13 height 13
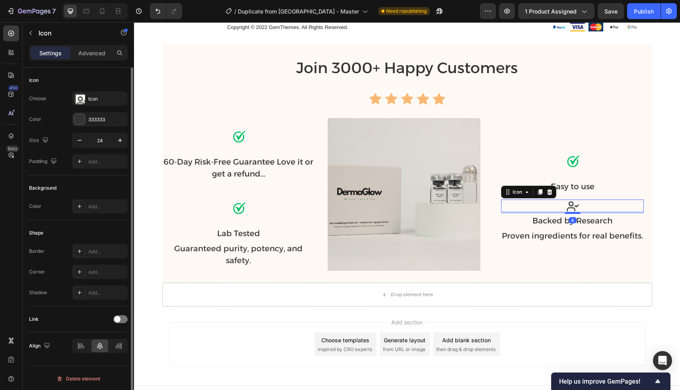
click at [99, 145] on input "24" at bounding box center [100, 140] width 26 height 14
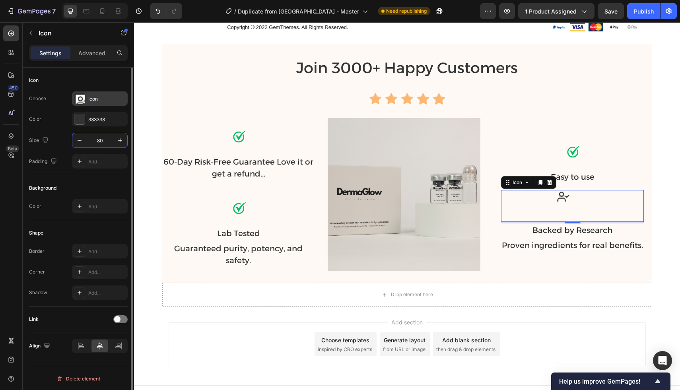
type input "80"
click at [84, 98] on image at bounding box center [82, 101] width 13 height 13
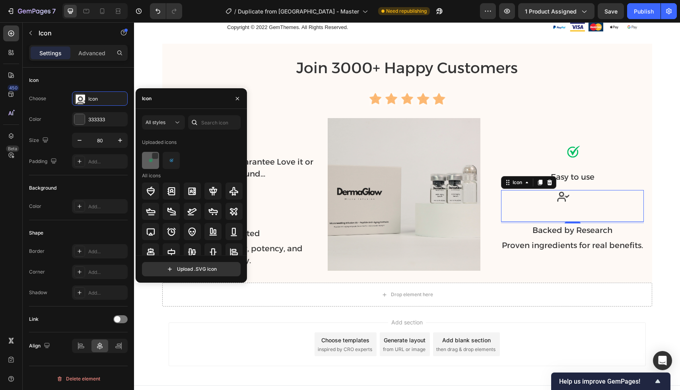
click at [148, 161] on img at bounding box center [151, 161] width 10 height 10
click at [573, 95] on div "Join 3000+ Happy Customers Heading Icon Icon Icon Icon Icon Icon List Hoz Row I…" at bounding box center [407, 163] width 490 height 215
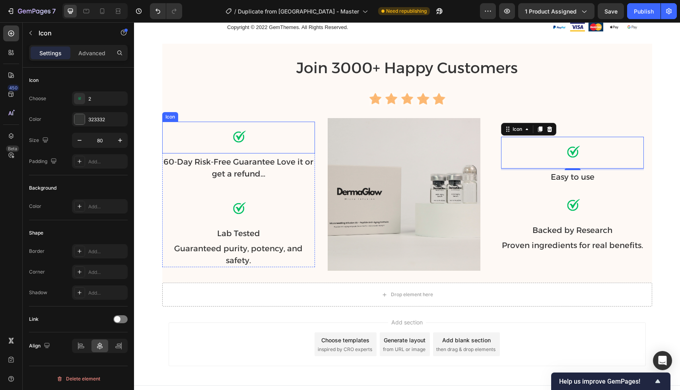
click at [232, 136] on icon at bounding box center [239, 138] width 32 height 32
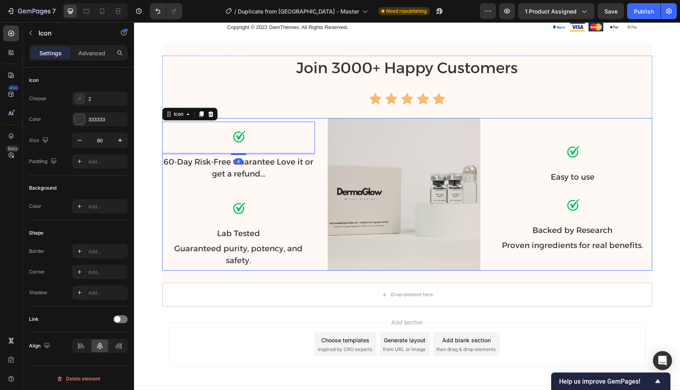
click at [558, 135] on div "Icon Easy to use Text Block Icon Backed by Research Text Block Proven ingredien…" at bounding box center [572, 194] width 159 height 153
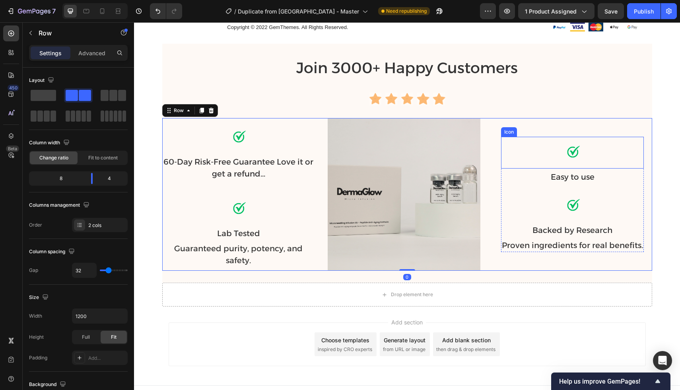
click at [563, 150] on icon at bounding box center [573, 153] width 32 height 32
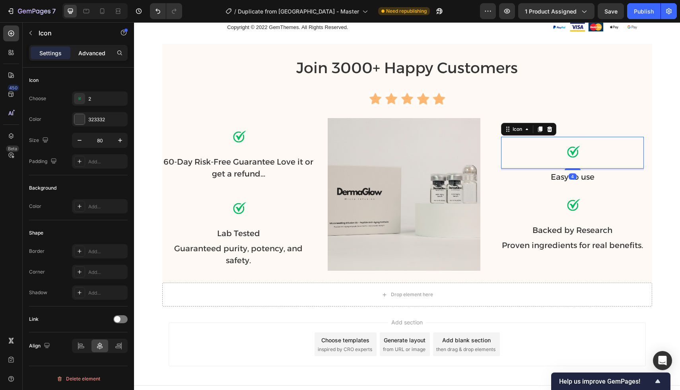
click at [86, 54] on p "Advanced" at bounding box center [91, 53] width 27 height 8
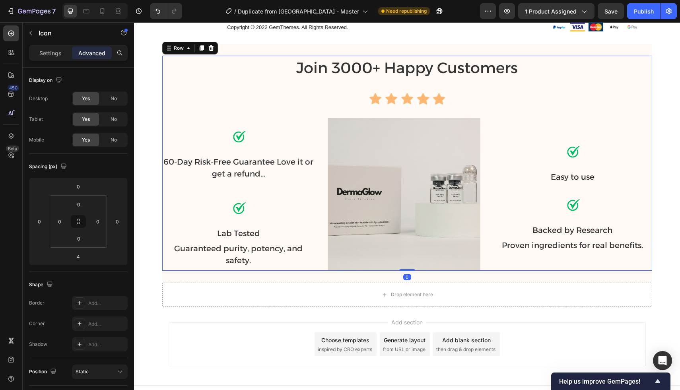
click at [282, 95] on div "Join 3000+ Happy Customers Heading Icon Icon Icon Icon Icon Icon List Hoz Row I…" at bounding box center [407, 163] width 490 height 215
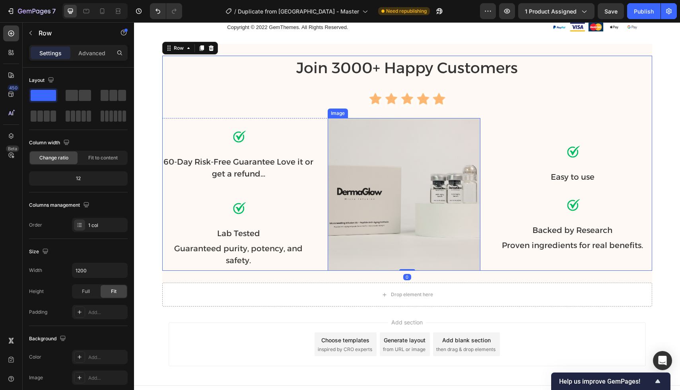
scroll to position [3458, 0]
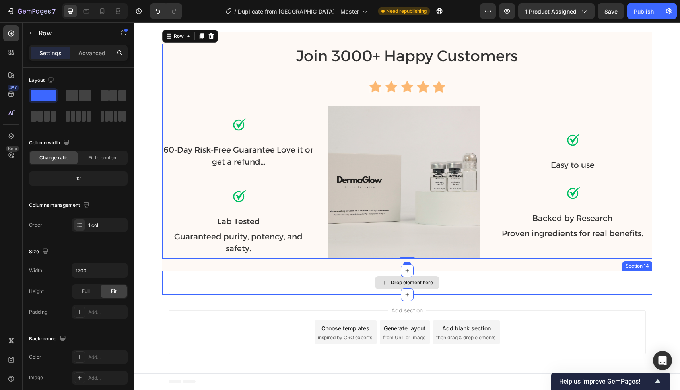
click at [459, 283] on div "Drop element here" at bounding box center [407, 283] width 490 height 24
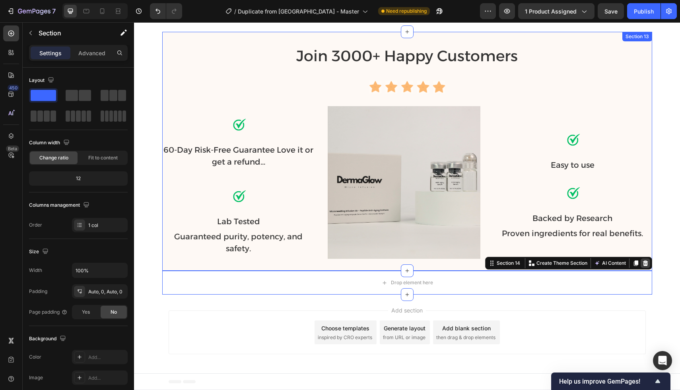
click at [647, 264] on icon at bounding box center [645, 264] width 5 height 6
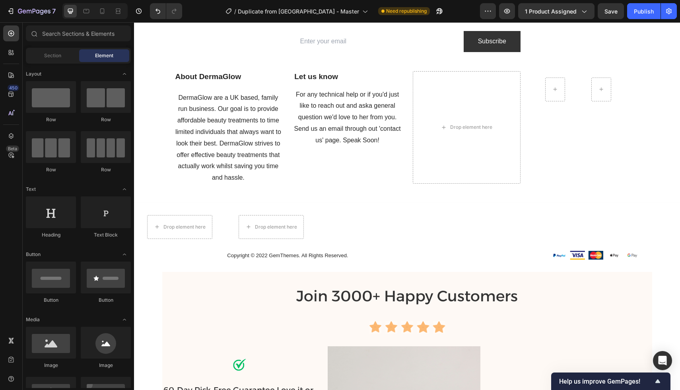
scroll to position [3207, 0]
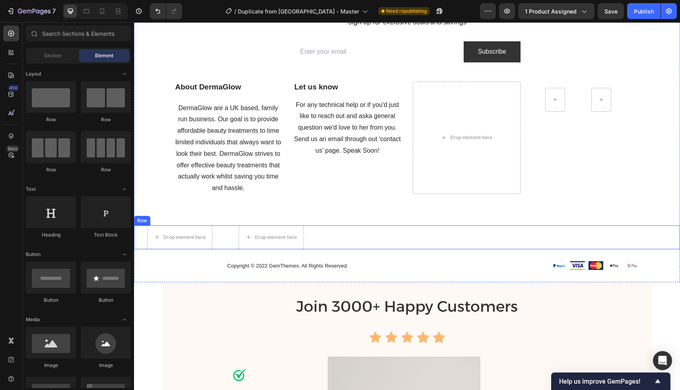
click at [342, 227] on div "Image Drop element here Image Drop element here Row" at bounding box center [407, 238] width 546 height 24
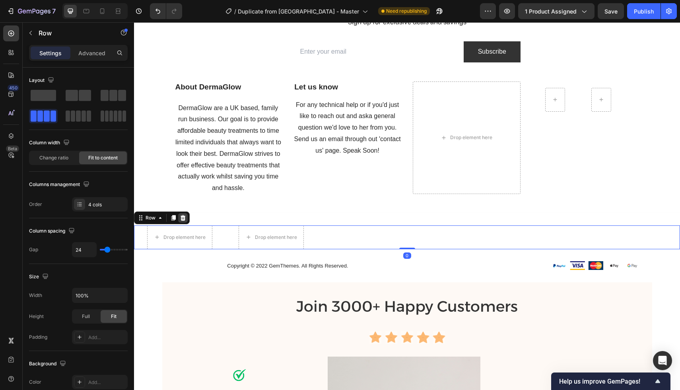
click at [185, 219] on icon at bounding box center [183, 218] width 5 height 6
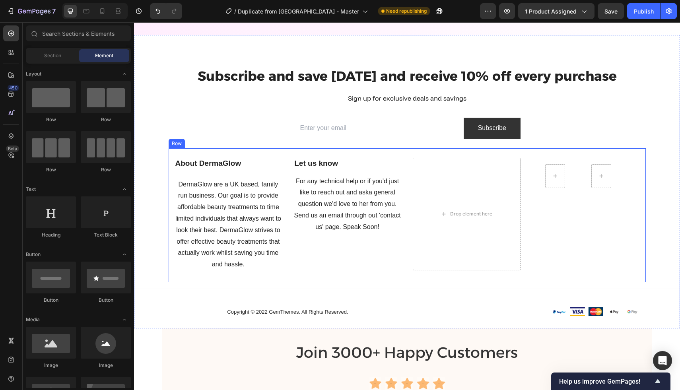
scroll to position [3128, 0]
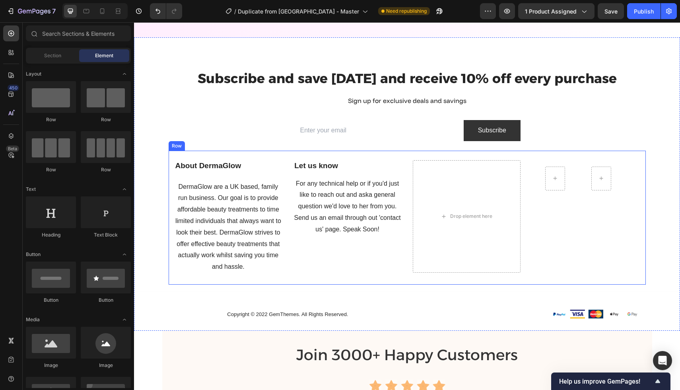
click at [542, 228] on div "Image Image Row" at bounding box center [586, 216] width 108 height 113
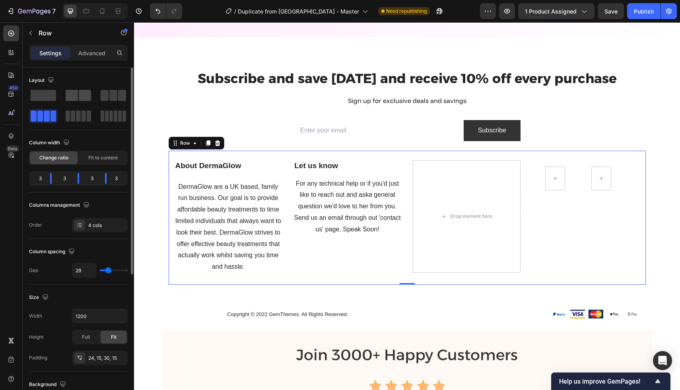
click at [80, 94] on span at bounding box center [85, 95] width 12 height 11
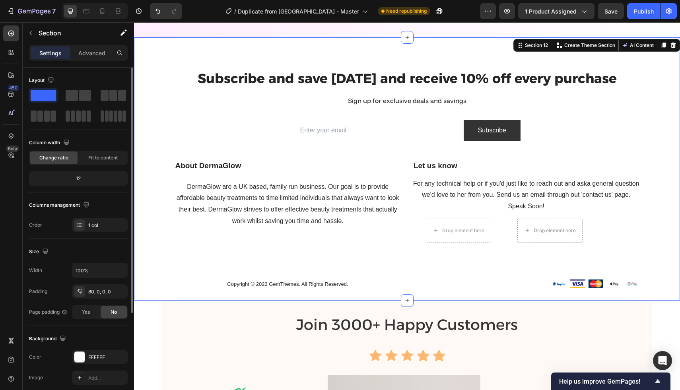
click at [156, 125] on div "Subscribe and save [DATE] and receive 10% off every purchase Heading Sign up fo…" at bounding box center [407, 185] width 546 height 232
click at [511, 237] on div "Image Drop element here Image Drop element here Row" at bounding box center [526, 231] width 227 height 24
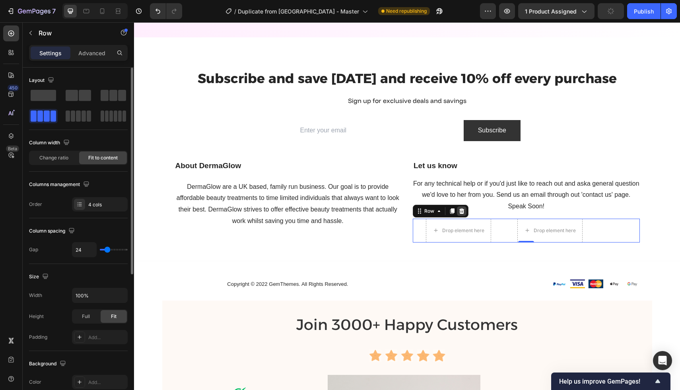
click at [460, 212] on icon at bounding box center [462, 212] width 5 height 6
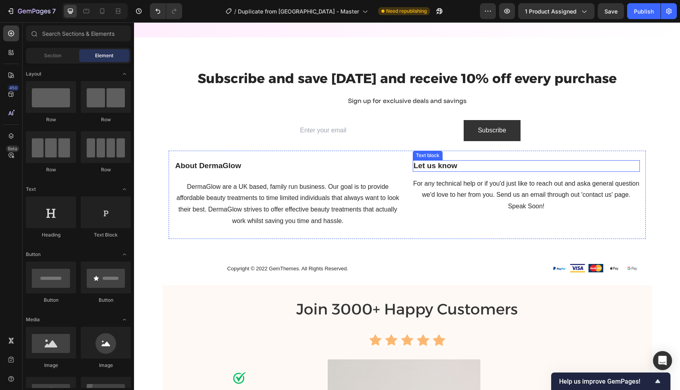
click at [429, 168] on strong "Let us know" at bounding box center [436, 166] width 44 height 8
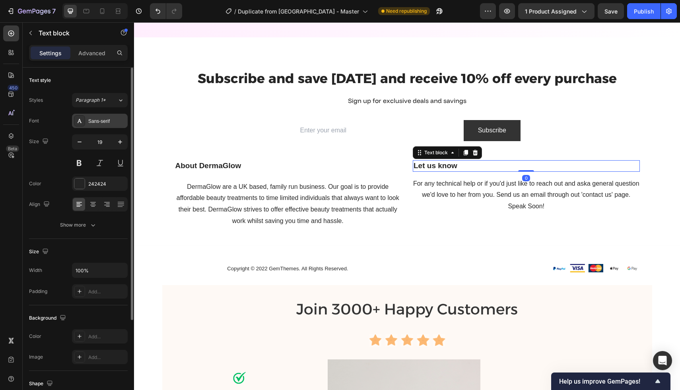
click at [101, 118] on div "Sans-serif" at bounding box center [106, 121] width 37 height 7
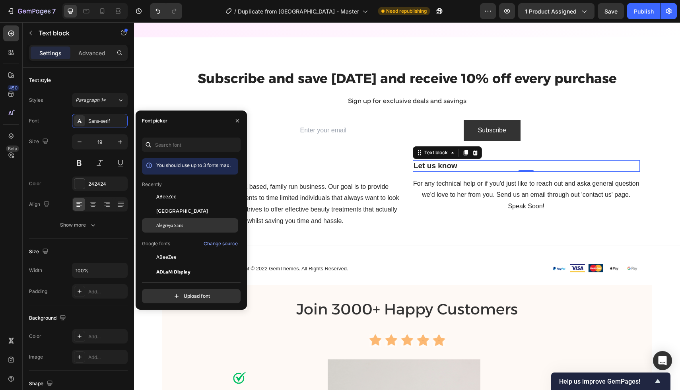
click at [158, 228] on span "Alegreya Sans" at bounding box center [169, 225] width 27 height 7
click at [170, 197] on span "ABeeZee" at bounding box center [166, 196] width 20 height 7
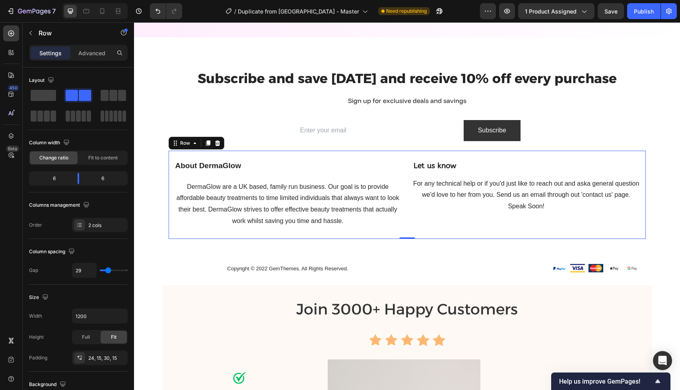
click at [265, 156] on div "About DermaGlow Text block DermaGlow are a UK based, family run business. Our g…" at bounding box center [408, 195] width 478 height 88
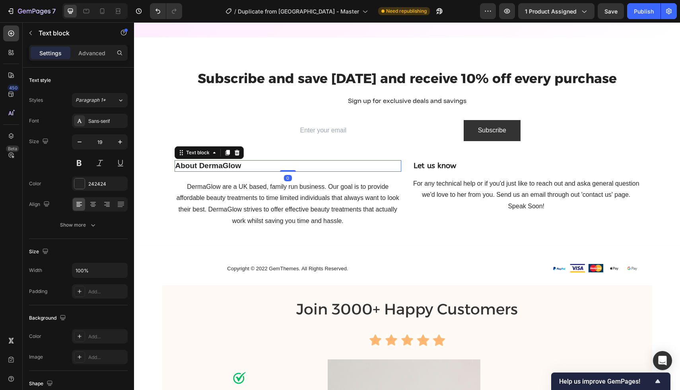
click at [218, 160] on div "About DermaGlow" at bounding box center [288, 166] width 227 height 12
click at [96, 127] on div "Sans-serif" at bounding box center [100, 121] width 56 height 14
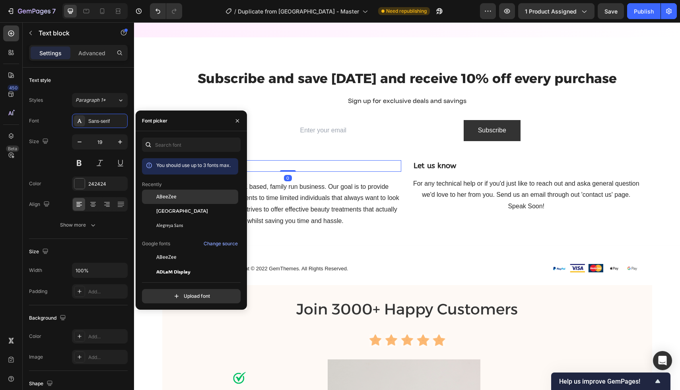
click at [164, 197] on span "ABeeZee" at bounding box center [166, 196] width 20 height 7
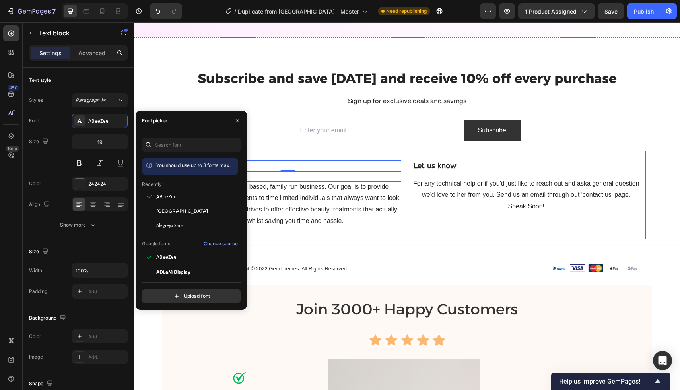
click at [340, 197] on p "DermaGlow are a UK based, family run business. Our goal is to provide affordabl…" at bounding box center [288, 204] width 227 height 46
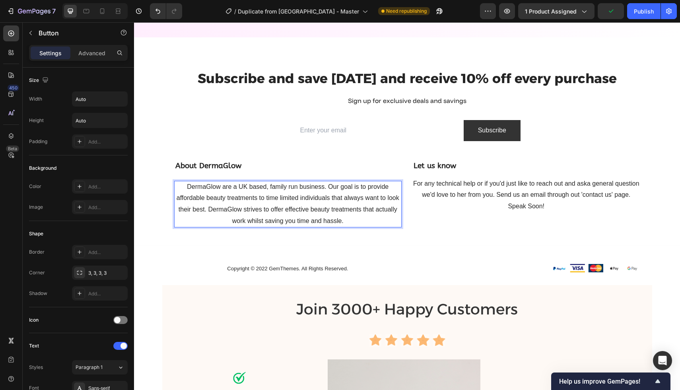
click at [251, 205] on p "DermaGlow are a UK based, family run business. Our goal is to provide affordabl…" at bounding box center [288, 204] width 227 height 46
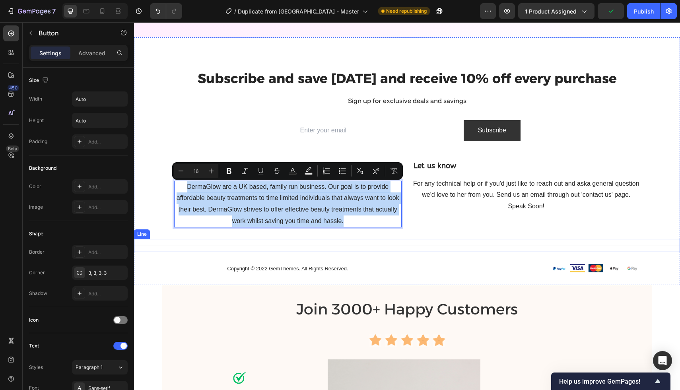
click at [142, 244] on div "Title Line" at bounding box center [407, 245] width 546 height 13
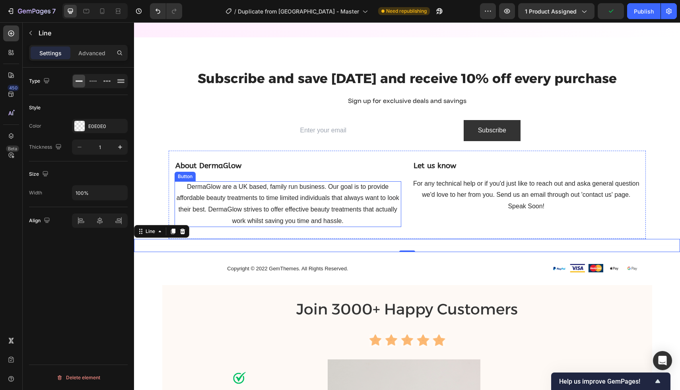
click at [234, 212] on p "DermaGlow are a UK based, family run business. Our goal is to provide affordabl…" at bounding box center [288, 204] width 227 height 46
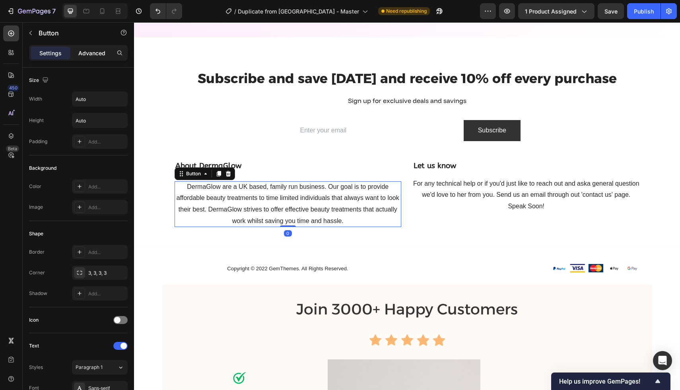
click at [85, 57] on p "Advanced" at bounding box center [91, 53] width 27 height 8
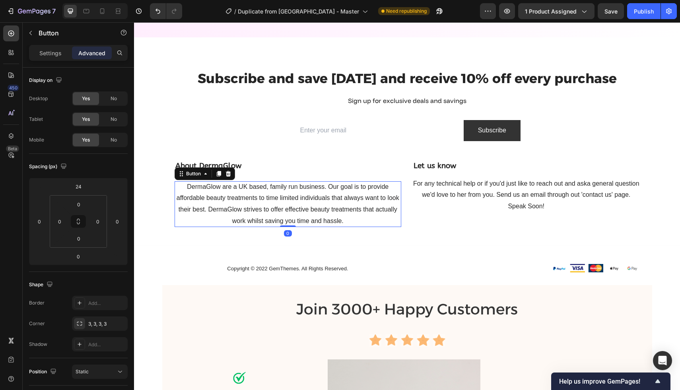
click at [49, 60] on div "Settings Advanced" at bounding box center [78, 53] width 99 height 16
click at [55, 57] on p "Settings" at bounding box center [50, 53] width 22 height 8
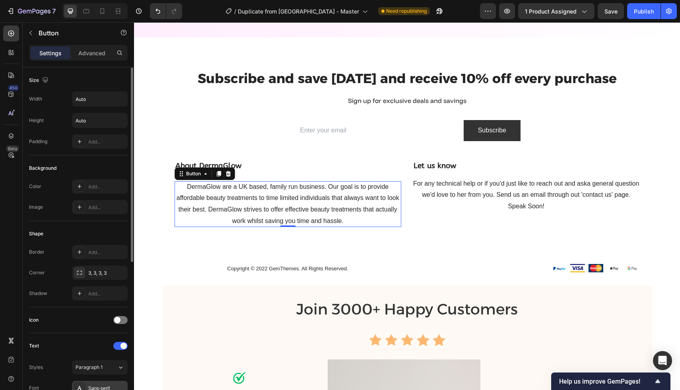
click at [95, 384] on div "Sans-serif" at bounding box center [100, 388] width 56 height 14
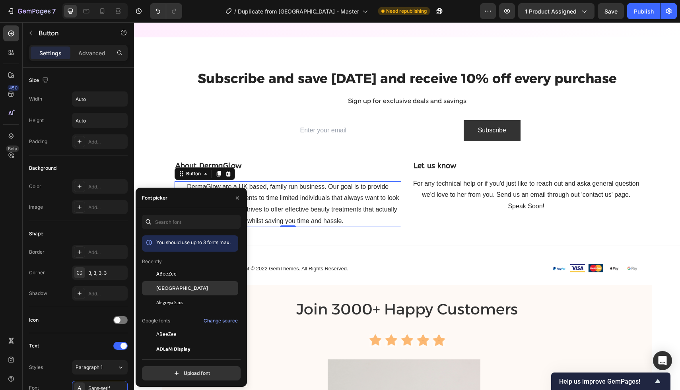
click at [169, 286] on span "[GEOGRAPHIC_DATA]" at bounding box center [182, 288] width 52 height 7
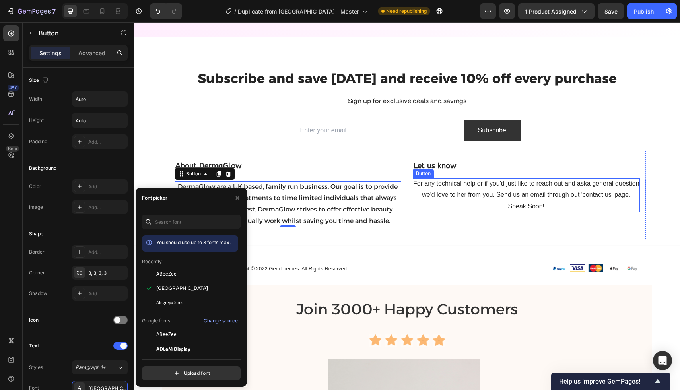
click at [470, 191] on p "For any technical help or if you'd just like to reach out and aska general ques…" at bounding box center [526, 195] width 227 height 34
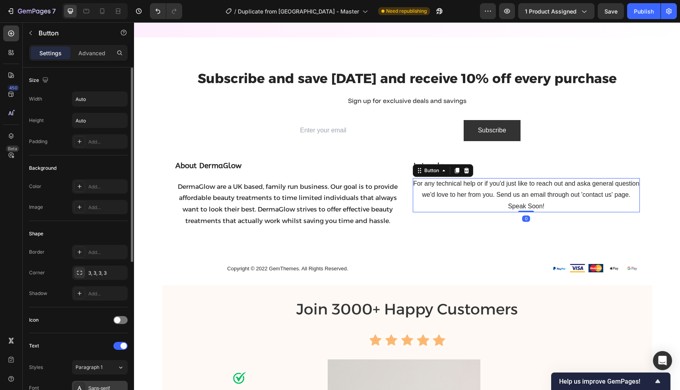
click at [98, 384] on div "Sans-serif" at bounding box center [100, 388] width 56 height 14
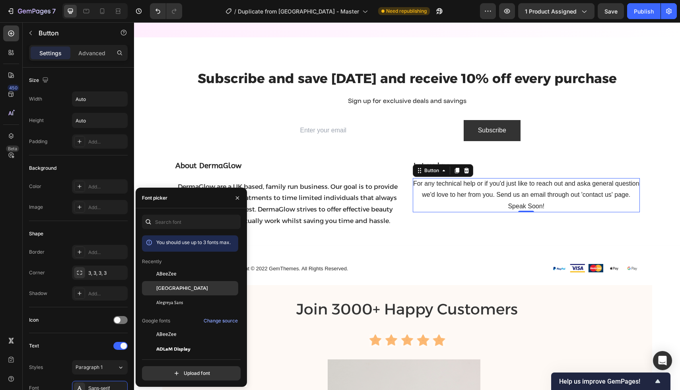
click at [181, 290] on span "[GEOGRAPHIC_DATA]" at bounding box center [182, 288] width 52 height 7
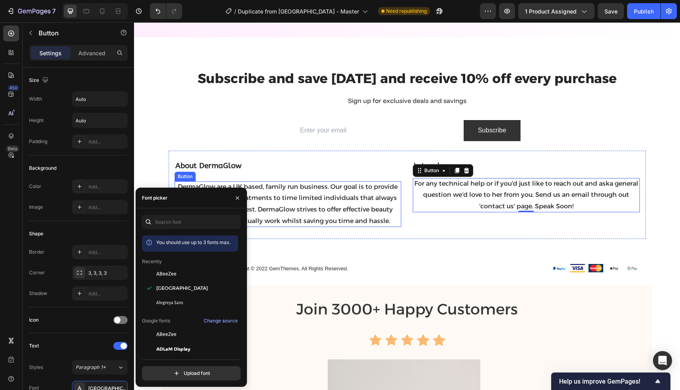
click at [348, 226] on p "DermaGlow are a UK based, family run business. Our goal is to provide affordabl…" at bounding box center [288, 204] width 227 height 46
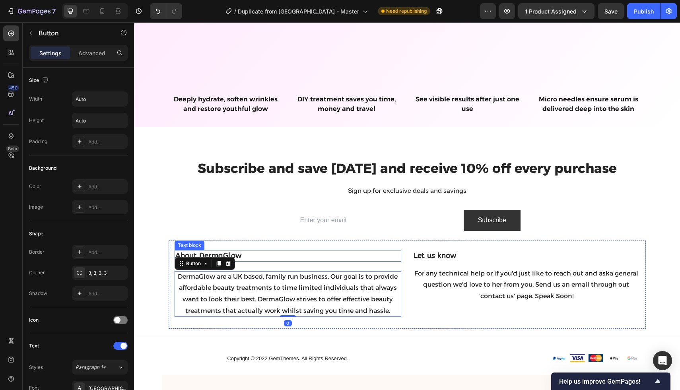
scroll to position [3029, 0]
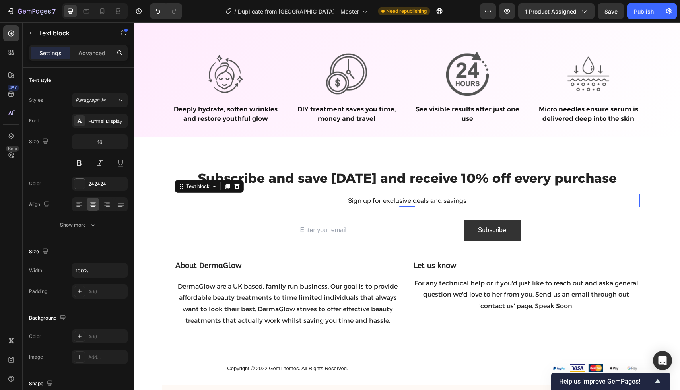
click at [374, 200] on p "Sign up for exclusive deals and savings" at bounding box center [407, 201] width 464 height 12
click at [96, 128] on div "Font Funnel Display Size 16 Color 242424 Align Show more" at bounding box center [78, 173] width 99 height 119
click at [105, 126] on div "Funnel Display" at bounding box center [100, 121] width 56 height 14
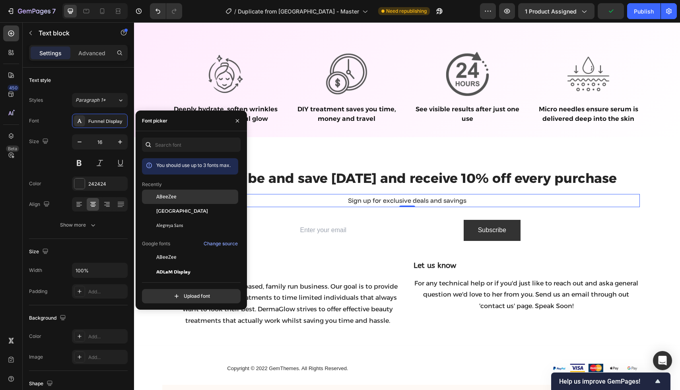
click at [162, 195] on span "ABeeZee" at bounding box center [166, 196] width 20 height 7
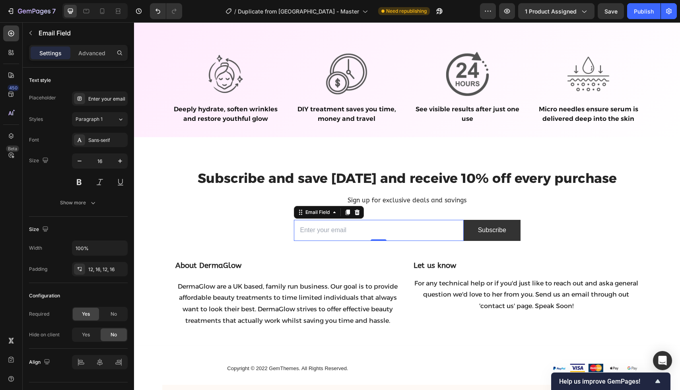
click at [296, 220] on input "email" at bounding box center [379, 230] width 170 height 21
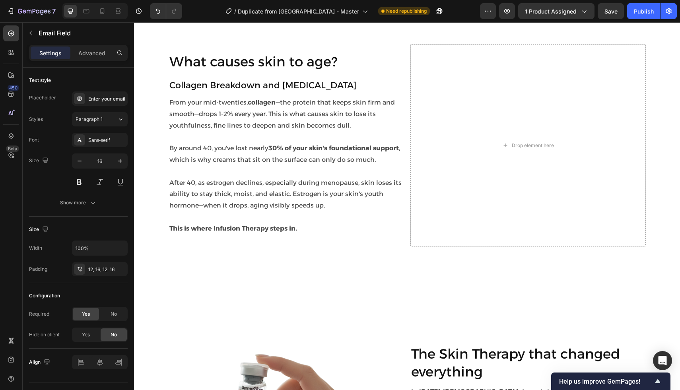
scroll to position [707, 0]
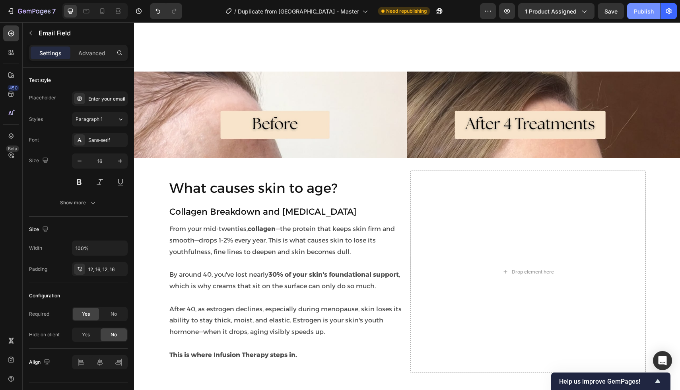
click at [637, 10] on div "Publish" at bounding box center [644, 11] width 20 height 8
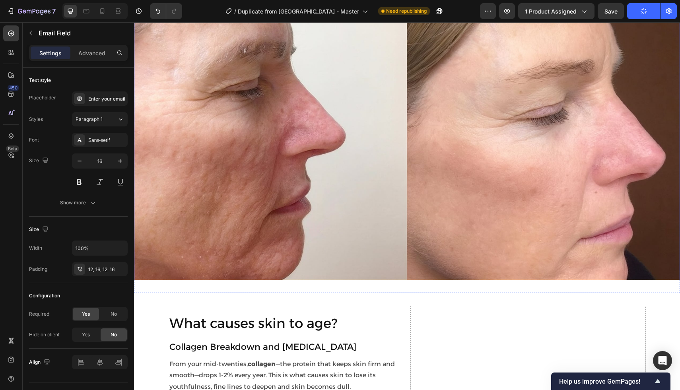
scroll to position [847, 0]
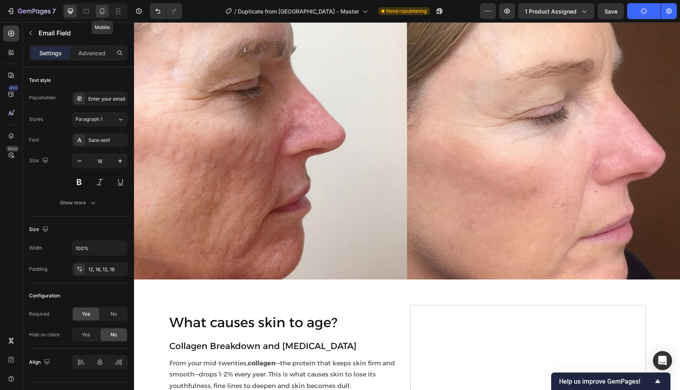
click at [105, 8] on icon at bounding box center [102, 11] width 8 height 8
type input "14"
